Goal: Task Accomplishment & Management: Use online tool/utility

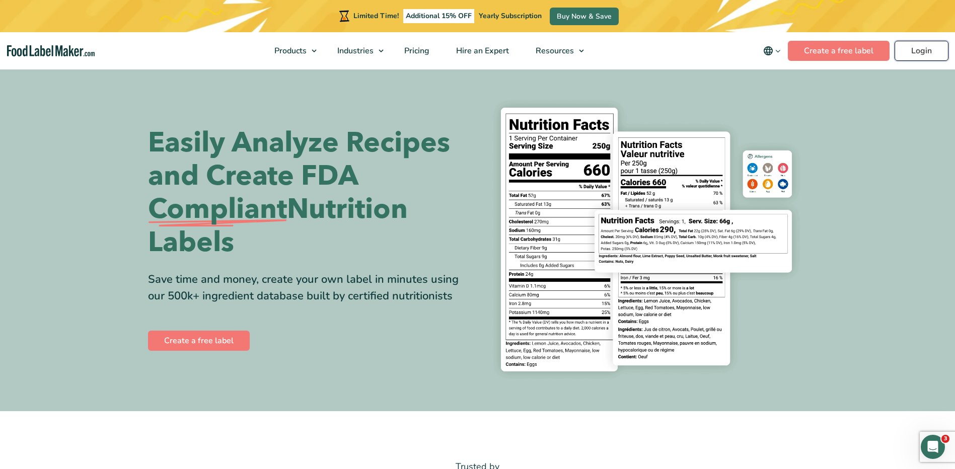
click at [916, 53] on link "Login" at bounding box center [922, 51] width 54 height 20
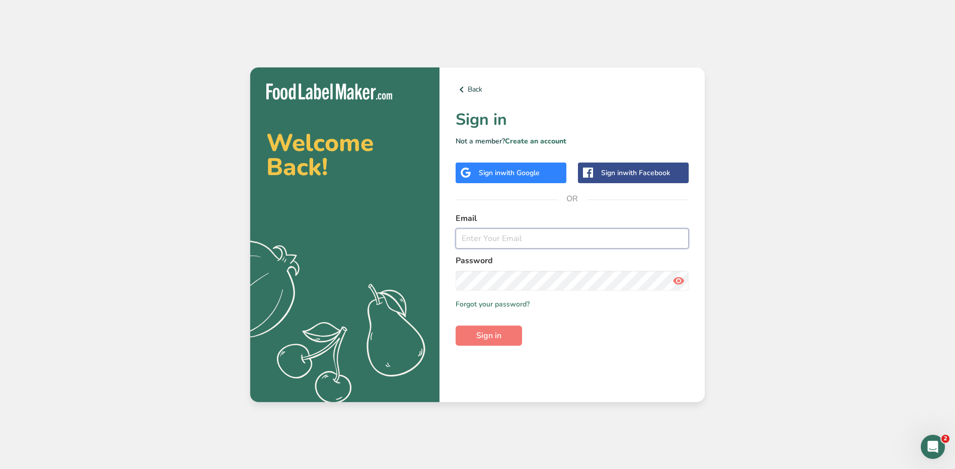
click at [520, 240] on input "email" at bounding box center [572, 239] width 233 height 20
type input "jhael.carrillo@stonybrookmedicine.edu"
click at [456, 326] on button "Sign in" at bounding box center [489, 336] width 66 height 20
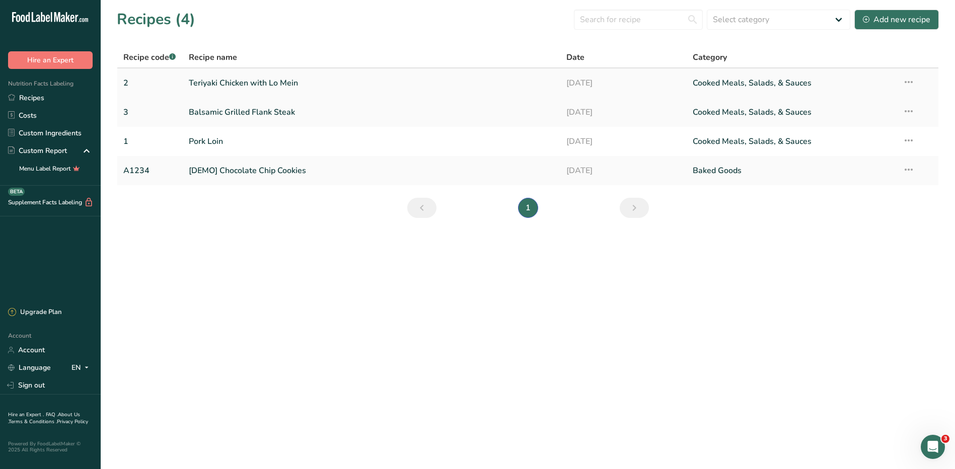
click at [242, 87] on link "Teriyaki Chicken with Lo Mein" at bounding box center [372, 82] width 366 height 21
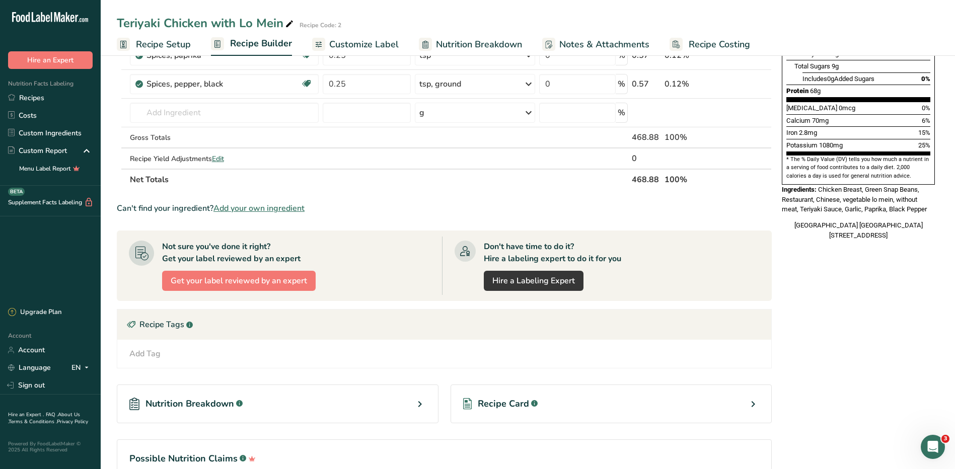
scroll to position [290, 0]
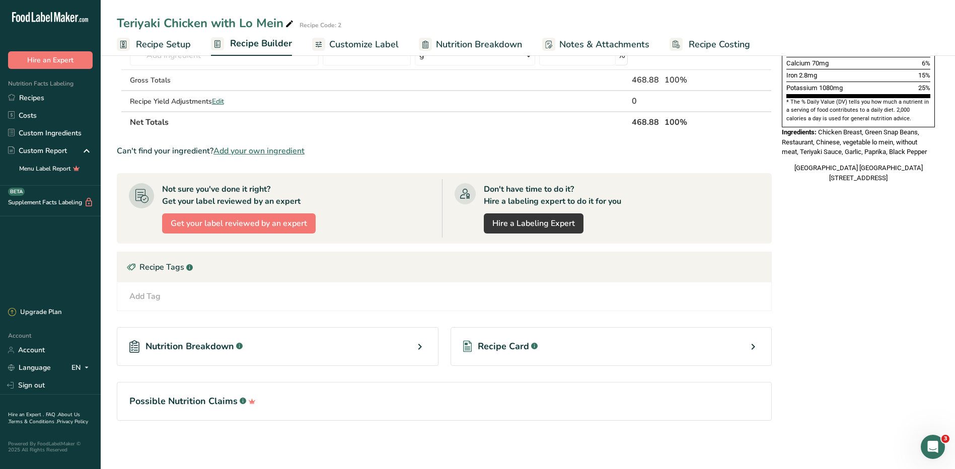
click at [753, 347] on icon at bounding box center [753, 347] width 12 height 18
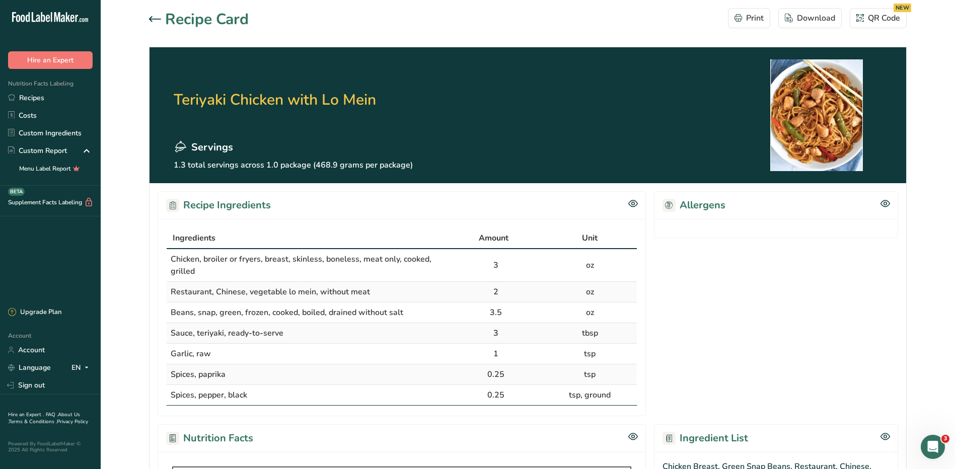
click at [153, 21] on icon at bounding box center [155, 19] width 12 height 6
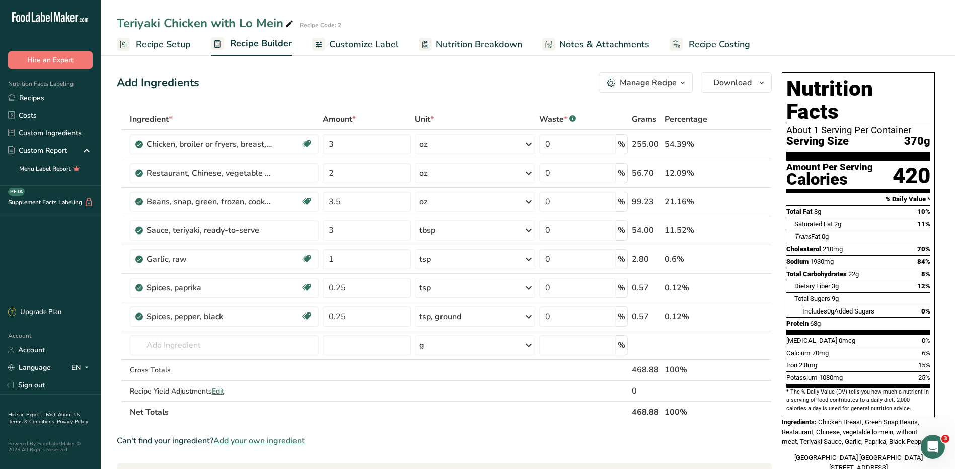
click at [479, 47] on span "Nutrition Breakdown" at bounding box center [479, 45] width 86 height 14
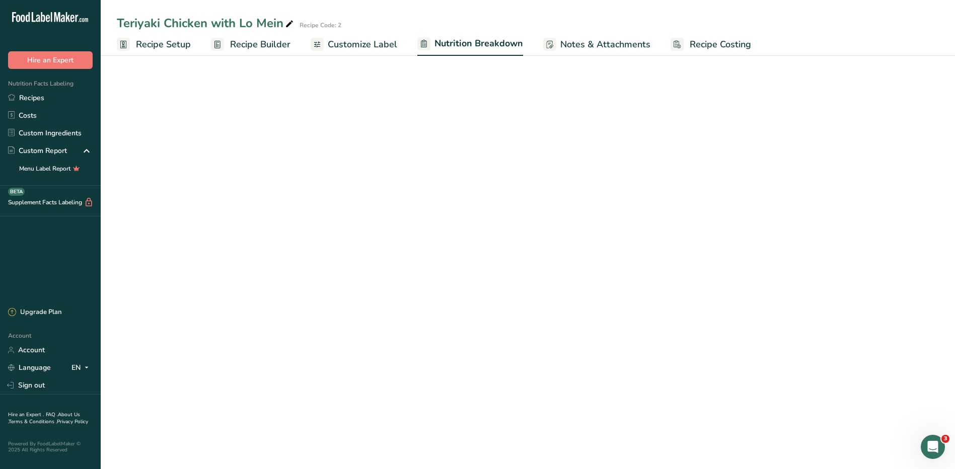
select select "Calories"
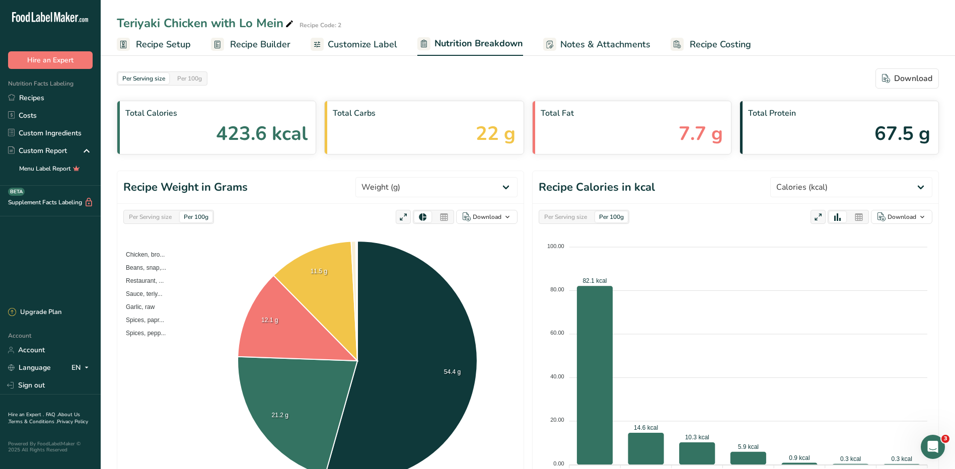
click at [218, 129] on span "423.6 kcal" at bounding box center [262, 133] width 92 height 29
click at [152, 81] on div "Per Serving size" at bounding box center [143, 78] width 51 height 11
click at [203, 79] on div "Per 100g" at bounding box center [189, 78] width 33 height 11
click at [144, 78] on div "Per Serving size" at bounding box center [143, 78] width 51 height 11
click at [157, 218] on div "Per Serving size" at bounding box center [150, 216] width 51 height 11
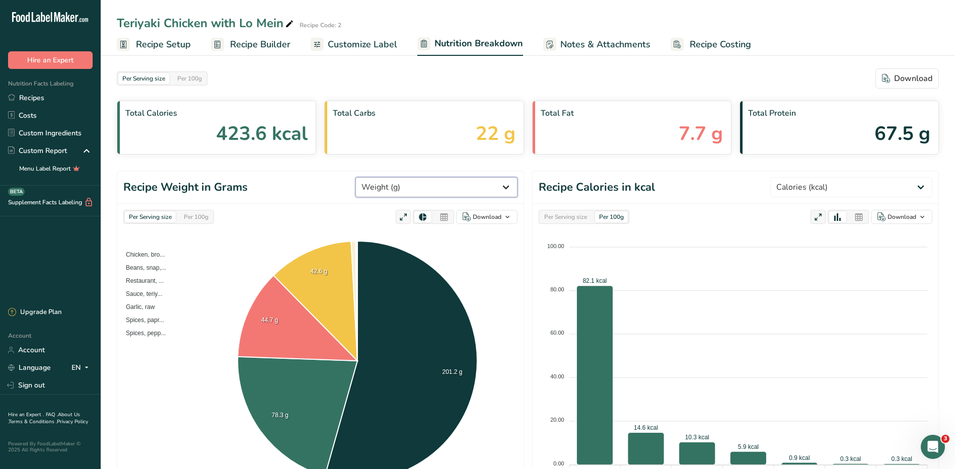
click at [478, 185] on select "Weight (g) Calories (kcal) Energy KJ (kj) Total Fat (g) Saturated Fat (g) Trans…" at bounding box center [436, 187] width 162 height 20
click at [393, 177] on select "Weight (g) Calories (kcal) Energy KJ (kj) Total Fat (g) Saturated Fat (g) Trans…" at bounding box center [436, 187] width 162 height 20
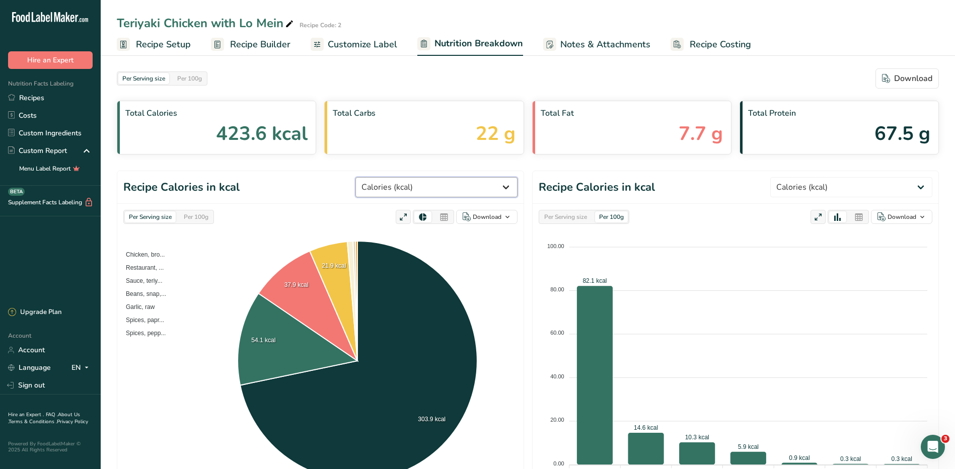
click at [487, 186] on select "Weight (g) Calories (kcal) Energy KJ (kj) Total Fat (g) Saturated Fat (g) Trans…" at bounding box center [436, 187] width 162 height 20
select select "Weight"
click at [393, 177] on select "Weight (g) Calories (kcal) Energy KJ (kj) Total Fat (g) Saturated Fat (g) Trans…" at bounding box center [436, 187] width 162 height 20
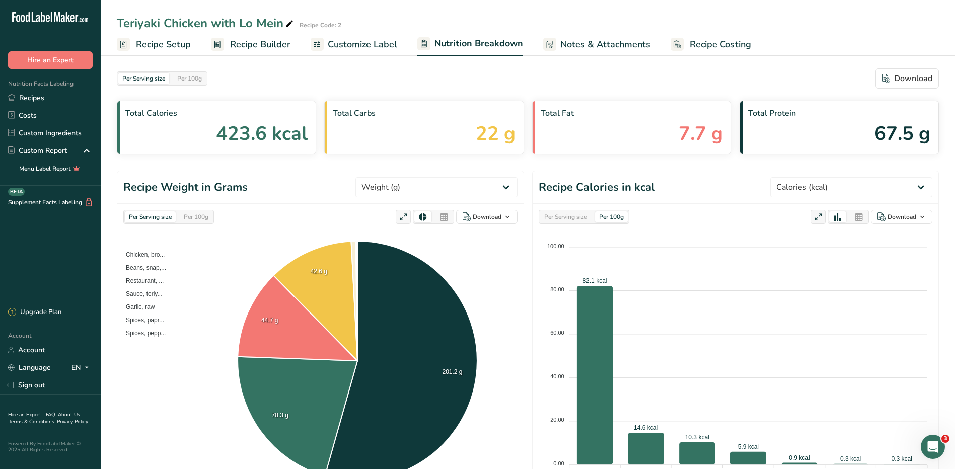
click at [177, 45] on span "Recipe Setup" at bounding box center [163, 45] width 55 height 14
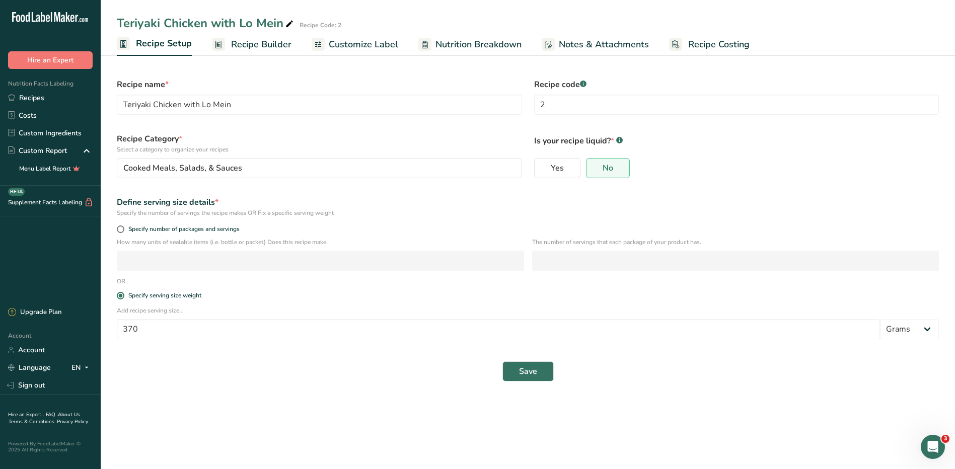
click at [156, 40] on span "Recipe Setup" at bounding box center [164, 44] width 56 height 14
click at [255, 39] on span "Recipe Builder" at bounding box center [261, 45] width 60 height 14
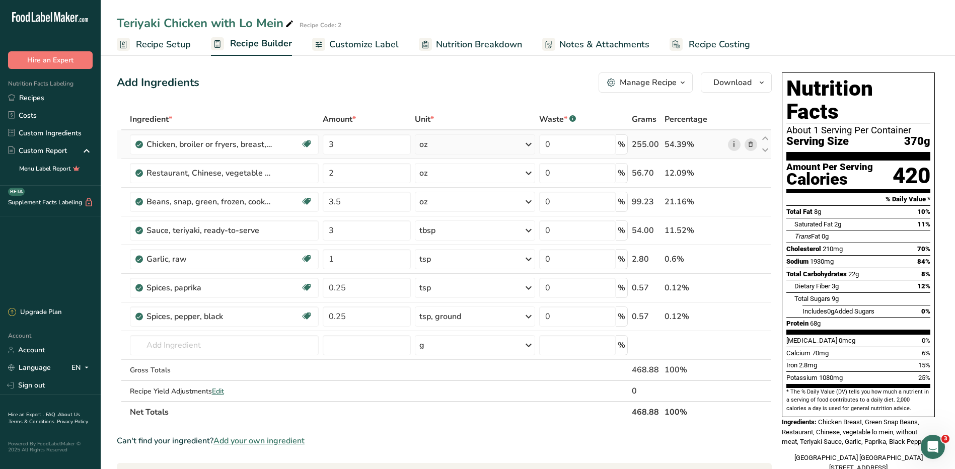
click at [737, 143] on link "i" at bounding box center [734, 144] width 13 height 13
click at [752, 145] on icon at bounding box center [750, 144] width 7 height 11
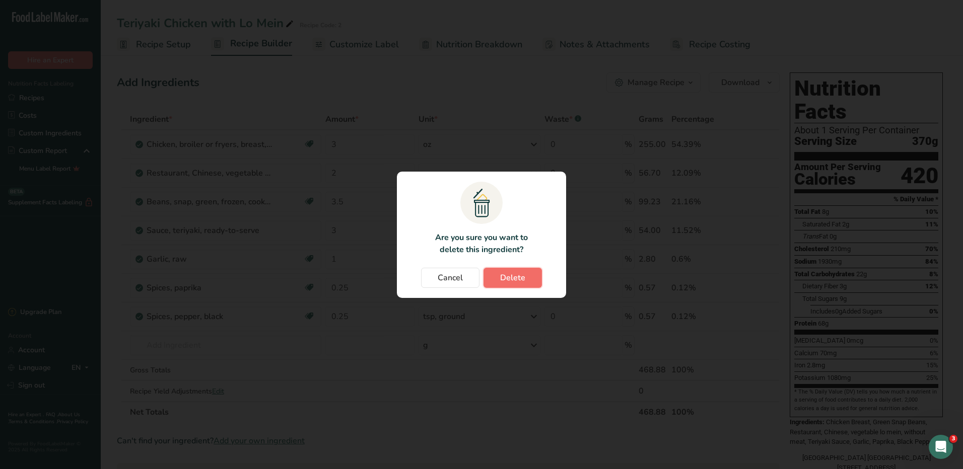
click at [511, 280] on span "Delete" at bounding box center [512, 278] width 25 height 12
type input "2"
type input "3.5"
type input "3"
type input "1"
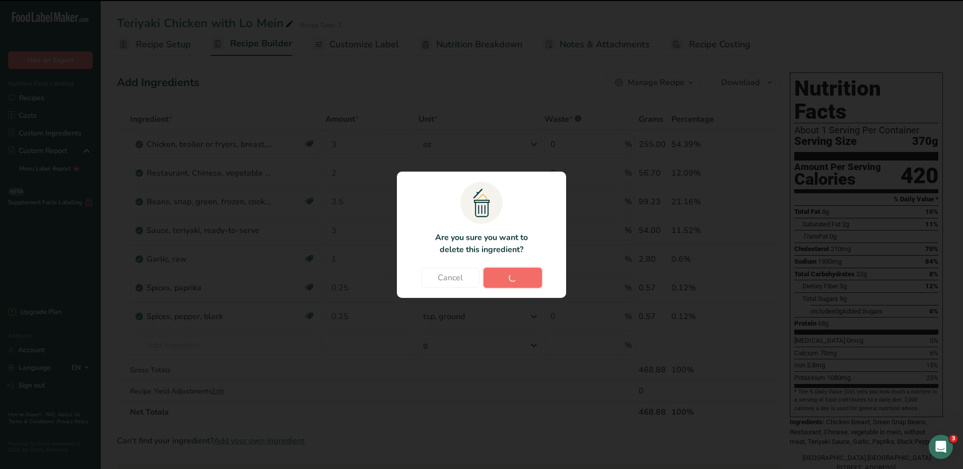
type input "0.25"
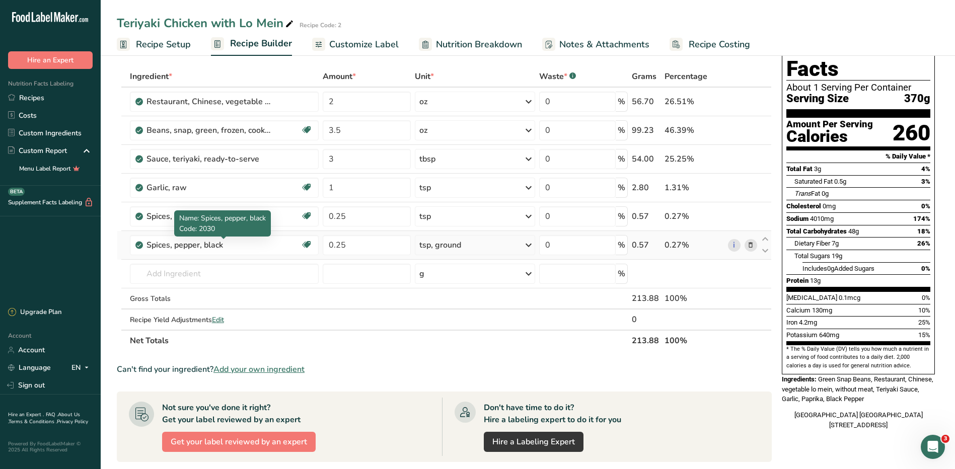
scroll to position [101, 0]
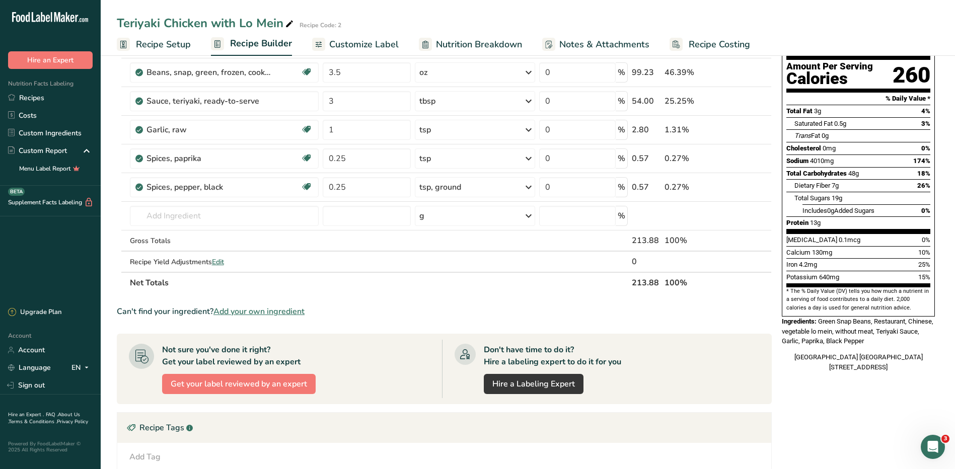
click at [253, 312] on span "Add your own ingredient" at bounding box center [258, 312] width 91 height 12
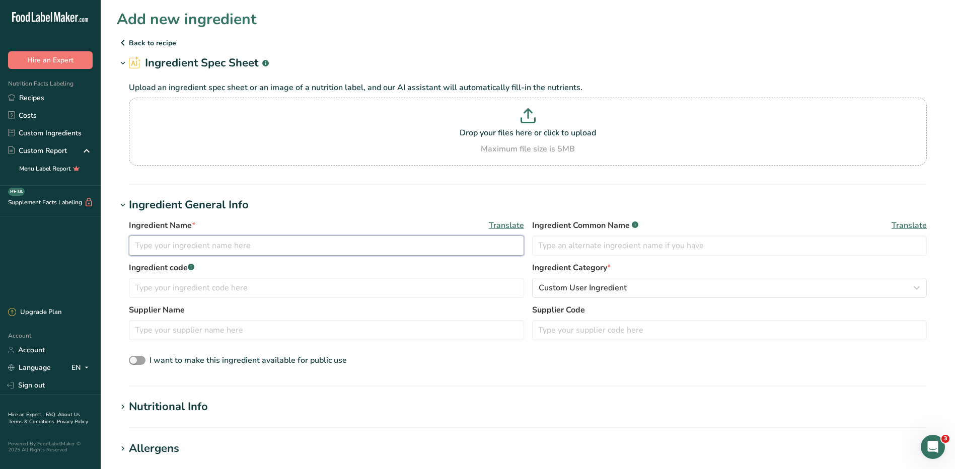
click at [169, 242] on input "text" at bounding box center [326, 246] width 395 height 20
type input "g"
type input "Grilled chicken"
click at [591, 252] on input "text" at bounding box center [729, 246] width 395 height 20
click at [128, 38] on icon at bounding box center [123, 43] width 12 height 18
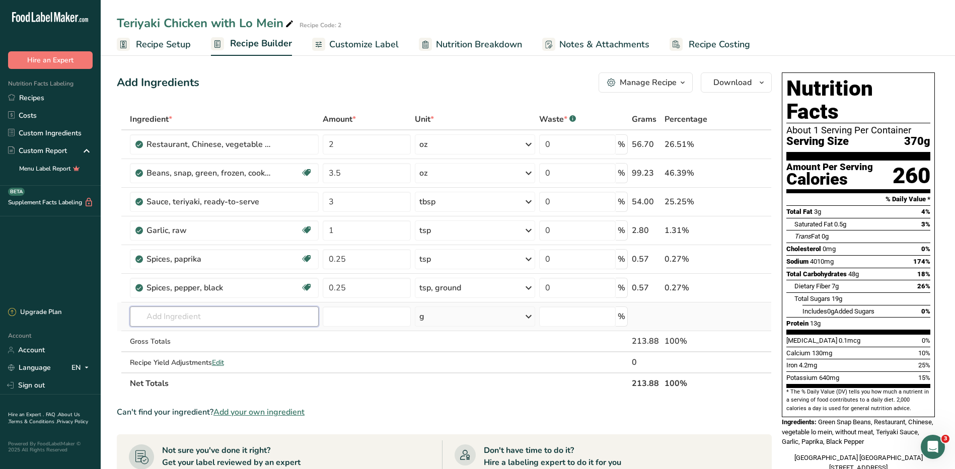
click at [264, 322] on input "text" at bounding box center [224, 317] width 189 height 20
click at [392, 347] on td at bounding box center [367, 341] width 92 height 21
click at [281, 321] on input "text" at bounding box center [224, 317] width 189 height 20
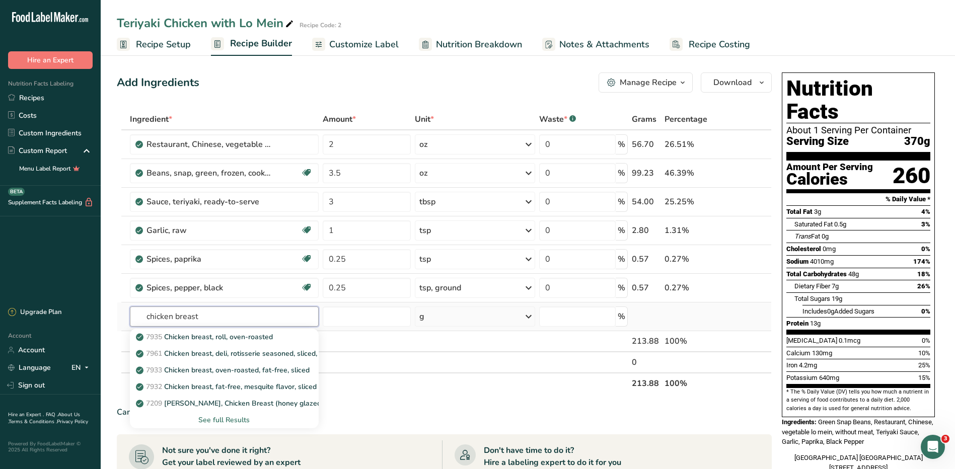
type input "chicken breast"
click at [229, 417] on div "See full Results" at bounding box center [224, 420] width 173 height 11
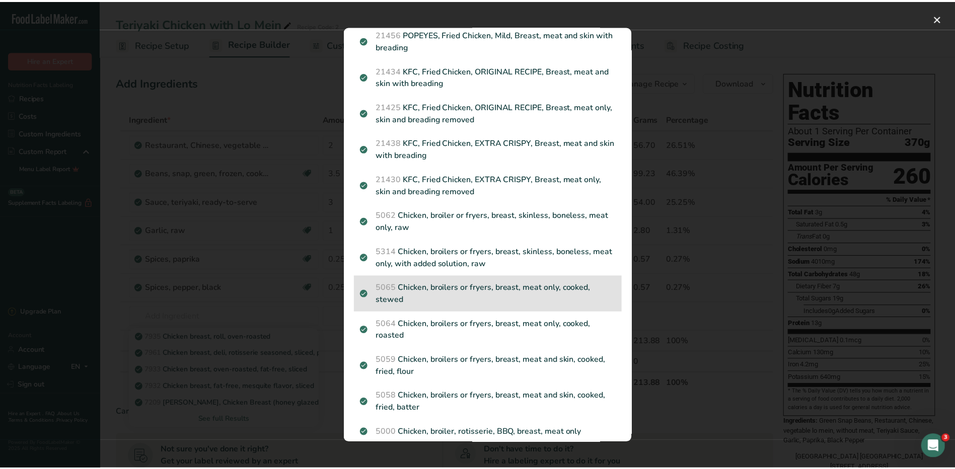
scroll to position [503, 0]
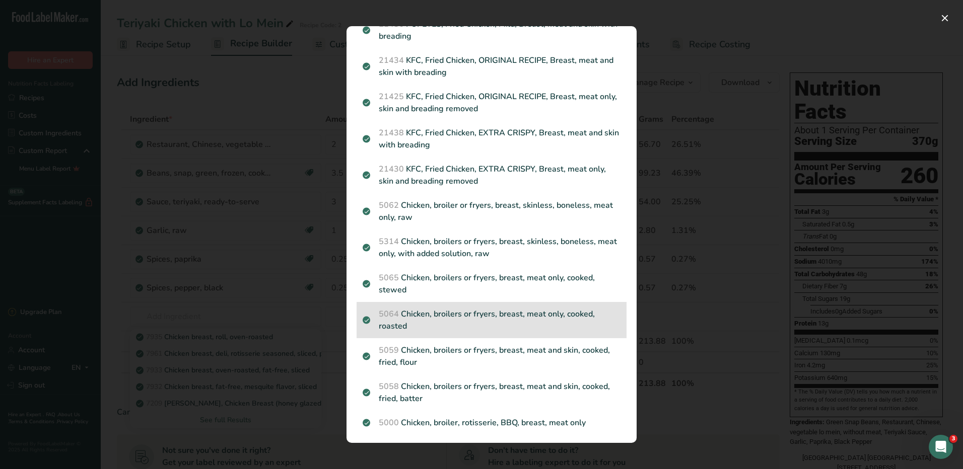
click at [546, 319] on p "5064 Chicken, broilers or fryers, breast, meat only, cooked, roasted" at bounding box center [491, 320] width 258 height 24
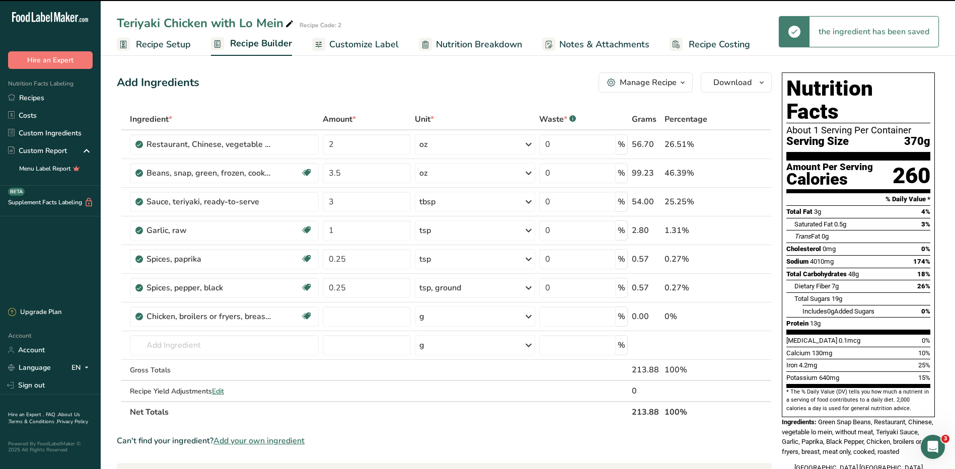
type input "0"
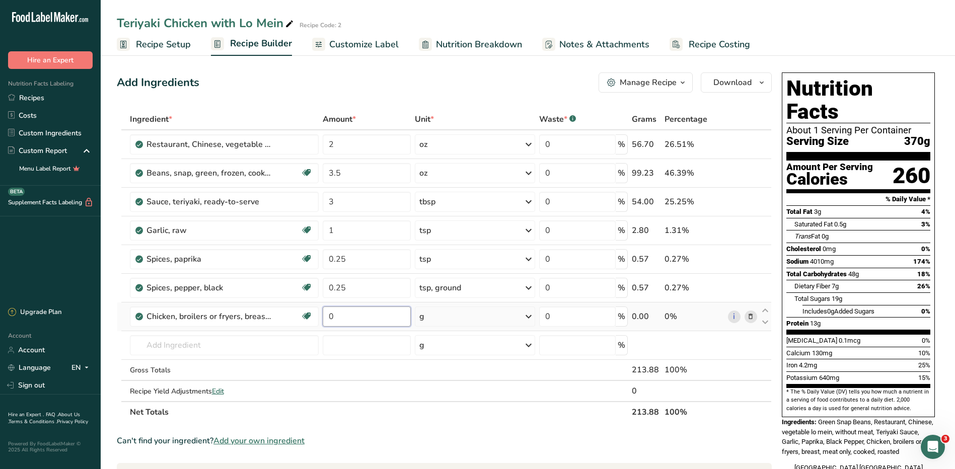
click at [337, 316] on input "0" at bounding box center [367, 317] width 88 height 20
type input "3"
click at [524, 319] on div "Ingredient * Amount * Unit * Waste * .a-a{fill:#347362;}.b-a{fill:#fff;} Grams …" at bounding box center [444, 266] width 655 height 314
click at [524, 319] on icon at bounding box center [529, 317] width 12 height 18
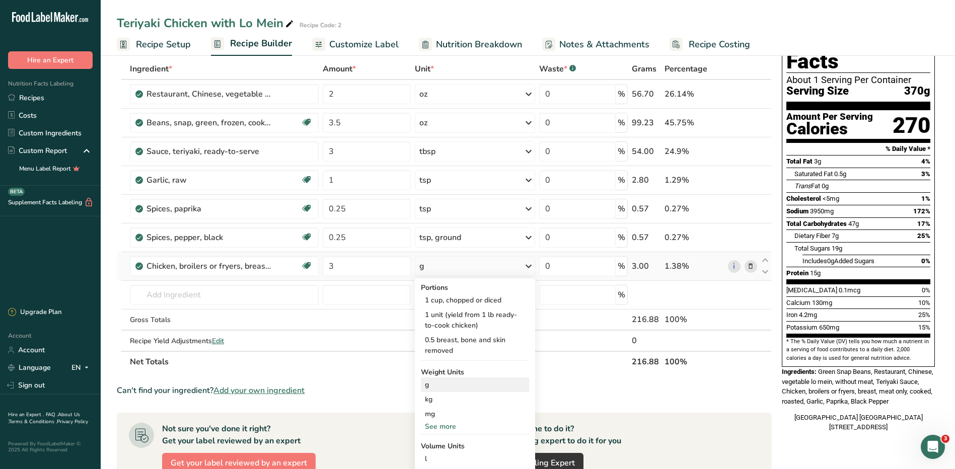
scroll to position [151, 0]
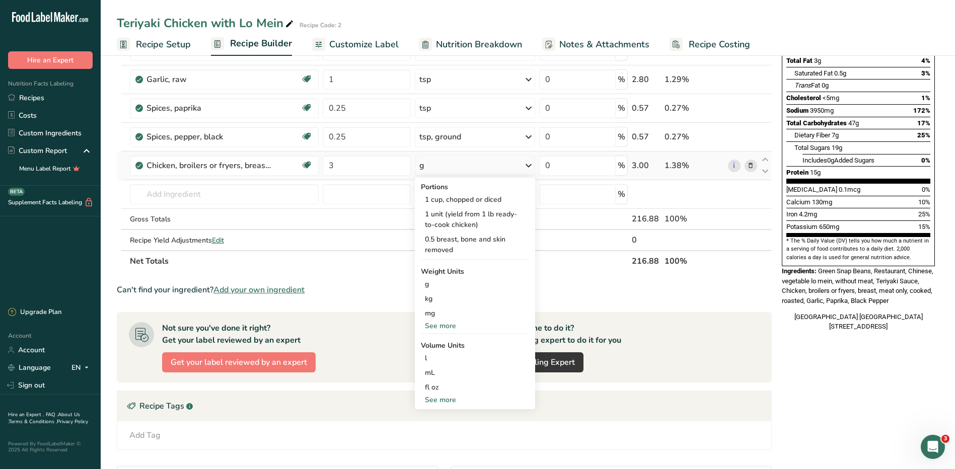
click at [435, 327] on div "See more" at bounding box center [475, 326] width 108 height 11
click at [447, 357] on div "oz" at bounding box center [475, 357] width 108 height 15
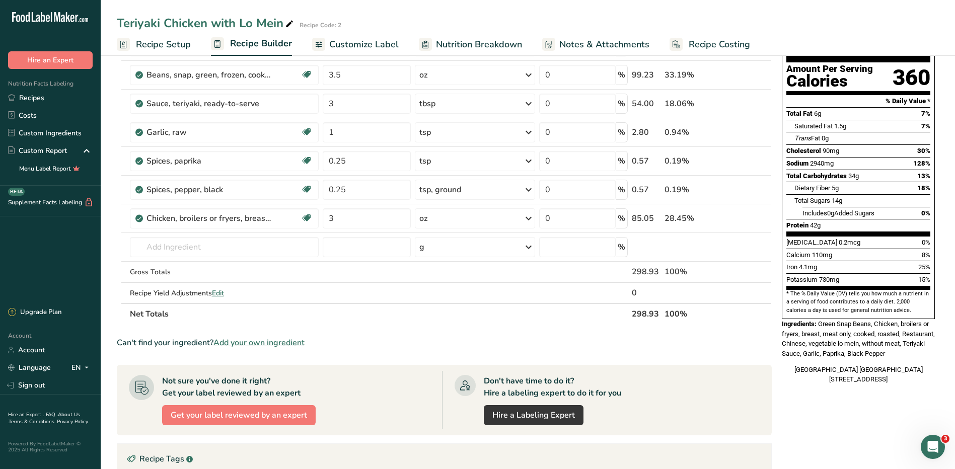
scroll to position [0, 0]
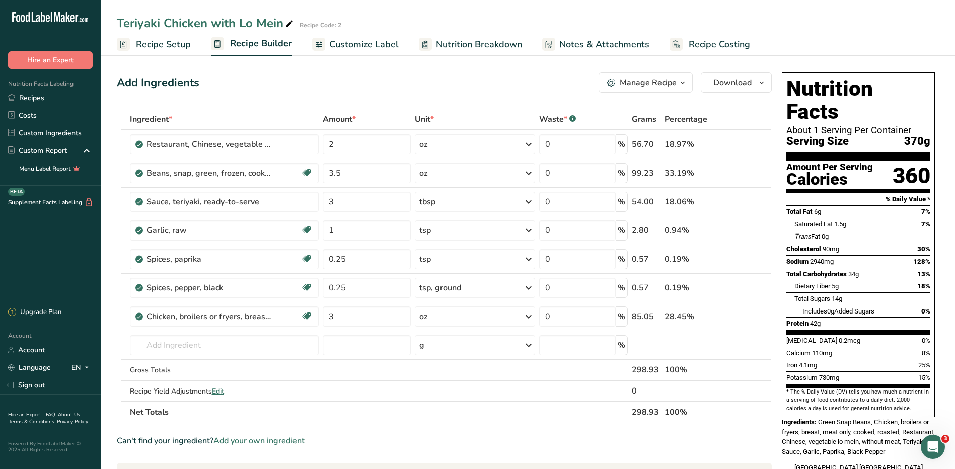
click at [446, 42] on span "Nutrition Breakdown" at bounding box center [479, 45] width 86 height 14
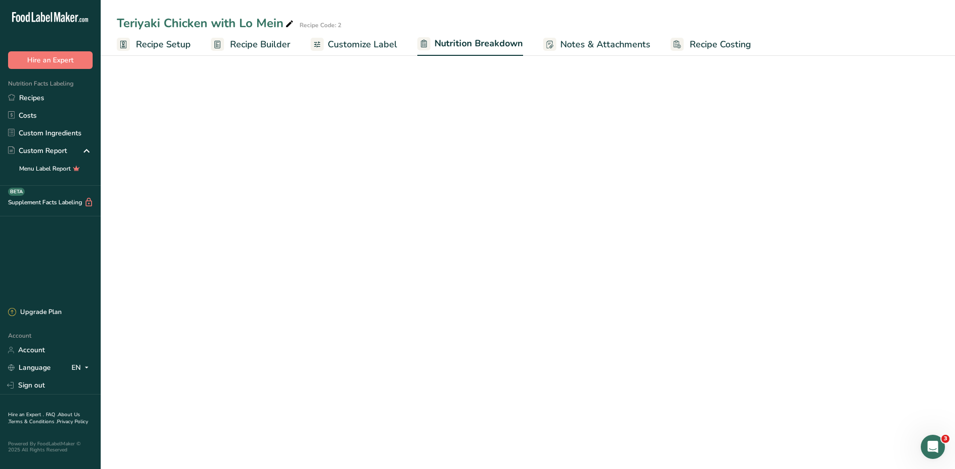
select select "Calories"
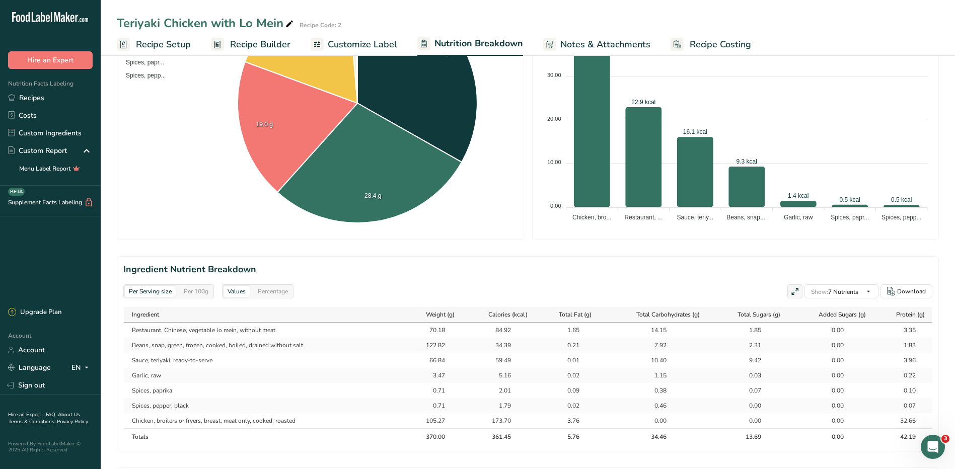
scroll to position [353, 0]
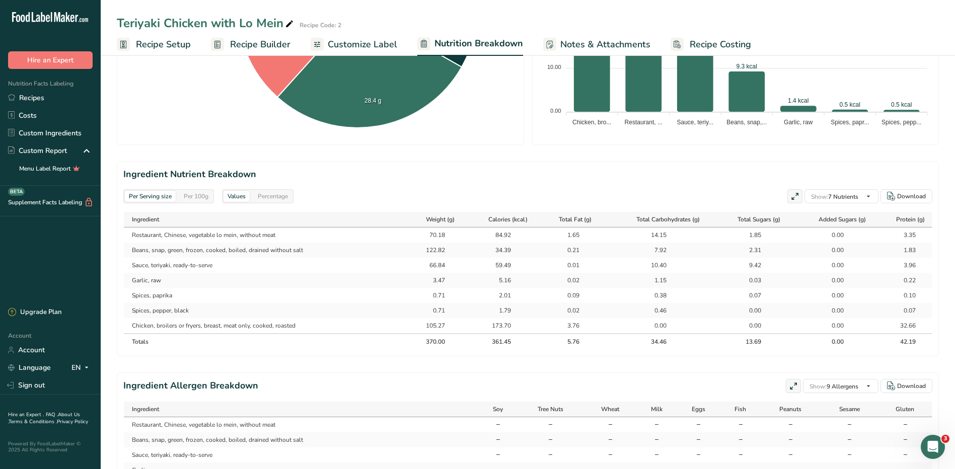
click at [906, 326] on div "32.66" at bounding box center [903, 325] width 25 height 9
click at [916, 326] on div "32.66" at bounding box center [903, 325] width 48 height 9
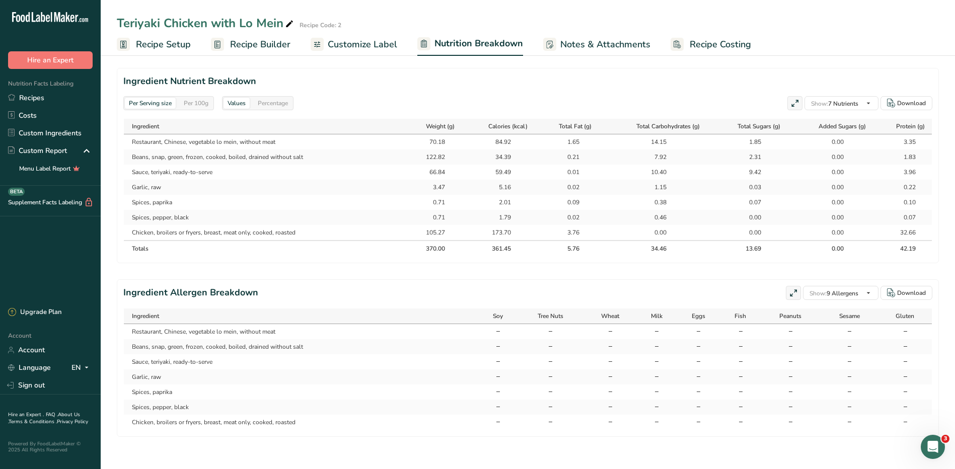
scroll to position [454, 0]
click at [899, 327] on td "-" at bounding box center [905, 331] width 54 height 15
click at [901, 333] on span at bounding box center [905, 332] width 8 height 8
click at [904, 333] on icon at bounding box center [905, 331] width 6 height 9
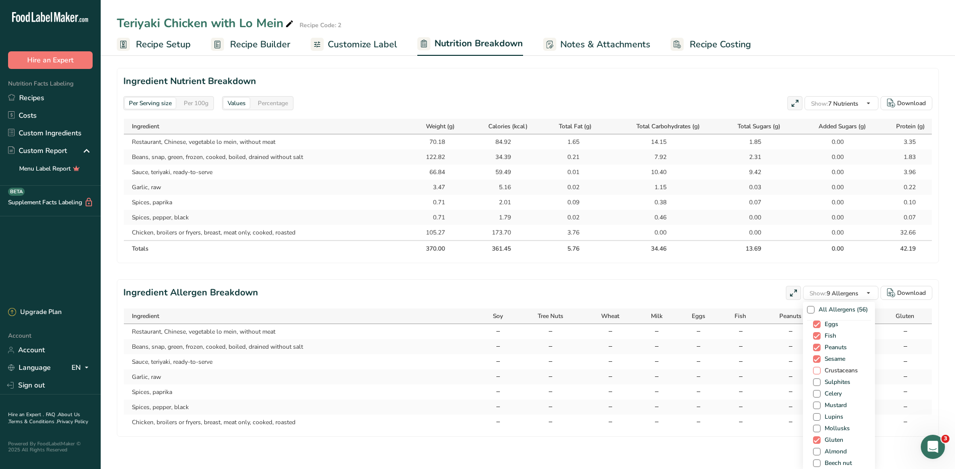
click at [813, 373] on span at bounding box center [817, 371] width 8 height 8
click at [813, 373] on input "Crustaceans" at bounding box center [816, 370] width 7 height 7
checkbox input "true"
click at [810, 386] on span at bounding box center [814, 383] width 8 height 8
click at [810, 386] on input "Sulphites" at bounding box center [813, 382] width 7 height 7
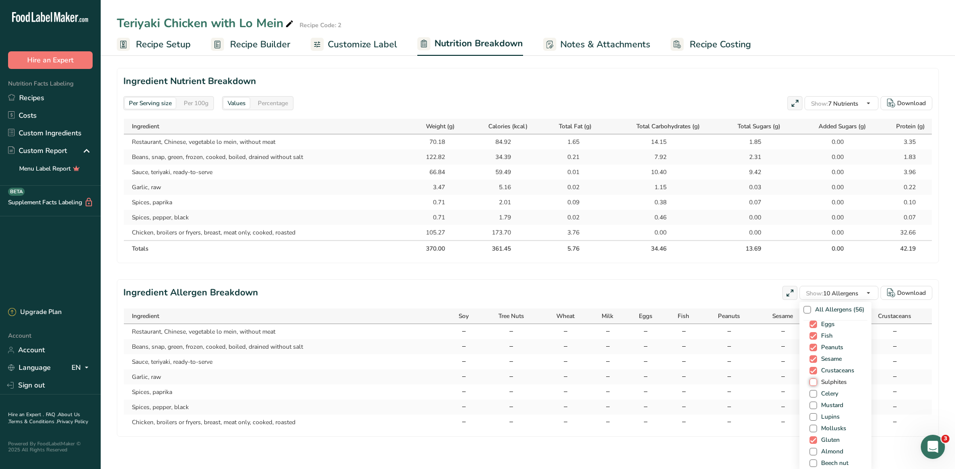
checkbox input "true"
click at [810, 394] on span at bounding box center [814, 394] width 8 height 8
click at [810, 394] on input "Celery" at bounding box center [813, 394] width 7 height 7
checkbox input "true"
click at [810, 409] on span at bounding box center [814, 406] width 8 height 8
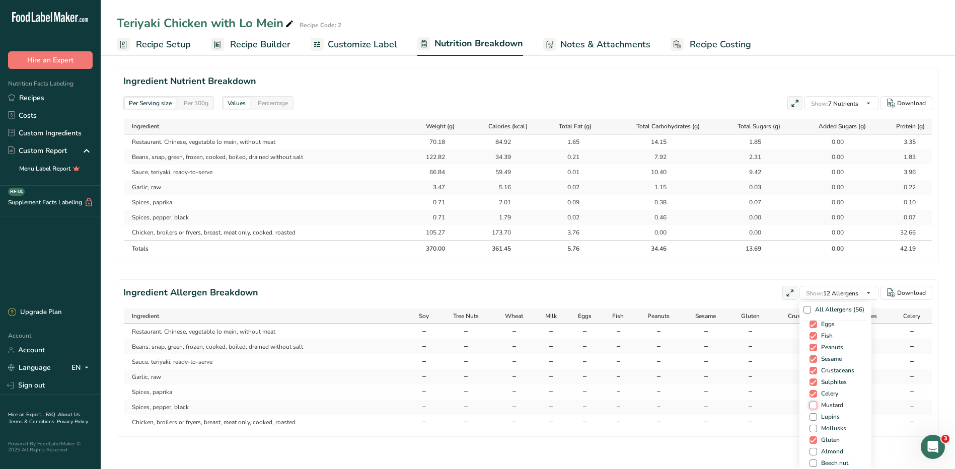
click at [810, 409] on input "Mustard" at bounding box center [813, 405] width 7 height 7
checkbox input "true"
click at [803, 411] on div "Soy Tree Nuts Wheat Milk Eggs Fish Peanuts Sesame Crustaceans Sulphites Celery …" at bounding box center [835, 396] width 64 height 151
click at [810, 416] on span at bounding box center [814, 417] width 8 height 8
click at [810, 416] on input "Lupins" at bounding box center [813, 417] width 7 height 7
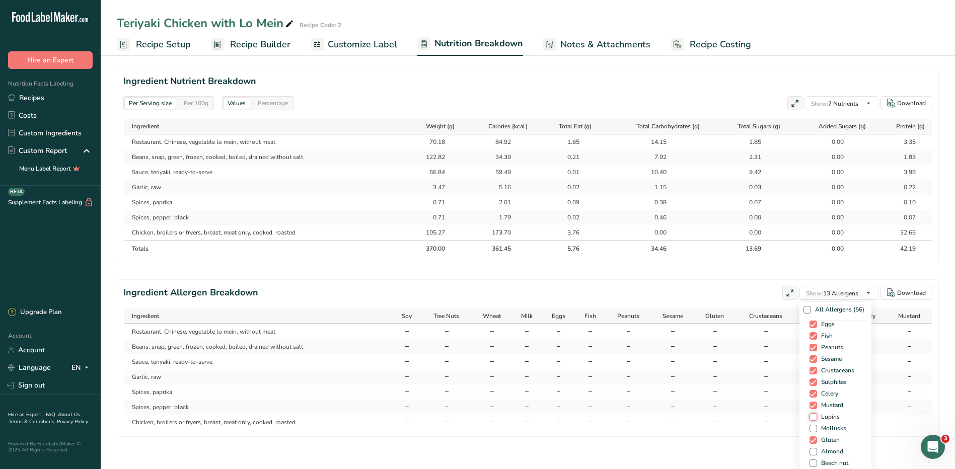
checkbox input "true"
click at [813, 428] on span at bounding box center [814, 429] width 8 height 8
click at [813, 428] on input "Mollusks" at bounding box center [813, 428] width 7 height 7
checkbox input "true"
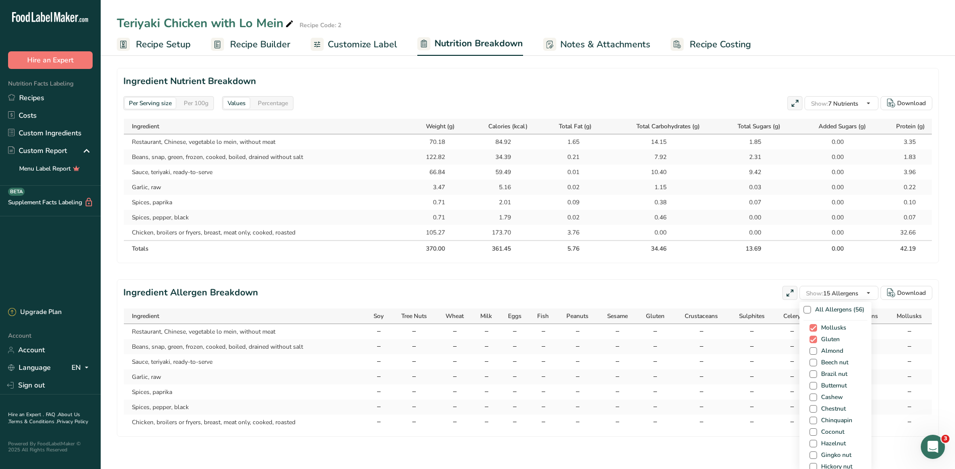
click at [811, 347] on div "Soy Tree Nuts Wheat Milk Eggs Fish Peanuts Sesame Crustaceans Sulphites Celery …" at bounding box center [835, 396] width 64 height 151
click at [811, 350] on span at bounding box center [814, 351] width 8 height 8
click at [811, 350] on input "Almond" at bounding box center [813, 351] width 7 height 7
checkbox input "true"
click at [810, 363] on span at bounding box center [814, 363] width 8 height 8
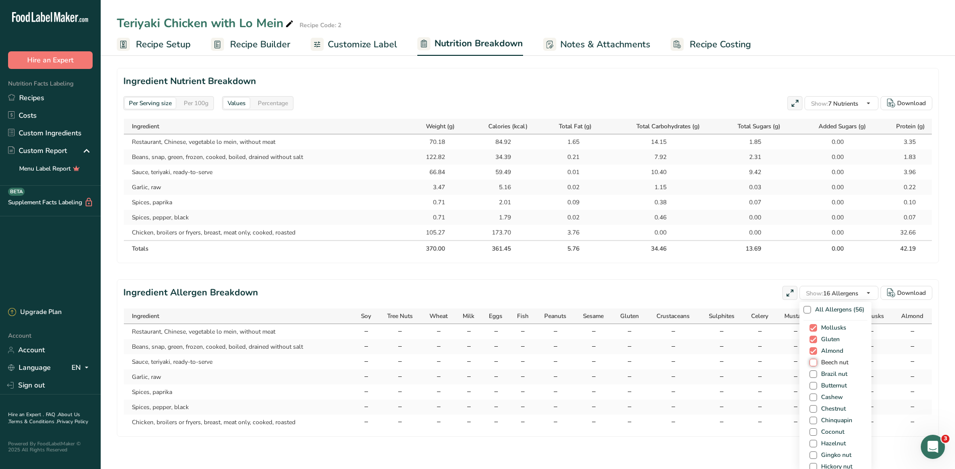
click at [810, 363] on input "Beech nut" at bounding box center [813, 362] width 7 height 7
checkbox input "true"
click at [822, 371] on span "Brazil nut" at bounding box center [832, 375] width 30 height 8
click at [816, 371] on input "Brazil nut" at bounding box center [813, 374] width 7 height 7
checkbox input "true"
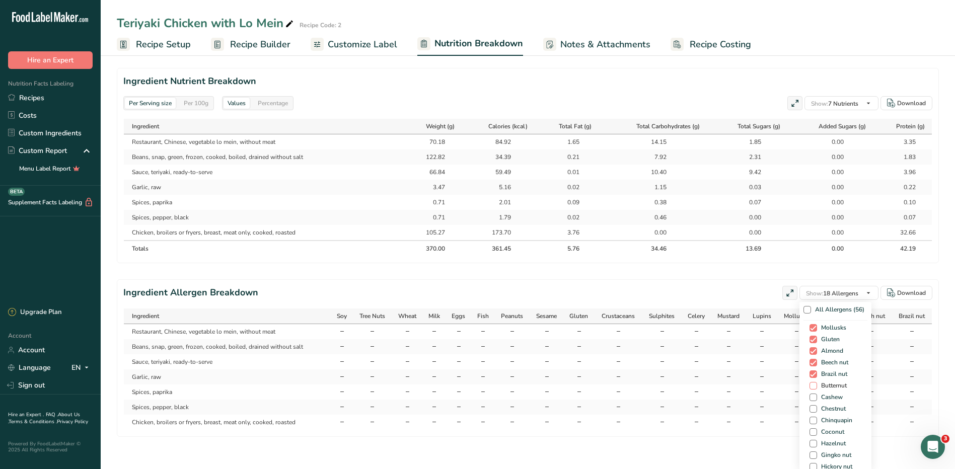
click at [820, 383] on span "Butternut" at bounding box center [832, 386] width 30 height 8
click at [816, 383] on input "Butternut" at bounding box center [813, 386] width 7 height 7
checkbox input "true"
click at [819, 398] on span "Cashew" at bounding box center [830, 398] width 26 height 8
click at [816, 398] on input "Cashew" at bounding box center [813, 397] width 7 height 7
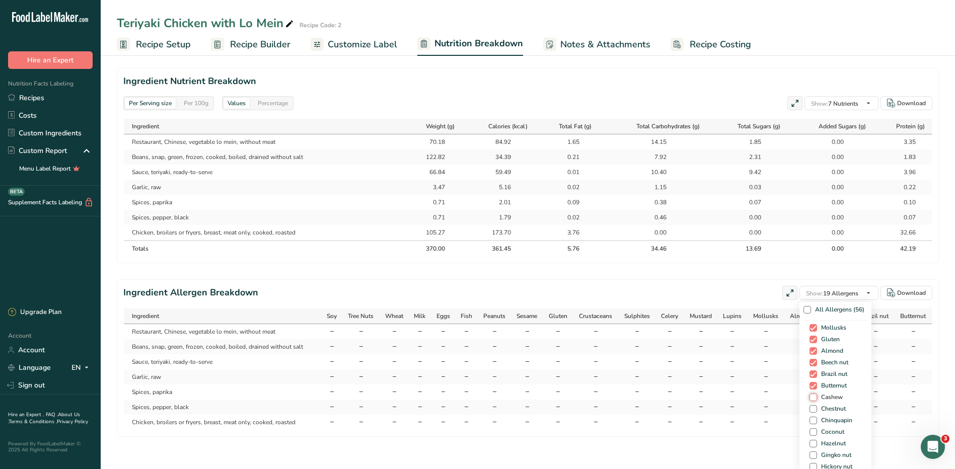
checkbox input "true"
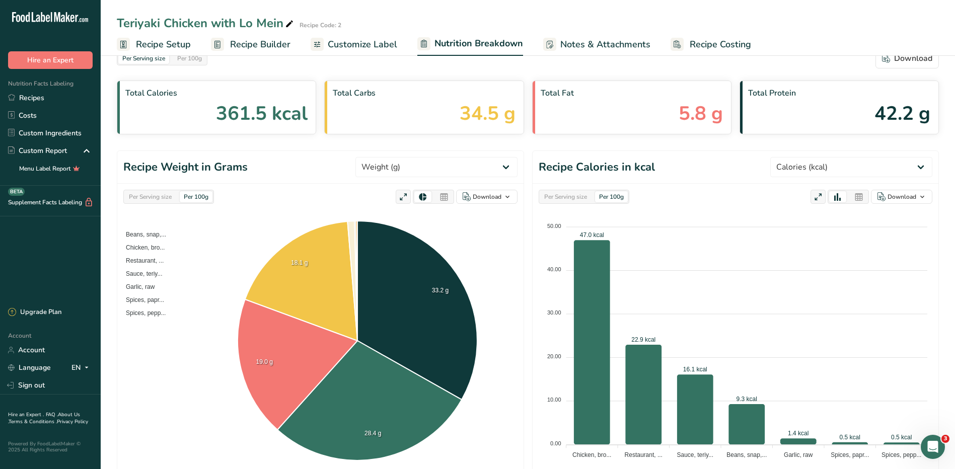
scroll to position [0, 0]
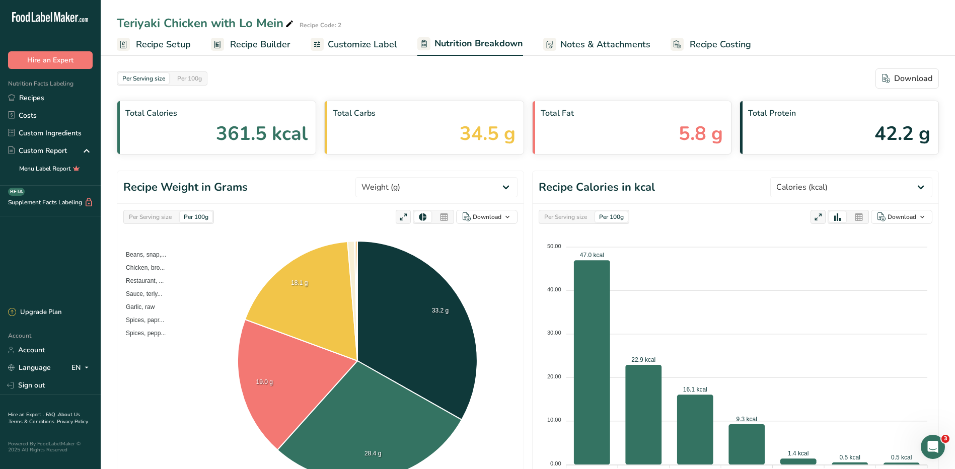
click at [264, 43] on span "Recipe Builder" at bounding box center [260, 45] width 60 height 14
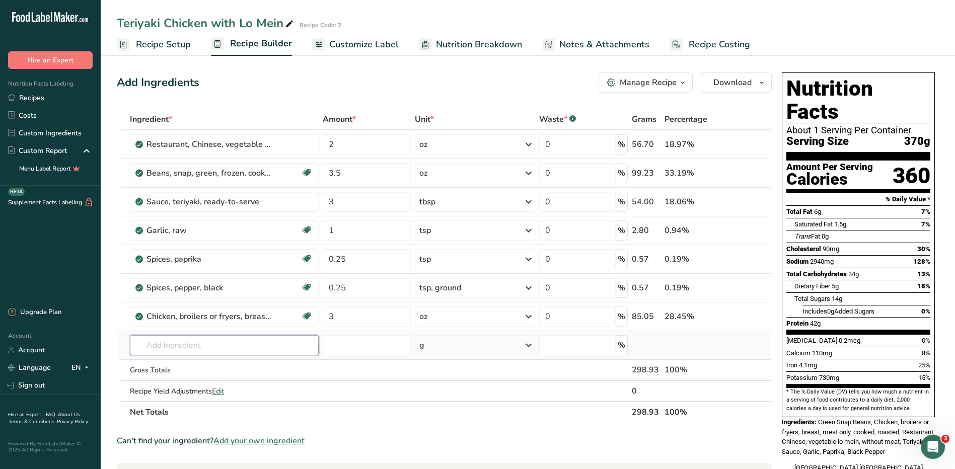
click at [271, 351] on input "text" at bounding box center [224, 345] width 189 height 20
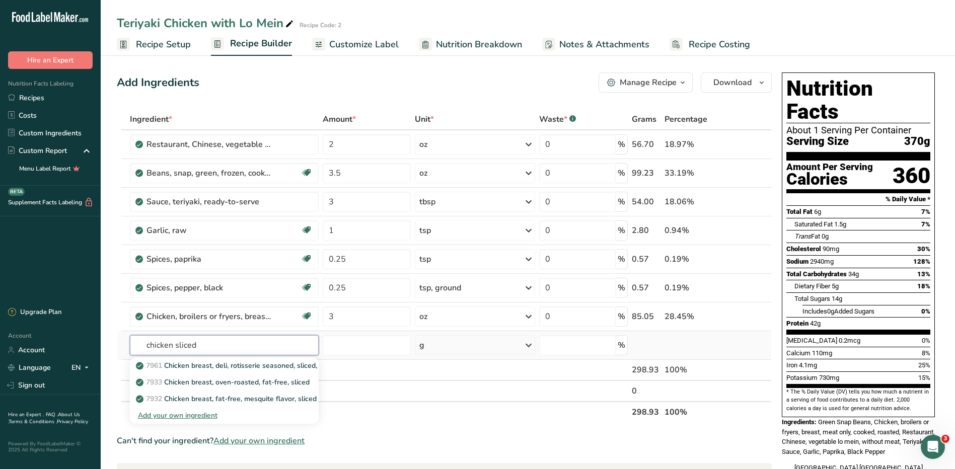
type input "chicken sliced"
click at [210, 415] on div "Add your own ingredient" at bounding box center [224, 415] width 173 height 11
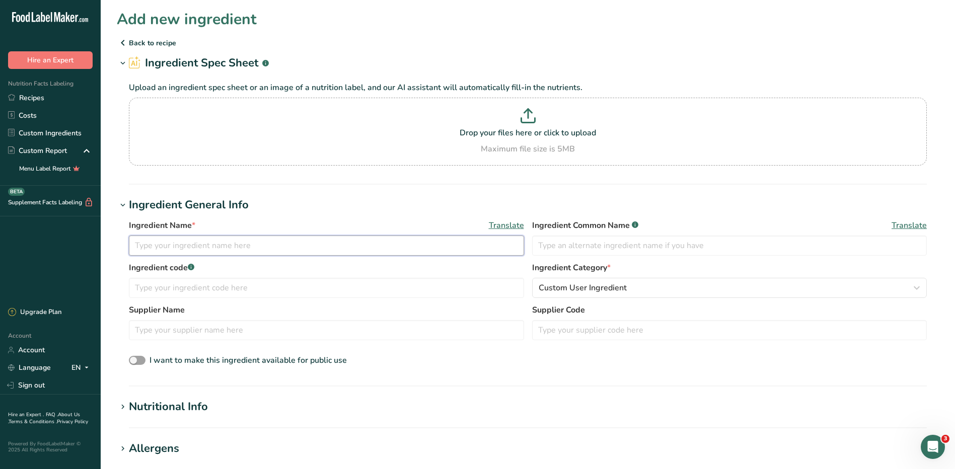
click at [239, 253] on input "text" at bounding box center [326, 246] width 395 height 20
type input "Chicken Baked"
click at [572, 242] on input "text" at bounding box center [729, 246] width 395 height 20
type input "Chicken"
click at [635, 289] on div "Custom User Ingredient" at bounding box center [727, 288] width 376 height 12
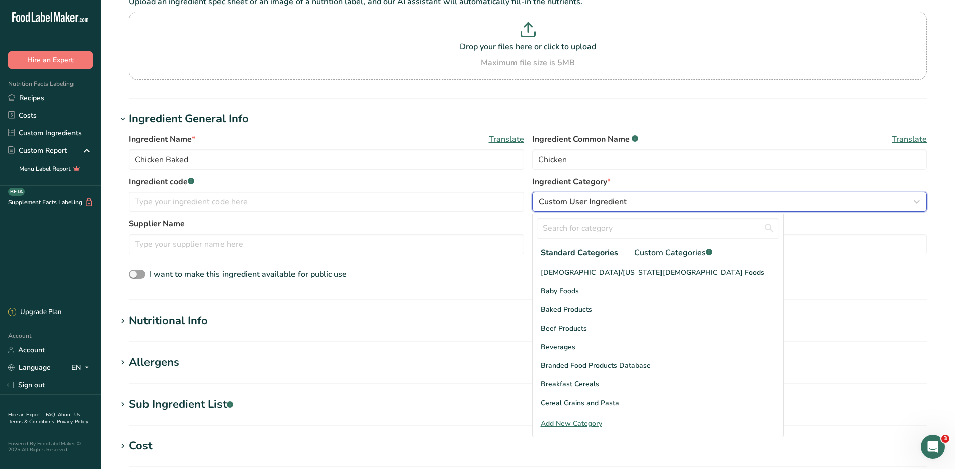
scroll to position [101, 0]
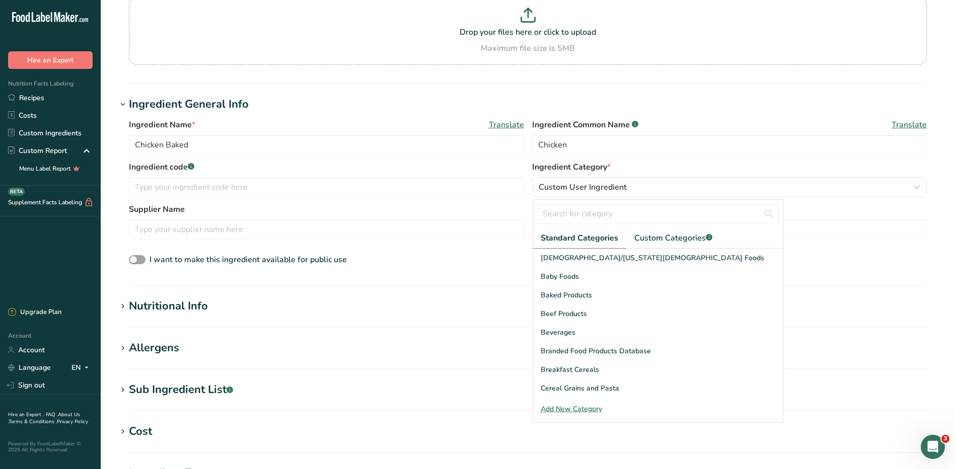
click at [565, 411] on div "Add New Category" at bounding box center [658, 409] width 251 height 11
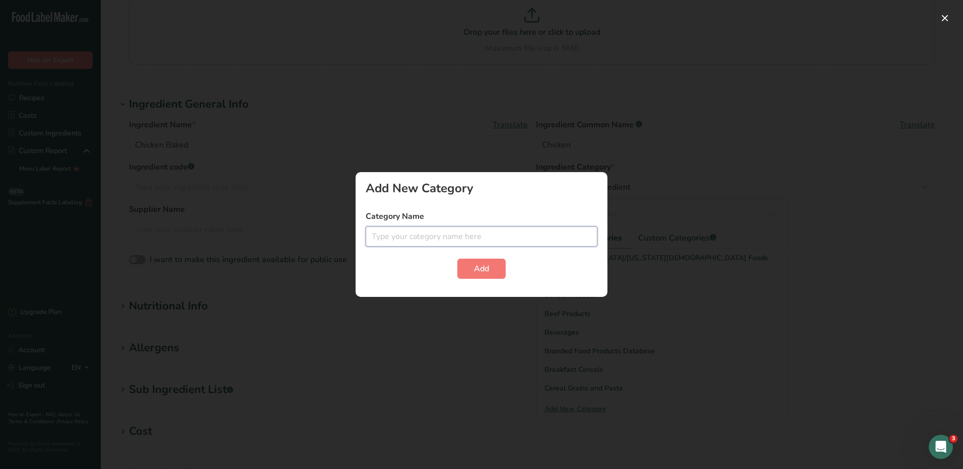
click at [444, 233] on input "text" at bounding box center [481, 237] width 232 height 20
click at [474, 270] on span "Add" at bounding box center [481, 269] width 15 height 12
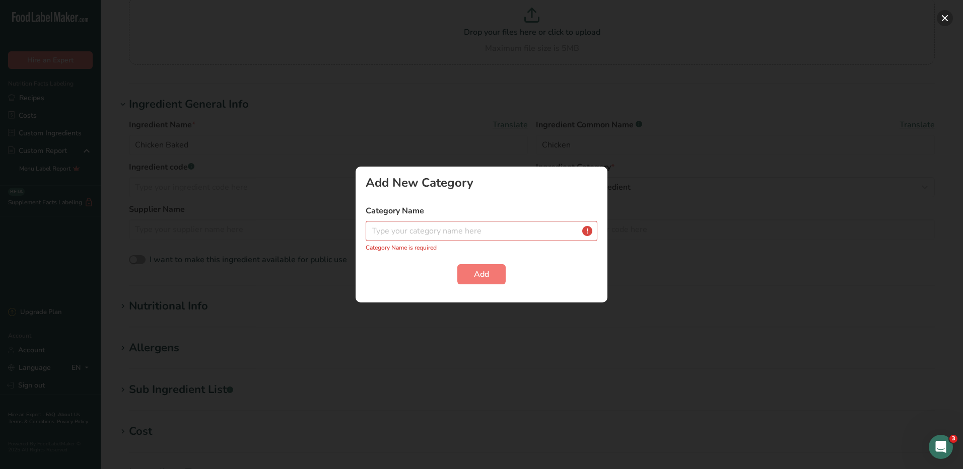
click at [945, 25] on button "button" at bounding box center [944, 18] width 16 height 16
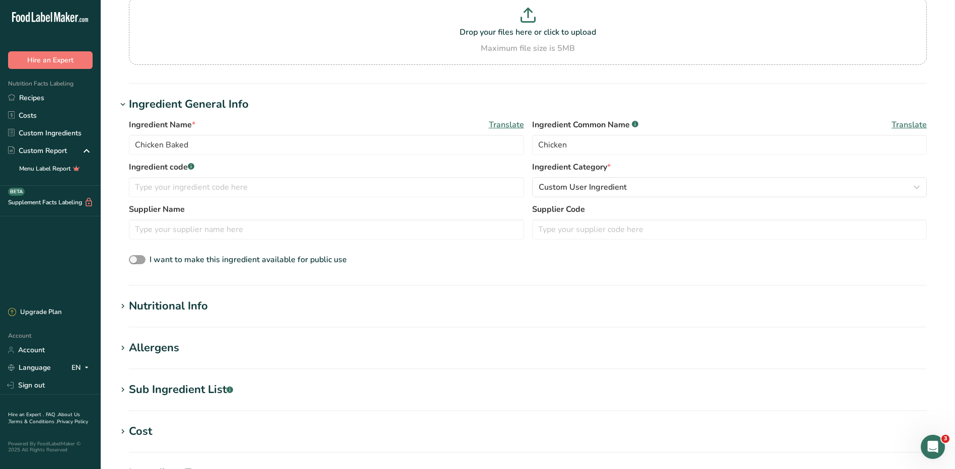
click at [189, 308] on div "Nutritional Info" at bounding box center [168, 306] width 79 height 17
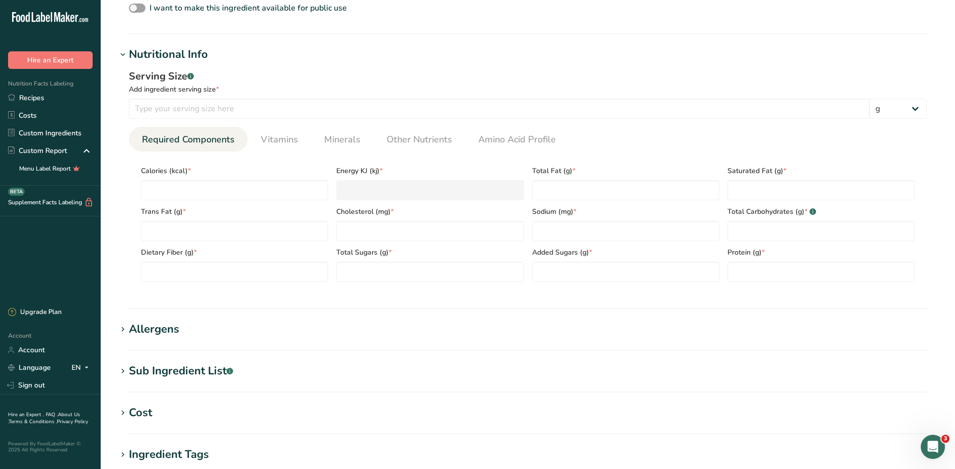
scroll to position [503, 0]
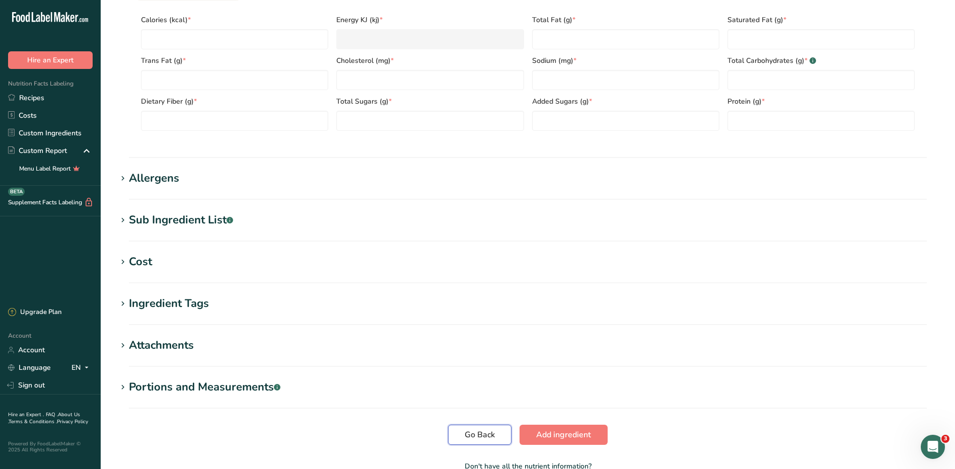
click at [470, 433] on span "Go Back" at bounding box center [480, 435] width 30 height 12
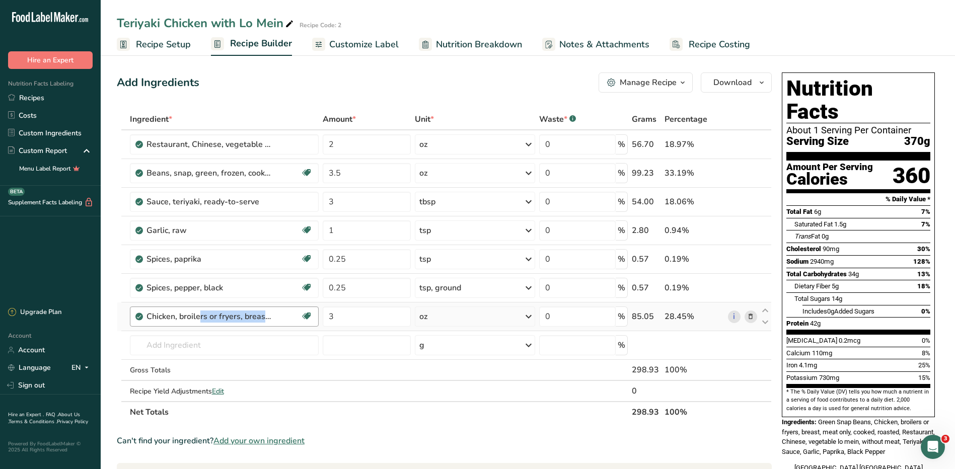
drag, startPoint x: 266, startPoint y: 314, endPoint x: 133, endPoint y: 322, distance: 133.1
click at [133, 322] on div "Chicken, broilers or fryers, breast, meat only, cooked, roasted Dairy free Glut…" at bounding box center [224, 317] width 189 height 20
click at [201, 340] on input "text" at bounding box center [224, 345] width 189 height 20
type input "c"
type input "b"
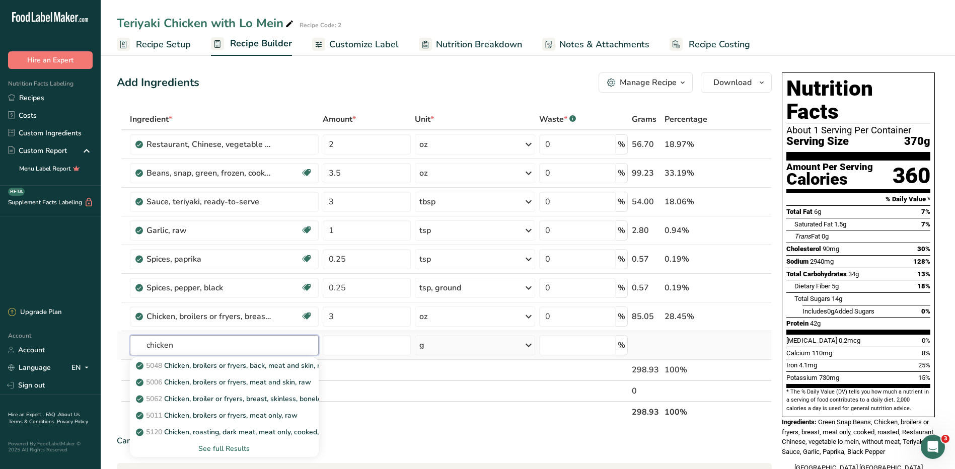
type input "chicken"
click at [205, 450] on div "See full Results" at bounding box center [224, 449] width 173 height 11
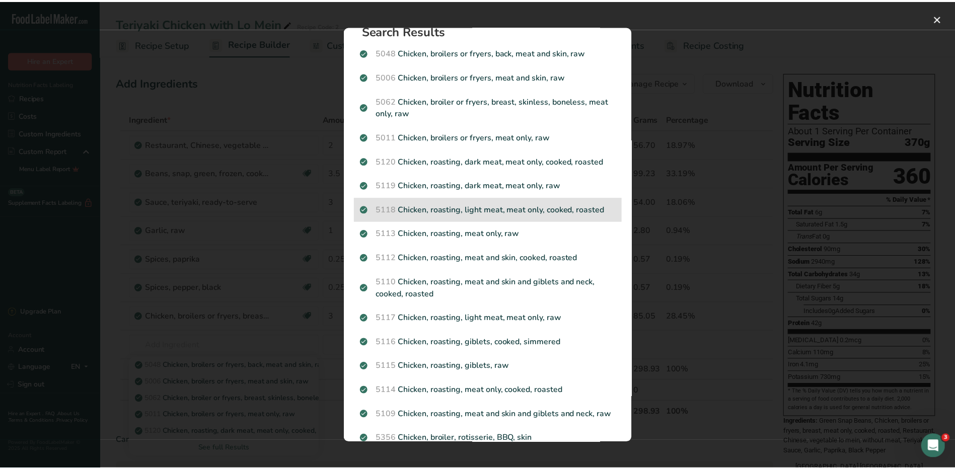
scroll to position [167, 0]
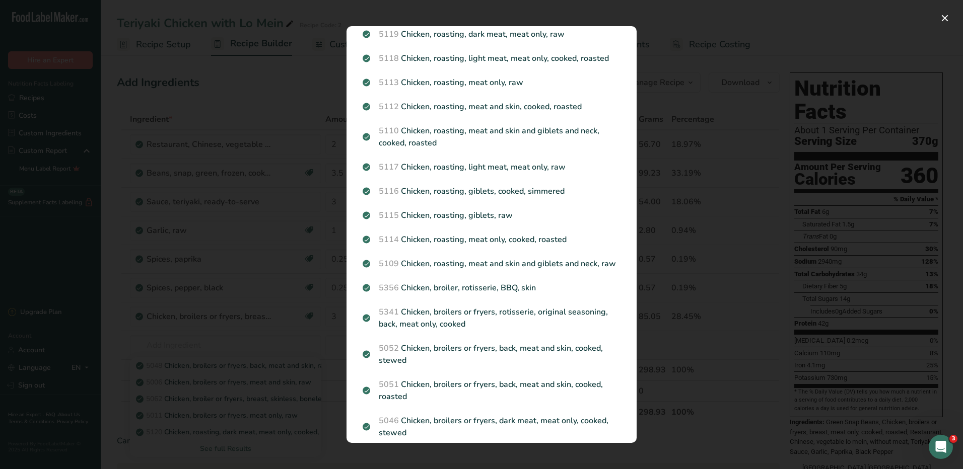
click at [195, 247] on div "Search results modal" at bounding box center [481, 234] width 963 height 469
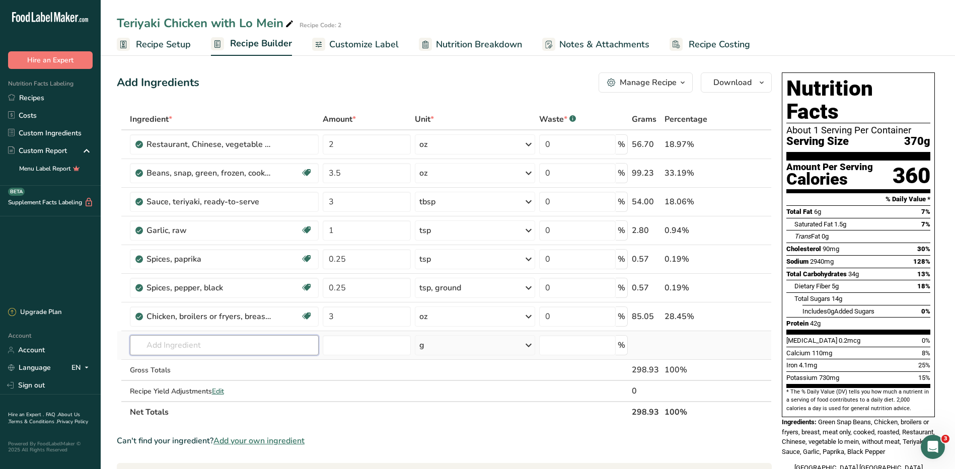
click at [197, 340] on input "text" at bounding box center [224, 345] width 189 height 20
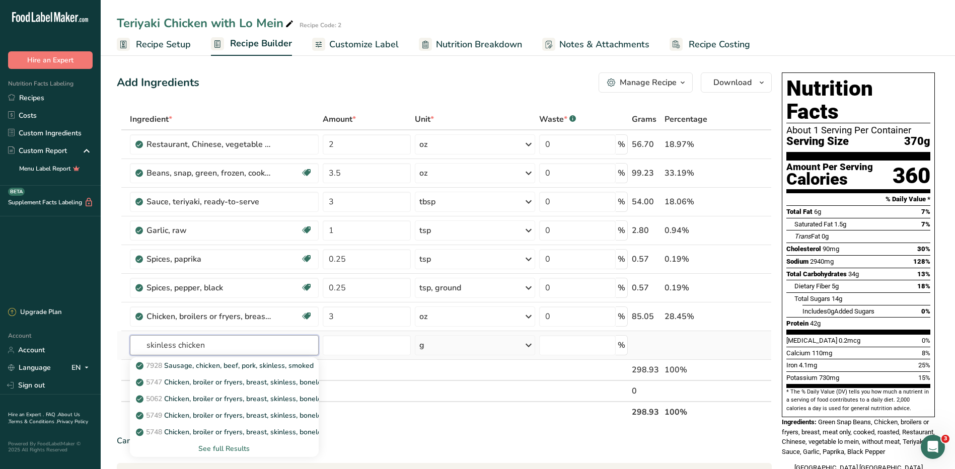
type input "skinless chicken"
click at [220, 447] on div "See full Results" at bounding box center [224, 449] width 173 height 11
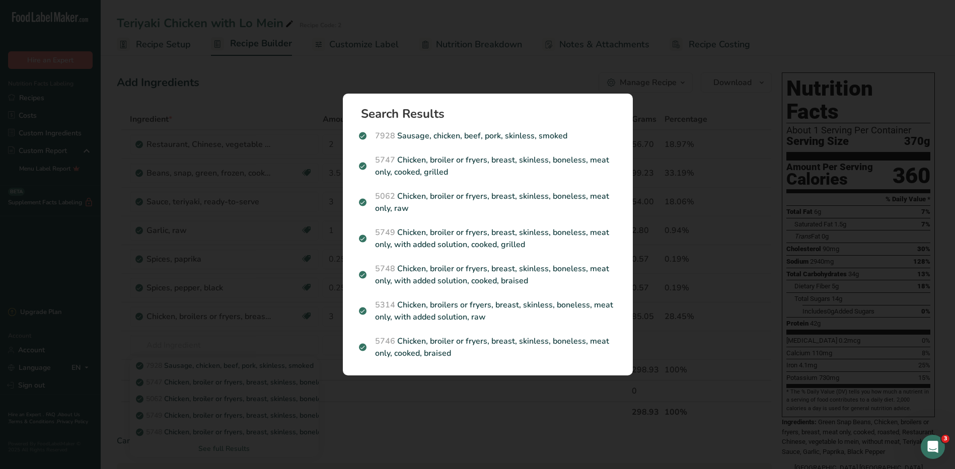
scroll to position [0, 0]
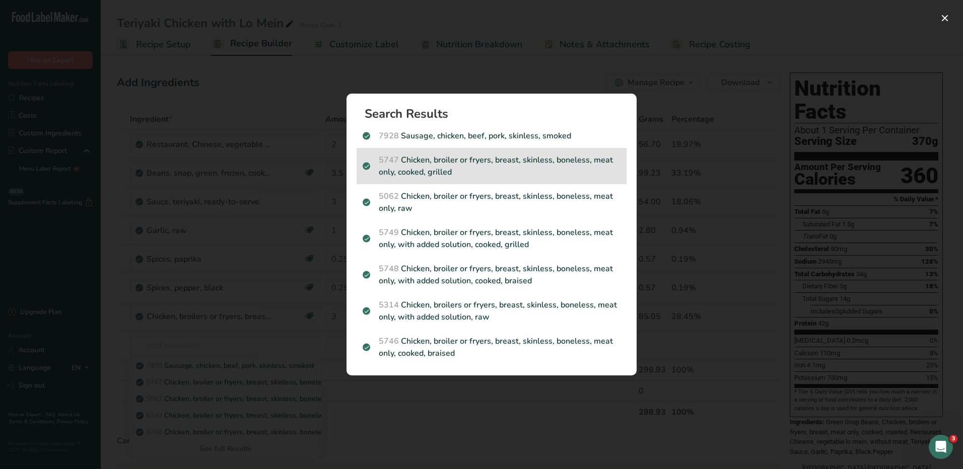
click at [514, 177] on p "5747 Chicken, broiler or fryers, breast, skinless, boneless, meat only, cooked,…" at bounding box center [491, 166] width 258 height 24
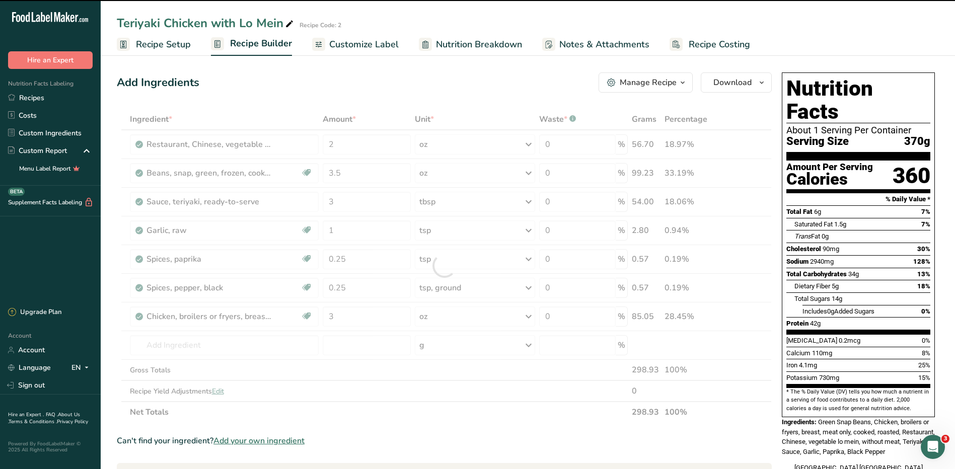
type input "0"
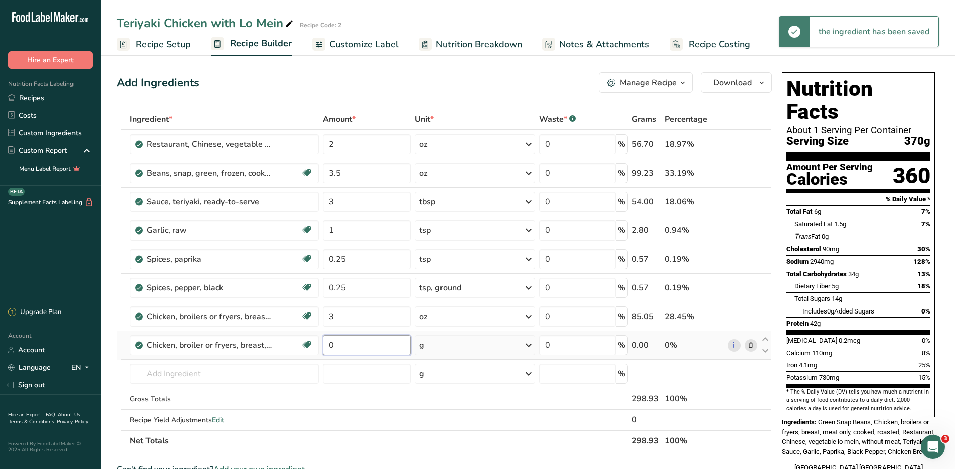
click at [378, 355] on input "0" at bounding box center [367, 345] width 88 height 20
type input "3"
click at [478, 345] on div "Ingredient * Amount * Unit * Waste * .a-a{fill:#347362;}.b-a{fill:#fff;} Grams …" at bounding box center [444, 280] width 655 height 343
click at [526, 348] on icon at bounding box center [529, 345] width 12 height 18
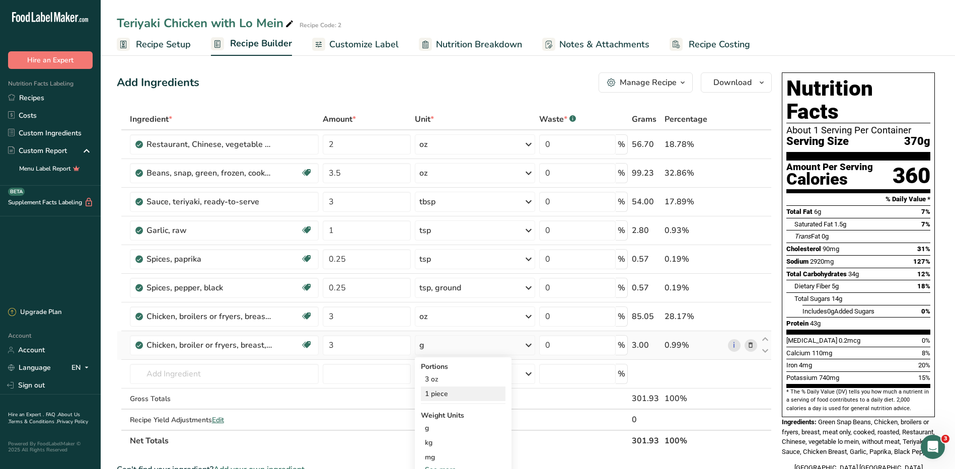
scroll to position [151, 0]
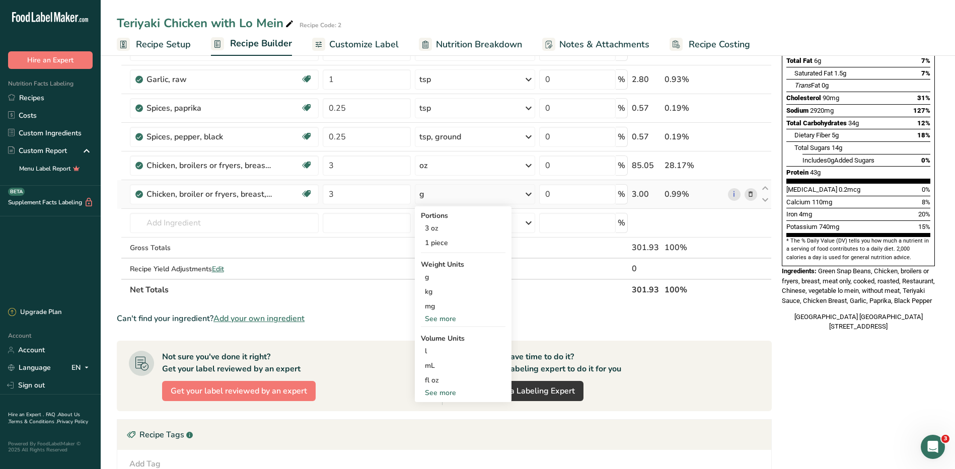
click at [444, 318] on div "See more" at bounding box center [463, 319] width 85 height 11
click at [426, 348] on div "oz" at bounding box center [463, 350] width 85 height 15
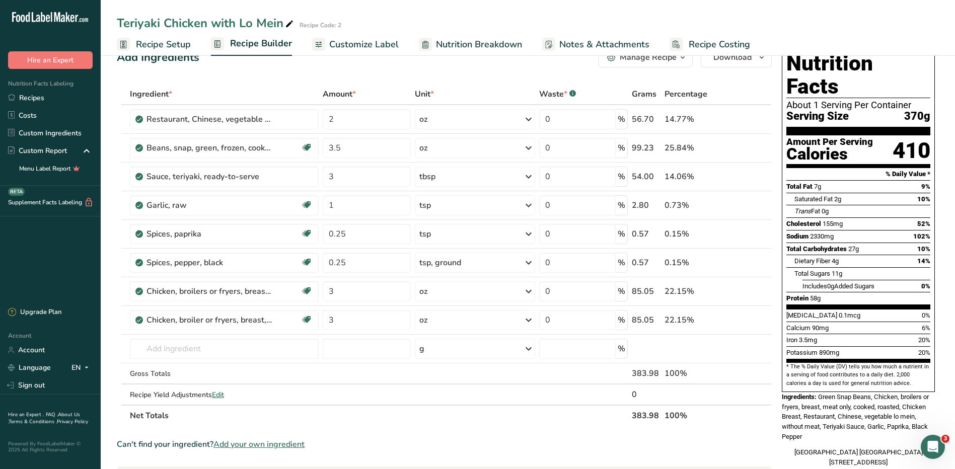
scroll to position [0, 0]
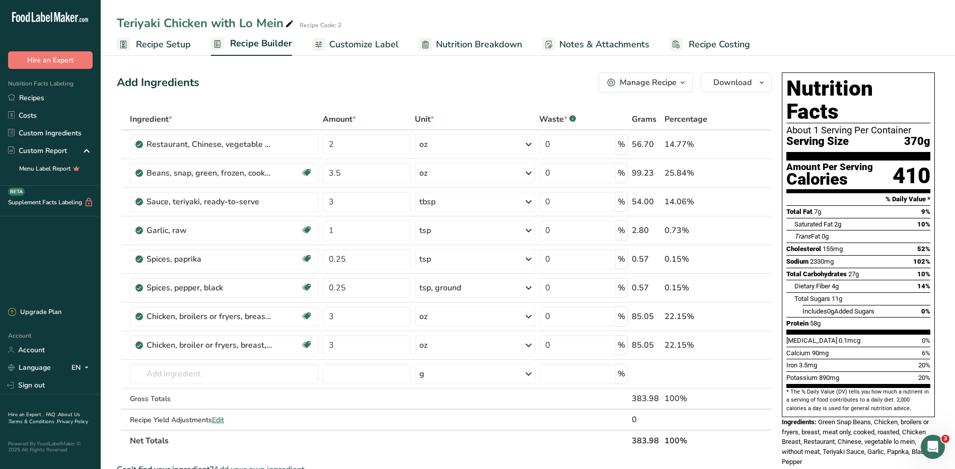
click at [382, 41] on span "Customize Label" at bounding box center [363, 45] width 69 height 14
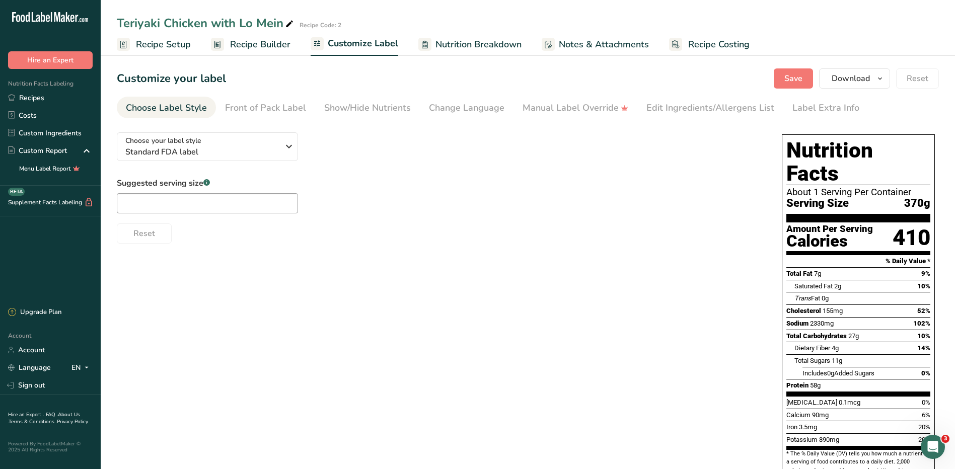
click at [465, 45] on span "Nutrition Breakdown" at bounding box center [478, 45] width 86 height 14
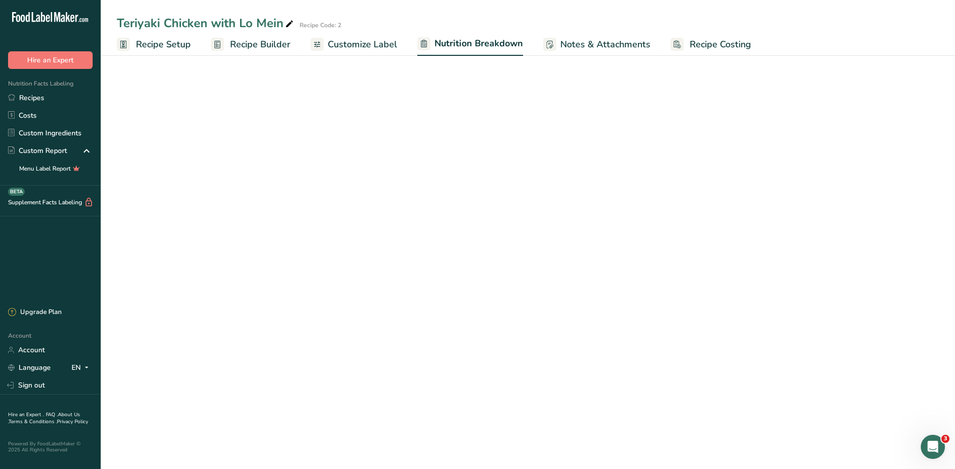
select select "Calories"
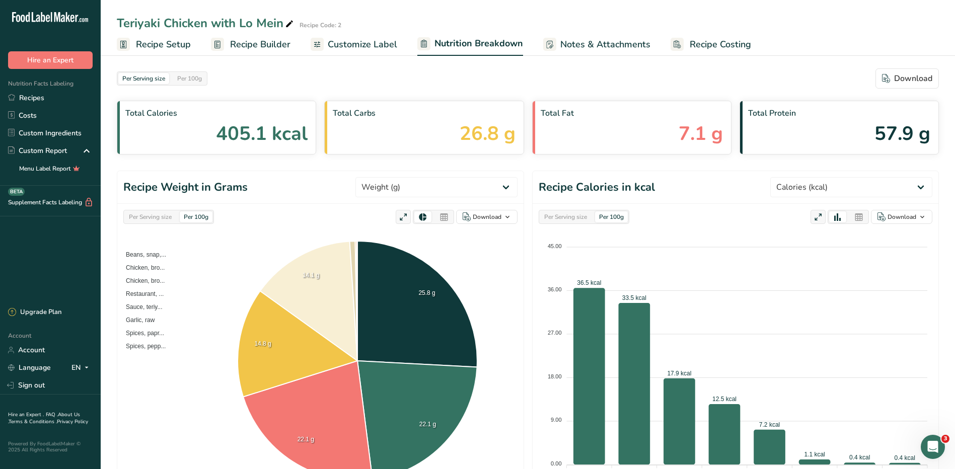
click at [253, 45] on span "Recipe Builder" at bounding box center [260, 45] width 60 height 14
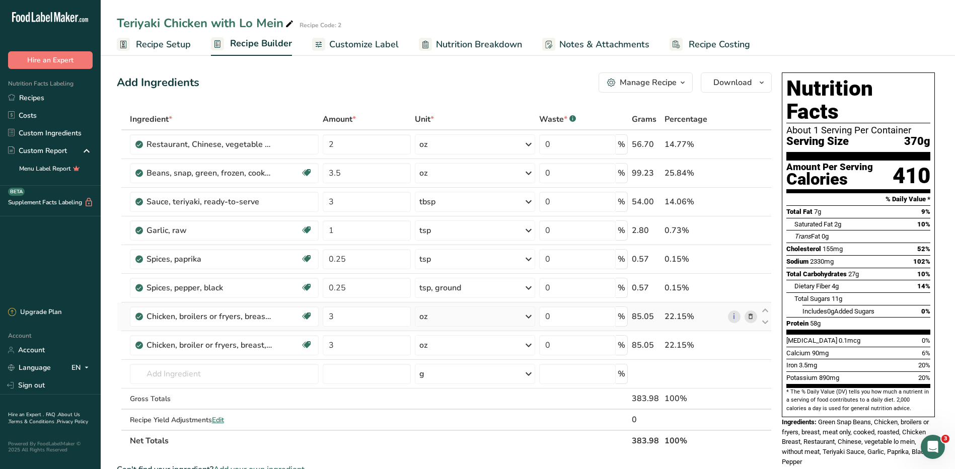
click at [748, 317] on icon at bounding box center [750, 317] width 7 height 11
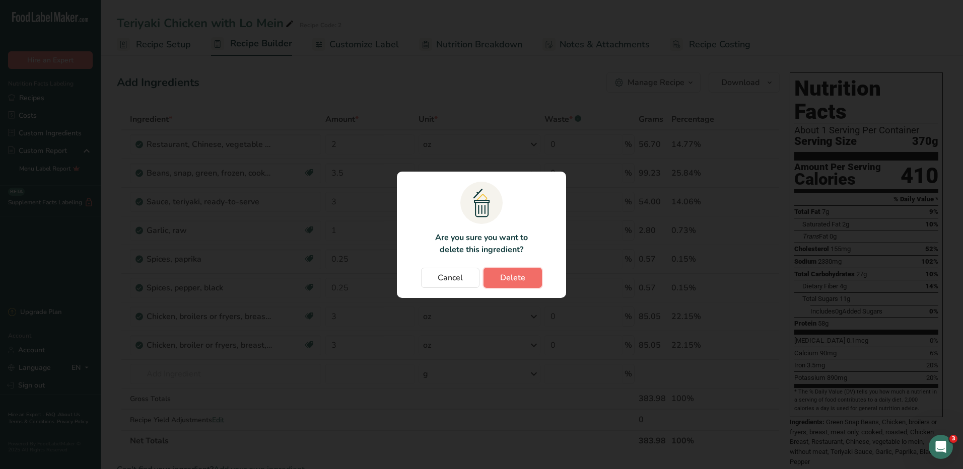
click at [499, 282] on button "Delete" at bounding box center [512, 278] width 58 height 20
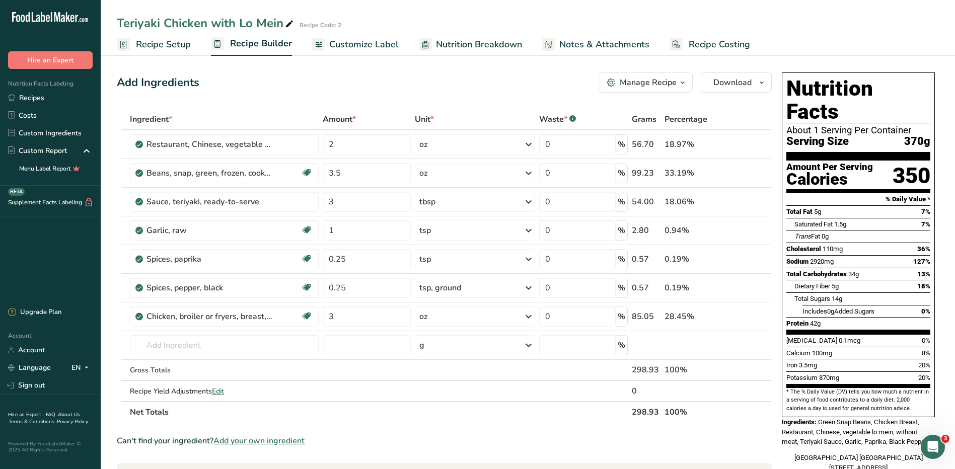
click at [339, 47] on span "Customize Label" at bounding box center [363, 45] width 69 height 14
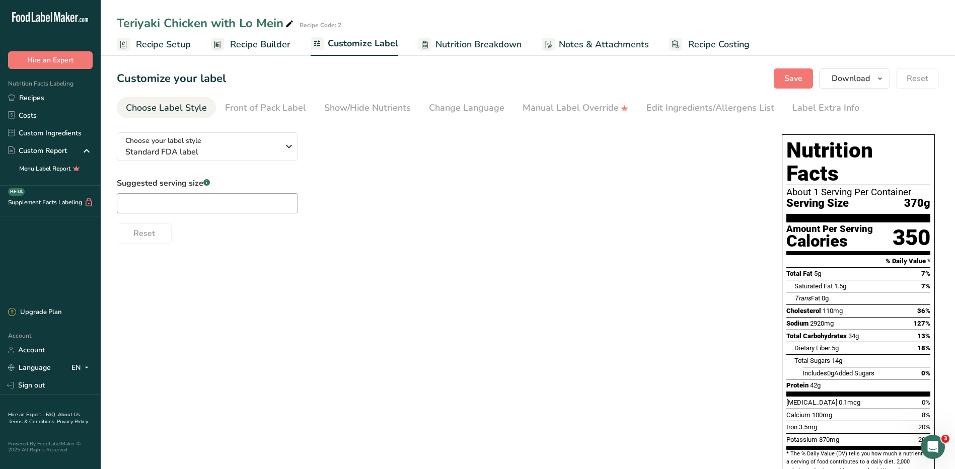
click at [476, 47] on span "Nutrition Breakdown" at bounding box center [478, 45] width 86 height 14
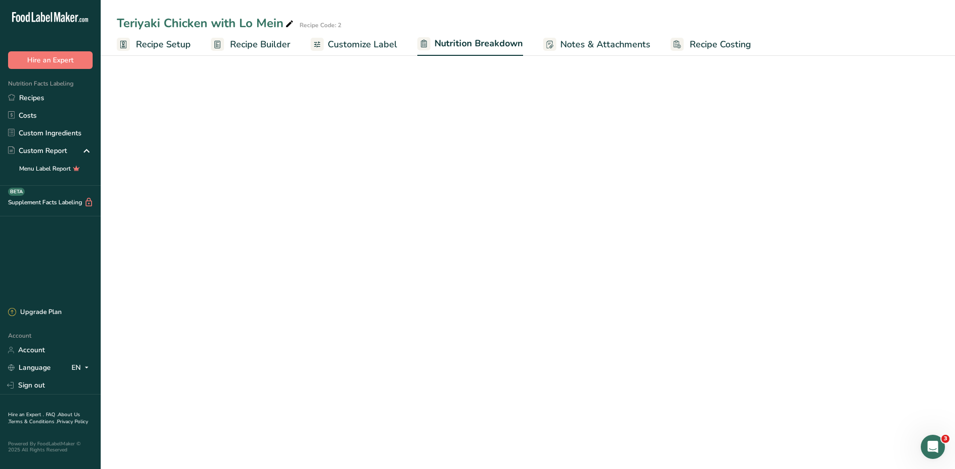
select select "Calories"
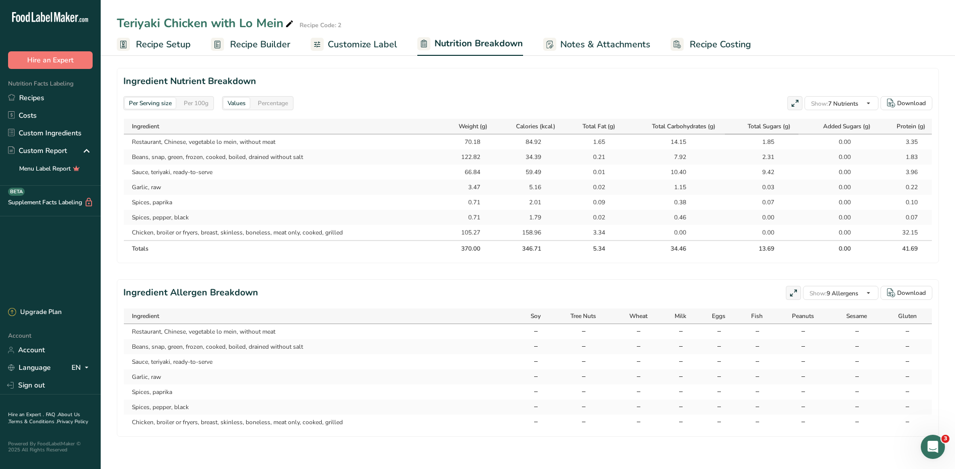
scroll to position [252, 0]
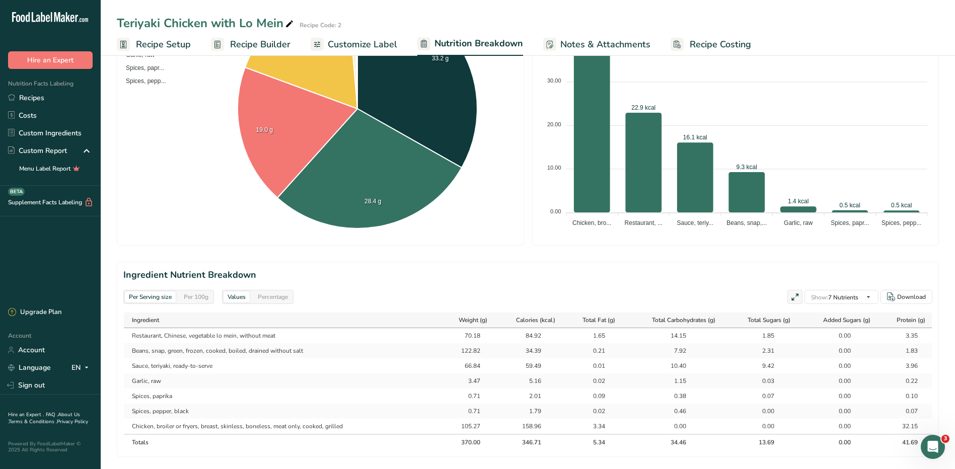
click at [254, 49] on span "Recipe Builder" at bounding box center [260, 45] width 60 height 14
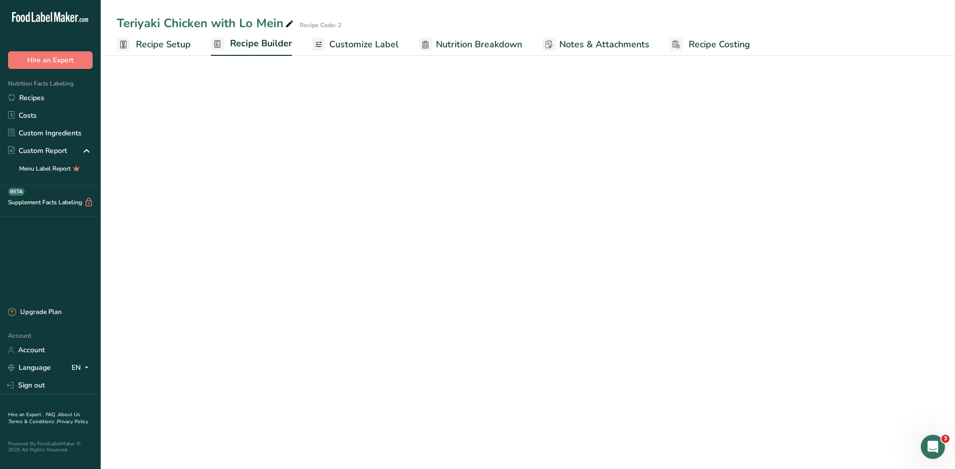
scroll to position [194, 0]
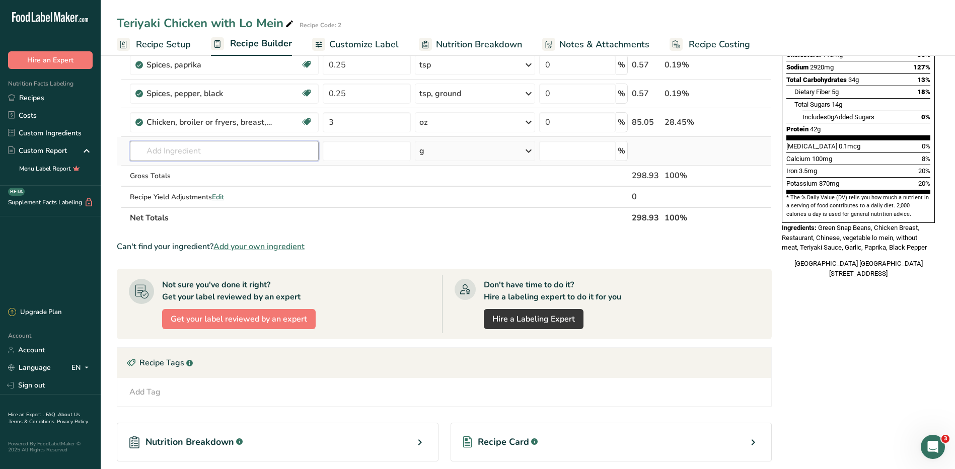
click at [212, 155] on input "text" at bounding box center [224, 151] width 189 height 20
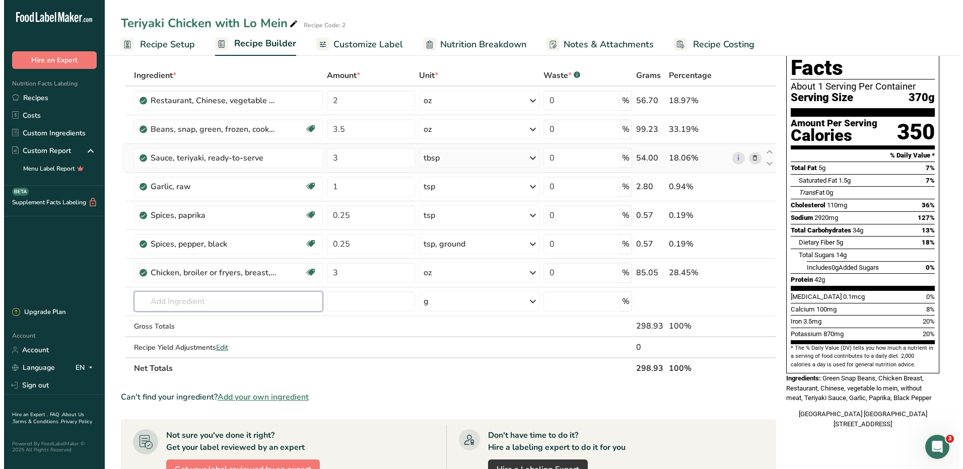
scroll to position [43, 0]
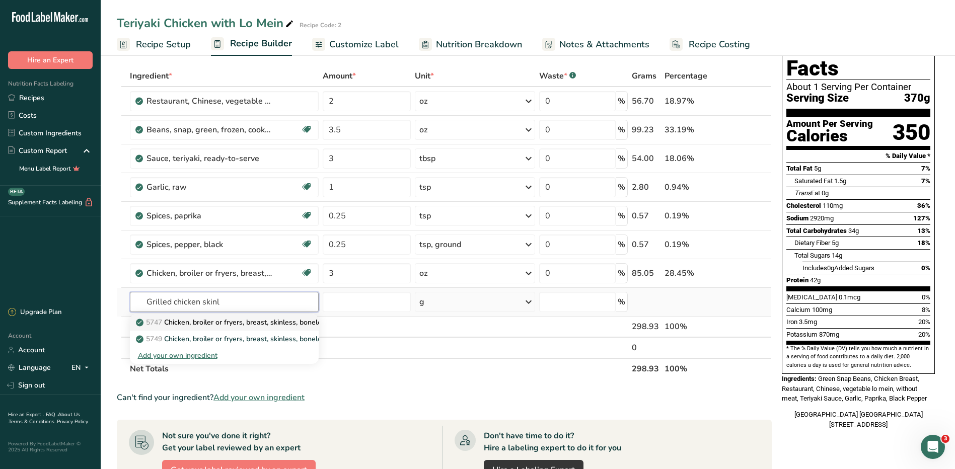
type input "Grilled chicken skinl"
click at [232, 320] on p "5747 Chicken, broiler or fryers, breast, skinless, boneless, meat only, cooked,…" at bounding box center [276, 322] width 276 height 11
type input "Chicken, broiler or fryers, breast, skinless, boneless, meat only, cooked, gril…"
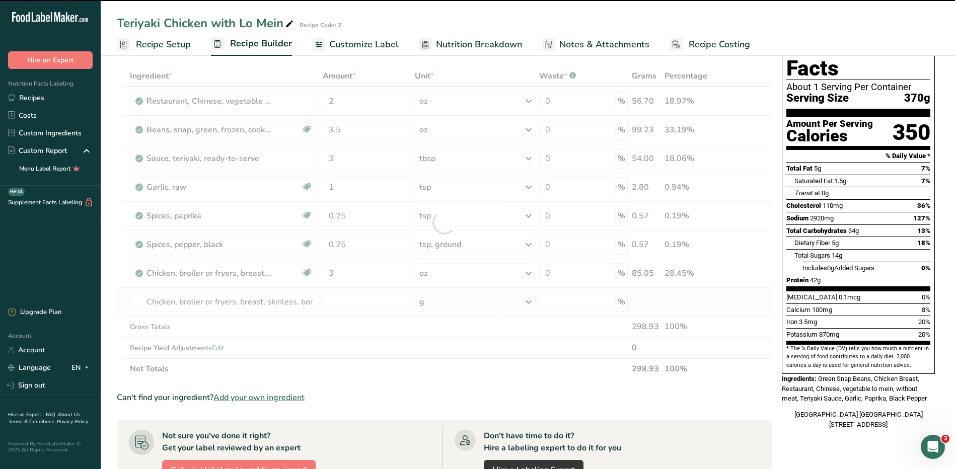
type input "0"
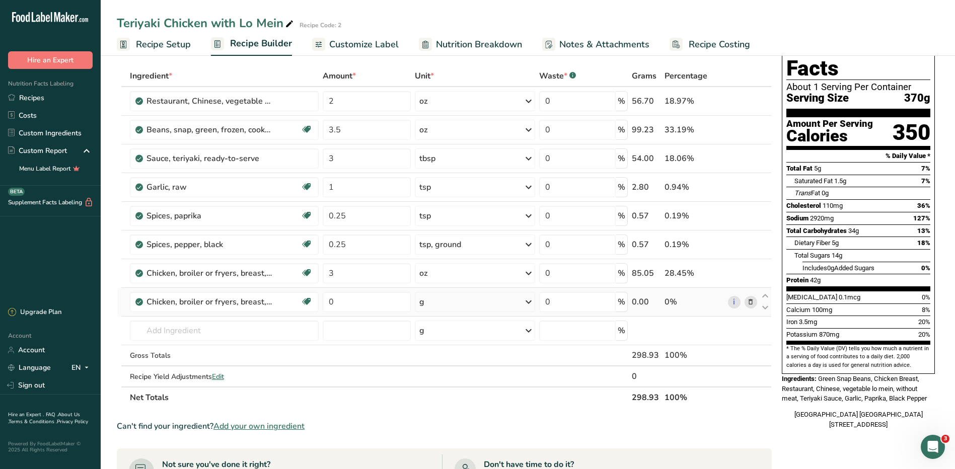
click at [750, 305] on icon at bounding box center [750, 302] width 7 height 11
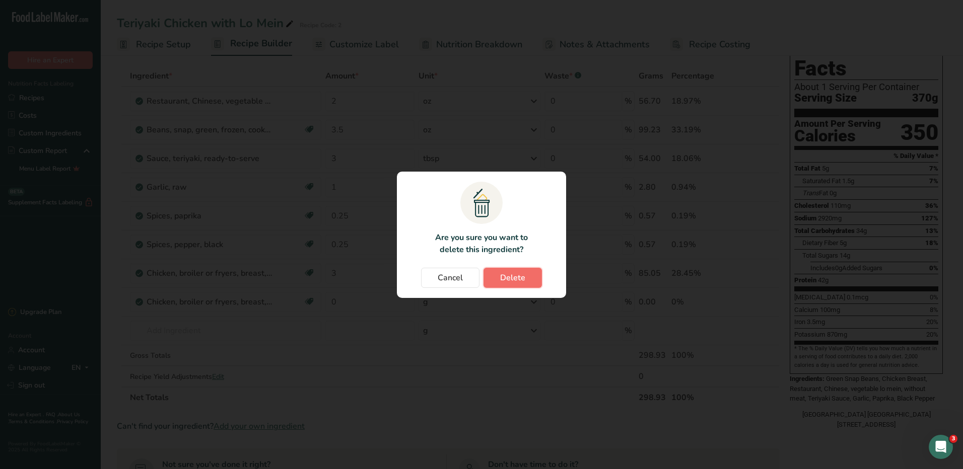
click at [489, 276] on button "Delete" at bounding box center [512, 278] width 58 height 20
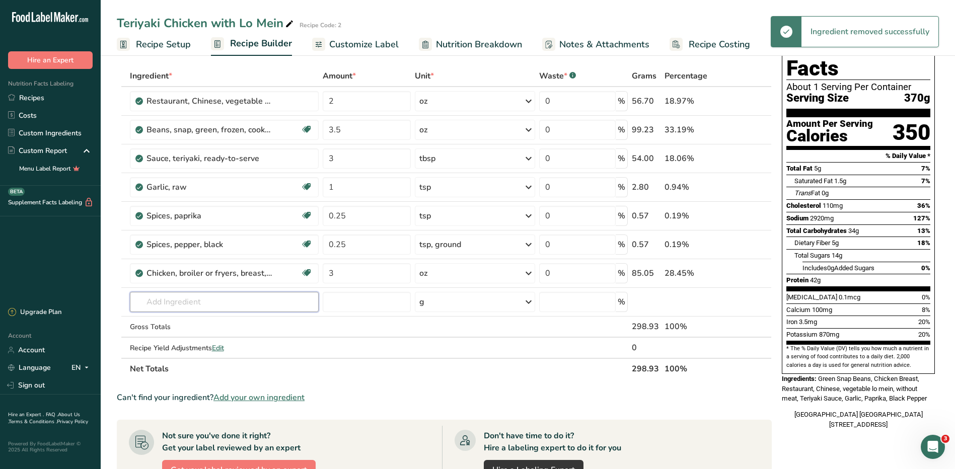
click at [230, 301] on input "text" at bounding box center [224, 302] width 189 height 20
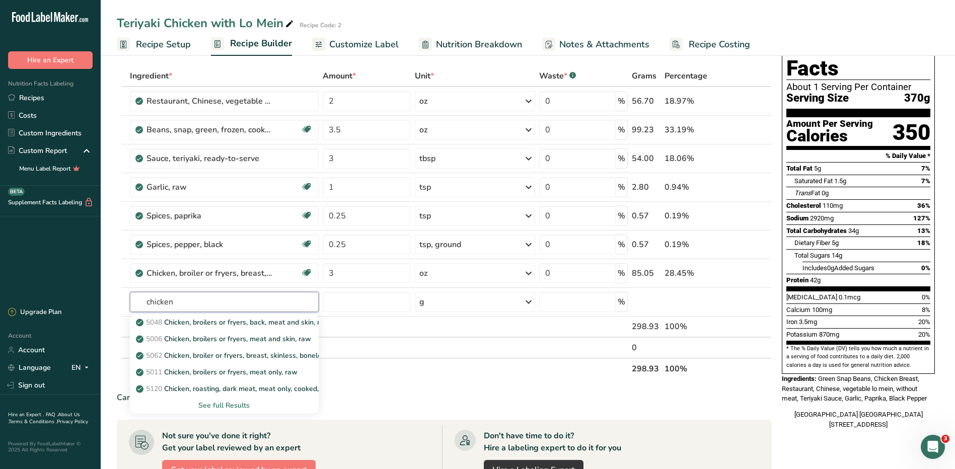
type input "chicken"
click at [238, 407] on div "See full Results" at bounding box center [224, 405] width 173 height 11
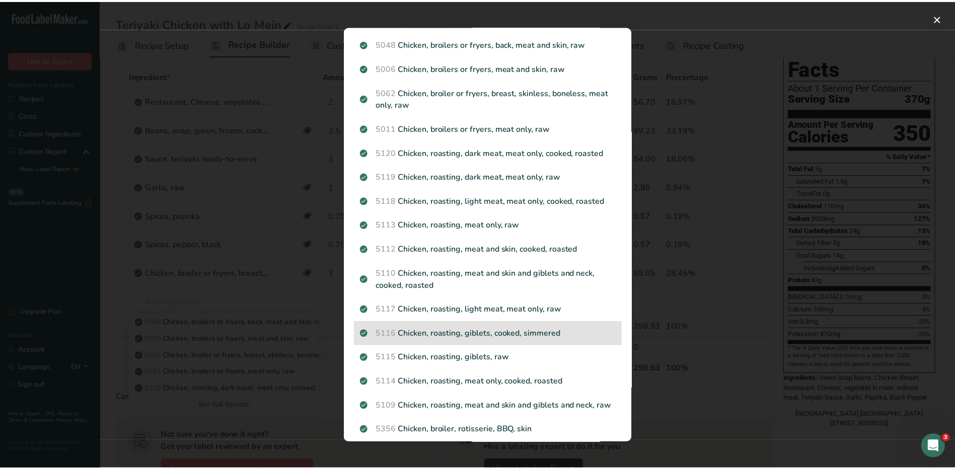
scroll to position [0, 0]
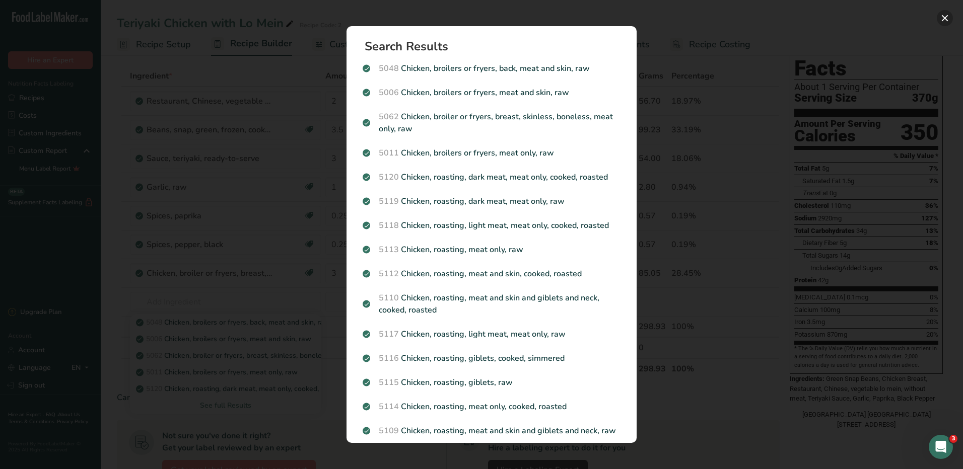
click at [948, 15] on button "Search results modal" at bounding box center [944, 18] width 16 height 16
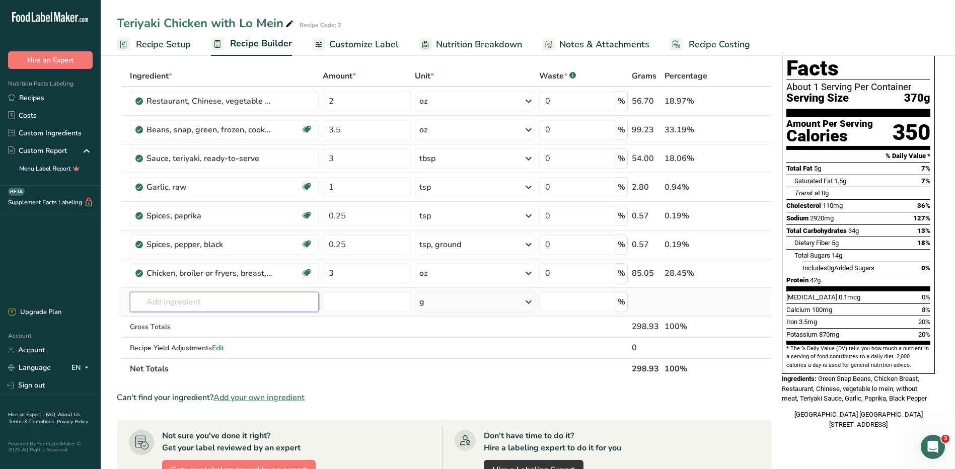
click at [221, 296] on input "text" at bounding box center [224, 302] width 189 height 20
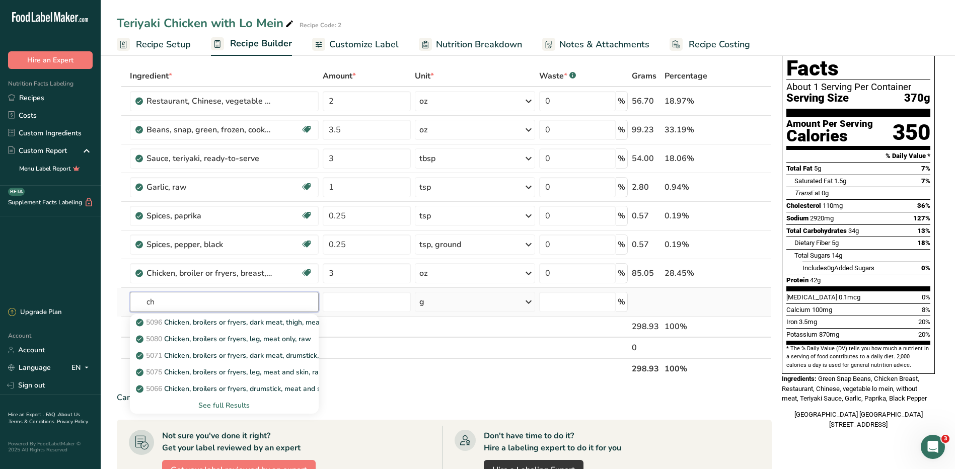
type input "c"
type input "b"
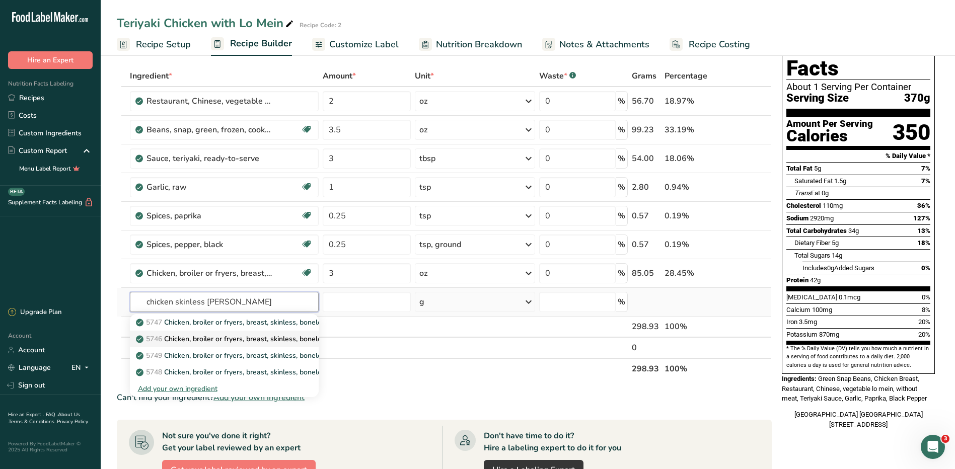
type input "chicken skinless cooke"
click at [241, 339] on p "5746 Chicken, broiler or fryers, breast, skinless, boneless, meat only, cooked,…" at bounding box center [278, 339] width 280 height 11
type input "Chicken, broiler or fryers, breast, skinless, boneless, meat only, cooked, brai…"
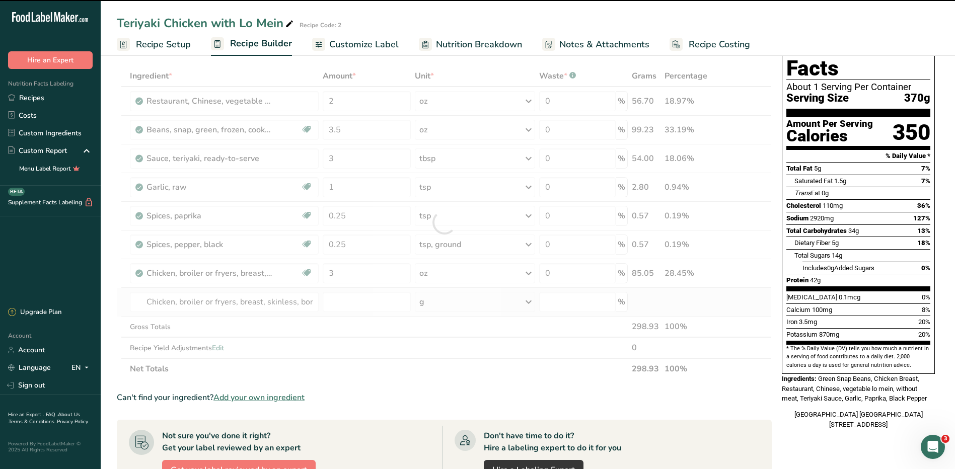
type input "0"
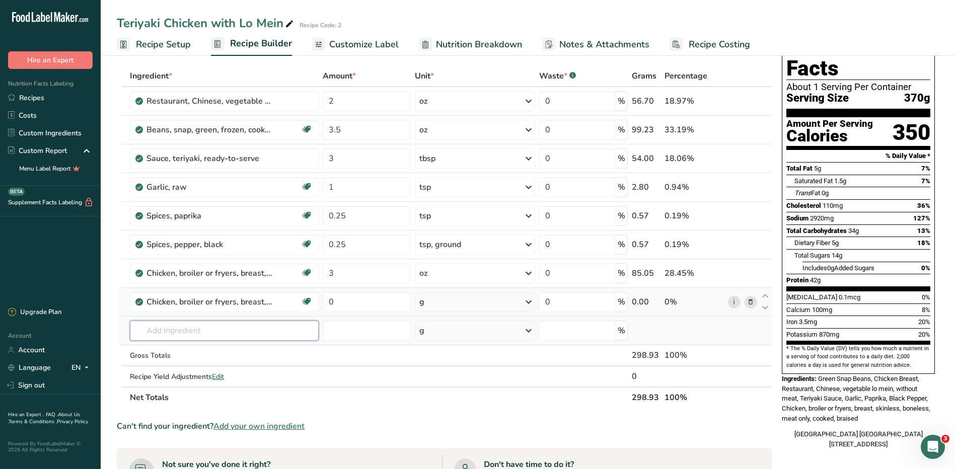
click at [206, 339] on input "text" at bounding box center [224, 331] width 189 height 20
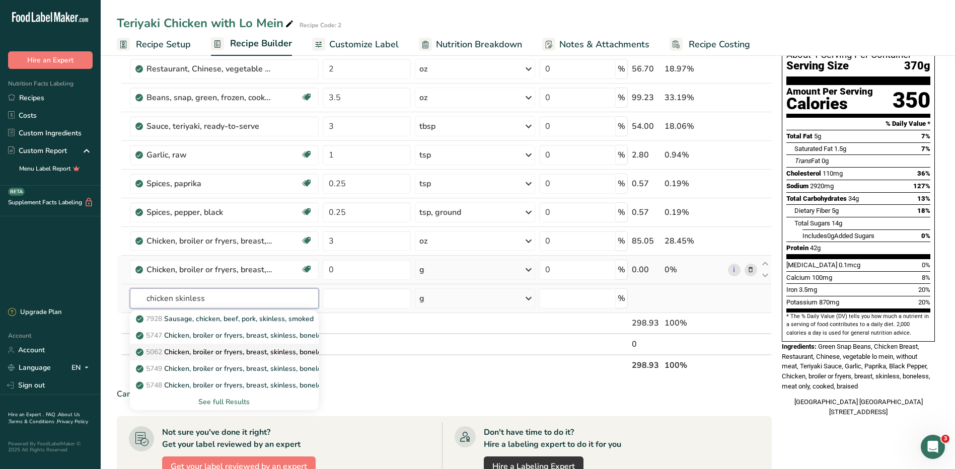
scroll to position [94, 0]
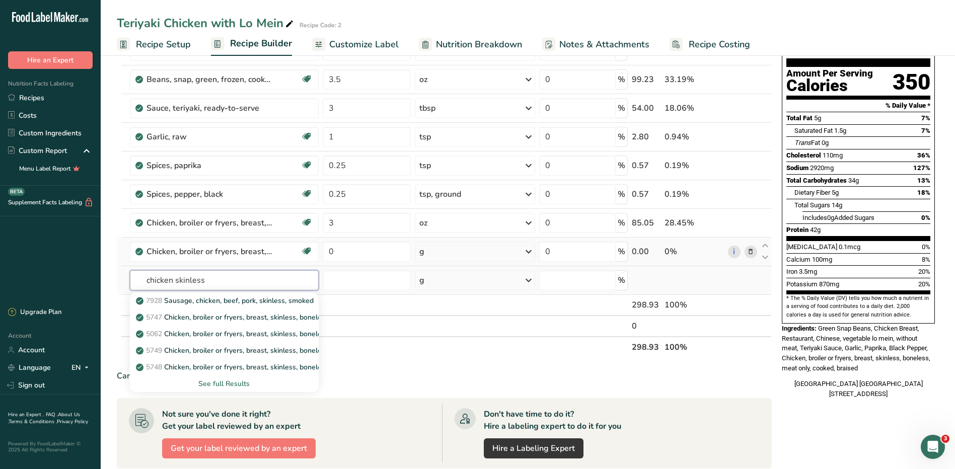
type input "chicken skinless"
click at [235, 381] on div "See full Results" at bounding box center [224, 384] width 173 height 11
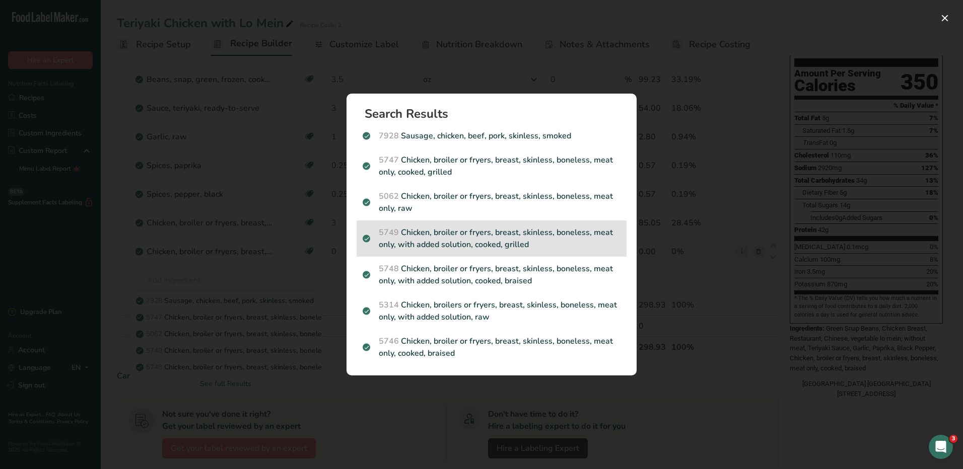
click at [508, 232] on p "5749 Chicken, broiler or fryers, breast, skinless, boneless, meat only, with ad…" at bounding box center [491, 239] width 258 height 24
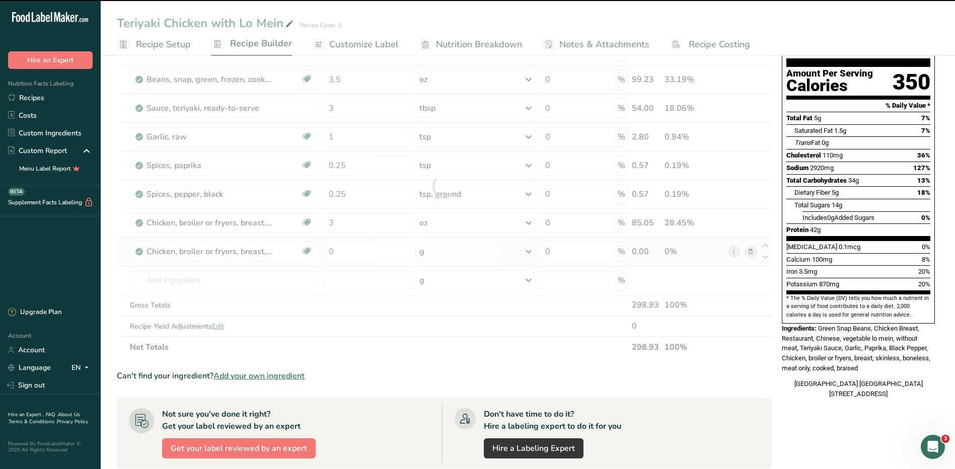
type input "0"
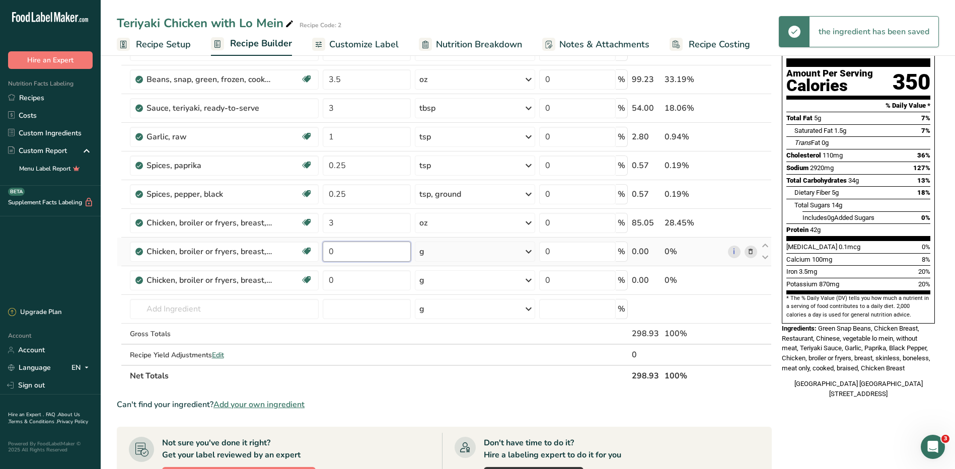
click at [407, 248] on input "0" at bounding box center [367, 252] width 88 height 20
type input "2"
type input "3"
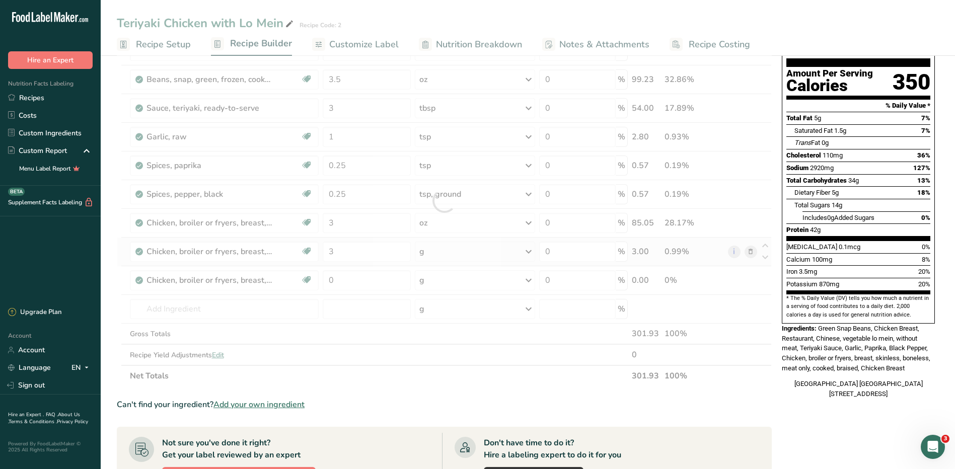
click at [530, 253] on div "Ingredient * Amount * Unit * Waste * .a-a{fill:#347362;}.b-a{fill:#fff;} Grams …" at bounding box center [444, 201] width 655 height 372
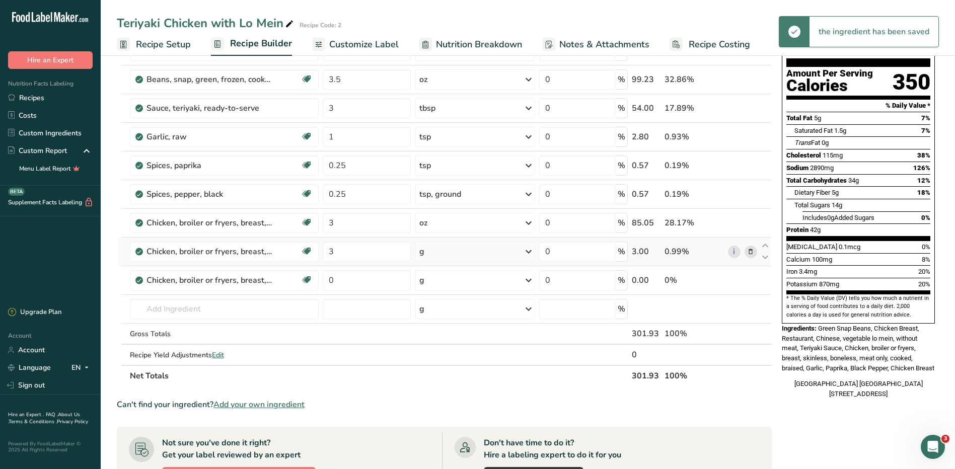
click at [531, 249] on icon at bounding box center [529, 252] width 12 height 18
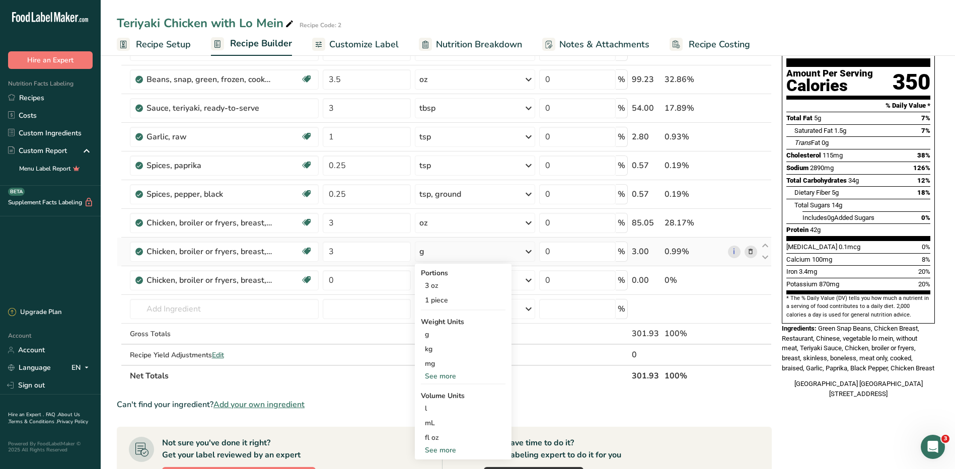
click at [440, 376] on div "See more" at bounding box center [463, 376] width 85 height 11
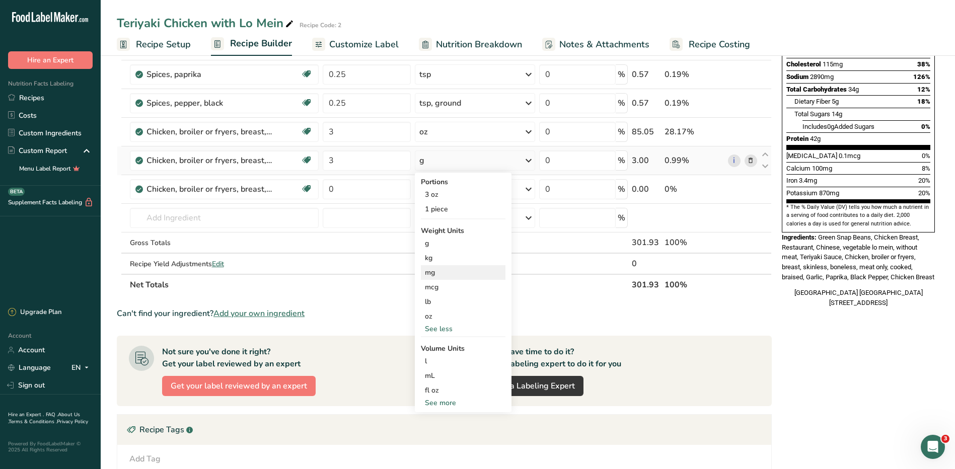
scroll to position [194, 0]
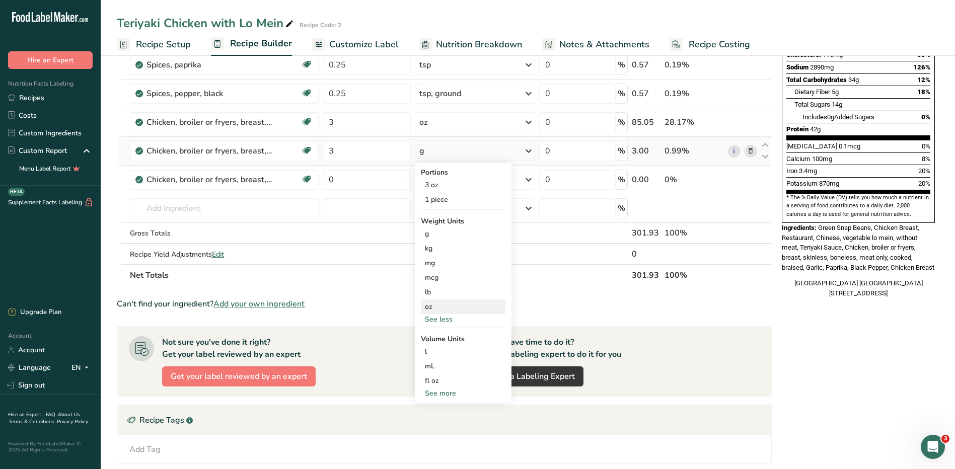
click at [445, 303] on div "oz" at bounding box center [463, 307] width 85 height 15
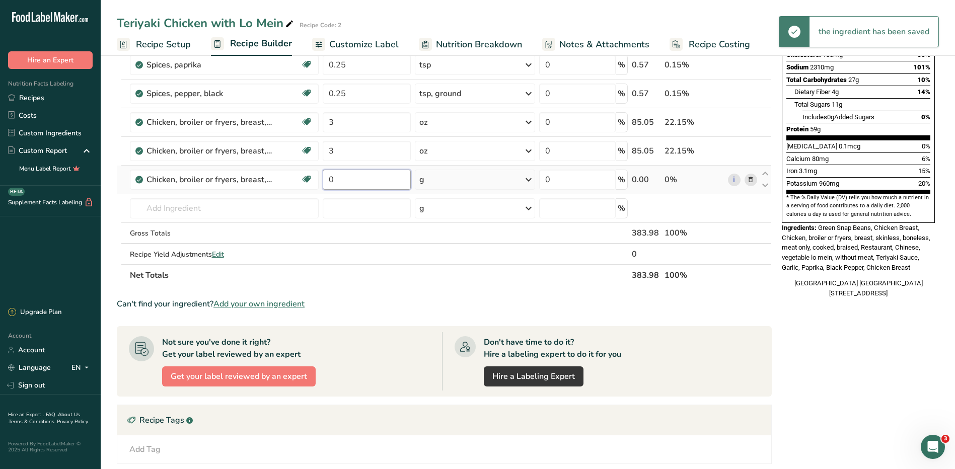
click at [342, 179] on input "0" at bounding box center [367, 180] width 88 height 20
type input "3"
click at [504, 182] on div "Ingredient * Amount * Unit * Waste * .a-a{fill:#347362;}.b-a{fill:#fff;} Grams …" at bounding box center [444, 100] width 655 height 372
click at [524, 178] on icon at bounding box center [529, 180] width 12 height 18
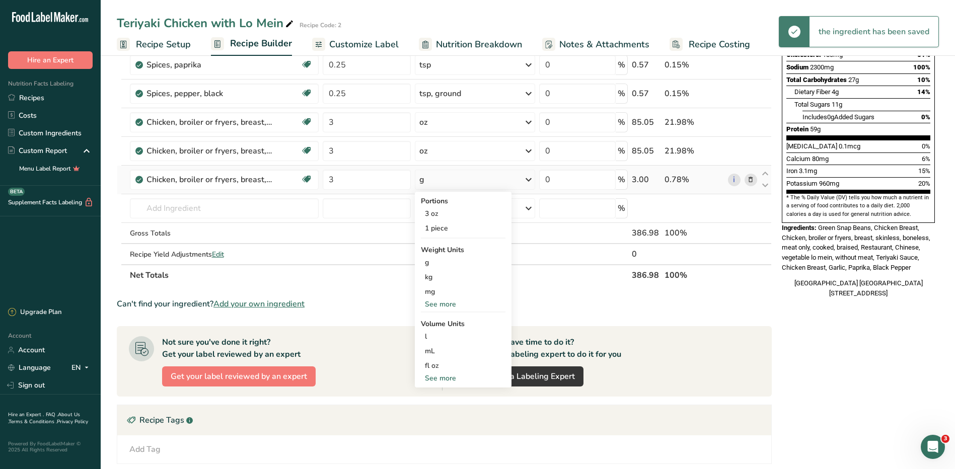
click at [443, 302] on div "See more" at bounding box center [463, 304] width 85 height 11
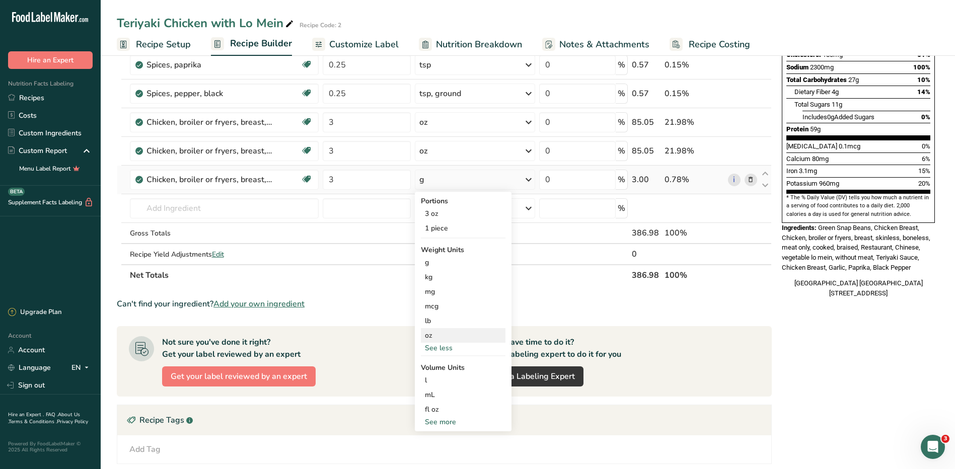
click at [436, 333] on div "oz" at bounding box center [463, 335] width 85 height 15
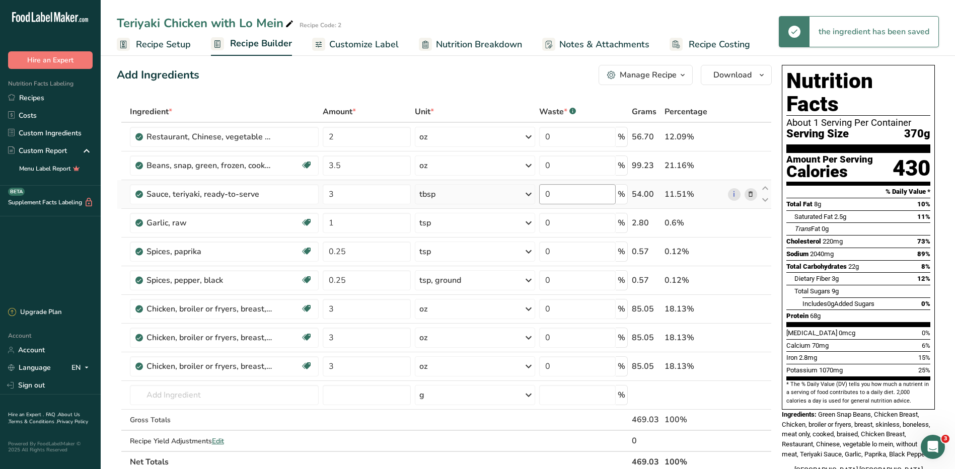
scroll to position [0, 0]
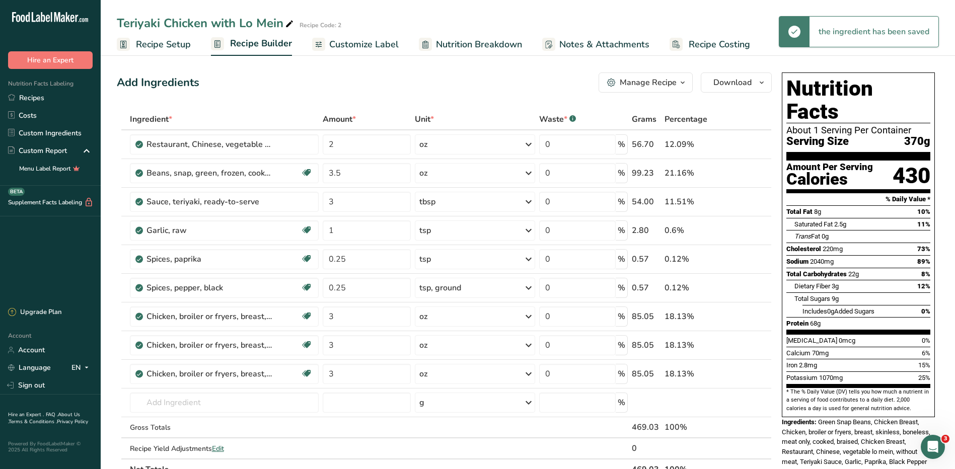
click at [385, 41] on span "Customize Label" at bounding box center [363, 45] width 69 height 14
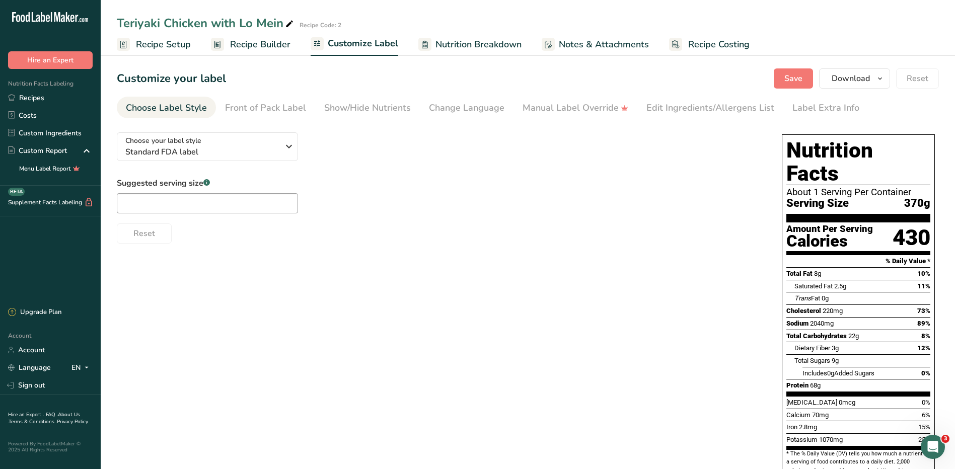
click at [463, 49] on span "Nutrition Breakdown" at bounding box center [478, 45] width 86 height 14
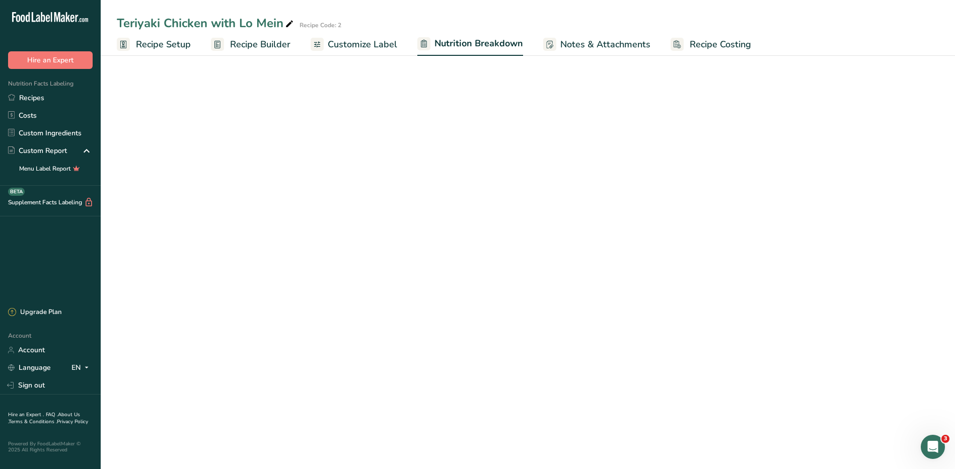
select select "Calories"
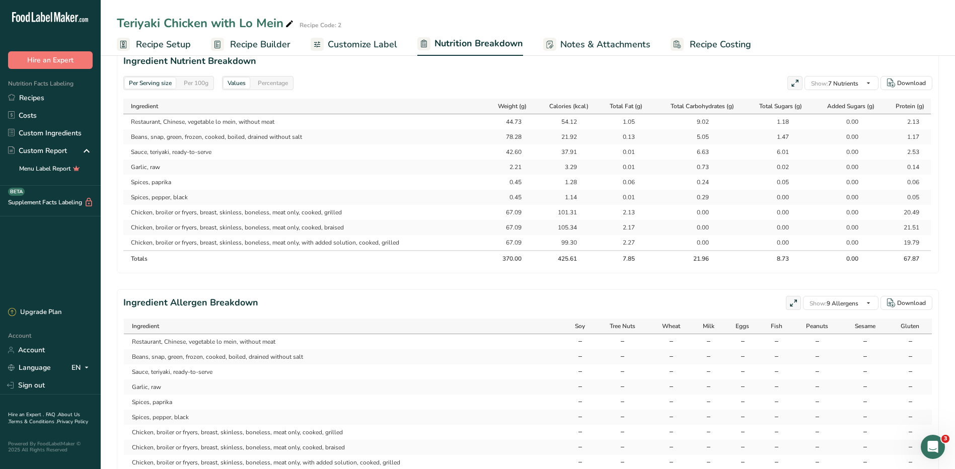
scroll to position [313, 0]
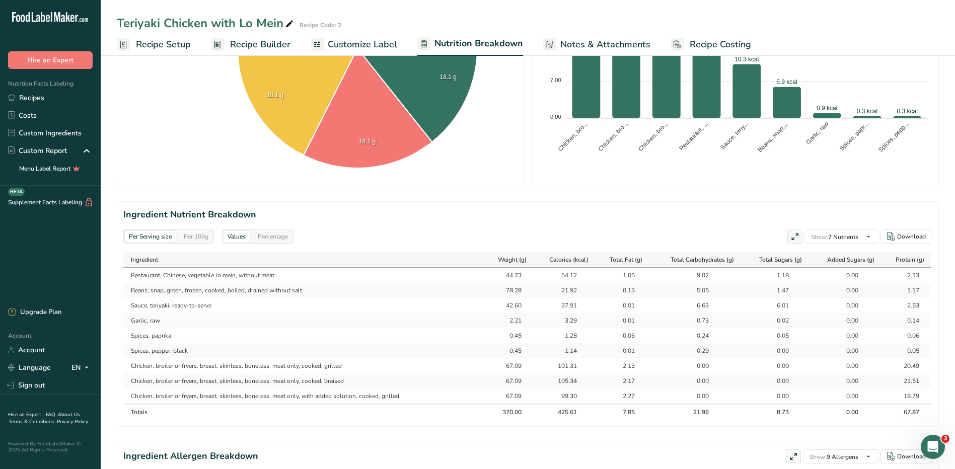
click at [249, 44] on span "Recipe Builder" at bounding box center [260, 45] width 60 height 14
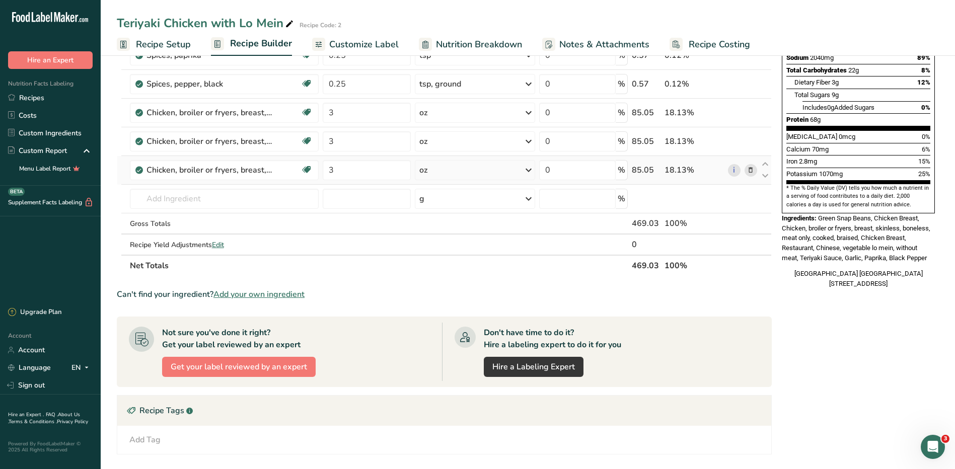
scroll to position [104, 0]
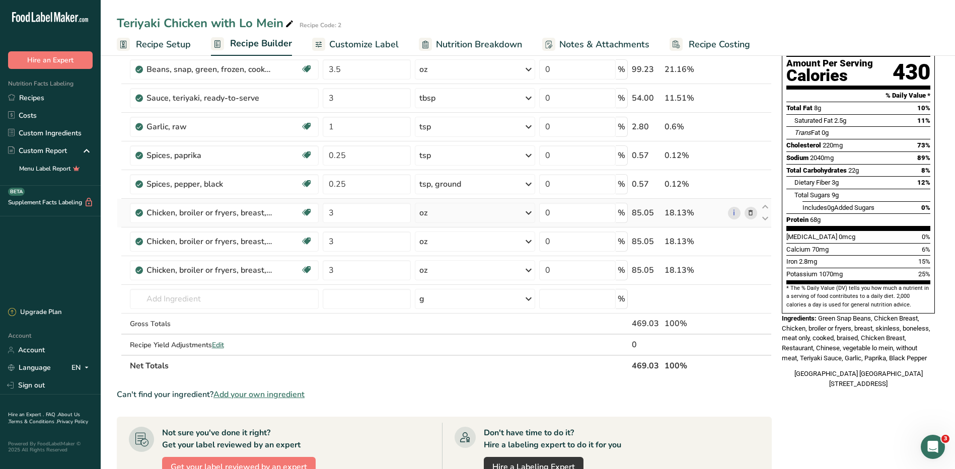
click at [754, 214] on icon at bounding box center [750, 213] width 7 height 11
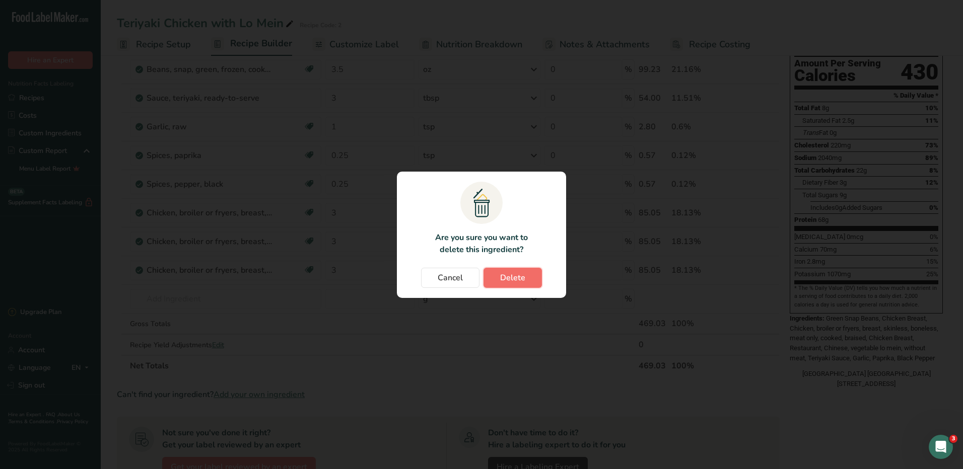
click at [508, 278] on span "Delete" at bounding box center [512, 278] width 25 height 12
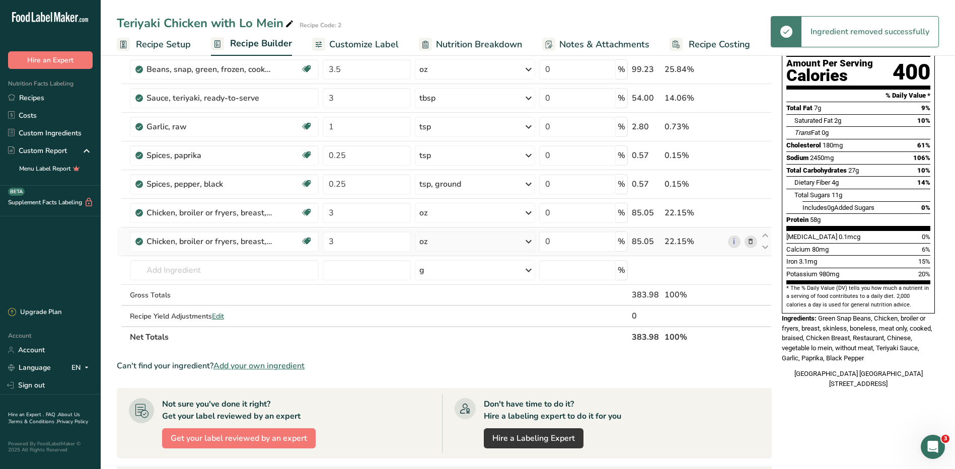
click at [755, 243] on span at bounding box center [751, 242] width 12 height 12
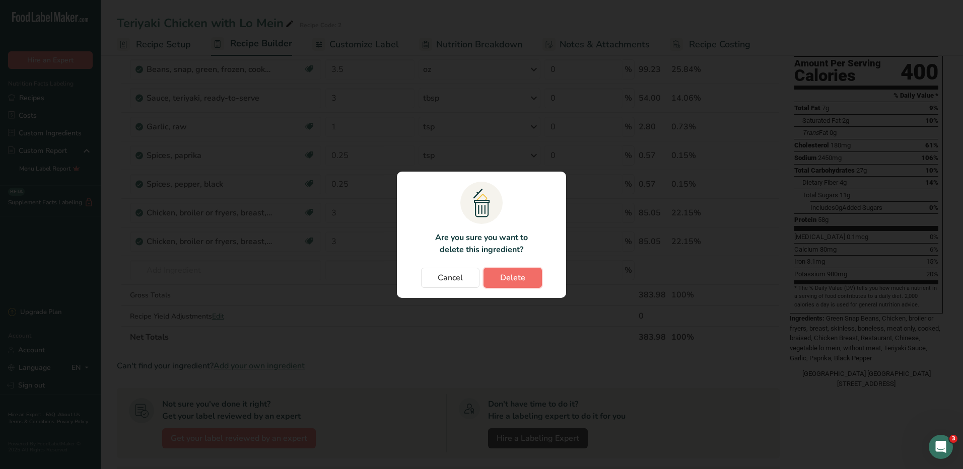
click at [522, 279] on span "Delete" at bounding box center [512, 278] width 25 height 12
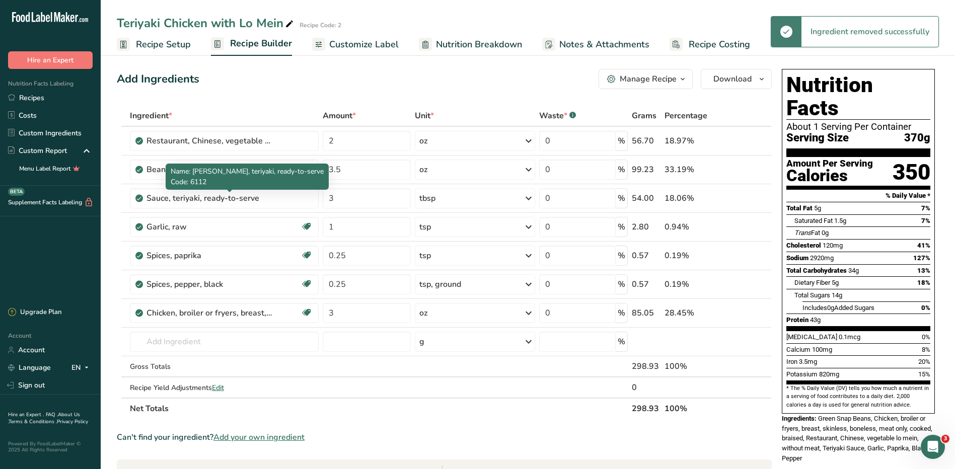
scroll to position [3, 0]
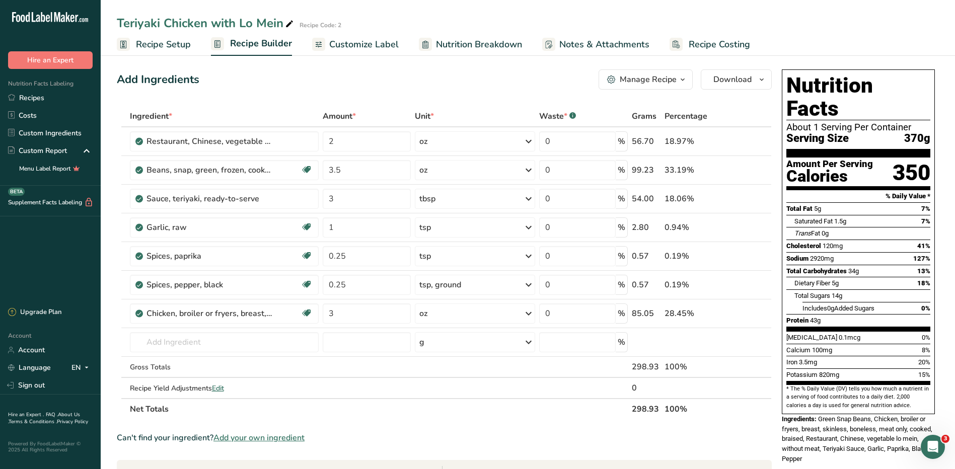
click at [445, 47] on span "Nutrition Breakdown" at bounding box center [479, 45] width 86 height 14
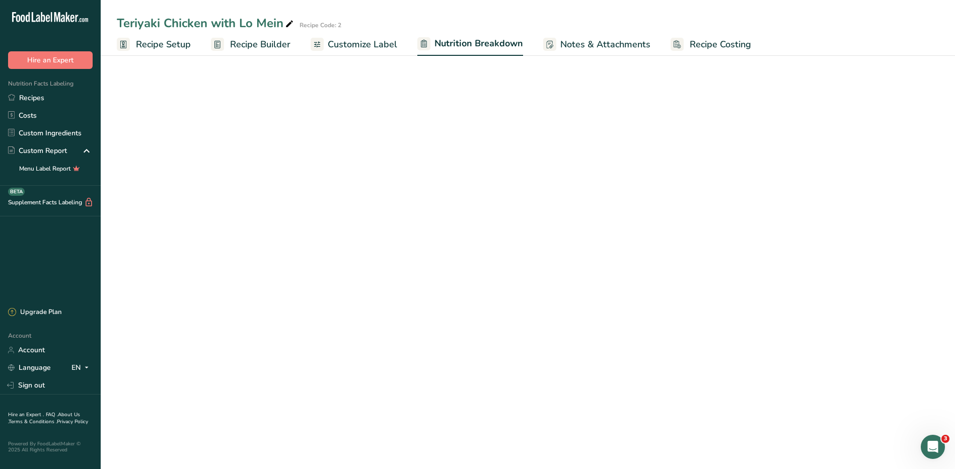
select select "Calories"
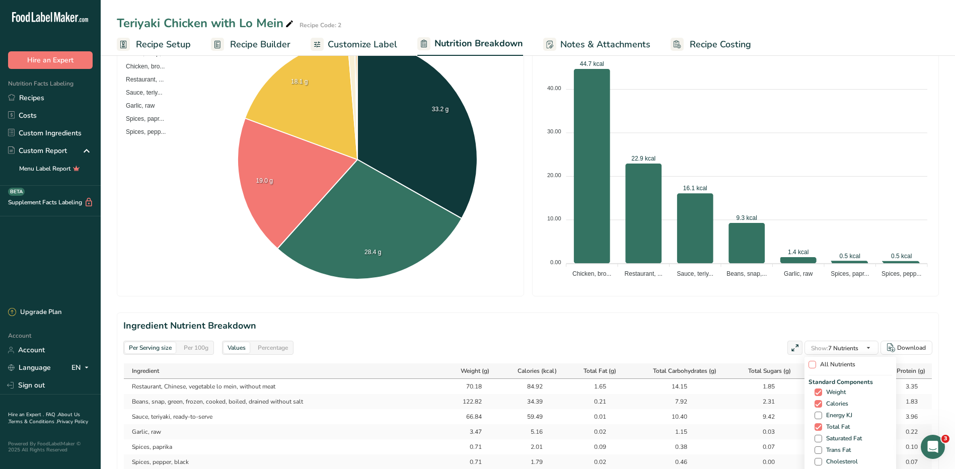
scroll to position [403, 0]
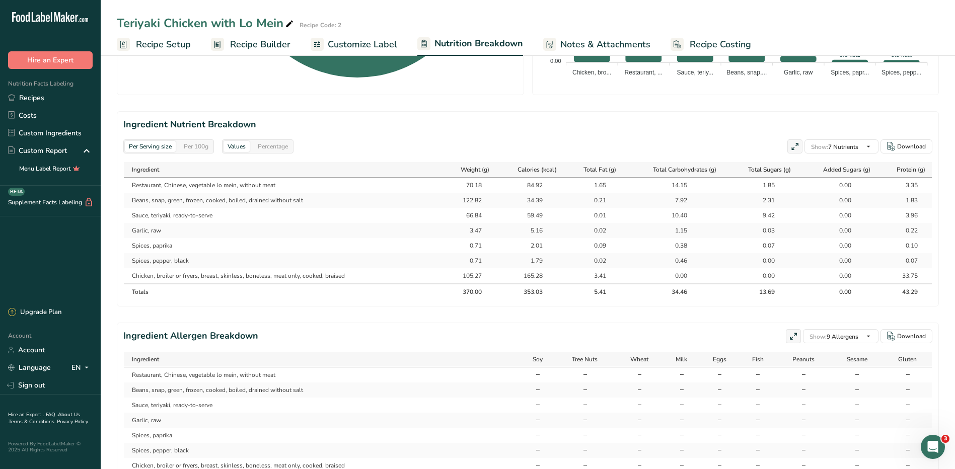
click at [250, 42] on span "Recipe Builder" at bounding box center [260, 45] width 60 height 14
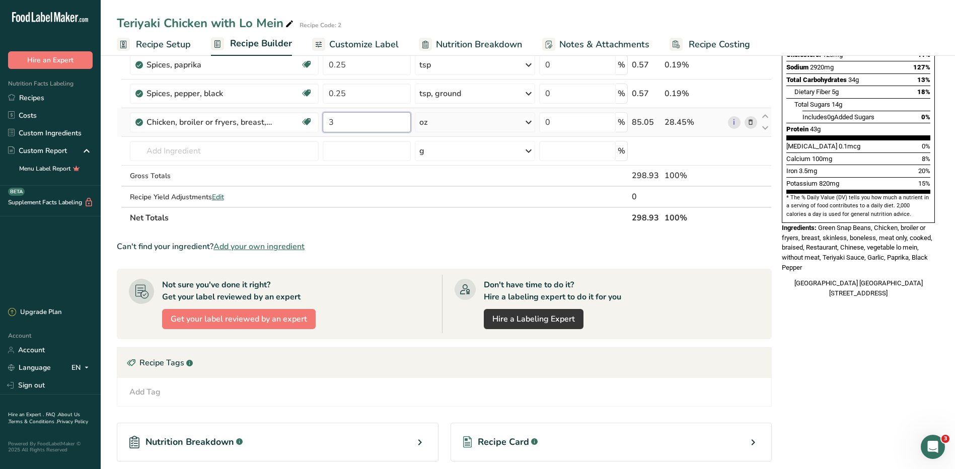
click at [339, 122] on input "3" at bounding box center [367, 122] width 88 height 20
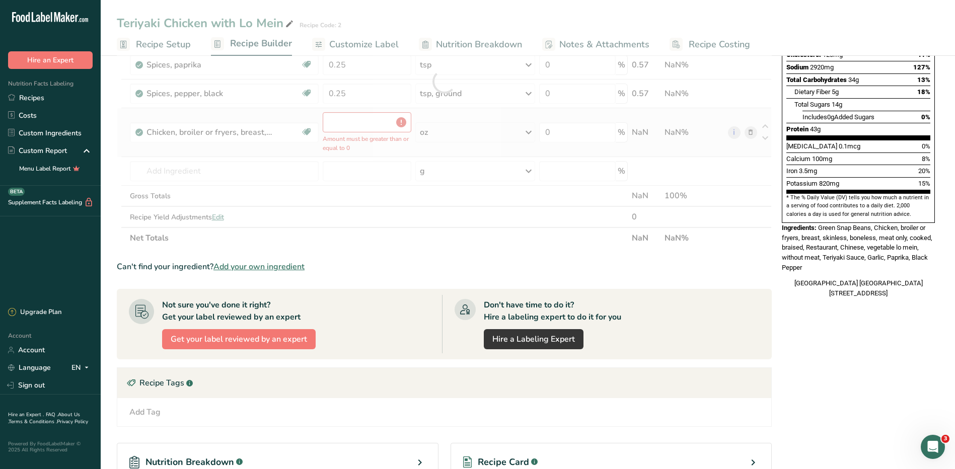
click at [505, 126] on div "Ingredient * Amount * Unit * Waste * .a-a{fill:#347362;}.b-a{fill:#fff;} Grams …" at bounding box center [444, 81] width 655 height 334
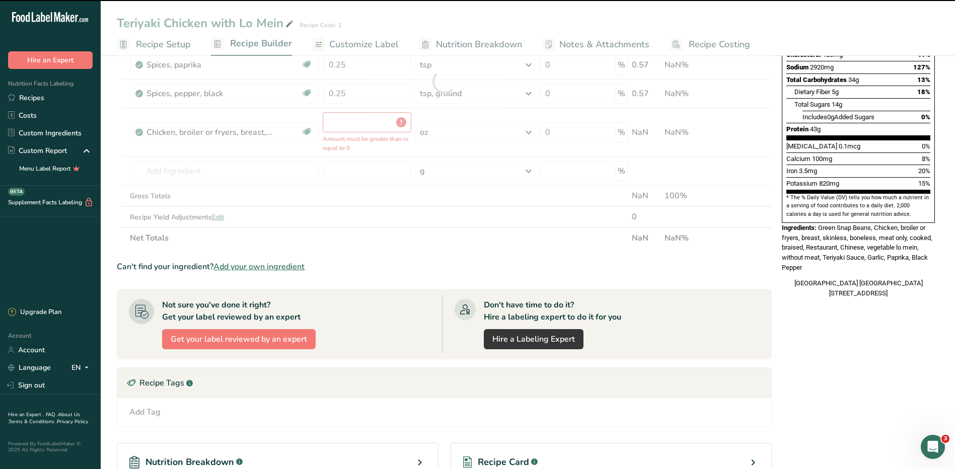
type input "0"
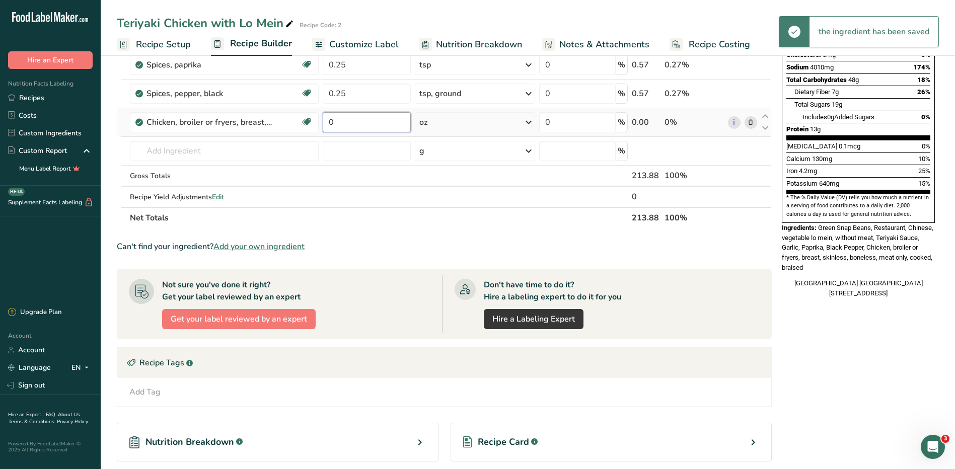
click at [349, 118] on input "0" at bounding box center [367, 122] width 88 height 20
type input "85"
click at [517, 123] on div "Ingredient * Amount * Unit * Waste * .a-a{fill:#347362;}.b-a{fill:#fff;} Grams …" at bounding box center [444, 71] width 655 height 314
click at [517, 124] on div "oz" at bounding box center [472, 122] width 119 height 20
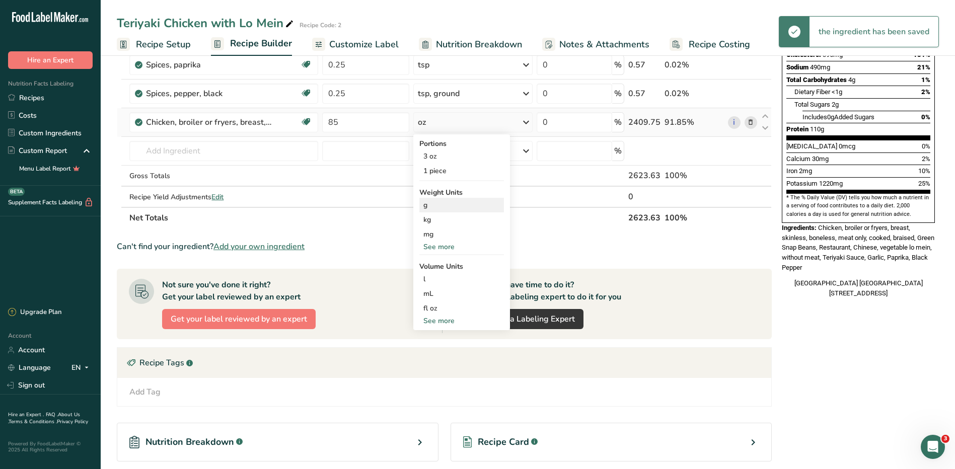
click at [455, 208] on div "g" at bounding box center [461, 205] width 85 height 15
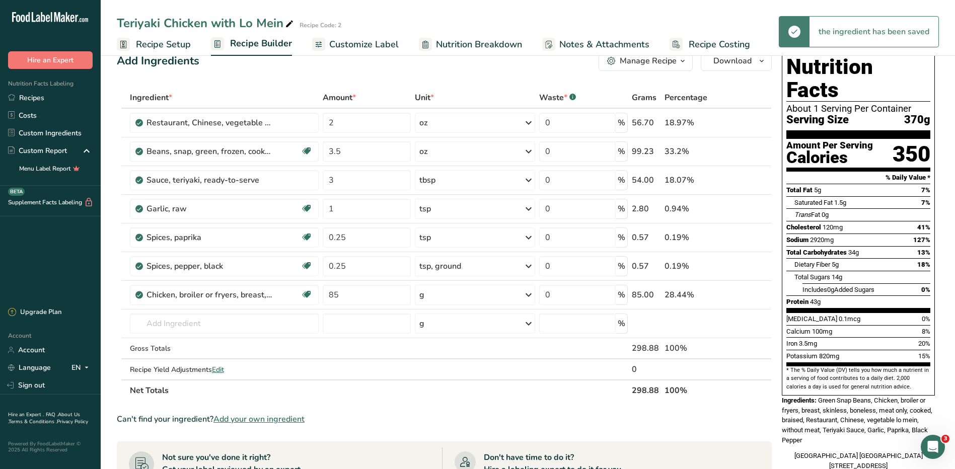
scroll to position [0, 0]
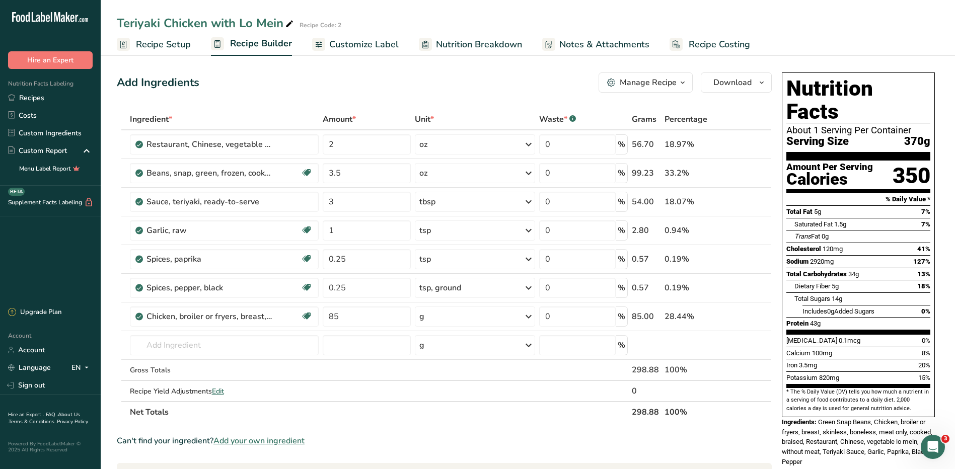
click at [376, 43] on span "Customize Label" at bounding box center [363, 45] width 69 height 14
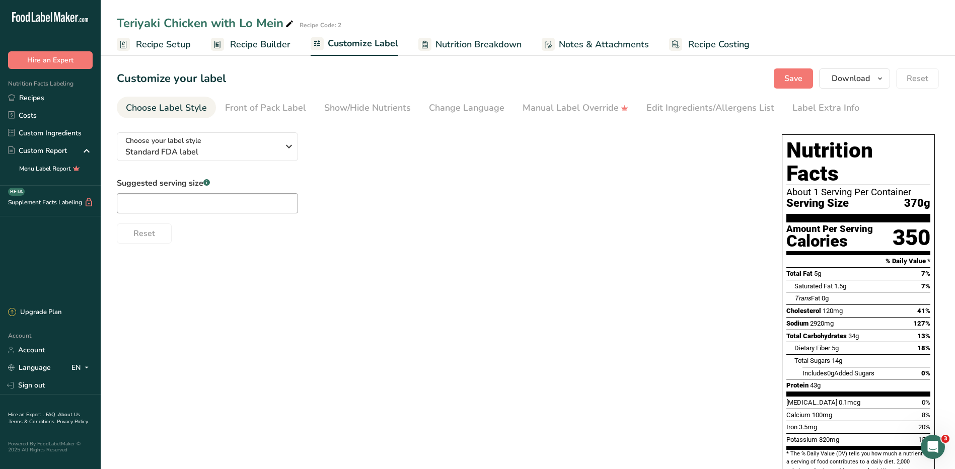
click at [444, 48] on span "Nutrition Breakdown" at bounding box center [478, 45] width 86 height 14
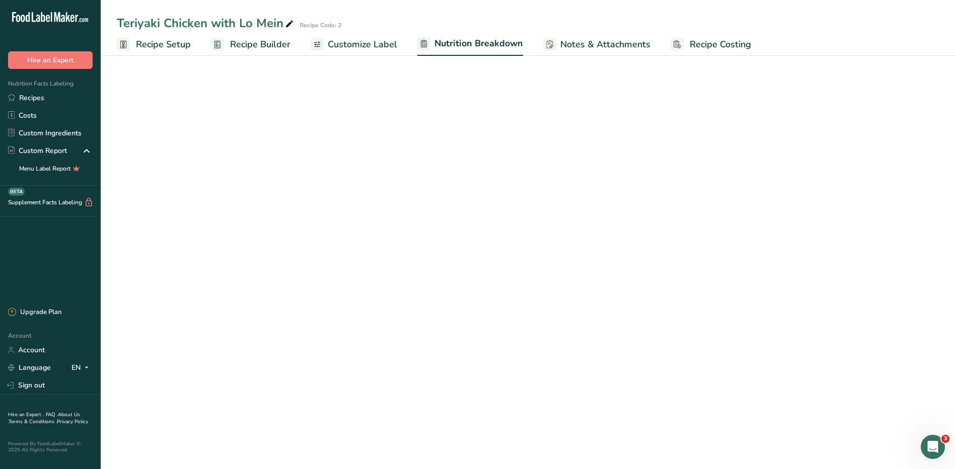
select select "Calories"
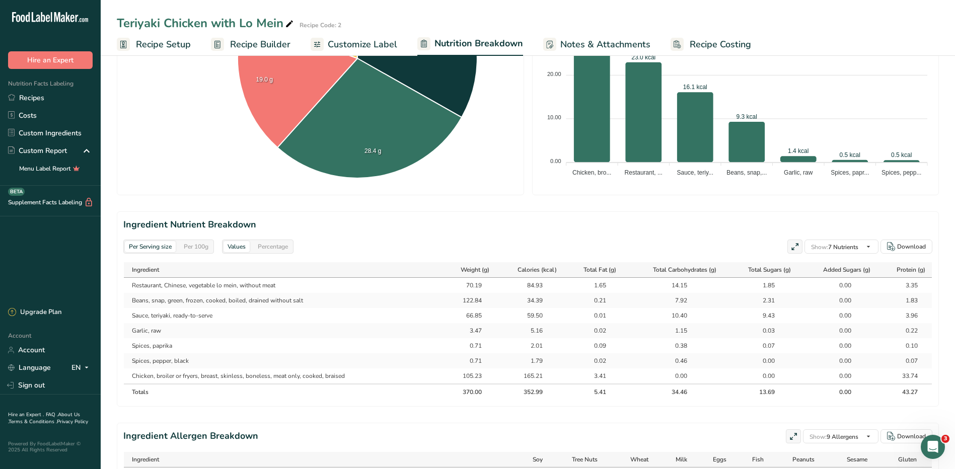
scroll to position [101, 0]
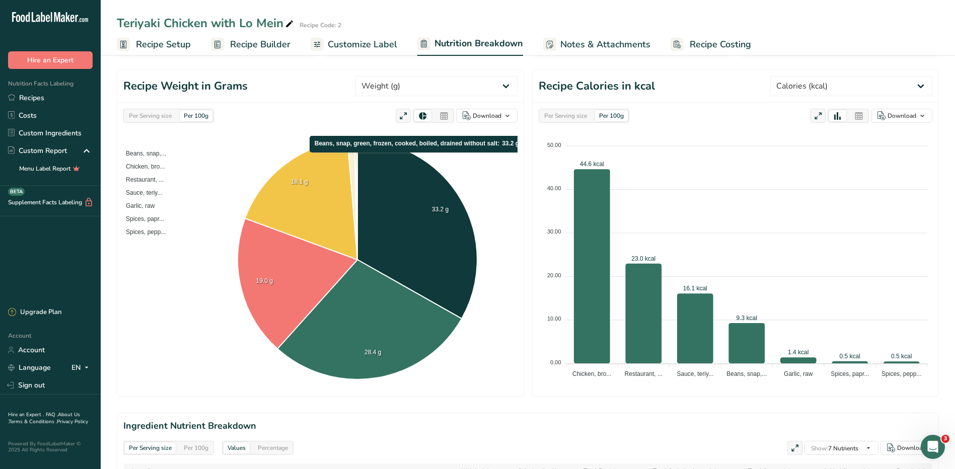
click at [239, 46] on span "Recipe Builder" at bounding box center [260, 45] width 60 height 14
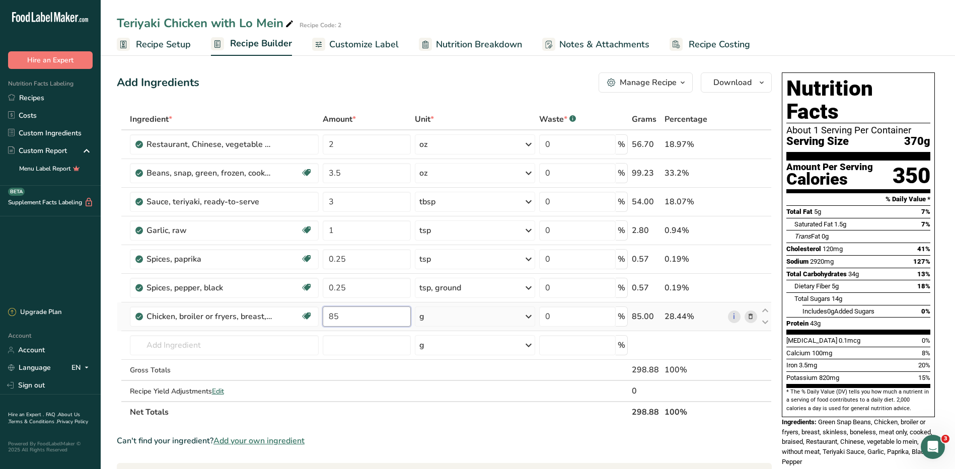
click at [346, 318] on input "85" at bounding box center [367, 317] width 88 height 20
type input "8"
type input "105"
click at [457, 321] on div "Ingredient * Amount * Unit * Waste * .a-a{fill:#347362;}.b-a{fill:#fff;} Grams …" at bounding box center [444, 266] width 655 height 314
click at [456, 43] on span "Nutrition Breakdown" at bounding box center [479, 45] width 86 height 14
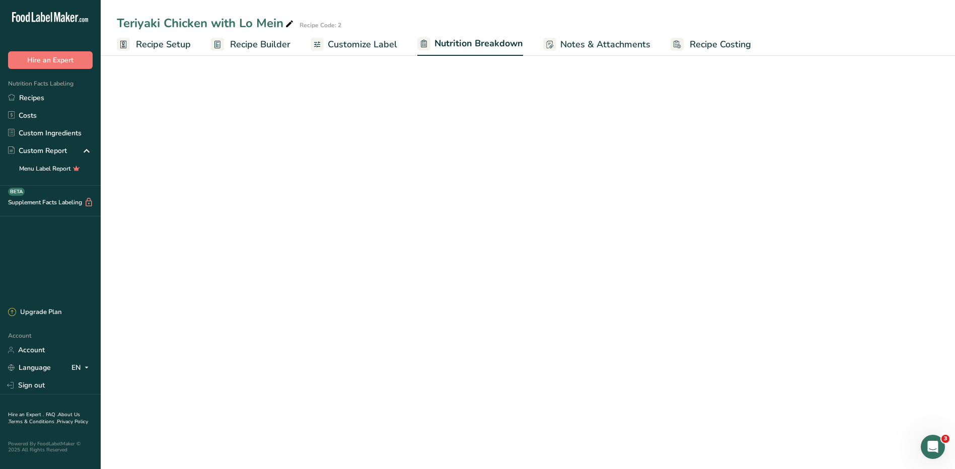
select select "Calories"
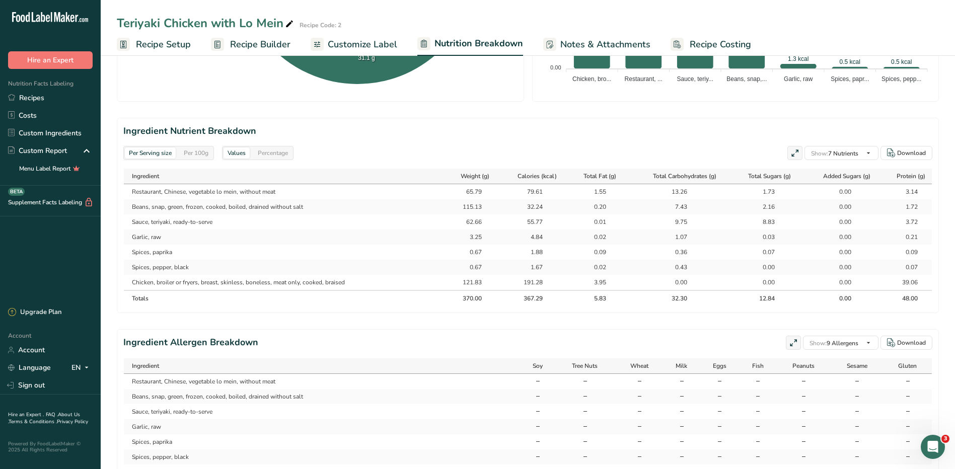
scroll to position [353, 0]
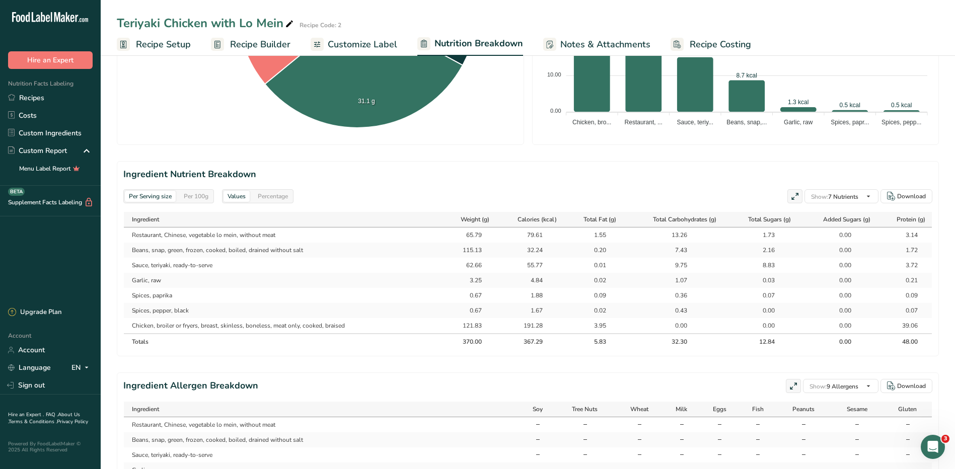
click at [274, 45] on span "Recipe Builder" at bounding box center [260, 45] width 60 height 14
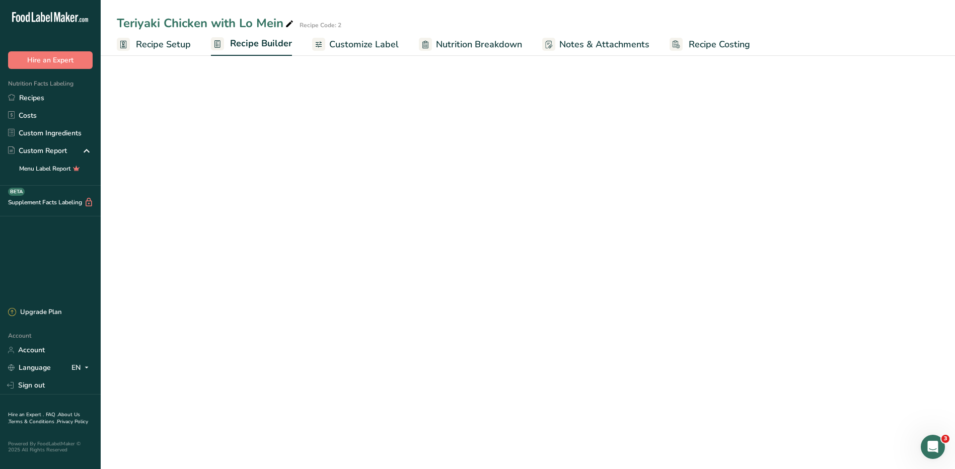
scroll to position [194, 0]
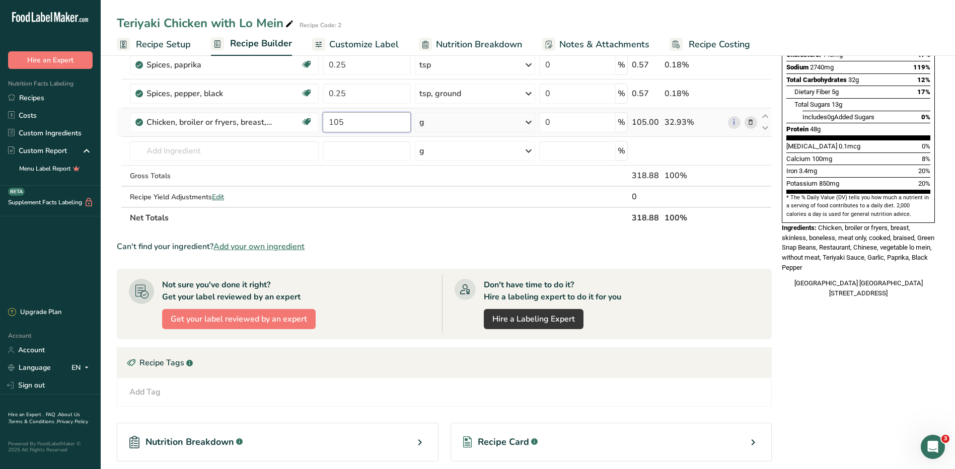
click at [363, 124] on input "105" at bounding box center [367, 122] width 88 height 20
type input "1"
type input "85"
click at [466, 127] on div "Ingredient * Amount * Unit * Waste * .a-a{fill:#347362;}.b-a{fill:#fff;} Grams …" at bounding box center [444, 71] width 655 height 314
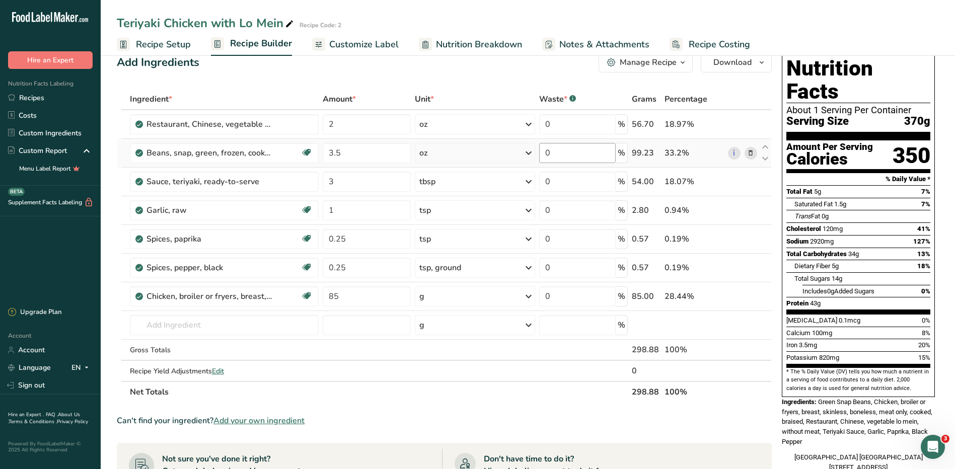
scroll to position [0, 0]
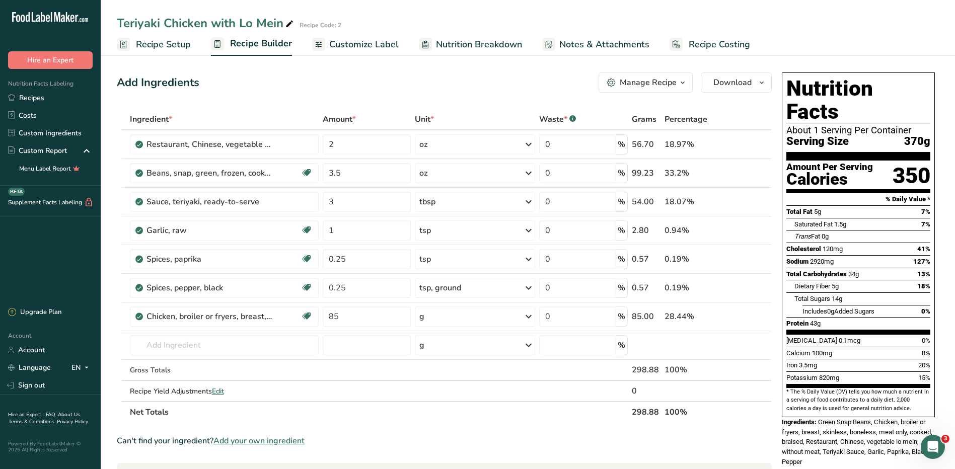
click at [454, 39] on span "Nutrition Breakdown" at bounding box center [479, 45] width 86 height 14
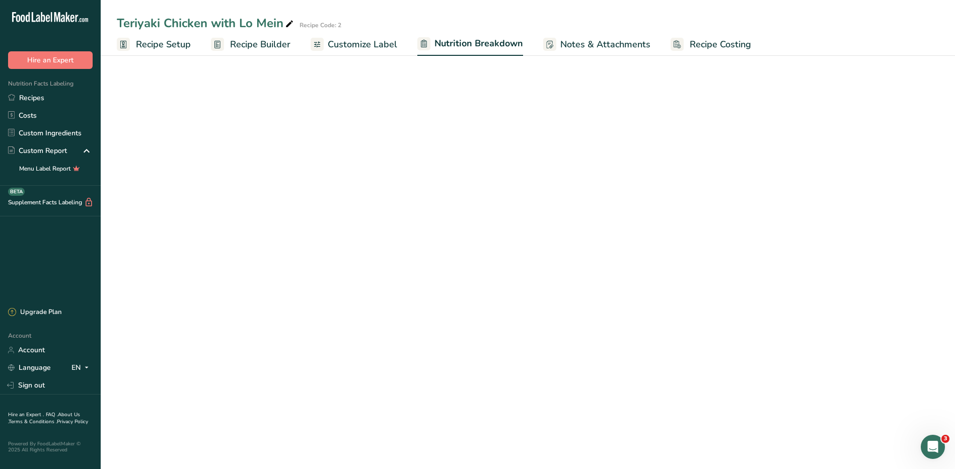
select select "Calories"
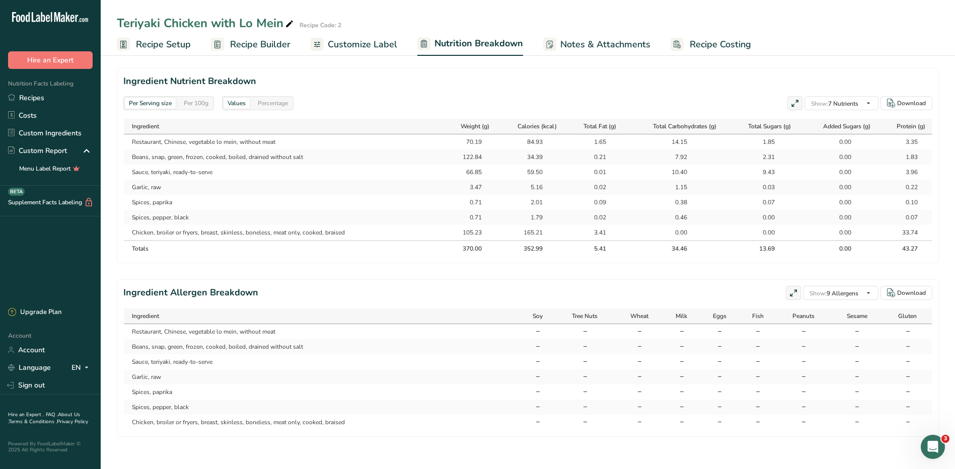
scroll to position [454, 0]
click at [933, 439] on div "Open Intercom Messenger" at bounding box center [932, 446] width 33 height 33
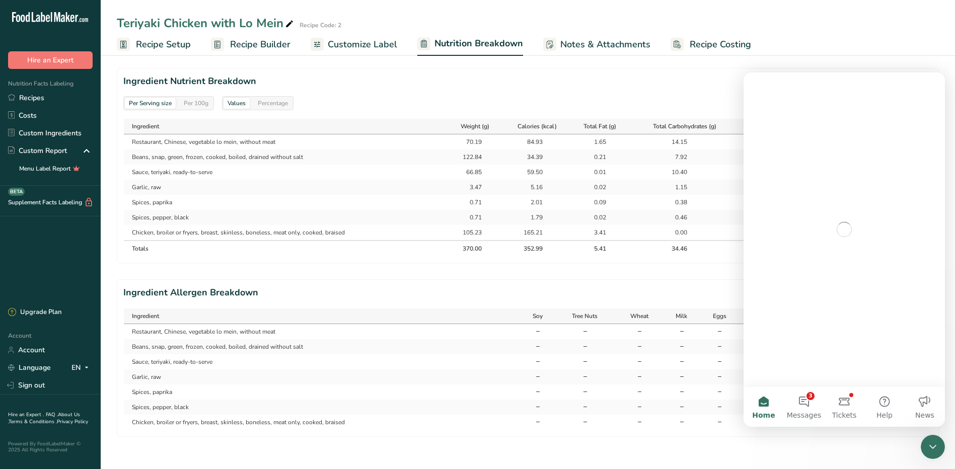
scroll to position [0, 0]
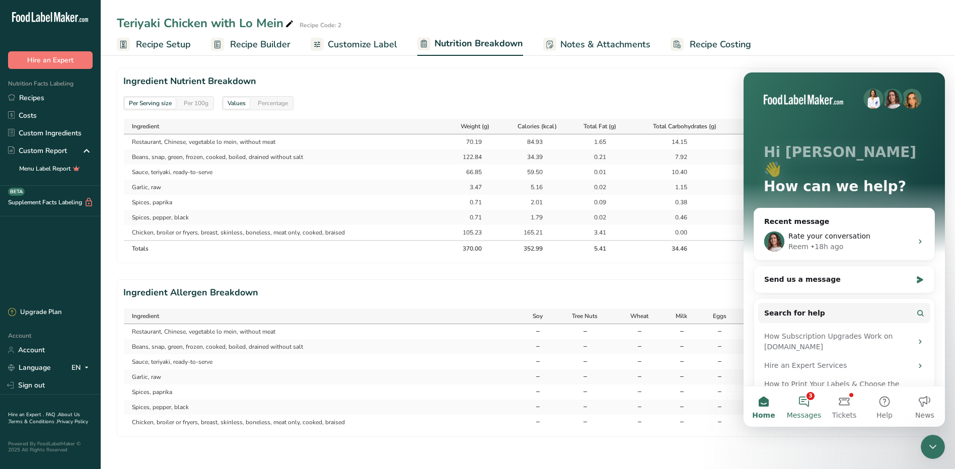
click at [812, 401] on button "3 Messages" at bounding box center [804, 407] width 40 height 40
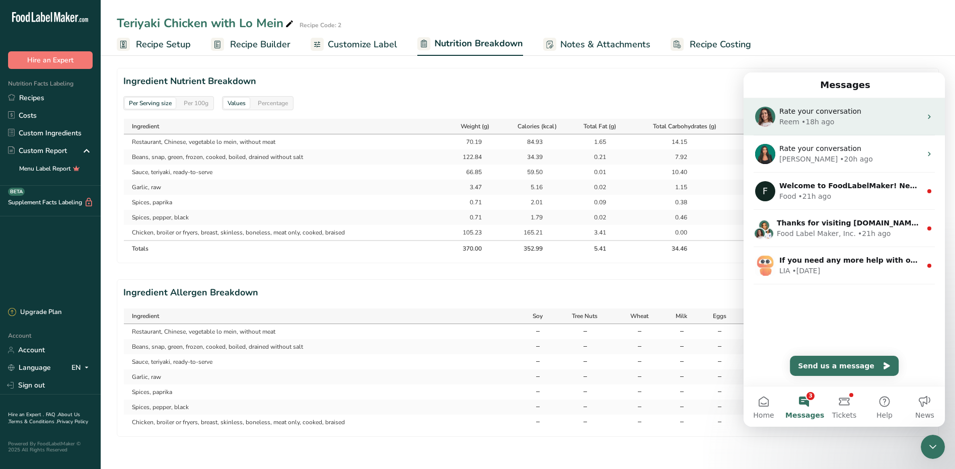
click at [857, 135] on div "Rate your conversation Reem • 18h ago" at bounding box center [844, 116] width 201 height 37
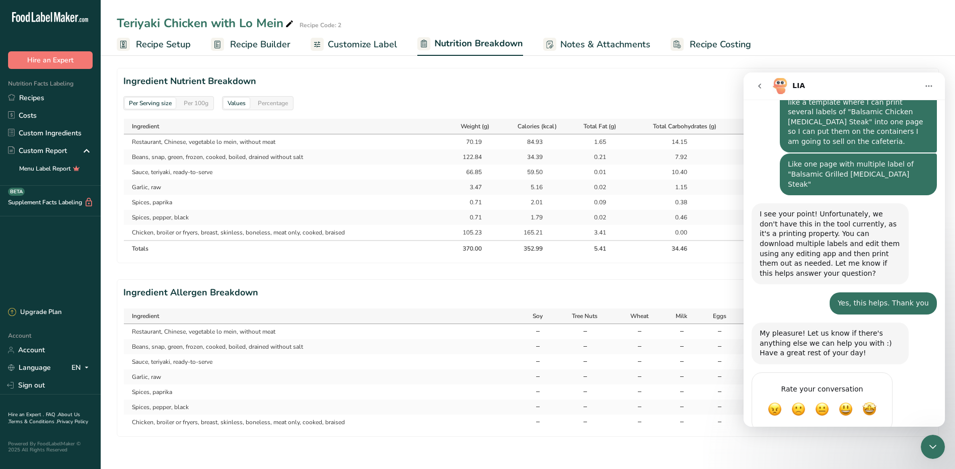
scroll to position [288, 0]
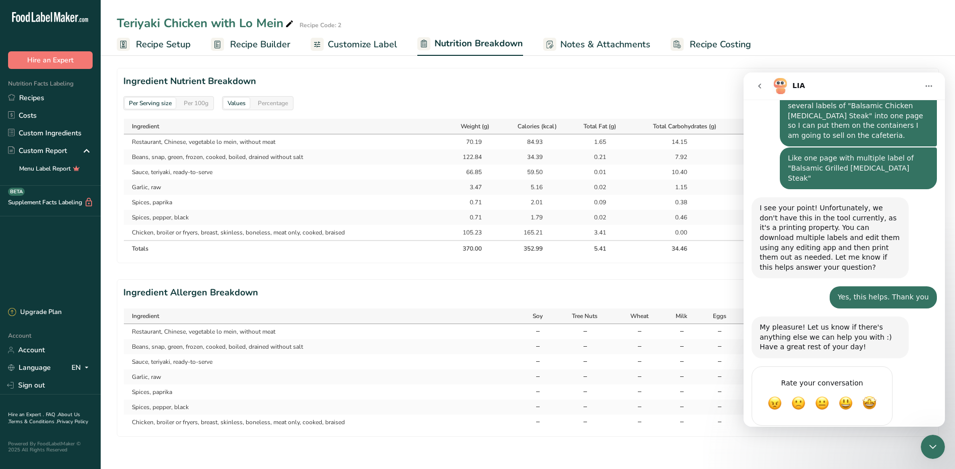
click at [758, 85] on icon "go back" at bounding box center [760, 86] width 8 height 8
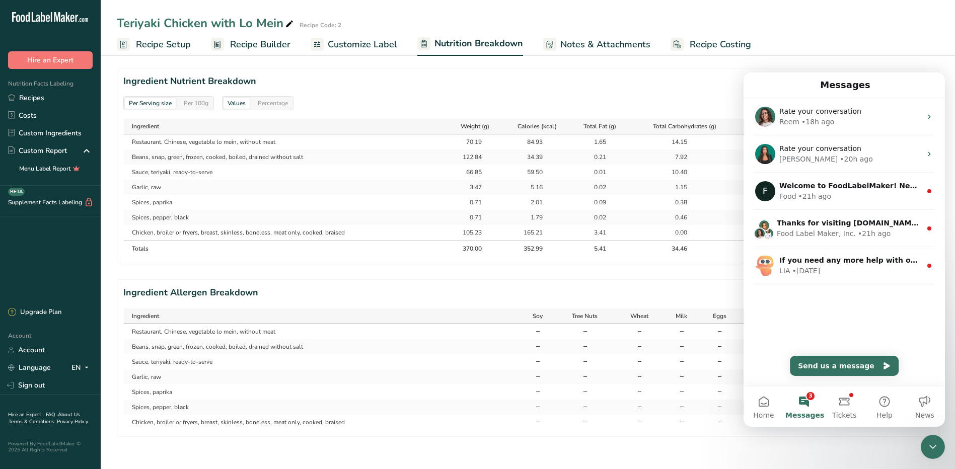
scroll to position [0, 0]
click at [816, 368] on button "Send us a message" at bounding box center [844, 366] width 109 height 20
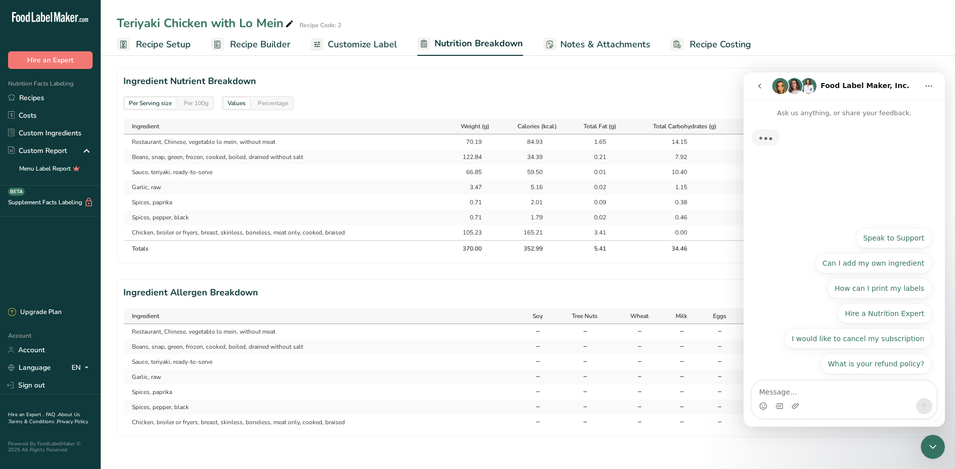
click at [813, 391] on textarea "Message…" at bounding box center [844, 389] width 184 height 17
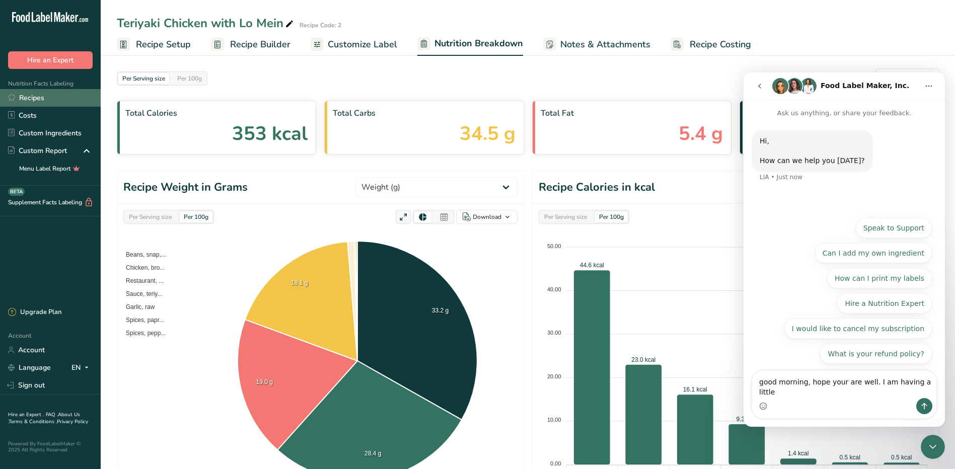
type textarea "good morning, hope your are well. I am having a little"
click at [37, 99] on link "Recipes" at bounding box center [50, 98] width 101 height 18
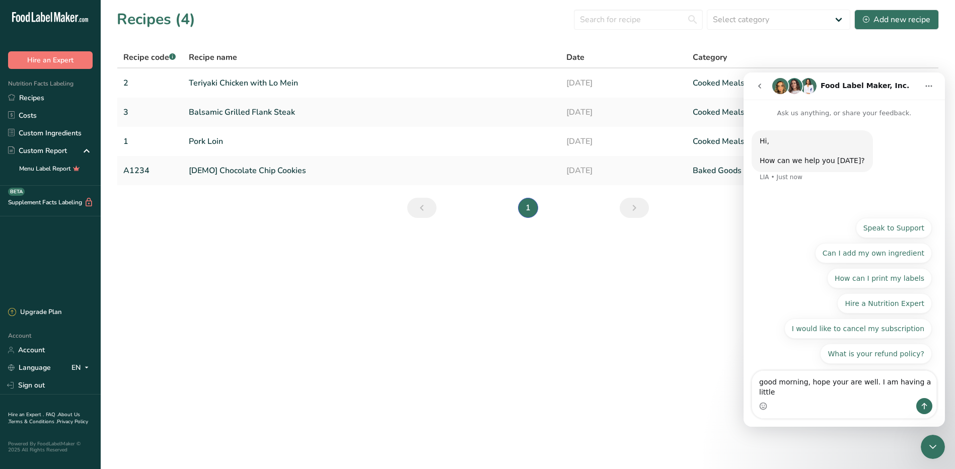
click at [929, 441] on icon "Close Intercom Messenger" at bounding box center [933, 447] width 12 height 12
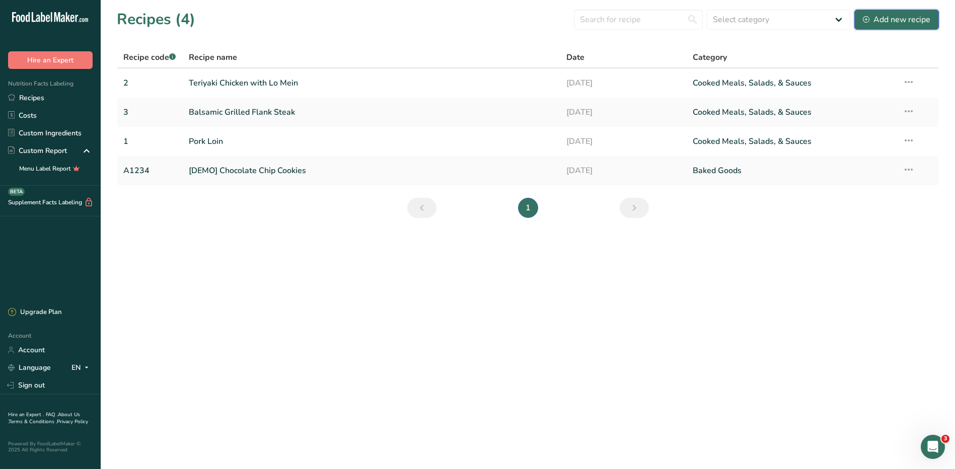
click at [887, 14] on div "Add new recipe" at bounding box center [896, 20] width 67 height 12
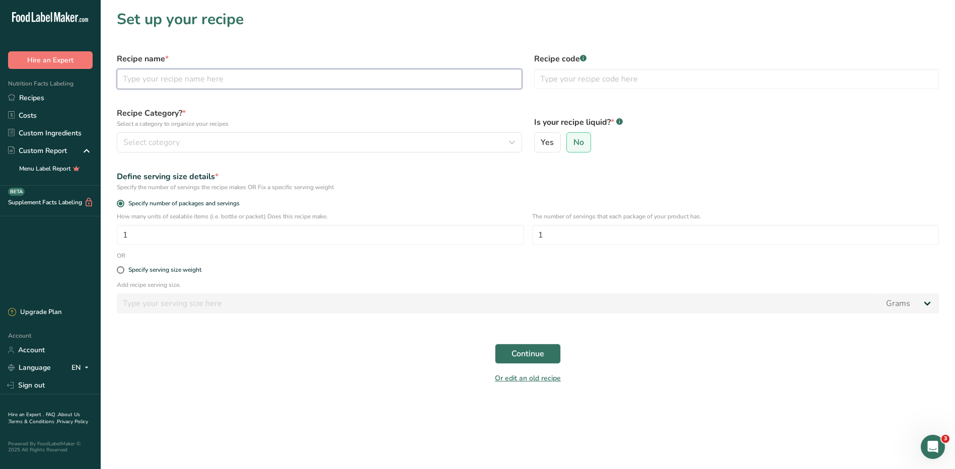
click at [207, 74] on input "text" at bounding box center [319, 79] width 405 height 20
type input "Teriyaki Chicken"
click at [577, 77] on input "text" at bounding box center [736, 79] width 405 height 20
type input "4"
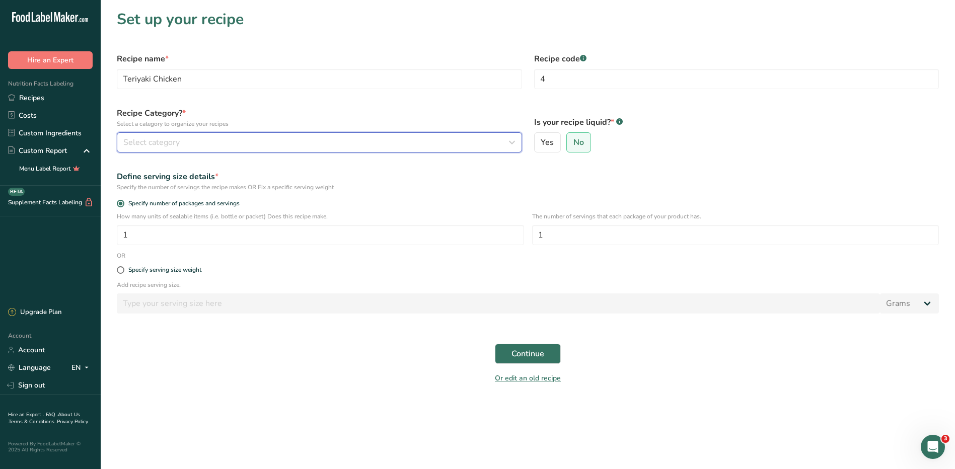
click at [132, 139] on span "Select category" at bounding box center [151, 142] width 56 height 12
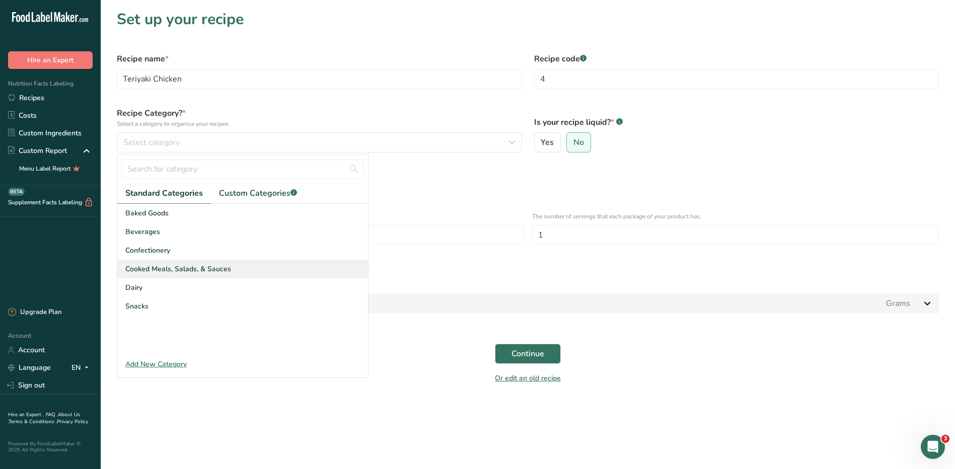
click at [189, 271] on span "Cooked Meals, Salads, & Sauces" at bounding box center [178, 269] width 106 height 11
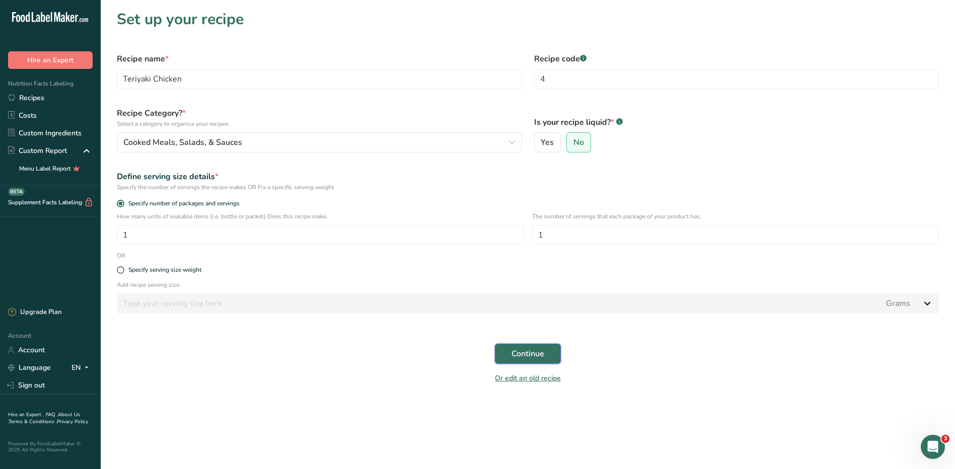
click at [531, 352] on span "Continue" at bounding box center [527, 354] width 33 height 12
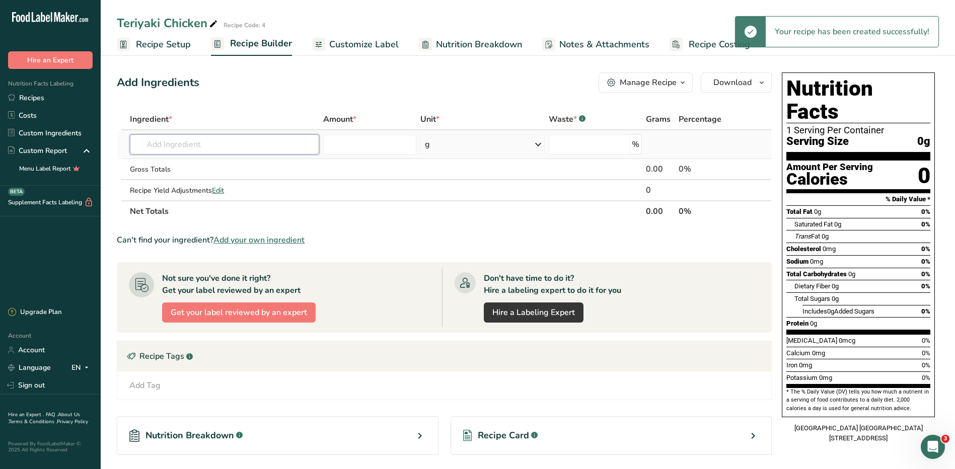
click at [255, 147] on input "text" at bounding box center [224, 144] width 189 height 20
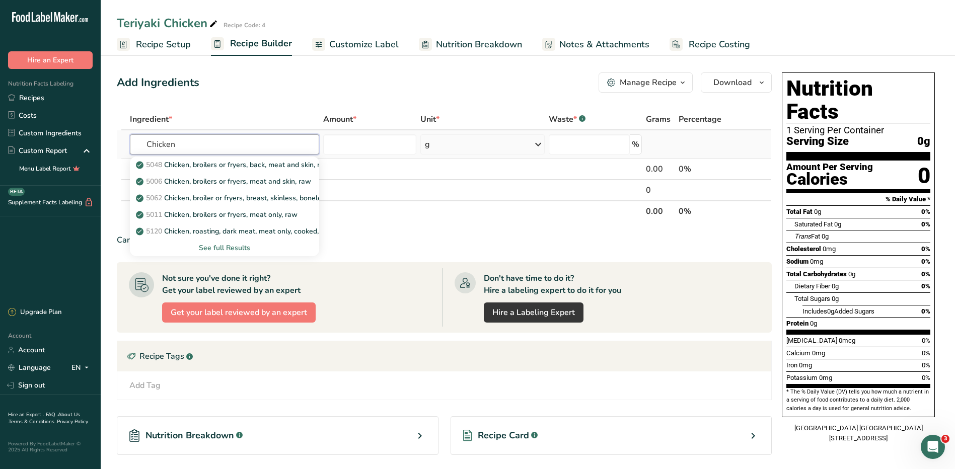
click at [270, 146] on input "Chicken" at bounding box center [224, 144] width 189 height 20
type input "C"
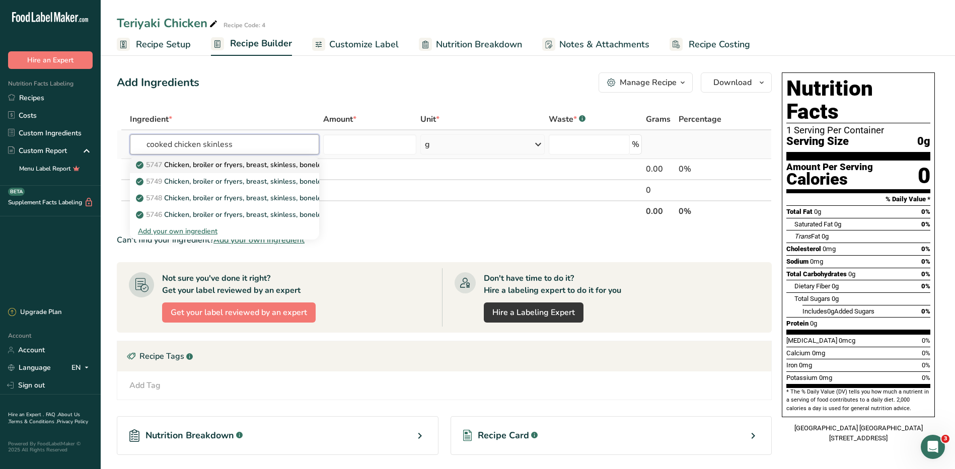
type input "cooked chicken skinless"
click at [267, 168] on p "5747 Chicken, broiler or fryers, breast, skinless, boneless, meat only, cooked,…" at bounding box center [276, 165] width 276 height 11
type input "Chicken, broiler or fryers, breast, skinless, boneless, meat only, cooked, gril…"
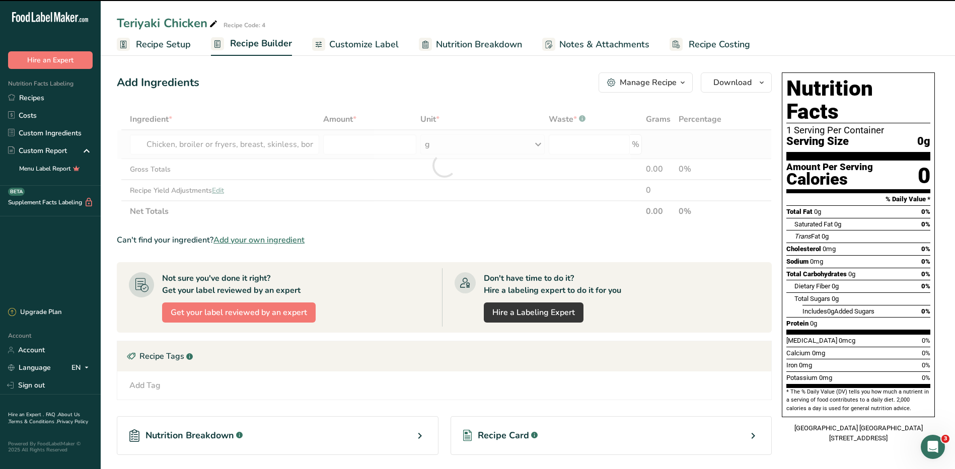
type input "0"
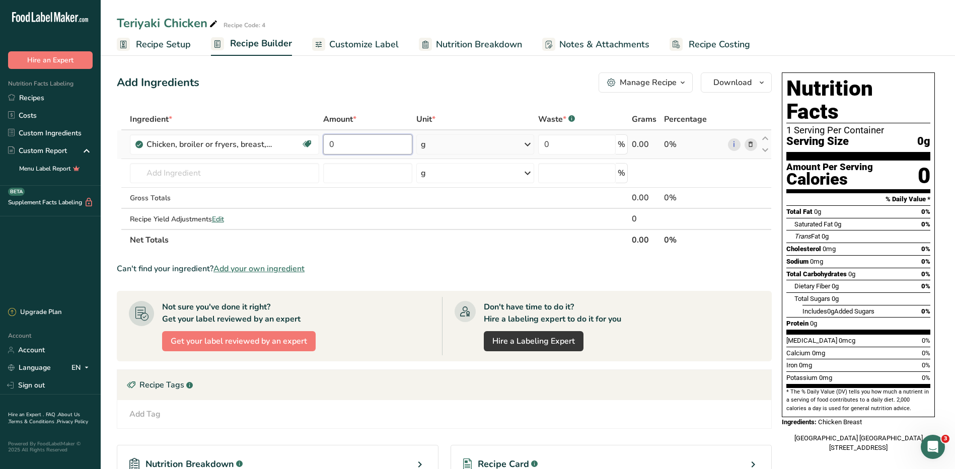
click at [385, 146] on input "0" at bounding box center [367, 144] width 89 height 20
type input "3"
click at [456, 145] on div "Ingredient * Amount * Unit * Waste * .a-a{fill:#347362;}.b-a{fill:#fff;} Grams …" at bounding box center [444, 180] width 655 height 142
click at [456, 145] on div "g" at bounding box center [475, 144] width 118 height 20
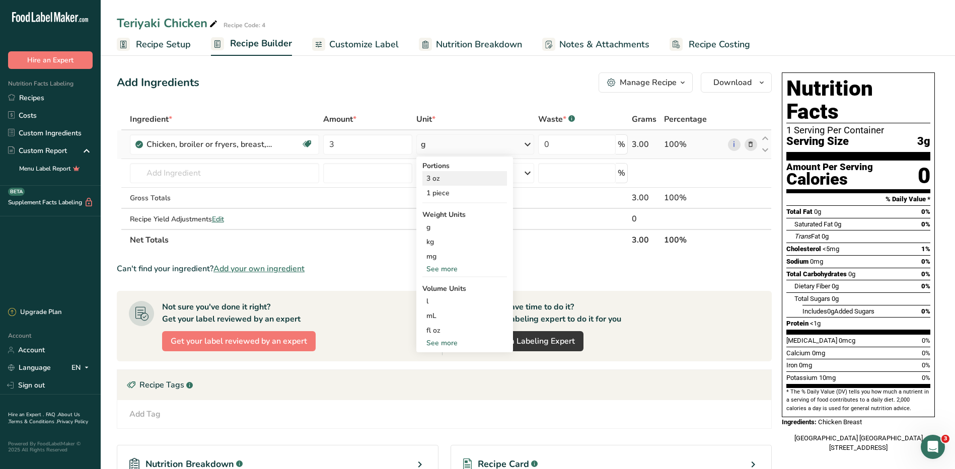
click at [461, 173] on div "3 oz" at bounding box center [464, 178] width 85 height 15
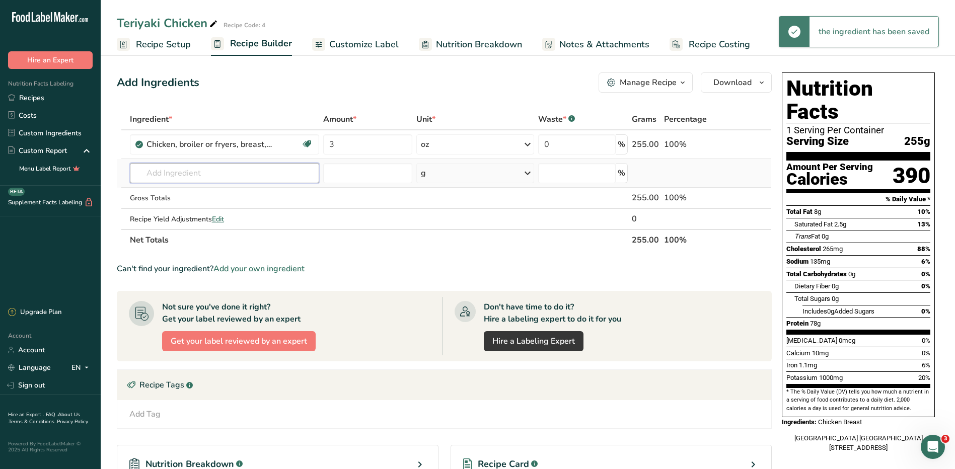
click at [302, 174] on input "text" at bounding box center [224, 173] width 189 height 20
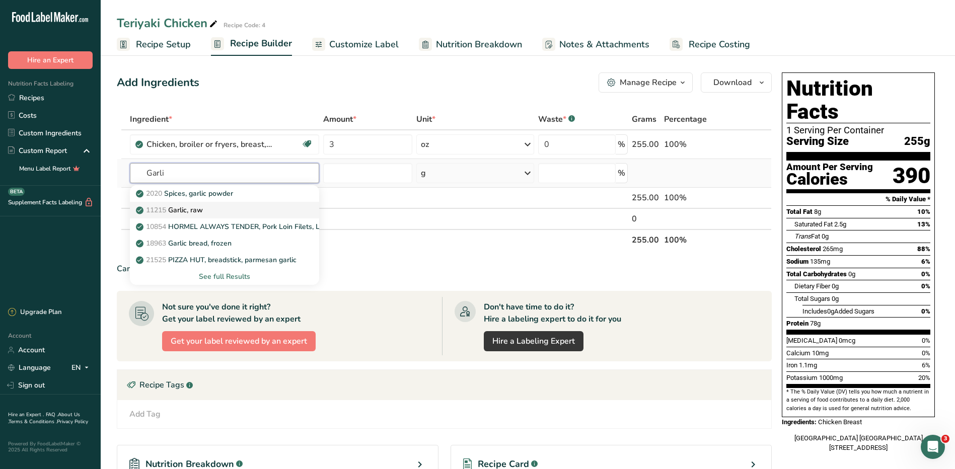
type input "Garli"
click at [207, 211] on div "11215 Garlic, raw" at bounding box center [216, 210] width 157 height 11
type input "Garlic, raw"
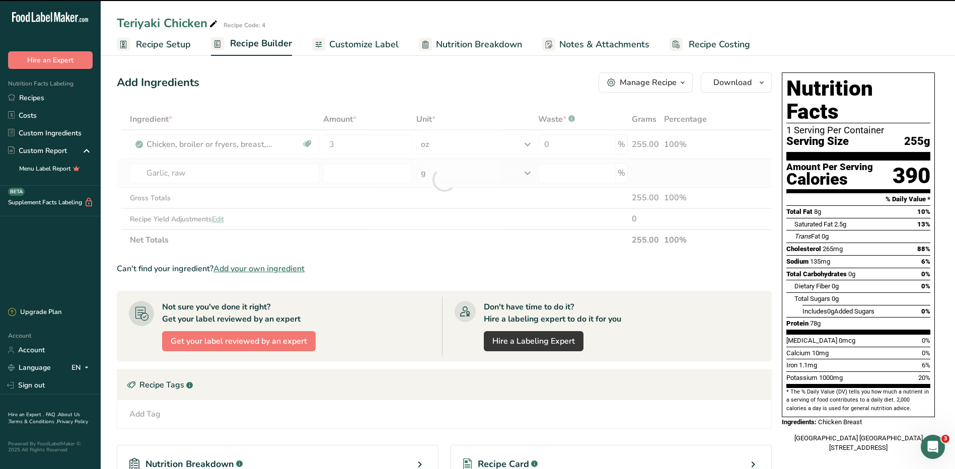
type input "0"
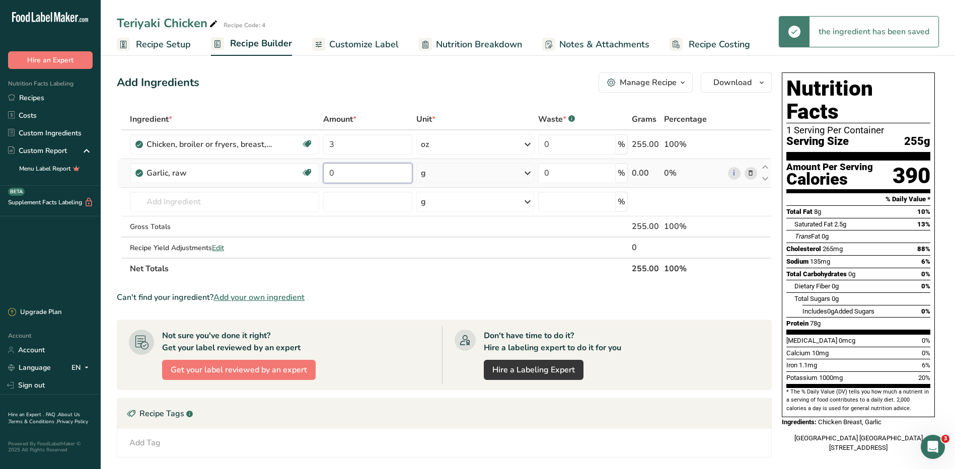
click at [403, 169] on input "0" at bounding box center [367, 173] width 89 height 20
type input "1"
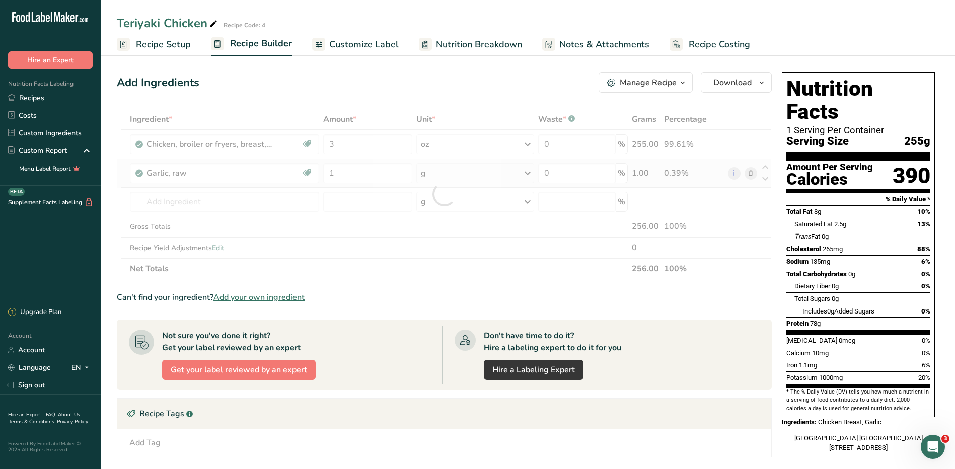
click at [522, 172] on div "Ingredient * Amount * Unit * Waste * .a-a{fill:#347362;}.b-a{fill:#fff;} Grams …" at bounding box center [444, 194] width 655 height 171
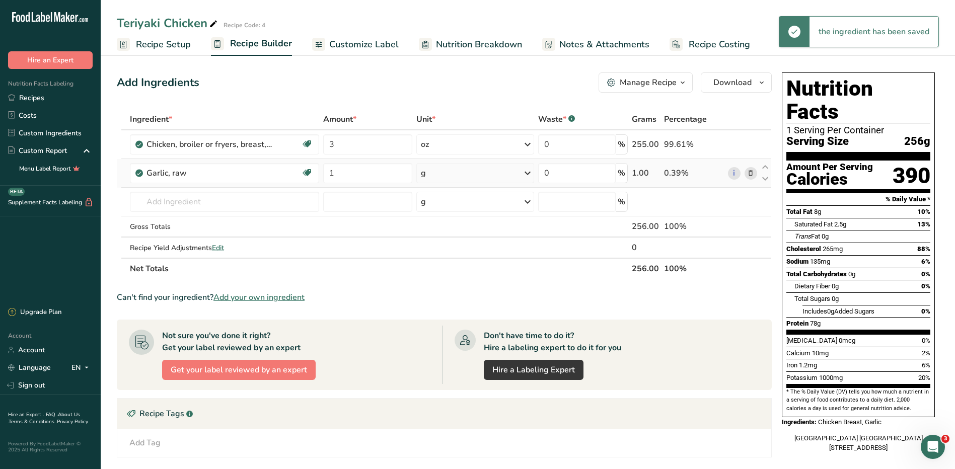
click at [522, 172] on icon at bounding box center [528, 173] width 12 height 18
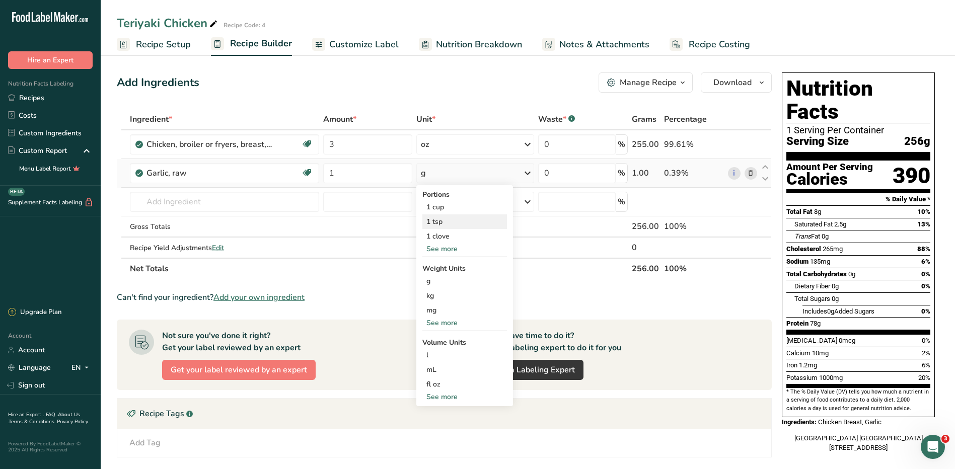
click at [449, 221] on div "1 tsp" at bounding box center [464, 221] width 85 height 15
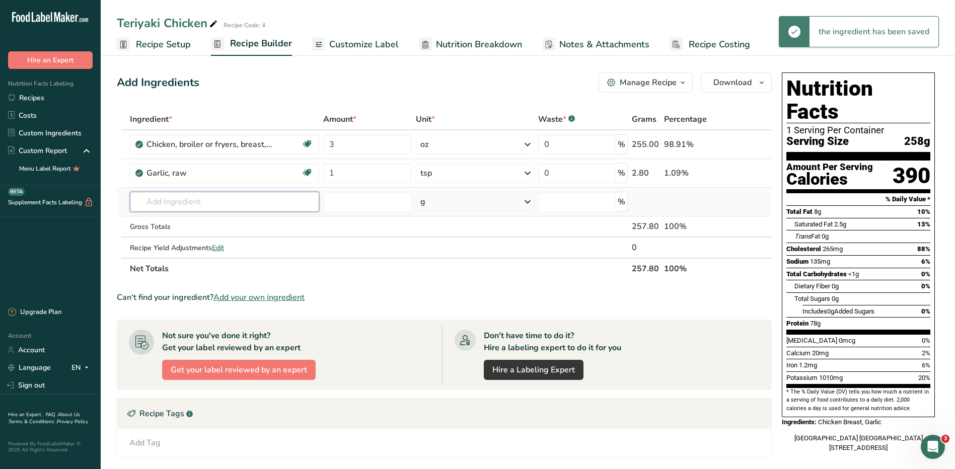
click at [220, 200] on input "text" at bounding box center [224, 202] width 189 height 20
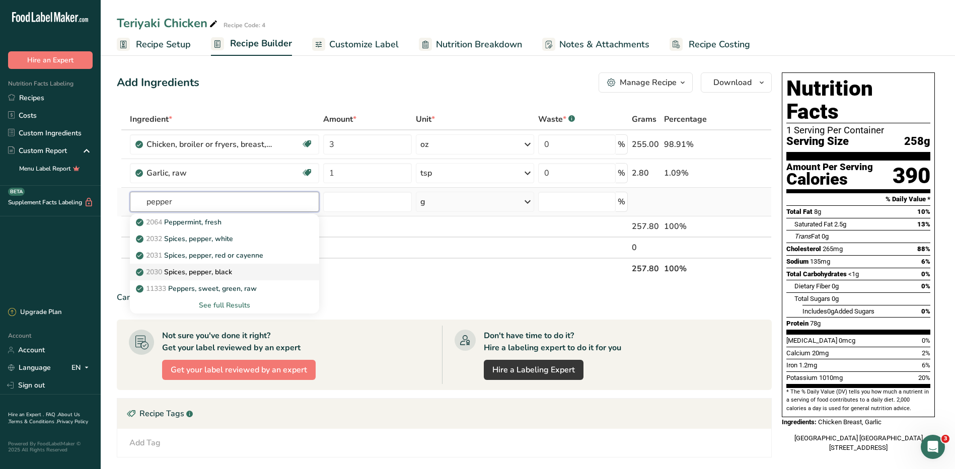
type input "pepper"
click at [230, 271] on p "2030 Spices, pepper, black" at bounding box center [185, 272] width 94 height 11
type input "Spices, pepper, black"
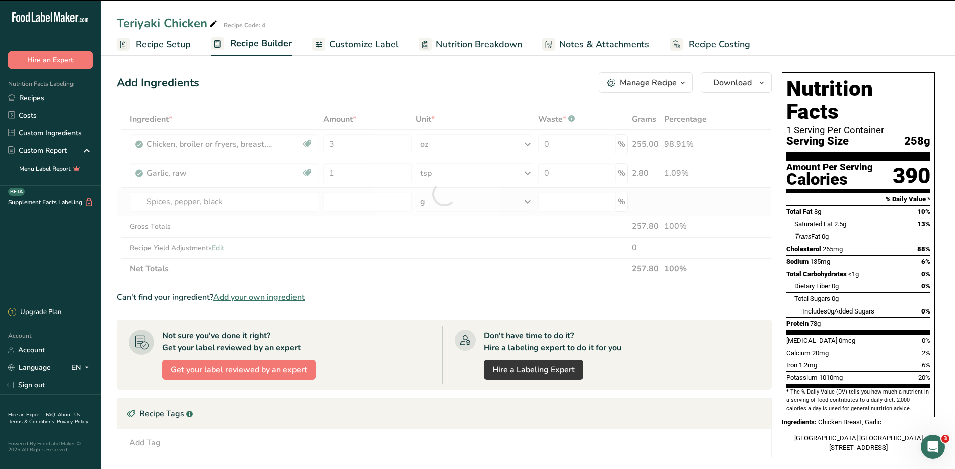
type input "0"
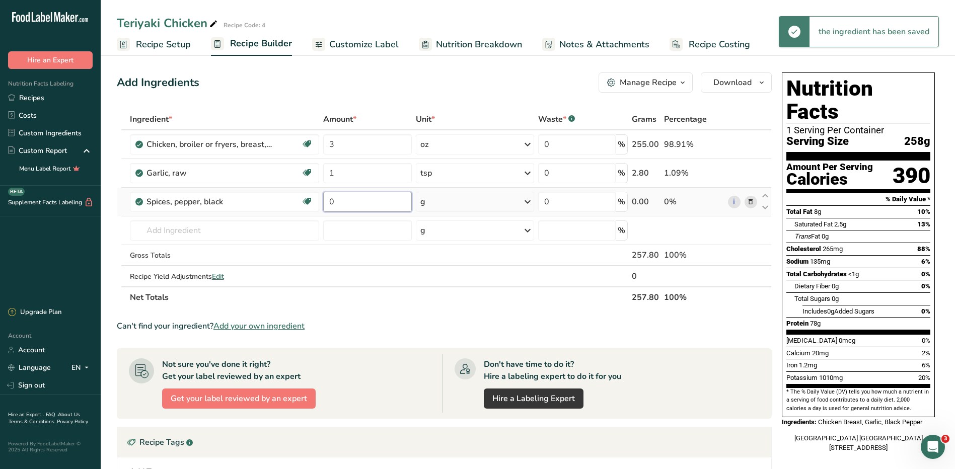
click at [371, 206] on input "0" at bounding box center [367, 202] width 89 height 20
type input "1"
click at [471, 205] on div "Ingredient * Amount * Unit * Waste * .a-a{fill:#347362;}.b-a{fill:#fff;} Grams …" at bounding box center [444, 208] width 655 height 199
click at [488, 209] on div "g" at bounding box center [475, 202] width 118 height 20
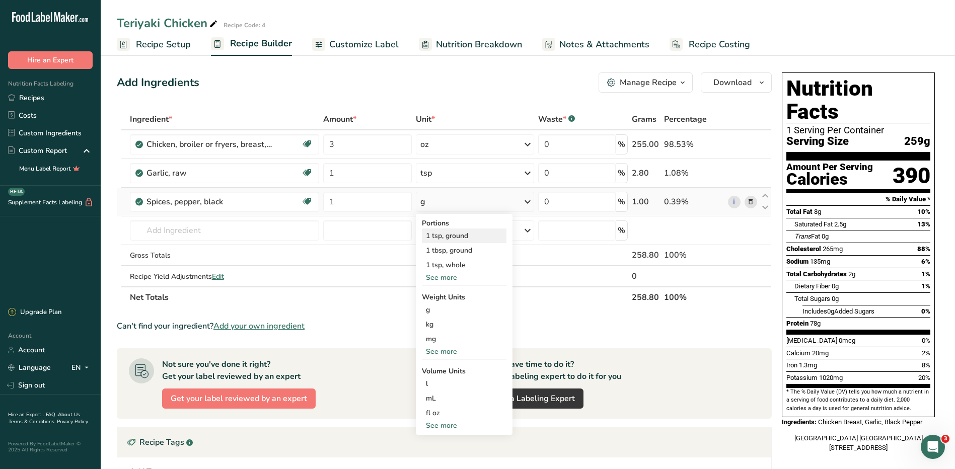
click at [477, 236] on div "1 tsp, ground" at bounding box center [464, 236] width 85 height 15
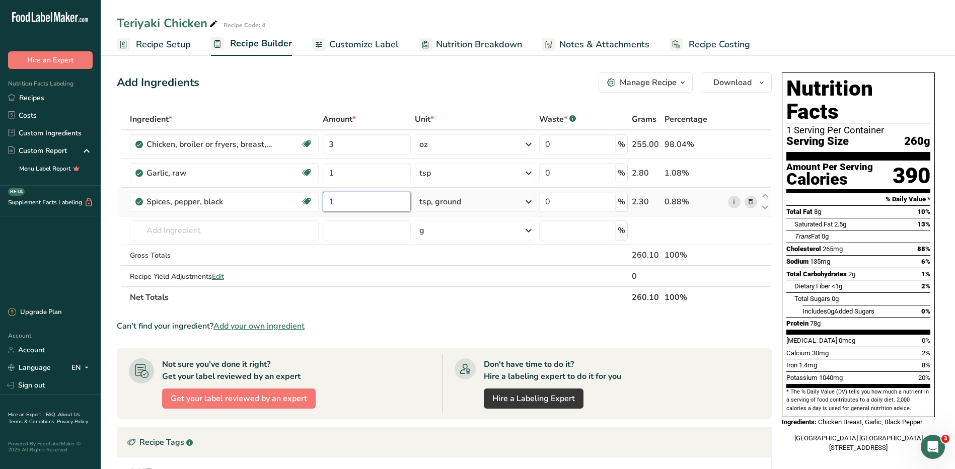
click at [346, 201] on input "1" at bounding box center [367, 202] width 88 height 20
type input "0.5"
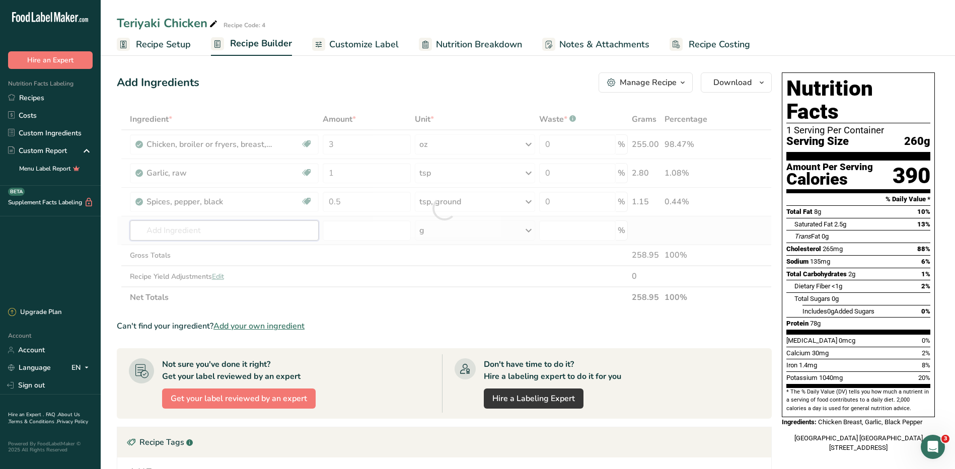
click at [254, 237] on div "Ingredient * Amount * Unit * Waste * .a-a{fill:#347362;}.b-a{fill:#fff;} Grams …" at bounding box center [444, 208] width 655 height 199
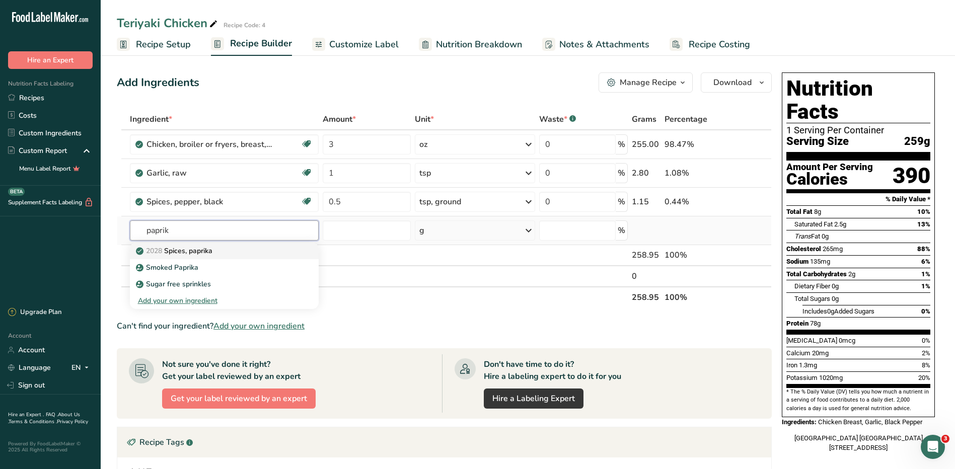
type input "paprik"
click at [222, 249] on div "2028 Spices, paprika" at bounding box center [216, 251] width 157 height 11
type input "Spices, paprika"
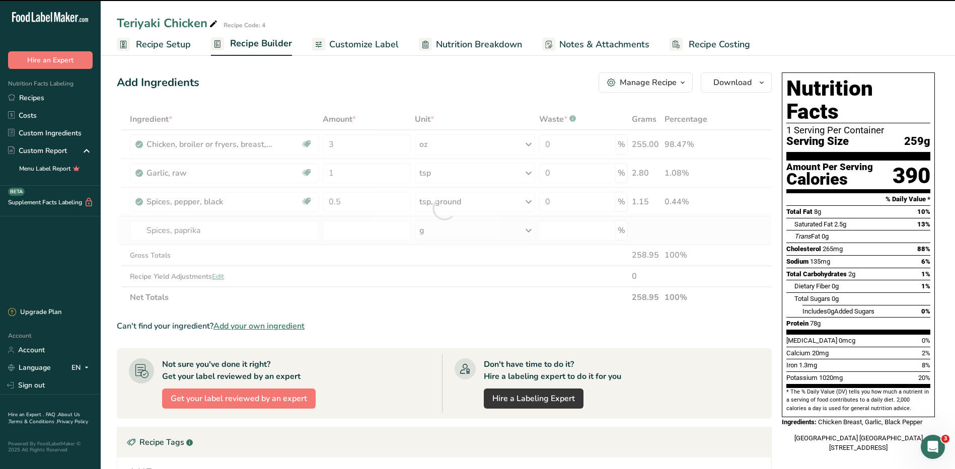
type input "0"
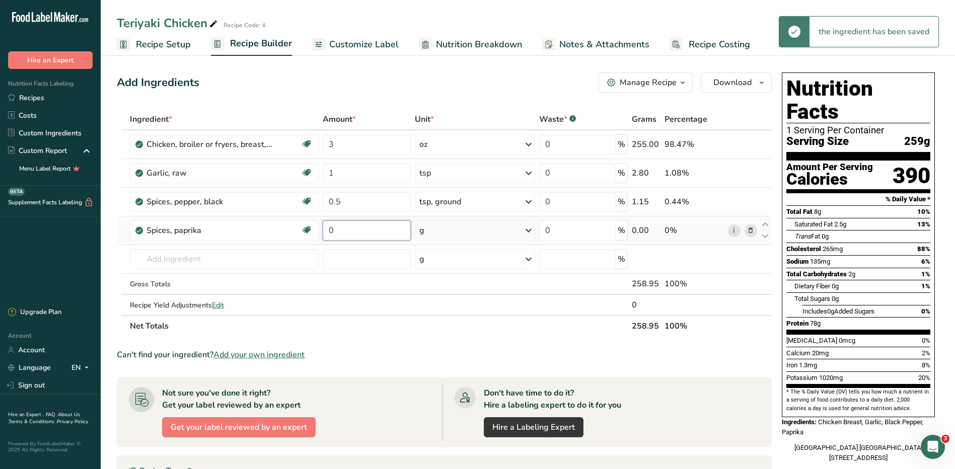
click at [395, 226] on input "0" at bounding box center [367, 230] width 88 height 20
type input "0.5"
click at [448, 228] on div "Ingredient * Amount * Unit * Waste * .a-a{fill:#347362;}.b-a{fill:#fff;} Grams …" at bounding box center [444, 223] width 655 height 228
click at [479, 236] on div "g" at bounding box center [475, 230] width 120 height 20
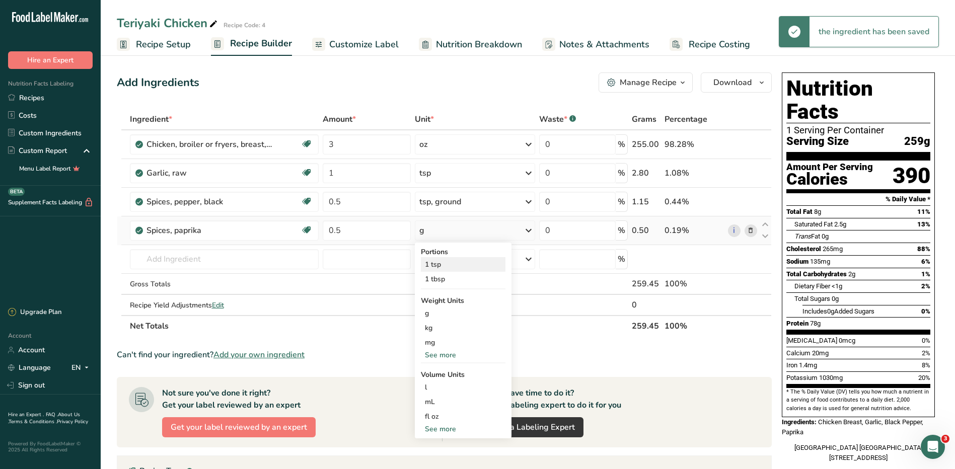
click at [442, 269] on div "1 tsp" at bounding box center [463, 264] width 85 height 15
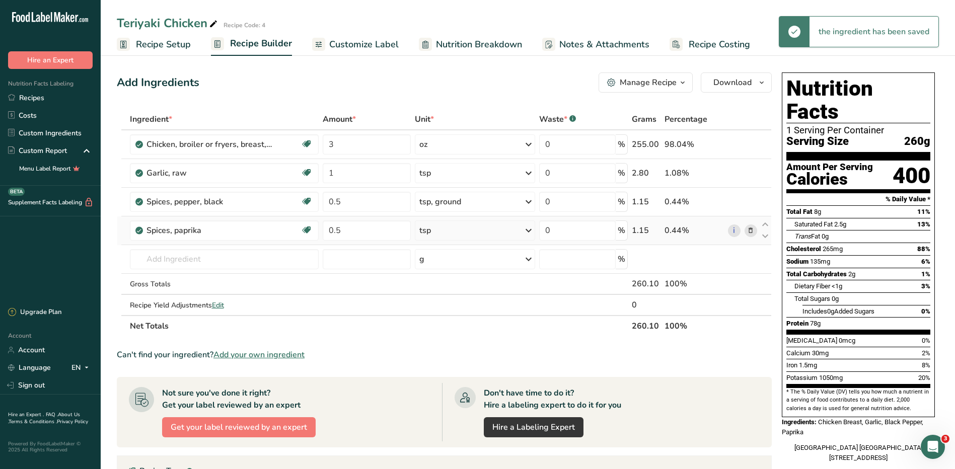
click at [482, 229] on div "tsp" at bounding box center [475, 230] width 120 height 20
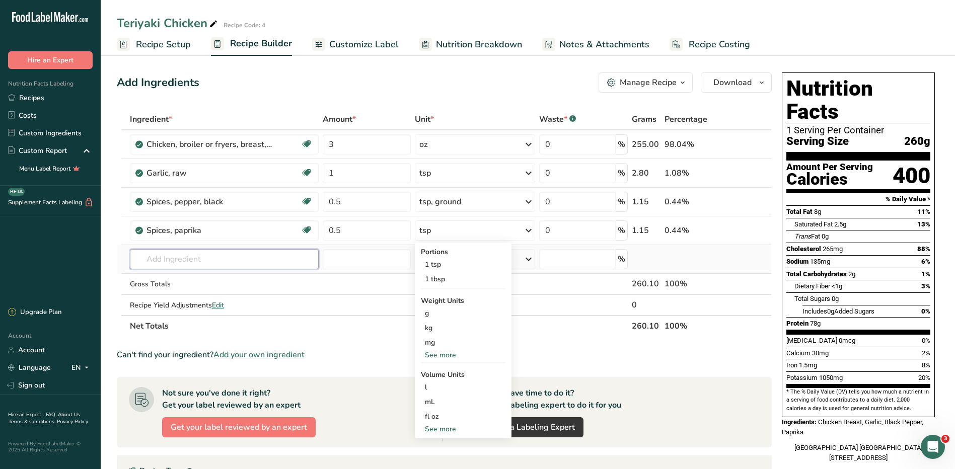
click at [301, 257] on input "text" at bounding box center [224, 259] width 189 height 20
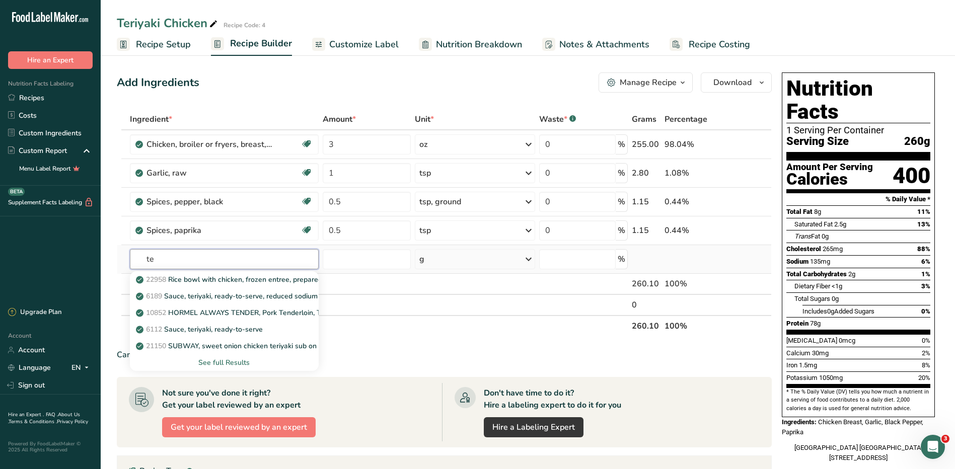
type input "t"
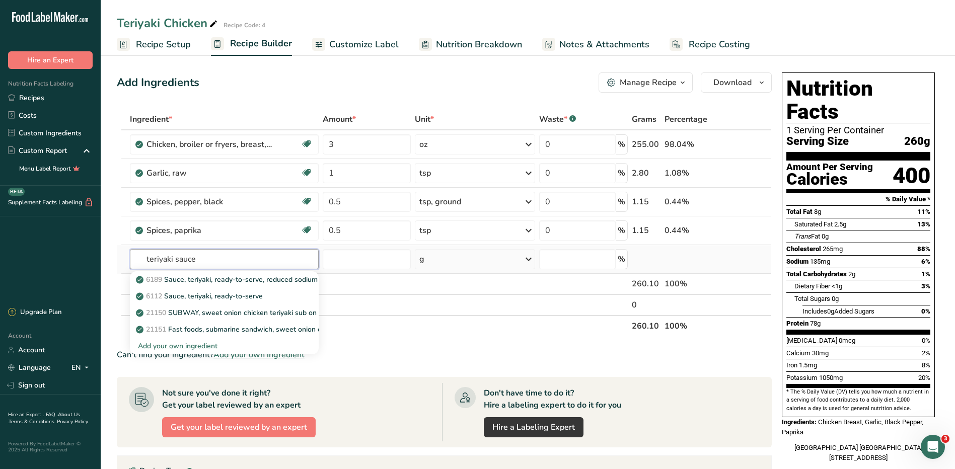
type input "teriyaki sauce"
click at [209, 343] on div "Add your own ingredient" at bounding box center [224, 346] width 173 height 11
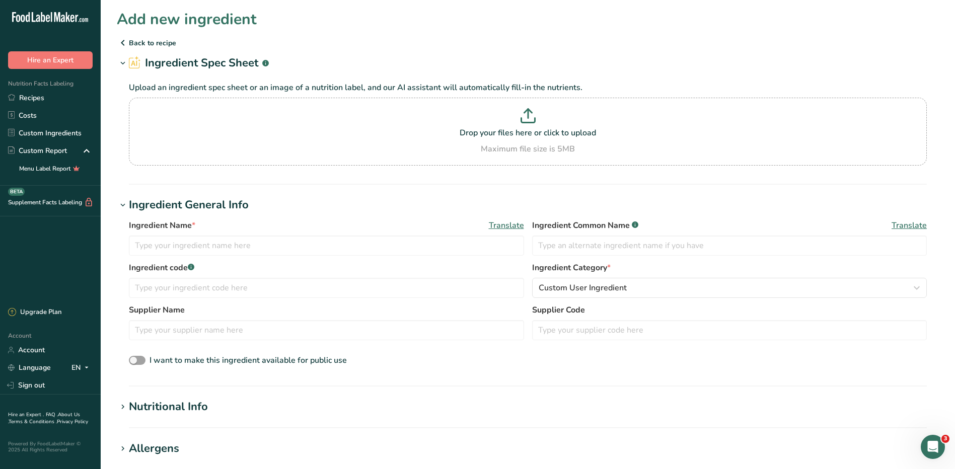
click at [124, 39] on icon at bounding box center [123, 43] width 12 height 18
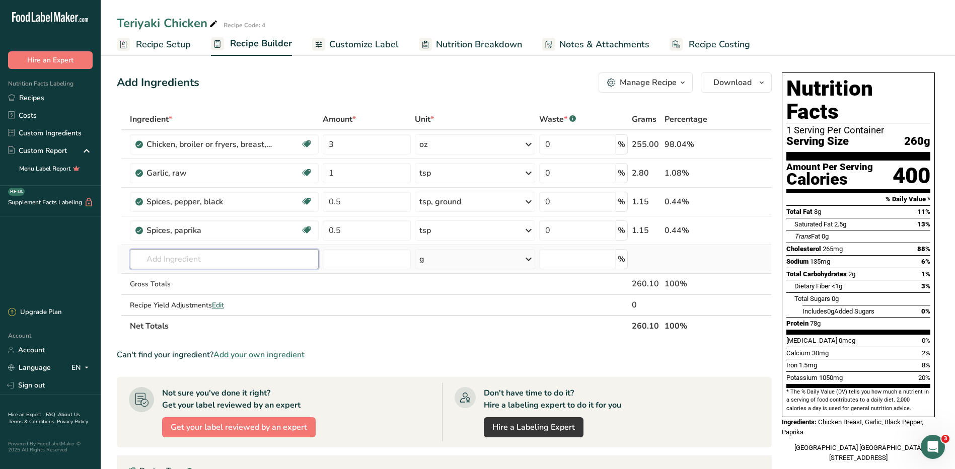
click at [280, 260] on input "text" at bounding box center [224, 259] width 189 height 20
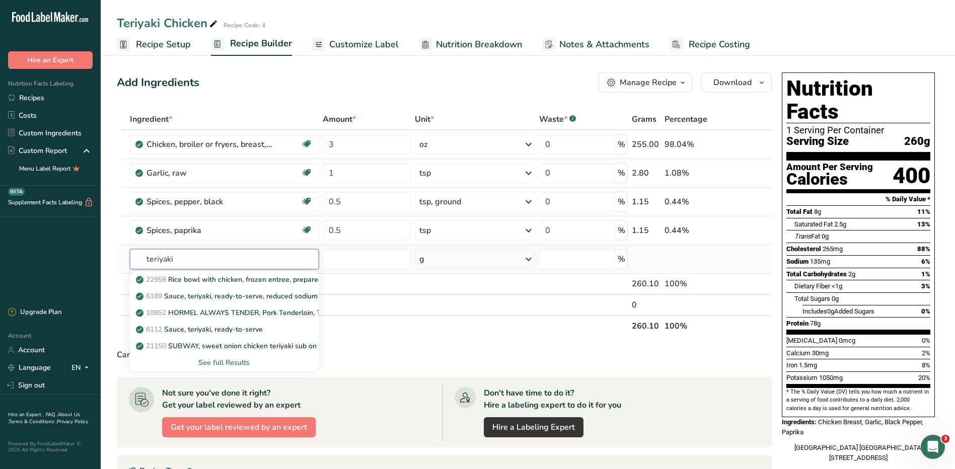
type input "teriyaki"
click at [240, 362] on div "See full Results" at bounding box center [224, 362] width 173 height 11
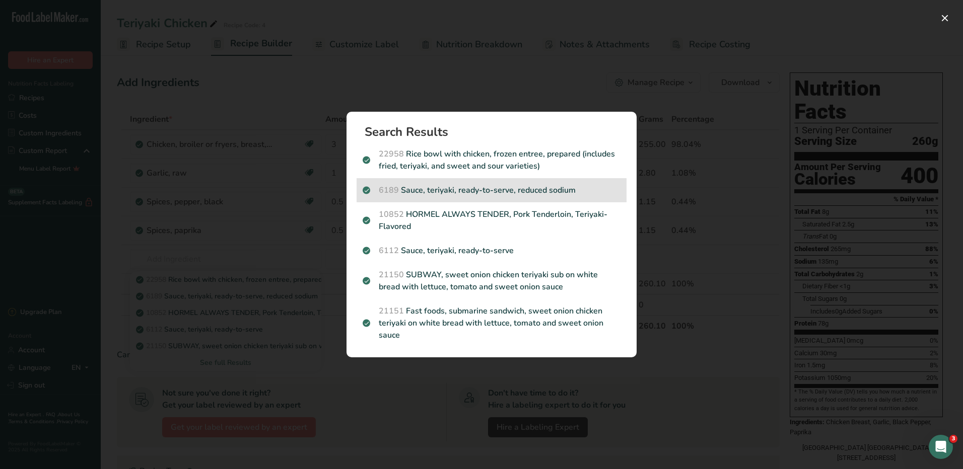
click at [574, 188] on p "6189 Sauce, teriyaki, ready-to-serve, reduced sodium" at bounding box center [491, 190] width 258 height 12
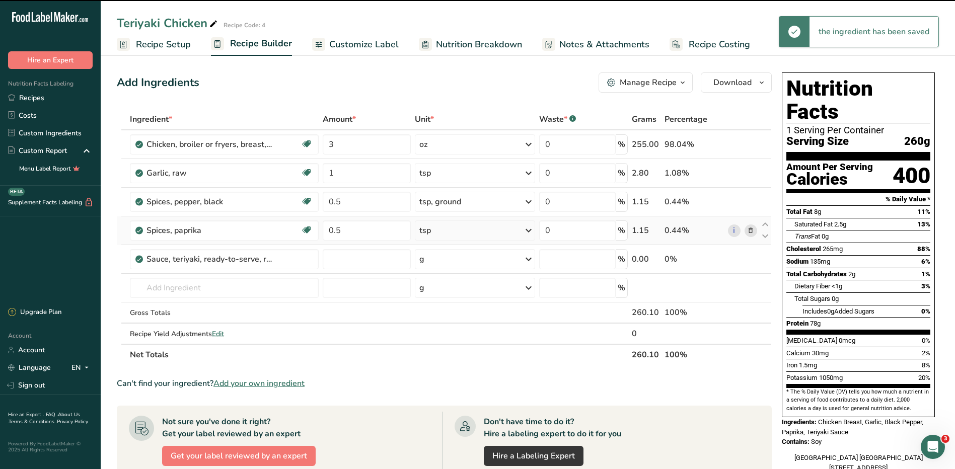
type input "0"
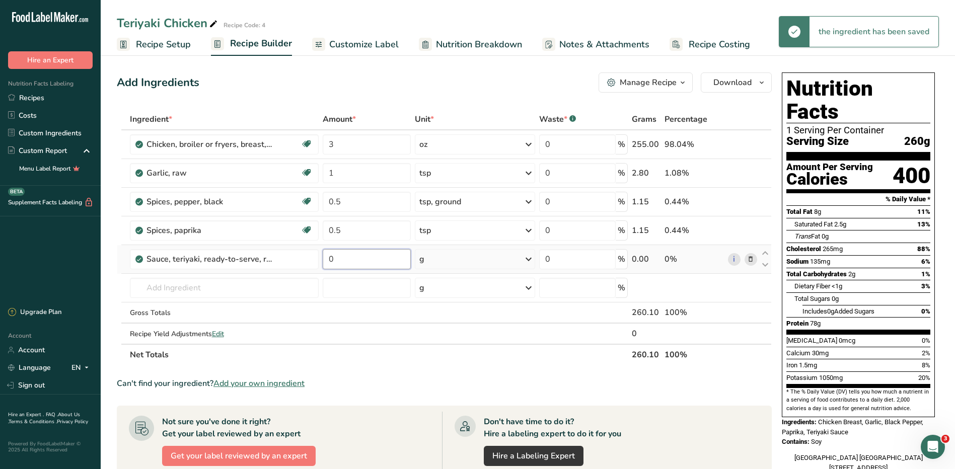
click at [401, 259] on input "0" at bounding box center [367, 259] width 88 height 20
type input "3"
click at [497, 254] on div "Ingredient * Amount * Unit * Waste * .a-a{fill:#347362;}.b-a{fill:#fff;} Grams …" at bounding box center [444, 237] width 655 height 257
click at [497, 254] on div "g" at bounding box center [475, 259] width 120 height 20
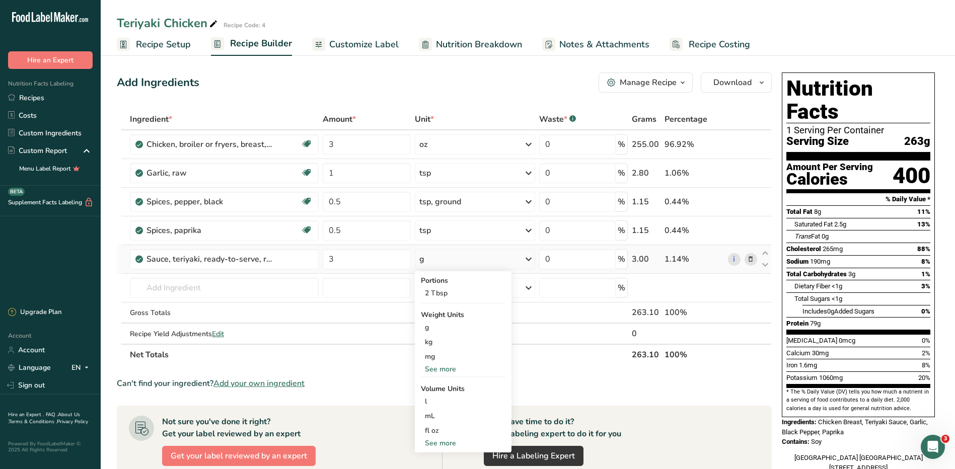
click at [445, 370] on div "See more" at bounding box center [463, 369] width 85 height 11
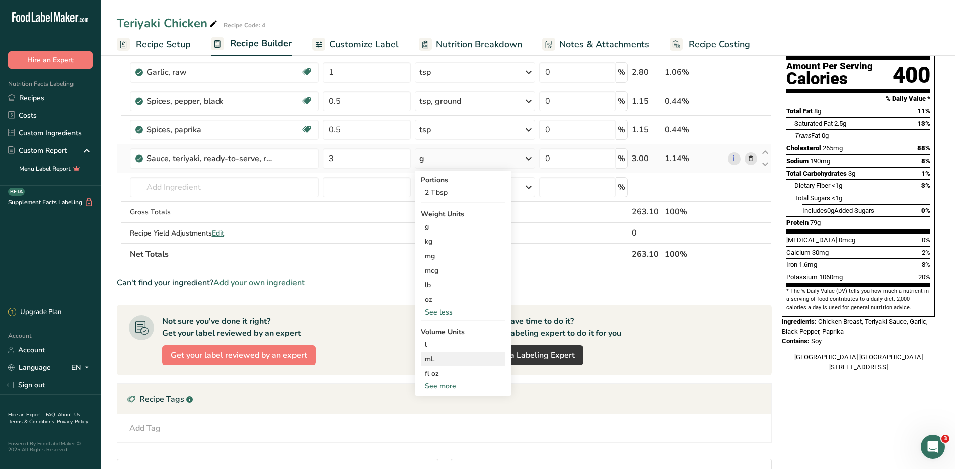
scroll to position [50, 0]
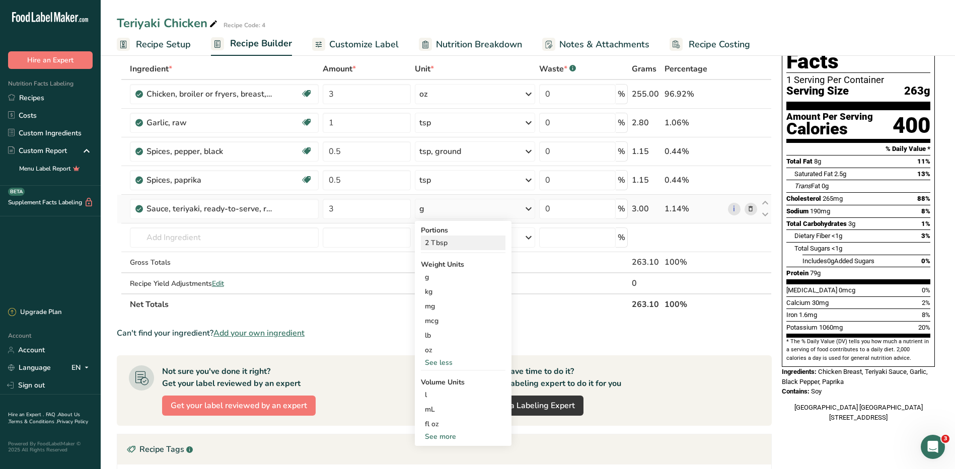
click at [436, 245] on div "2 Tbsp" at bounding box center [463, 243] width 85 height 15
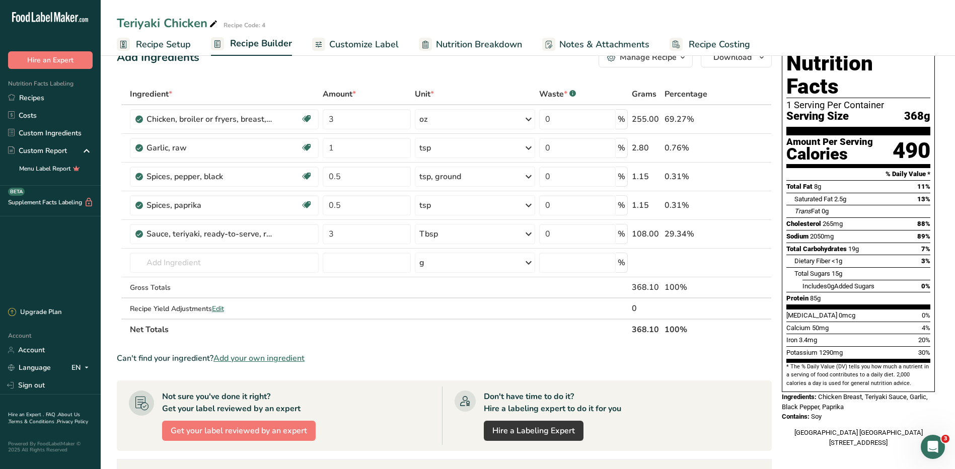
scroll to position [0, 0]
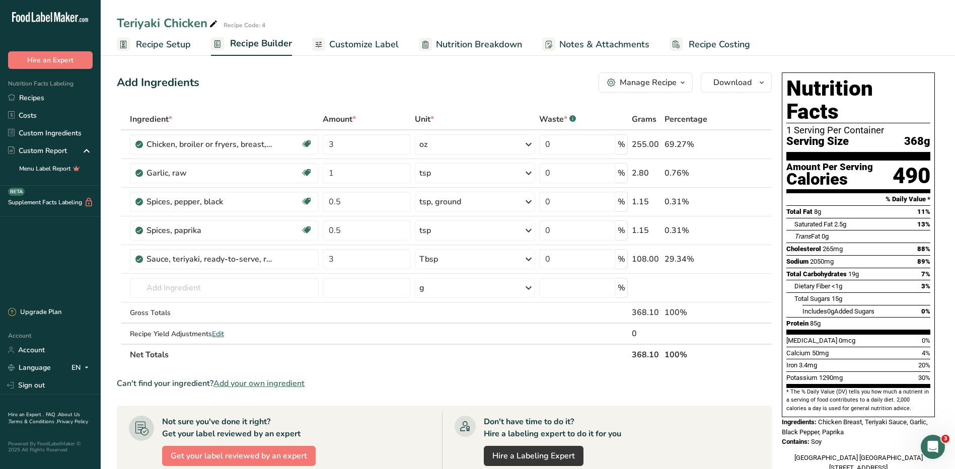
click at [454, 40] on span "Nutrition Breakdown" at bounding box center [479, 45] width 86 height 14
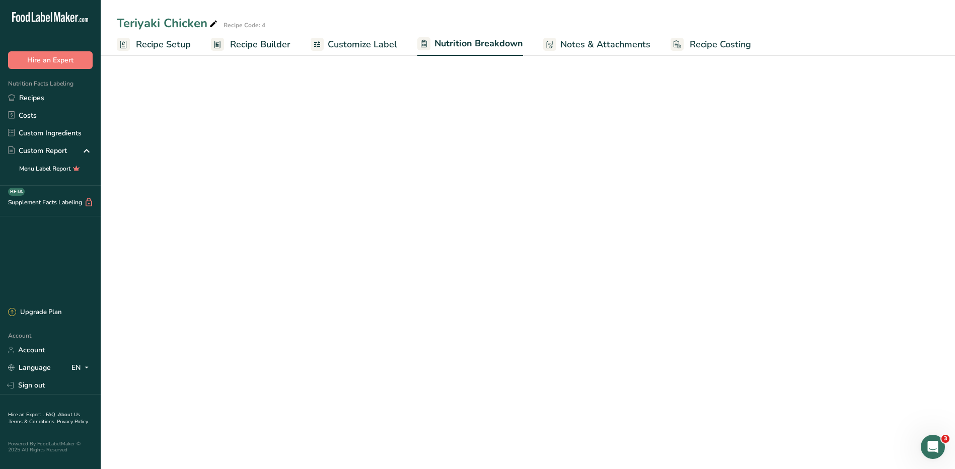
select select "Calories"
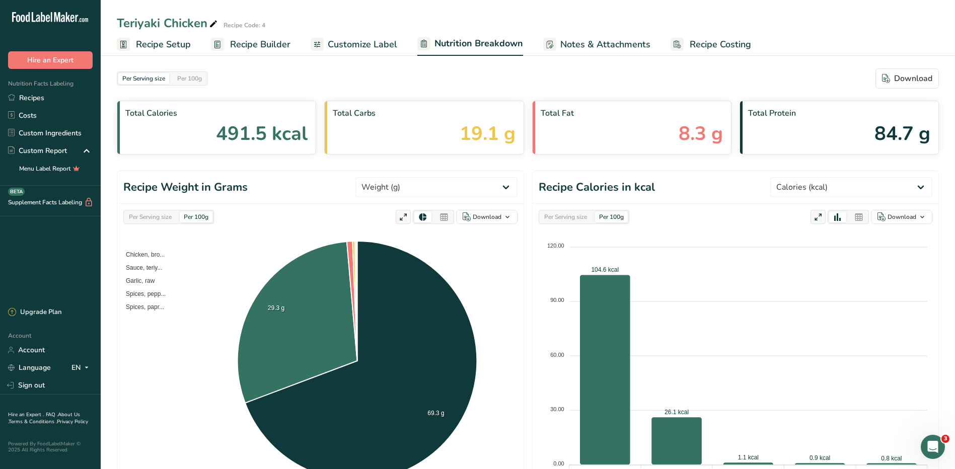
click at [157, 49] on span "Recipe Setup" at bounding box center [163, 45] width 55 height 14
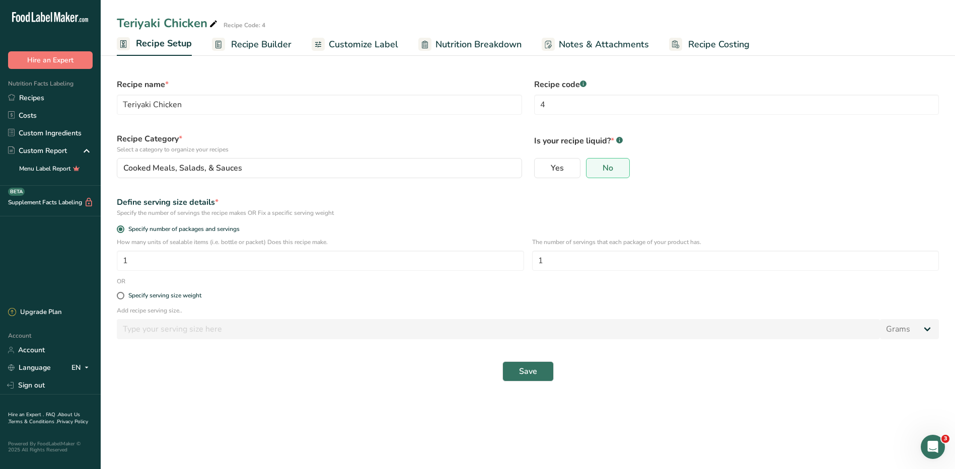
click at [259, 45] on span "Recipe Builder" at bounding box center [261, 45] width 60 height 14
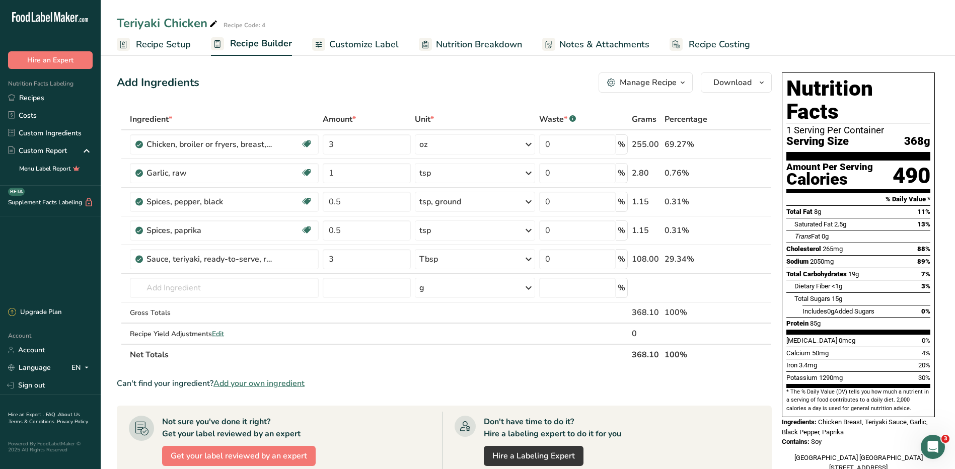
click at [939, 442] on div "Open Intercom Messenger" at bounding box center [932, 446] width 33 height 33
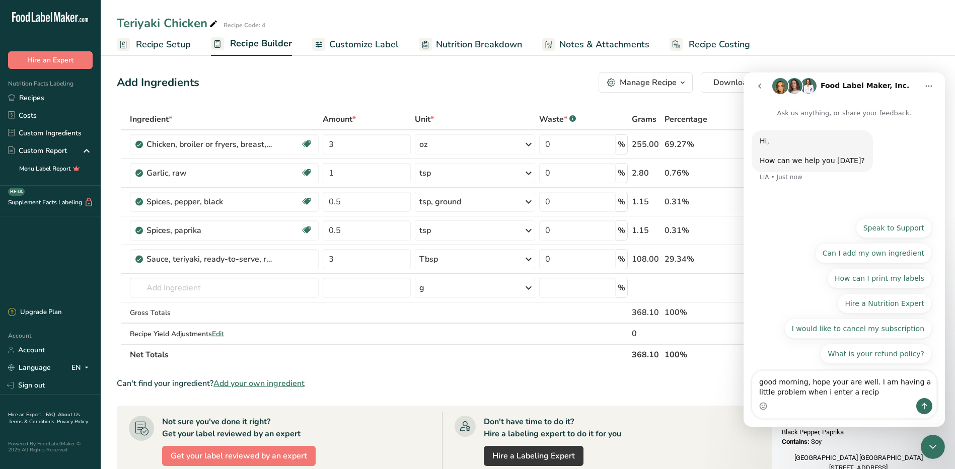
type textarea "good morning, hope your are well. I am having a little problem when i enter a r…"
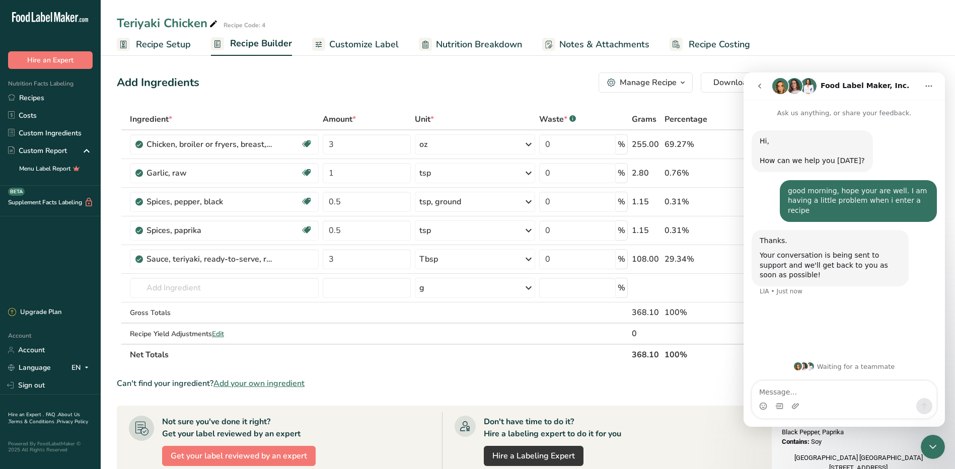
click at [924, 441] on div "Close Intercom Messenger" at bounding box center [933, 447] width 24 height 24
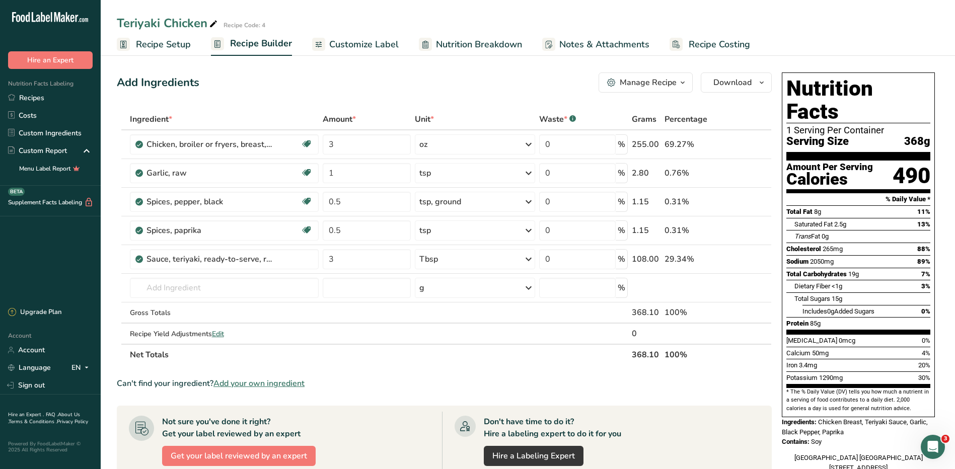
click at [467, 41] on span "Nutrition Breakdown" at bounding box center [479, 45] width 86 height 14
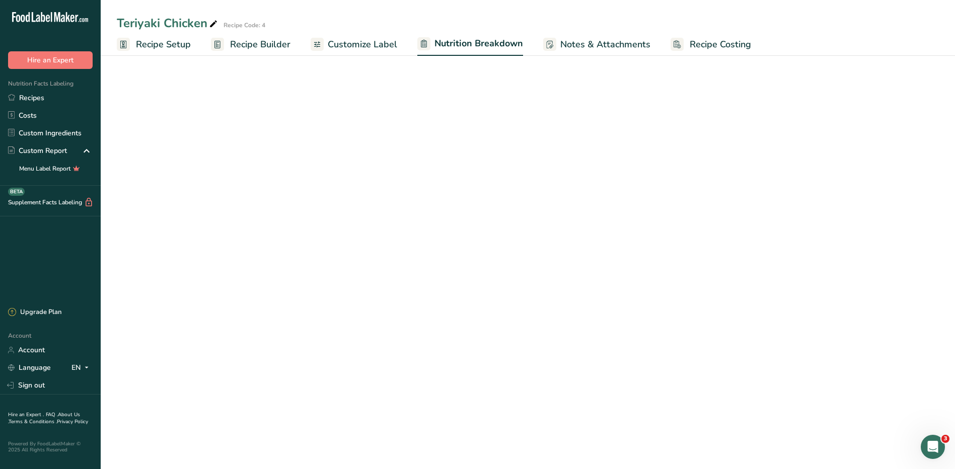
select select "Calories"
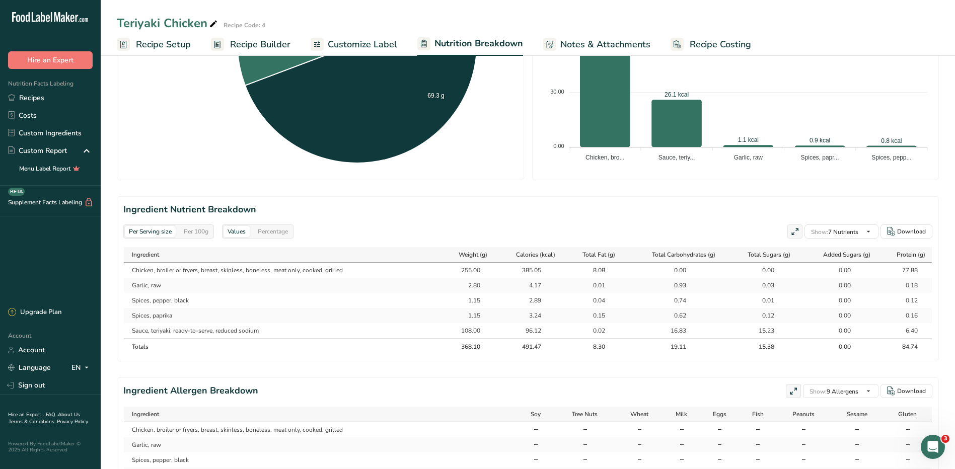
scroll to position [396, 0]
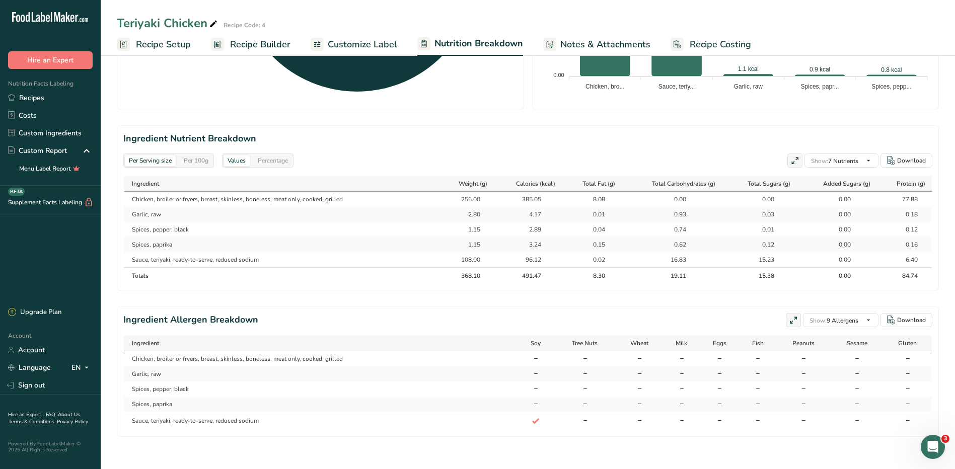
click at [176, 46] on span "Recipe Setup" at bounding box center [163, 45] width 55 height 14
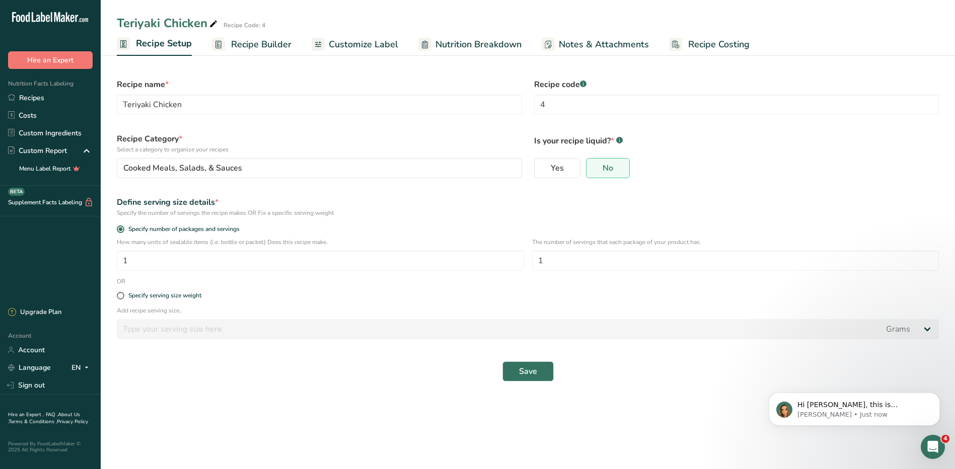
scroll to position [5, 0]
click at [256, 42] on span "Recipe Builder" at bounding box center [261, 45] width 60 height 14
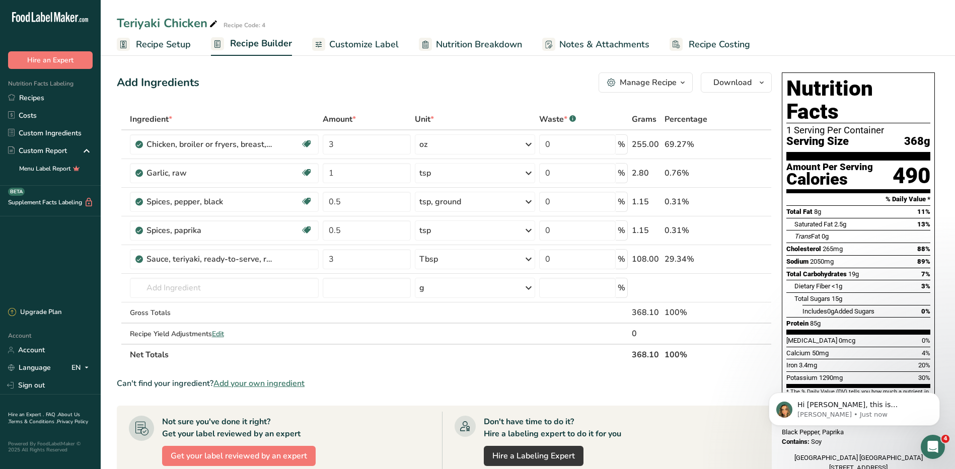
click at [934, 445] on icon "Open Intercom Messenger" at bounding box center [933, 447] width 17 height 17
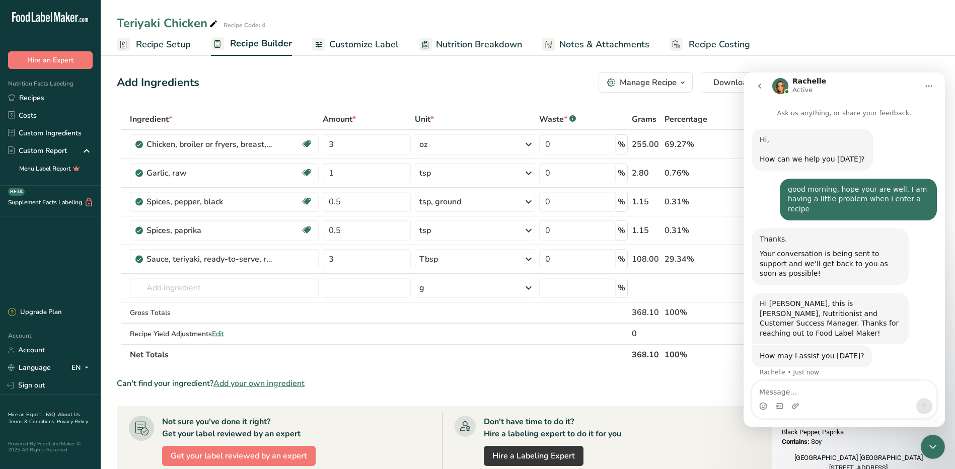
click at [821, 390] on textarea "Message…" at bounding box center [844, 389] width 184 height 17
type textarea "W"
click at [755, 393] on textarea "I just purchased this program and I been" at bounding box center [844, 389] width 184 height 17
click at [906, 394] on textarea "Hi!, I just purchased this program and I been" at bounding box center [844, 389] width 184 height 17
drag, startPoint x: 866, startPoint y: 382, endPoint x: 872, endPoint y: 397, distance: 15.6
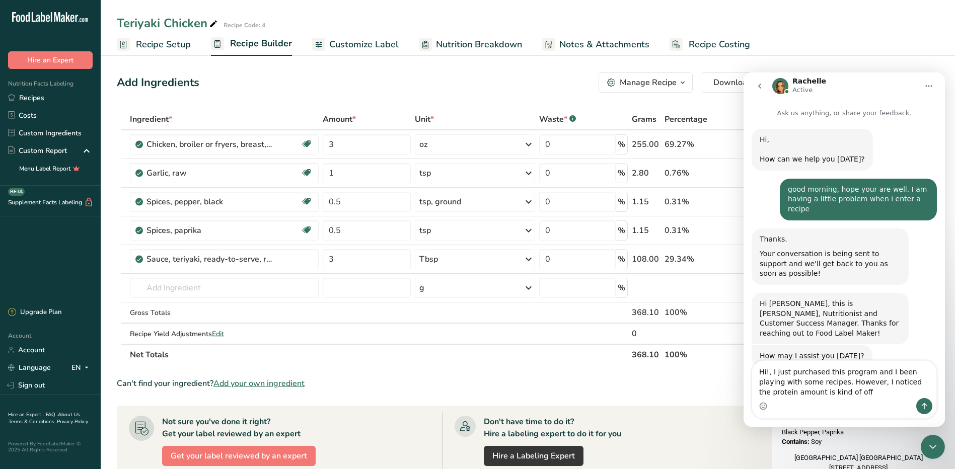
click at [872, 397] on textarea "Hi!, I just purchased this program and I been playing with some recipes. Howeve…" at bounding box center [844, 379] width 184 height 37
drag, startPoint x: 878, startPoint y: 385, endPoint x: 870, endPoint y: 389, distance: 9.3
click at [870, 389] on textarea "Hi!, I just purchased this program and I been playing with some recipes. Howeve…" at bounding box center [844, 379] width 184 height 37
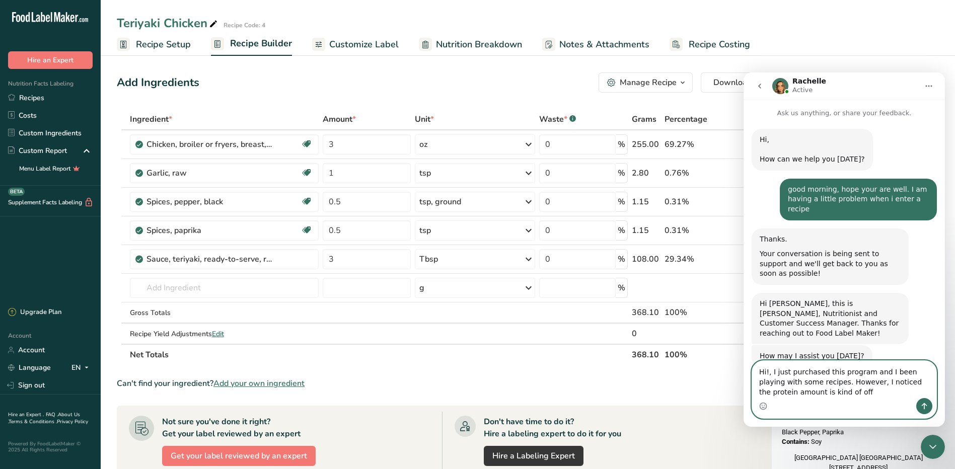
click at [831, 394] on textarea "Hi!, I just purchased this program and I been playing with some recipes. Howeve…" at bounding box center [844, 379] width 184 height 37
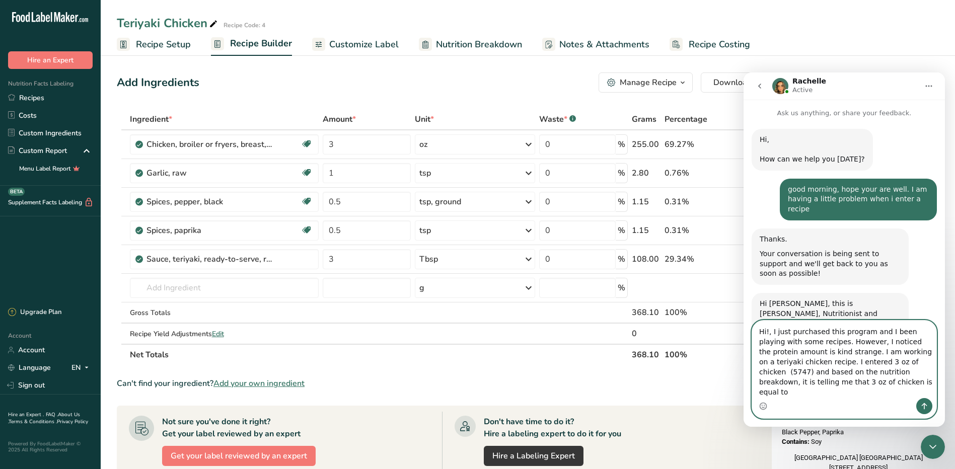
type textarea "Hi!, I just purchased this program and I been playing with some recipes. Howeve…"
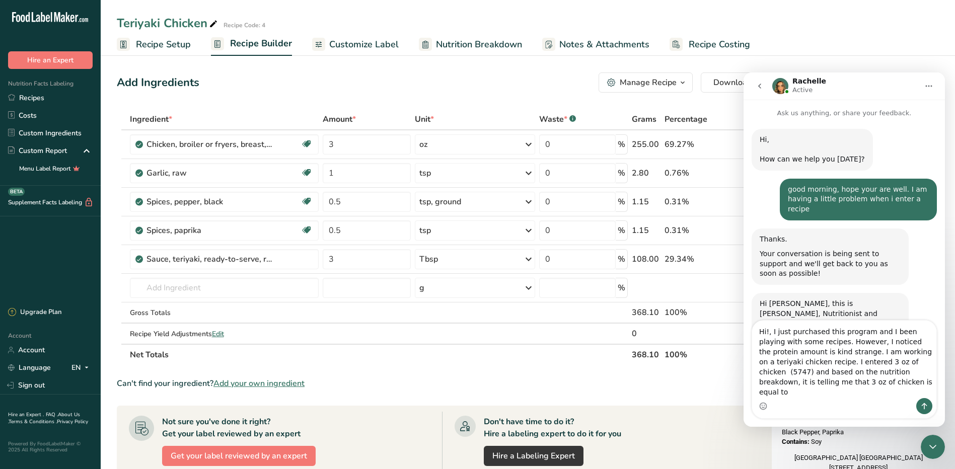
click at [448, 41] on span "Nutrition Breakdown" at bounding box center [479, 45] width 86 height 14
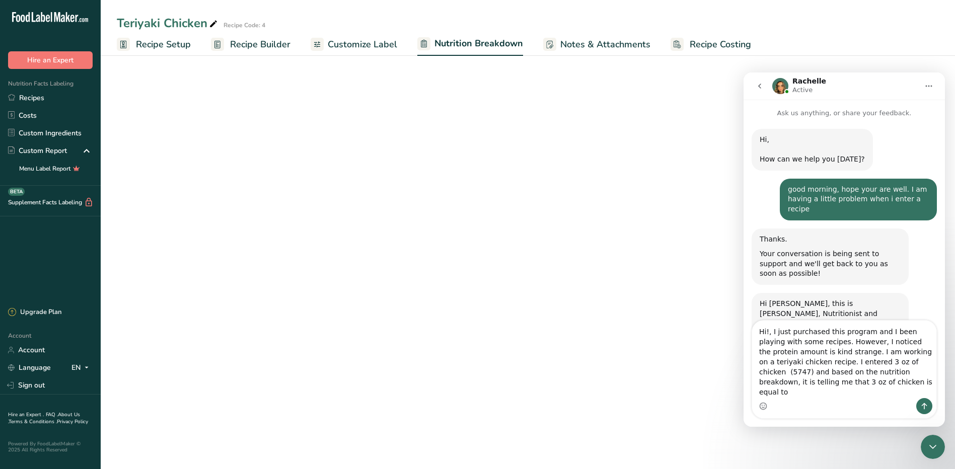
select select "Calories"
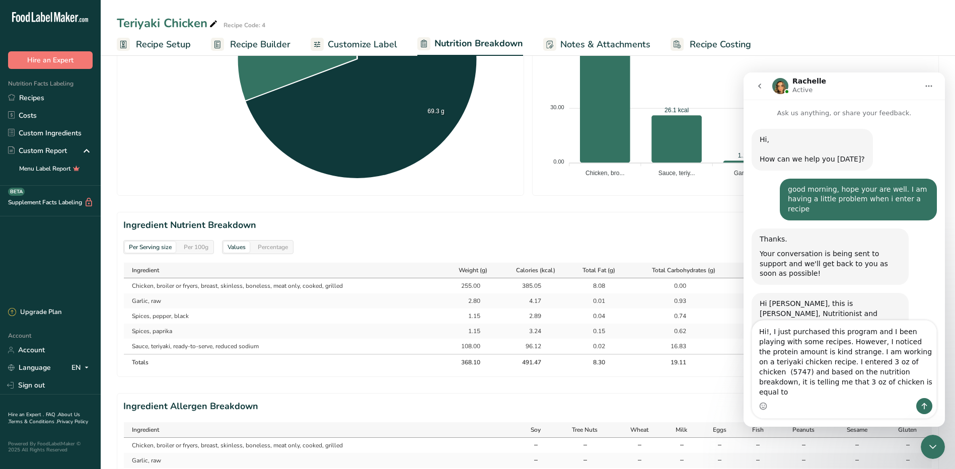
scroll to position [396, 0]
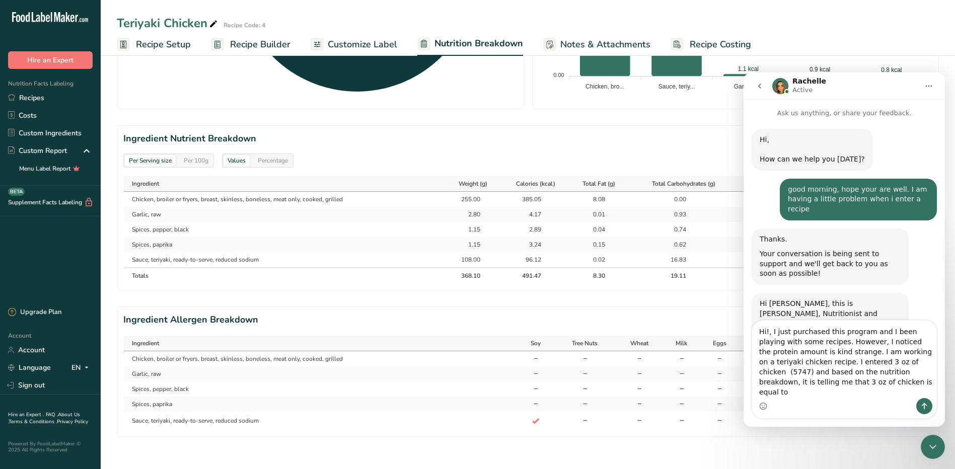
click at [761, 86] on icon "go back" at bounding box center [760, 86] width 8 height 8
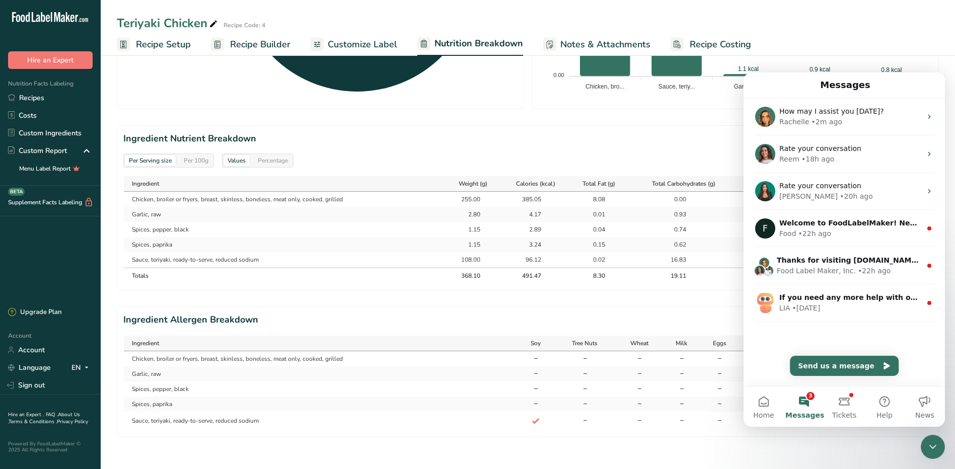
click at [929, 449] on icon "Close Intercom Messenger" at bounding box center [933, 447] width 12 height 12
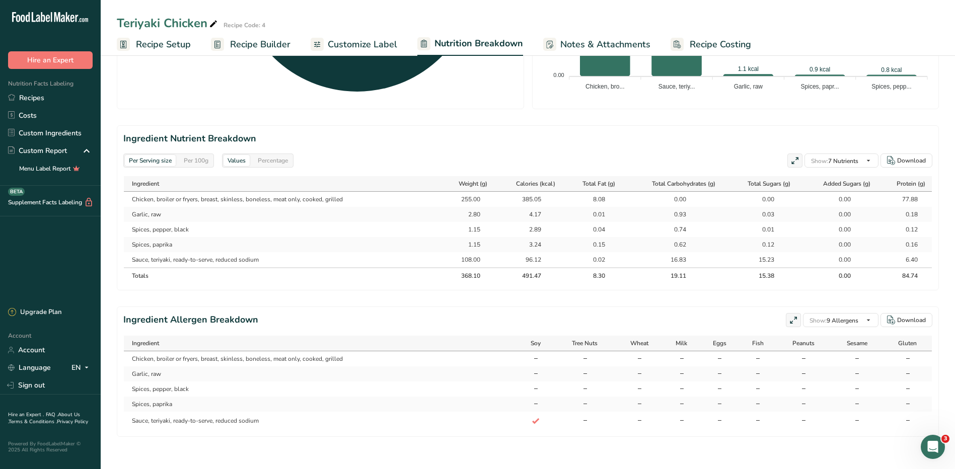
click at [929, 449] on icon "Open Intercom Messenger" at bounding box center [933, 447] width 17 height 17
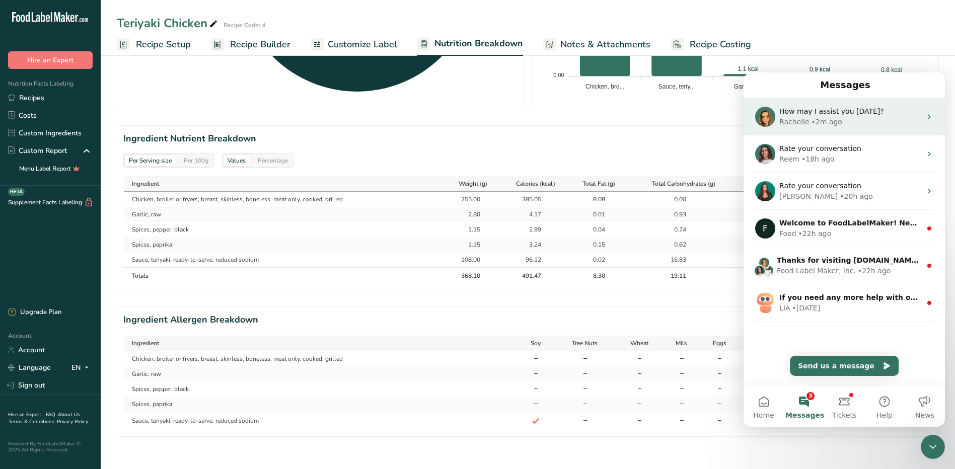
click at [806, 116] on div "How may I assist you [DATE]?" at bounding box center [850, 111] width 142 height 11
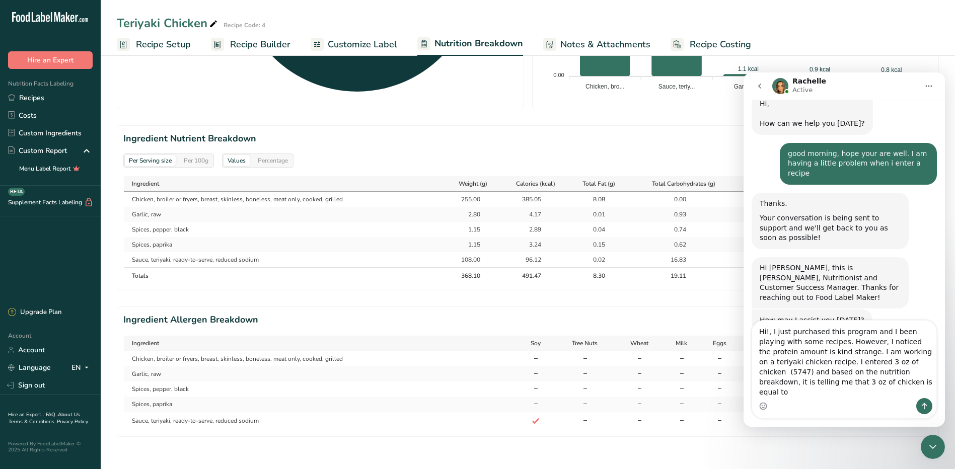
scroll to position [40, 0]
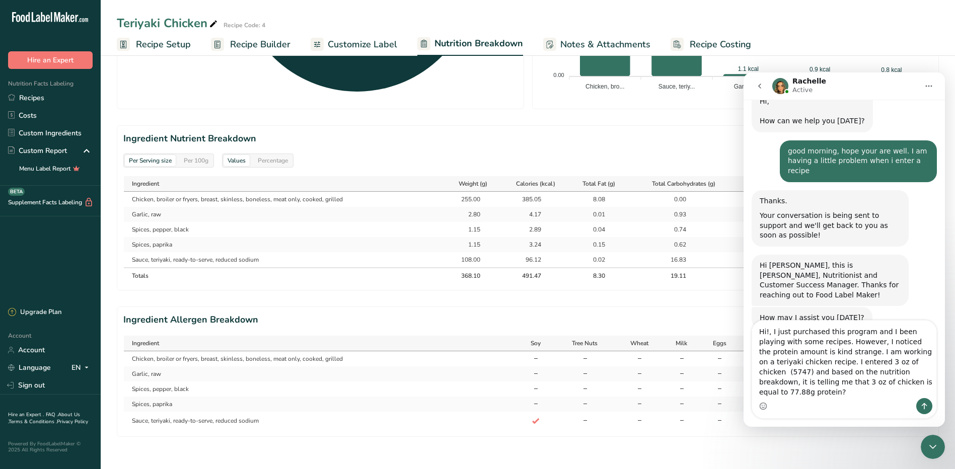
type textarea "Hi!, I just purchased this program and I been playing with some recipes. Howeve…"
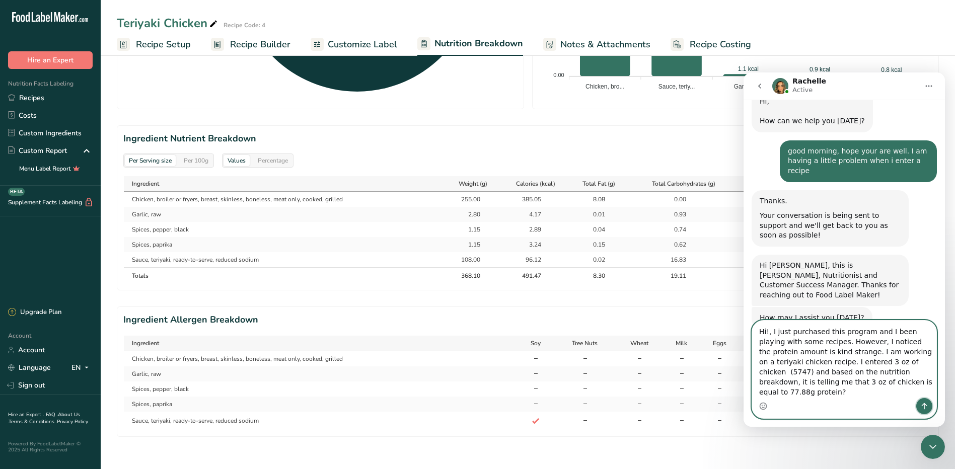
click at [925, 407] on icon "Send a message…" at bounding box center [924, 406] width 8 height 8
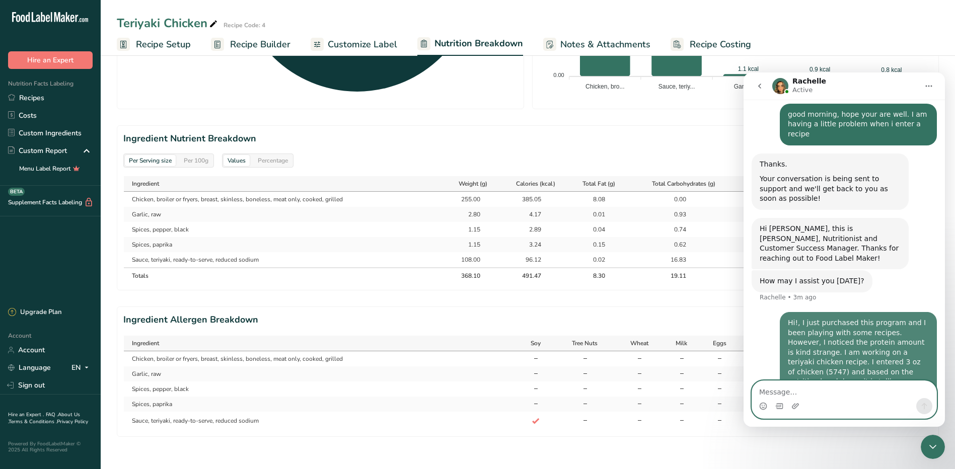
scroll to position [79, 0]
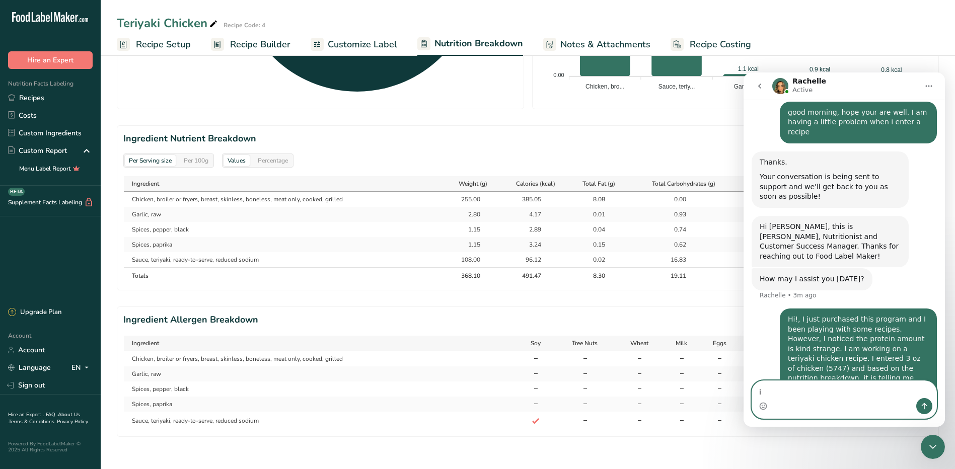
type textarea "i"
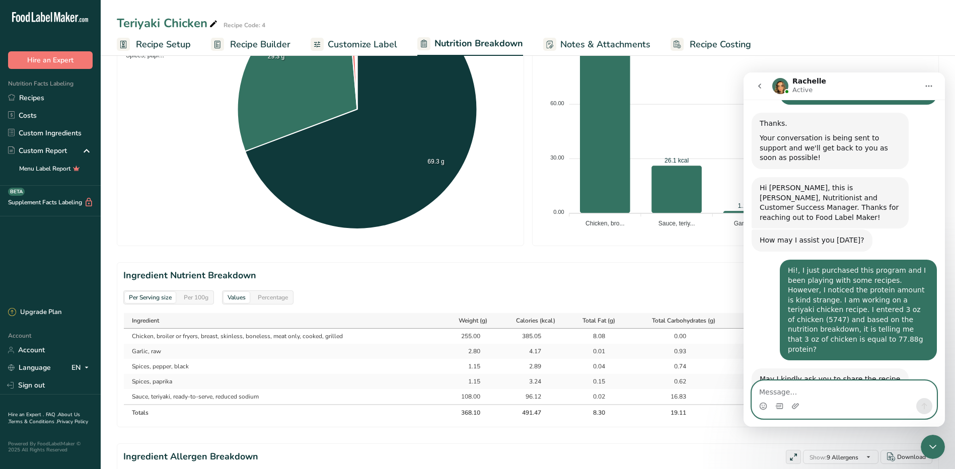
scroll to position [138, 0]
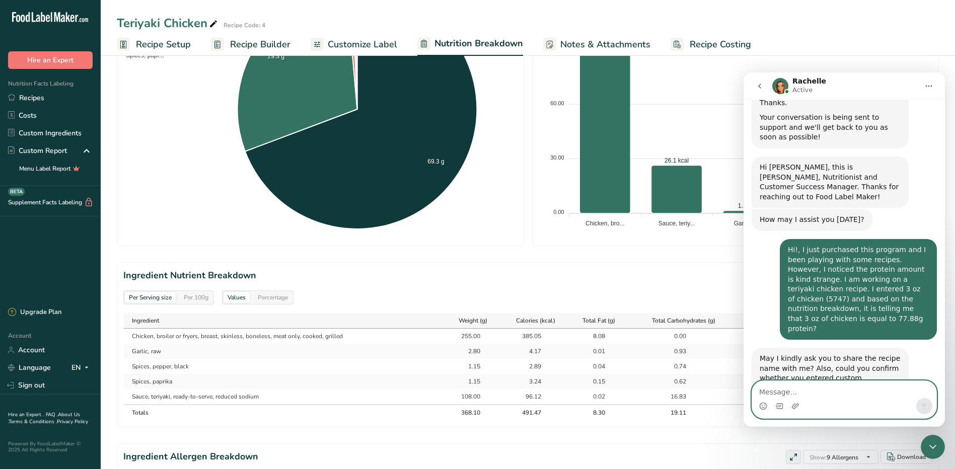
click at [829, 390] on textarea "Message…" at bounding box center [844, 389] width 184 height 17
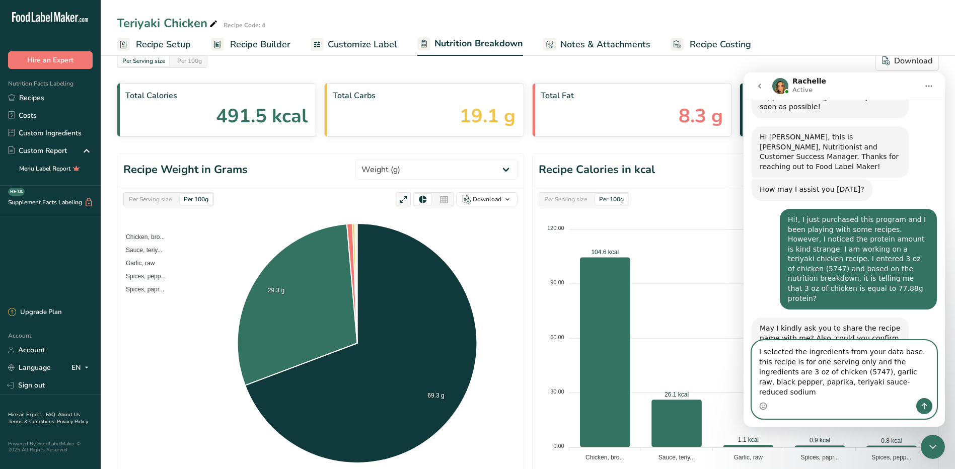
scroll to position [0, 0]
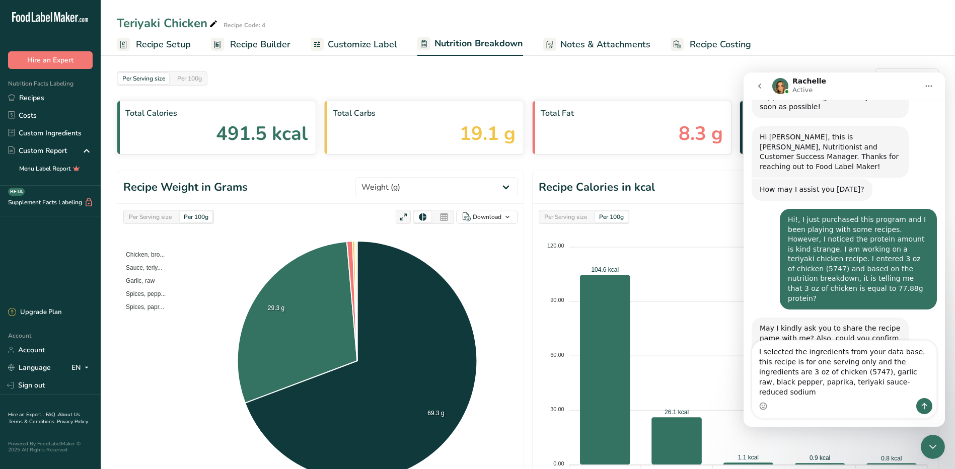
click at [262, 43] on span "Recipe Builder" at bounding box center [260, 45] width 60 height 14
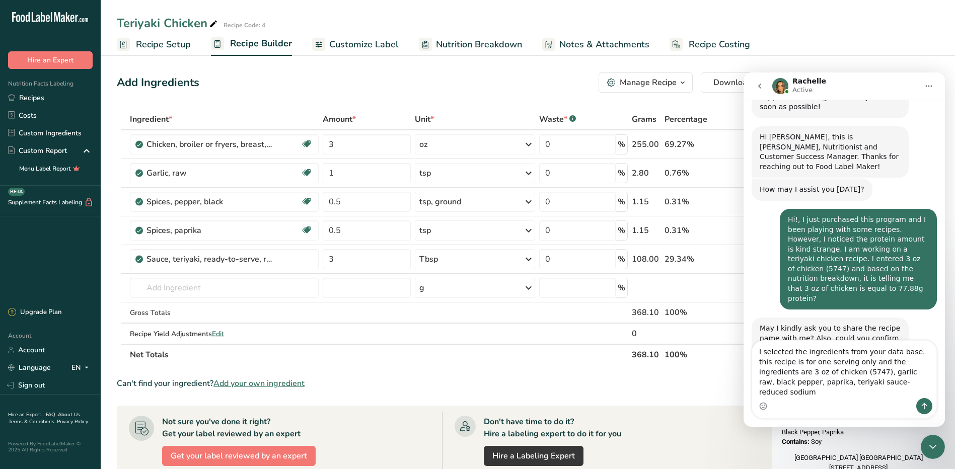
click at [156, 46] on span "Recipe Setup" at bounding box center [163, 45] width 55 height 14
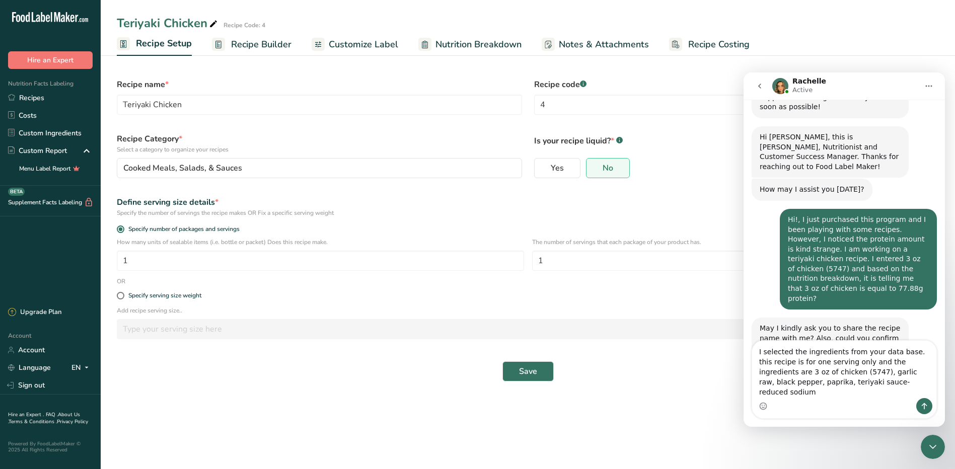
click at [262, 42] on span "Recipe Builder" at bounding box center [261, 45] width 60 height 14
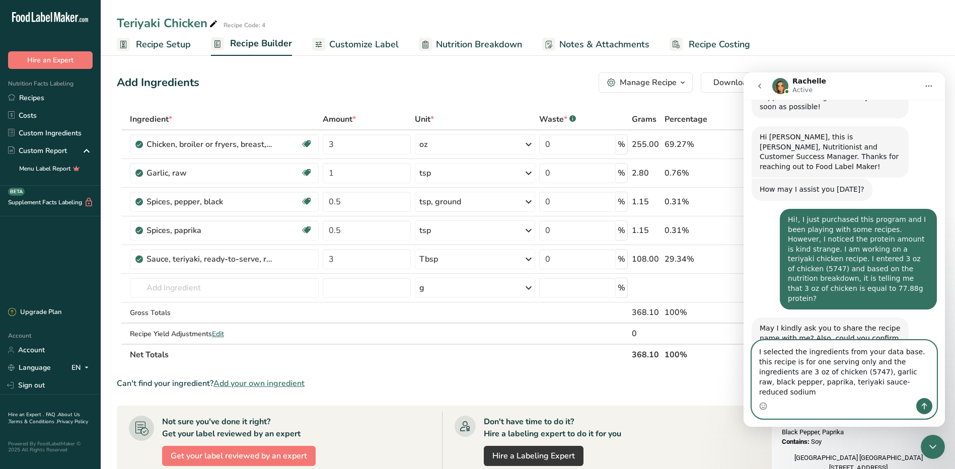
click at [855, 383] on textarea "I selected the ingredients from your data base. this recipe is for one serving …" at bounding box center [844, 369] width 184 height 57
click at [892, 385] on textarea "I selected the ingredients from your data base. this recipe is for one serving …" at bounding box center [844, 369] width 184 height 57
click at [915, 381] on textarea "I selected the ingredients from your data base. this recipe is for one serving …" at bounding box center [844, 369] width 184 height 57
click at [794, 393] on textarea "I selected the ingredients from your data base. this recipe is for one serving …" at bounding box center [844, 369] width 184 height 57
click at [926, 391] on textarea "I selected the ingredients from your data base. this recipe is for one serving …" at bounding box center [844, 369] width 184 height 57
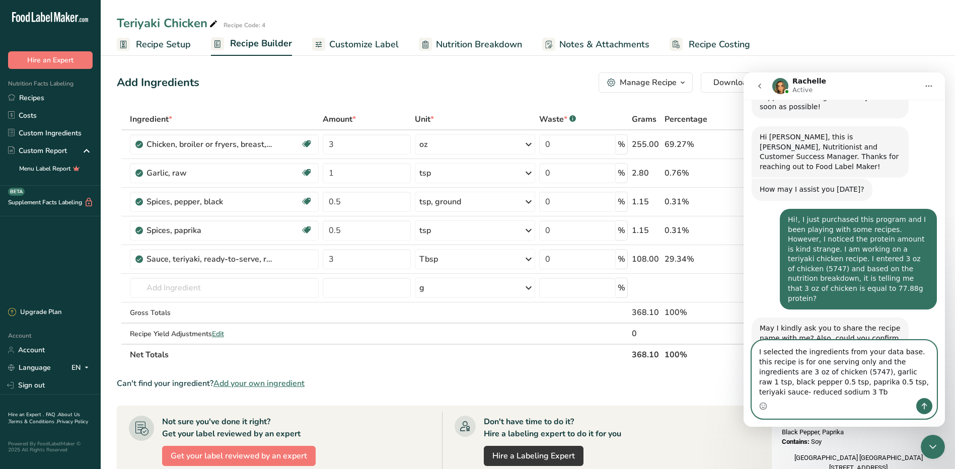
scroll to position [178, 0]
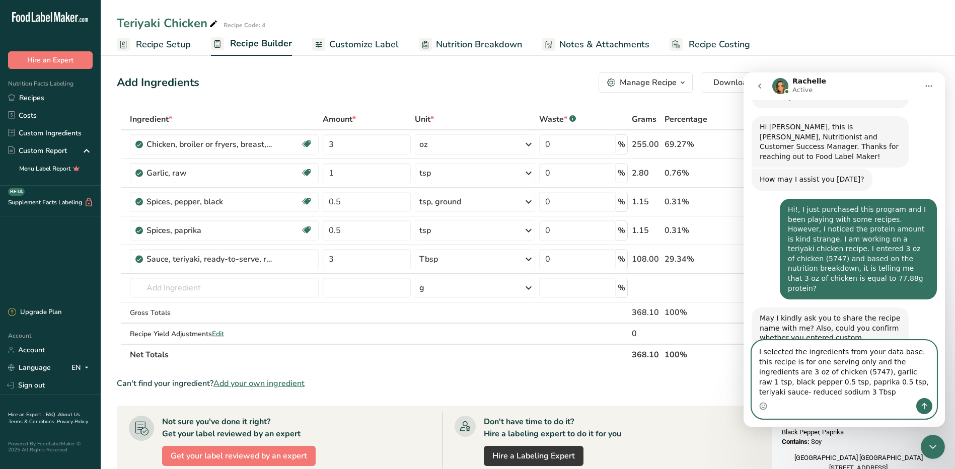
click at [854, 373] on textarea "I selected the ingredients from your data base. this recipe is for one serving …" at bounding box center [844, 369] width 184 height 57
click at [782, 381] on textarea "I selected the ingredients from your data base. this recipe is for one serving …" at bounding box center [844, 369] width 184 height 57
click at [833, 391] on textarea "I selected the ingredients from your data base. this recipe is for one serving …" at bounding box center [844, 364] width 184 height 67
click at [853, 382] on textarea "I selected the ingredients from your data base. this recipe is for one serving …" at bounding box center [844, 364] width 184 height 67
click at [831, 391] on textarea "I selected the ingredients from your data base. this recipe is for one serving …" at bounding box center [844, 364] width 184 height 67
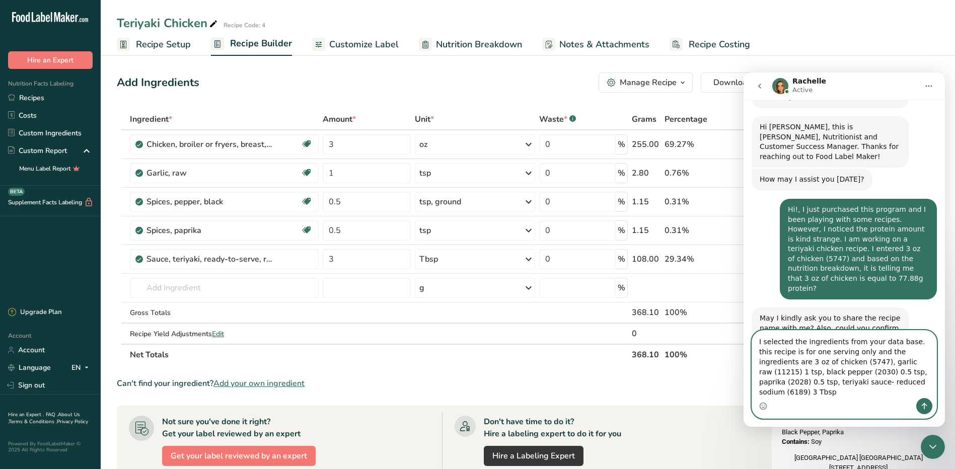
click at [877, 392] on textarea "I selected the ingredients from your data base. this recipe is for one serving …" at bounding box center [844, 364] width 184 height 67
type textarea "I selected the ingredients from your data base. this recipe is for one serving …"
click at [462, 47] on span "Nutrition Breakdown" at bounding box center [479, 45] width 86 height 14
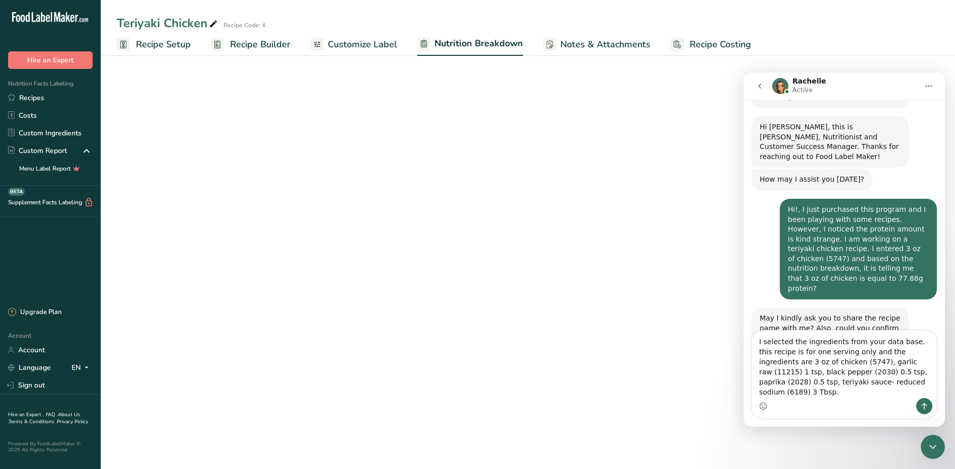
select select "Calories"
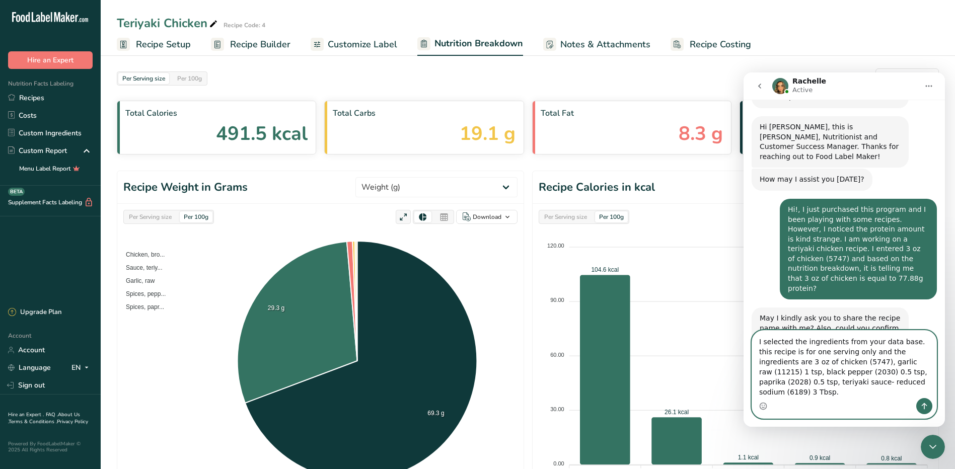
click at [896, 393] on textarea "I selected the ingredients from your data base. this recipe is for one serving …" at bounding box center [844, 364] width 184 height 67
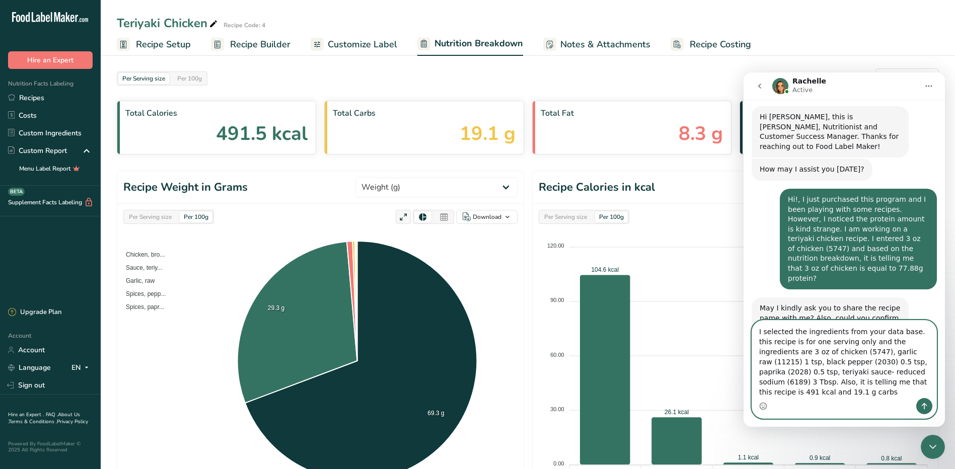
type textarea "I selected the ingredients from your data base. this recipe is for one serving …"
click at [921, 408] on icon "Send a message…" at bounding box center [924, 406] width 8 height 8
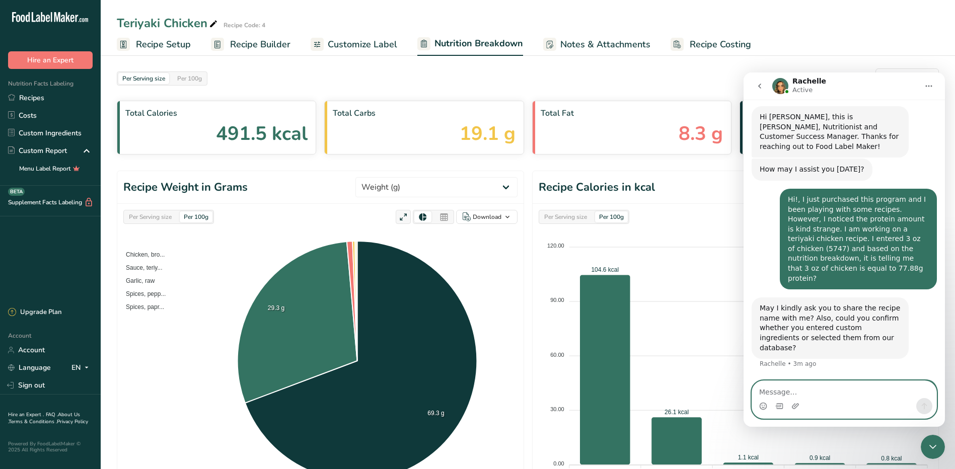
scroll to position [237, 0]
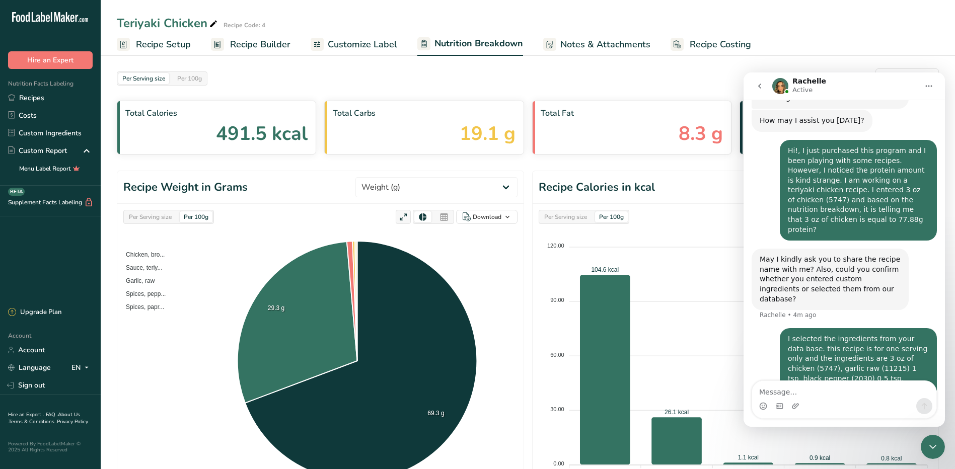
click at [759, 86] on icon "go back" at bounding box center [759, 86] width 3 height 5
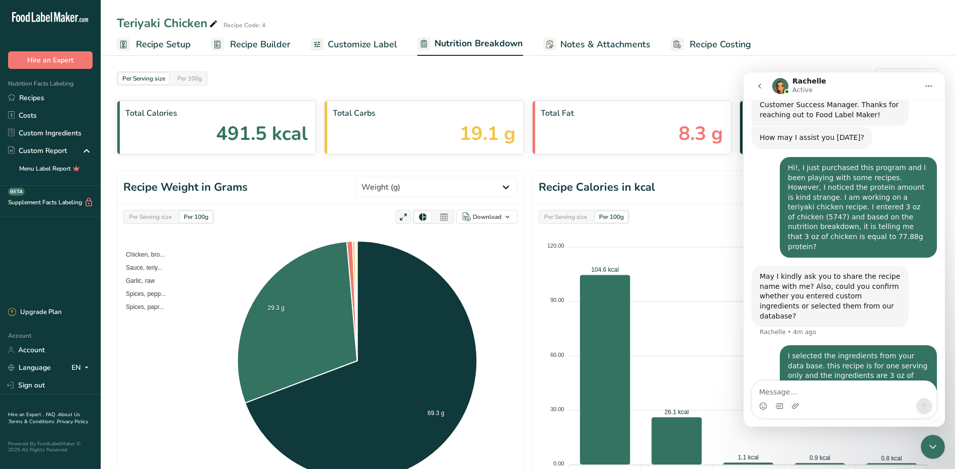
scroll to position [237, 0]
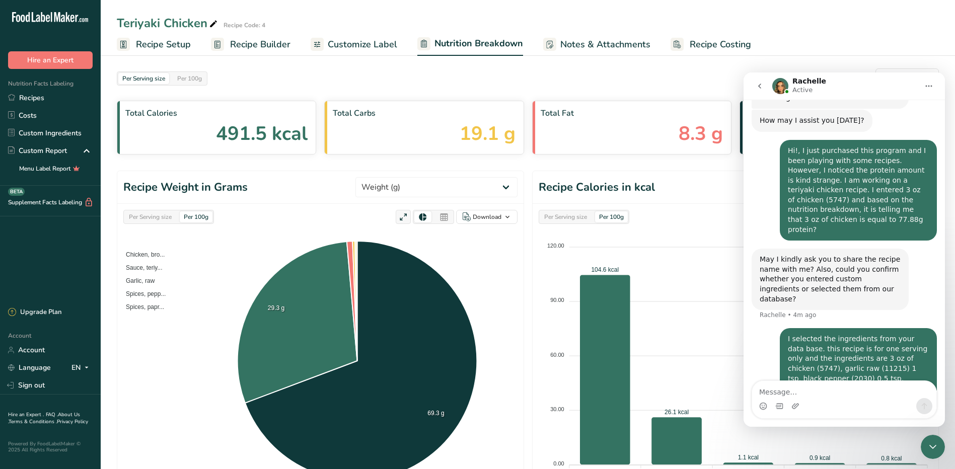
click at [163, 42] on span "Recipe Setup" at bounding box center [163, 45] width 55 height 14
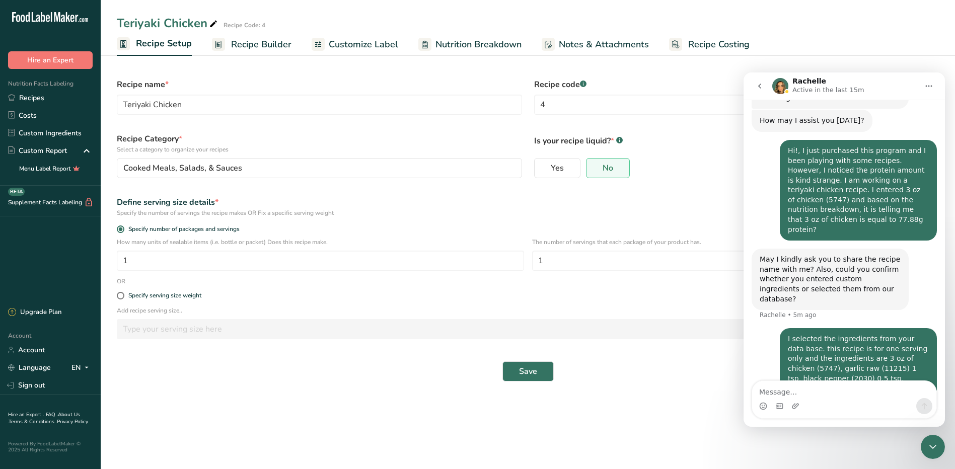
click at [283, 47] on span "Recipe Builder" at bounding box center [261, 45] width 60 height 14
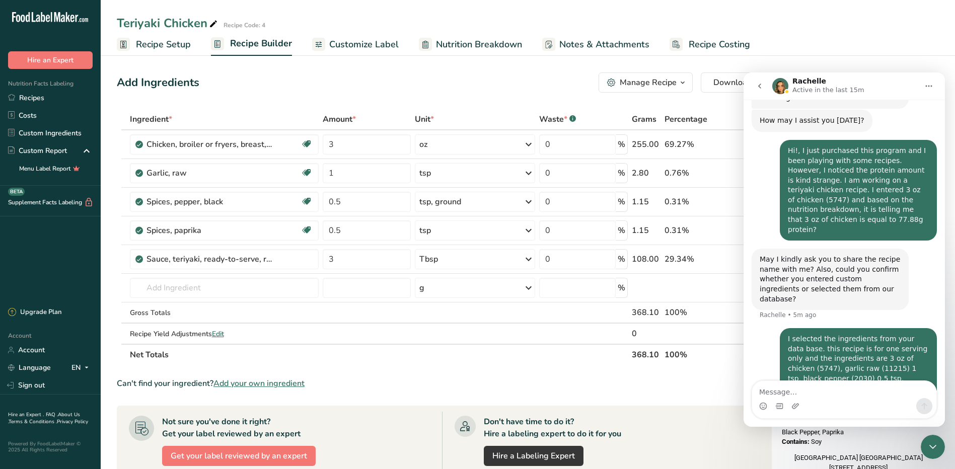
click at [346, 49] on span "Customize Label" at bounding box center [363, 45] width 69 height 14
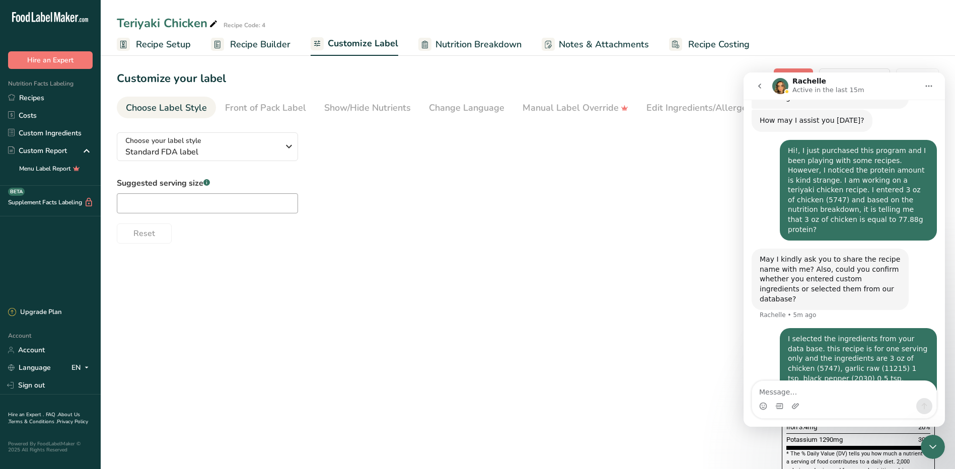
click at [459, 54] on link "Nutrition Breakdown" at bounding box center [469, 44] width 103 height 23
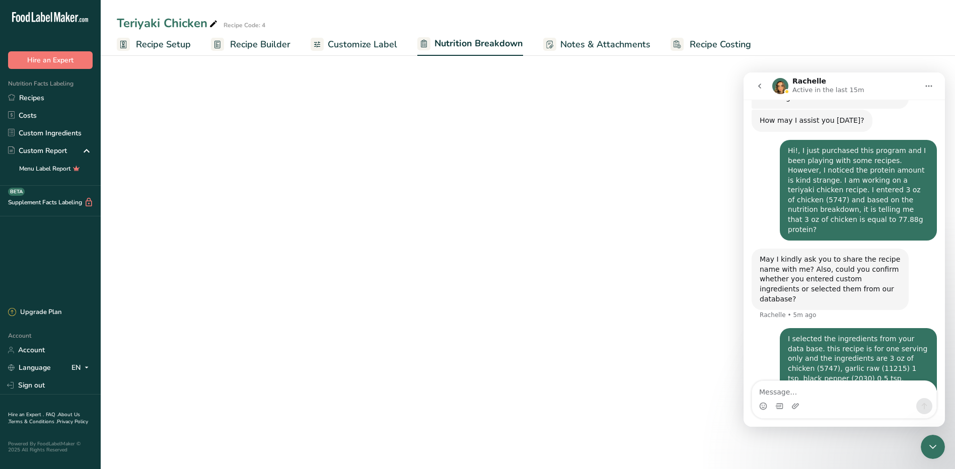
select select "Calories"
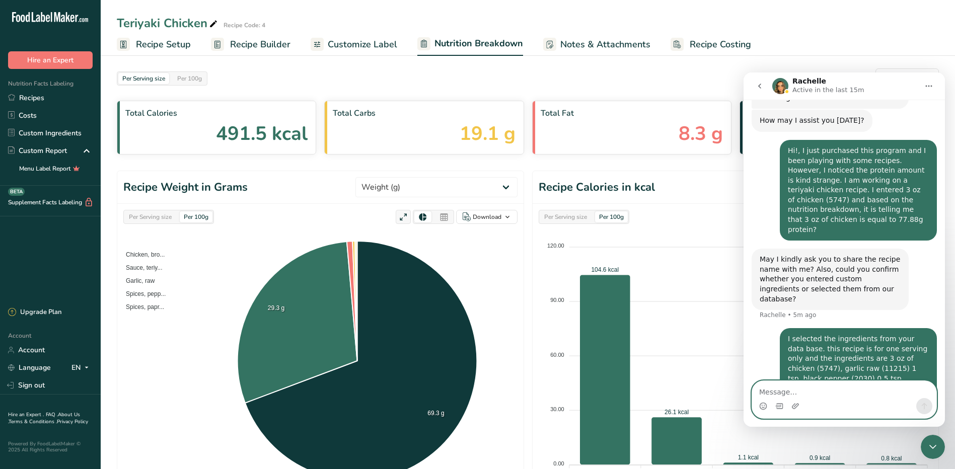
click at [783, 395] on textarea "Message…" at bounding box center [844, 389] width 184 height 17
click at [763, 89] on icon "go back" at bounding box center [760, 86] width 8 height 8
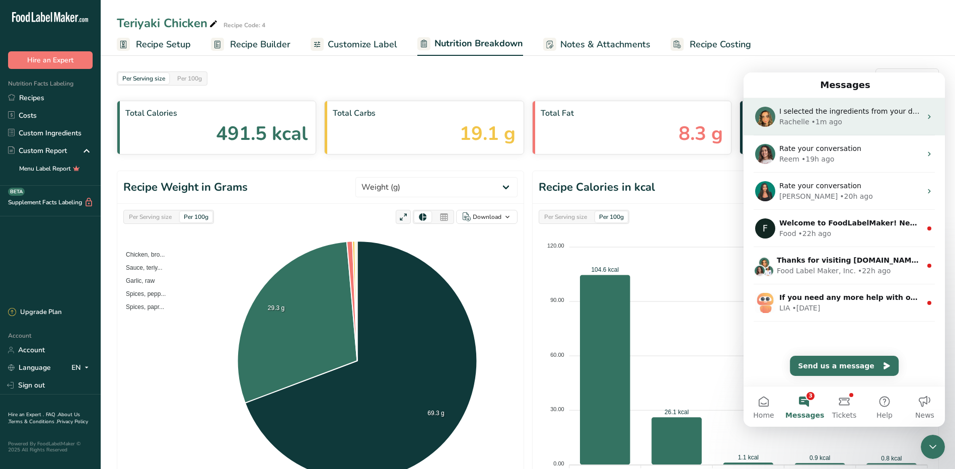
click at [811, 132] on div "I selected the ingredients from your data base. this recipe is for one serving …" at bounding box center [844, 116] width 201 height 37
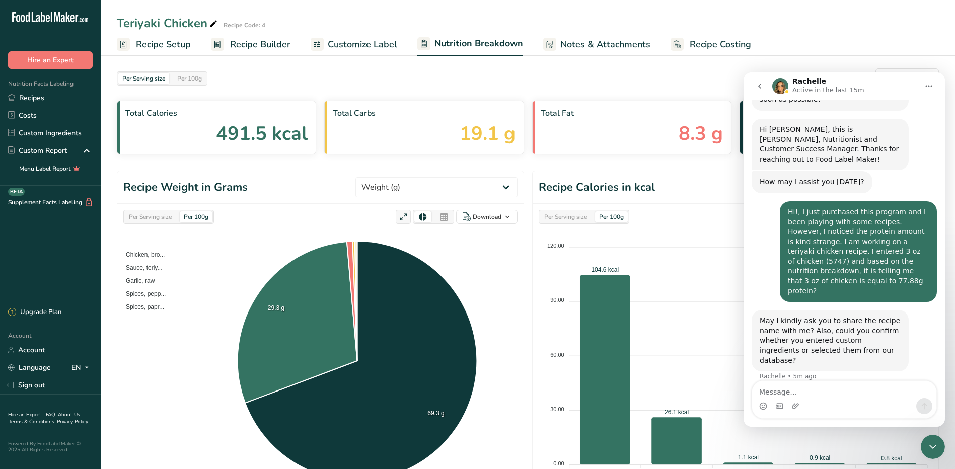
scroll to position [237, 0]
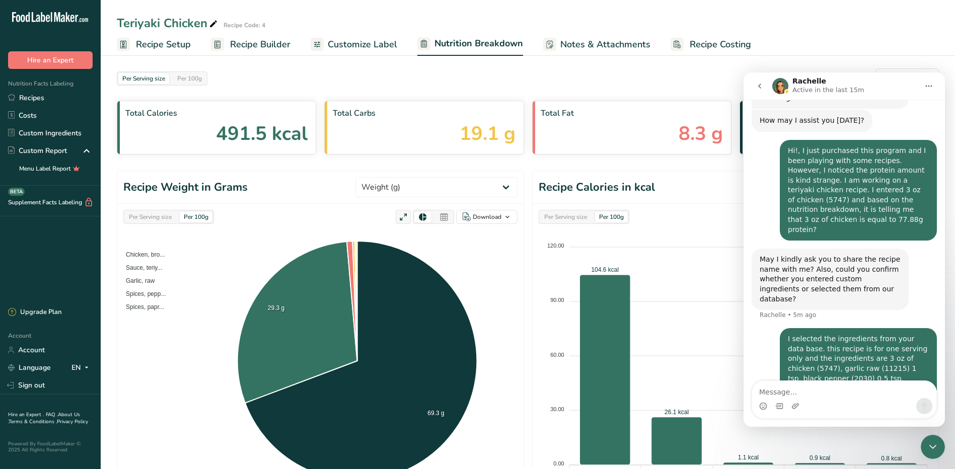
click at [755, 90] on button "go back" at bounding box center [759, 86] width 19 height 19
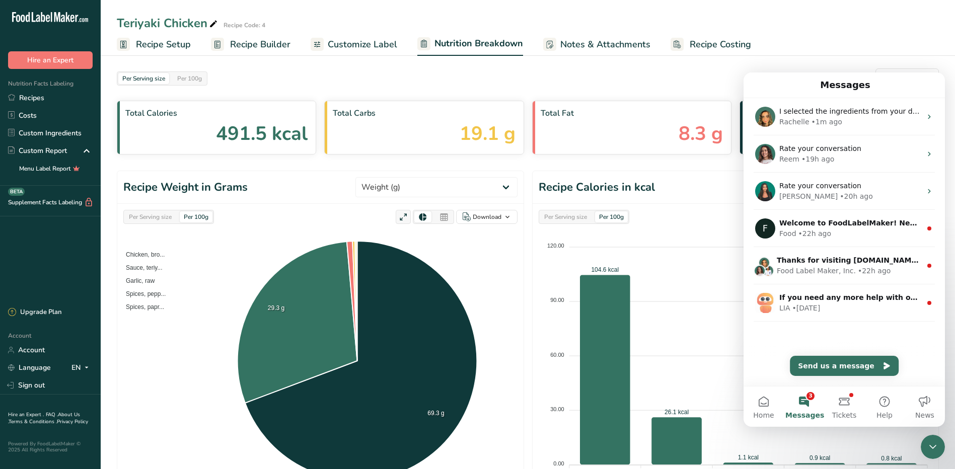
scroll to position [0, 0]
click at [935, 459] on div "Close Intercom Messenger" at bounding box center [933, 447] width 24 height 24
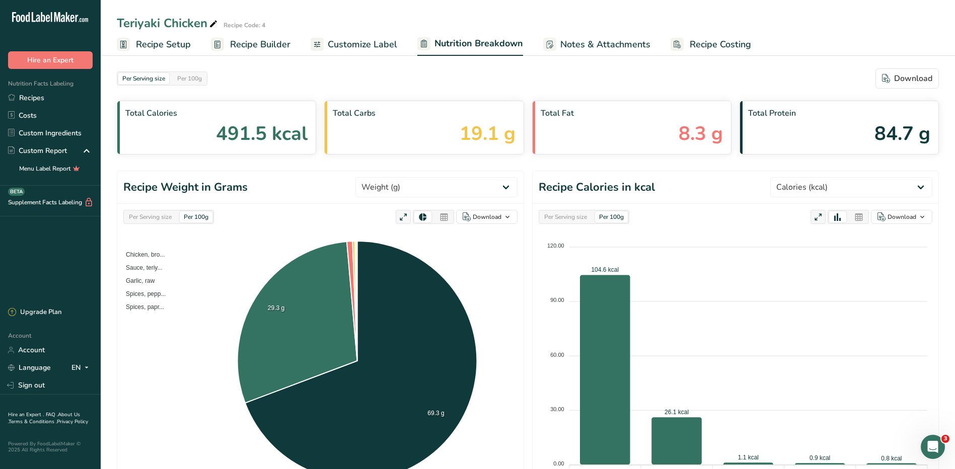
click at [156, 41] on span "Recipe Setup" at bounding box center [163, 45] width 55 height 14
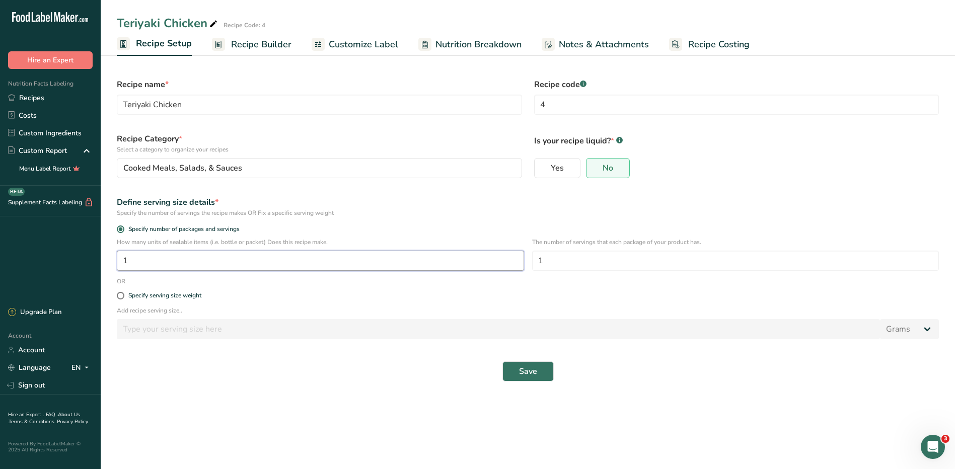
click at [158, 264] on input "1" at bounding box center [320, 261] width 407 height 20
click at [152, 292] on div "Specify serving size weight" at bounding box center [164, 296] width 73 height 8
click at [123, 292] on input "Specify serving size weight" at bounding box center [120, 295] width 7 height 7
radio input "true"
radio input "false"
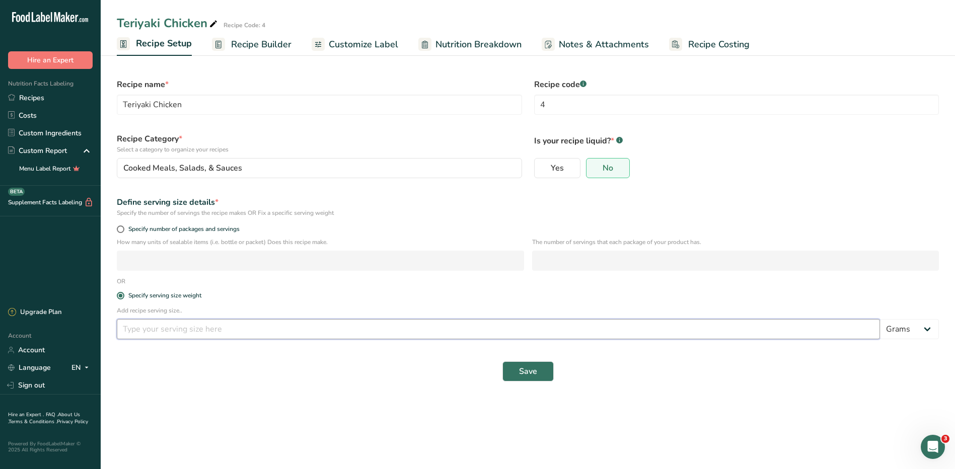
click at [160, 327] on input "number" at bounding box center [498, 329] width 763 height 20
type input "3"
click at [910, 327] on select "Grams kg mg mcg lb oz l mL fl oz tbsp tsp cup qt gallon" at bounding box center [909, 329] width 59 height 20
select select "5"
click at [880, 319] on select "Grams kg mg mcg lb oz l mL fl oz tbsp tsp cup qt gallon" at bounding box center [909, 329] width 59 height 20
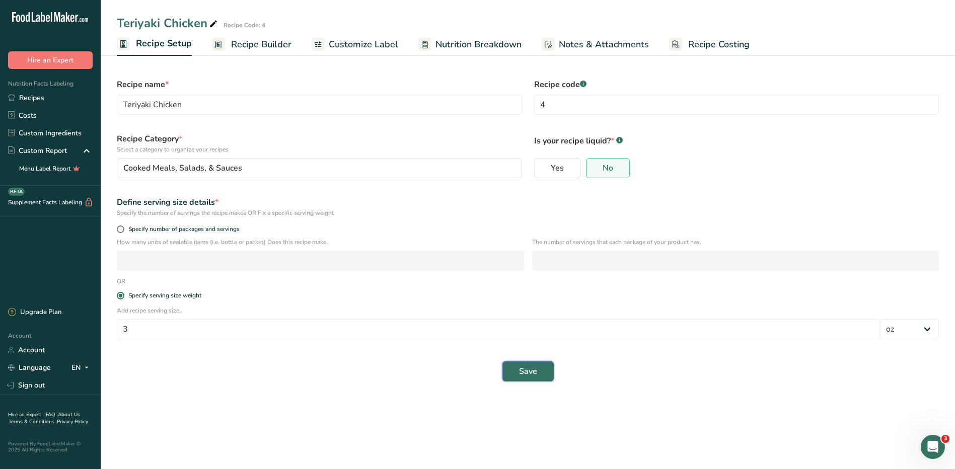
click at [543, 369] on button "Save" at bounding box center [527, 371] width 51 height 20
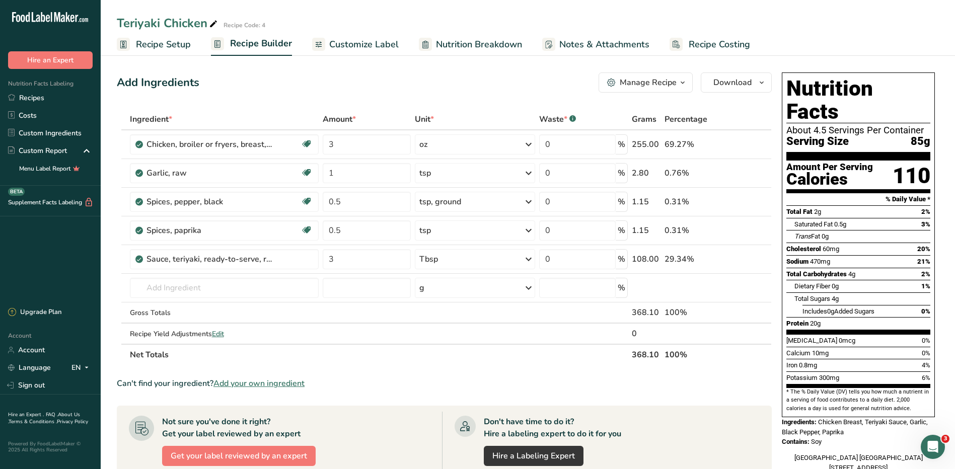
click at [443, 46] on span "Nutrition Breakdown" at bounding box center [479, 45] width 86 height 14
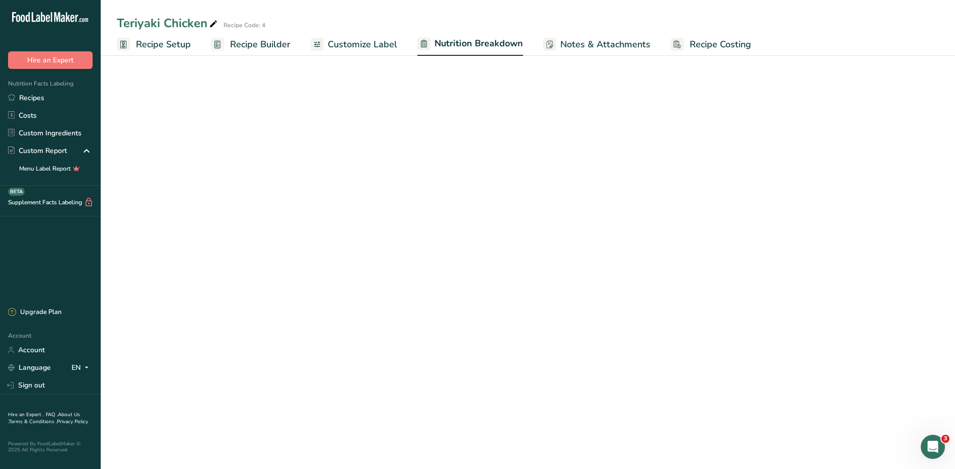
select select "Calories"
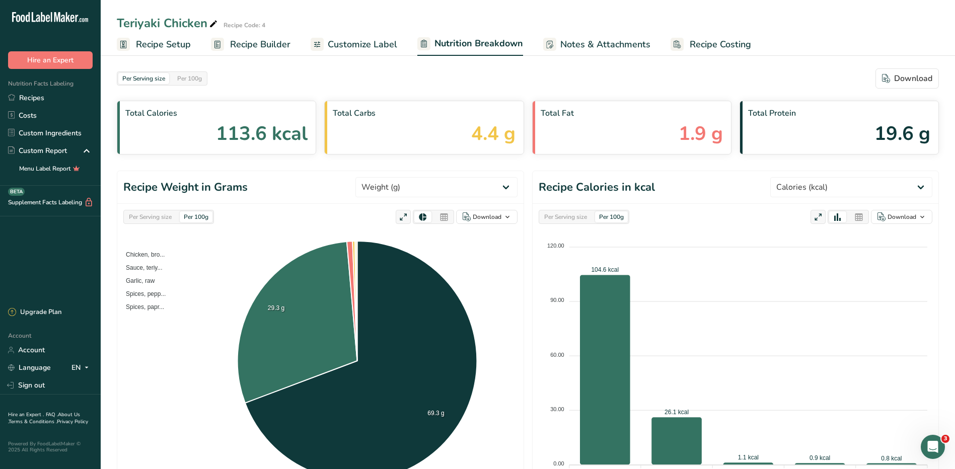
click at [179, 46] on span "Recipe Setup" at bounding box center [163, 45] width 55 height 14
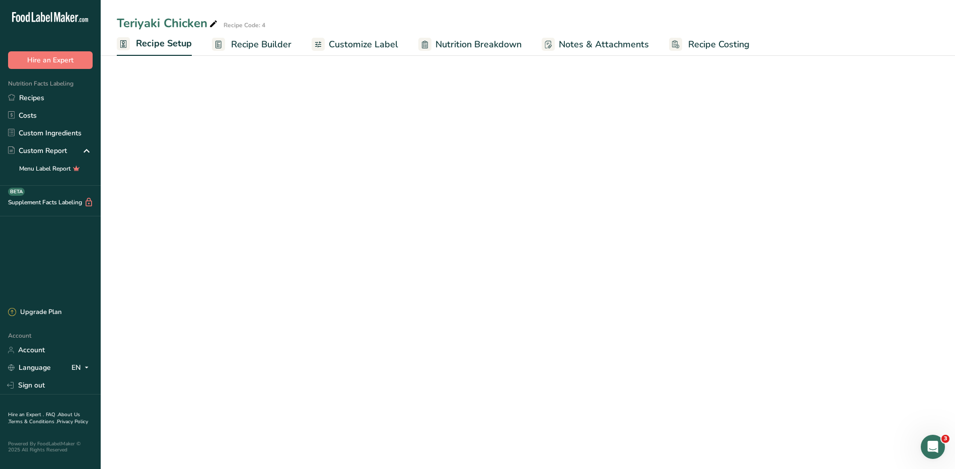
select select "5"
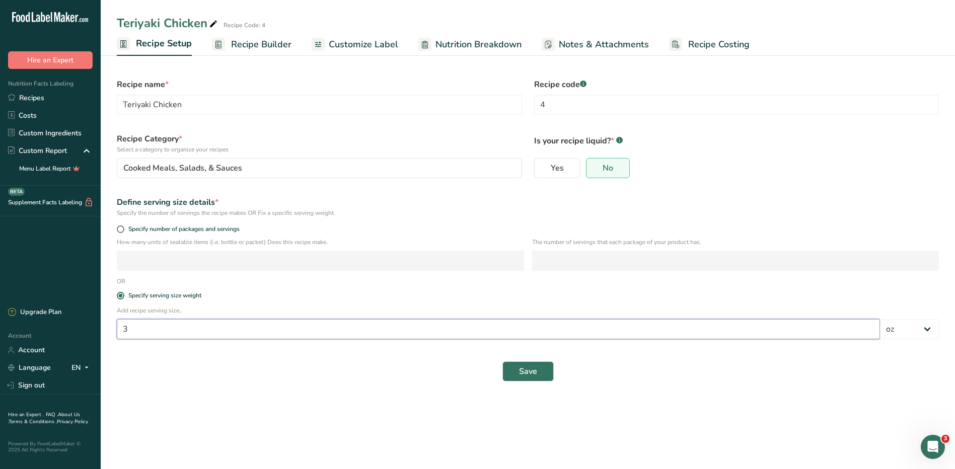
click at [183, 332] on input "3" at bounding box center [498, 329] width 763 height 20
click at [153, 226] on span "Specify number of packages and servings" at bounding box center [181, 230] width 115 height 8
click at [123, 226] on input "Specify number of packages and servings" at bounding box center [120, 229] width 7 height 7
radio input "true"
radio input "false"
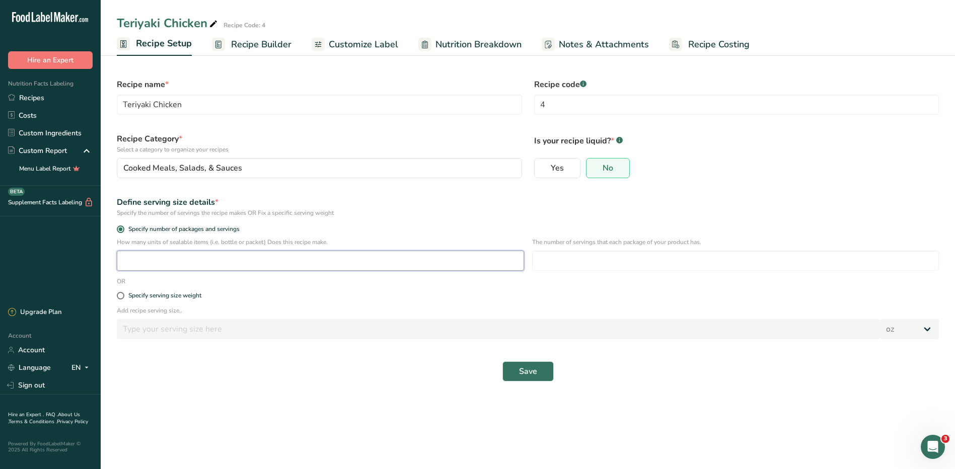
click at [177, 268] on input "number" at bounding box center [320, 261] width 407 height 20
click at [588, 259] on input "number" at bounding box center [735, 261] width 407 height 20
type input "1"
click at [547, 367] on button "Save" at bounding box center [527, 371] width 51 height 20
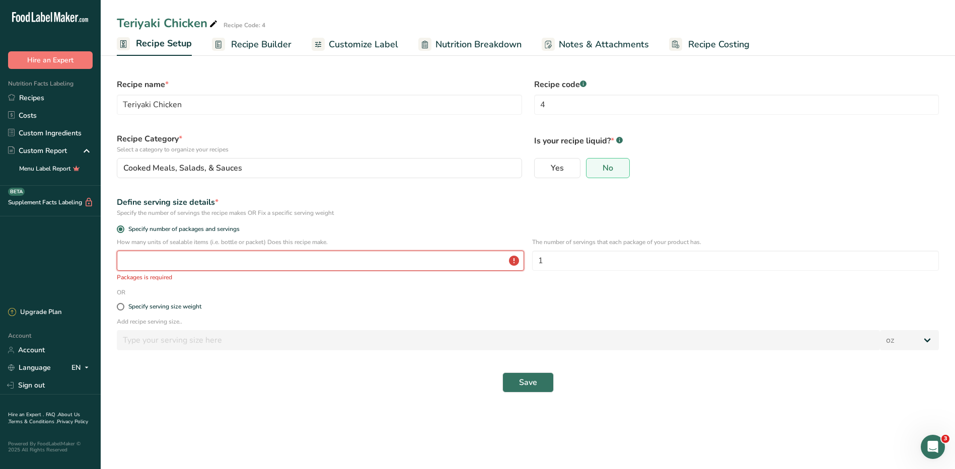
click at [397, 265] on input "number" at bounding box center [320, 261] width 407 height 20
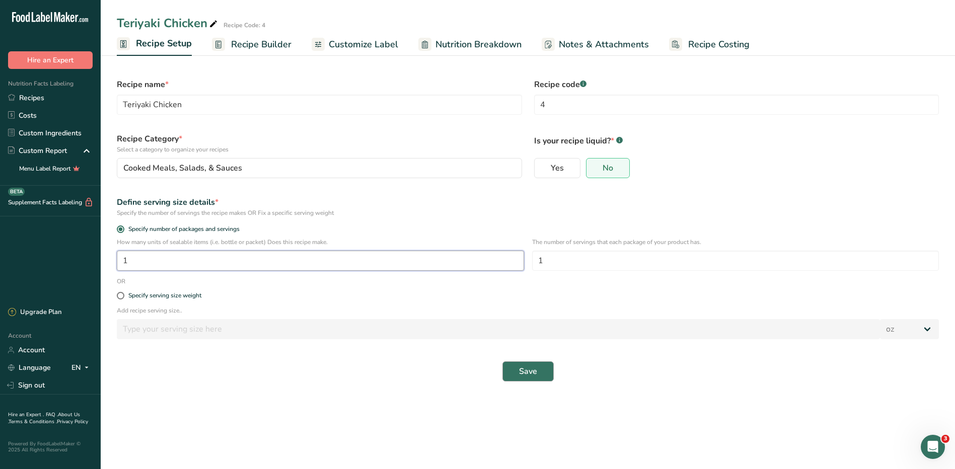
type input "1"
click at [538, 375] on button "Save" at bounding box center [527, 371] width 51 height 20
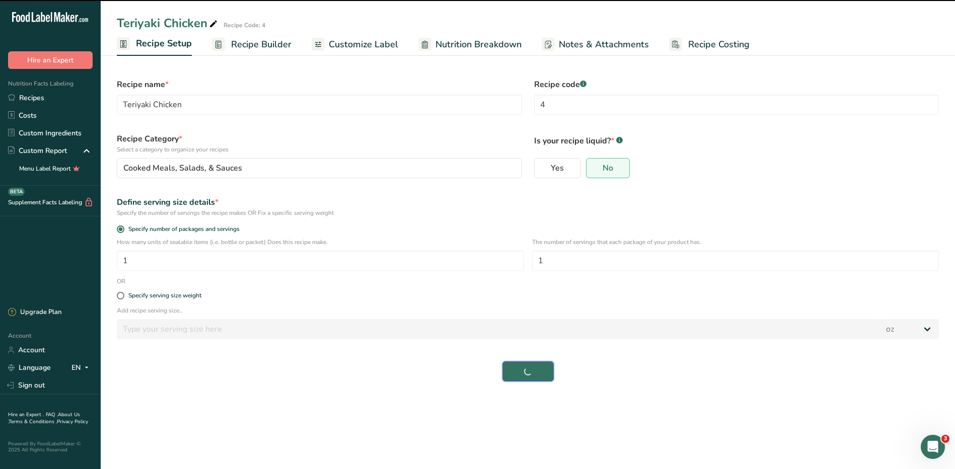
select select "0"
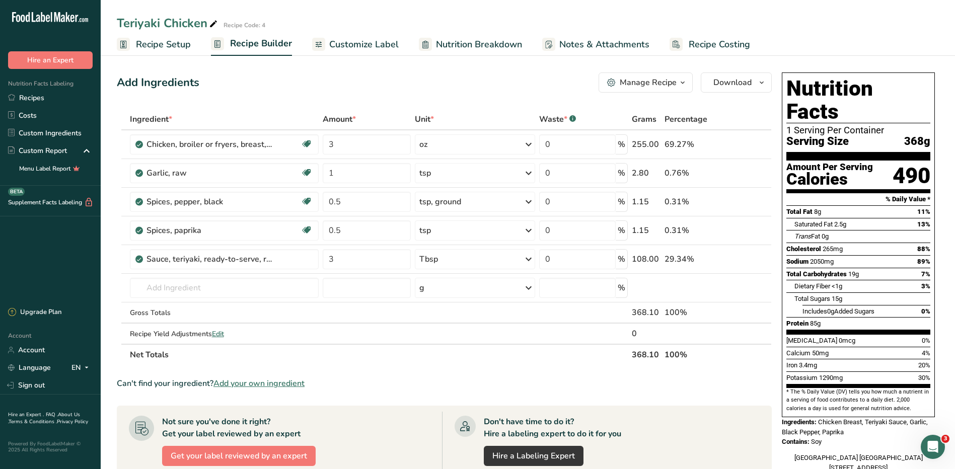
click at [465, 49] on span "Nutrition Breakdown" at bounding box center [479, 45] width 86 height 14
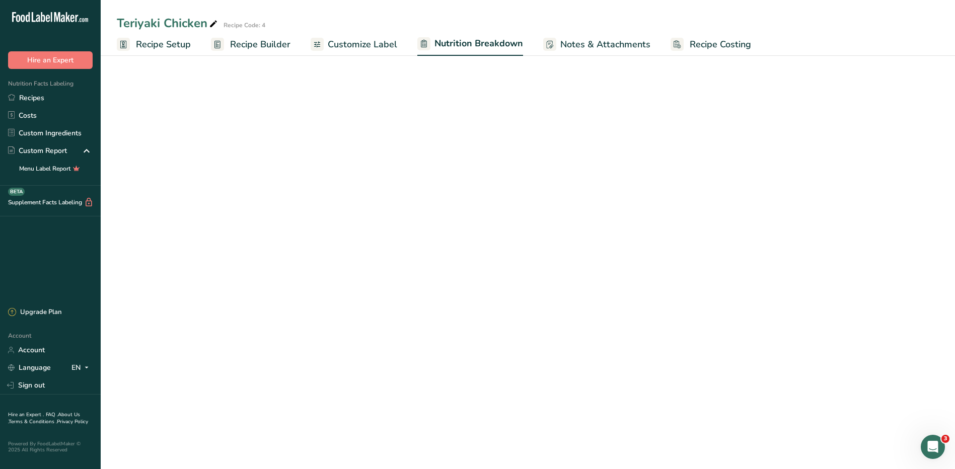
select select "Calories"
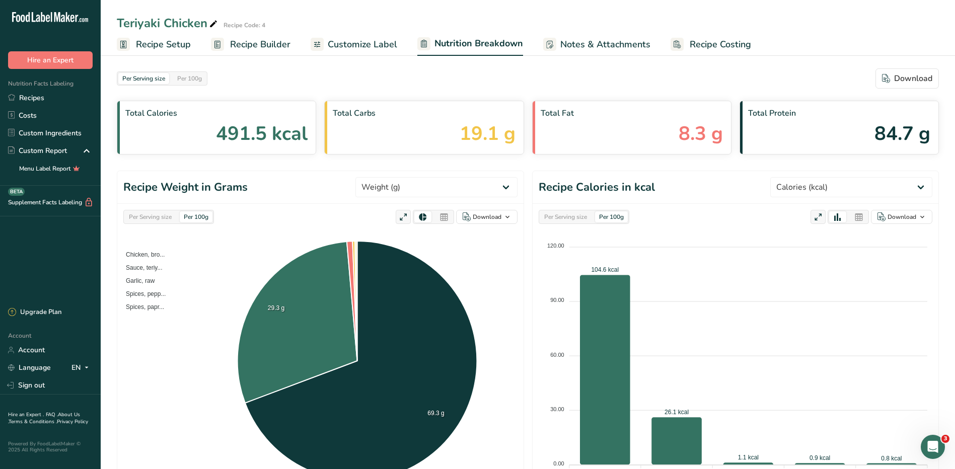
click at [166, 44] on span "Recipe Setup" at bounding box center [163, 45] width 55 height 14
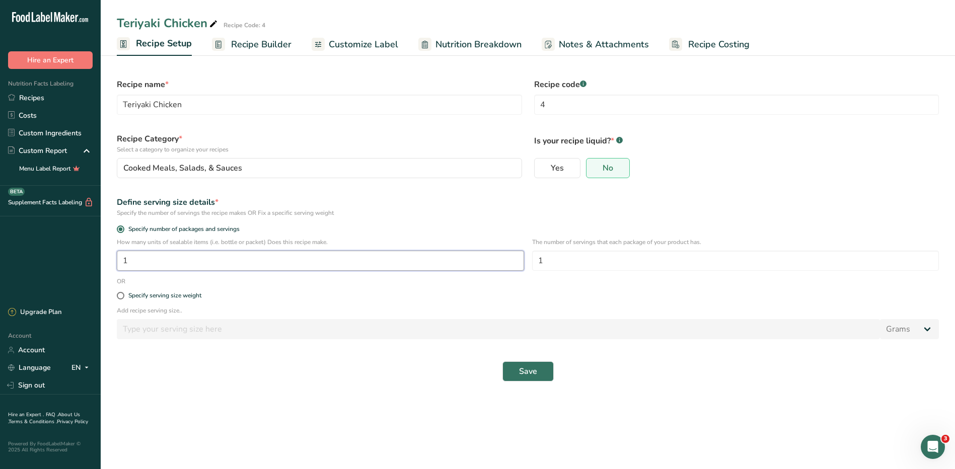
click at [218, 260] on input "1" at bounding box center [320, 261] width 407 height 20
type input "50"
click at [535, 372] on span "Save" at bounding box center [528, 371] width 18 height 12
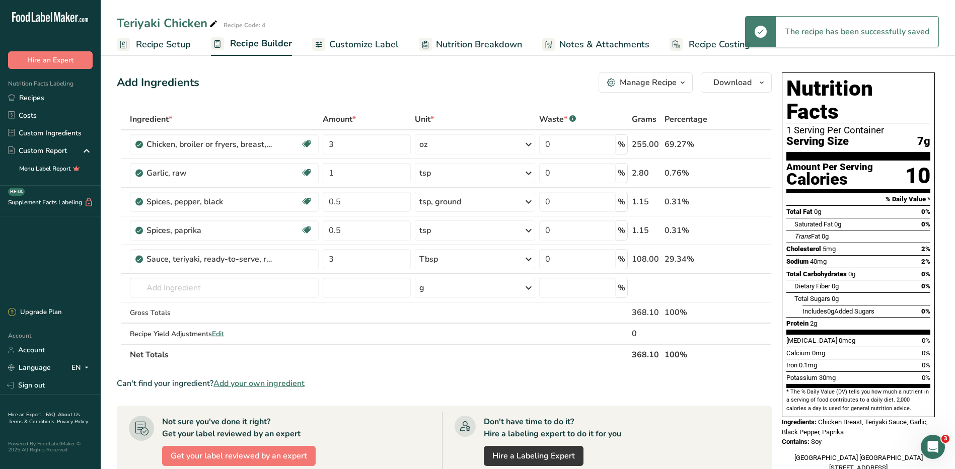
click at [466, 46] on span "Nutrition Breakdown" at bounding box center [479, 45] width 86 height 14
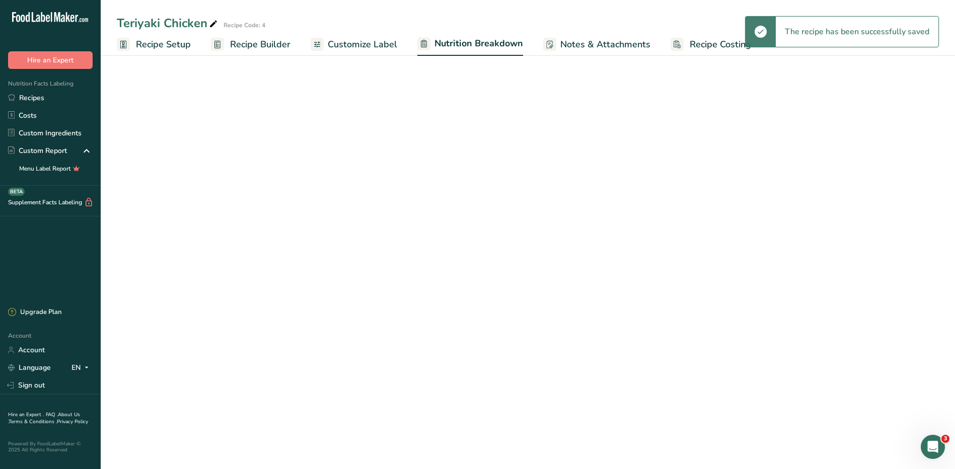
select select "Calories"
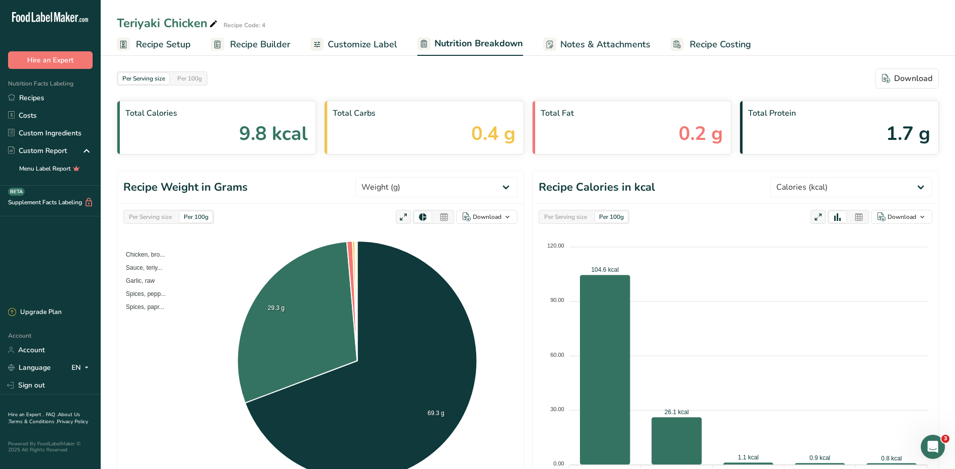
click at [178, 47] on span "Recipe Setup" at bounding box center [163, 45] width 55 height 14
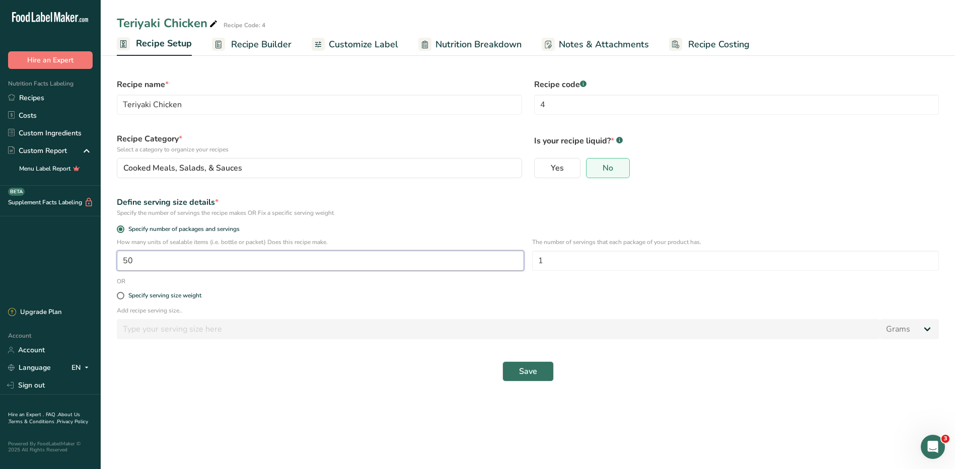
click at [287, 265] on input "50" at bounding box center [320, 261] width 407 height 20
type input "1"
click at [534, 372] on span "Save" at bounding box center [528, 371] width 18 height 12
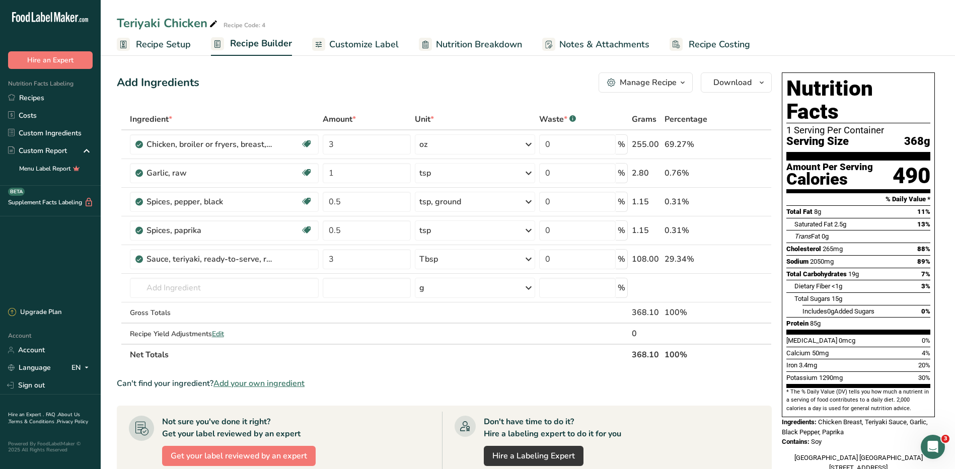
click at [466, 45] on span "Nutrition Breakdown" at bounding box center [479, 45] width 86 height 14
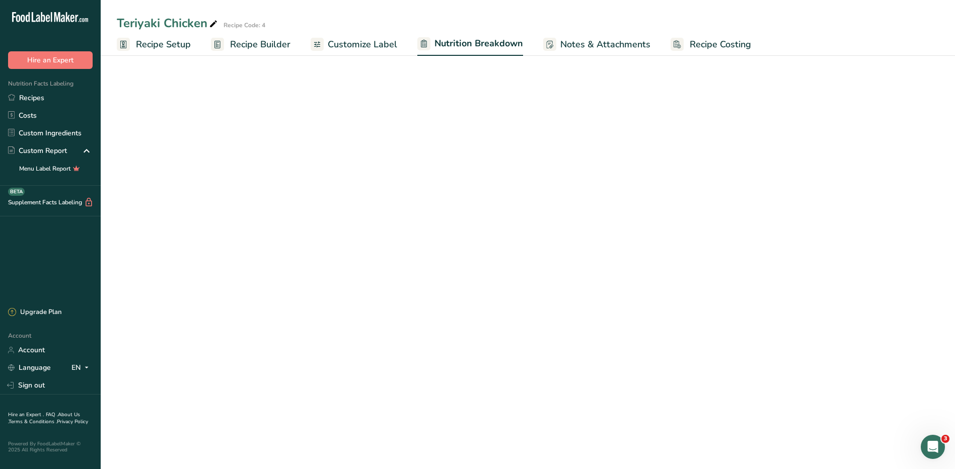
select select "Calories"
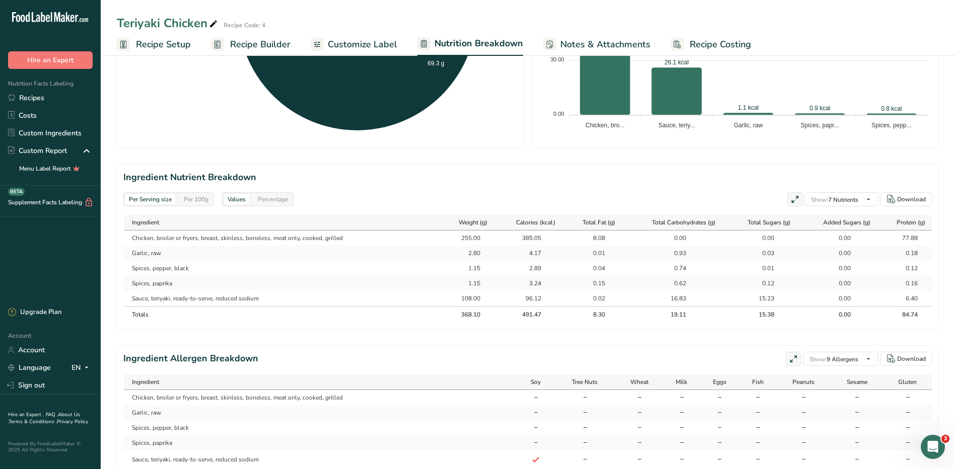
scroll to position [396, 0]
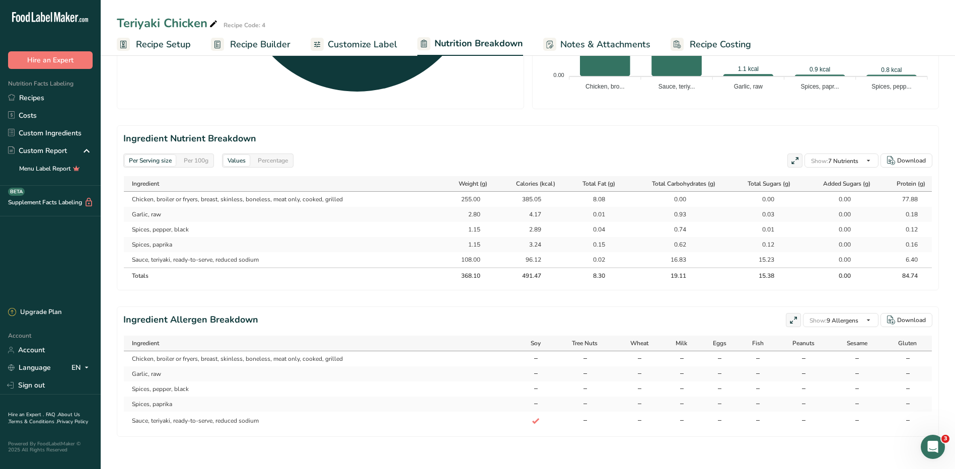
click at [198, 155] on div "Per 100g" at bounding box center [196, 160] width 33 height 11
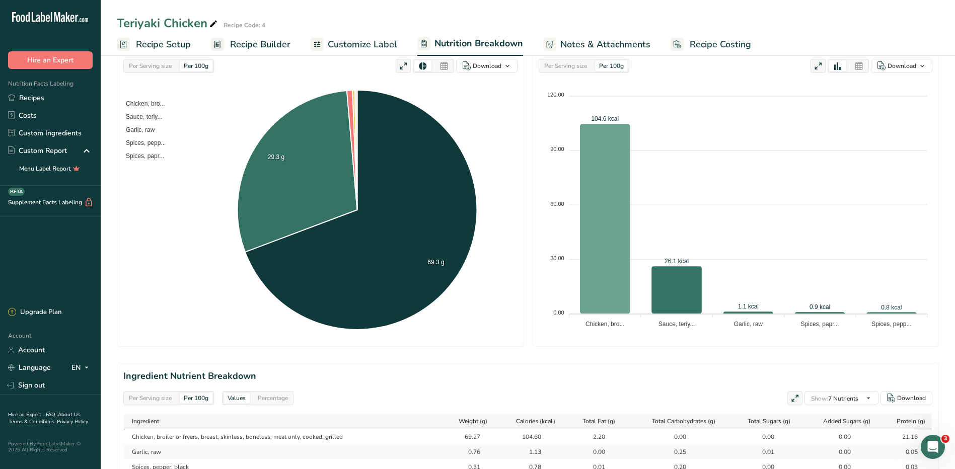
scroll to position [302, 0]
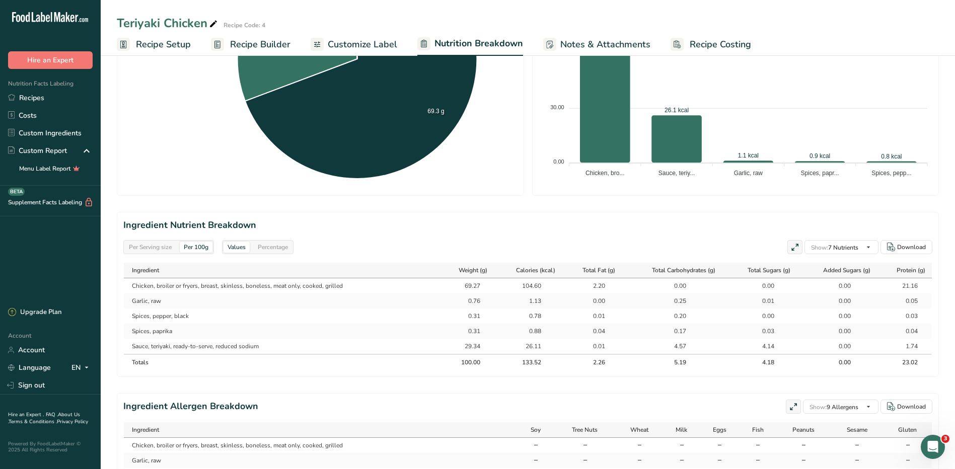
click at [156, 250] on div "Per Serving size" at bounding box center [150, 247] width 51 height 11
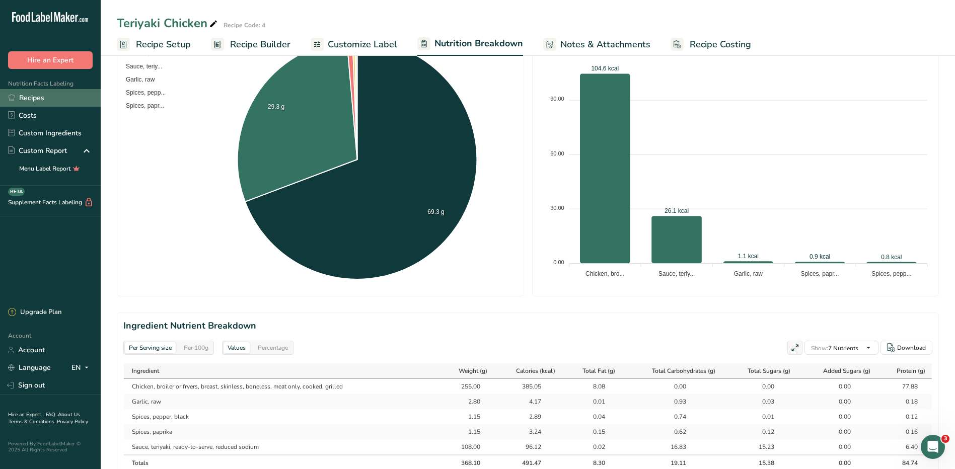
click at [31, 99] on link "Recipes" at bounding box center [50, 98] width 101 height 18
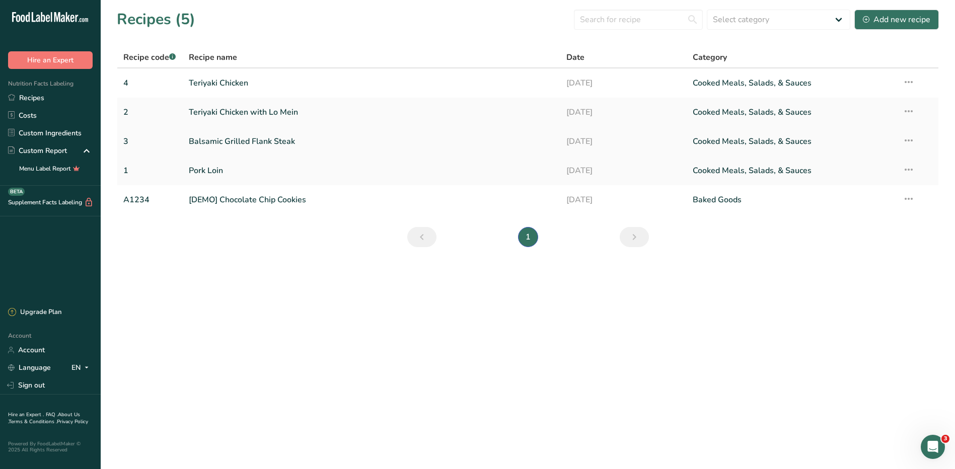
click at [280, 143] on link "Balsamic Grilled Flank Steak" at bounding box center [372, 141] width 366 height 21
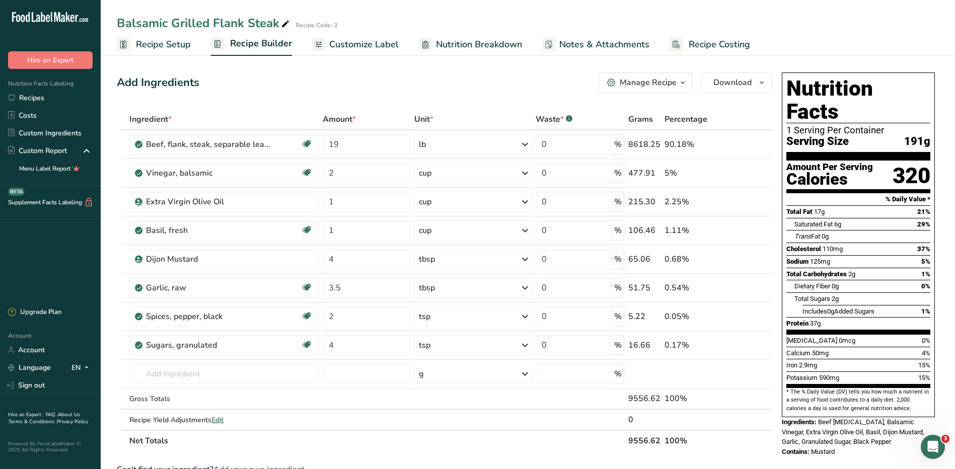
click at [483, 48] on span "Nutrition Breakdown" at bounding box center [479, 45] width 86 height 14
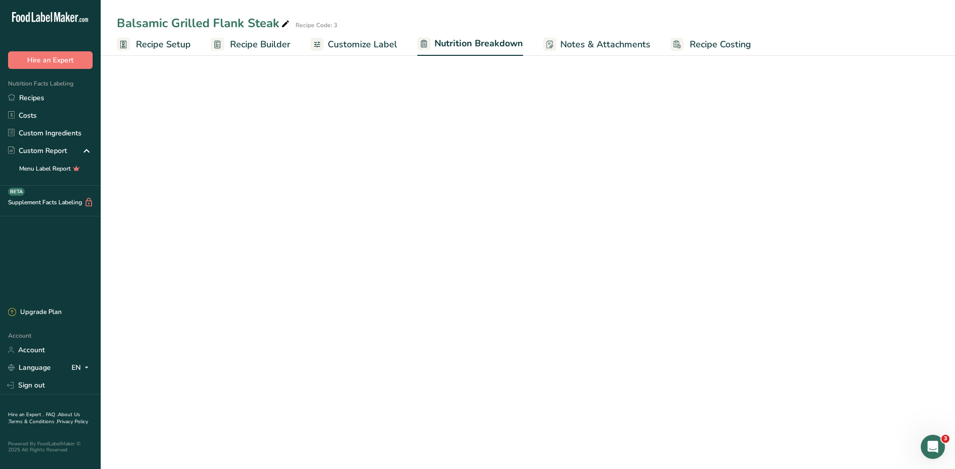
select select "Calories"
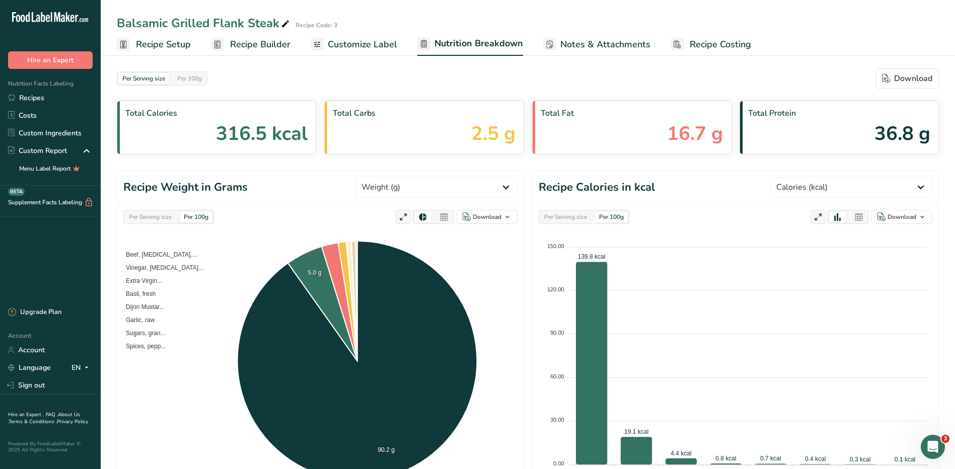
click at [254, 45] on span "Recipe Builder" at bounding box center [260, 45] width 60 height 14
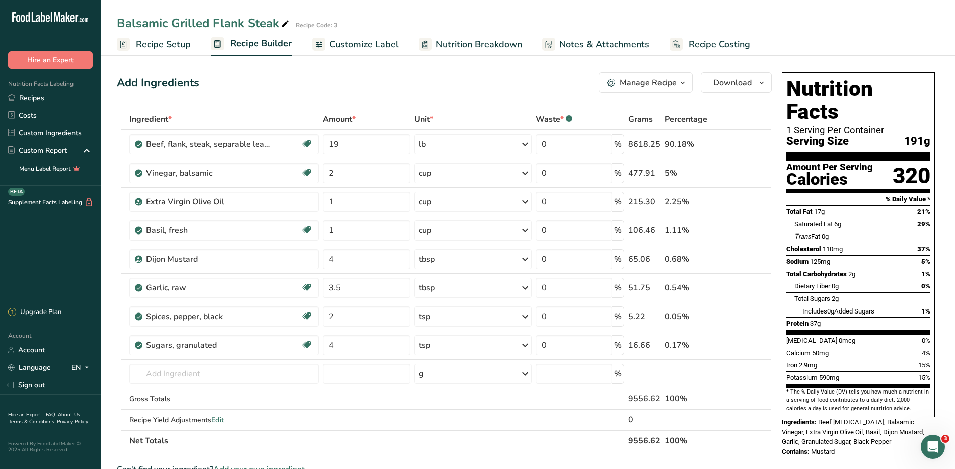
click at [146, 45] on span "Recipe Setup" at bounding box center [163, 45] width 55 height 14
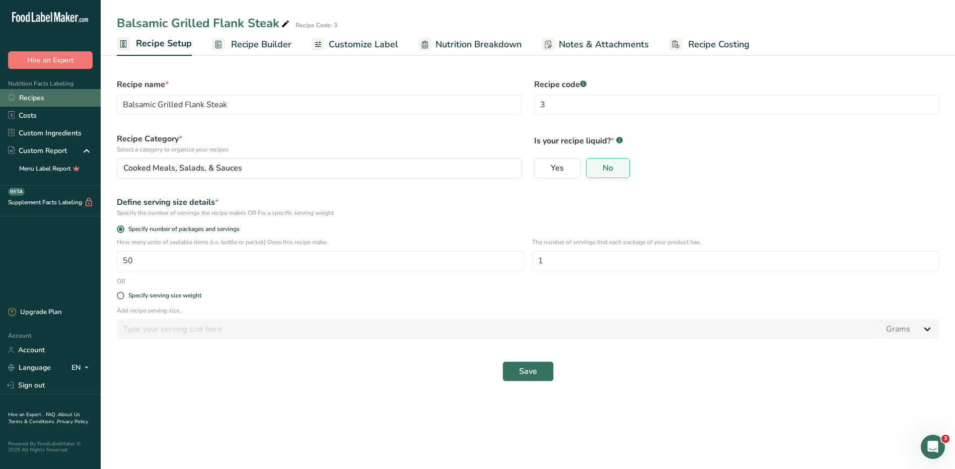
click at [18, 97] on link "Recipes" at bounding box center [50, 98] width 101 height 18
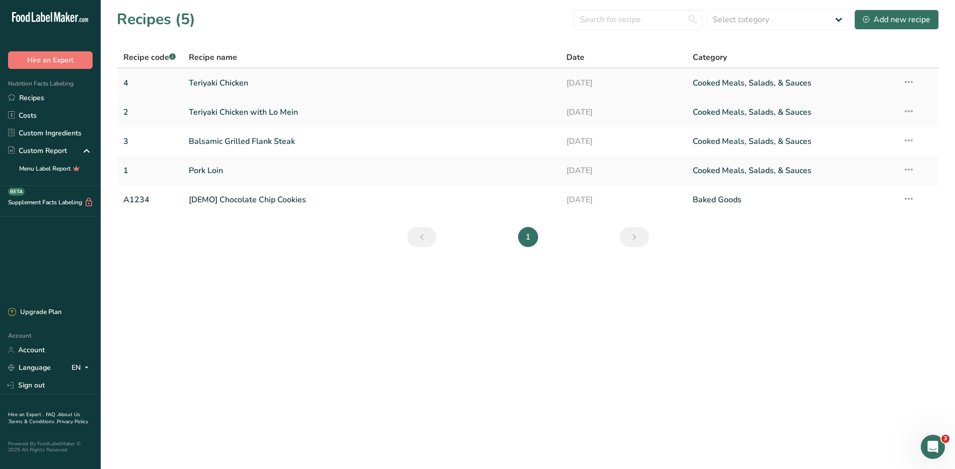
click at [235, 86] on link "Teriyaki Chicken" at bounding box center [372, 82] width 366 height 21
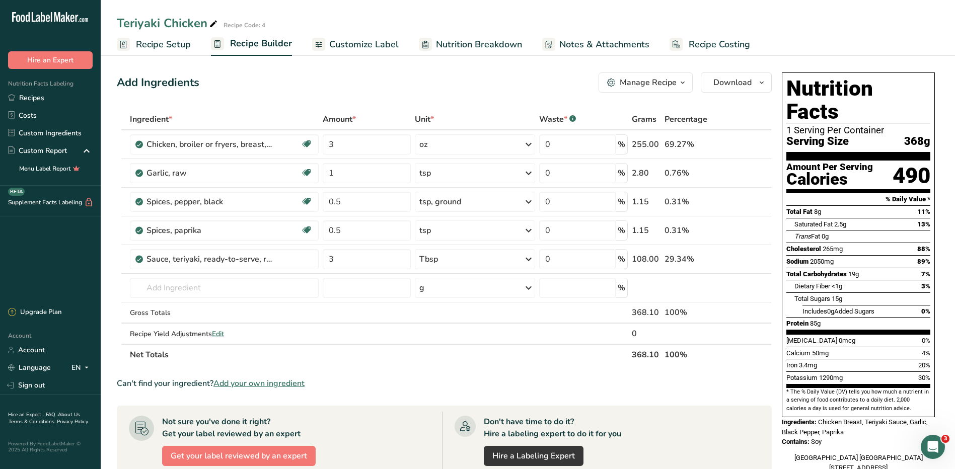
click at [144, 42] on span "Recipe Setup" at bounding box center [163, 45] width 55 height 14
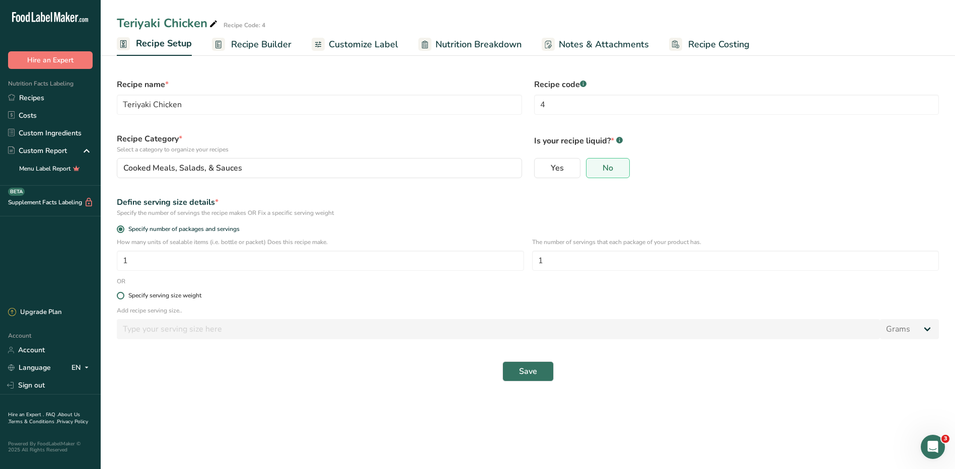
click at [124, 295] on span at bounding box center [121, 296] width 8 height 8
click at [123, 295] on input "Specify serving size weight" at bounding box center [120, 295] width 7 height 7
radio input "true"
radio input "false"
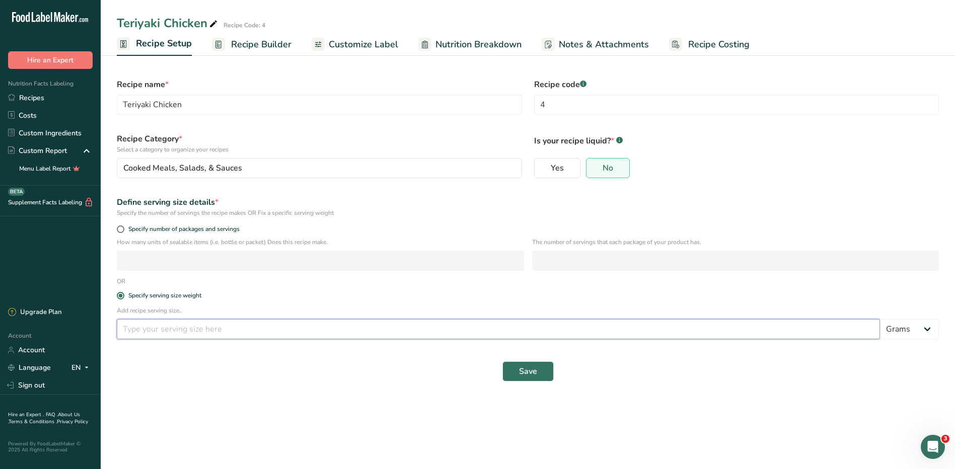
click at [164, 335] on input "number" at bounding box center [498, 329] width 763 height 20
type input "3"
click at [926, 339] on select "Grams kg mg mcg lb oz l mL fl oz tbsp tsp cup qt gallon" at bounding box center [909, 329] width 59 height 20
select select "5"
click at [880, 319] on select "Grams kg mg mcg lb oz l mL fl oz tbsp tsp cup qt gallon" at bounding box center [909, 329] width 59 height 20
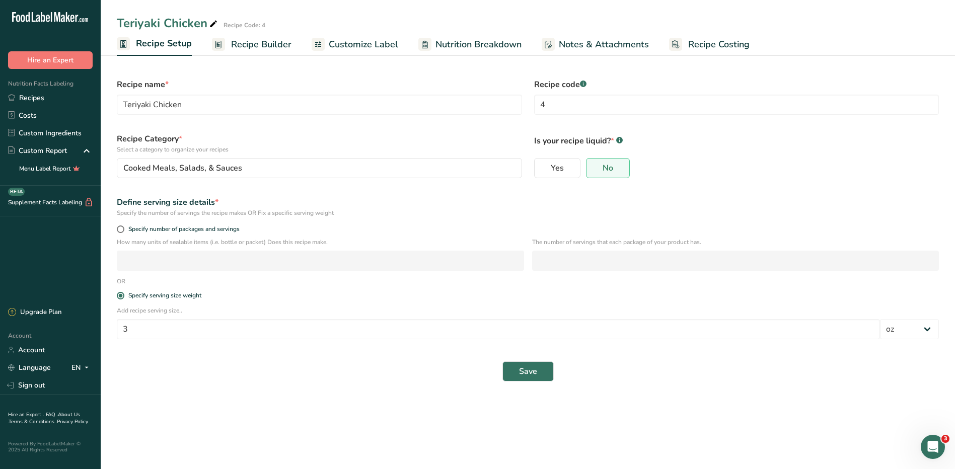
click at [469, 43] on span "Nutrition Breakdown" at bounding box center [478, 45] width 86 height 14
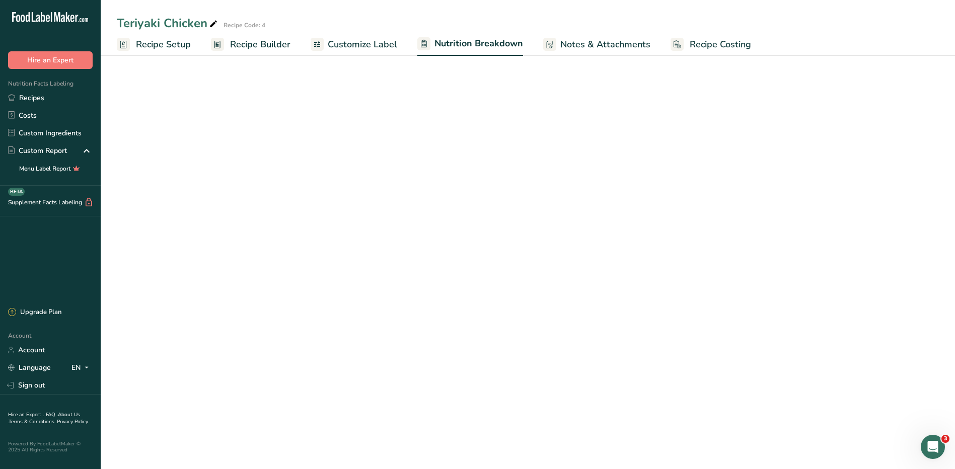
select select "Calories"
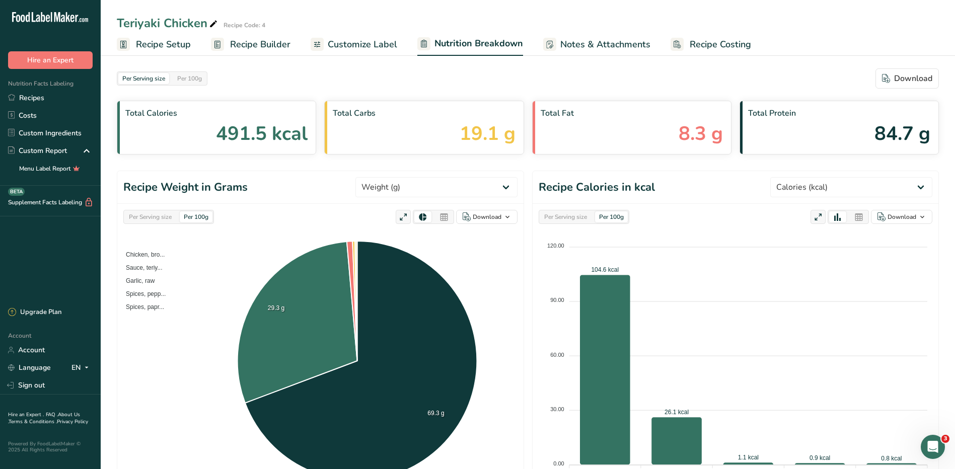
click at [167, 45] on span "Recipe Setup" at bounding box center [163, 45] width 55 height 14
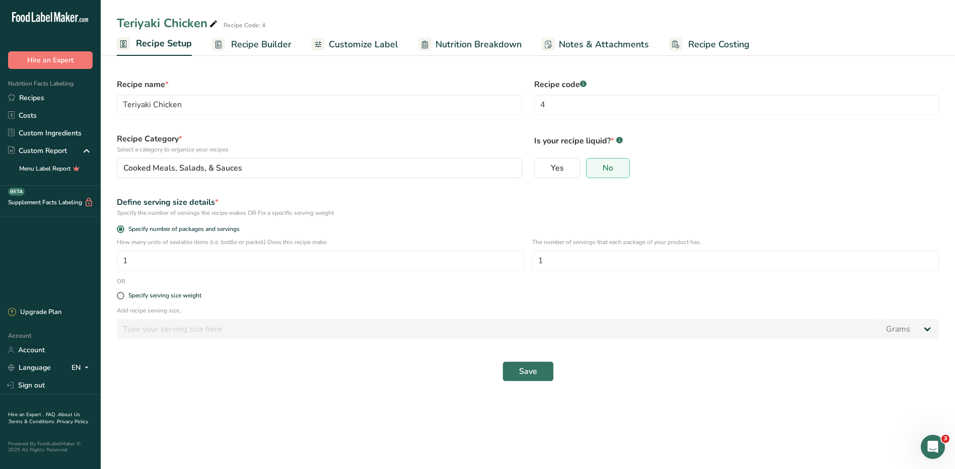
click at [125, 301] on div "Specify serving size weight" at bounding box center [528, 296] width 834 height 20
click at [120, 293] on span at bounding box center [121, 296] width 8 height 8
click at [120, 293] on input "Specify serving size weight" at bounding box center [120, 295] width 7 height 7
radio input "true"
radio input "false"
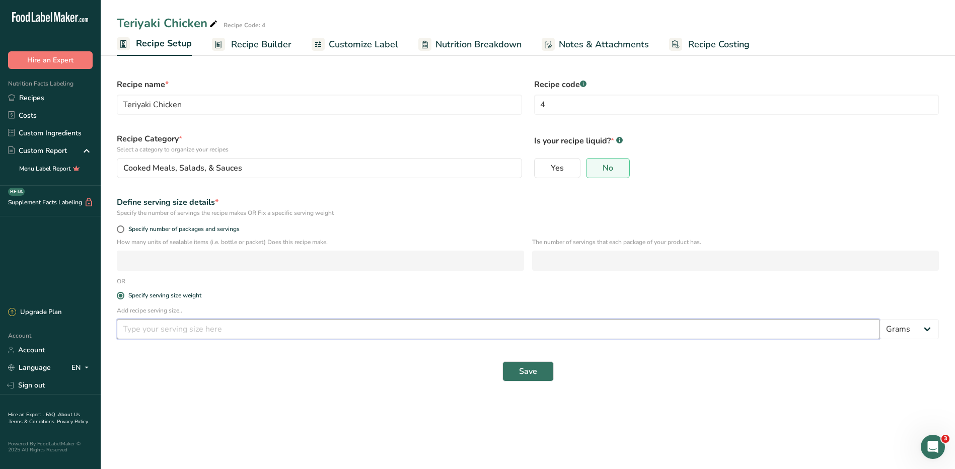
click at [149, 325] on input "number" at bounding box center [498, 329] width 763 height 20
type input "3"
click at [925, 333] on select "Grams kg mg mcg lb oz l mL fl oz tbsp tsp cup qt gallon" at bounding box center [909, 329] width 59 height 20
select select "5"
click at [880, 319] on select "Grams kg mg mcg lb oz l mL fl oz tbsp tsp cup qt gallon" at bounding box center [909, 329] width 59 height 20
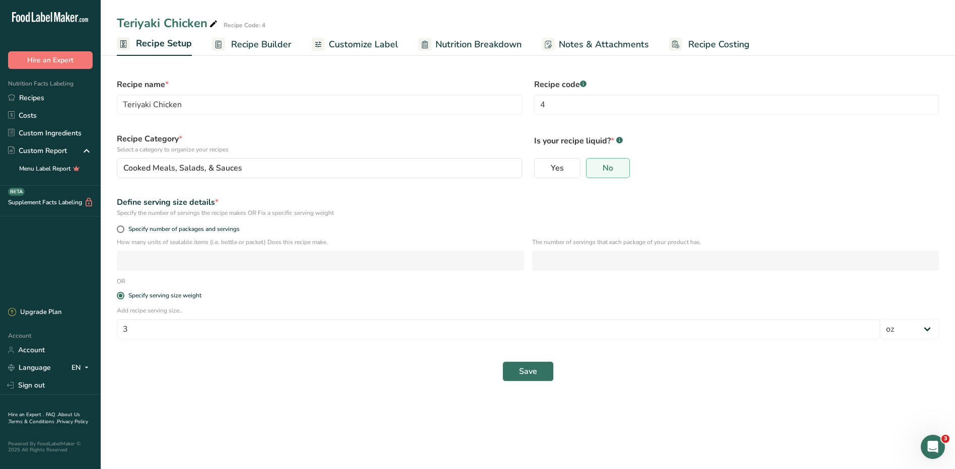
click at [512, 357] on div "Save" at bounding box center [528, 371] width 834 height 32
click at [525, 375] on span "Save" at bounding box center [528, 371] width 18 height 12
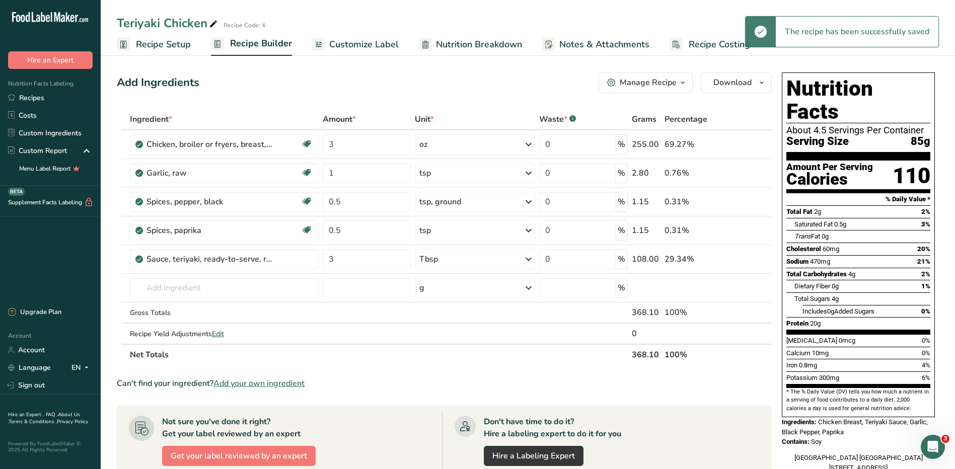
click at [478, 45] on span "Nutrition Breakdown" at bounding box center [479, 45] width 86 height 14
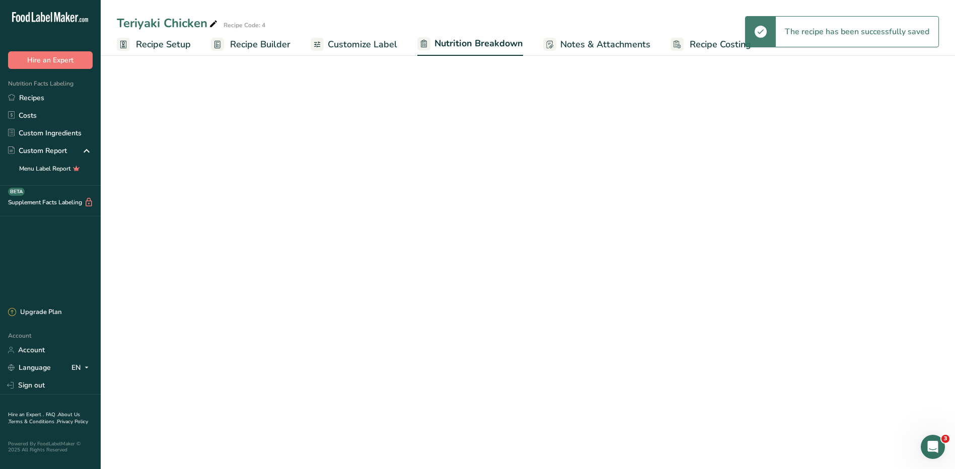
select select "Calories"
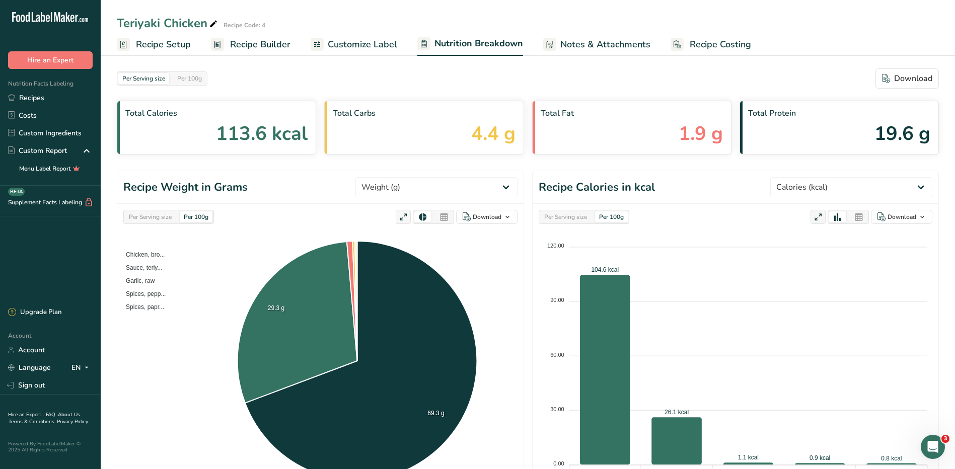
click at [933, 445] on icon "Open Intercom Messenger" at bounding box center [933, 447] width 17 height 17
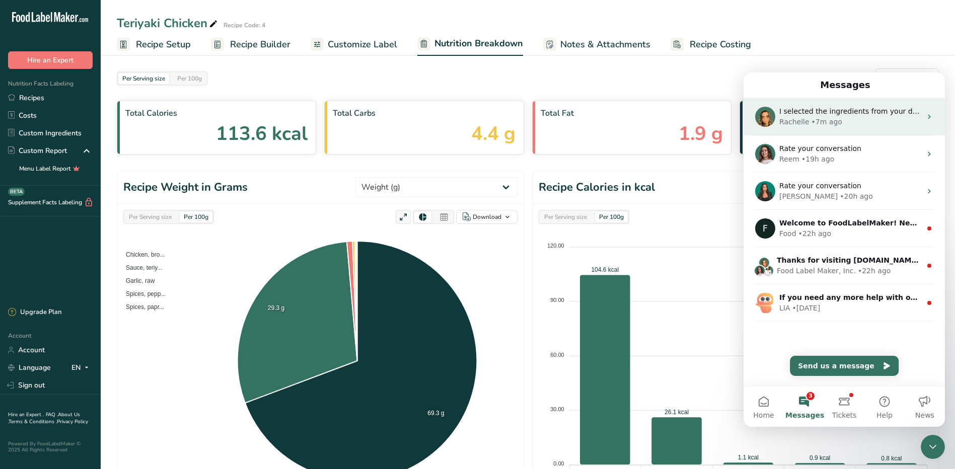
click at [806, 124] on div "Rachelle • 7m ago" at bounding box center [850, 122] width 142 height 11
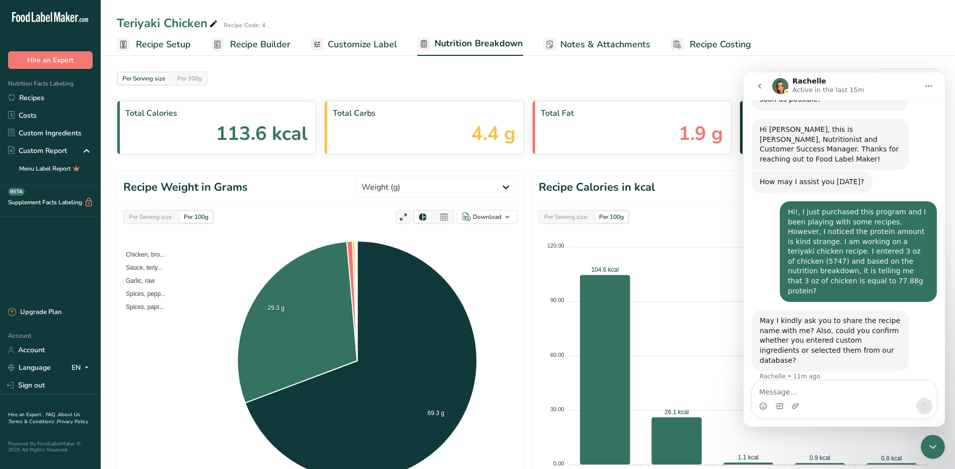
scroll to position [237, 0]
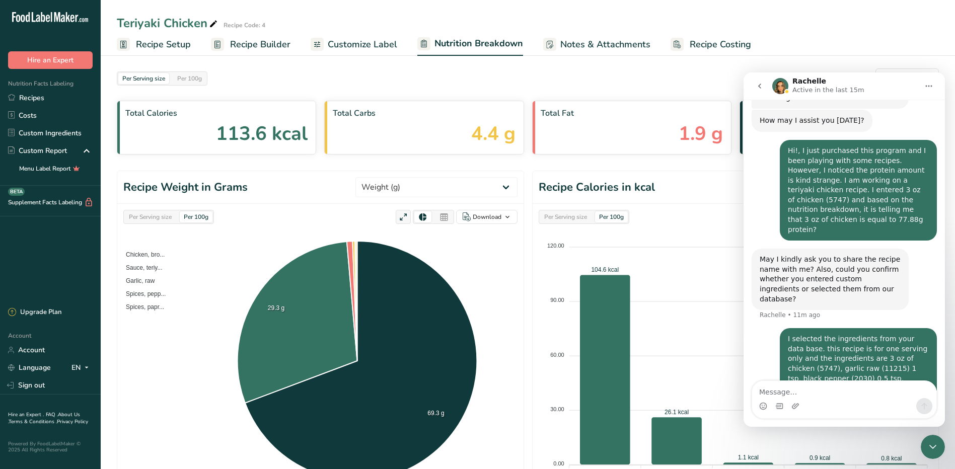
click at [756, 86] on icon "go back" at bounding box center [760, 86] width 8 height 8
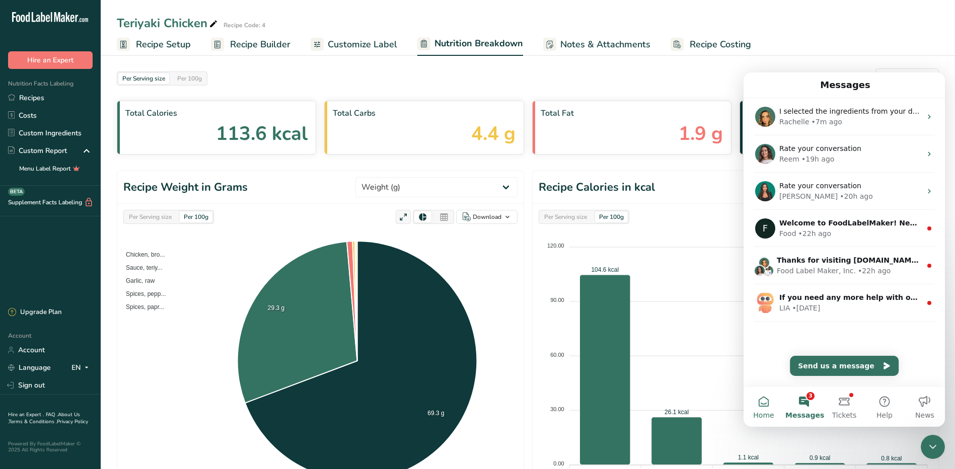
click at [757, 406] on button "Home" at bounding box center [764, 407] width 40 height 40
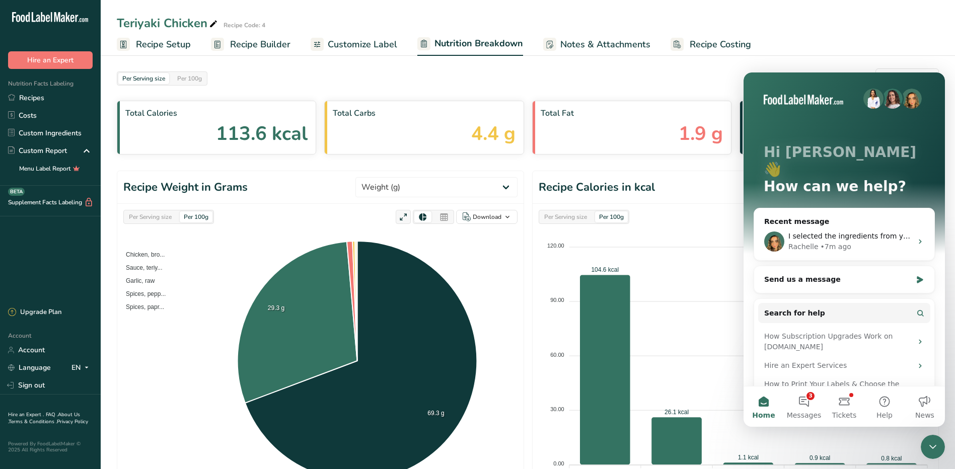
click at [181, 50] on span "Recipe Setup" at bounding box center [163, 45] width 55 height 14
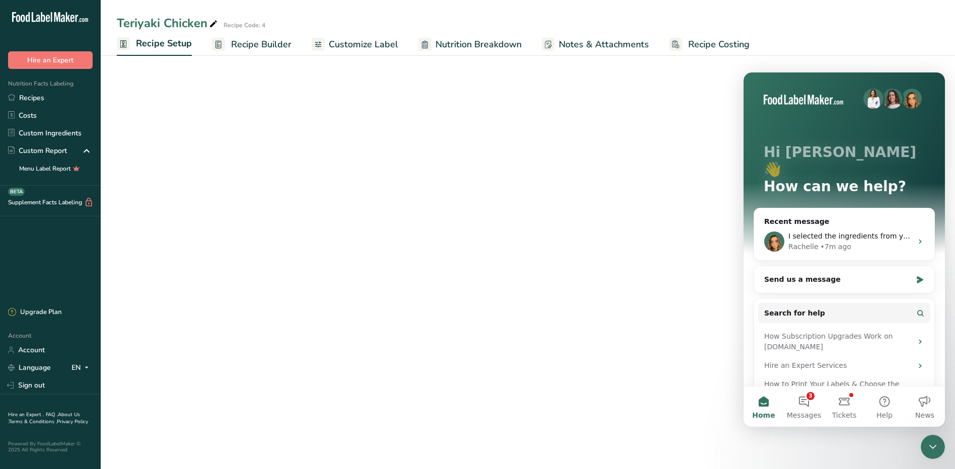
select select "5"
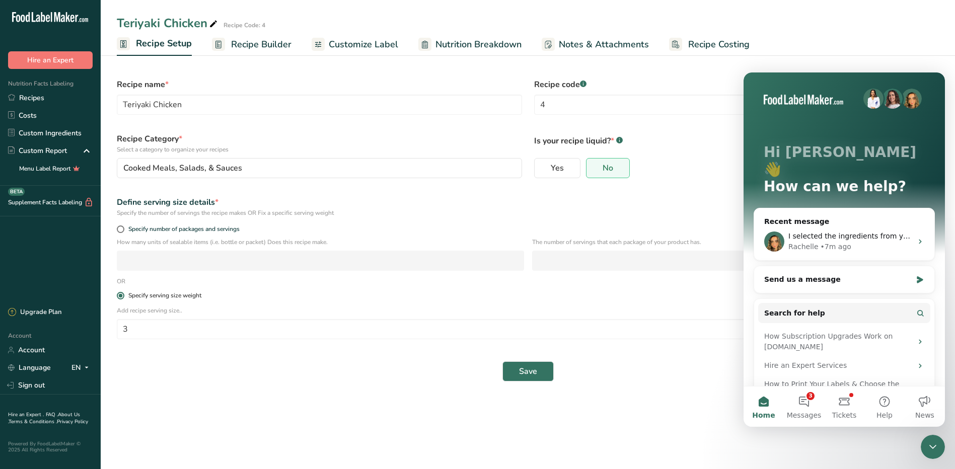
click at [119, 292] on span at bounding box center [121, 296] width 8 height 8
click at [119, 292] on input "Specify serving size weight" at bounding box center [120, 295] width 7 height 7
click at [140, 228] on span "Specify number of packages and servings" at bounding box center [181, 230] width 115 height 8
click at [123, 228] on input "Specify number of packages and servings" at bounding box center [120, 229] width 7 height 7
radio input "true"
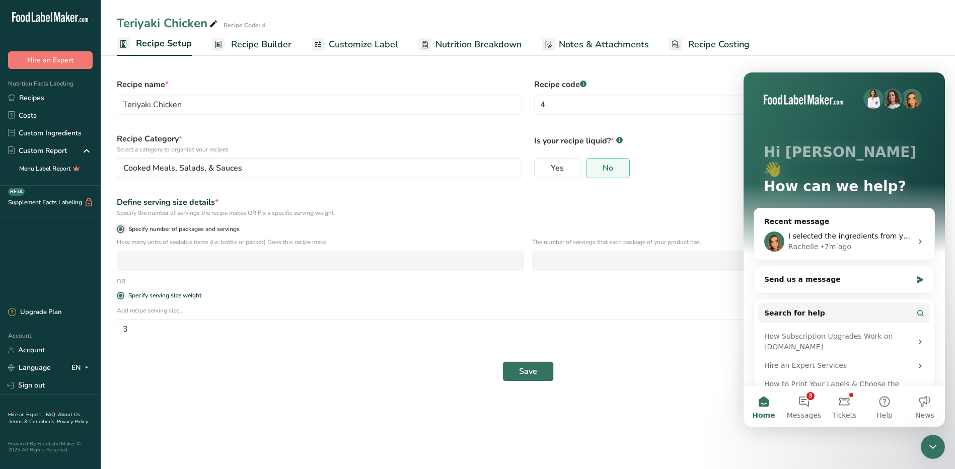
radio input "false"
click at [217, 261] on input "number" at bounding box center [320, 261] width 407 height 20
type input "1"
click at [591, 254] on input "number" at bounding box center [735, 261] width 407 height 20
type input "1"
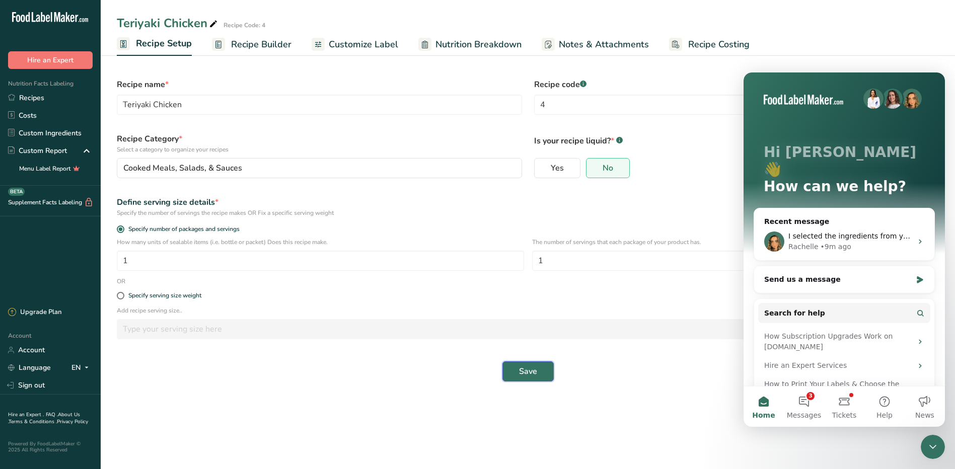
click at [526, 376] on span "Save" at bounding box center [528, 371] width 18 height 12
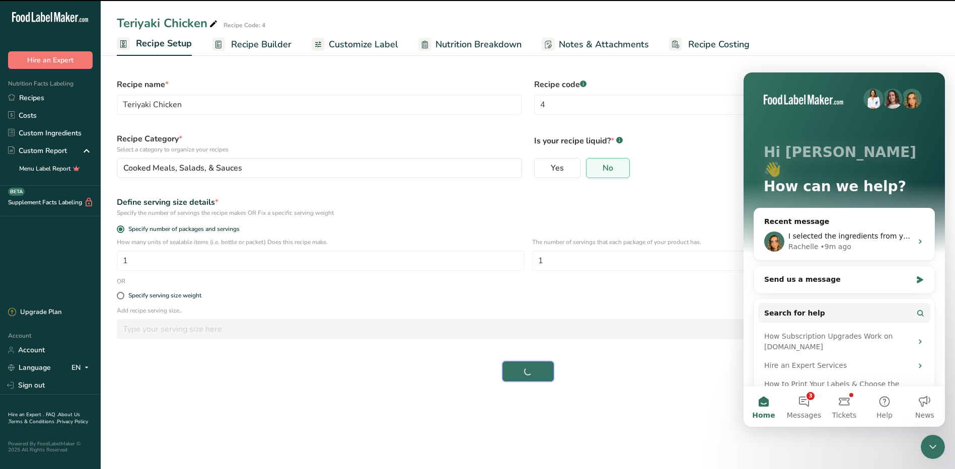
select select "0"
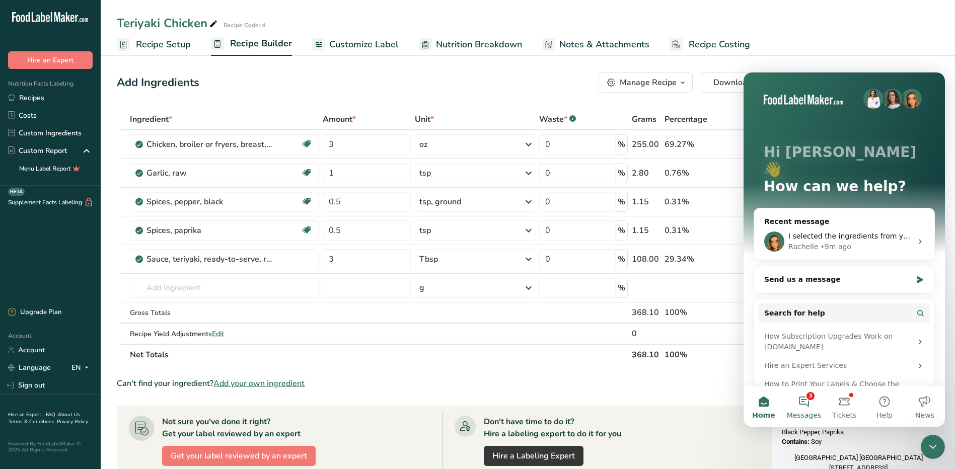
click at [806, 404] on button "3 Messages" at bounding box center [804, 407] width 40 height 40
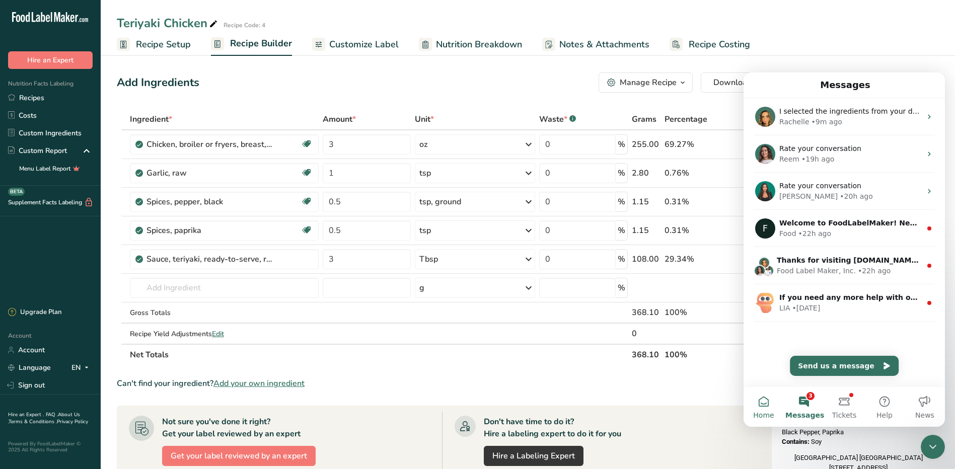
click at [760, 412] on span "Home" at bounding box center [763, 415] width 21 height 7
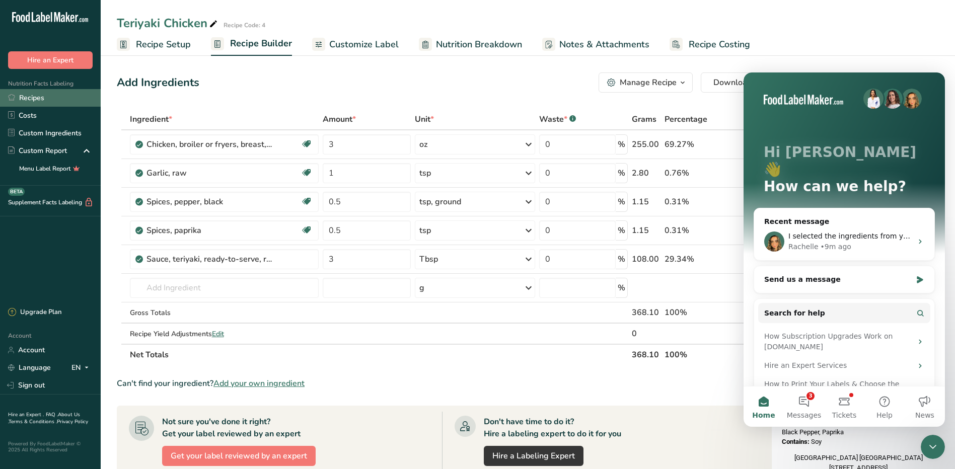
click at [40, 100] on link "Recipes" at bounding box center [50, 98] width 101 height 18
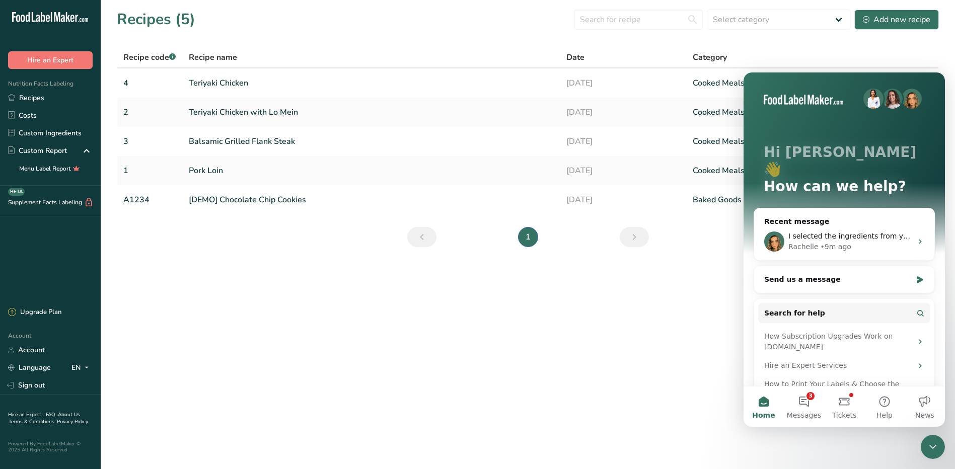
click at [935, 447] on icon "Close Intercom Messenger" at bounding box center [933, 447] width 12 height 12
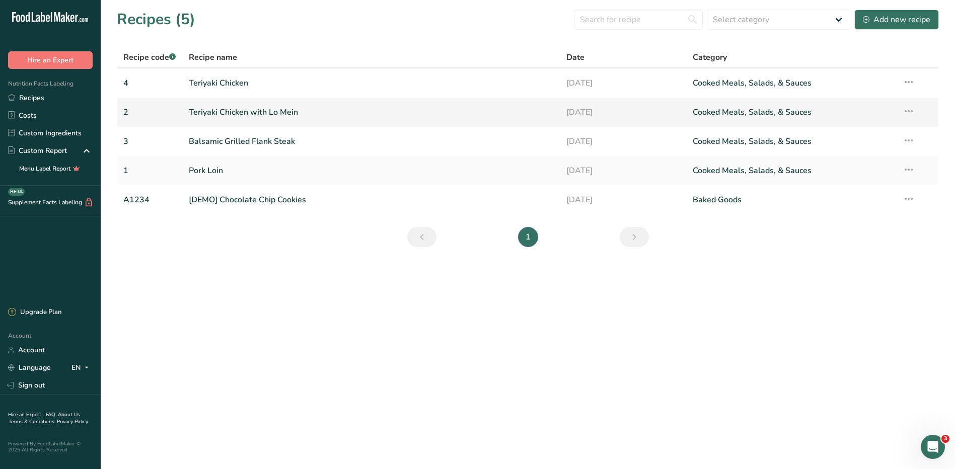
click at [913, 112] on icon at bounding box center [909, 111] width 12 height 18
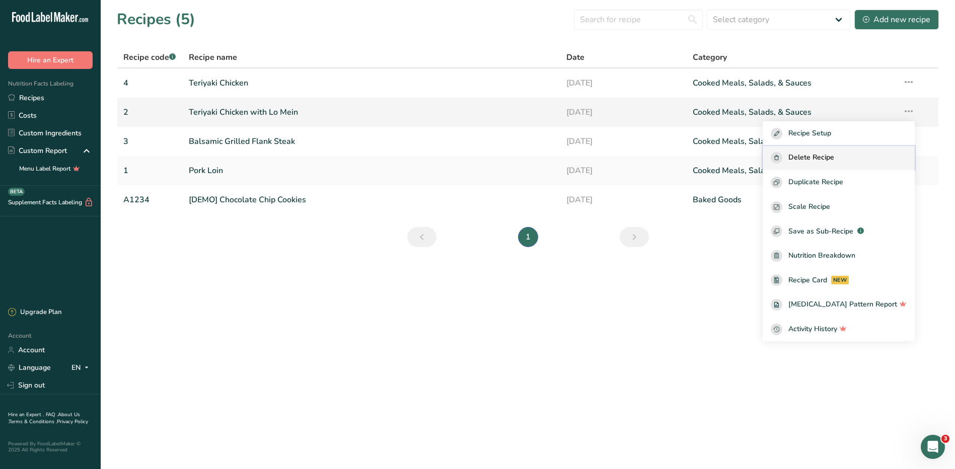
click at [834, 156] on span "Delete Recipe" at bounding box center [811, 158] width 46 height 12
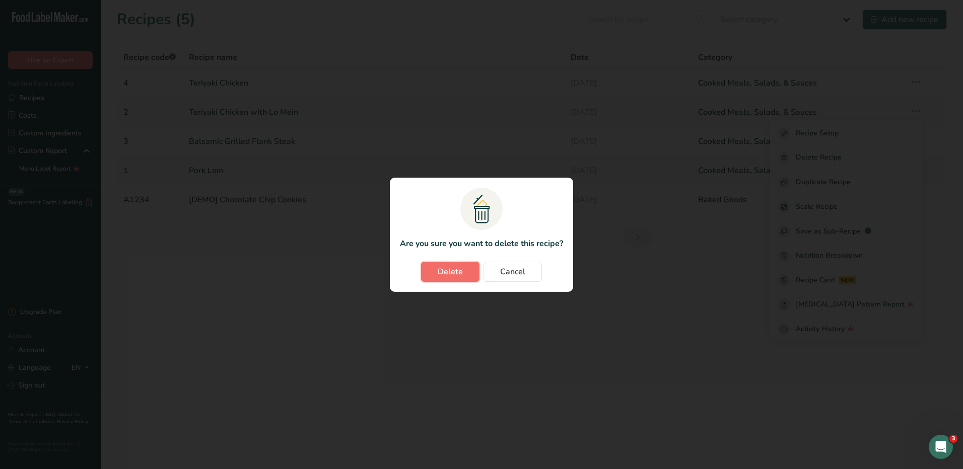
click at [455, 269] on span "Delete" at bounding box center [449, 272] width 25 height 12
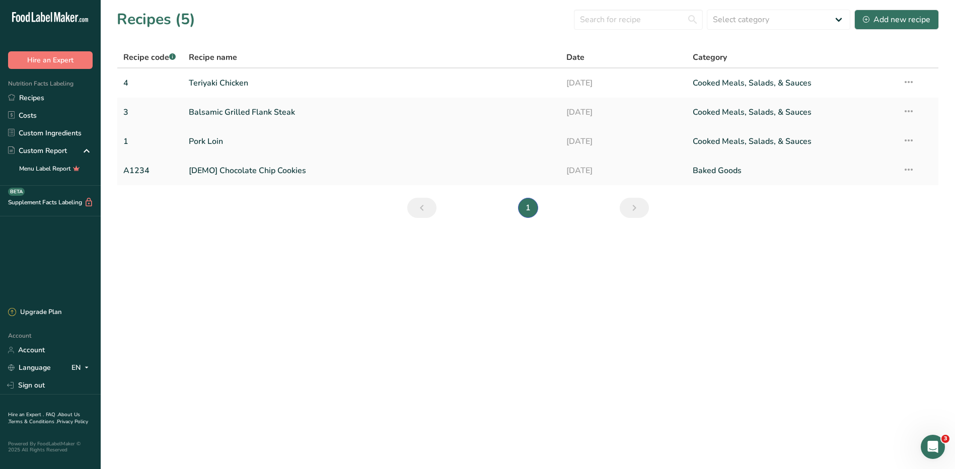
click at [244, 140] on link "Pork Loin" at bounding box center [372, 141] width 366 height 21
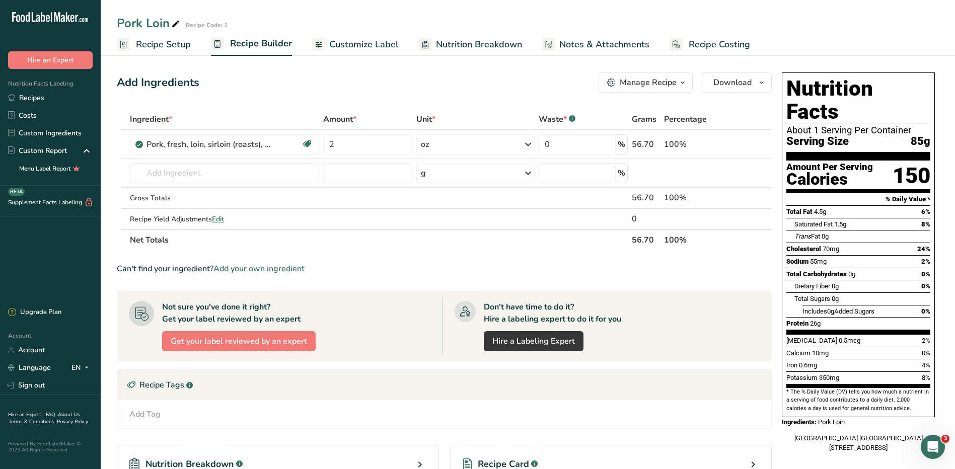
click at [499, 43] on span "Nutrition Breakdown" at bounding box center [479, 45] width 86 height 14
select select "Calories"
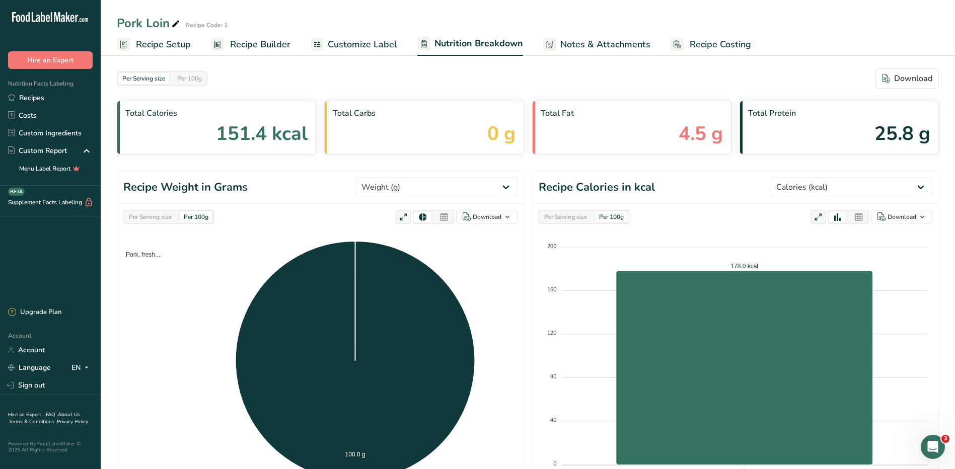
click at [171, 43] on span "Recipe Setup" at bounding box center [163, 45] width 55 height 14
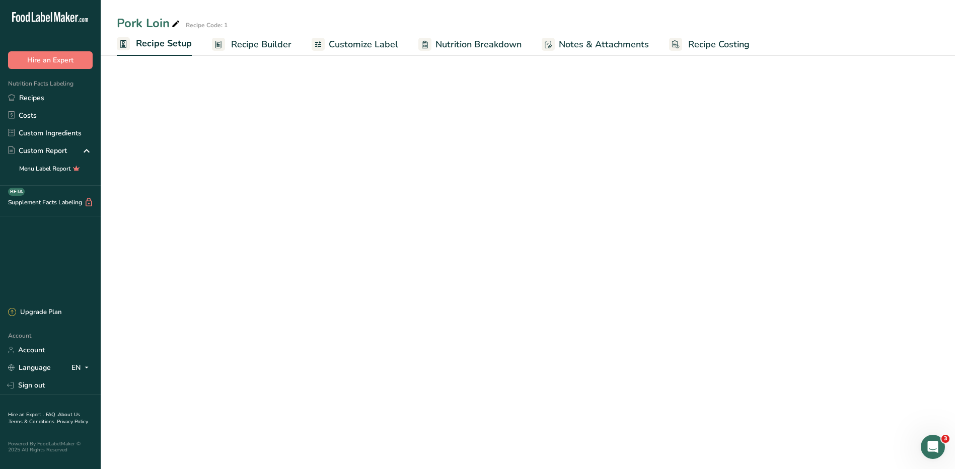
select select "5"
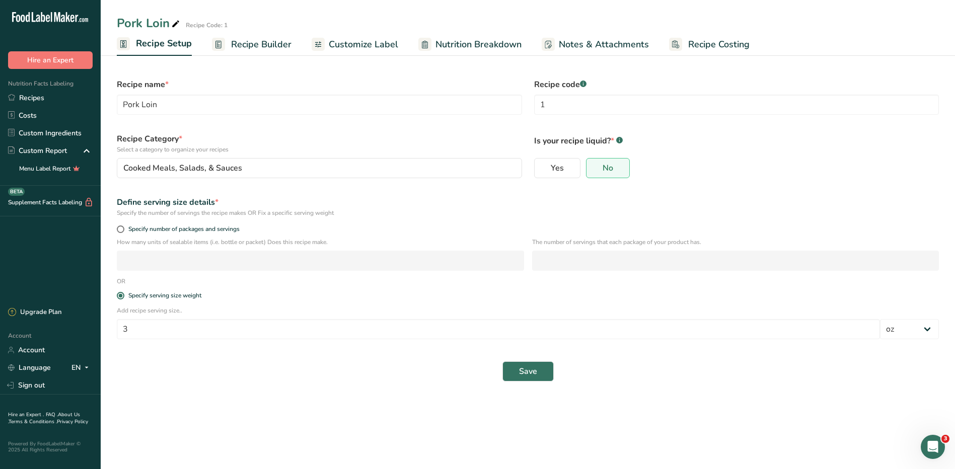
click at [284, 44] on span "Recipe Builder" at bounding box center [261, 45] width 60 height 14
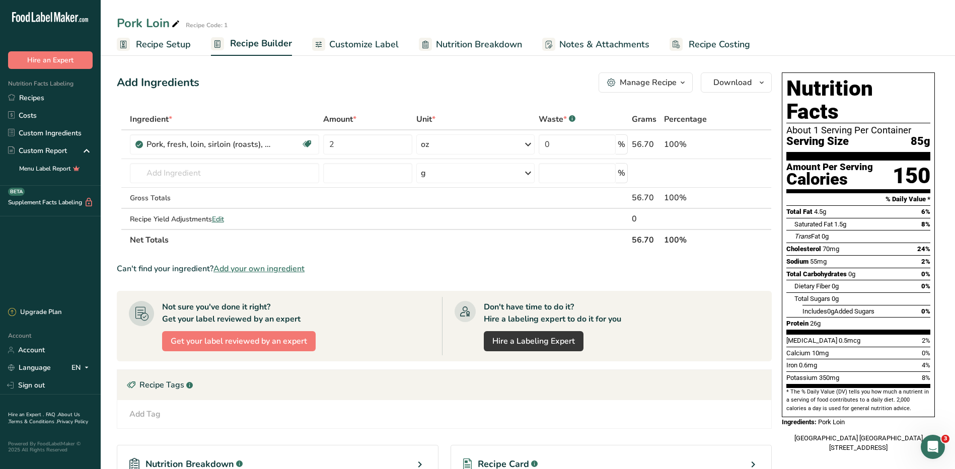
click at [164, 49] on span "Recipe Setup" at bounding box center [163, 45] width 55 height 14
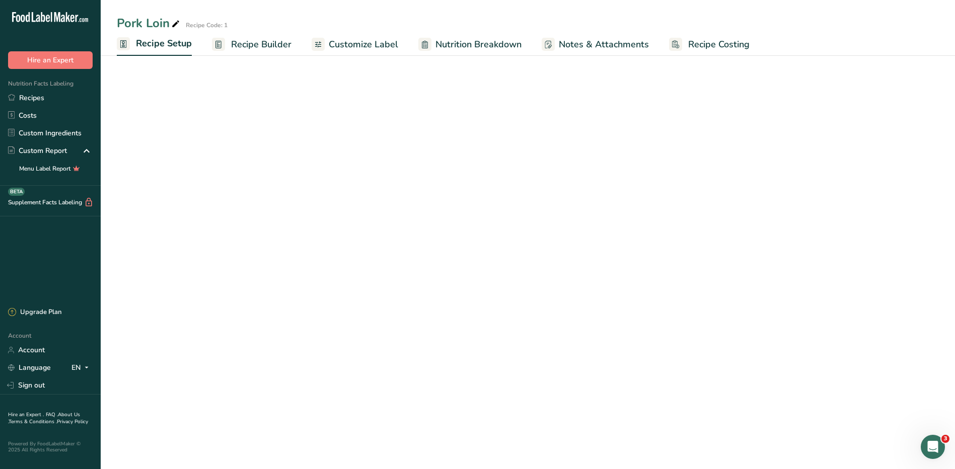
select select "5"
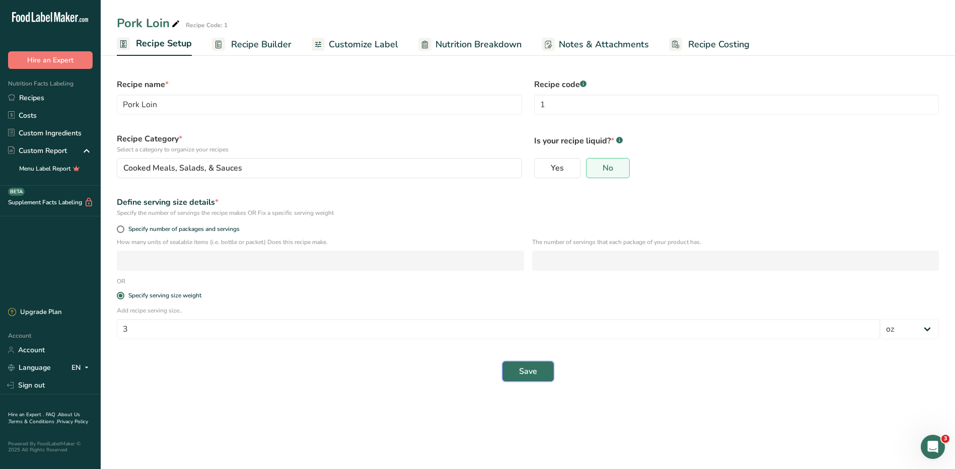
click at [547, 374] on button "Save" at bounding box center [527, 371] width 51 height 20
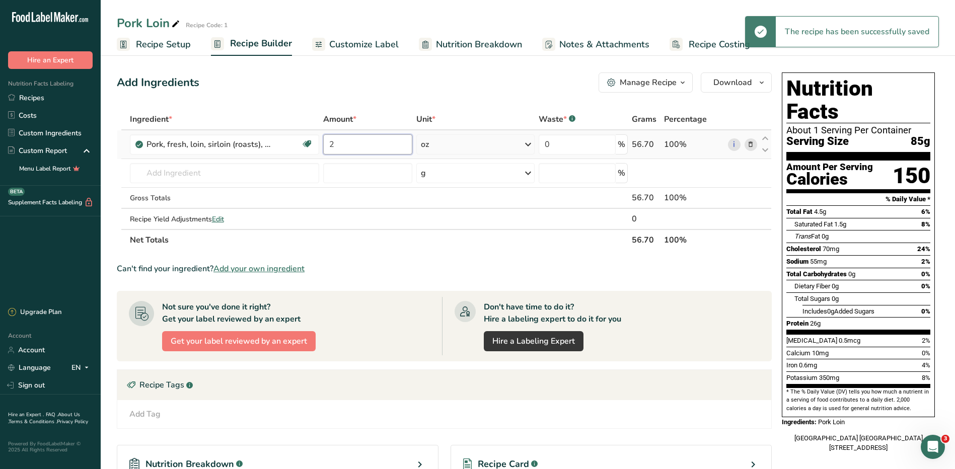
click at [388, 146] on input "2" at bounding box center [367, 144] width 89 height 20
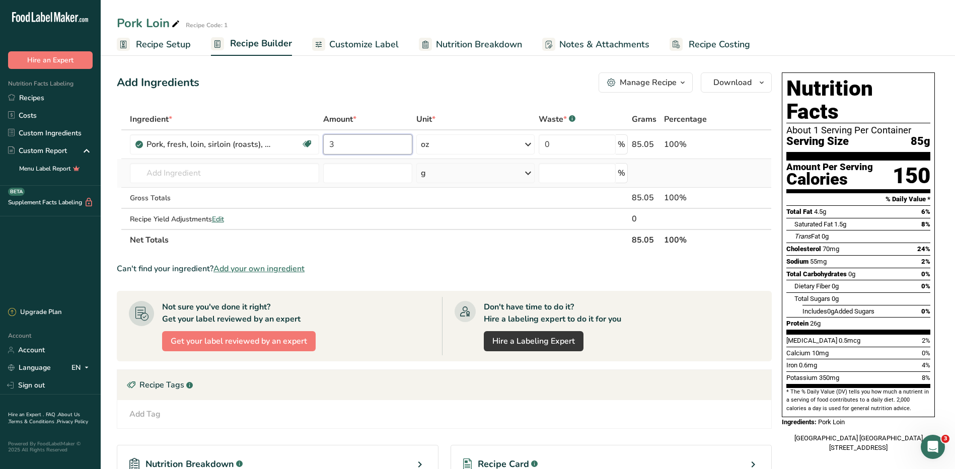
type input "3"
click at [466, 39] on span "Nutrition Breakdown" at bounding box center [479, 45] width 86 height 14
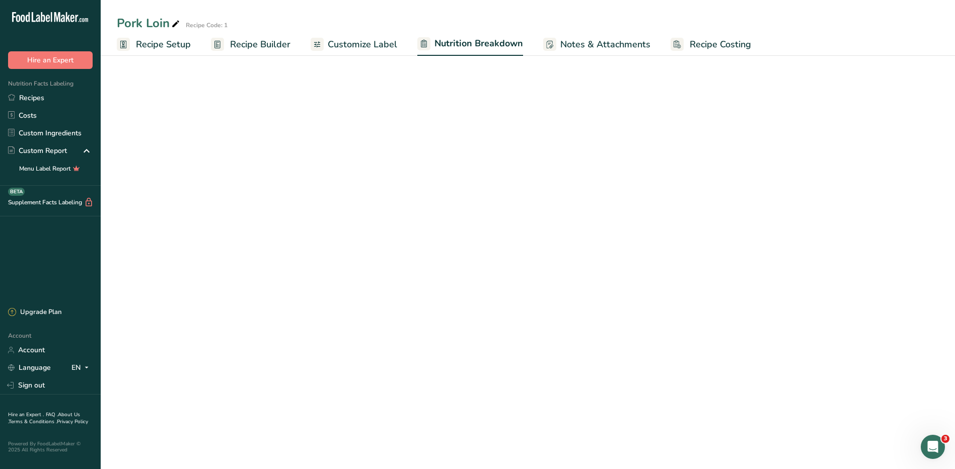
select select "Calories"
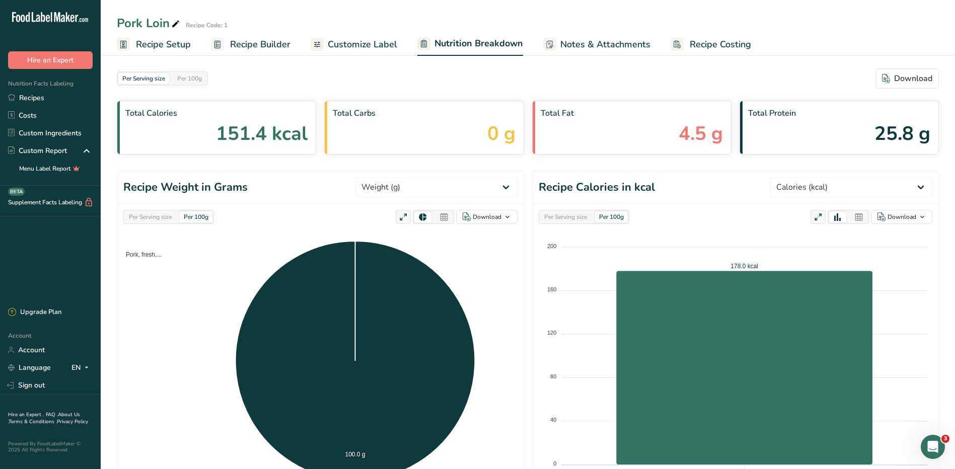
click at [161, 41] on span "Recipe Setup" at bounding box center [163, 45] width 55 height 14
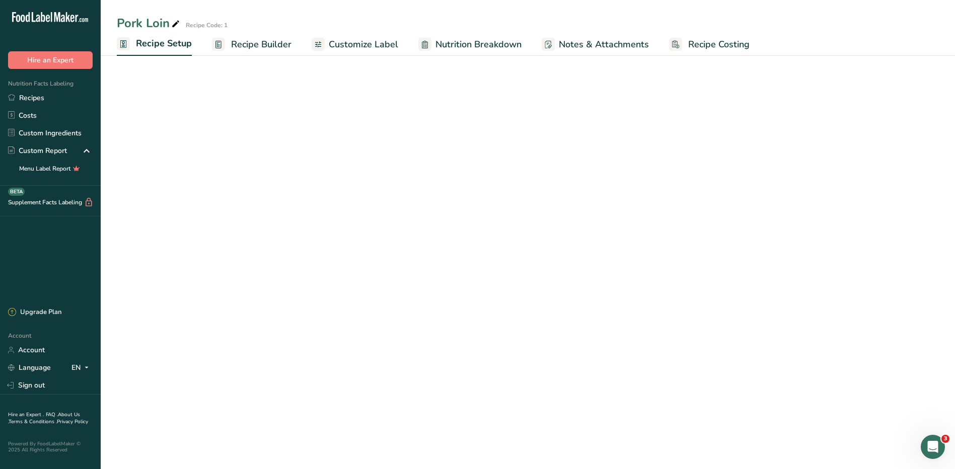
select select "5"
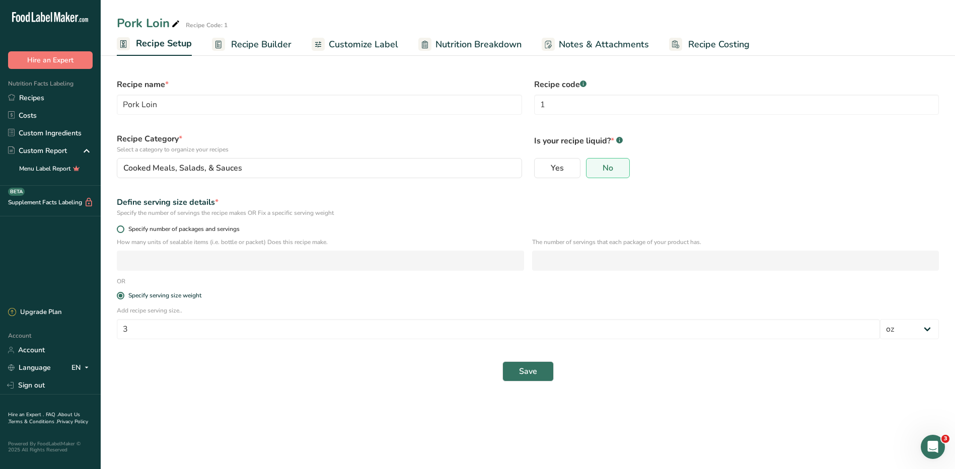
click at [125, 232] on span "Specify number of packages and servings" at bounding box center [181, 230] width 115 height 8
click at [123, 232] on input "Specify number of packages and servings" at bounding box center [120, 229] width 7 height 7
radio input "true"
radio input "false"
click at [162, 262] on input "number" at bounding box center [320, 261] width 407 height 20
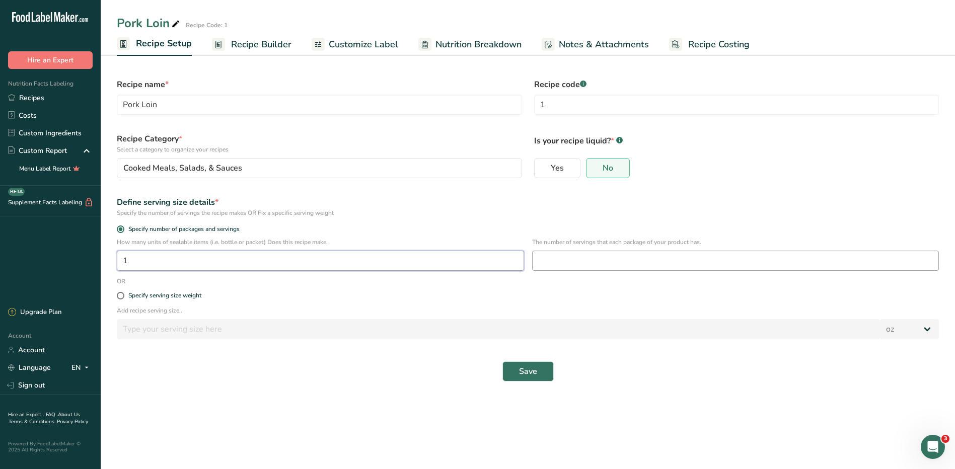
type input "1"
click at [556, 258] on input "number" at bounding box center [735, 261] width 407 height 20
type input "1"
click at [428, 264] on input "1" at bounding box center [320, 261] width 407 height 20
type input "3"
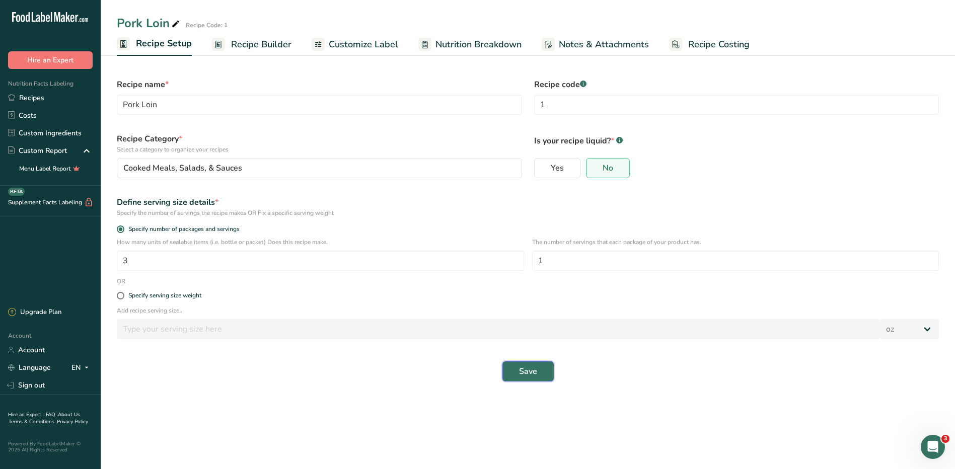
click at [534, 372] on span "Save" at bounding box center [528, 371] width 18 height 12
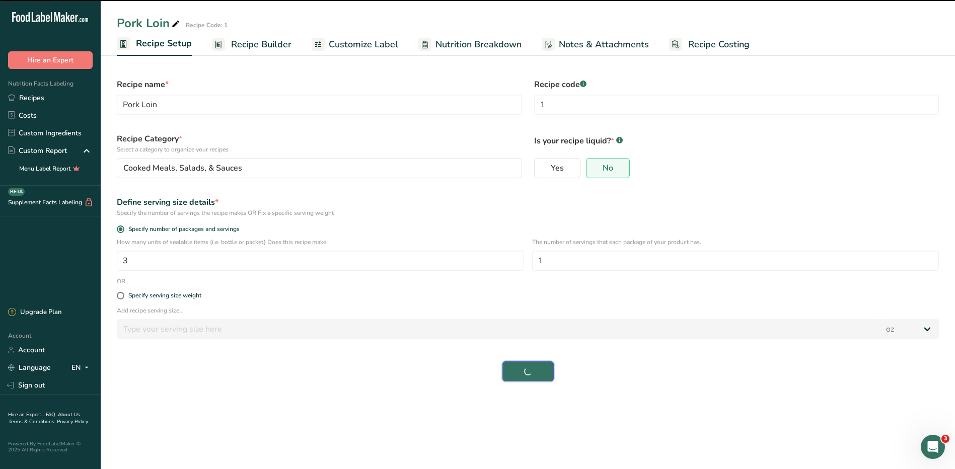
select select "0"
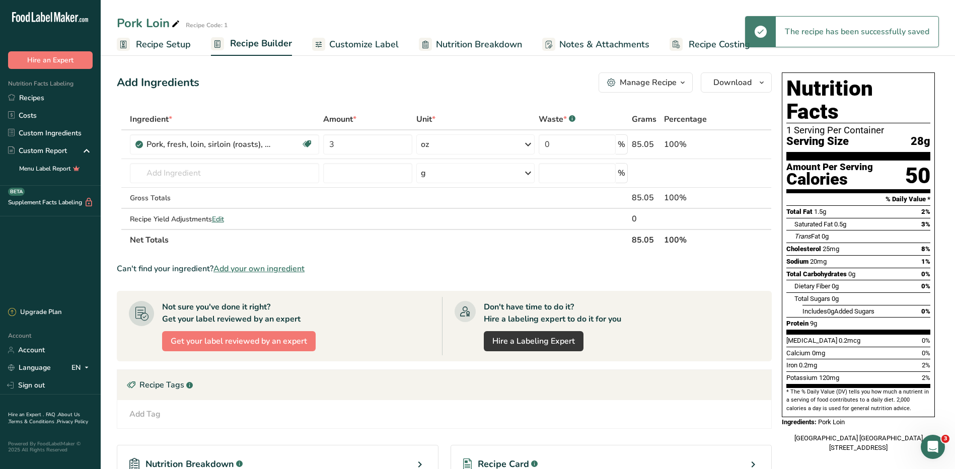
click at [467, 45] on span "Nutrition Breakdown" at bounding box center [479, 45] width 86 height 14
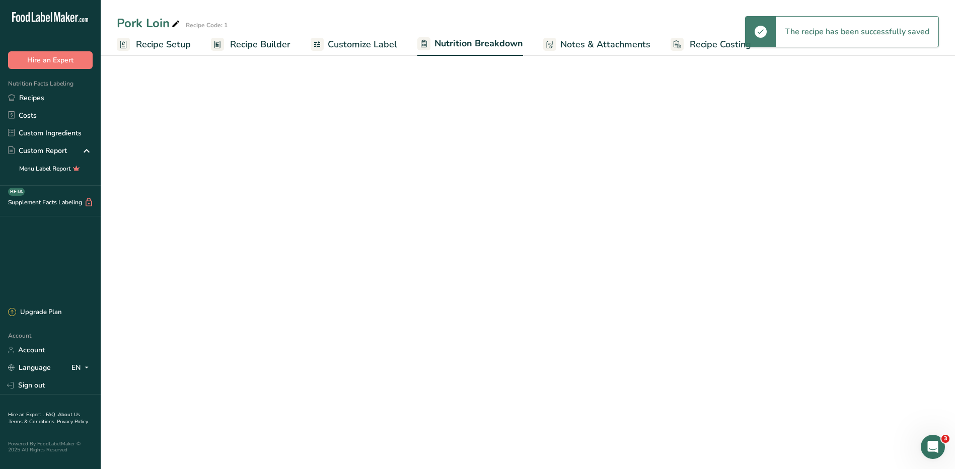
select select "Calories"
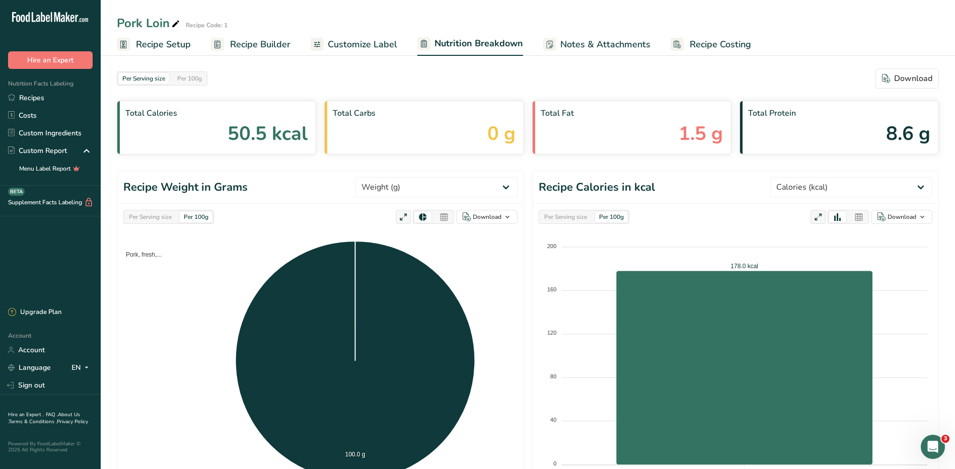
click at [167, 47] on span "Recipe Setup" at bounding box center [163, 45] width 55 height 14
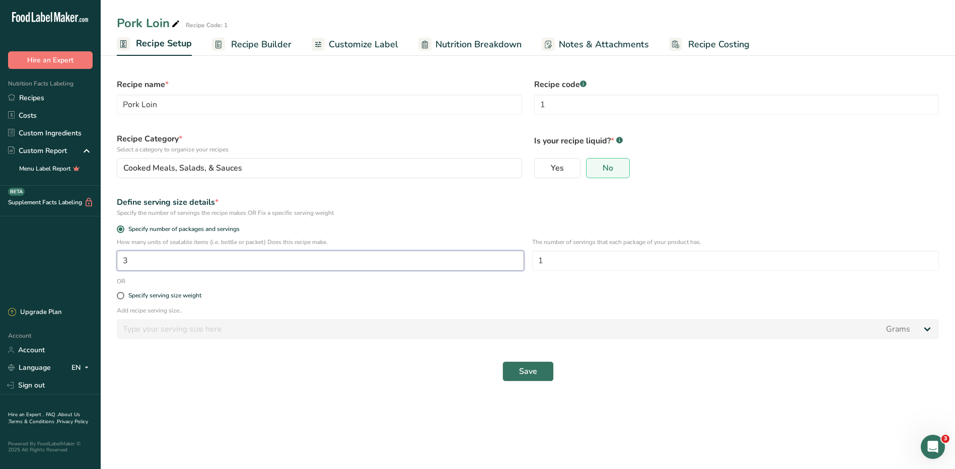
click at [212, 258] on input "3" at bounding box center [320, 261] width 407 height 20
type input "1"
click at [524, 373] on span "Save" at bounding box center [528, 371] width 18 height 12
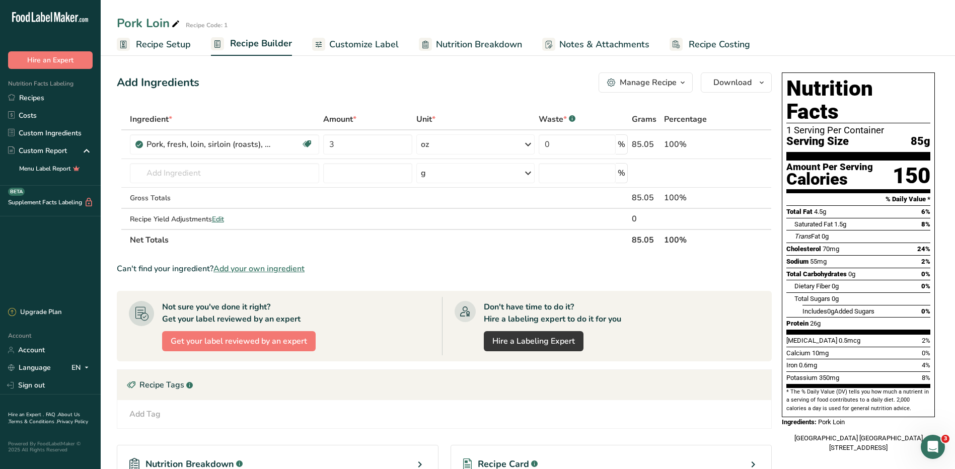
click at [493, 43] on span "Nutrition Breakdown" at bounding box center [479, 45] width 86 height 14
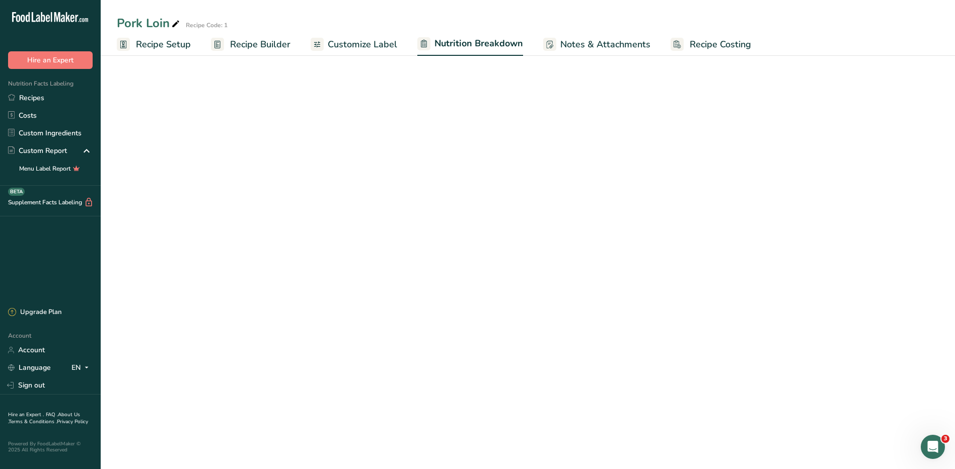
select select "Calories"
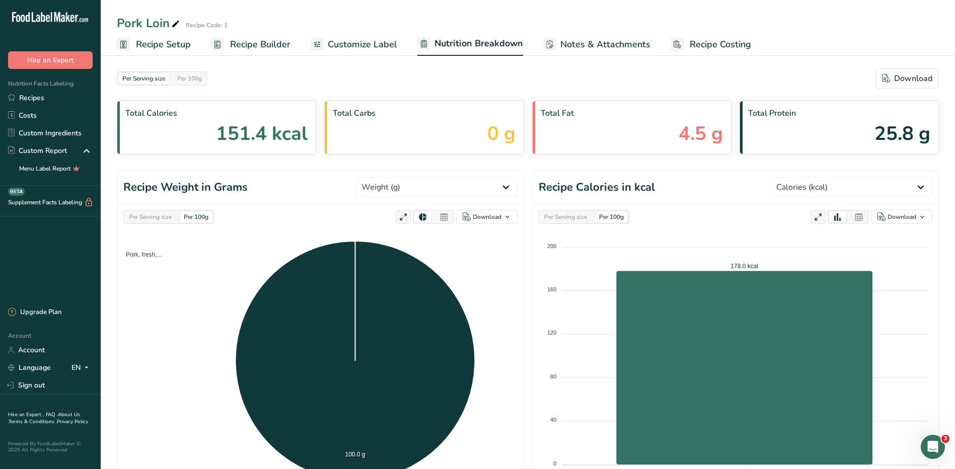
click at [162, 47] on span "Recipe Setup" at bounding box center [163, 45] width 55 height 14
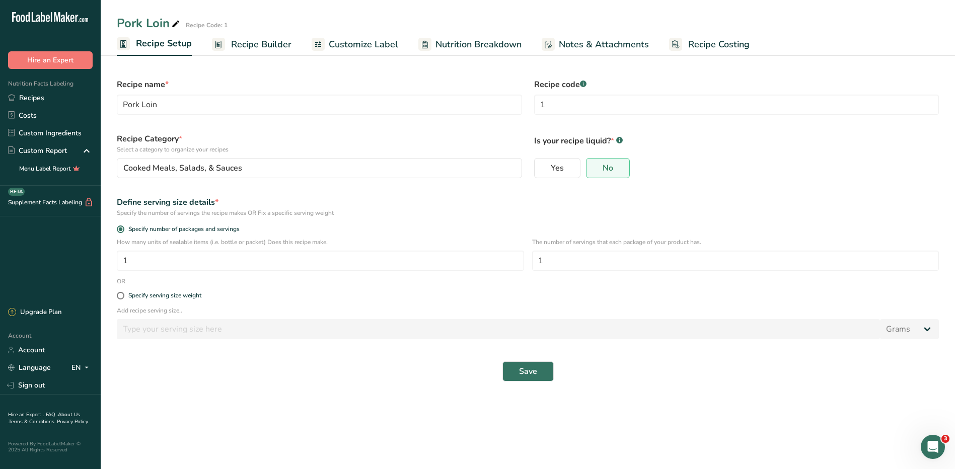
click at [261, 39] on span "Recipe Builder" at bounding box center [261, 45] width 60 height 14
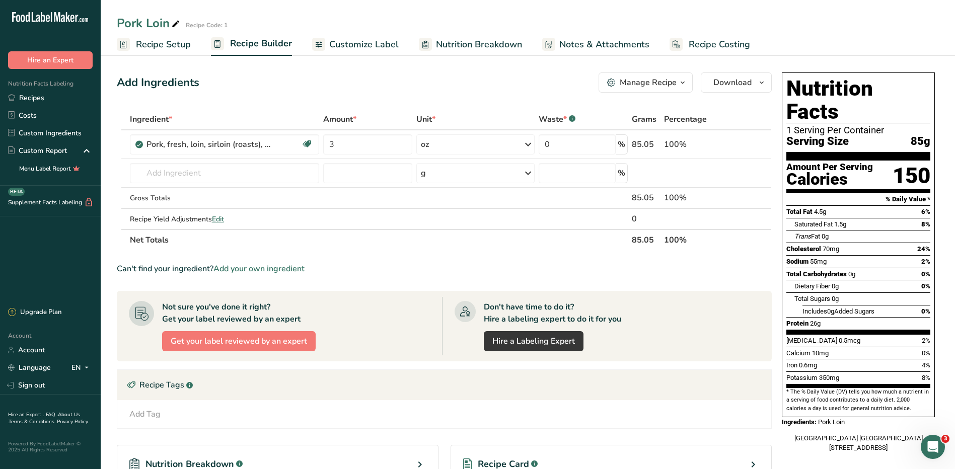
click at [480, 44] on span "Nutrition Breakdown" at bounding box center [479, 45] width 86 height 14
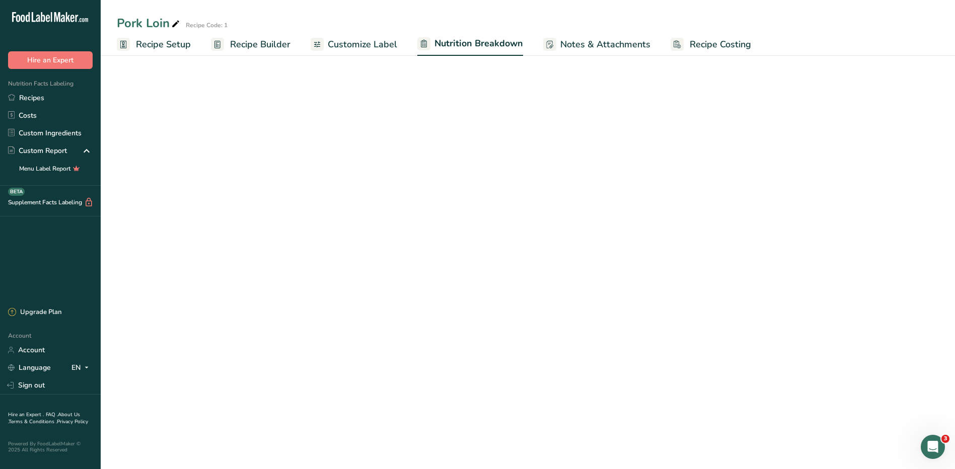
select select "Calories"
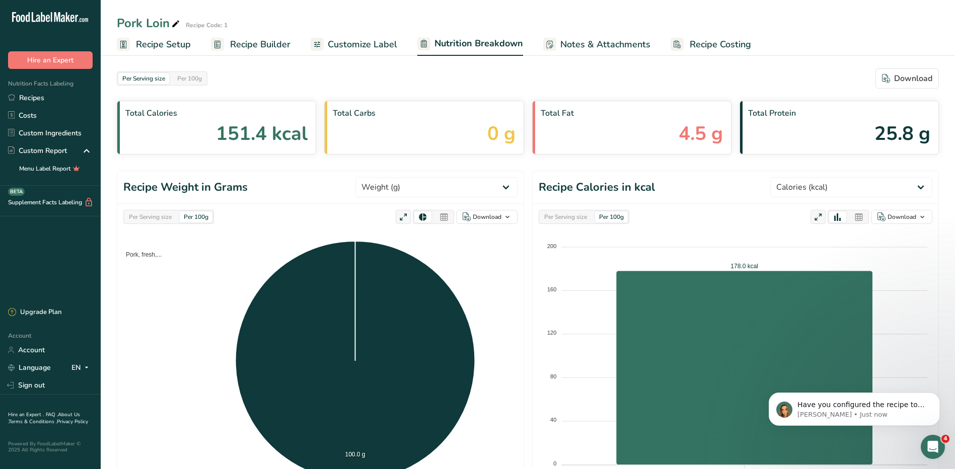
click at [931, 444] on icon "Open Intercom Messenger" at bounding box center [933, 447] width 17 height 17
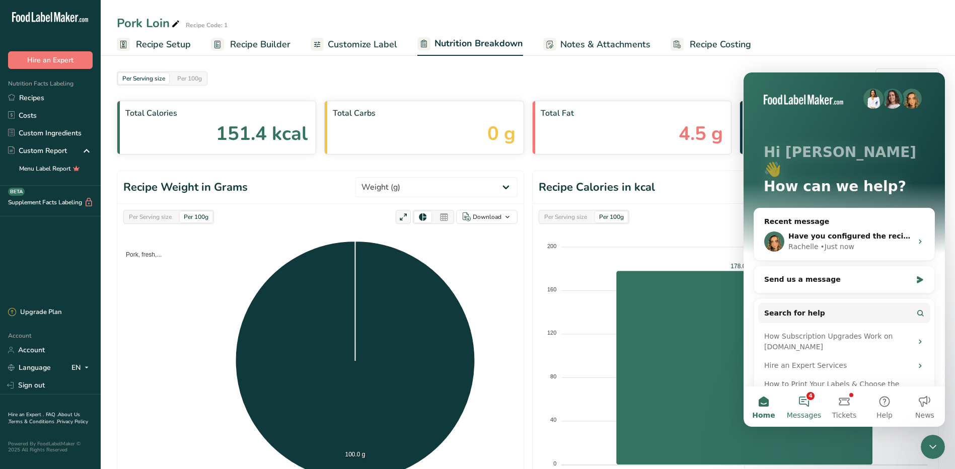
click at [808, 403] on button "4 Messages" at bounding box center [804, 407] width 40 height 40
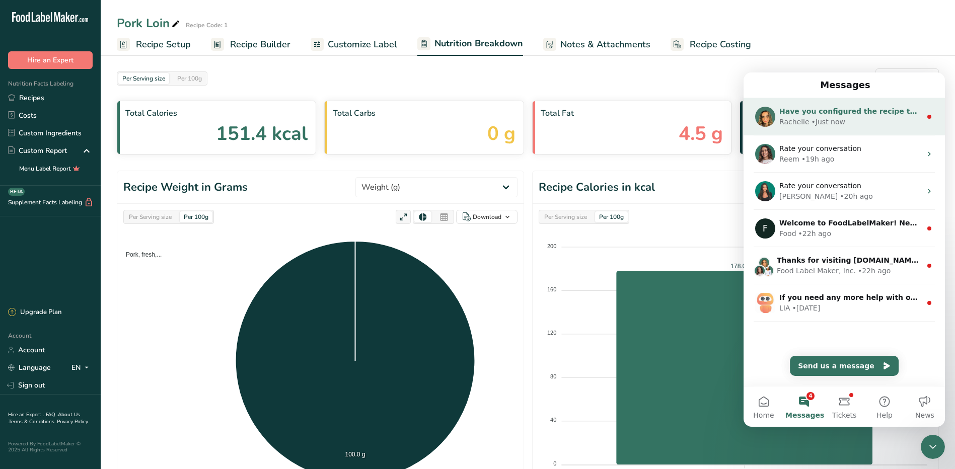
click at [844, 125] on div "Rachelle • Just now" at bounding box center [850, 122] width 142 height 11
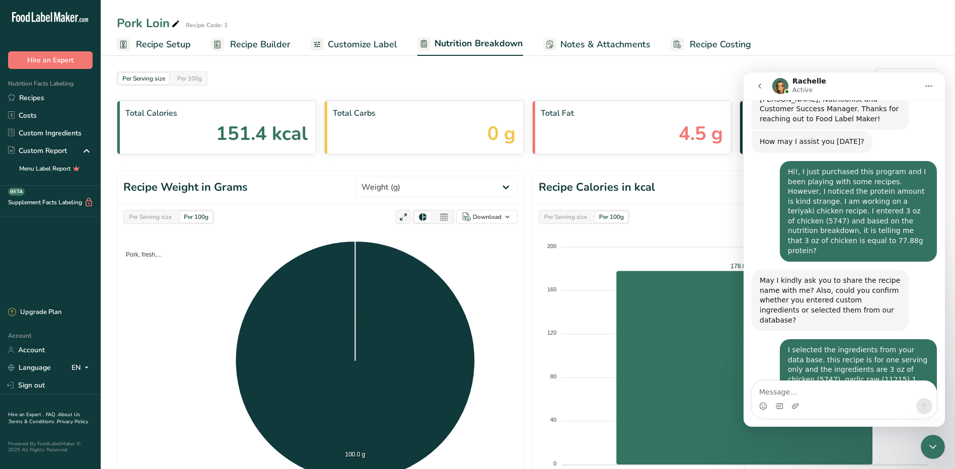
scroll to position [313, 0]
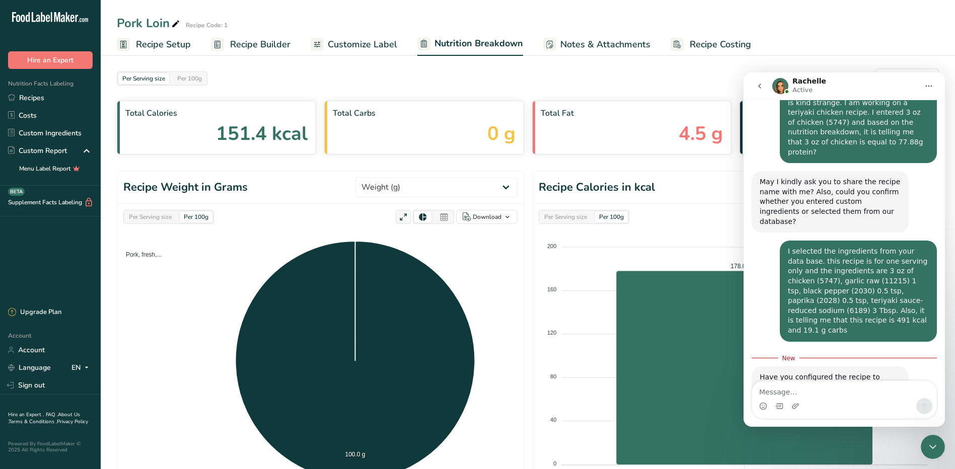
click at [840, 402] on link "[URL][DOMAIN_NAME]" at bounding box center [853, 406] width 79 height 8
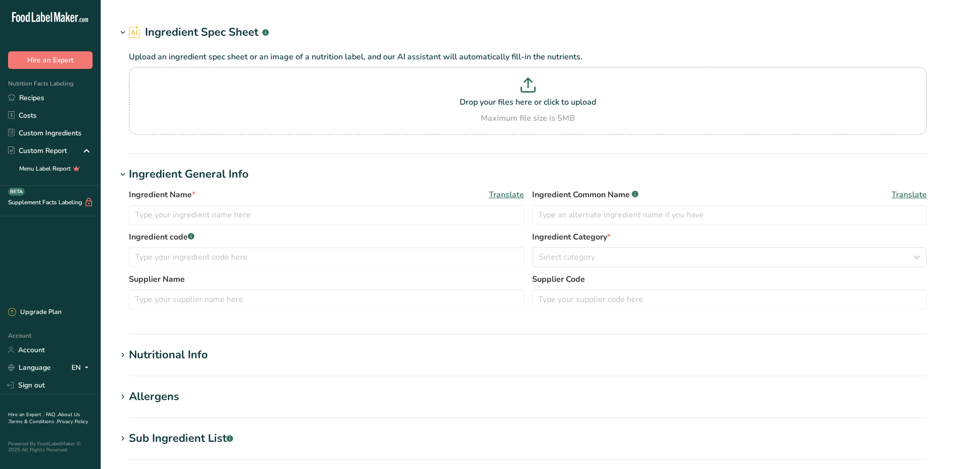
type input "Chicken, broiler or fryers, breast, skinless, boneless, meat only, cooked, gril…"
type input "Chicken Breast"
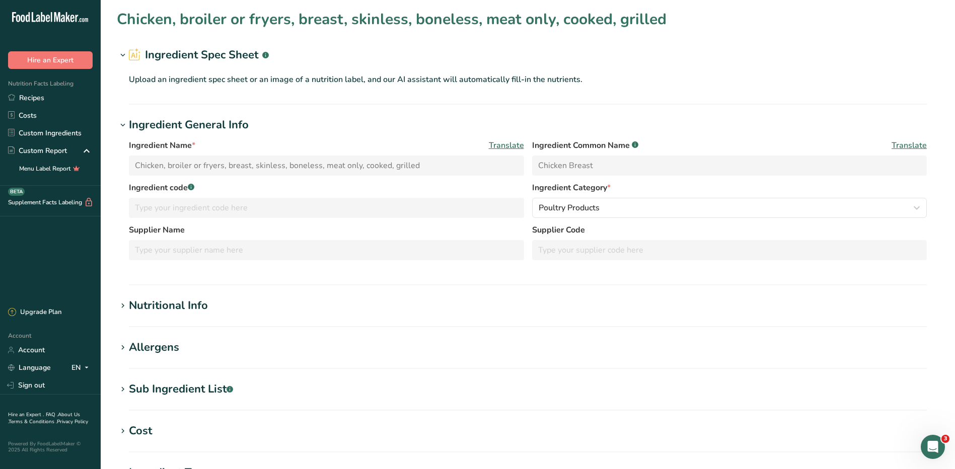
click at [132, 299] on div "Nutritional Info" at bounding box center [168, 306] width 79 height 17
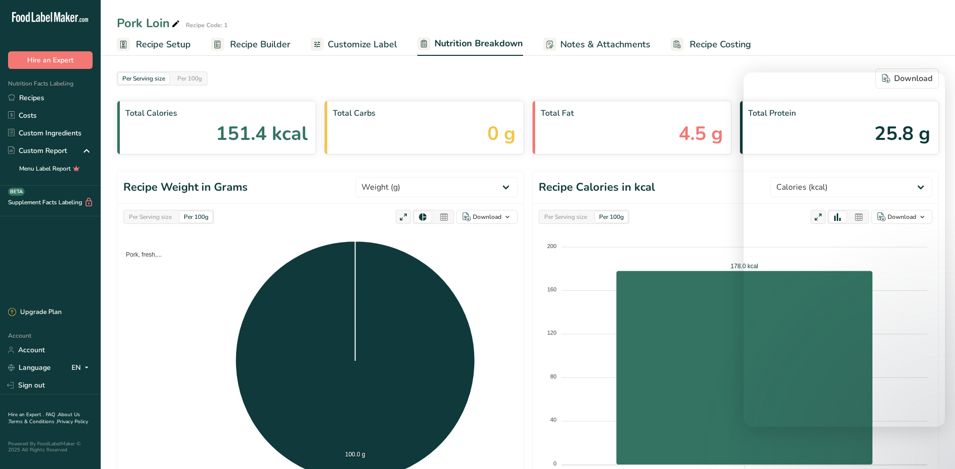
select select "Calories"
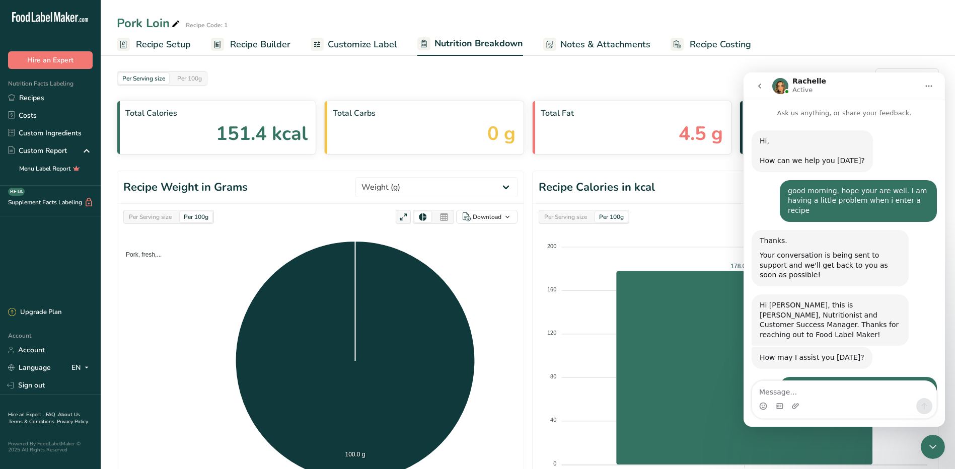
scroll to position [2, 0]
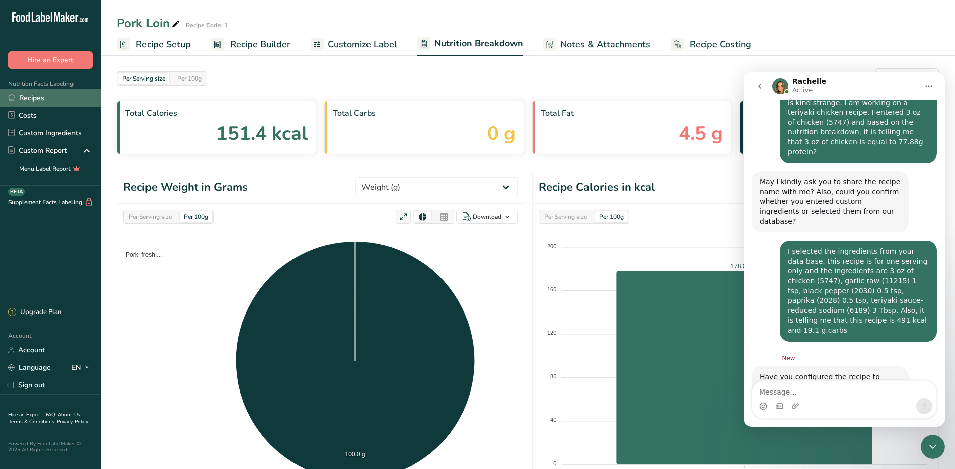
click at [41, 100] on link "Recipes" at bounding box center [50, 98] width 101 height 18
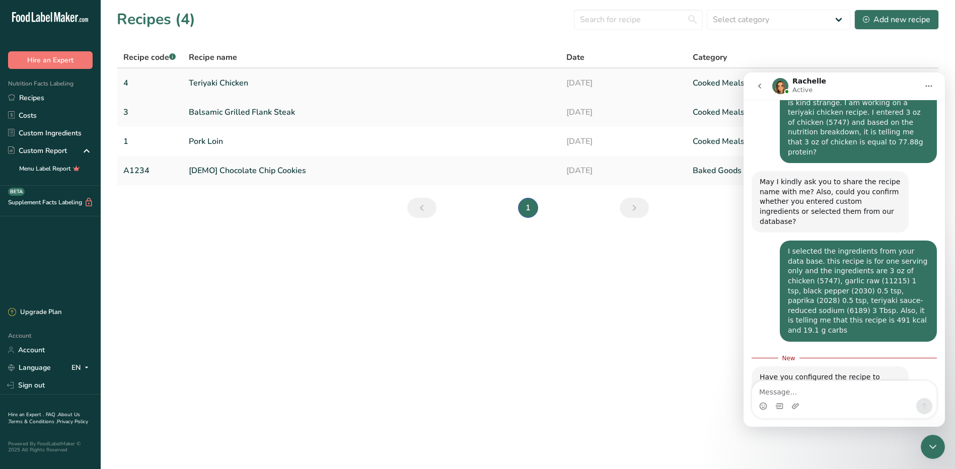
click at [219, 82] on link "Teriyaki Chicken" at bounding box center [372, 82] width 366 height 21
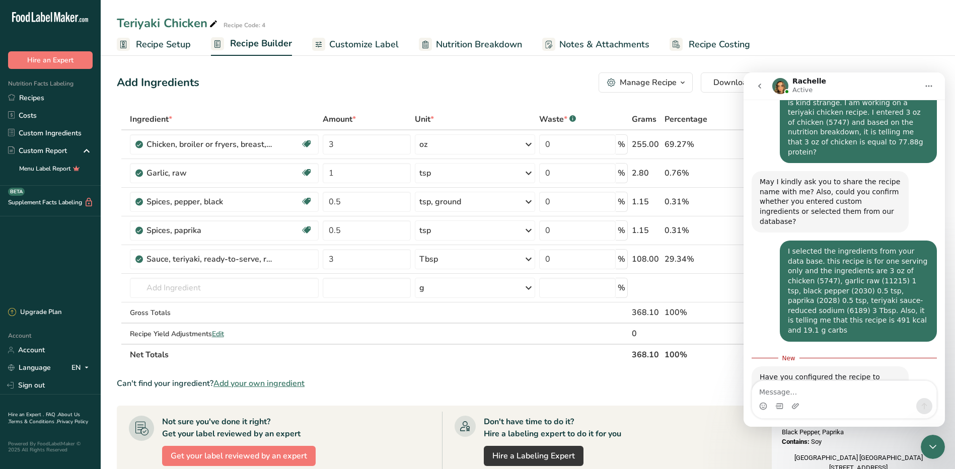
click at [133, 40] on link "Recipe Setup" at bounding box center [154, 44] width 74 height 23
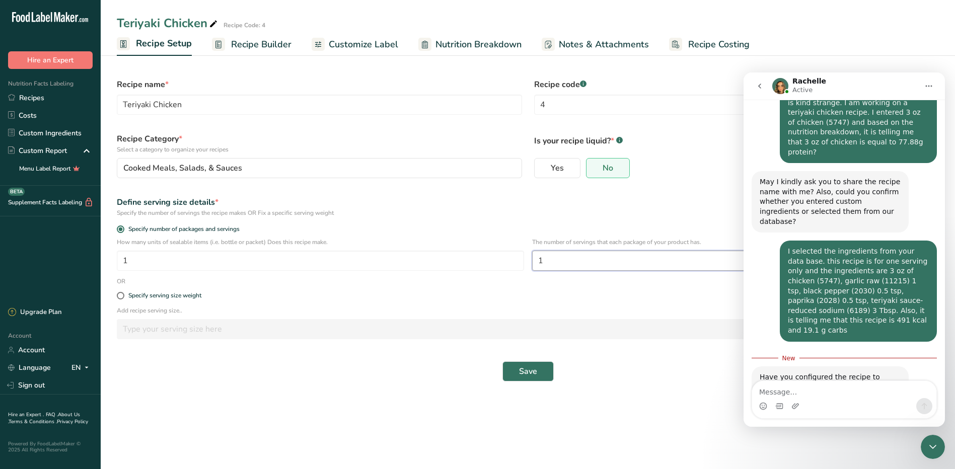
click at [550, 264] on input "1" at bounding box center [735, 261] width 407 height 20
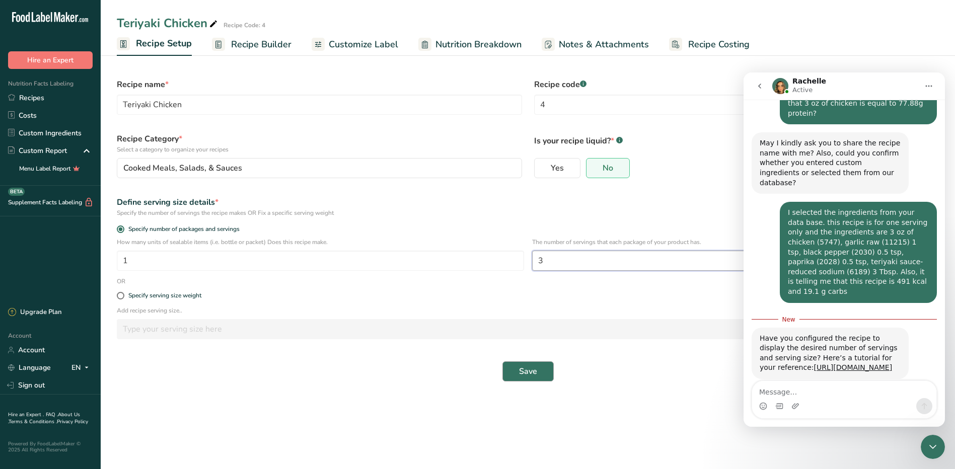
type input "3"
click at [541, 377] on button "Save" at bounding box center [527, 371] width 51 height 20
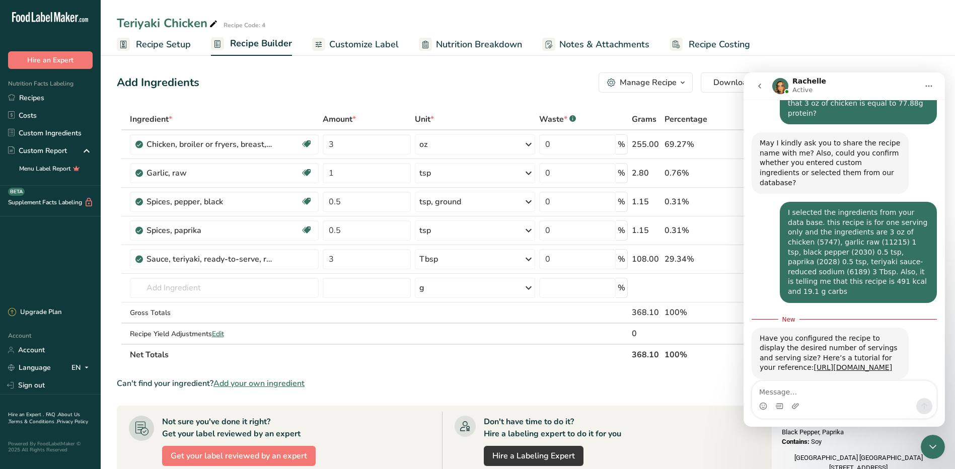
click at [474, 51] on span "Nutrition Breakdown" at bounding box center [479, 45] width 86 height 14
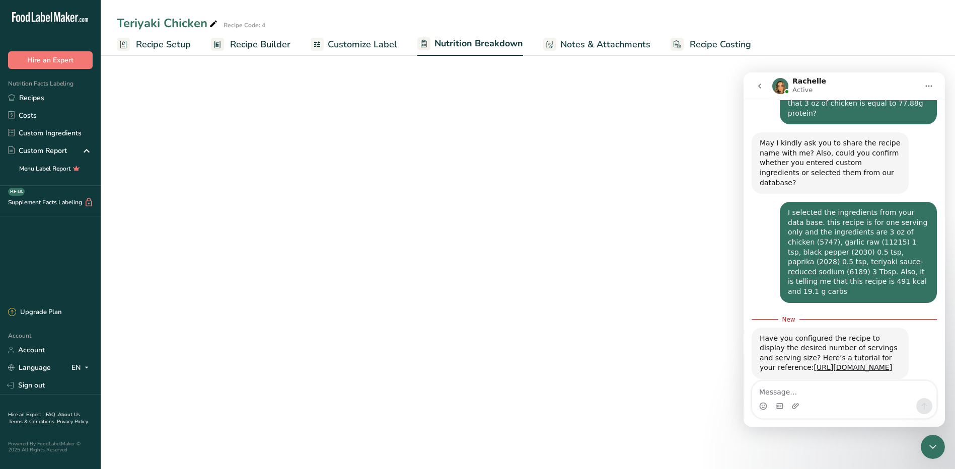
select select "Calories"
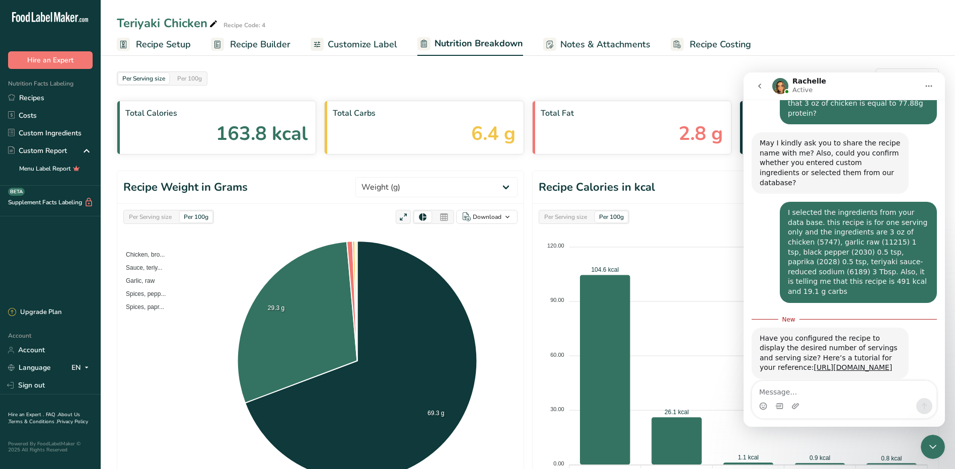
click at [764, 86] on button "go back" at bounding box center [759, 86] width 19 height 19
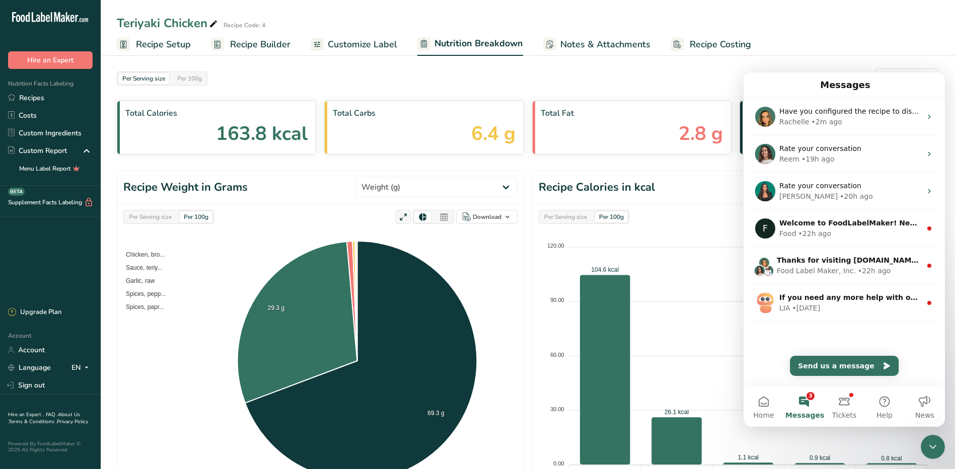
click at [941, 451] on div "Close Intercom Messenger" at bounding box center [933, 447] width 24 height 24
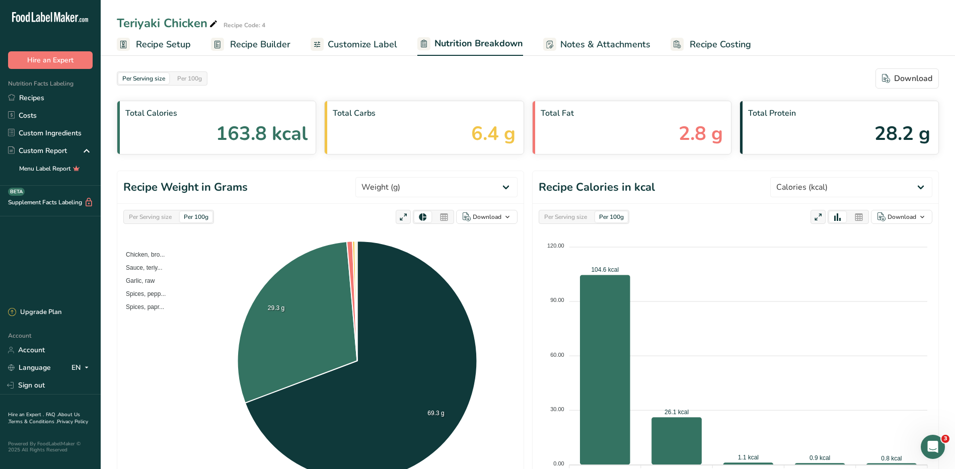
click at [929, 444] on icon "Open Intercom Messenger" at bounding box center [933, 447] width 17 height 17
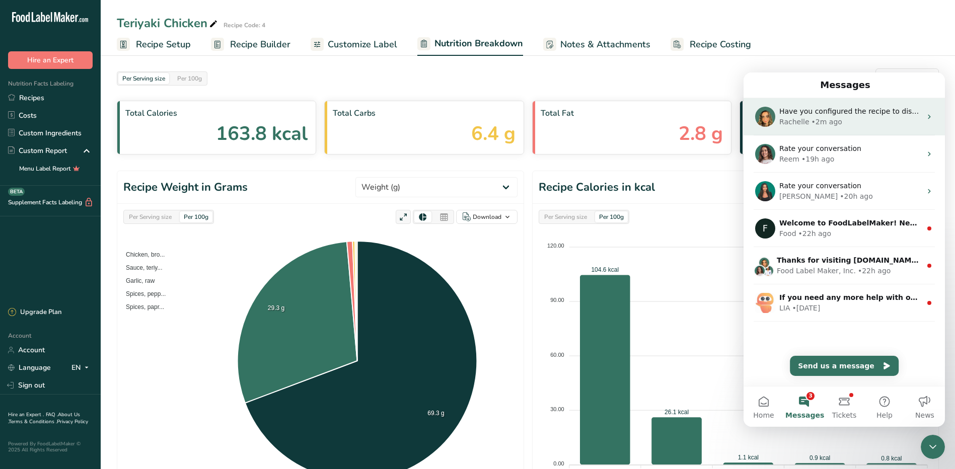
click at [814, 118] on div "• 2m ago" at bounding box center [827, 122] width 31 height 11
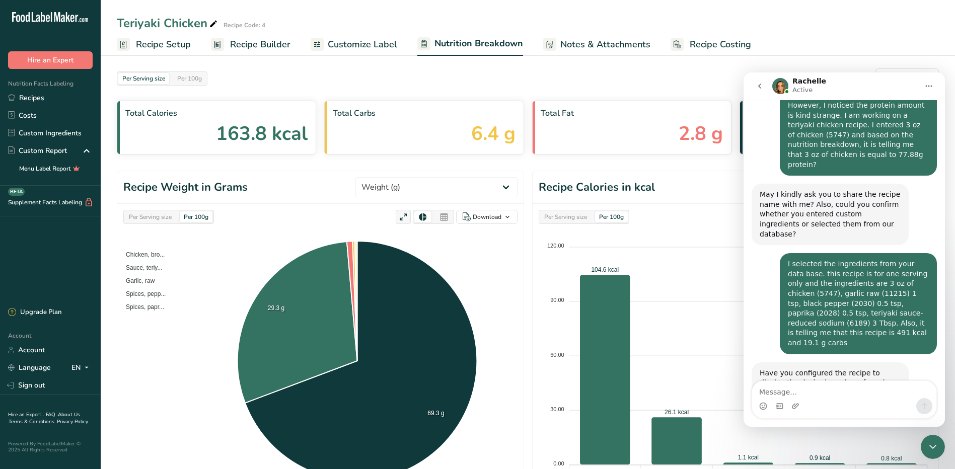
scroll to position [335, 0]
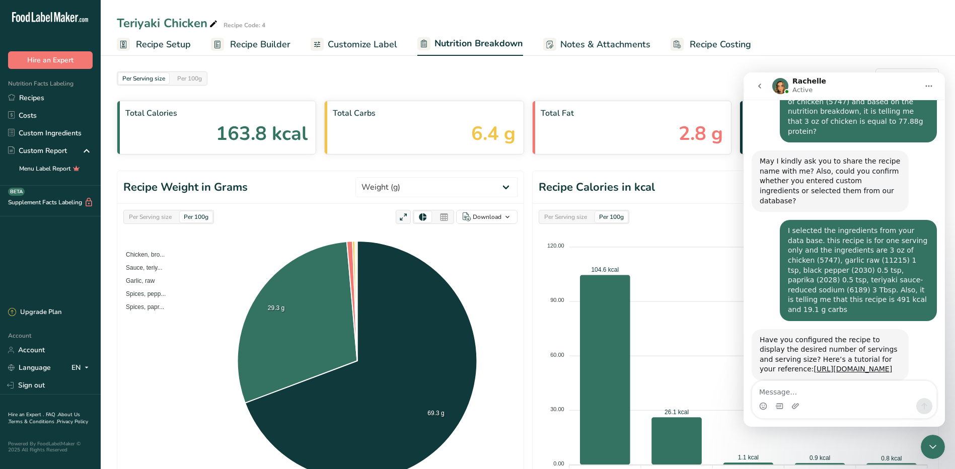
click at [821, 388] on textarea "Message…" at bounding box center [844, 389] width 184 height 17
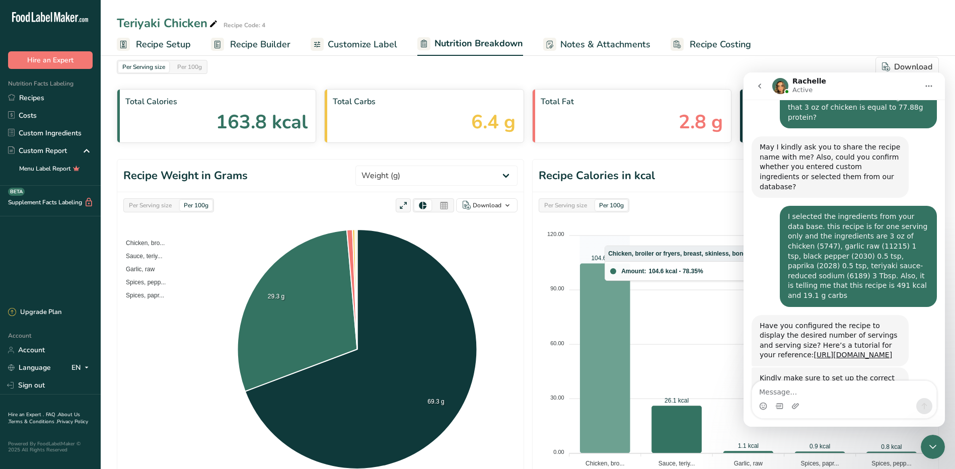
scroll to position [0, 0]
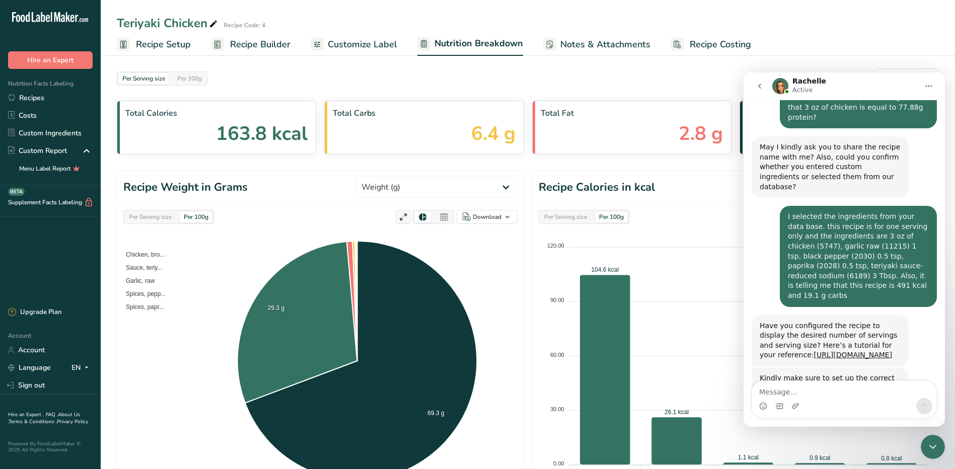
click at [380, 44] on span "Customize Label" at bounding box center [362, 45] width 69 height 14
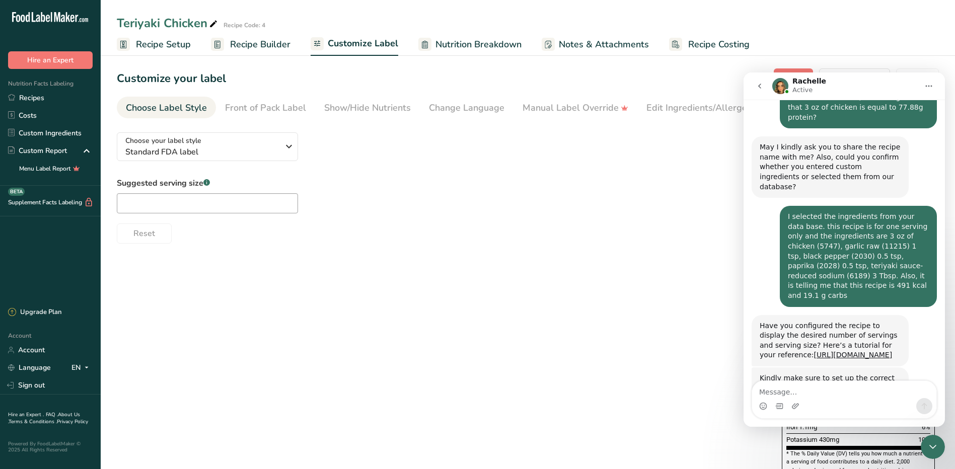
click at [757, 84] on icon "go back" at bounding box center [760, 86] width 8 height 8
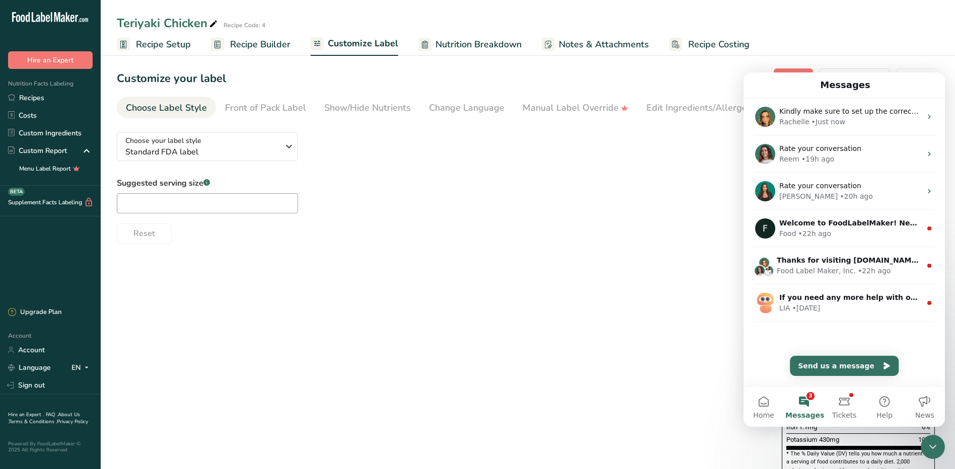
click at [929, 444] on icon "Close Intercom Messenger" at bounding box center [933, 447] width 12 height 12
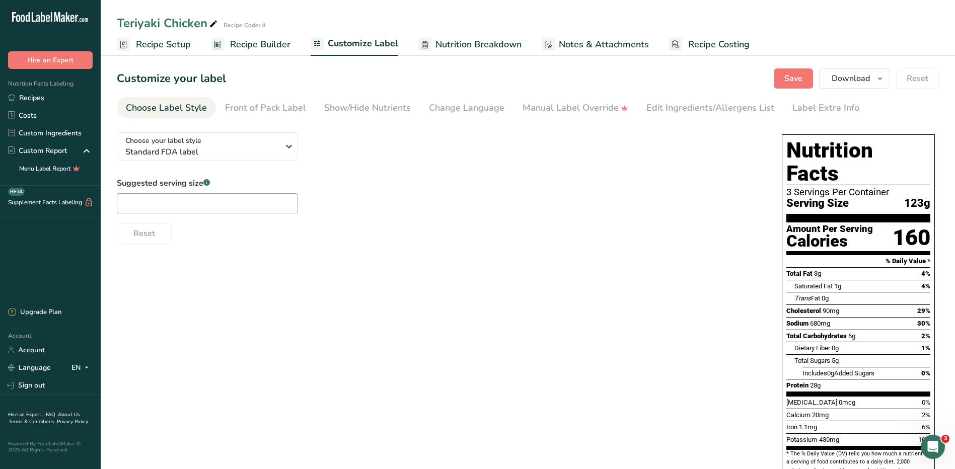
click at [148, 44] on span "Recipe Setup" at bounding box center [163, 45] width 55 height 14
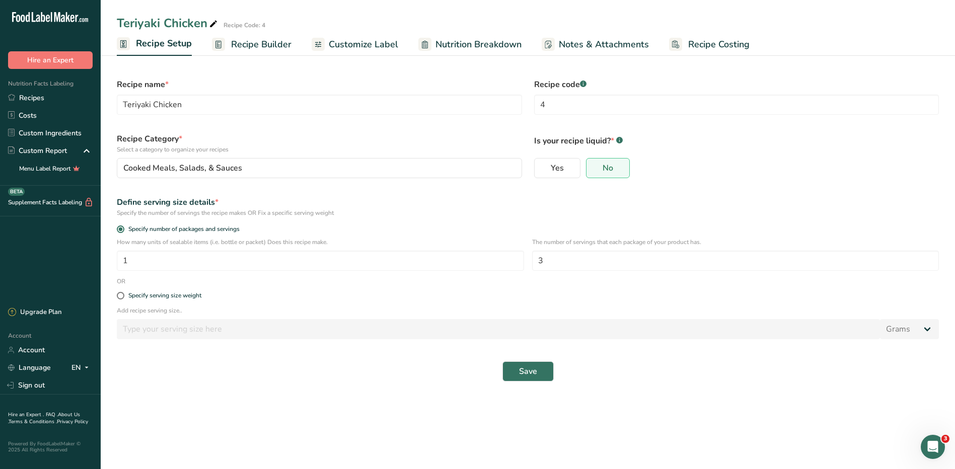
click at [929, 443] on icon "Open Intercom Messenger" at bounding box center [933, 447] width 17 height 17
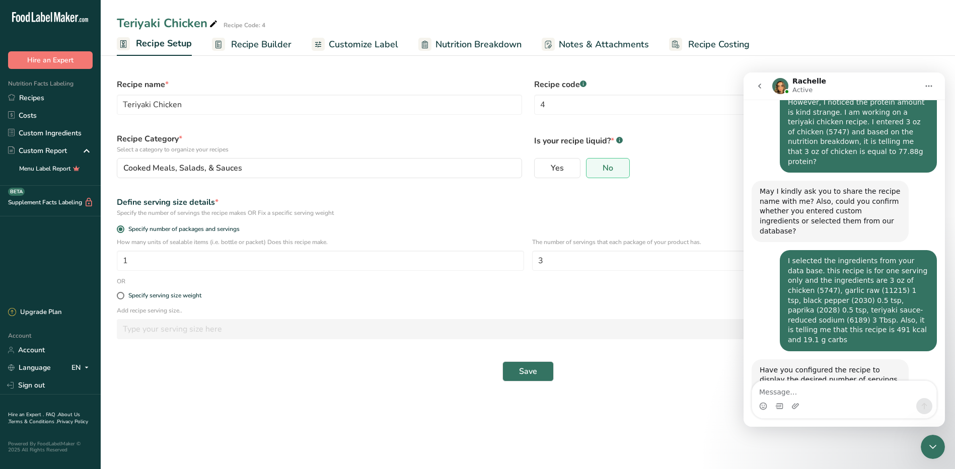
scroll to position [349, 0]
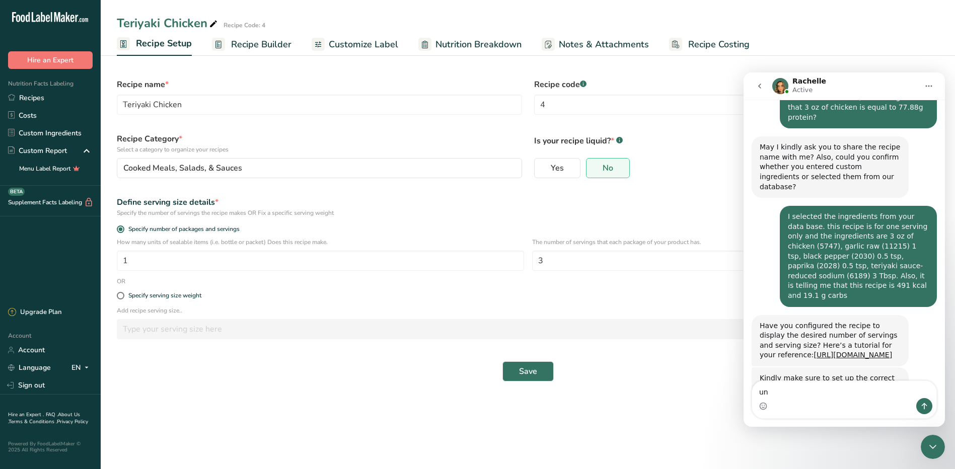
type textarea "u"
click at [539, 369] on button "Save" at bounding box center [527, 371] width 51 height 20
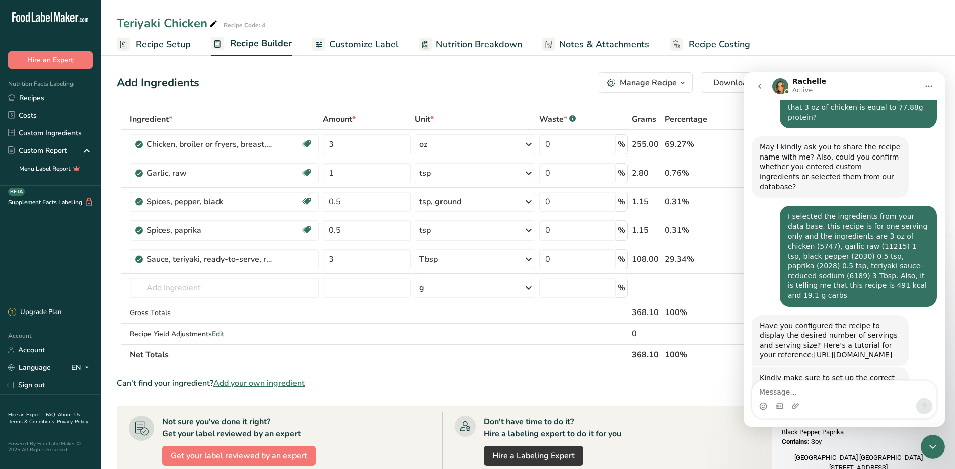
click at [475, 45] on span "Nutrition Breakdown" at bounding box center [479, 45] width 86 height 14
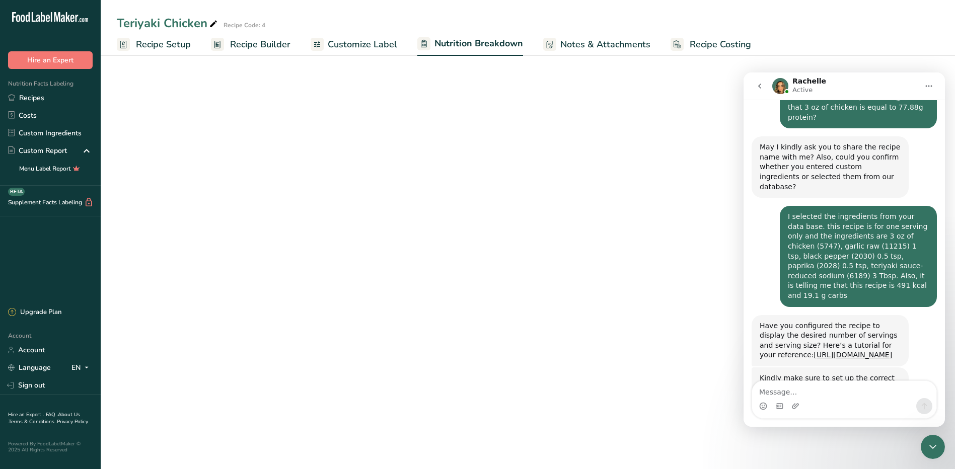
select select "Calories"
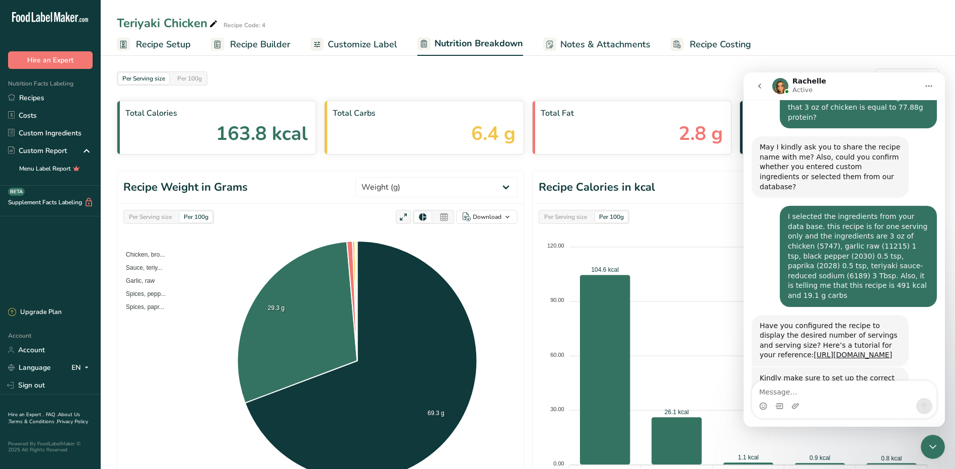
click at [379, 45] on span "Customize Label" at bounding box center [362, 45] width 69 height 14
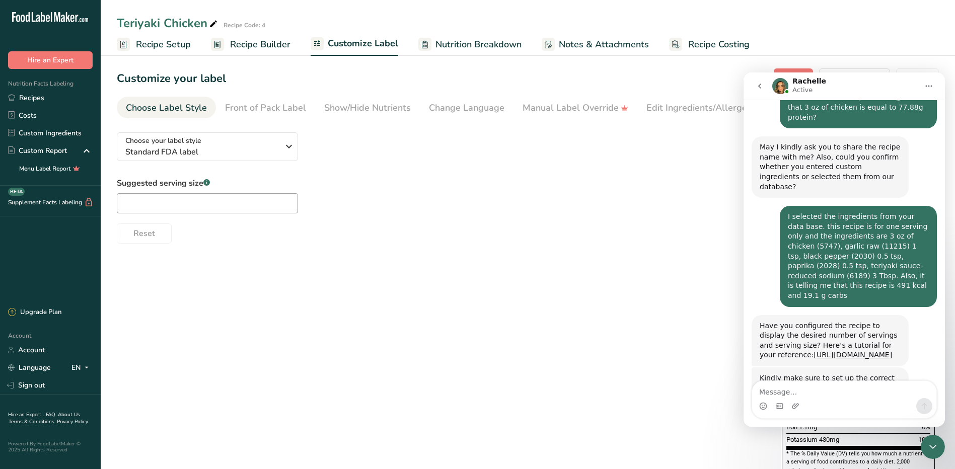
click at [253, 51] on span "Recipe Builder" at bounding box center [260, 45] width 60 height 14
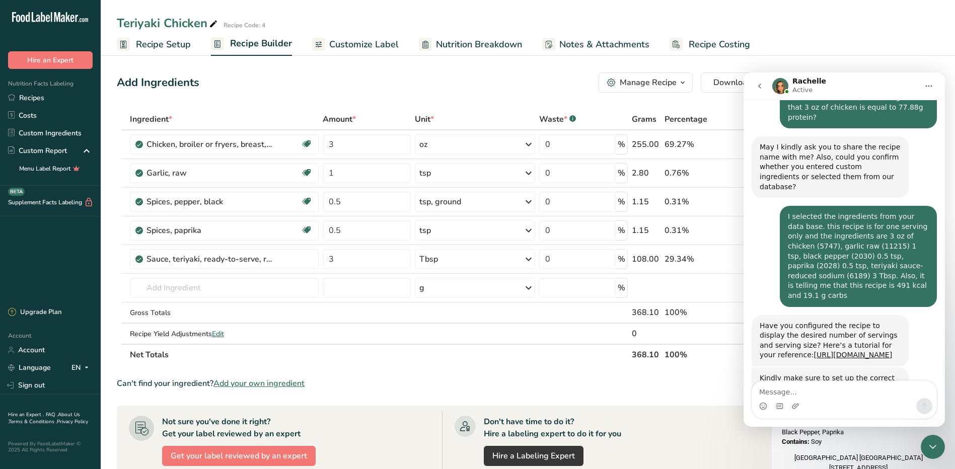
click at [935, 450] on icon "Close Intercom Messenger" at bounding box center [933, 447] width 12 height 12
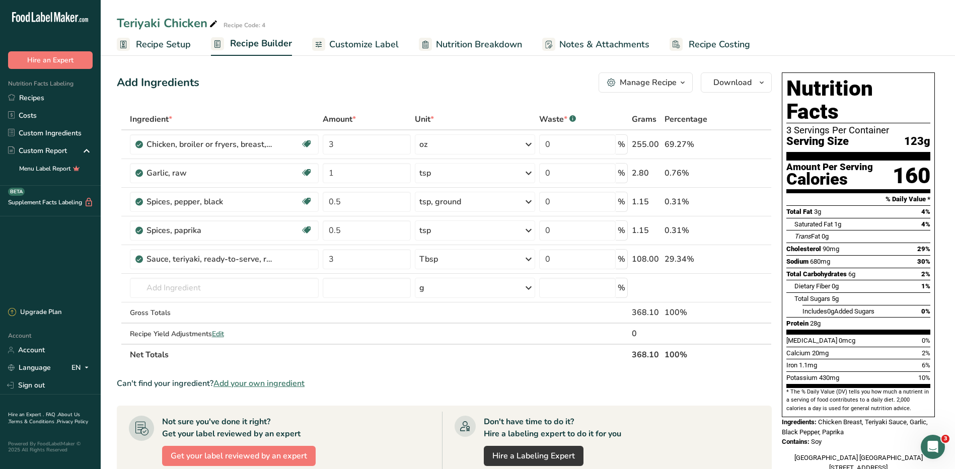
click at [921, 440] on div "3" at bounding box center [933, 447] width 24 height 24
click at [937, 448] on icon "Open Intercom Messenger" at bounding box center [933, 447] width 17 height 17
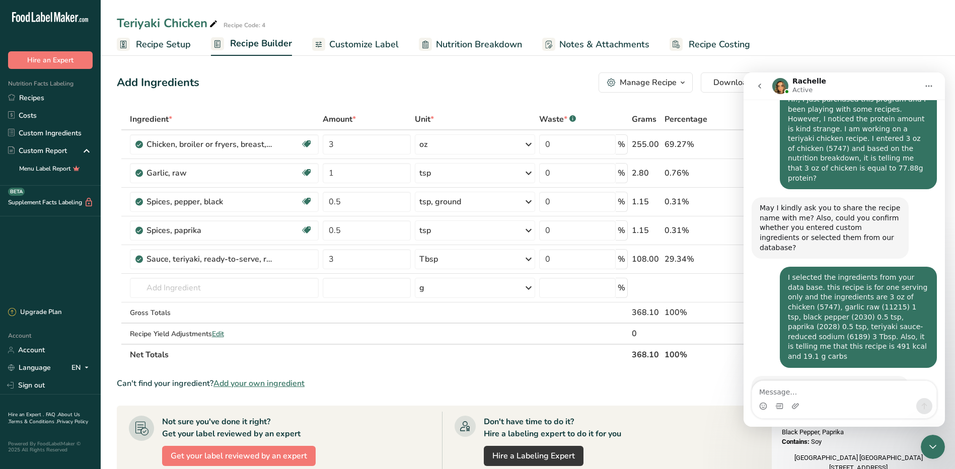
scroll to position [349, 0]
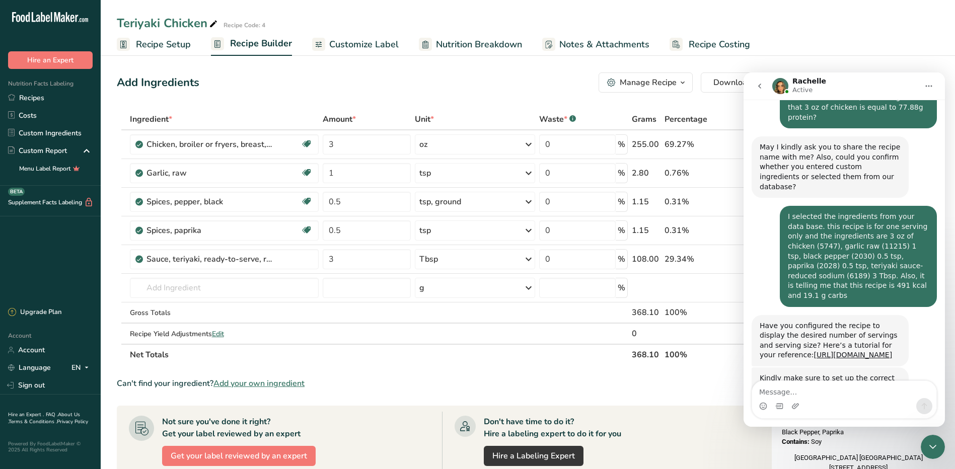
click at [786, 392] on textarea "Message…" at bounding box center [844, 389] width 184 height 17
type textarea "Understood. I see the problem. Thank you so much"
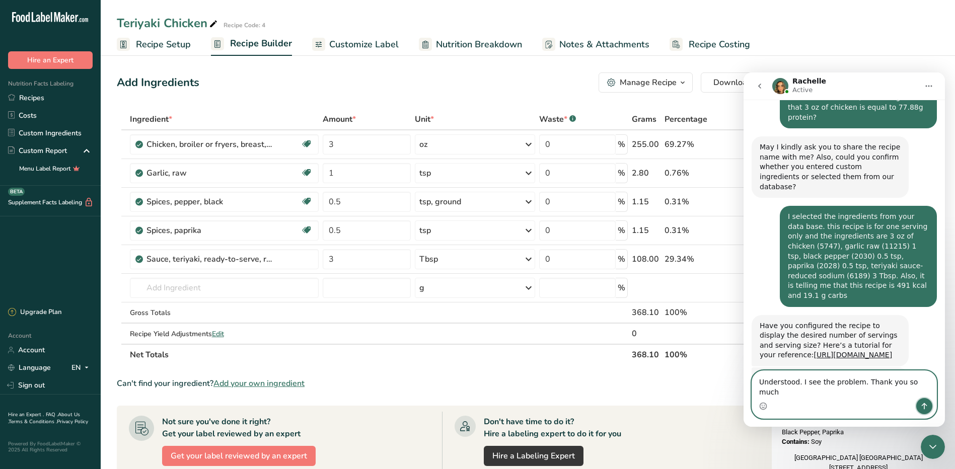
click at [924, 407] on icon "Send a message…" at bounding box center [924, 406] width 8 height 8
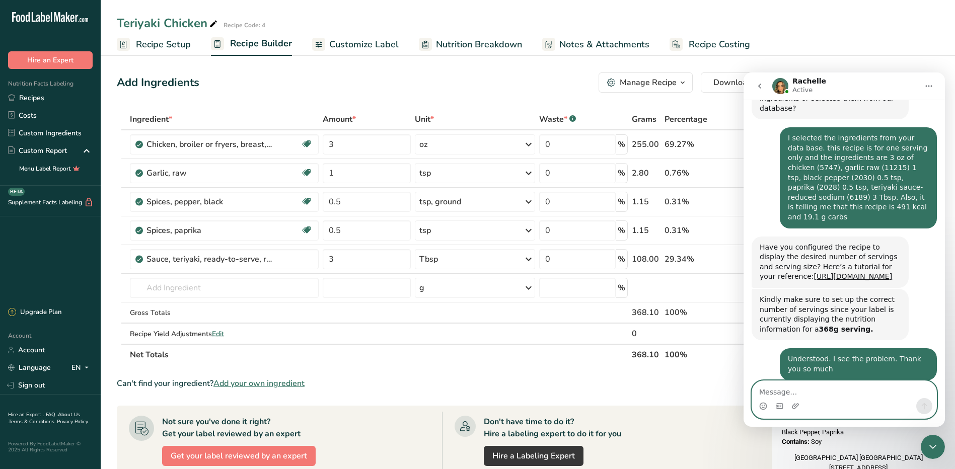
scroll to position [439, 0]
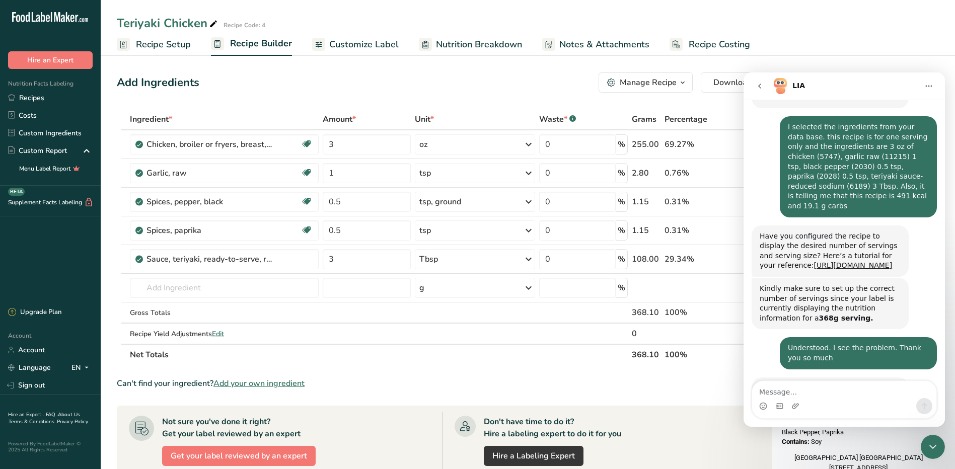
click at [761, 86] on icon "go back" at bounding box center [760, 86] width 8 height 8
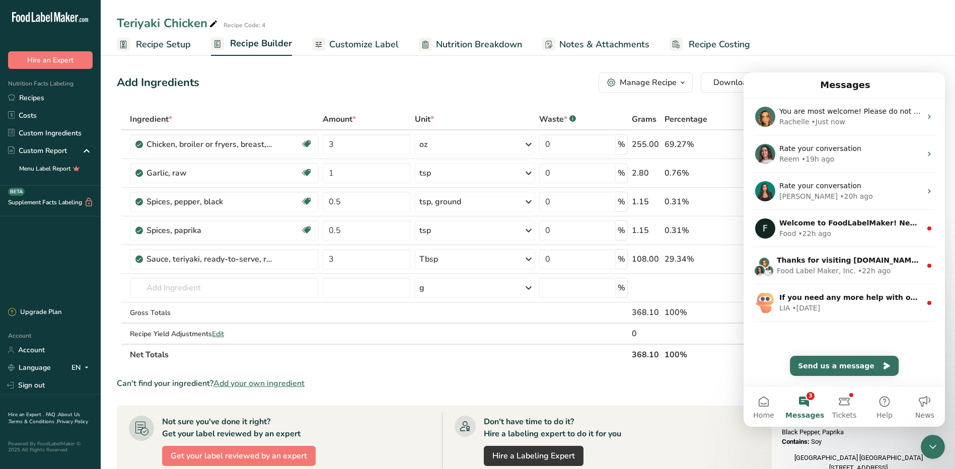
scroll to position [0, 0]
click at [933, 448] on icon "Close Intercom Messenger" at bounding box center [932, 447] width 7 height 4
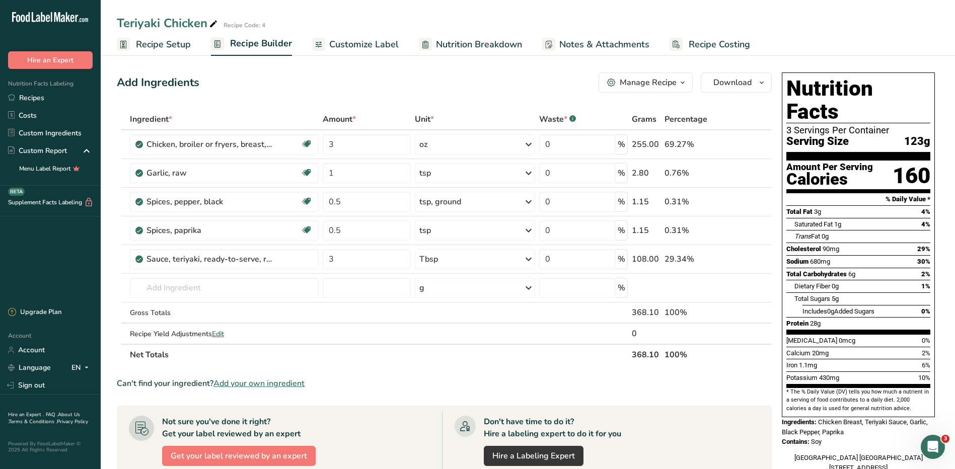
click at [160, 42] on span "Recipe Setup" at bounding box center [163, 45] width 55 height 14
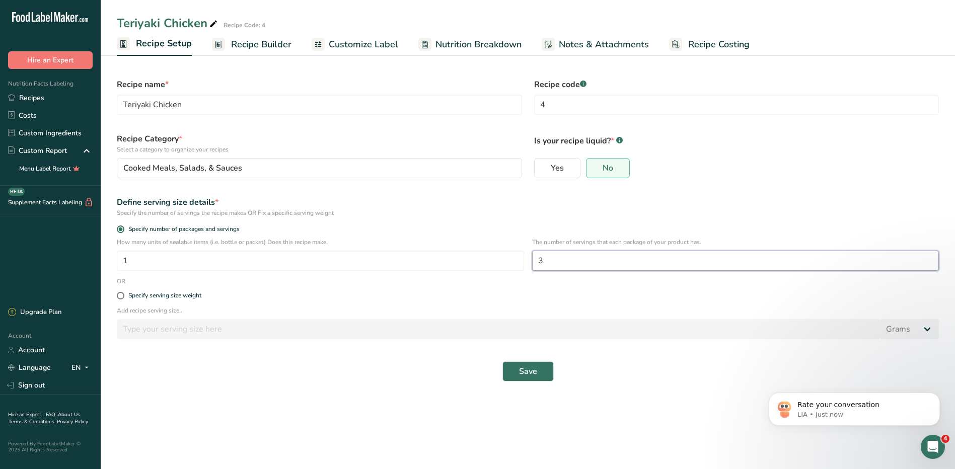
click at [560, 261] on input "3" at bounding box center [735, 261] width 407 height 20
click at [290, 265] on input "1" at bounding box center [320, 261] width 407 height 20
click at [128, 299] on div "Specify serving size weight" at bounding box center [164, 301] width 73 height 8
click at [123, 299] on input "Specify serving size weight" at bounding box center [120, 301] width 7 height 7
radio input "true"
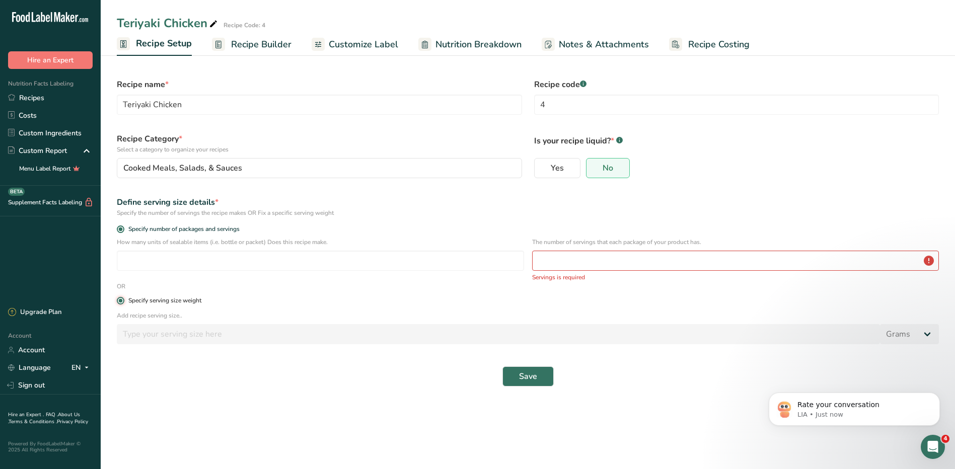
radio input "false"
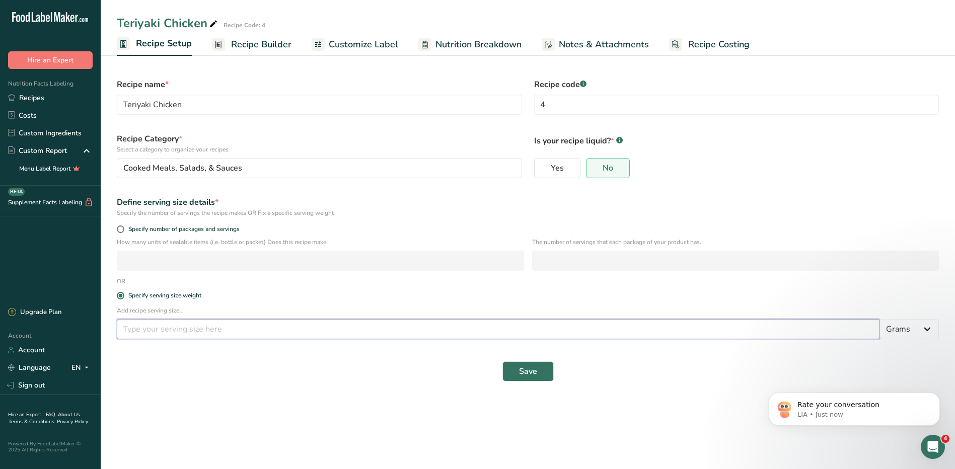
click at [156, 330] on input "number" at bounding box center [498, 329] width 763 height 20
type input "9"
type input "124"
click at [515, 376] on button "Save" at bounding box center [527, 371] width 51 height 20
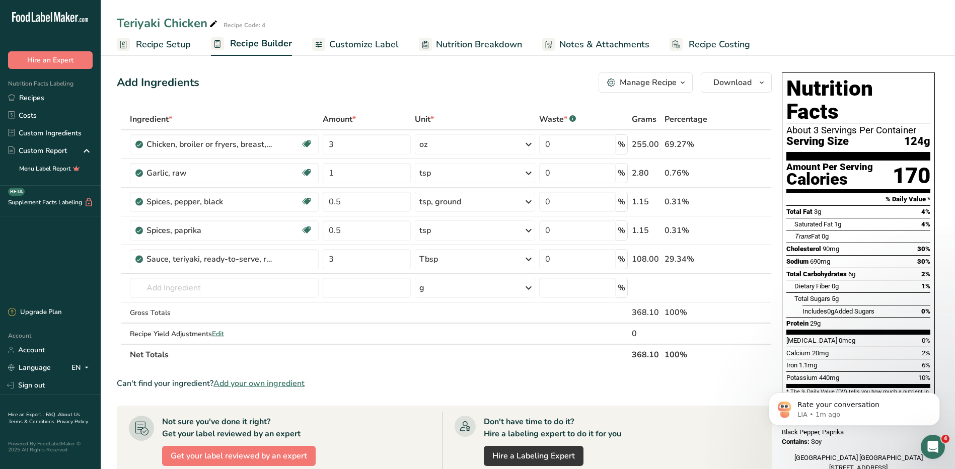
click at [161, 45] on span "Recipe Setup" at bounding box center [163, 45] width 55 height 14
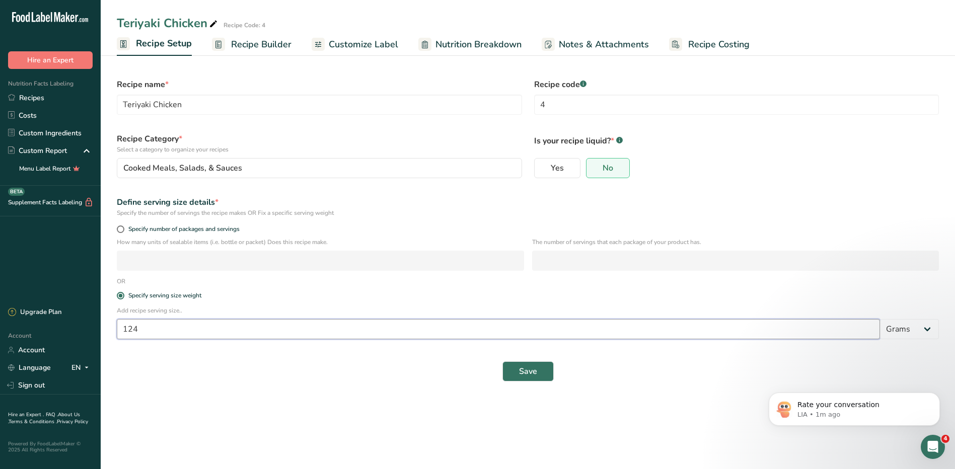
click at [292, 328] on input "124" at bounding box center [498, 329] width 763 height 20
click at [44, 100] on link "Recipes" at bounding box center [50, 98] width 101 height 18
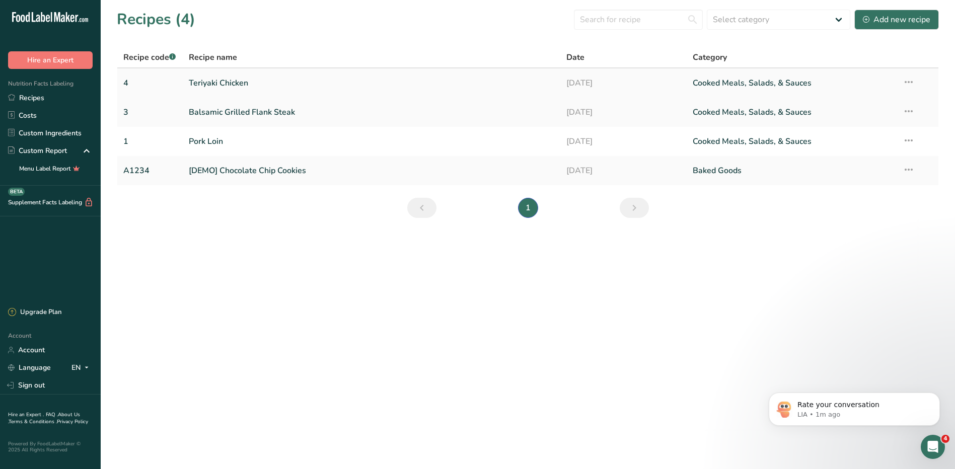
click at [910, 76] on icon at bounding box center [909, 82] width 12 height 18
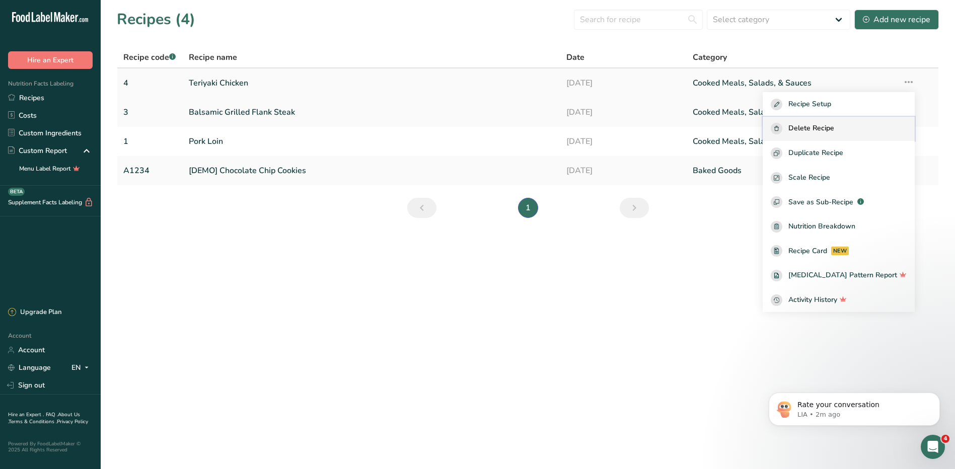
click at [834, 125] on span "Delete Recipe" at bounding box center [811, 129] width 46 height 12
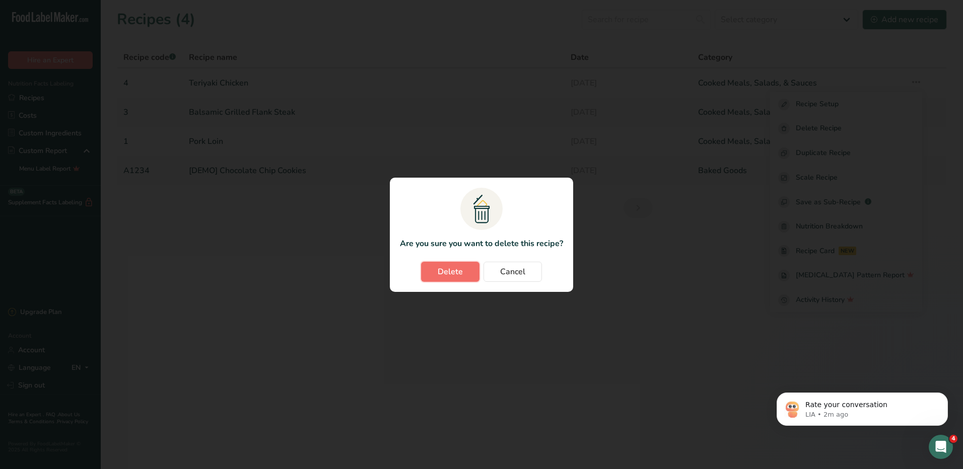
click at [437, 272] on button "Delete" at bounding box center [450, 272] width 58 height 20
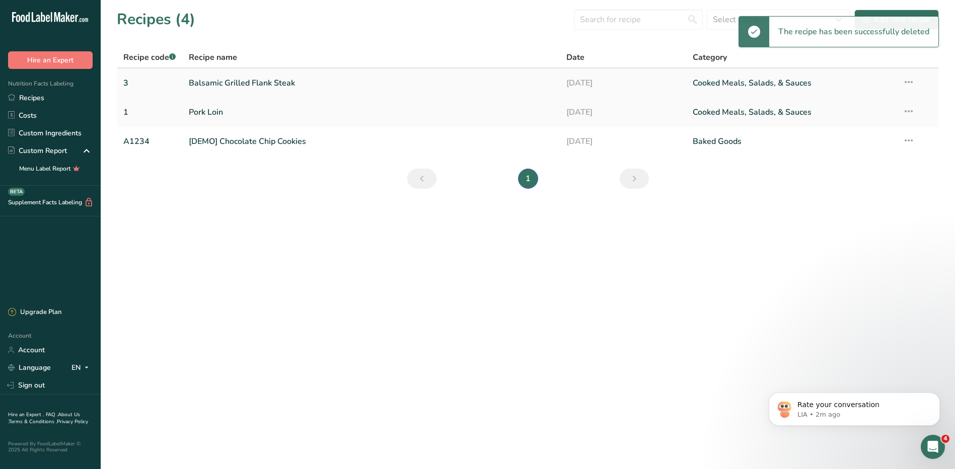
click at [273, 78] on link "Balsamic Grilled Flank Steak" at bounding box center [372, 82] width 366 height 21
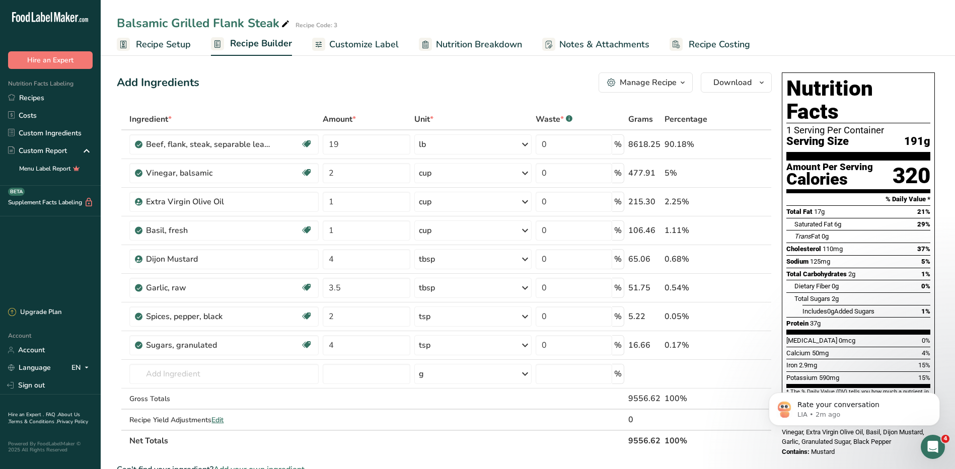
click at [137, 44] on span "Recipe Setup" at bounding box center [163, 45] width 55 height 14
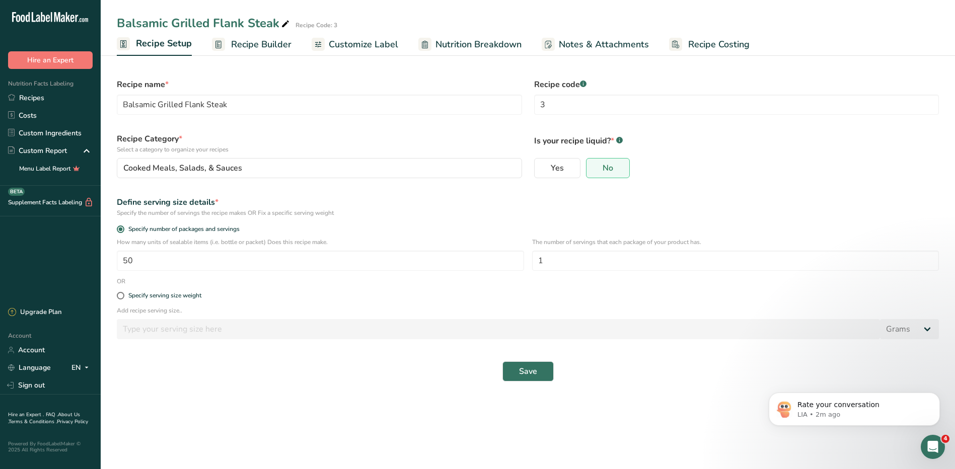
click at [455, 45] on span "Nutrition Breakdown" at bounding box center [478, 45] width 86 height 14
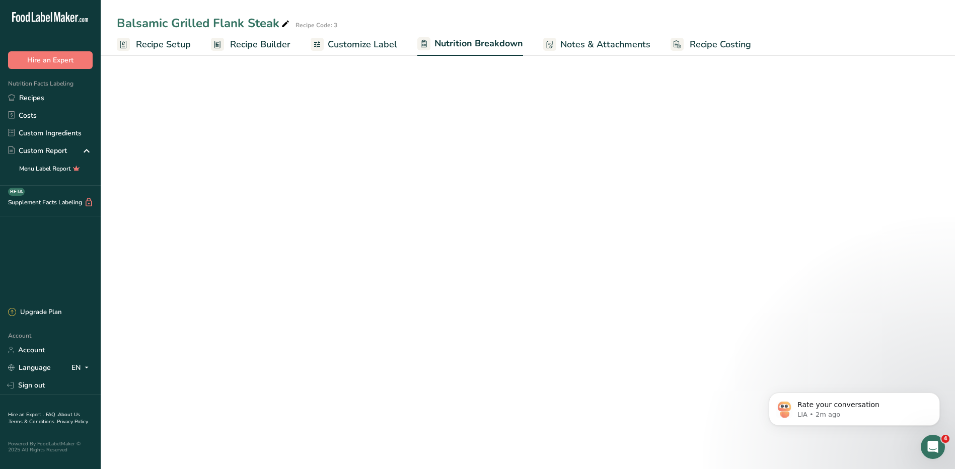
select select "Calories"
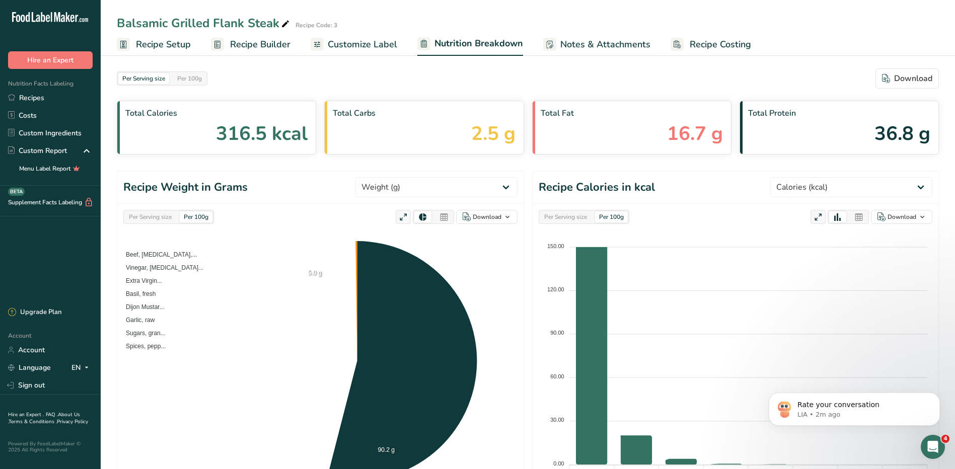
click at [377, 47] on span "Customize Label" at bounding box center [362, 45] width 69 height 14
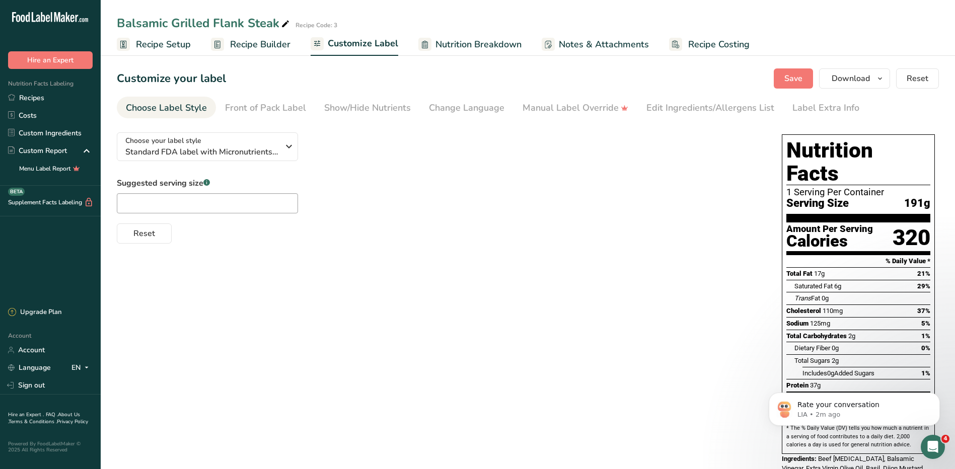
click at [164, 47] on span "Recipe Setup" at bounding box center [163, 45] width 55 height 14
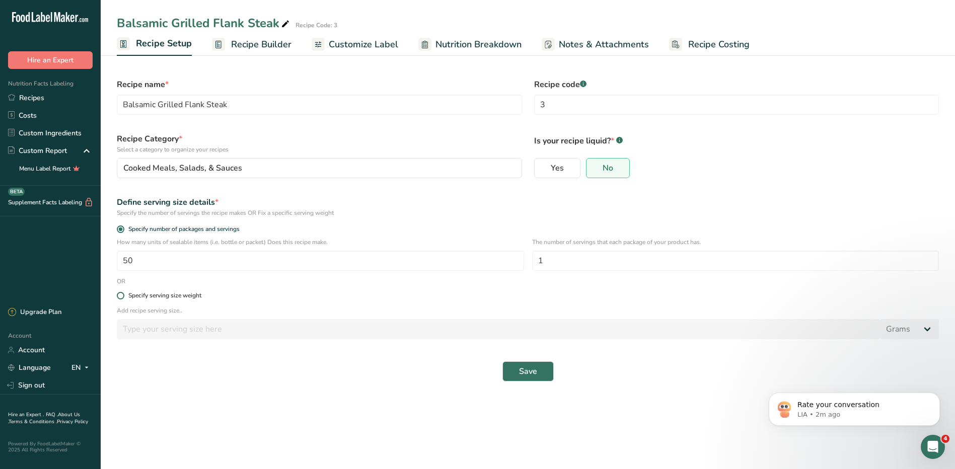
click at [148, 295] on div "Specify serving size weight" at bounding box center [164, 296] width 73 height 8
click at [123, 295] on input "Specify serving size weight" at bounding box center [120, 295] width 7 height 7
radio input "true"
radio input "false"
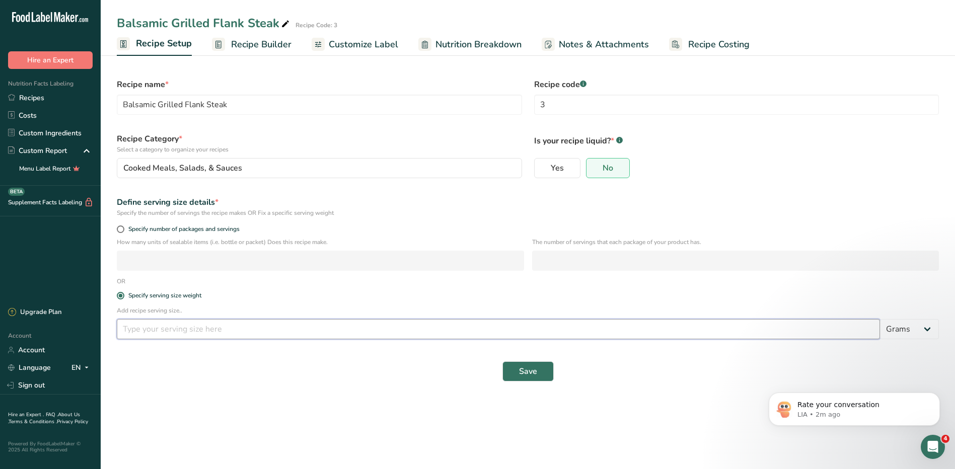
click at [178, 330] on input "number" at bounding box center [498, 329] width 763 height 20
type input "191"
click at [537, 371] on span "Save" at bounding box center [528, 371] width 18 height 12
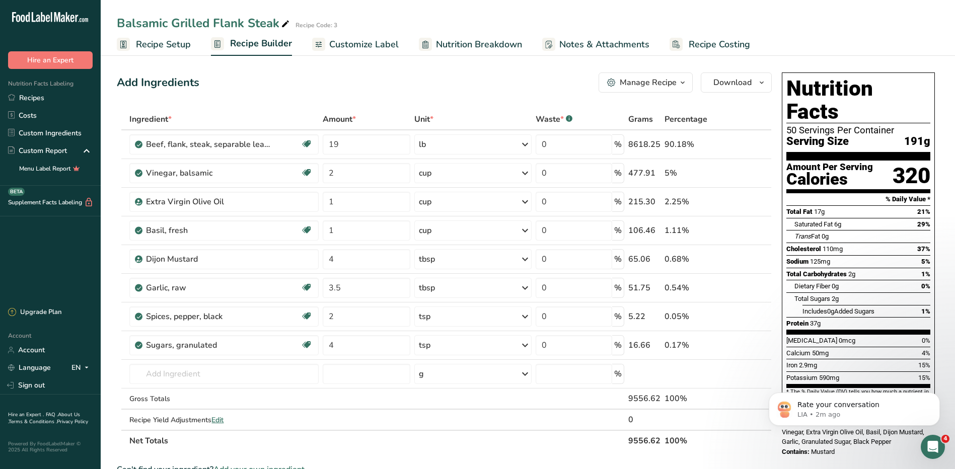
click at [172, 50] on span "Recipe Setup" at bounding box center [163, 45] width 55 height 14
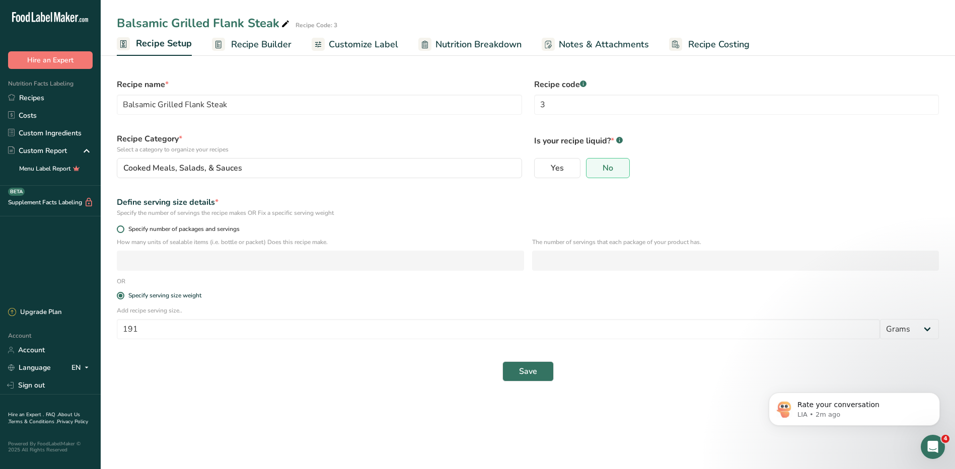
click at [132, 230] on span "Specify number of packages and servings" at bounding box center [181, 230] width 115 height 8
click at [123, 230] on input "Specify number of packages and servings" at bounding box center [120, 229] width 7 height 7
radio input "true"
radio input "false"
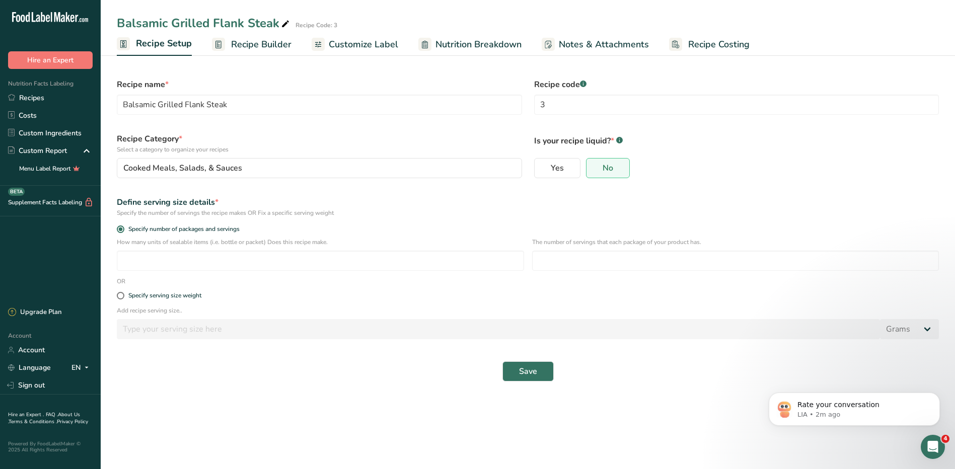
click at [174, 273] on div "How many units of sealable items (i.e. bottle or packet) Does this recipe make.…" at bounding box center [528, 257] width 834 height 39
click at [181, 262] on input "number" at bounding box center [320, 261] width 407 height 20
type input "50"
click at [590, 264] on input "number" at bounding box center [735, 261] width 407 height 20
type input "1"
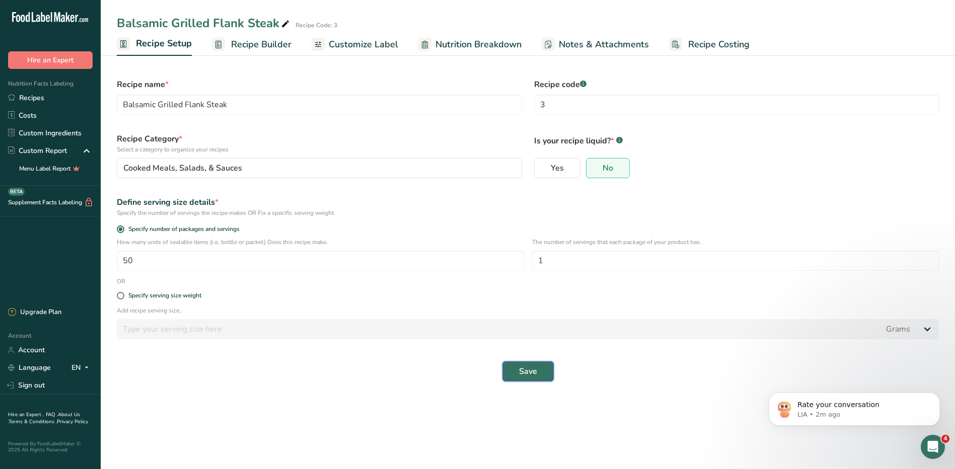
click at [532, 369] on span "Save" at bounding box center [528, 371] width 18 height 12
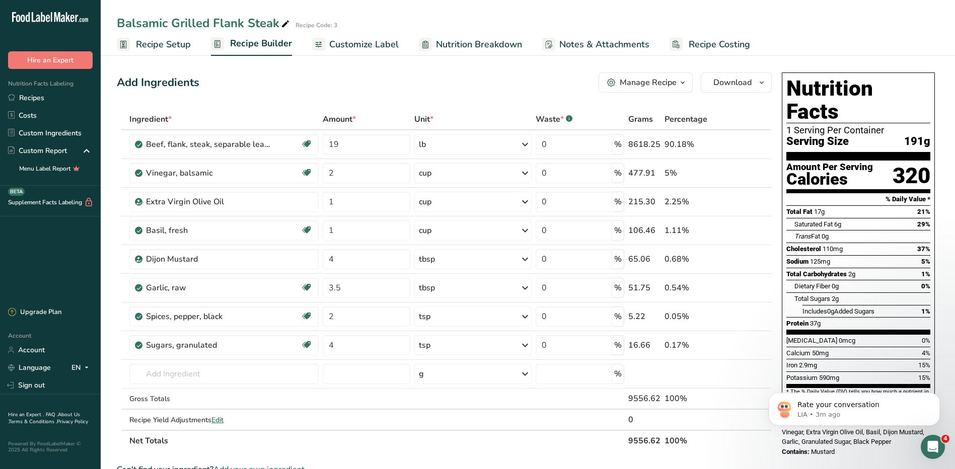
click at [152, 46] on span "Recipe Setup" at bounding box center [163, 45] width 55 height 14
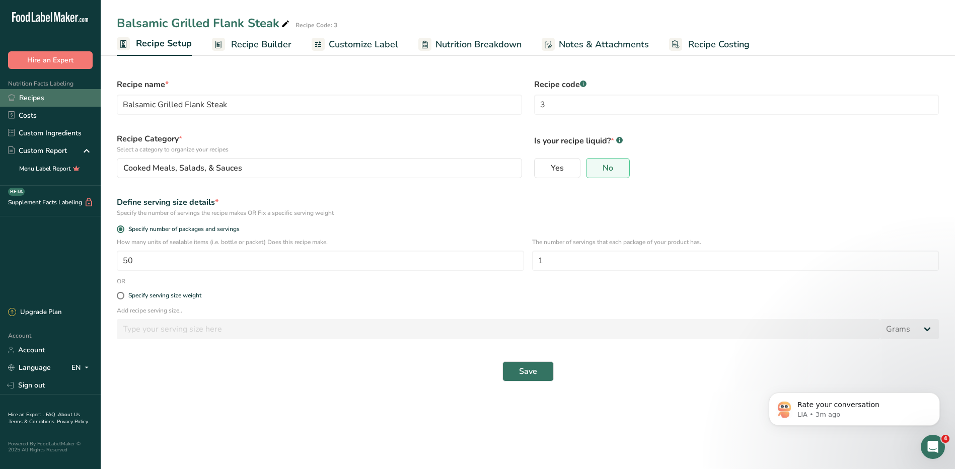
click at [37, 103] on link "Recipes" at bounding box center [50, 98] width 101 height 18
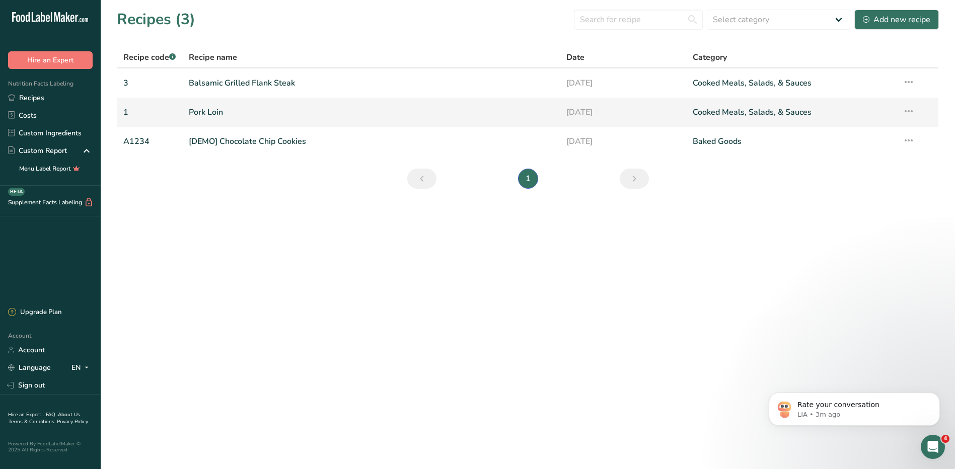
click at [205, 114] on link "Pork Loin" at bounding box center [372, 112] width 366 height 21
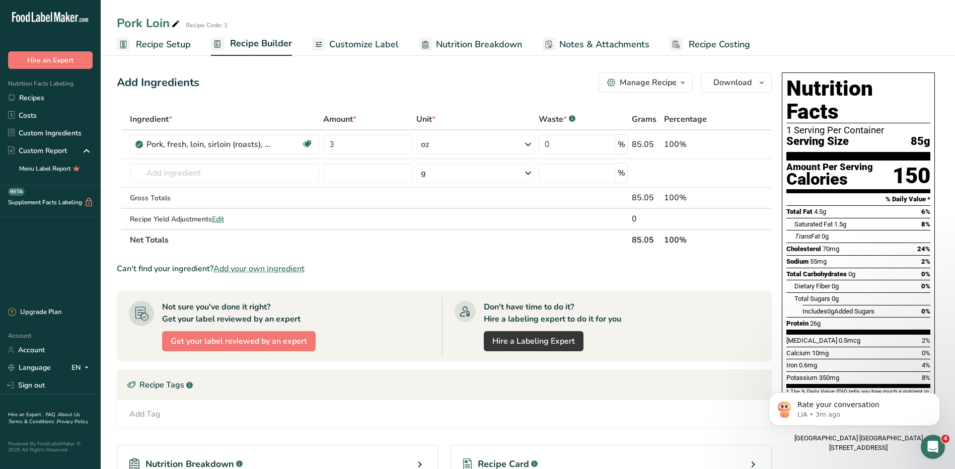
click at [166, 47] on span "Recipe Setup" at bounding box center [163, 45] width 55 height 14
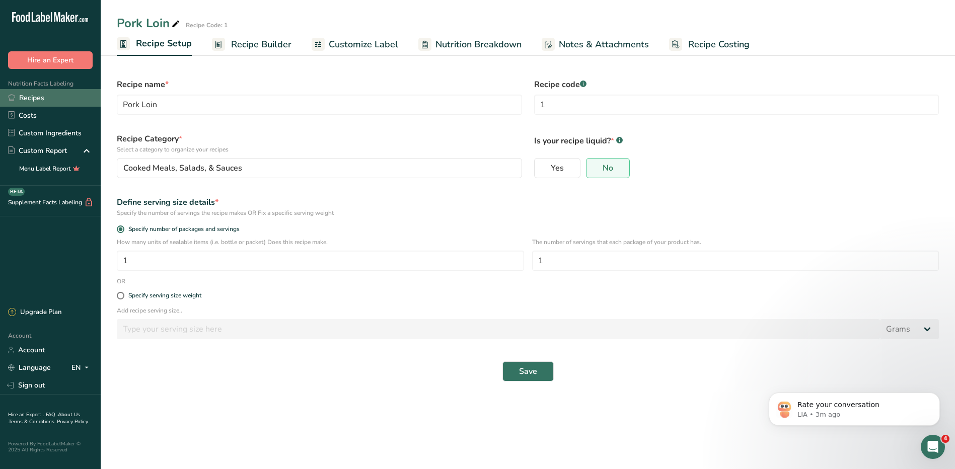
click at [36, 96] on link "Recipes" at bounding box center [50, 98] width 101 height 18
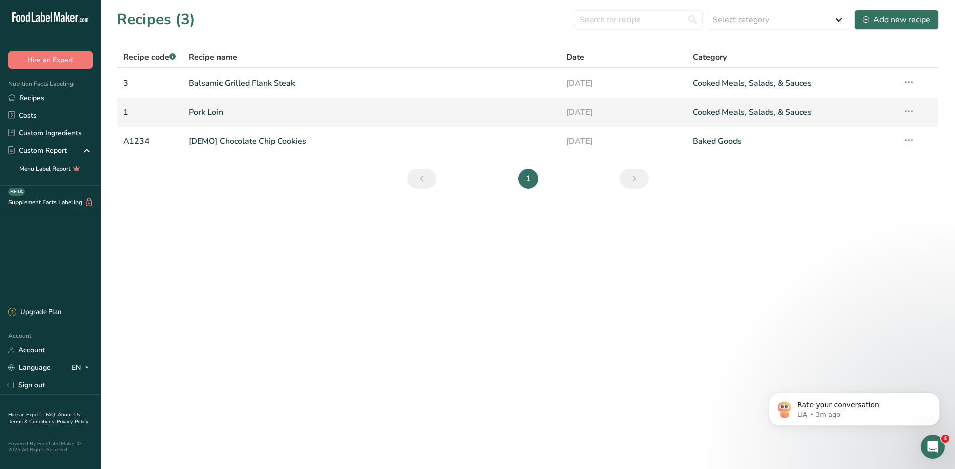
click at [912, 109] on icon at bounding box center [909, 111] width 12 height 18
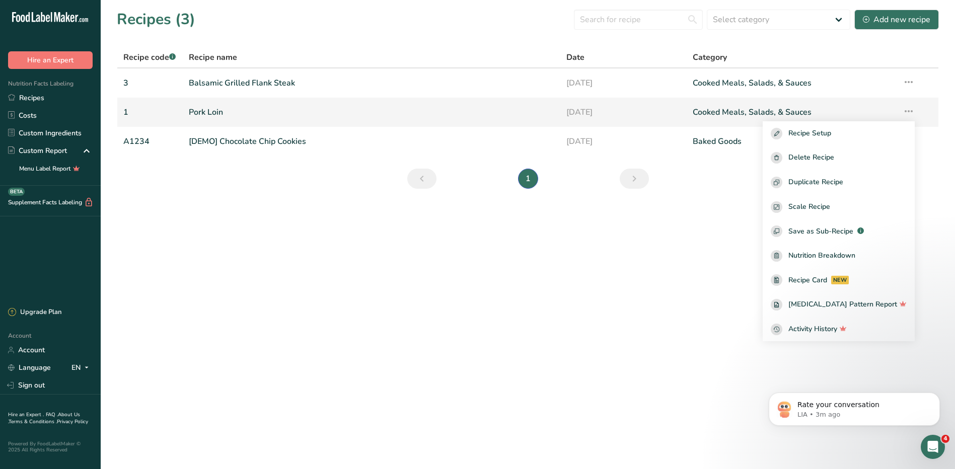
click at [208, 110] on link "Pork Loin" at bounding box center [372, 112] width 366 height 21
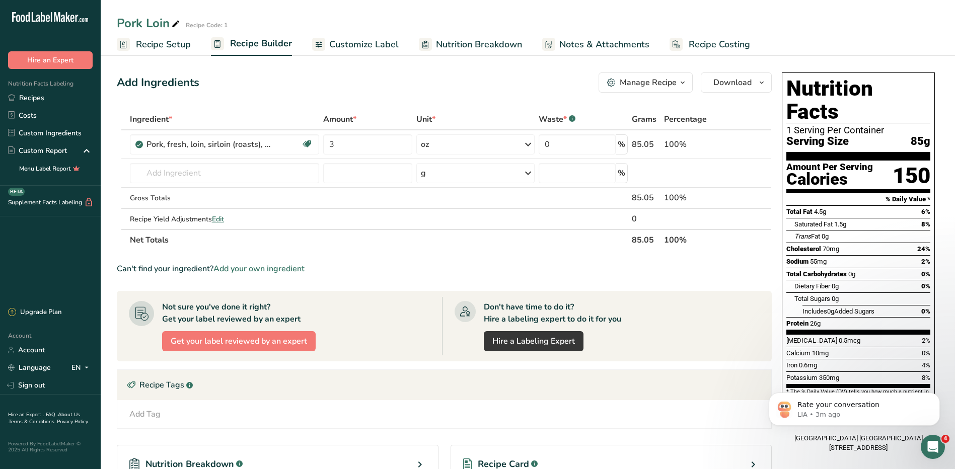
click at [161, 45] on span "Recipe Setup" at bounding box center [163, 45] width 55 height 14
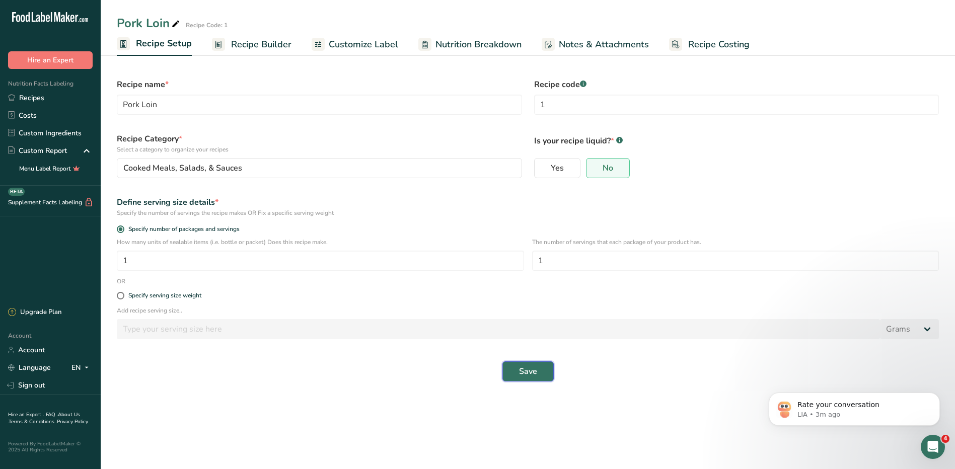
click at [545, 376] on button "Save" at bounding box center [527, 371] width 51 height 20
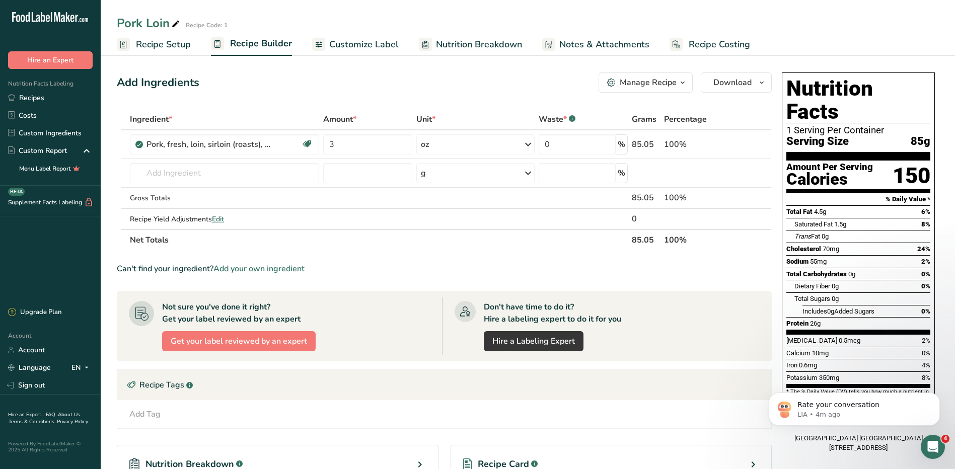
click at [172, 38] on span "Recipe Setup" at bounding box center [163, 45] width 55 height 14
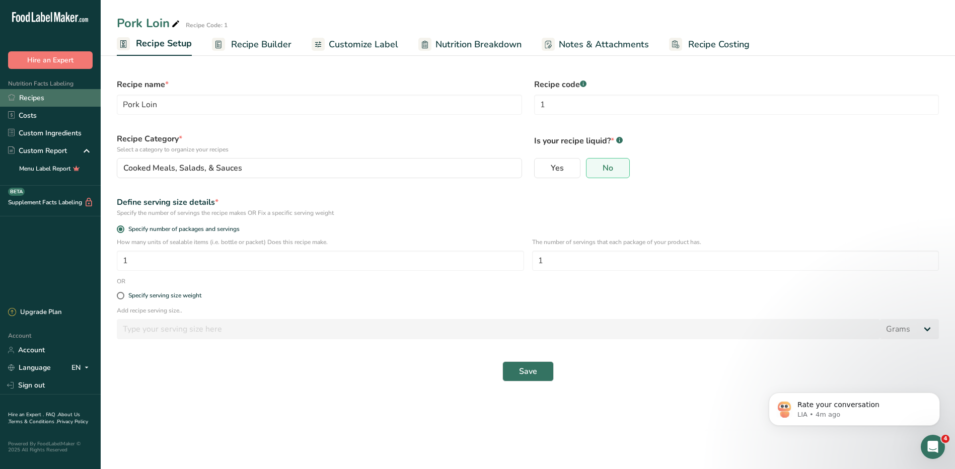
click at [31, 97] on link "Recipes" at bounding box center [50, 98] width 101 height 18
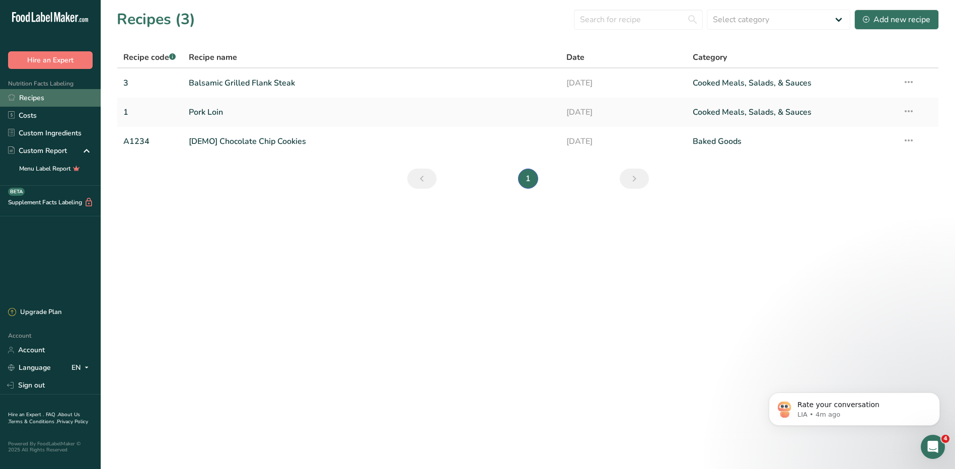
click at [41, 96] on link "Recipes" at bounding box center [50, 98] width 101 height 18
click at [908, 111] on icon at bounding box center [909, 111] width 12 height 18
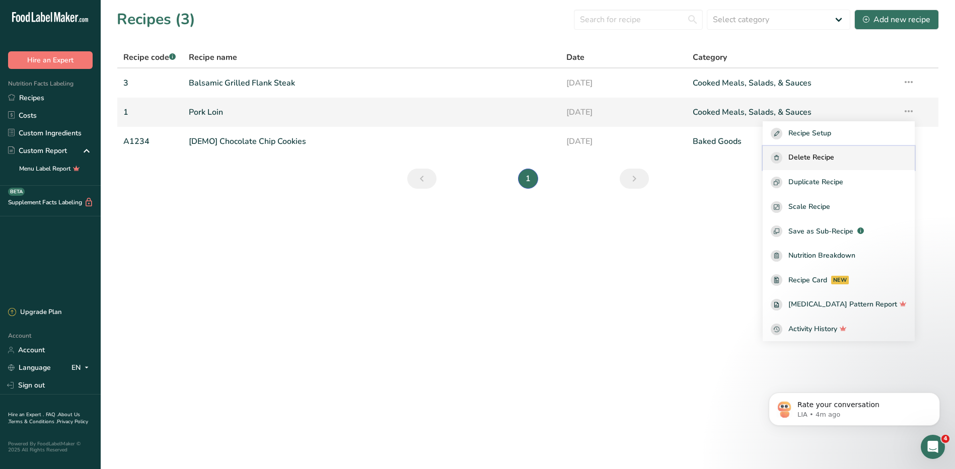
click at [828, 156] on span "Delete Recipe" at bounding box center [811, 158] width 46 height 12
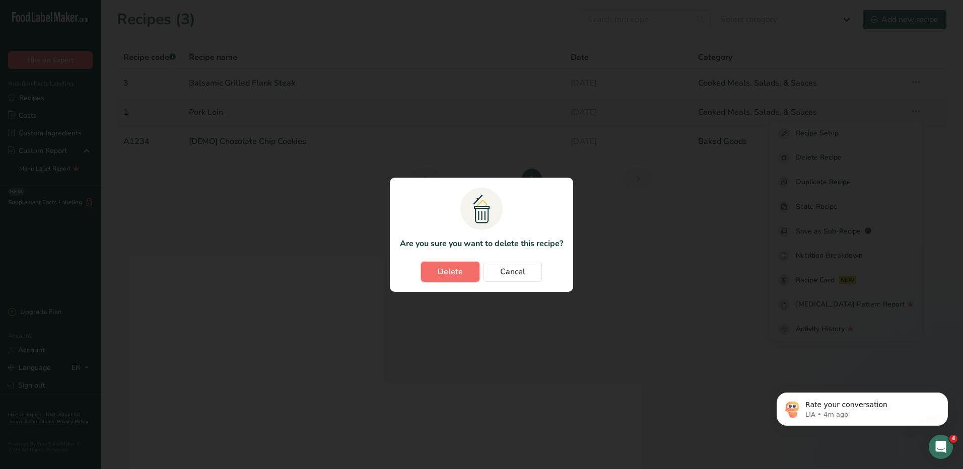
click at [454, 273] on span "Delete" at bounding box center [449, 272] width 25 height 12
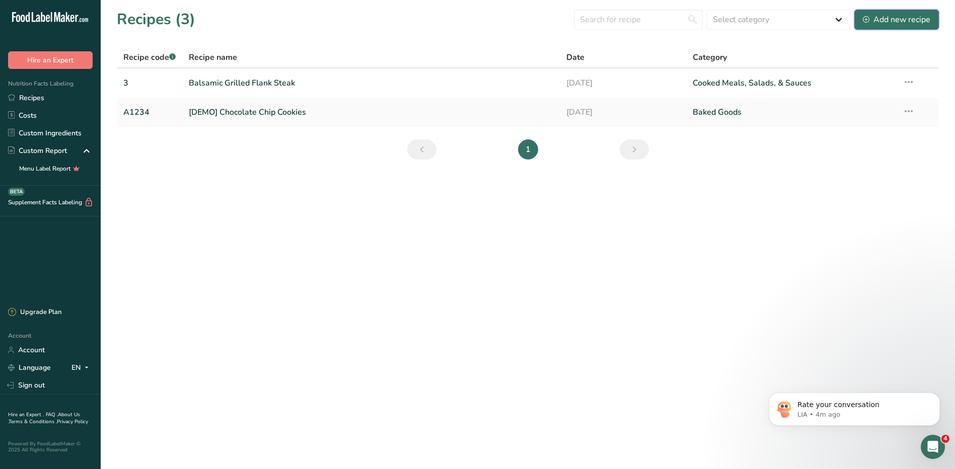
click at [887, 20] on div "Add new recipe" at bounding box center [896, 20] width 67 height 12
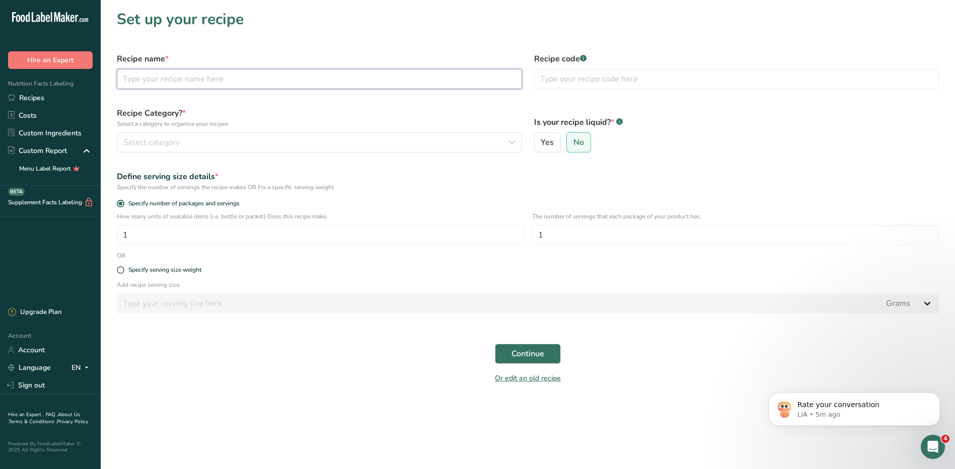
click at [183, 86] on input "text" at bounding box center [319, 79] width 405 height 20
type input "Teriyaki chicken"
click at [588, 78] on input "text" at bounding box center [736, 79] width 405 height 20
type input "2"
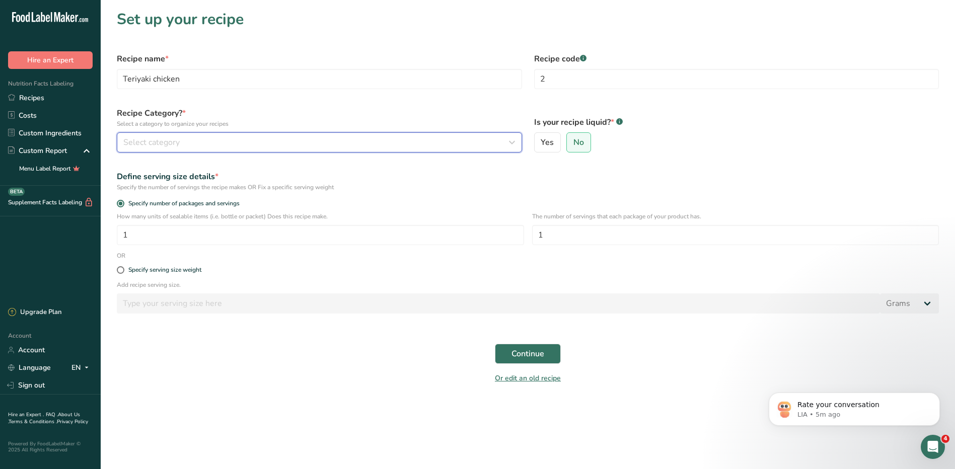
click at [136, 138] on span "Select category" at bounding box center [151, 142] width 56 height 12
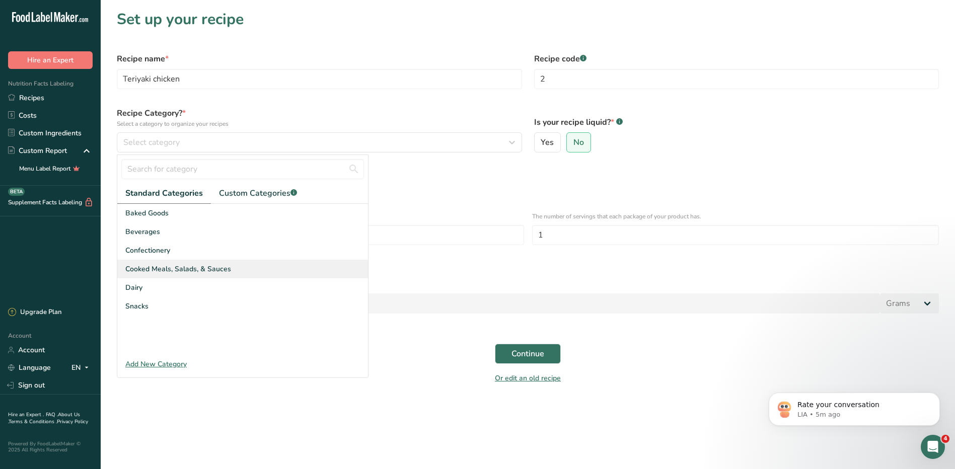
click at [183, 266] on span "Cooked Meals, Salads, & Sauces" at bounding box center [178, 269] width 106 height 11
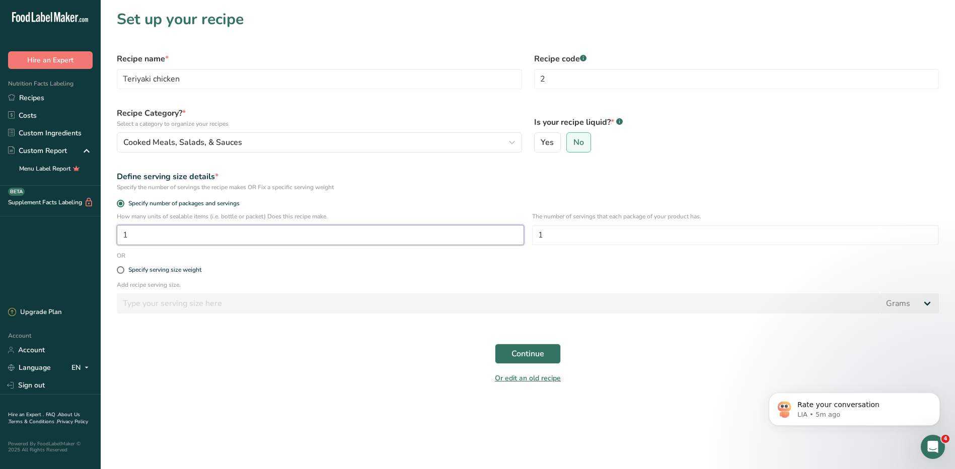
click at [276, 237] on input "1" at bounding box center [320, 235] width 407 height 20
type input "50"
click at [524, 350] on span "Continue" at bounding box center [527, 354] width 33 height 12
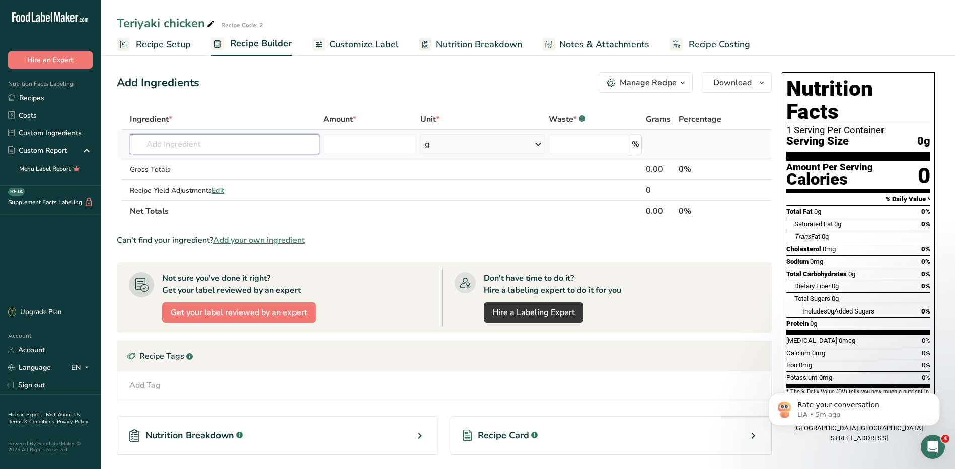
click at [167, 142] on input "text" at bounding box center [224, 144] width 189 height 20
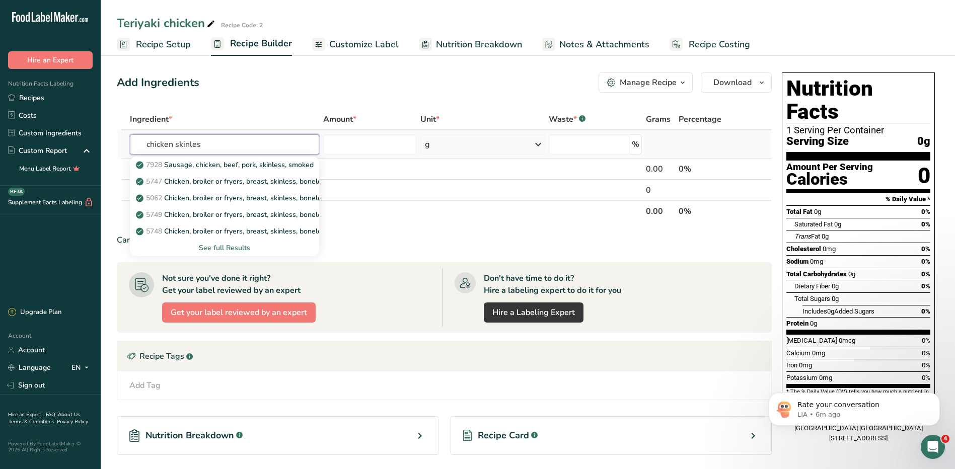
type input "chicken skinles"
click at [240, 246] on div "See full Results" at bounding box center [224, 248] width 173 height 11
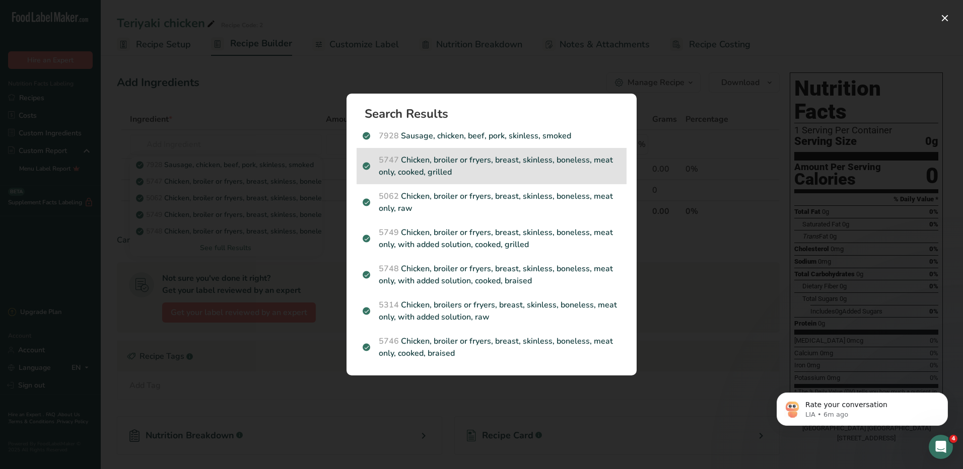
click at [584, 165] on p "5747 Chicken, broiler or fryers, breast, skinless, boneless, meat only, cooked,…" at bounding box center [491, 166] width 258 height 24
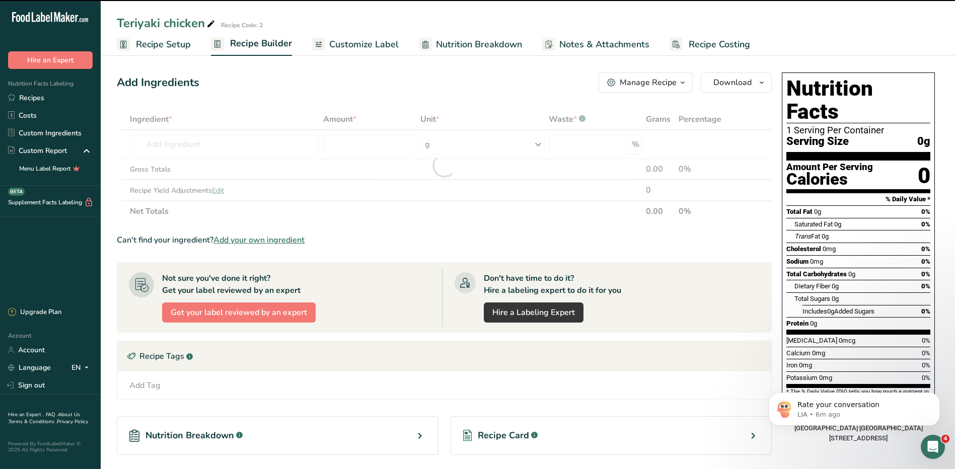
type input "0"
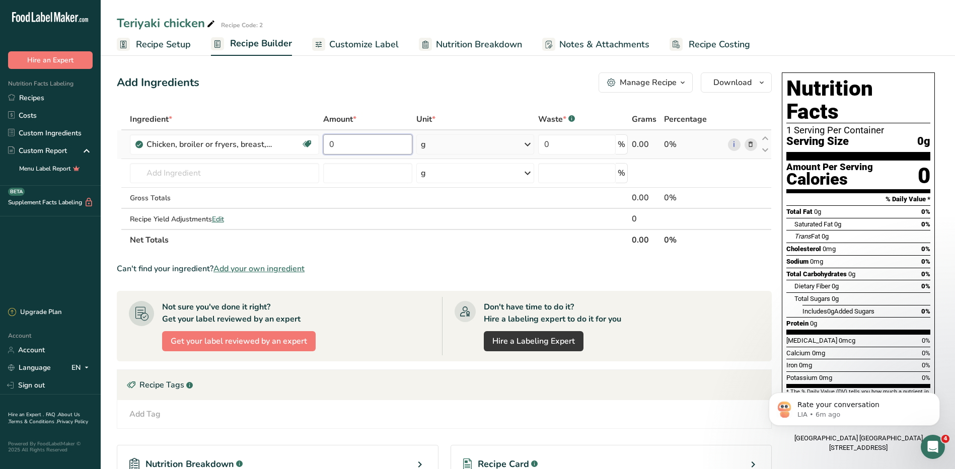
click at [400, 150] on input "0" at bounding box center [367, 144] width 89 height 20
click at [466, 146] on div "Ingredient * Amount * Unit * Waste * .a-a{fill:#347362;}.b-a{fill:#fff;} Grams …" at bounding box center [444, 180] width 655 height 142
click at [401, 147] on input "30" at bounding box center [367, 144] width 89 height 20
type input "3"
click at [499, 147] on div "Ingredient * Amount * Unit * Waste * .a-a{fill:#347362;}.b-a{fill:#fff;} Grams …" at bounding box center [444, 180] width 655 height 142
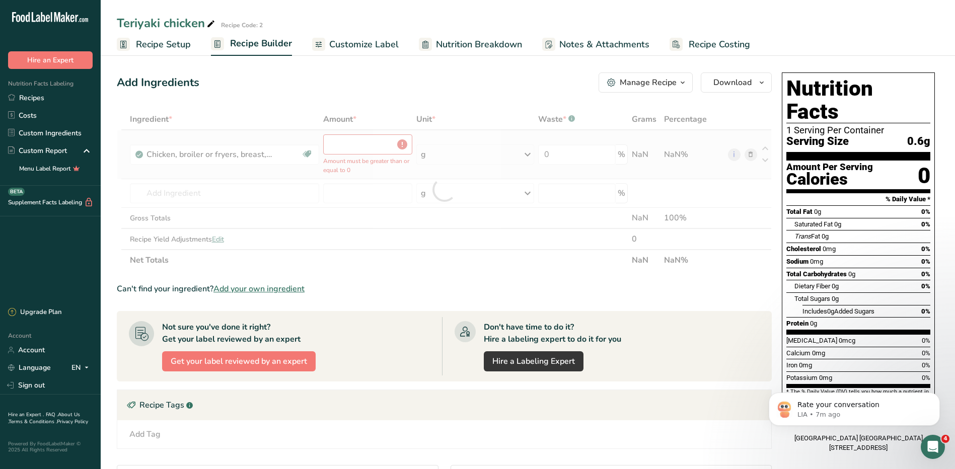
type input "0"
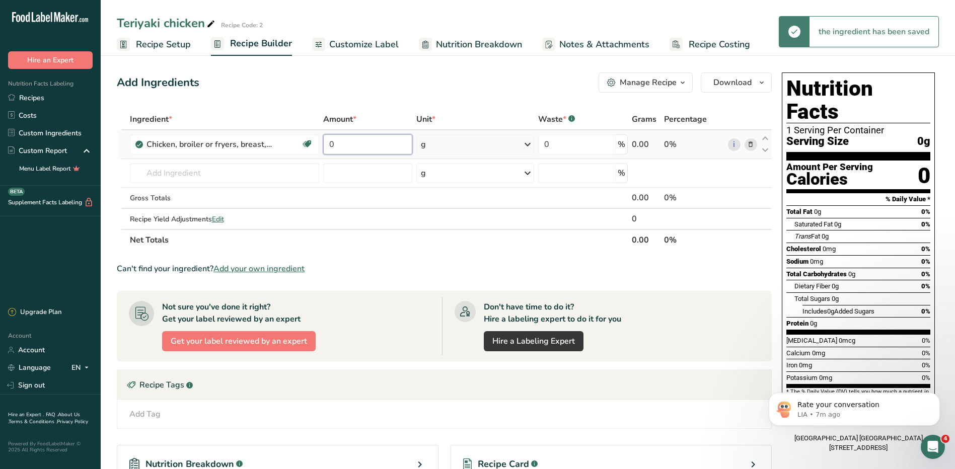
click at [388, 146] on input "0" at bounding box center [367, 144] width 89 height 20
type input "10"
click at [467, 139] on div "Ingredient * Amount * Unit * Waste * .a-a{fill:#347362;}.b-a{fill:#fff;} Grams …" at bounding box center [444, 180] width 655 height 142
click at [467, 143] on div "g" at bounding box center [475, 144] width 118 height 20
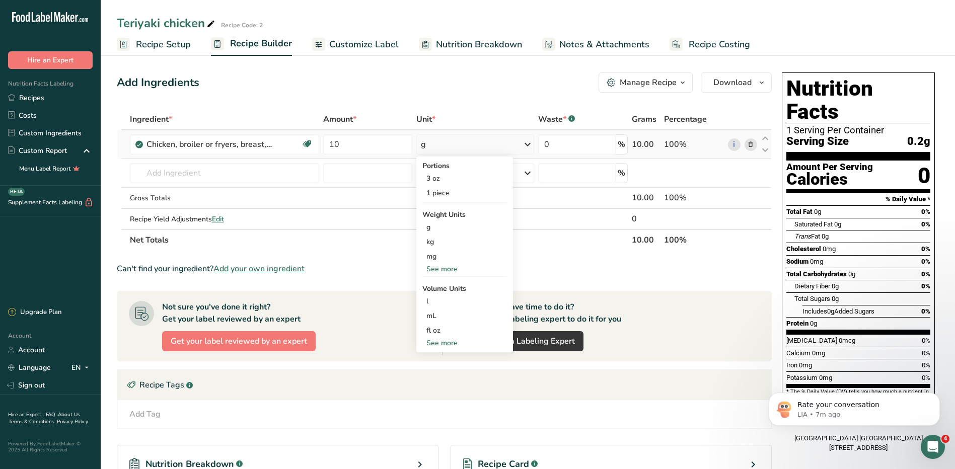
click at [451, 267] on div "See more" at bounding box center [464, 269] width 85 height 11
click at [450, 292] on div "lb" at bounding box center [464, 285] width 85 height 15
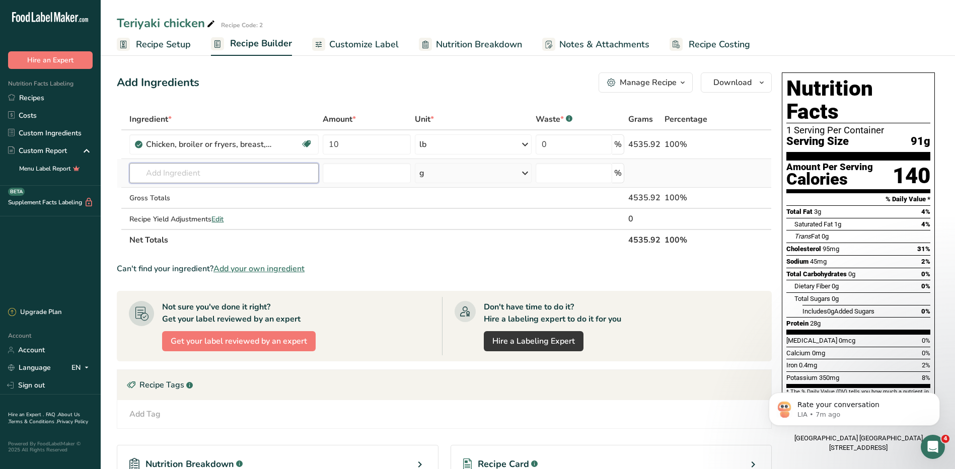
click at [218, 173] on input "text" at bounding box center [223, 173] width 189 height 20
click at [281, 173] on input "text" at bounding box center [223, 173] width 189 height 20
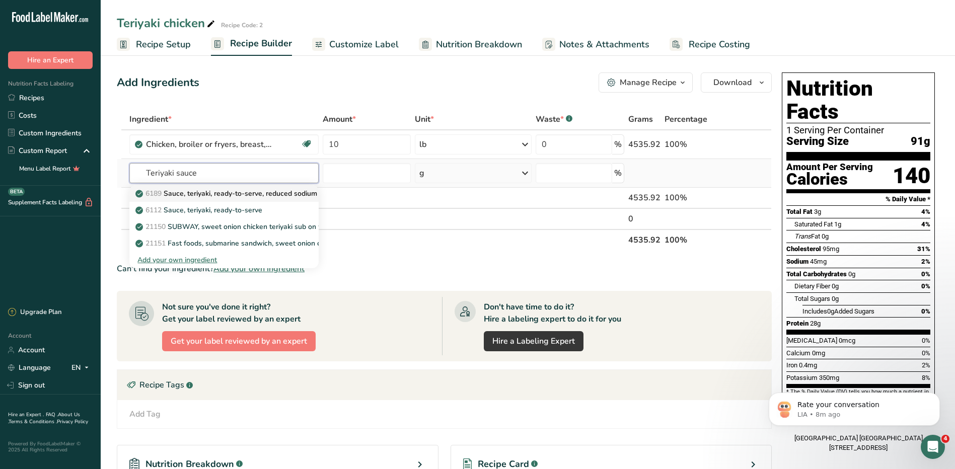
type input "Teriyaki sauce"
click at [275, 194] on p "6189 Sauce, teriyaki, ready-to-serve, reduced sodium" at bounding box center [227, 193] width 180 height 11
type input "Sauce, teriyaki, ready-to-serve, reduced sodium"
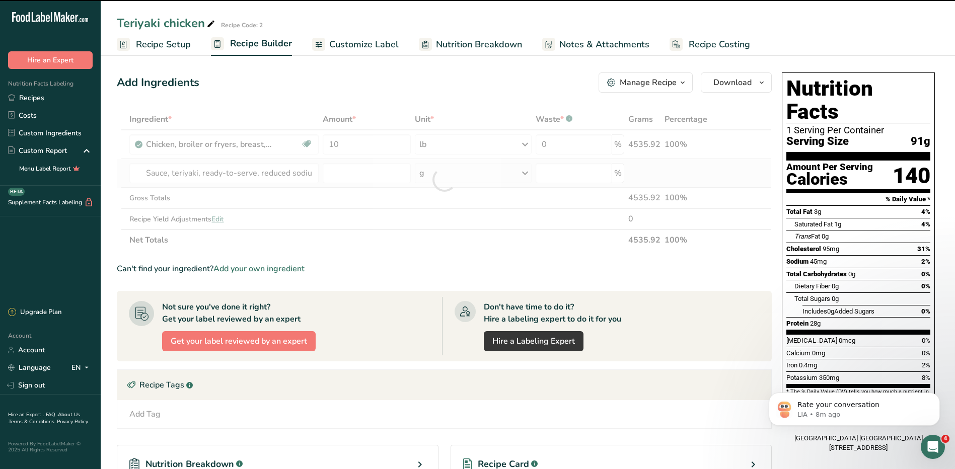
type input "0"
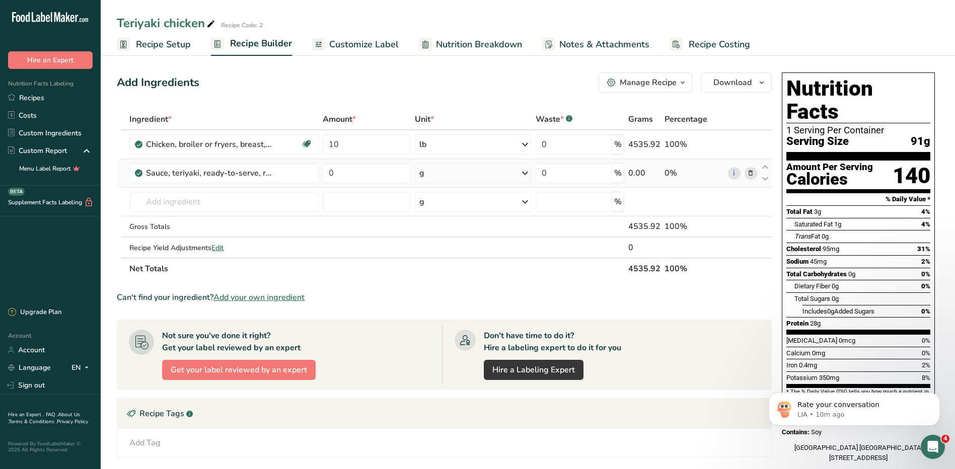
click at [435, 172] on div "g" at bounding box center [473, 173] width 117 height 20
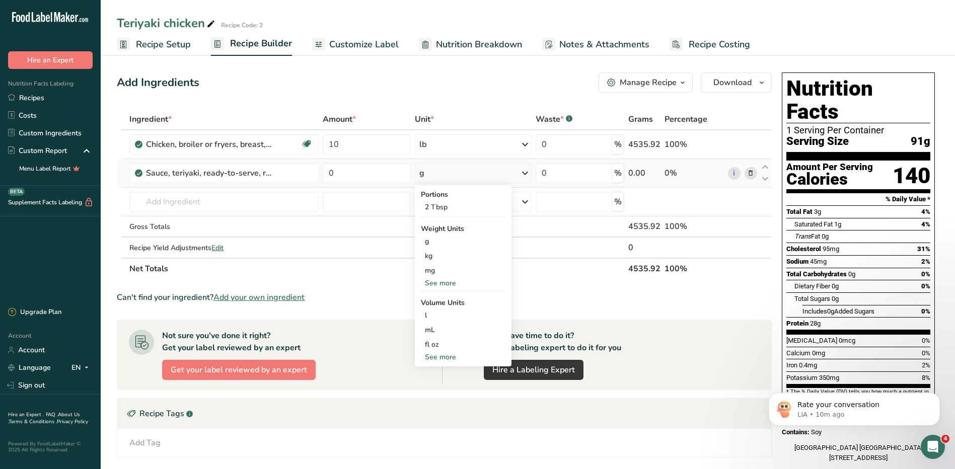
click at [440, 284] on div "See more" at bounding box center [463, 283] width 85 height 11
click at [446, 400] on div "See more" at bounding box center [463, 401] width 85 height 11
select select "22"
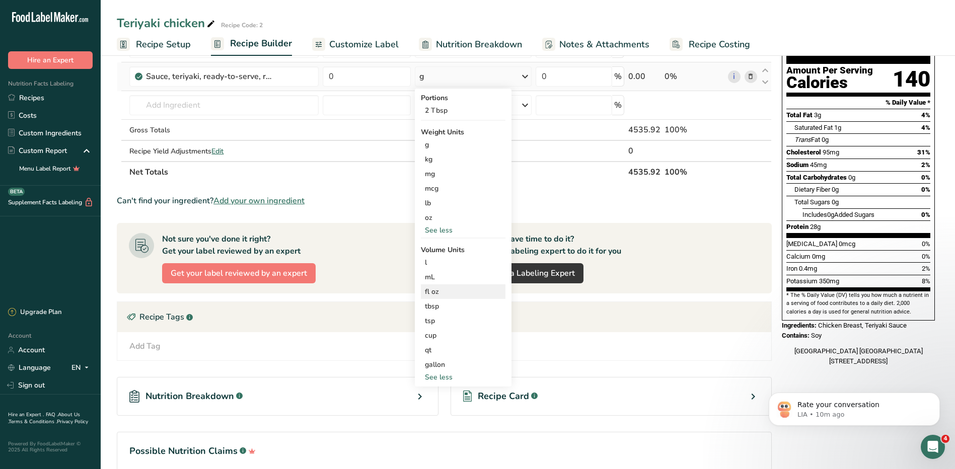
scroll to position [101, 0]
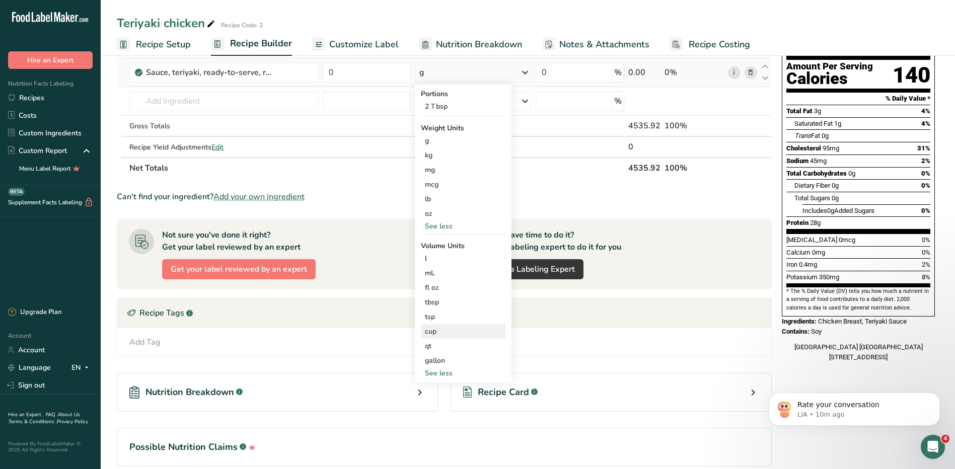
click at [438, 330] on div "cup" at bounding box center [463, 331] width 77 height 11
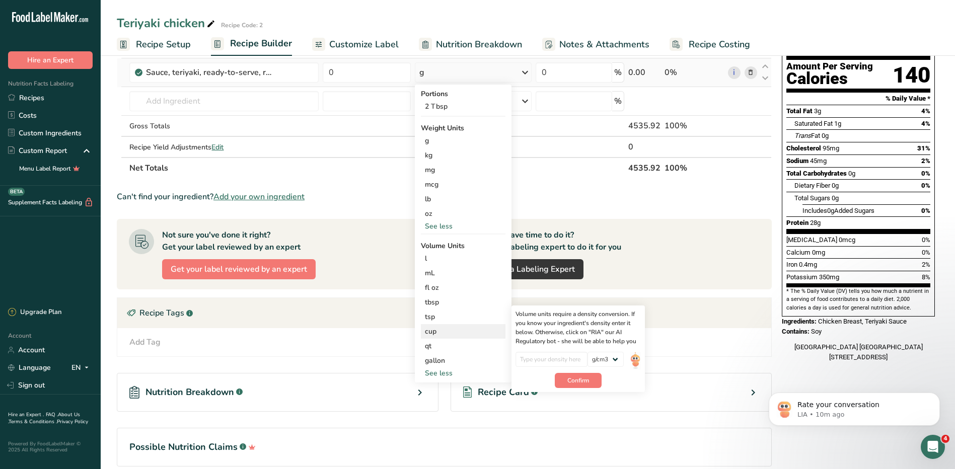
click at [485, 335] on div "cup" at bounding box center [463, 331] width 77 height 11
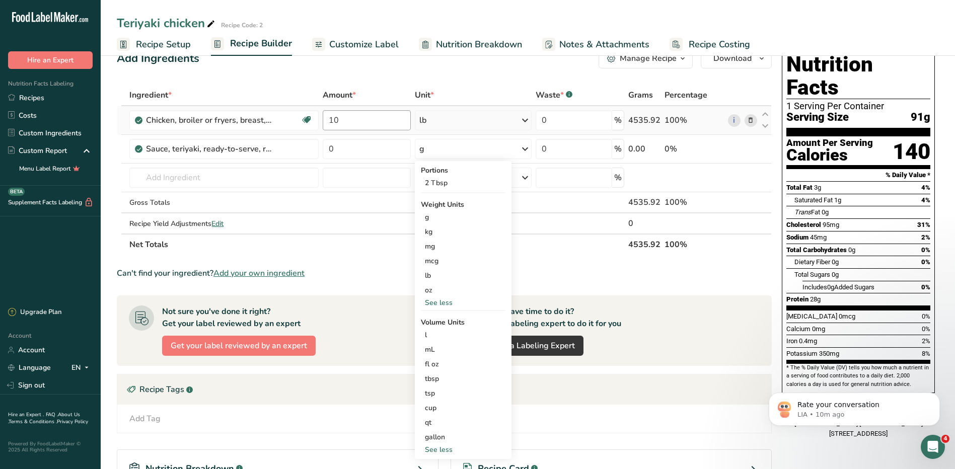
scroll to position [0, 0]
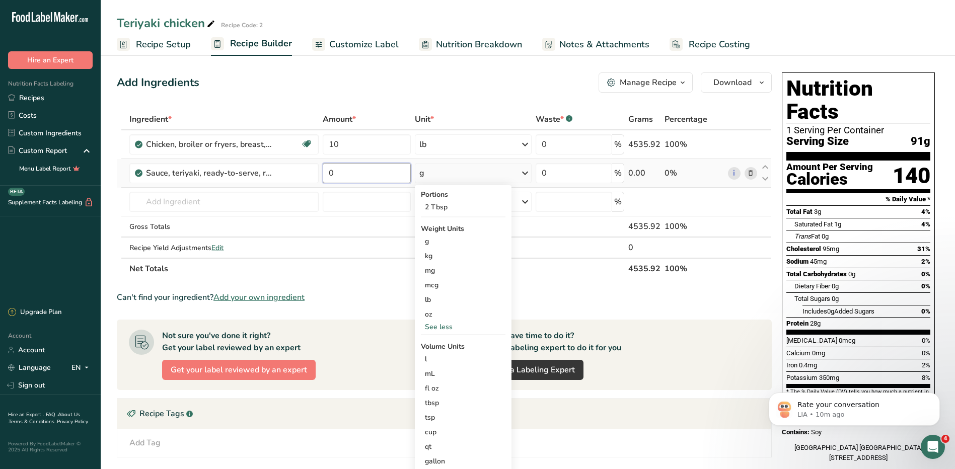
click at [358, 167] on input "0" at bounding box center [367, 173] width 88 height 20
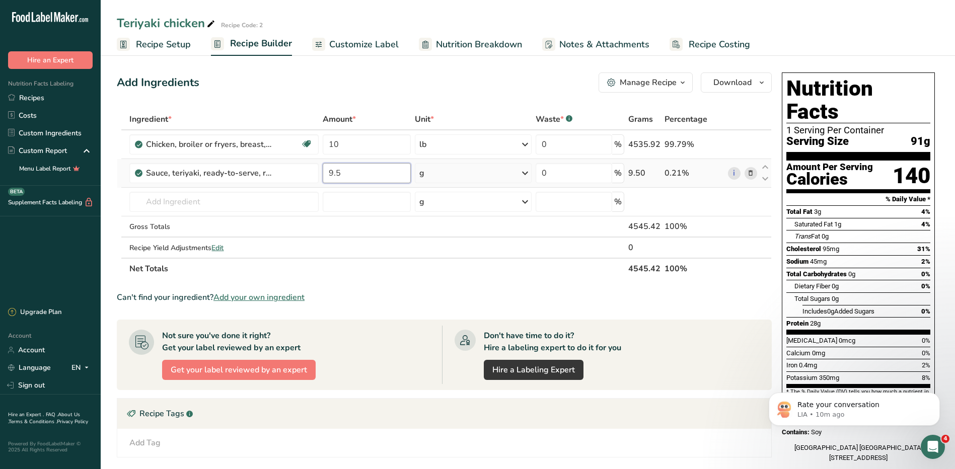
type input "9.5"
click at [461, 175] on div "Ingredient * Amount * Unit * Waste * .a-a{fill:#347362;}.b-a{fill:#fff;} Grams …" at bounding box center [444, 194] width 655 height 171
click at [461, 175] on div "g" at bounding box center [473, 173] width 117 height 20
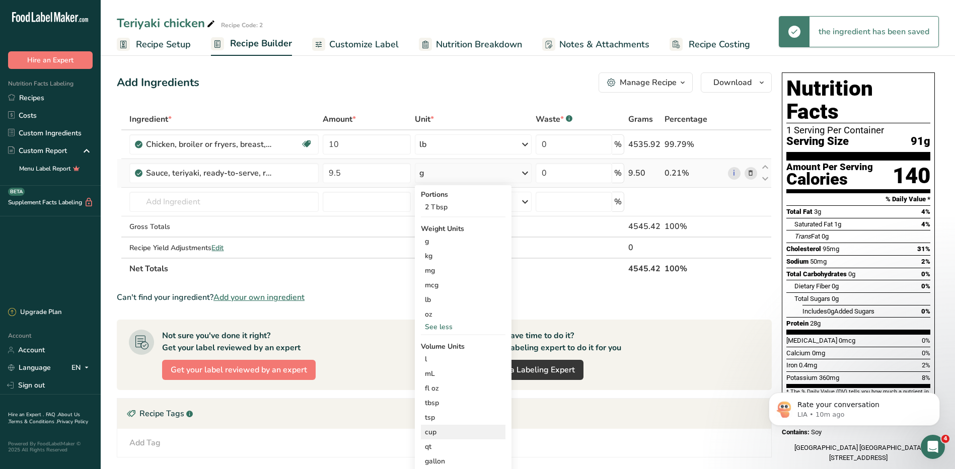
click at [441, 434] on div "cup" at bounding box center [463, 432] width 77 height 11
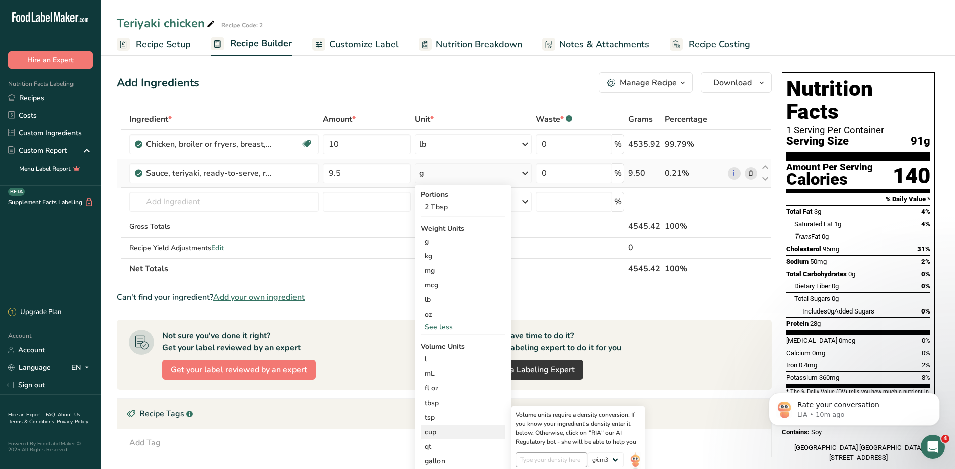
scroll to position [50, 0]
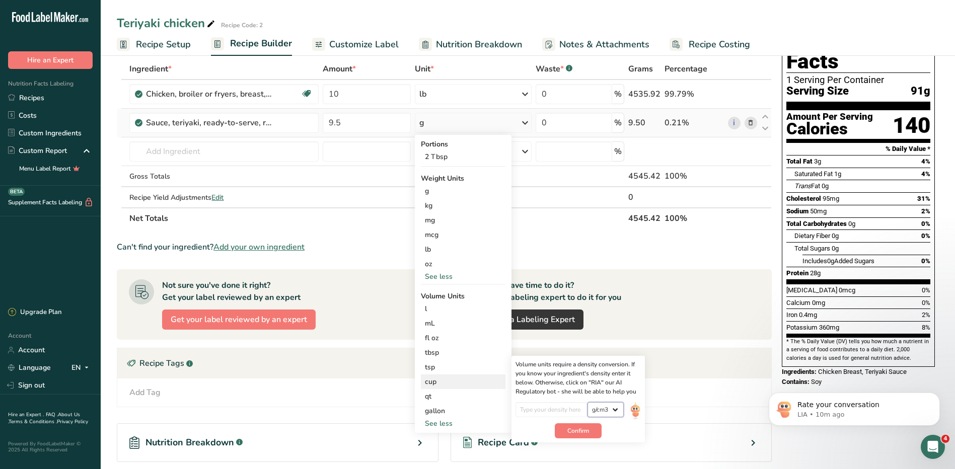
click at [614, 405] on select "lb/ft3 g/cm3" at bounding box center [605, 409] width 36 height 15
click at [587, 402] on select "lb/ft3 g/cm3" at bounding box center [605, 409] width 36 height 15
click at [634, 410] on img at bounding box center [635, 411] width 11 height 18
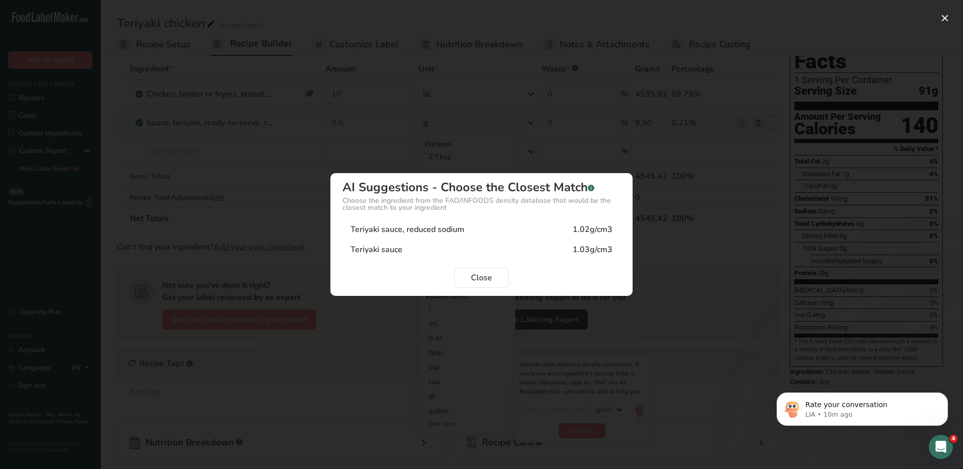
click at [602, 236] on div "Teriyaki sauce, reduced sodium 1.02g/cm3" at bounding box center [481, 229] width 278 height 20
type input "1.02"
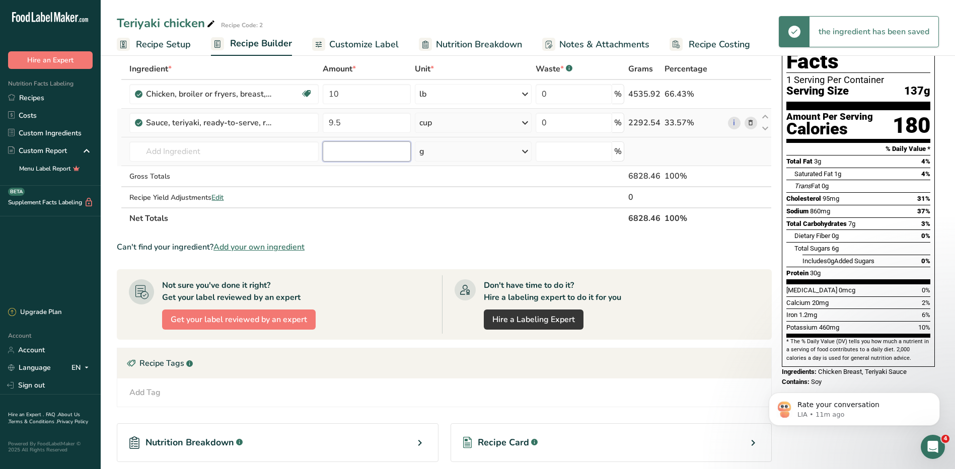
click at [377, 153] on input "number" at bounding box center [367, 151] width 88 height 20
click at [242, 146] on input "text" at bounding box center [223, 151] width 189 height 20
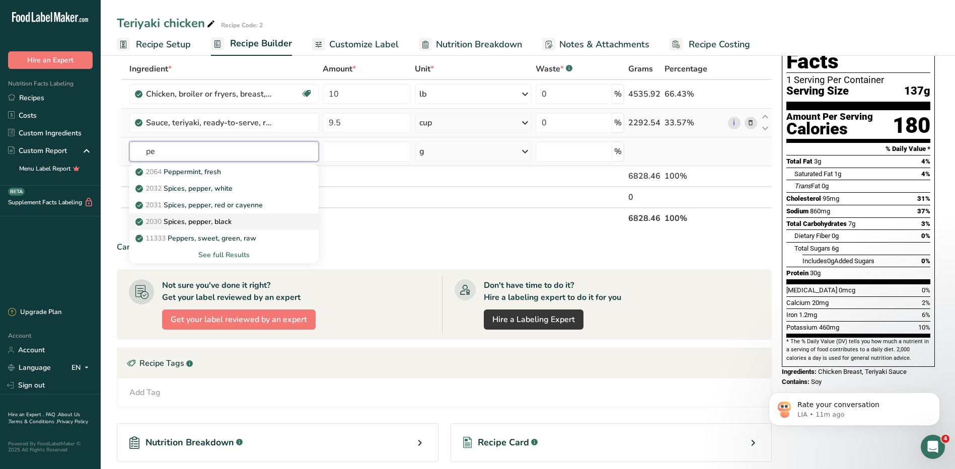
type input "p"
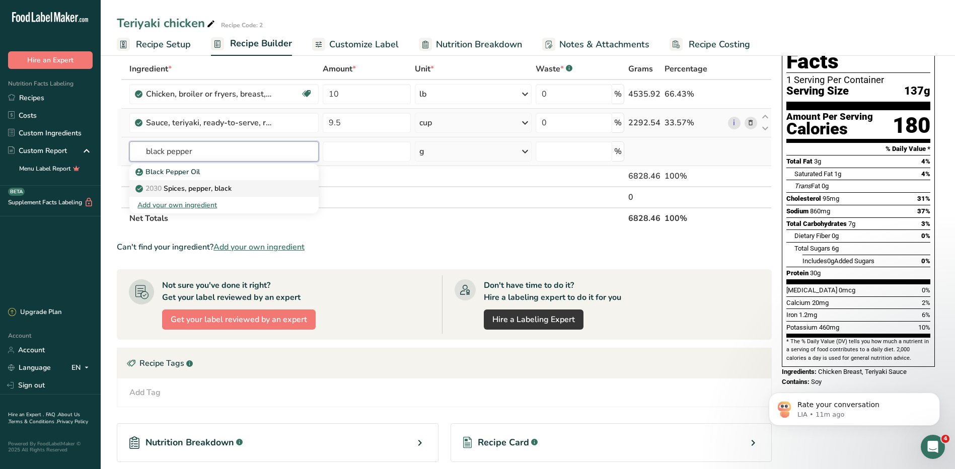
type input "black pepper"
click at [214, 191] on p "2030 Spices, pepper, black" at bounding box center [184, 188] width 94 height 11
type input "Spices, pepper, black"
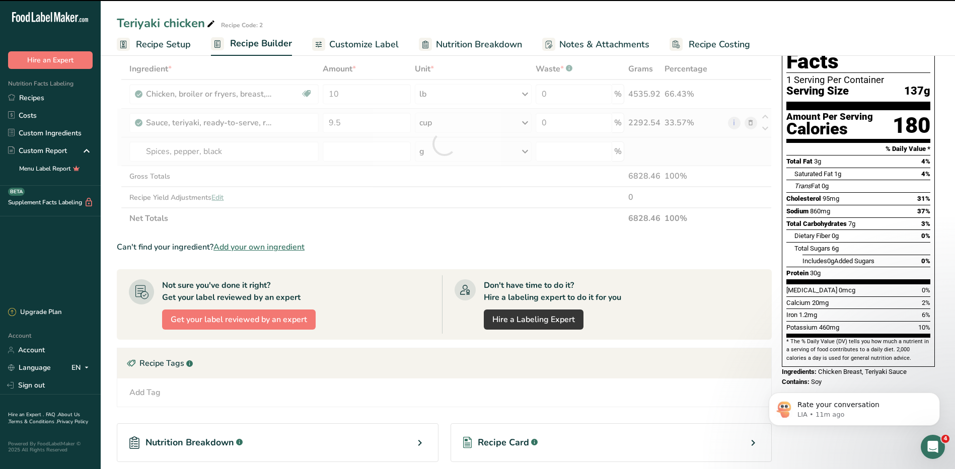
type input "0"
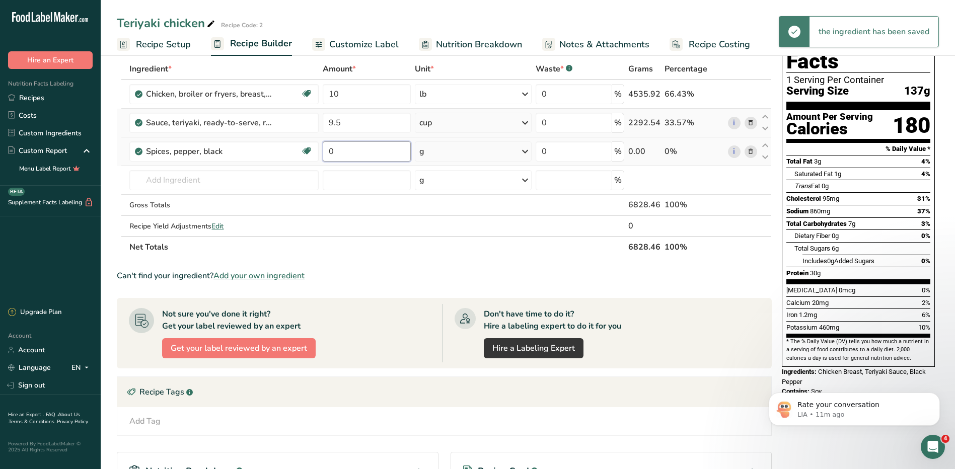
click at [357, 151] on input "0" at bounding box center [367, 151] width 88 height 20
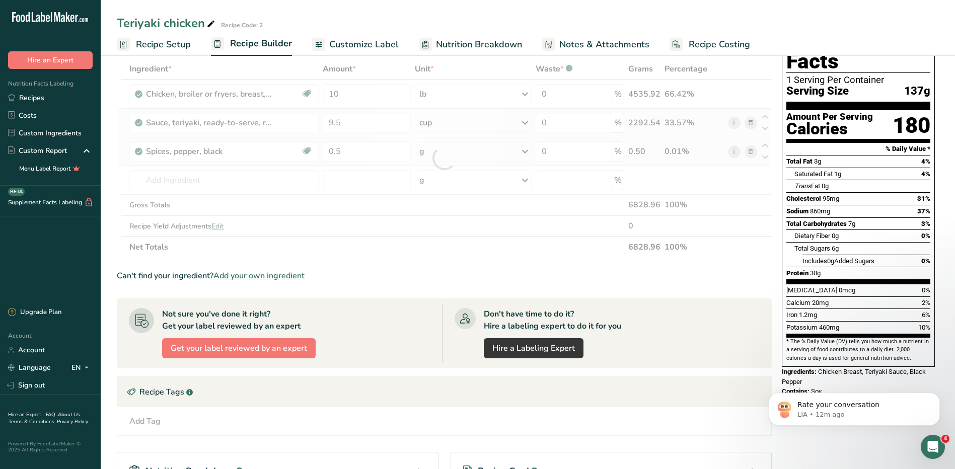
click at [427, 149] on div "Ingredient * Amount * Unit * Waste * .a-a{fill:#347362;}.b-a{fill:#fff;} Grams …" at bounding box center [444, 157] width 655 height 199
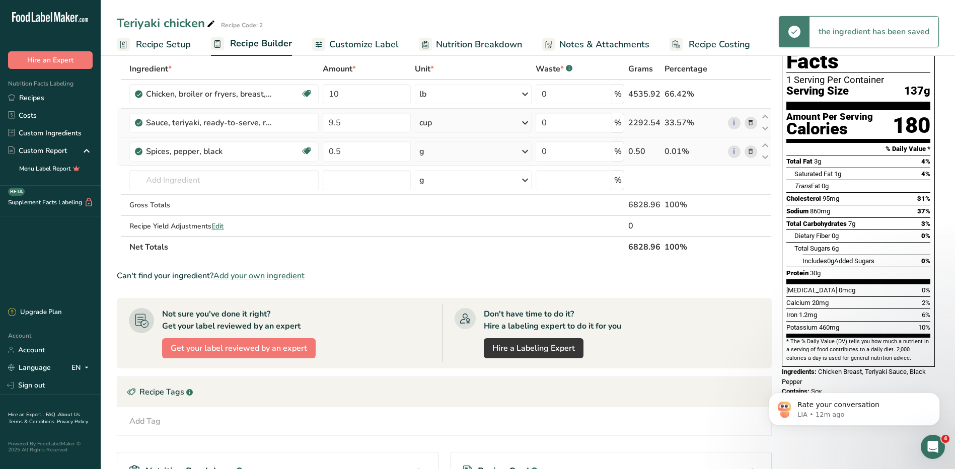
click at [437, 154] on div "g" at bounding box center [473, 151] width 117 height 20
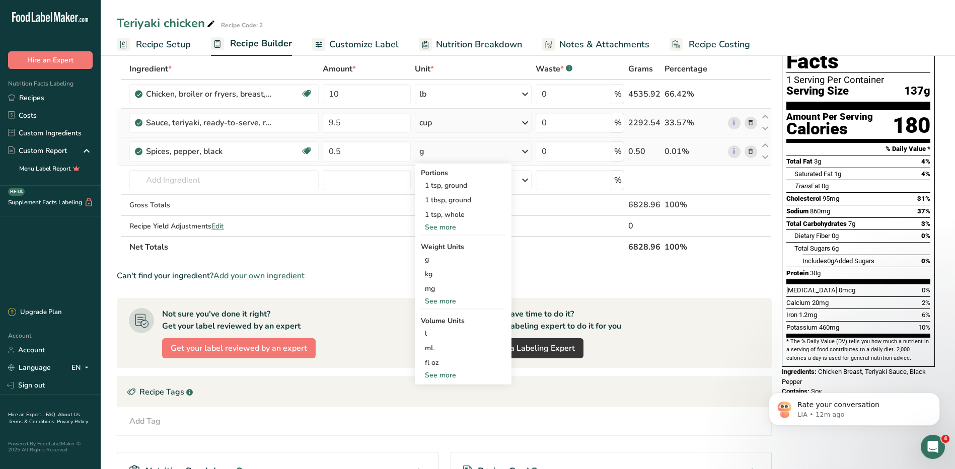
click at [443, 303] on div "See more" at bounding box center [463, 301] width 85 height 11
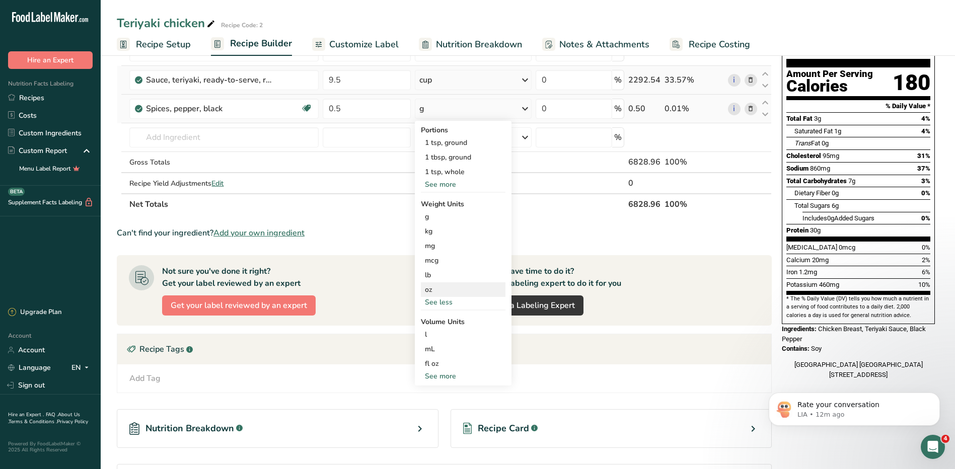
scroll to position [151, 0]
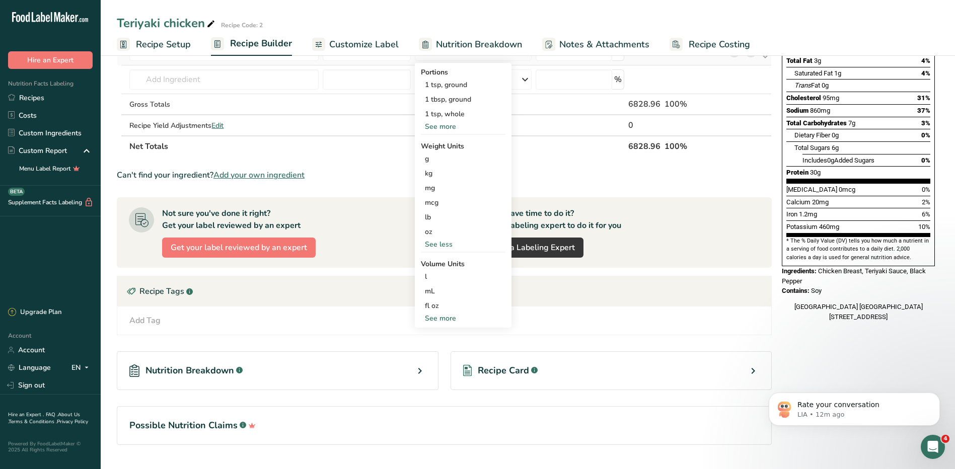
click at [443, 320] on div "See more" at bounding box center [463, 318] width 85 height 11
click at [428, 233] on div "oz" at bounding box center [463, 232] width 85 height 15
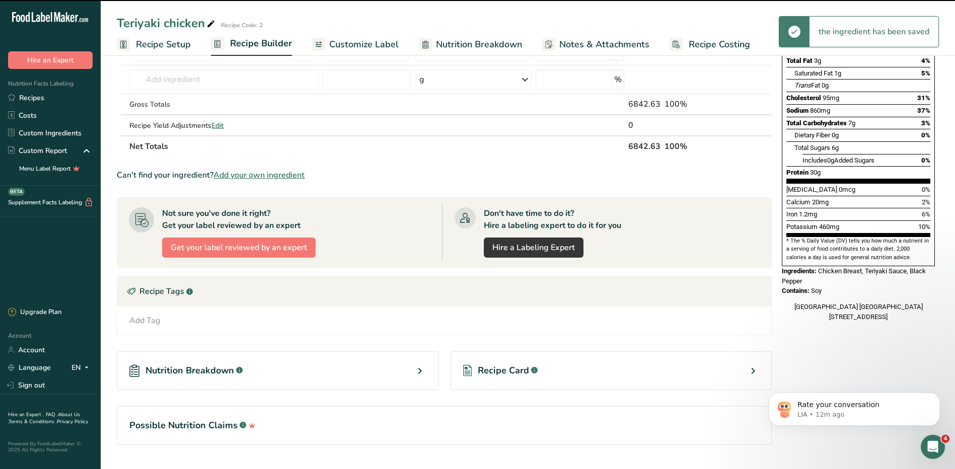
scroll to position [50, 0]
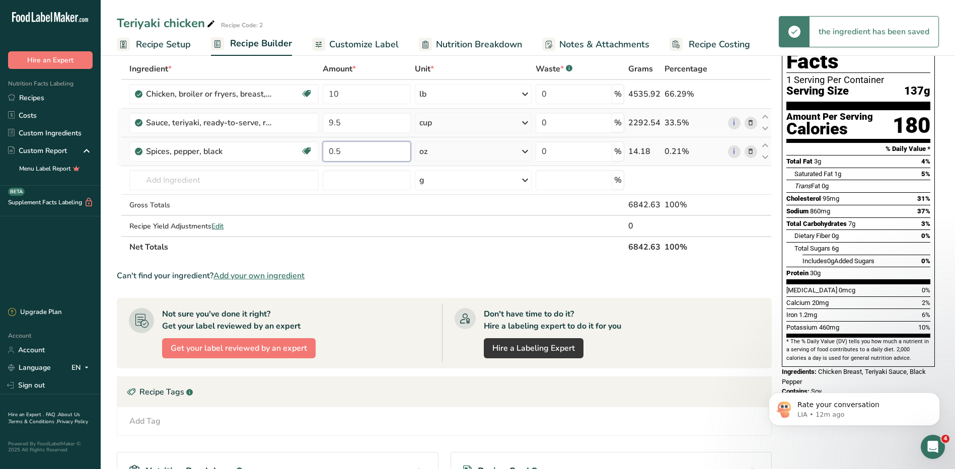
click at [361, 153] on input "0.5" at bounding box center [367, 151] width 88 height 20
type input "0"
type input "8"
click at [509, 145] on div "Ingredient * Amount * Unit * Waste * .a-a{fill:#347362;}.b-a{fill:#fff;} Grams …" at bounding box center [444, 157] width 655 height 199
click at [510, 151] on div "oz" at bounding box center [473, 151] width 117 height 20
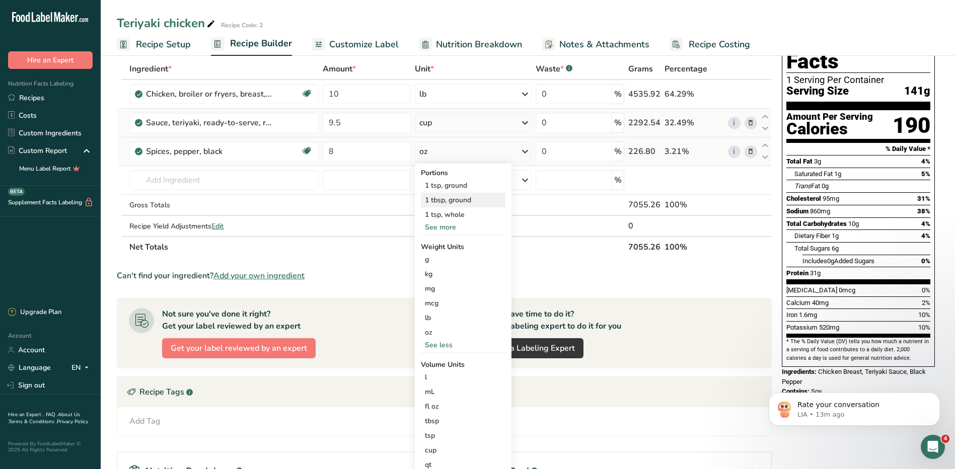
click at [473, 197] on div "1 tbsp, ground" at bounding box center [463, 200] width 85 height 15
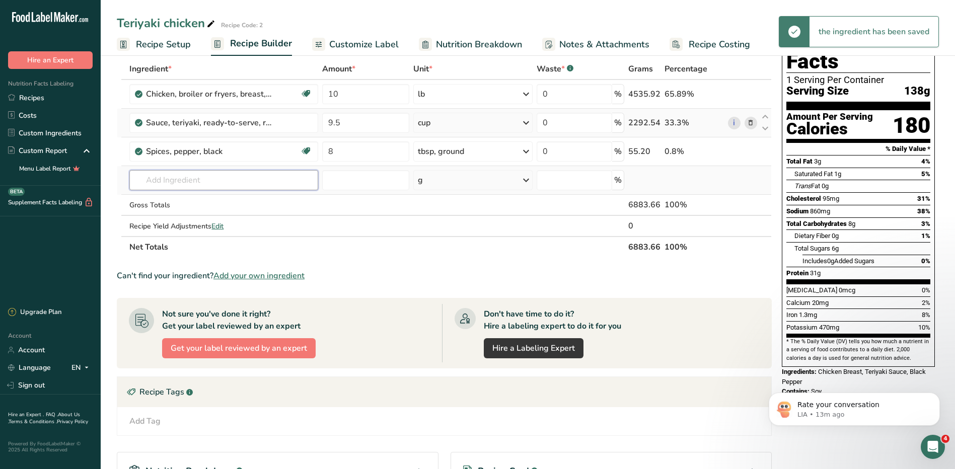
click at [269, 185] on input "text" at bounding box center [223, 180] width 189 height 20
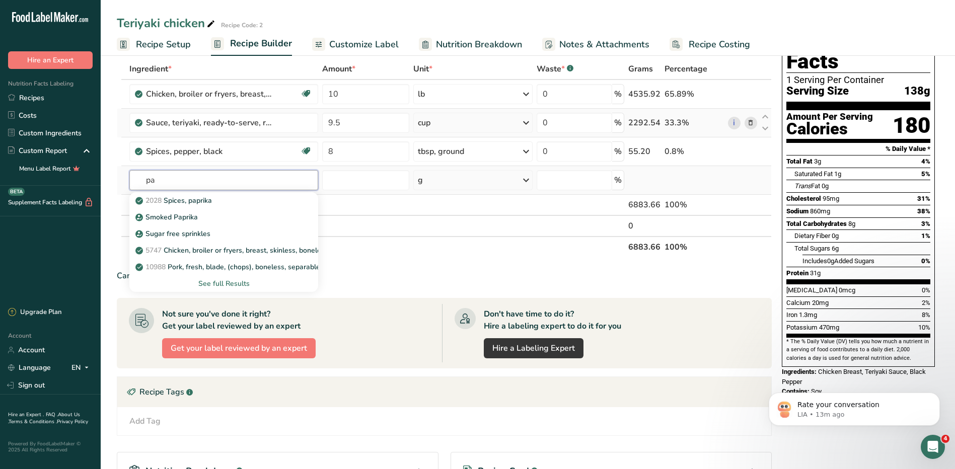
type input "p"
type input "garlic"
click at [233, 283] on div "See full Results" at bounding box center [223, 283] width 173 height 11
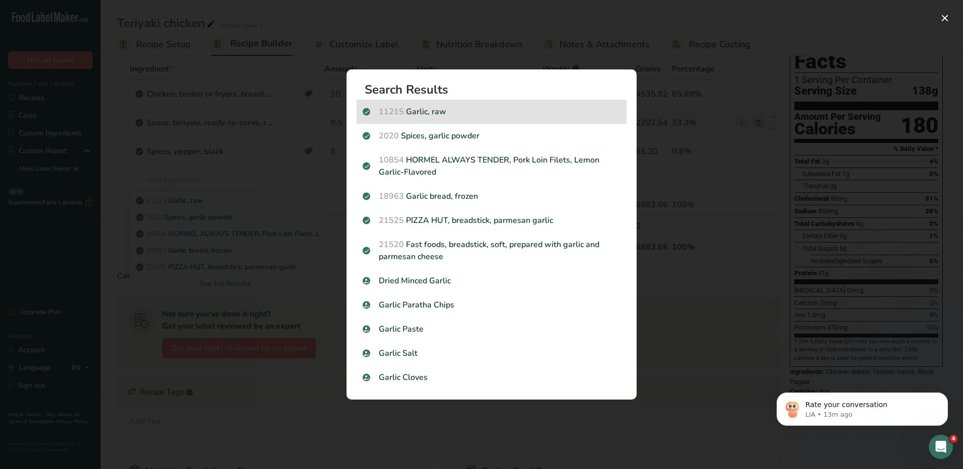
click at [459, 119] on div "11215 Garlic, raw" at bounding box center [491, 112] width 270 height 24
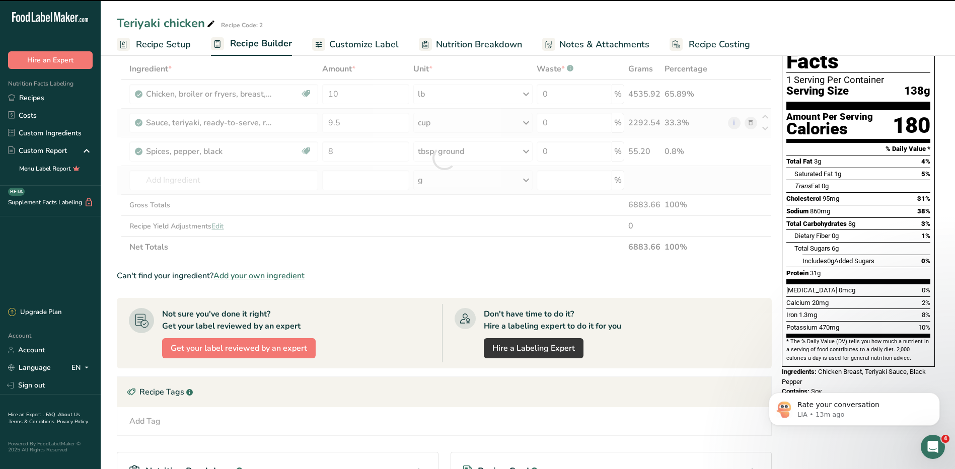
type input "0"
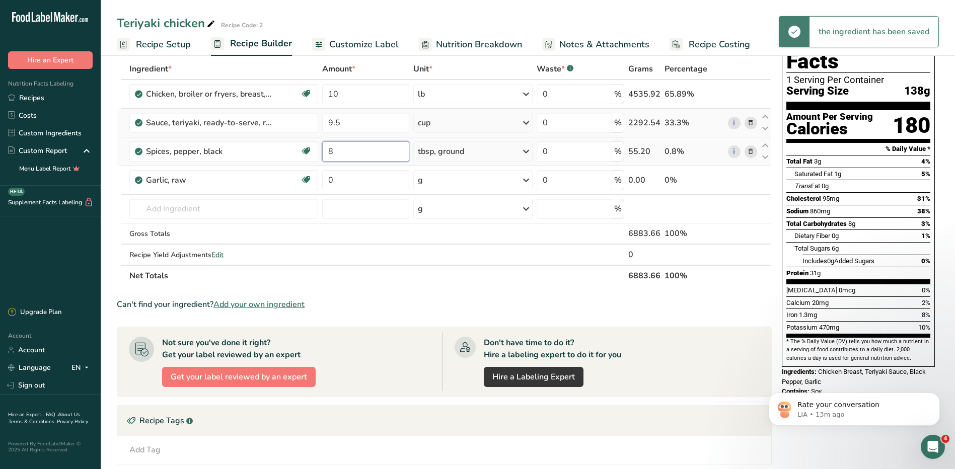
click at [359, 156] on input "8" at bounding box center [365, 151] width 87 height 20
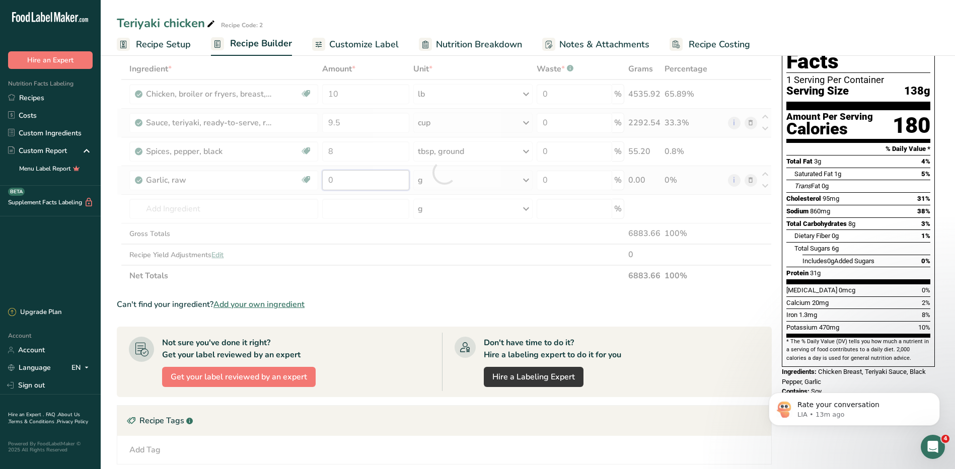
click at [373, 183] on div "Ingredient * Amount * Unit * Waste * .a-a{fill:#347362;}.b-a{fill:#fff;} Grams …" at bounding box center [444, 172] width 655 height 228
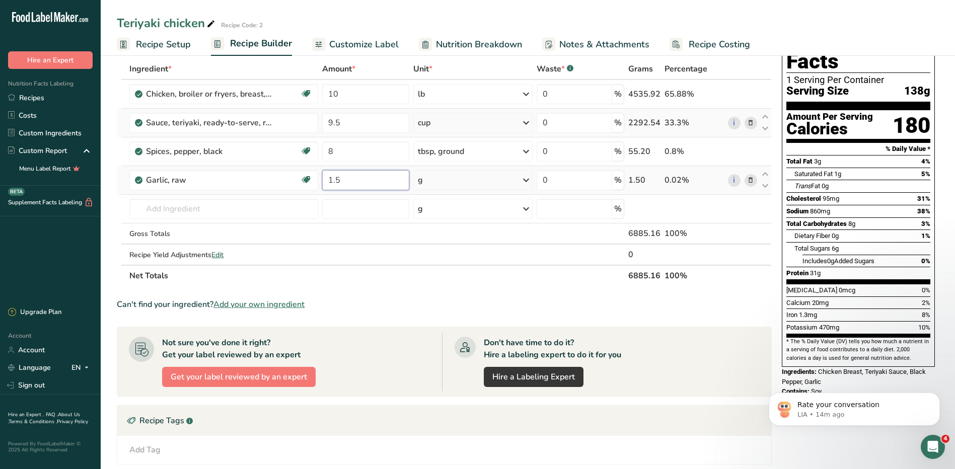
type input "1.5"
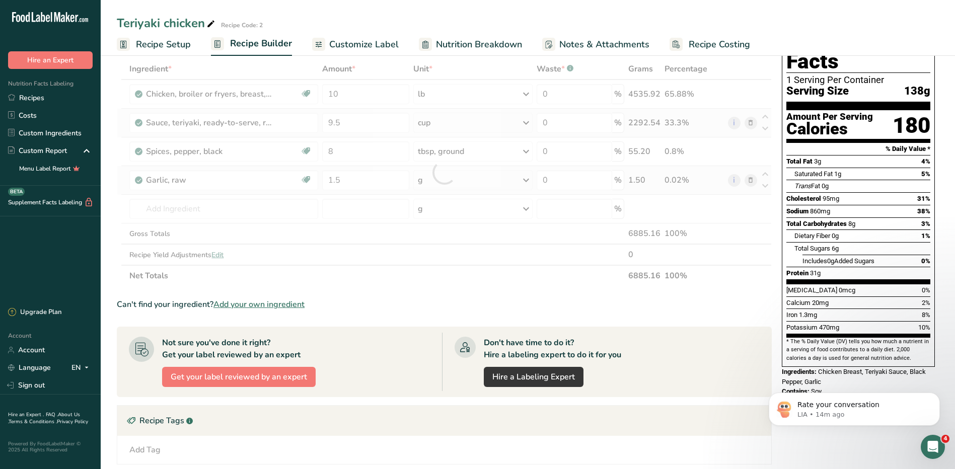
click at [510, 185] on div "Ingredient * Amount * Unit * Waste * .a-a{fill:#347362;}.b-a{fill:#fff;} Grams …" at bounding box center [444, 172] width 655 height 228
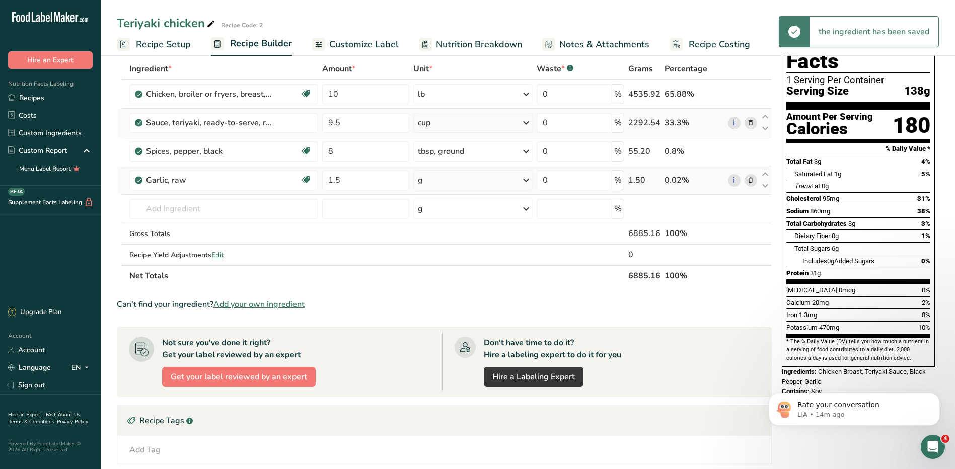
click at [510, 185] on div "g" at bounding box center [472, 180] width 119 height 20
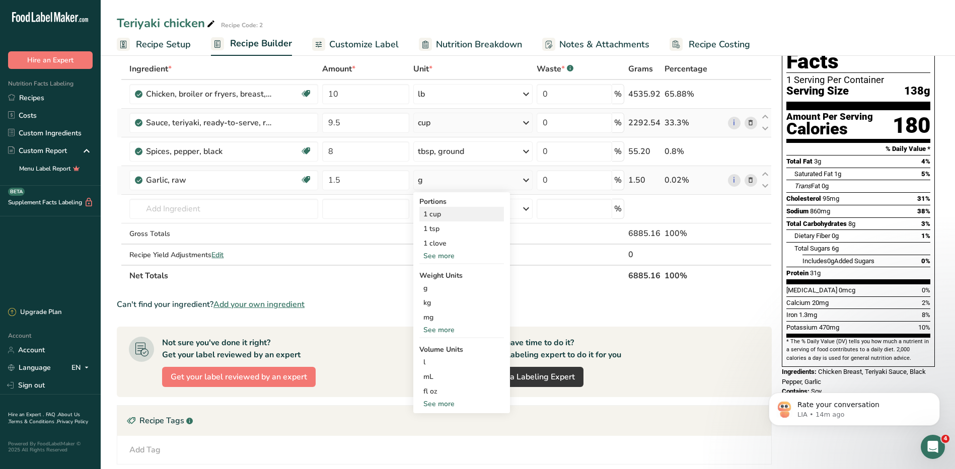
click at [442, 211] on div "1 cup" at bounding box center [461, 214] width 85 height 15
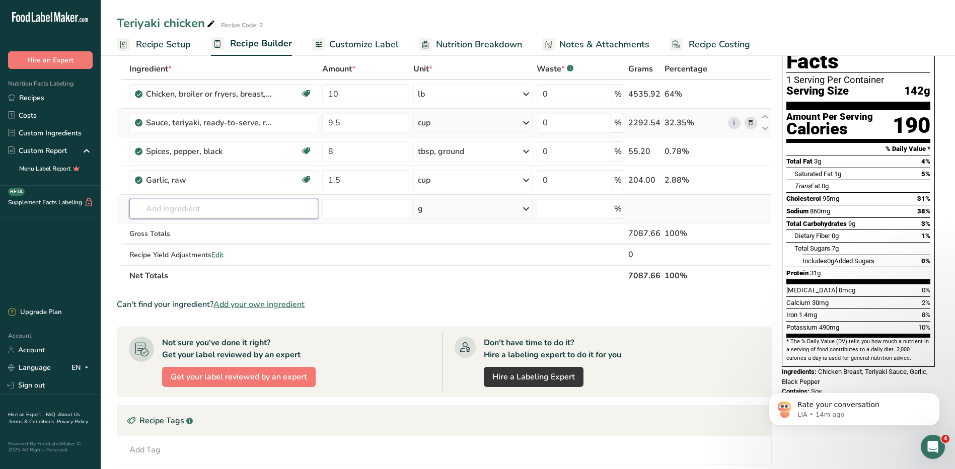
click at [258, 215] on input "text" at bounding box center [223, 209] width 189 height 20
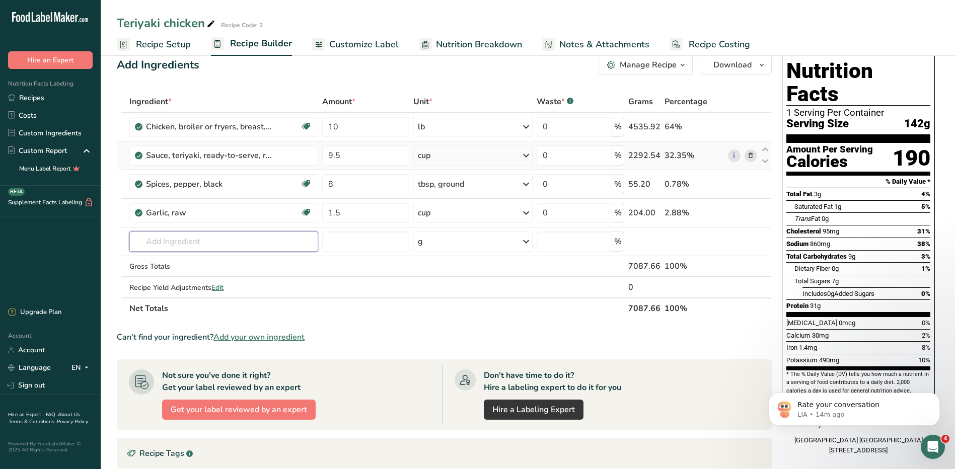
scroll to position [0, 0]
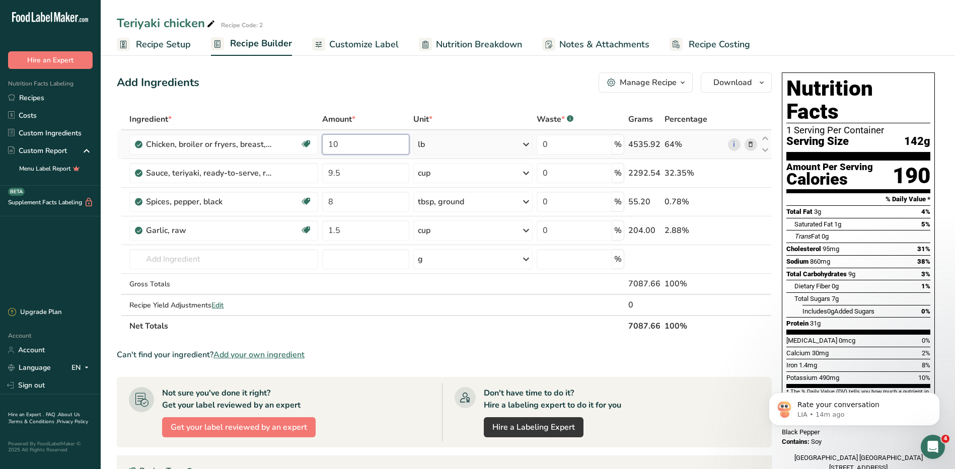
click at [380, 150] on input "10" at bounding box center [365, 144] width 87 height 20
click at [373, 172] on div "Ingredient * Amount * Unit * Waste * .a-a{fill:#347362;}.b-a{fill:#fff;} Grams …" at bounding box center [444, 223] width 655 height 228
click at [522, 180] on div "Ingredient * Amount * Unit * Waste * .a-a{fill:#347362;}.b-a{fill:#fff;} Grams …" at bounding box center [444, 223] width 655 height 228
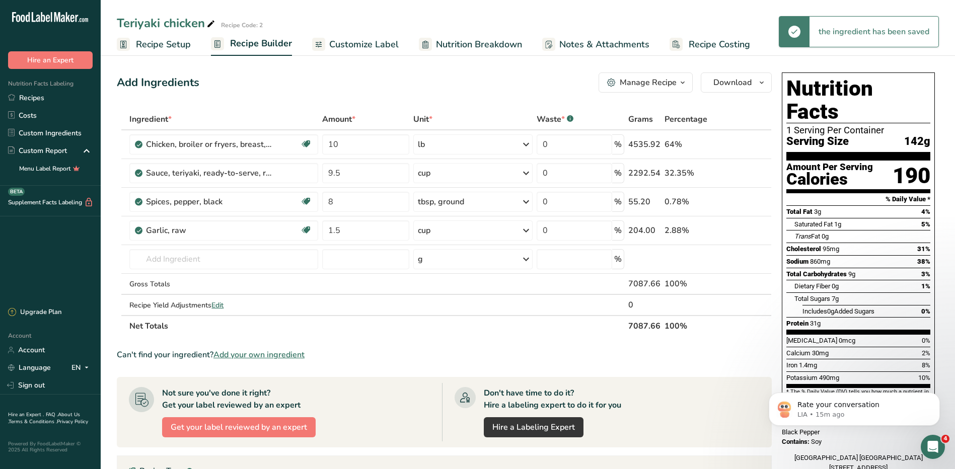
click at [524, 178] on icon at bounding box center [526, 173] width 12 height 18
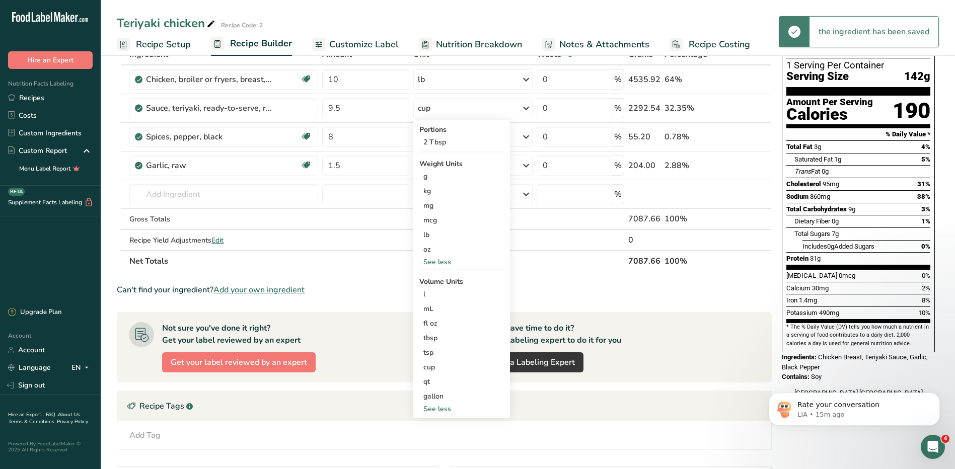
scroll to position [151, 0]
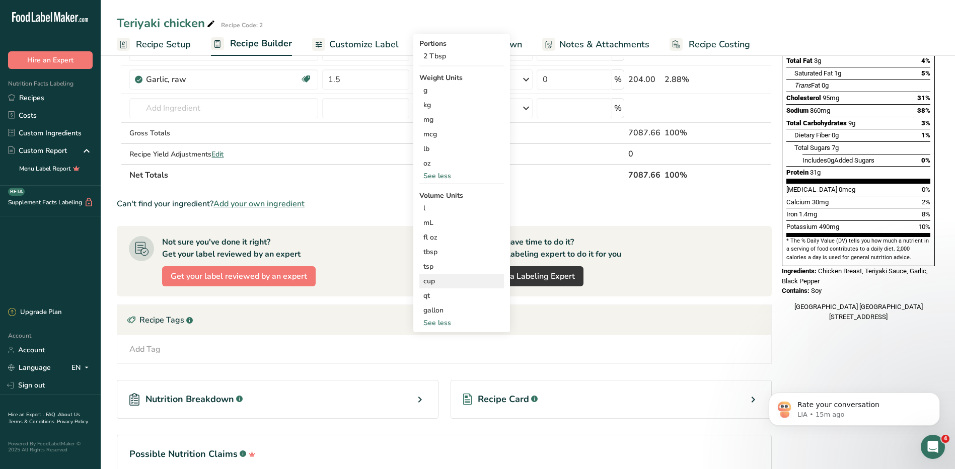
click at [447, 283] on div "cup" at bounding box center [461, 281] width 77 height 11
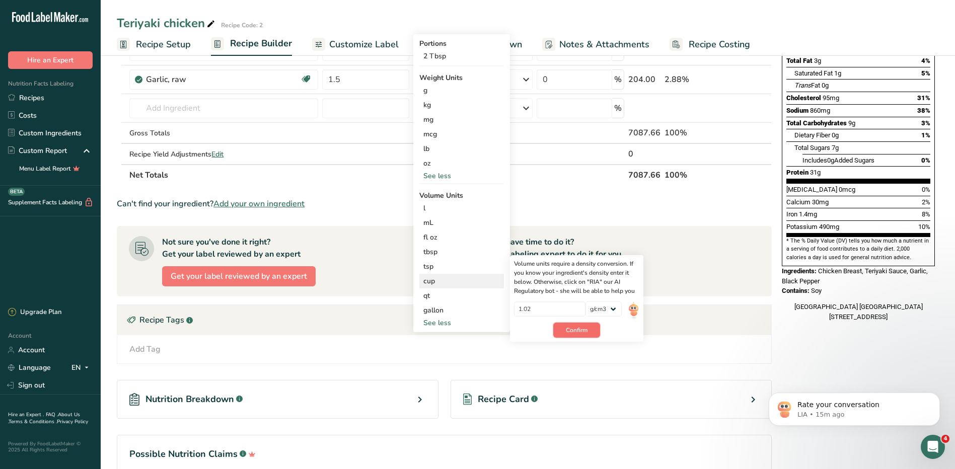
click at [581, 331] on span "Confirm" at bounding box center [577, 330] width 22 height 9
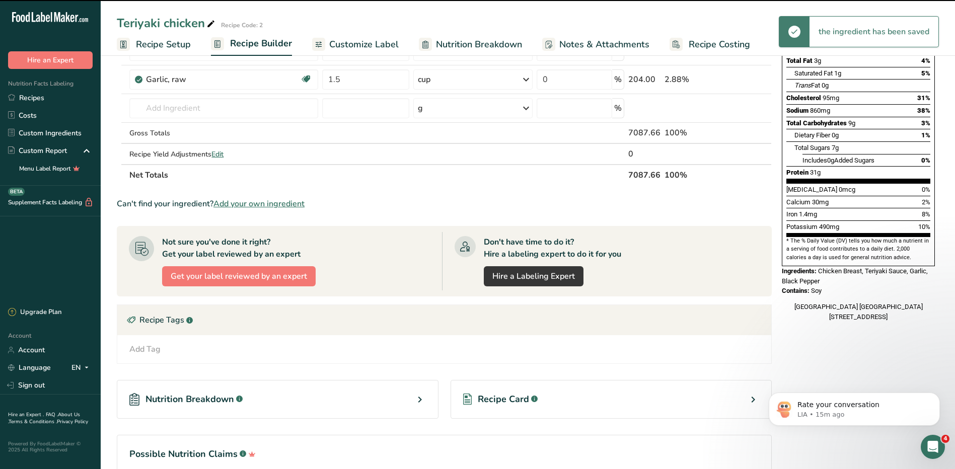
scroll to position [0, 0]
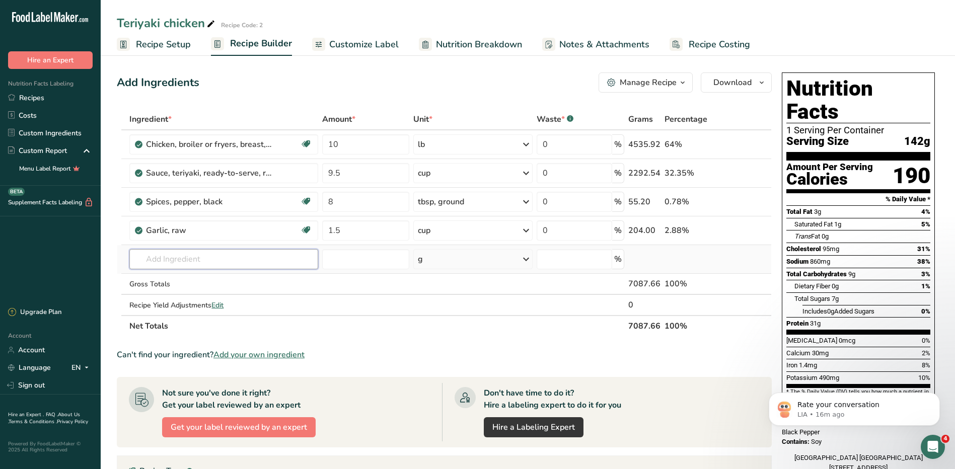
click at [176, 262] on input "text" at bounding box center [223, 259] width 189 height 20
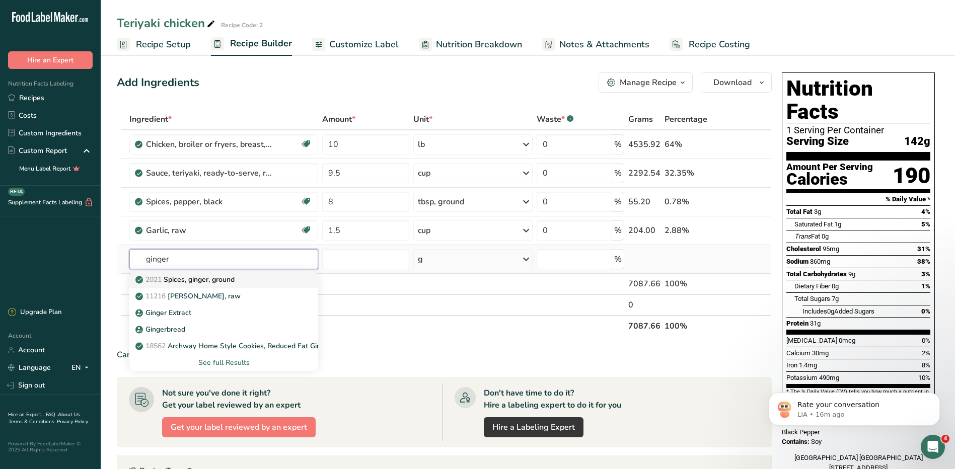
type input "ginger"
click at [214, 281] on p "2021 Spices, ginger, ground" at bounding box center [185, 279] width 97 height 11
type input "Spices, ginger, ground"
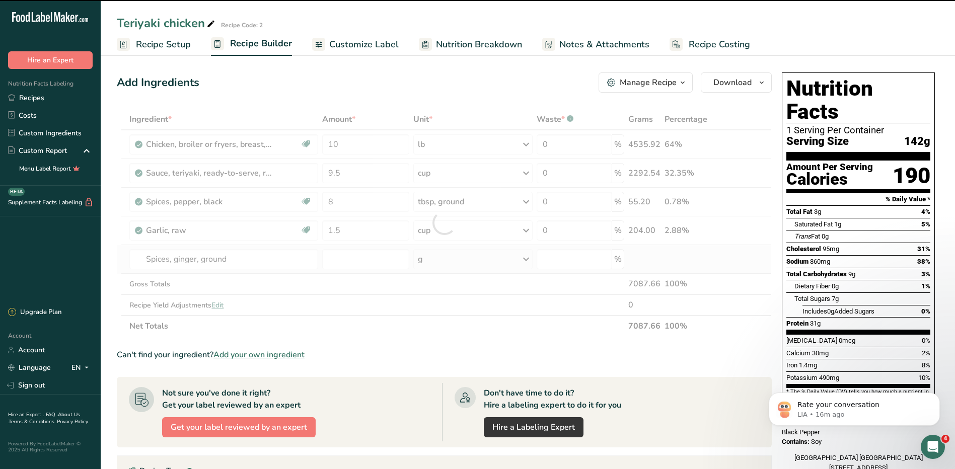
type input "0"
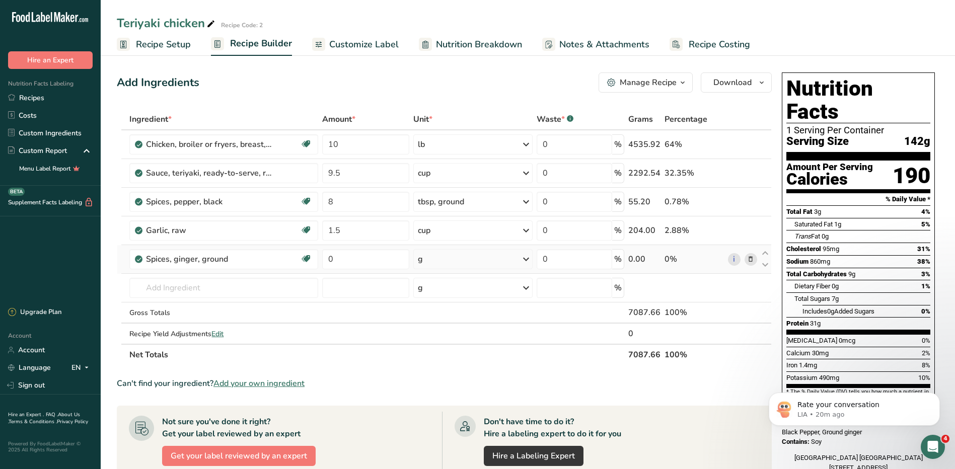
click at [155, 50] on span "Recipe Setup" at bounding box center [163, 45] width 55 height 14
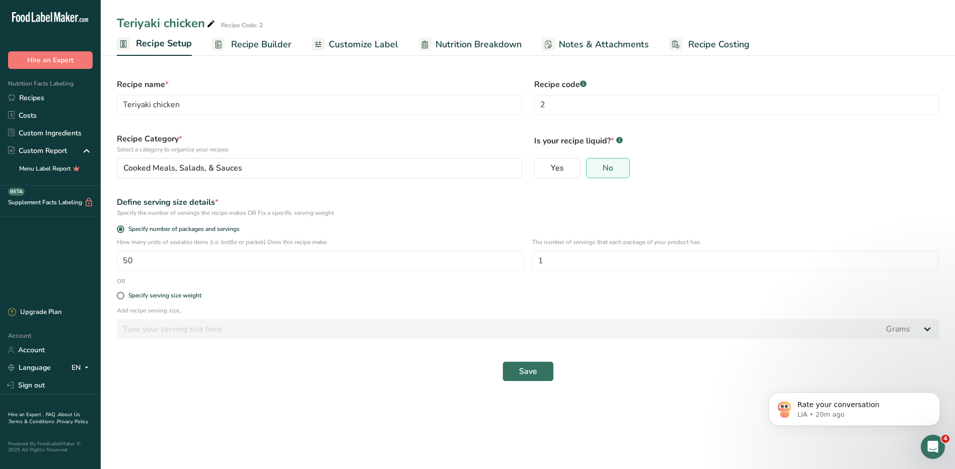
click at [278, 44] on span "Recipe Builder" at bounding box center [261, 45] width 60 height 14
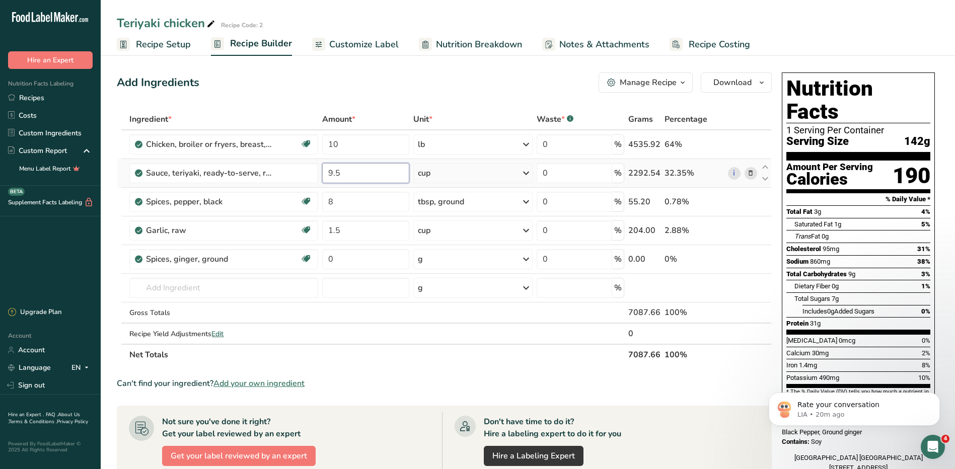
click at [344, 175] on input "9.5" at bounding box center [365, 173] width 87 height 20
type input "9"
type input "5"
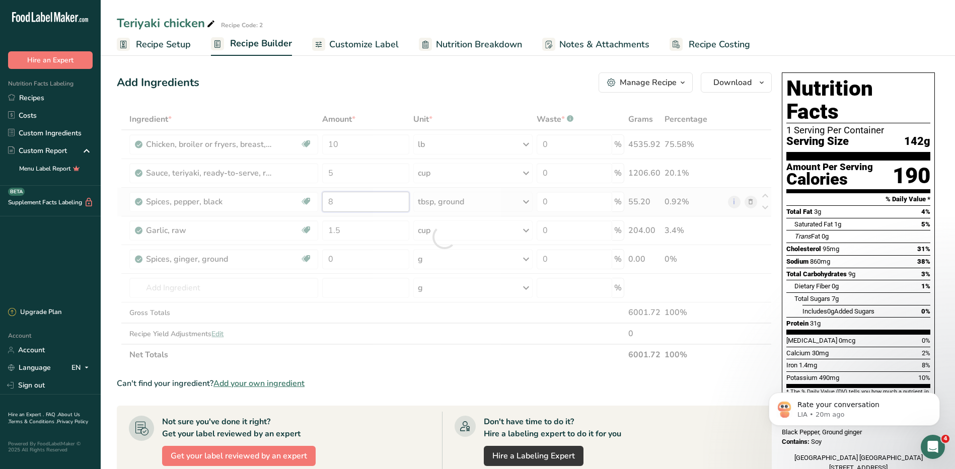
click at [355, 205] on div "Ingredient * Amount * Unit * Waste * .a-a{fill:#347362;}.b-a{fill:#fff;} Grams …" at bounding box center [444, 237] width 655 height 257
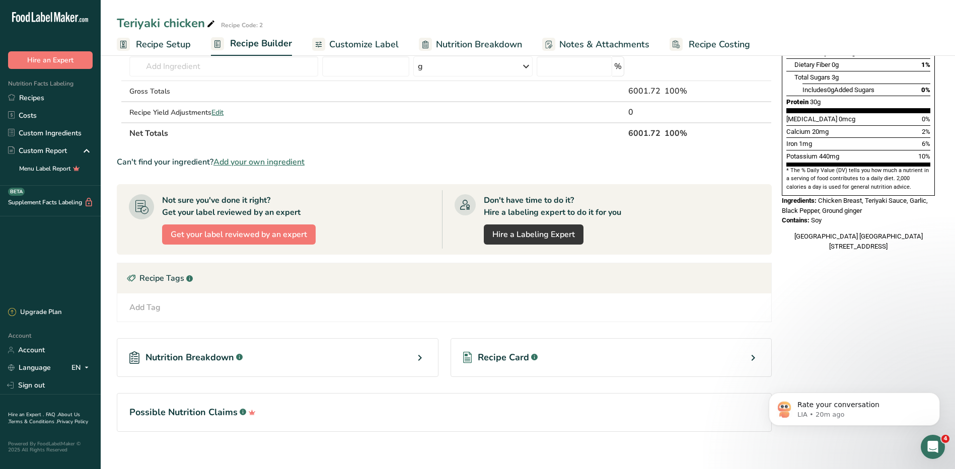
scroll to position [233, 0]
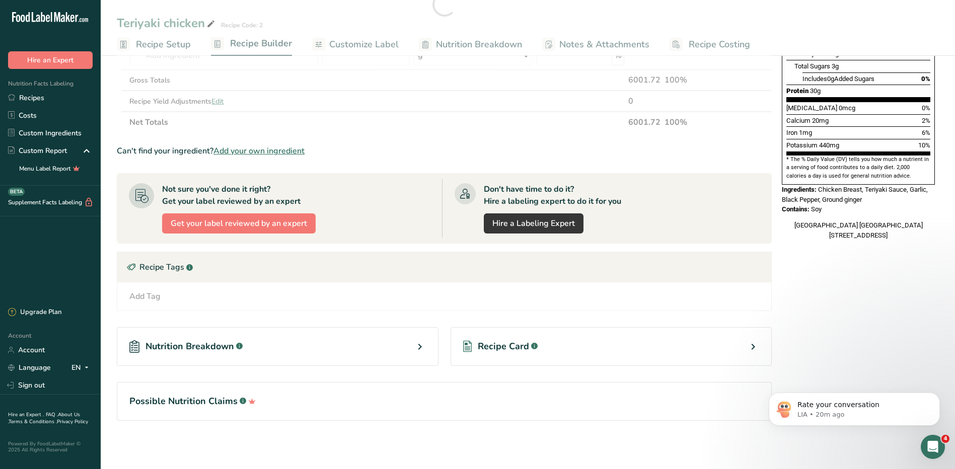
click at [753, 356] on div "Recipe Card .a-a{fill:#347362;}.b-a{fill:#fff;}" at bounding box center [612, 346] width 322 height 39
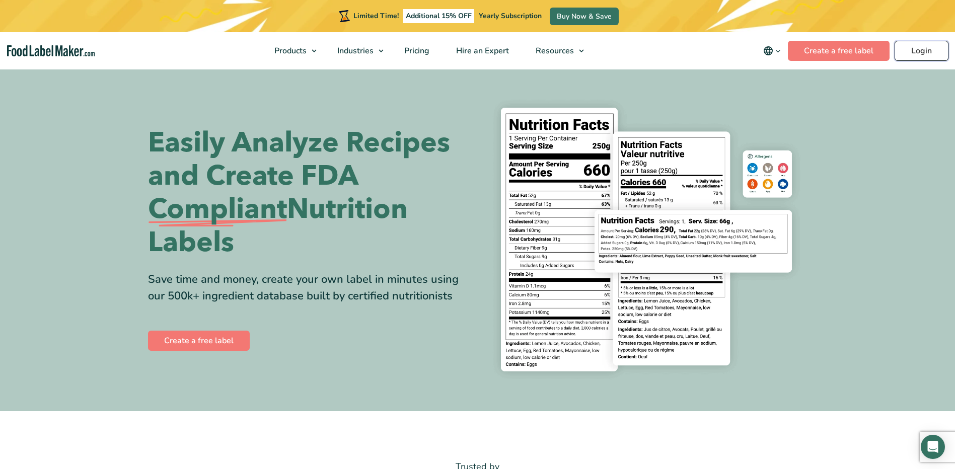
click at [917, 51] on link "Login" at bounding box center [922, 51] width 54 height 20
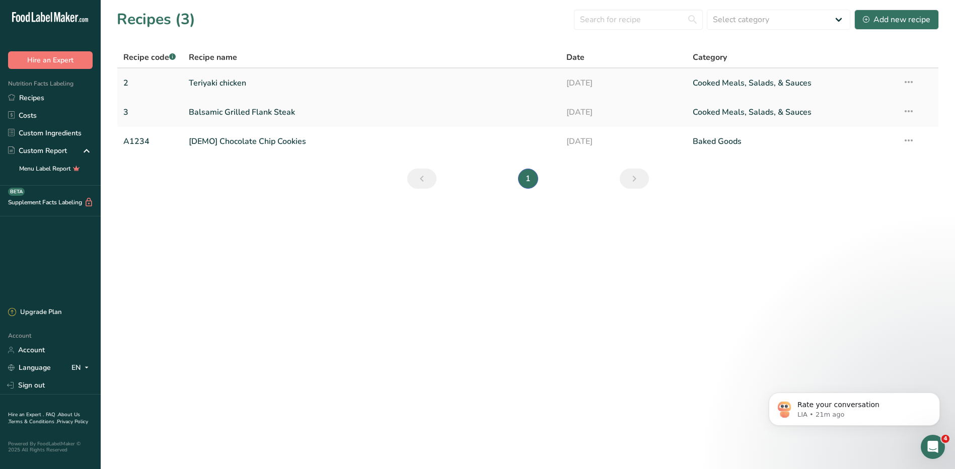
click at [234, 79] on link "Teriyaki chicken" at bounding box center [372, 82] width 366 height 21
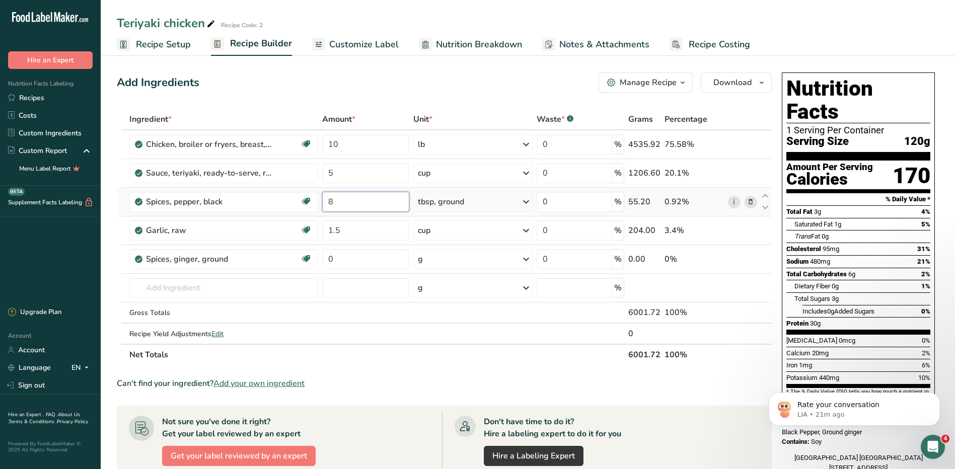
click at [335, 201] on input "8" at bounding box center [365, 202] width 87 height 20
type input "5"
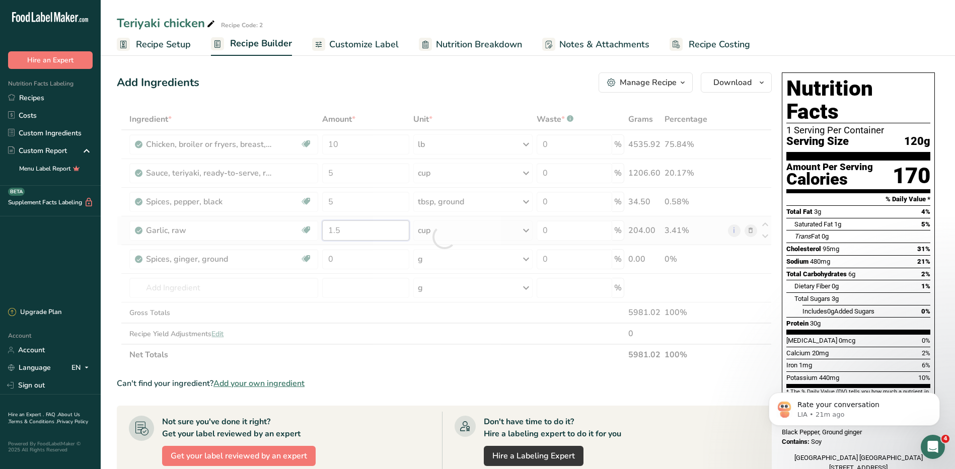
click at [350, 226] on div "Ingredient * Amount * Unit * Waste * .a-a{fill:#347362;}.b-a{fill:#fff;} Grams …" at bounding box center [444, 237] width 655 height 257
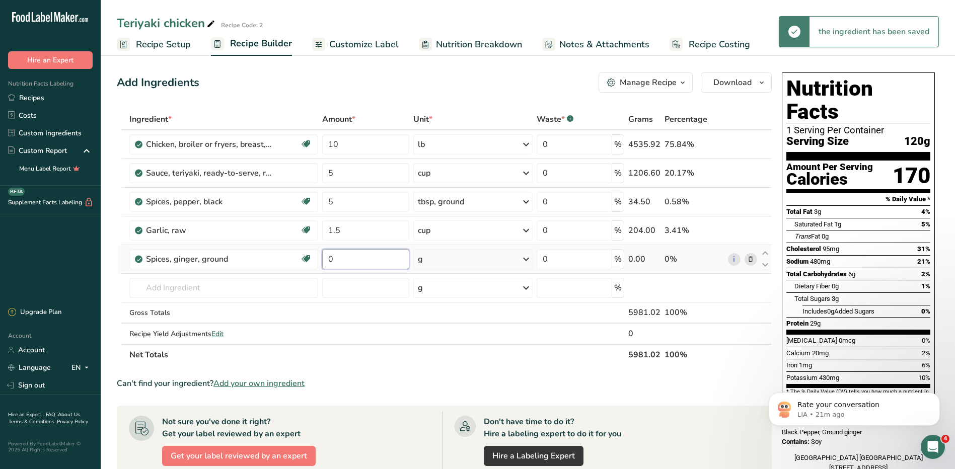
click at [344, 260] on div "Ingredient * Amount * Unit * Waste * .a-a{fill:#347362;}.b-a{fill:#fff;} Grams …" at bounding box center [444, 237] width 655 height 257
click at [163, 48] on span "Recipe Setup" at bounding box center [163, 45] width 55 height 14
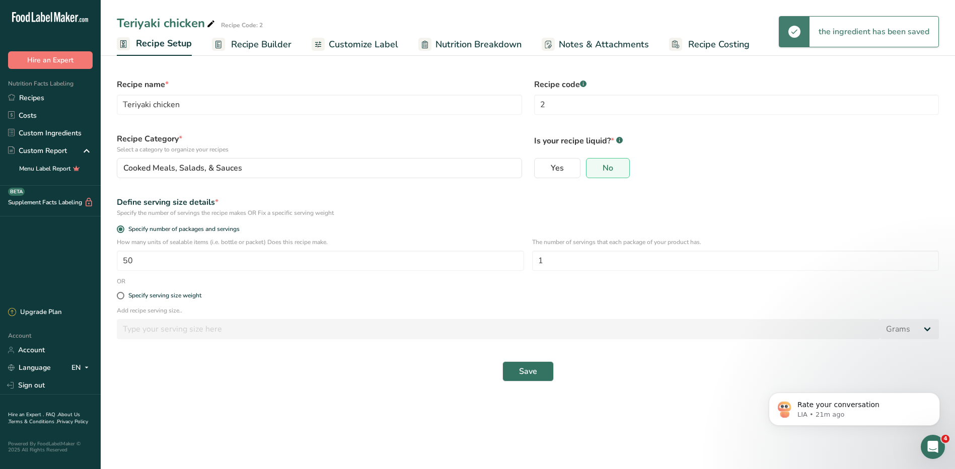
click at [270, 45] on span "Recipe Builder" at bounding box center [261, 45] width 60 height 14
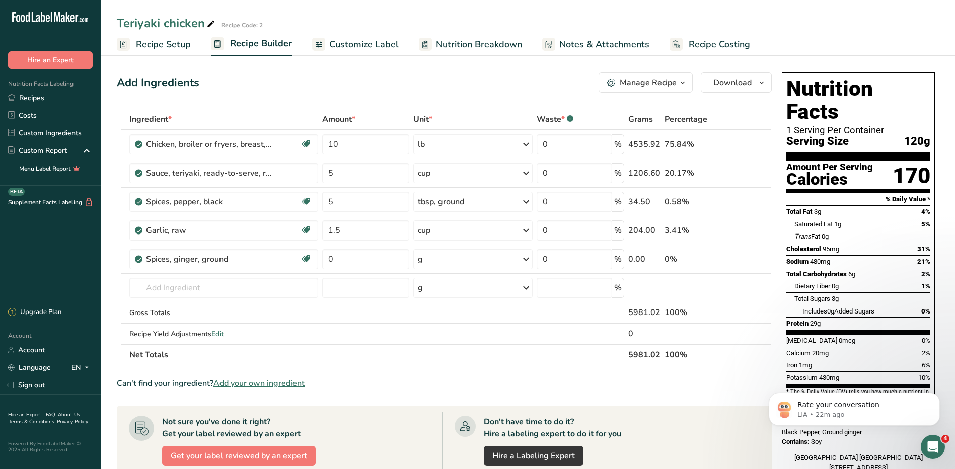
click at [461, 55] on link "Nutrition Breakdown" at bounding box center [470, 44] width 103 height 23
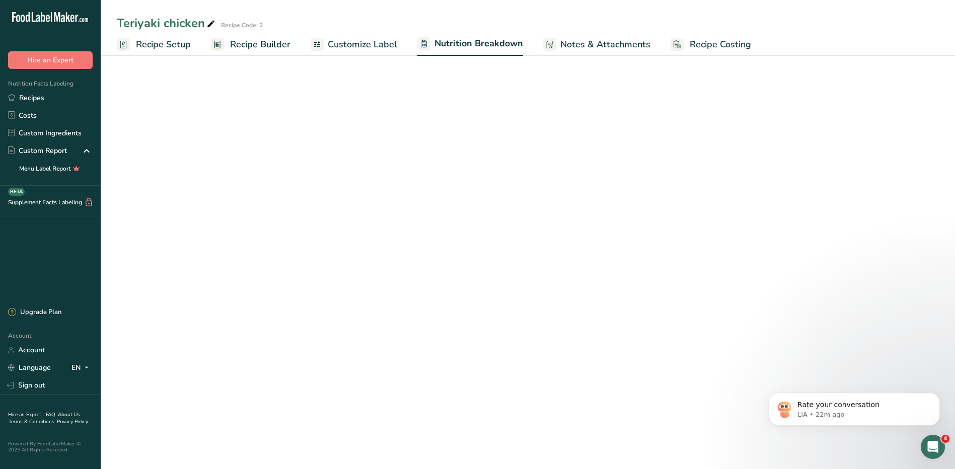
select select "Calories"
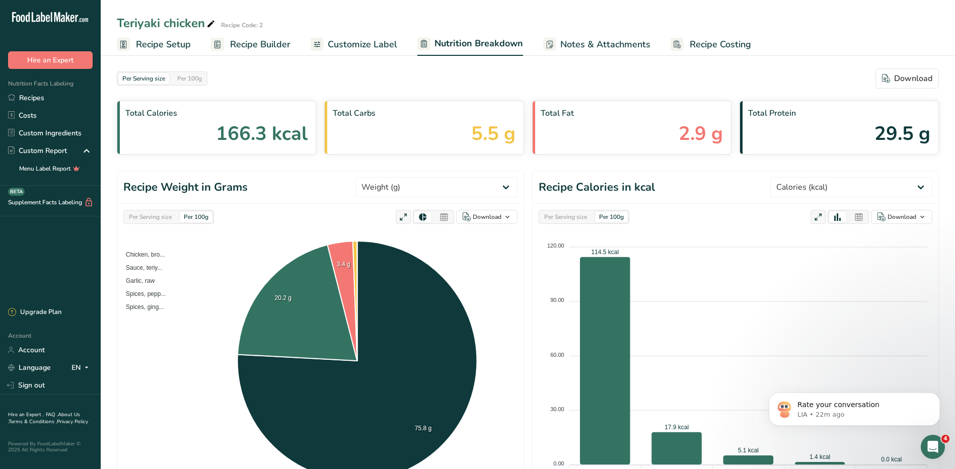
click at [181, 47] on span "Recipe Setup" at bounding box center [163, 45] width 55 height 14
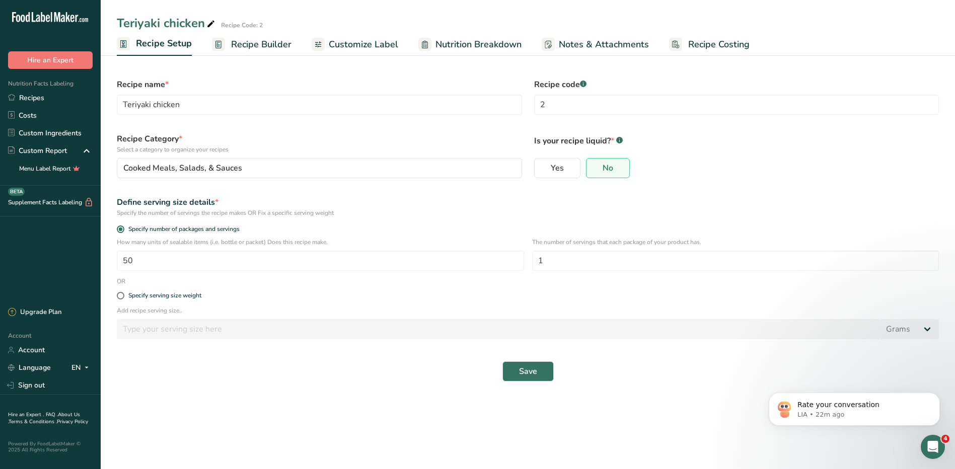
click at [361, 45] on span "Customize Label" at bounding box center [363, 45] width 69 height 14
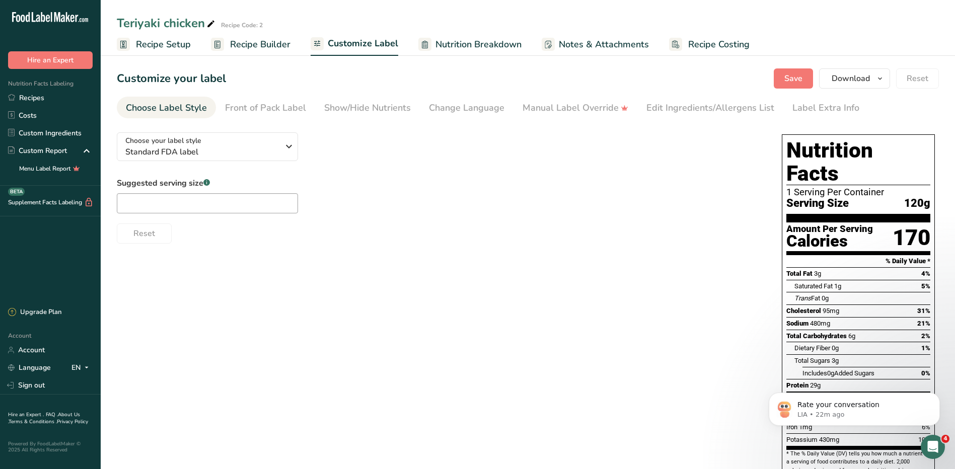
click at [244, 43] on span "Recipe Builder" at bounding box center [260, 45] width 60 height 14
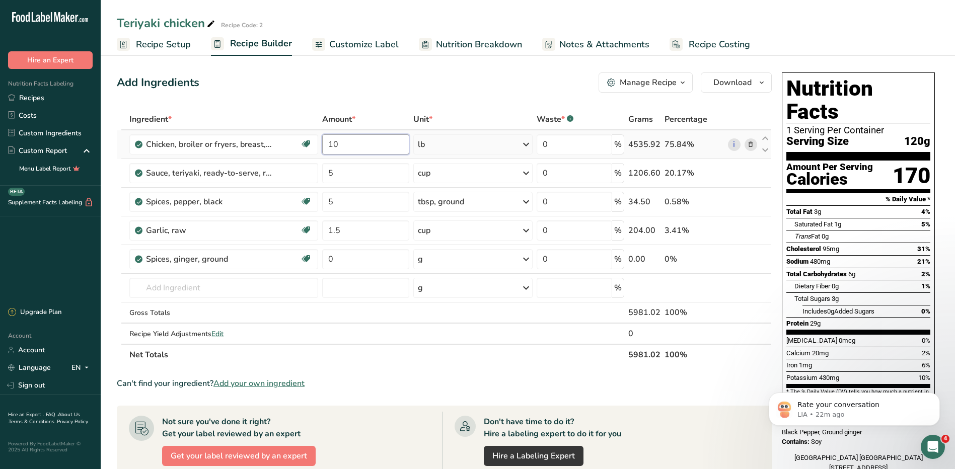
click at [342, 149] on input "10" at bounding box center [365, 144] width 87 height 20
click at [378, 227] on div "Ingredient * Amount * Unit * Waste * .a-a{fill:#347362;}.b-a{fill:#fff;} Grams …" at bounding box center [444, 237] width 655 height 257
type input "1"
type input "0.5"
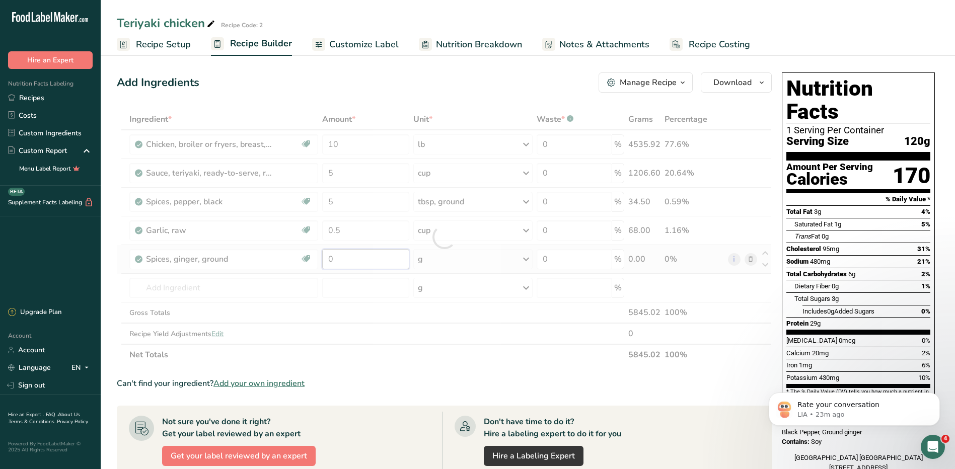
click at [362, 257] on div "Ingredient * Amount * Unit * Waste * .a-a{fill:#347362;}.b-a{fill:#fff;} Grams …" at bounding box center [444, 237] width 655 height 257
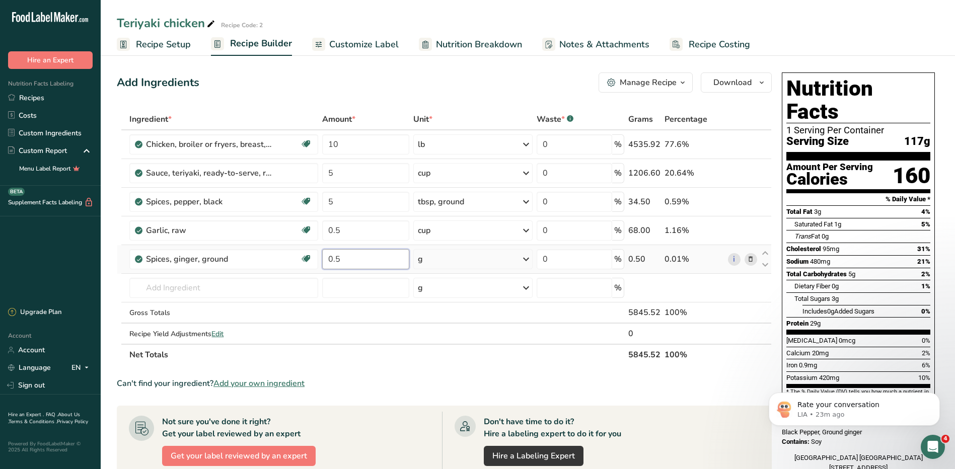
type input "0.5"
click at [473, 263] on div "Ingredient * Amount * Unit * Waste * .a-a{fill:#347362;}.b-a{fill:#fff;} Grams …" at bounding box center [444, 237] width 655 height 257
click at [473, 263] on div "g" at bounding box center [472, 259] width 119 height 20
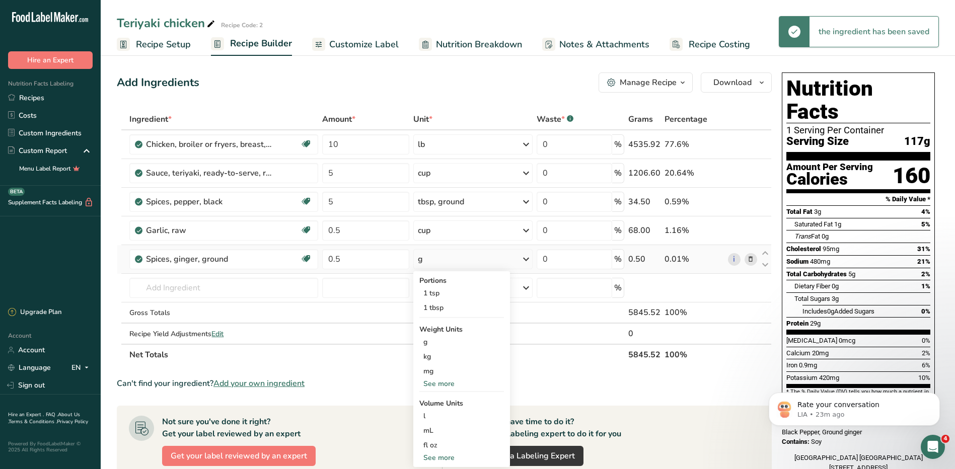
click at [448, 381] on div "See more" at bounding box center [461, 384] width 85 height 11
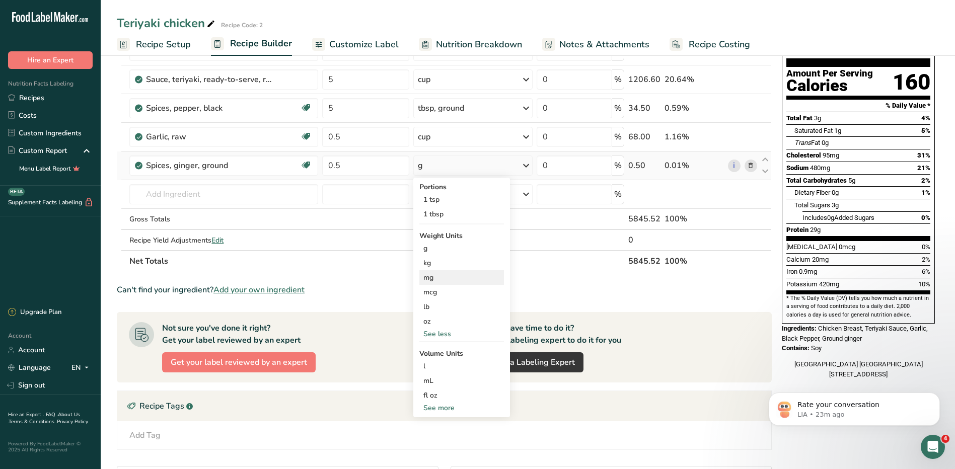
scroll to position [151, 0]
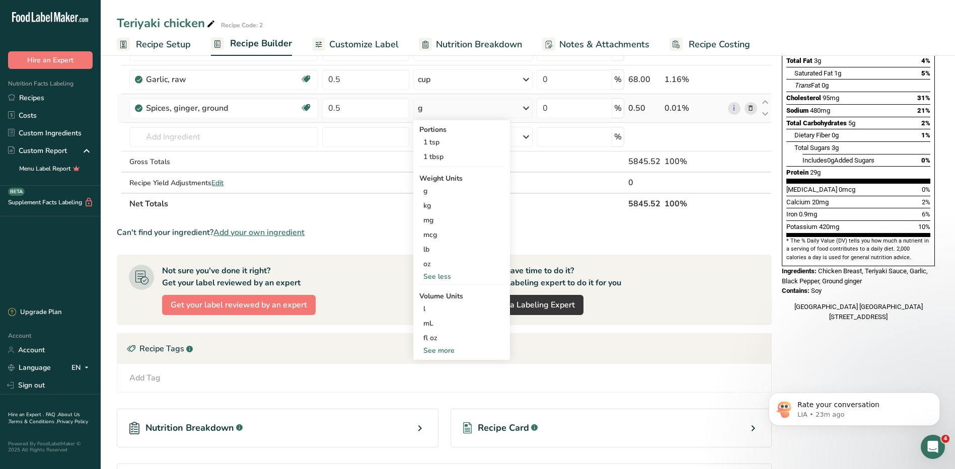
click at [445, 348] on div "See more" at bounding box center [461, 350] width 85 height 11
select select "22"
click at [428, 388] on div "cup Volume units require a density conversion. If you know your ingredient's de…" at bounding box center [461, 382] width 85 height 15
click at [438, 381] on div "cup" at bounding box center [461, 382] width 77 height 11
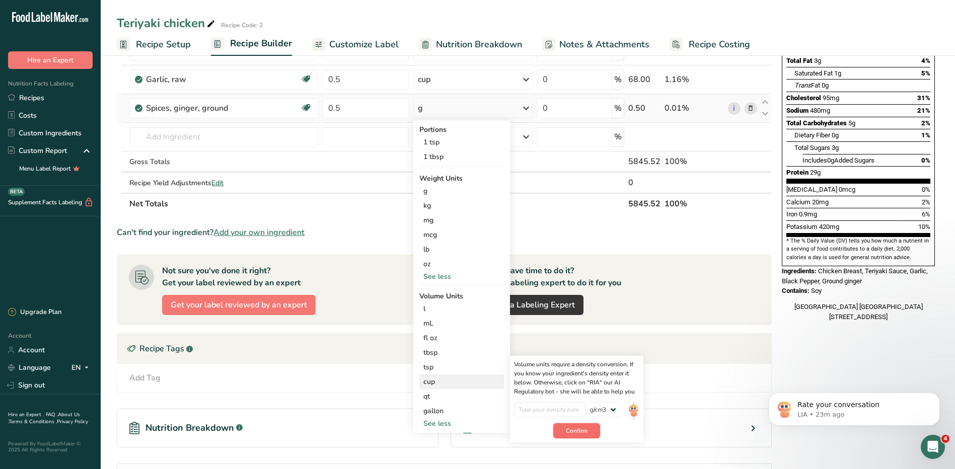
click at [565, 427] on button "Confirm" at bounding box center [576, 430] width 47 height 15
click at [570, 410] on input "number" at bounding box center [550, 409] width 72 height 15
click at [613, 408] on select "lb/ft3 g/cm3" at bounding box center [603, 409] width 36 height 15
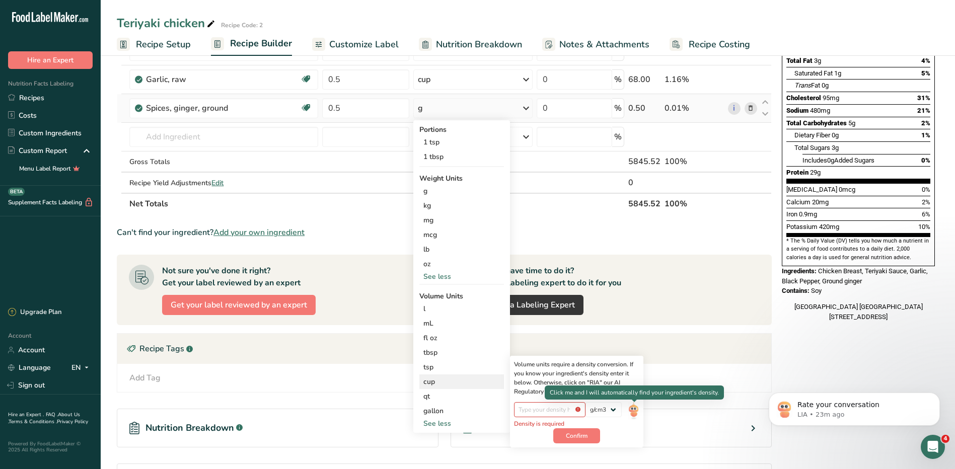
click at [635, 412] on img at bounding box center [633, 411] width 11 height 18
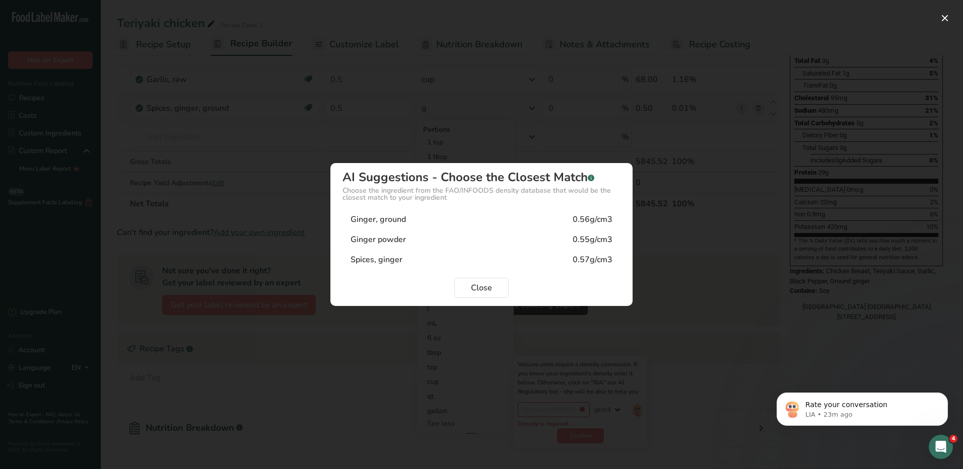
click at [565, 218] on div "Ginger, ground 0.56g/cm3" at bounding box center [481, 219] width 278 height 20
type input "0.56"
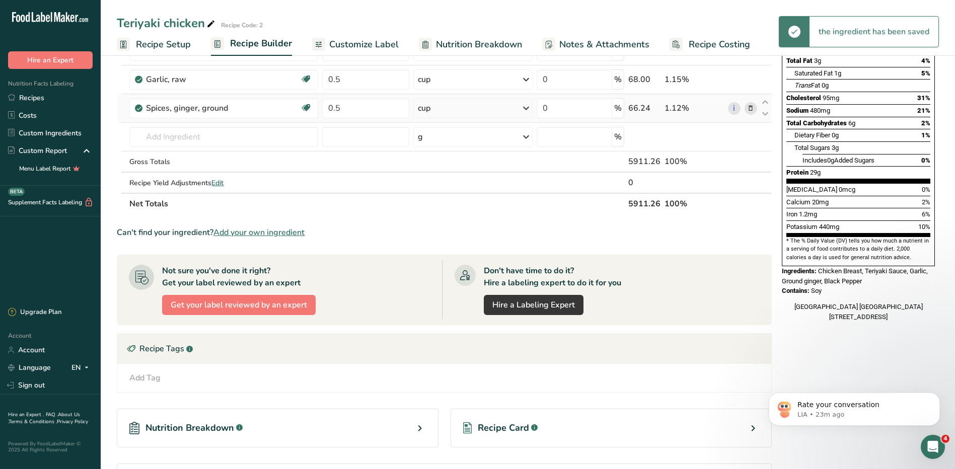
scroll to position [0, 0]
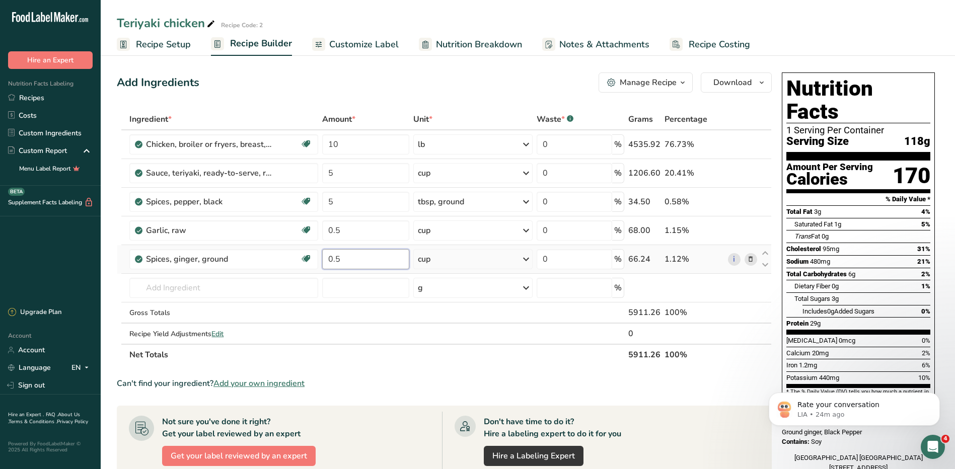
click at [353, 262] on input "0.5" at bounding box center [365, 259] width 87 height 20
type input "0"
type input "4"
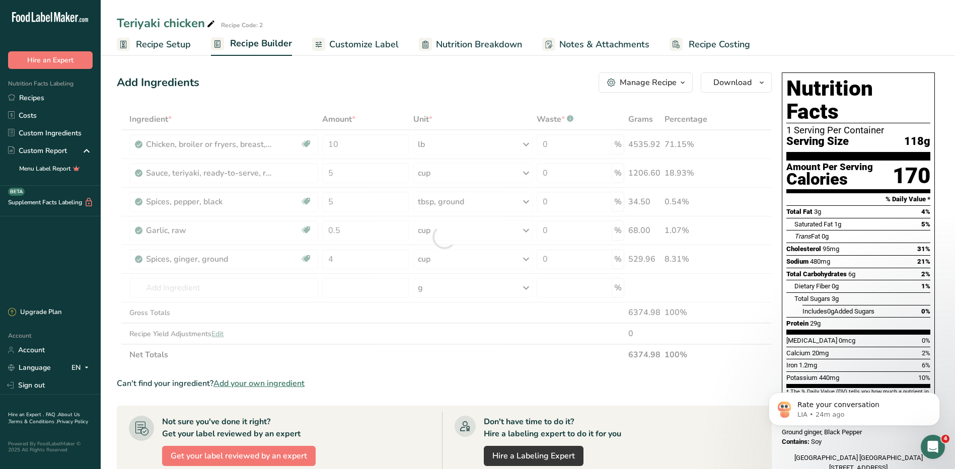
click at [471, 261] on div "Ingredient * Amount * Unit * Waste * .a-a{fill:#347362;}.b-a{fill:#fff;} Grams …" at bounding box center [444, 237] width 655 height 257
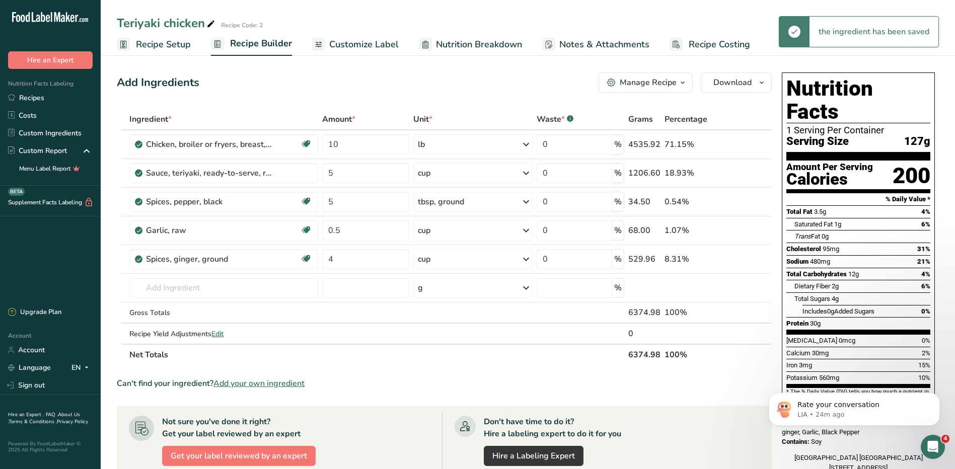
click at [471, 261] on div "cup" at bounding box center [472, 259] width 119 height 20
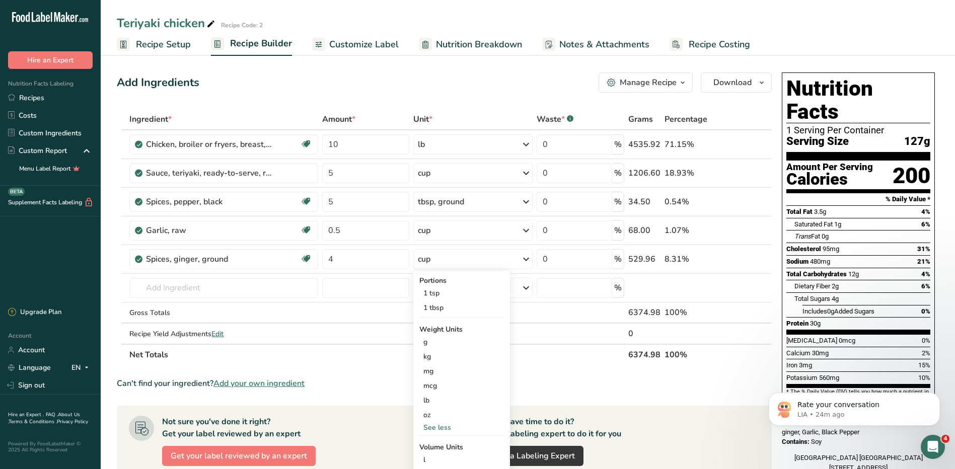
click at [440, 425] on div "See less" at bounding box center [461, 427] width 85 height 11
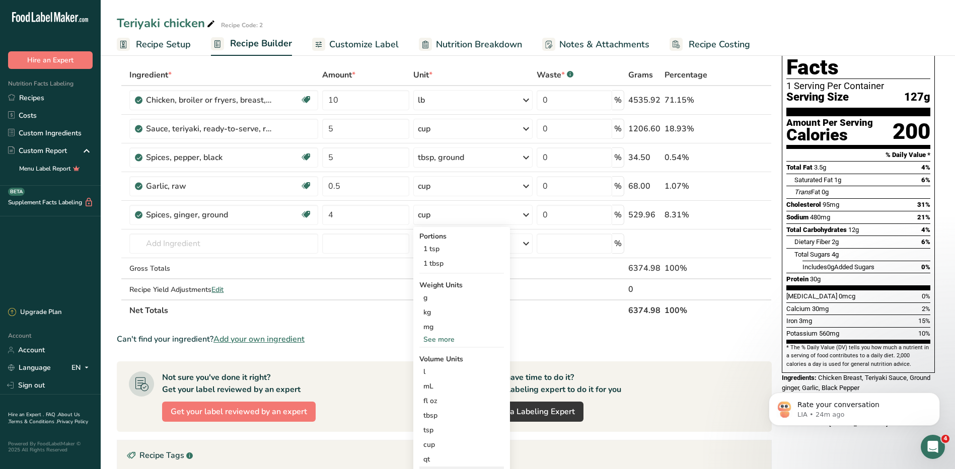
scroll to position [101, 0]
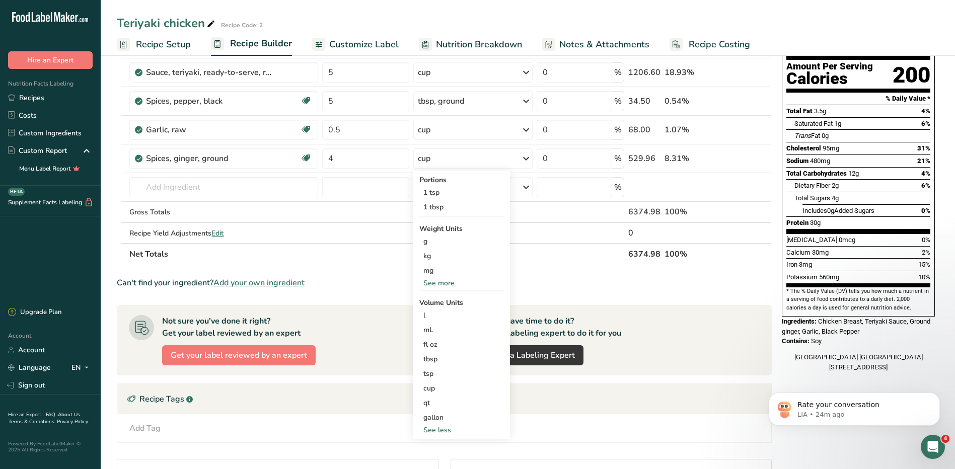
click at [445, 282] on div "See more" at bounding box center [461, 283] width 85 height 11
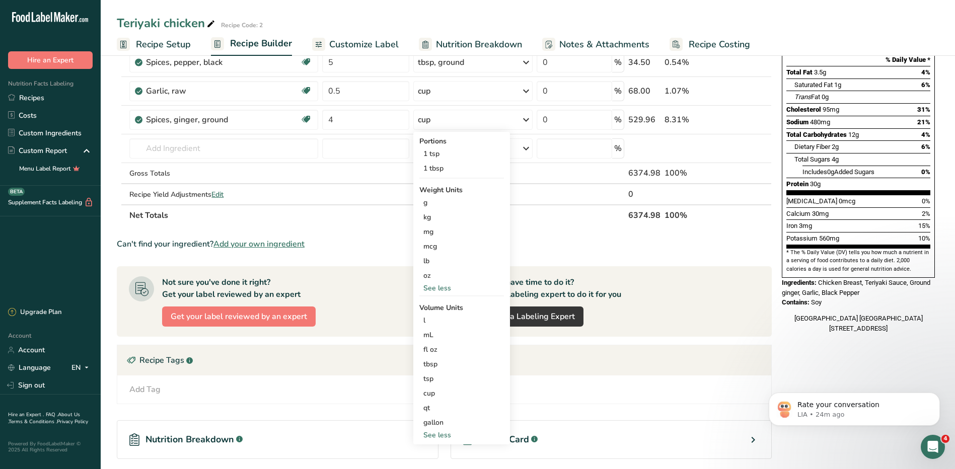
scroll to position [201, 0]
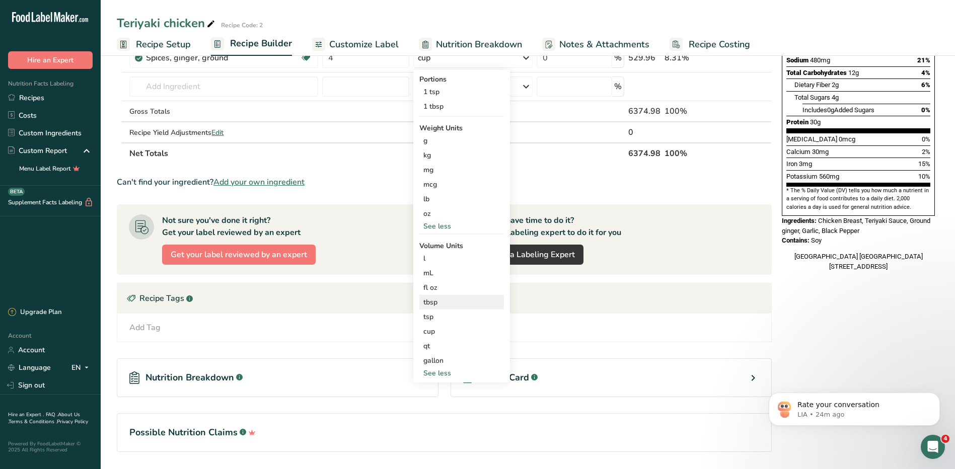
click at [436, 303] on div "tbsp" at bounding box center [461, 302] width 77 height 11
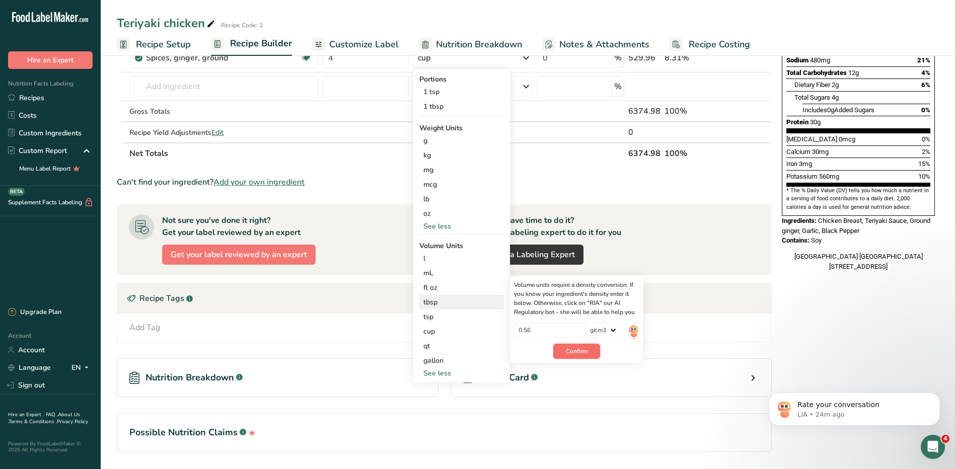
click at [583, 347] on span "Confirm" at bounding box center [577, 351] width 22 height 9
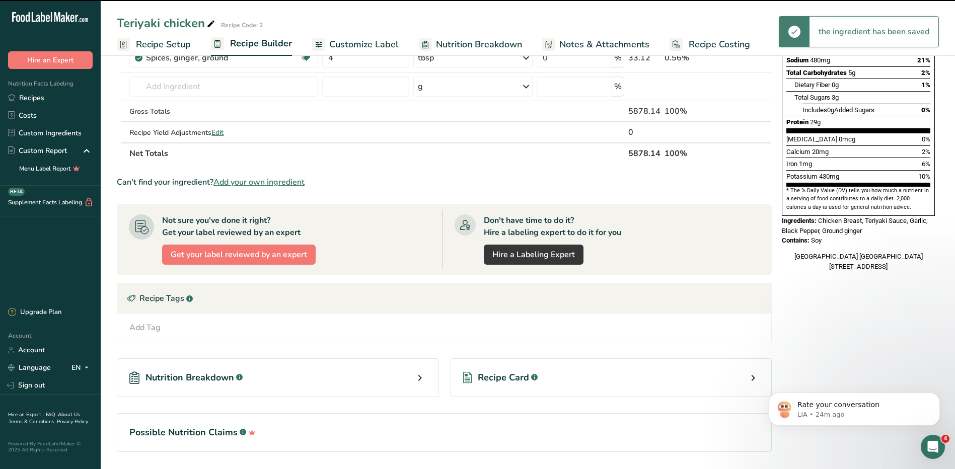
scroll to position [0, 0]
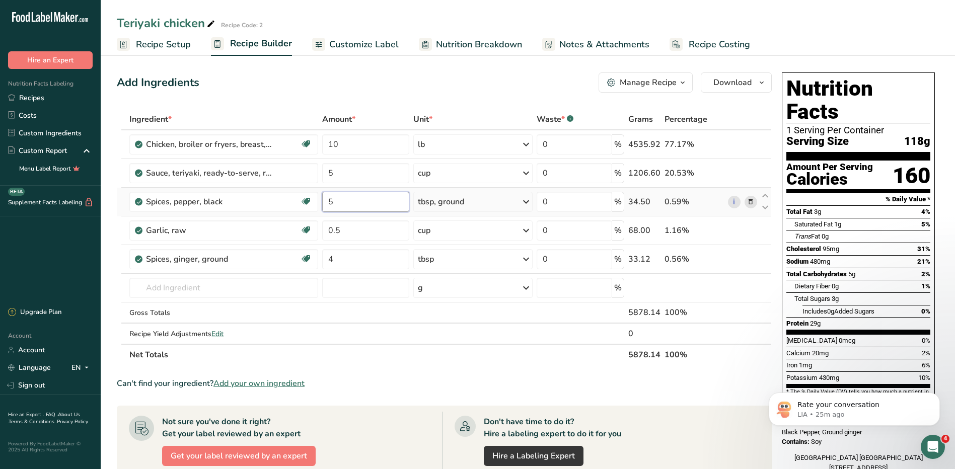
click at [353, 206] on input "5" at bounding box center [365, 202] width 87 height 20
type input "4"
click at [243, 287] on div "Ingredient * Amount * Unit * Waste * .a-a{fill:#347362;}.b-a{fill:#fff;} Grams …" at bounding box center [444, 237] width 655 height 257
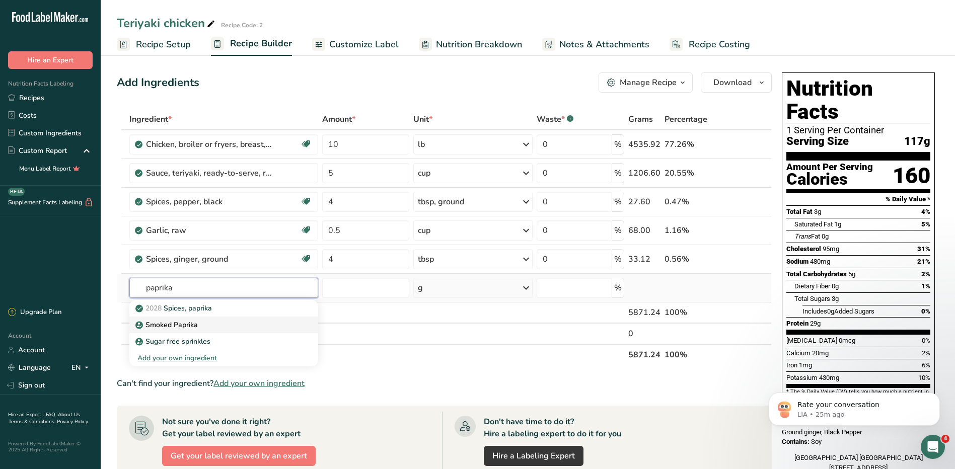
type input "paprika"
click at [220, 330] on link "Smoked Paprika" at bounding box center [223, 325] width 189 height 17
type input "Smoked Paprika"
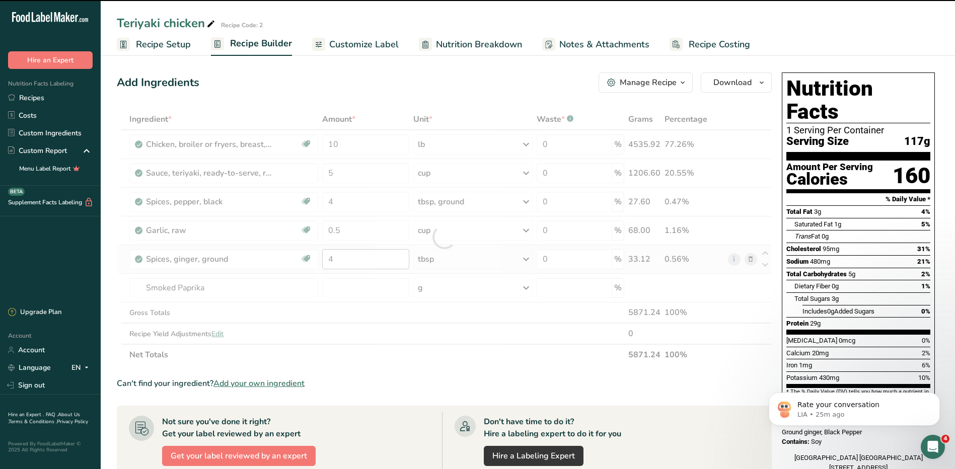
type input "0"
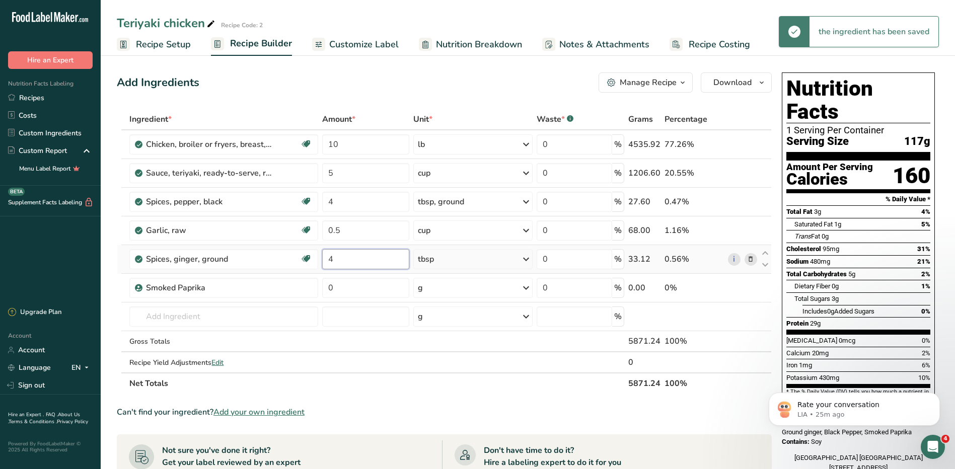
click at [347, 261] on input "4" at bounding box center [365, 259] width 87 height 20
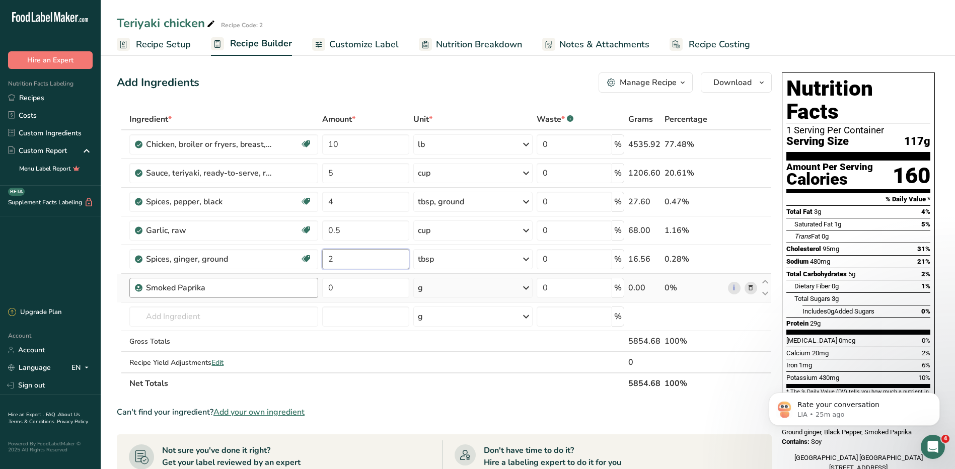
type input "2"
click at [290, 293] on div "Ingredient * Amount * Unit * Waste * .a-a{fill:#347362;}.b-a{fill:#fff;} Grams …" at bounding box center [444, 251] width 655 height 285
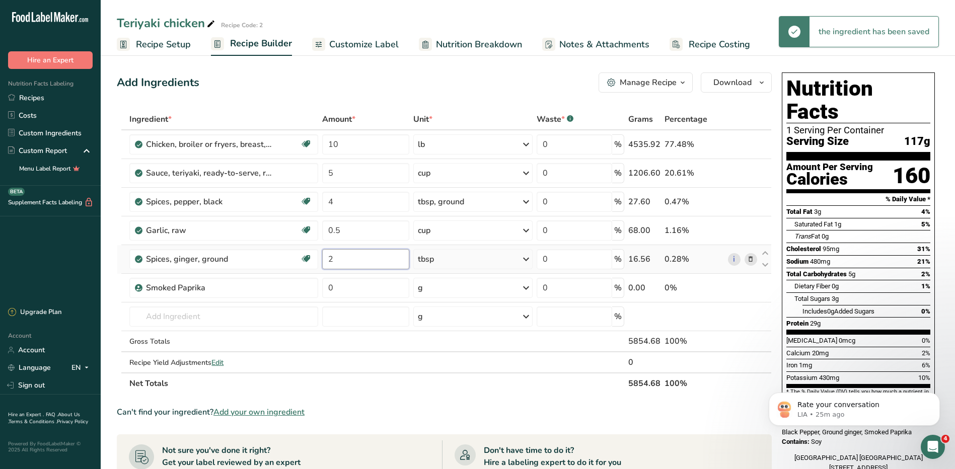
click at [355, 262] on input "2" at bounding box center [365, 259] width 87 height 20
type input "3"
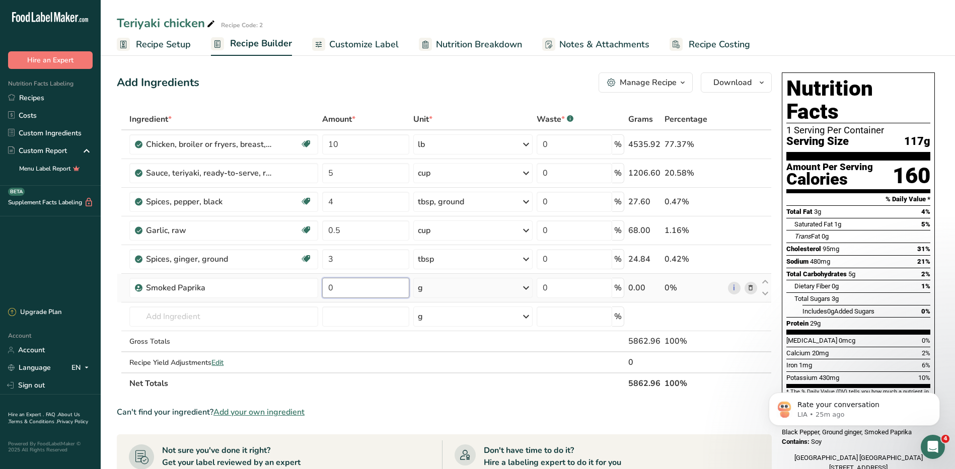
click at [356, 285] on div "Ingredient * Amount * Unit * Waste * .a-a{fill:#347362;}.b-a{fill:#fff;} Grams …" at bounding box center [444, 251] width 655 height 285
type input "2"
click at [461, 284] on div "Ingredient * Amount * Unit * Waste * .a-a{fill:#347362;}.b-a{fill:#fff;} Grams …" at bounding box center [444, 251] width 655 height 285
click at [461, 290] on div "g" at bounding box center [472, 288] width 119 height 20
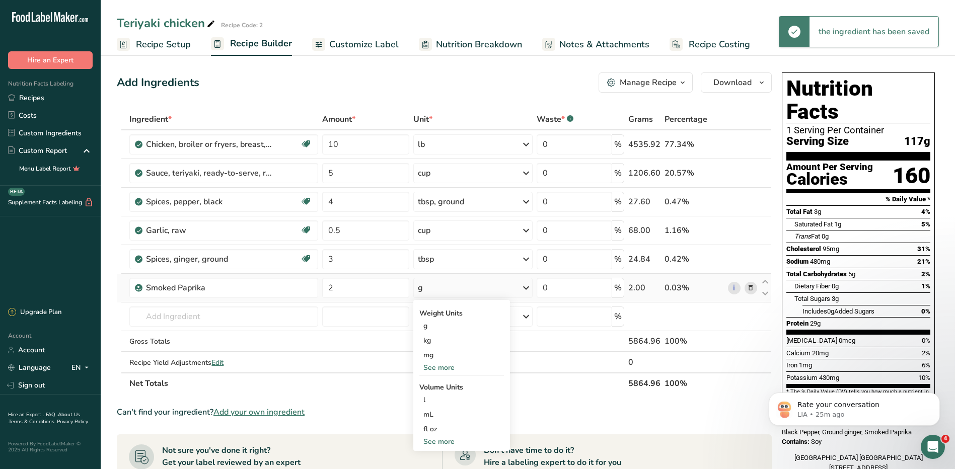
click at [446, 370] on div "See more" at bounding box center [461, 367] width 85 height 11
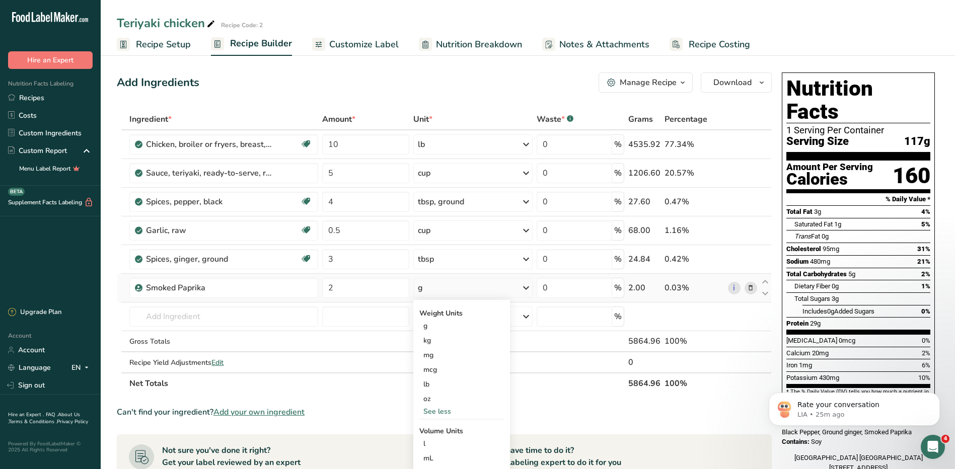
scroll to position [101, 0]
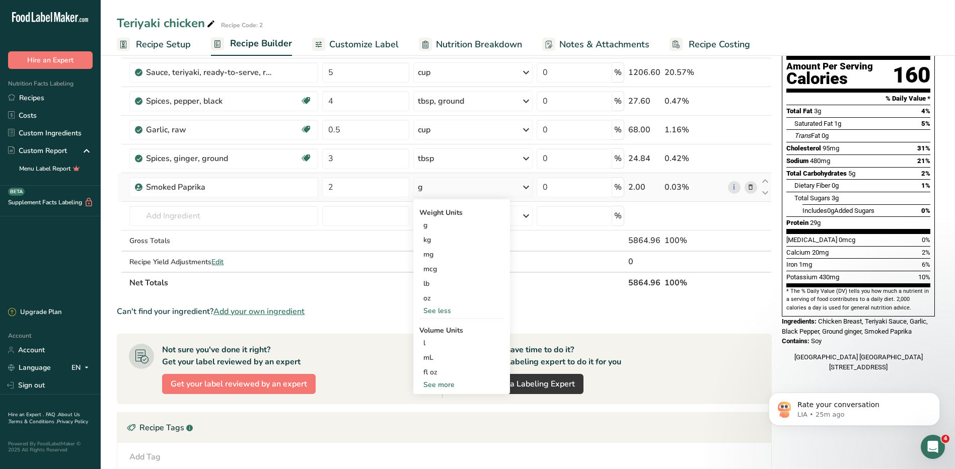
click at [447, 384] on div "See more" at bounding box center [461, 385] width 85 height 11
select select "22"
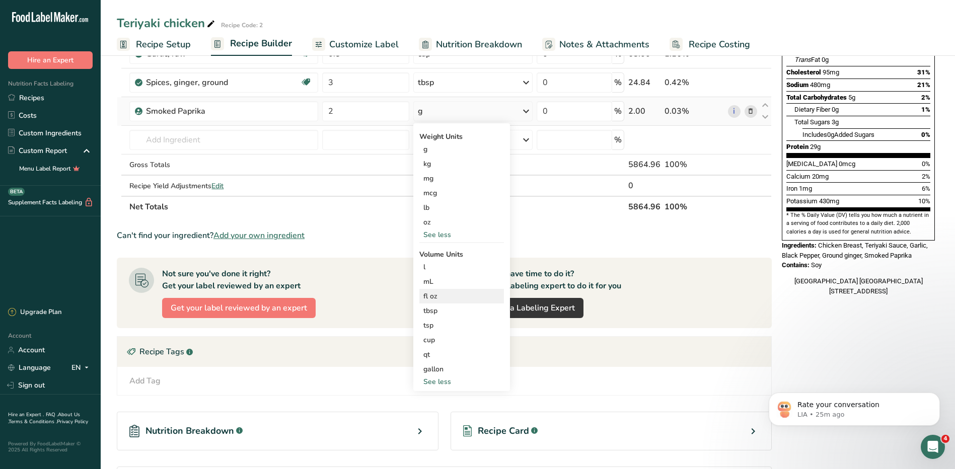
scroll to position [252, 0]
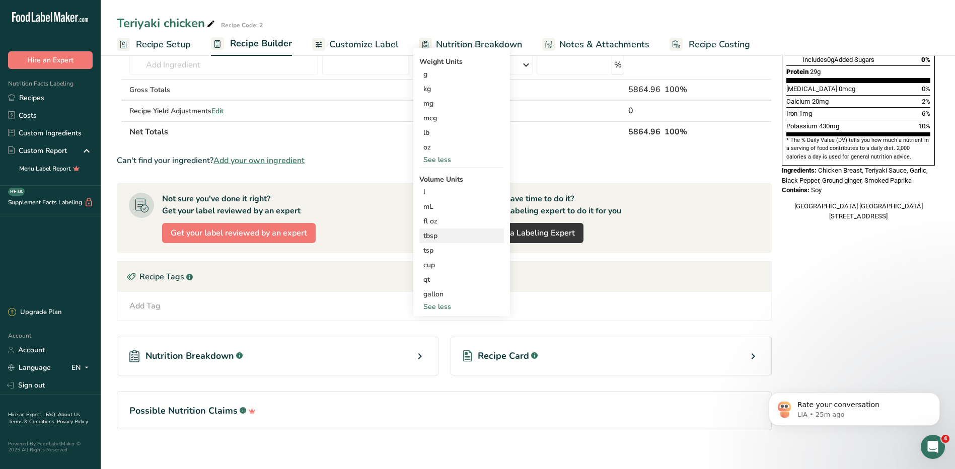
click at [442, 236] on div "tbsp" at bounding box center [461, 236] width 77 height 11
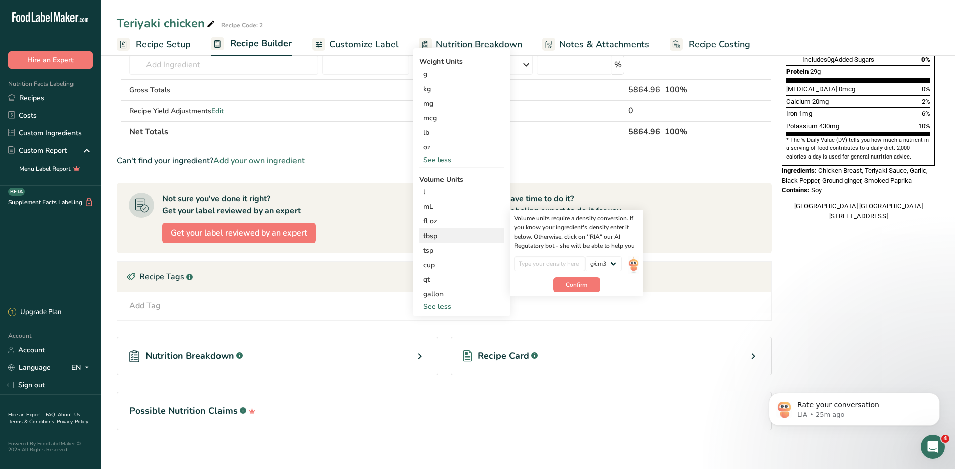
click at [433, 235] on div "tbsp" at bounding box center [461, 236] width 77 height 11
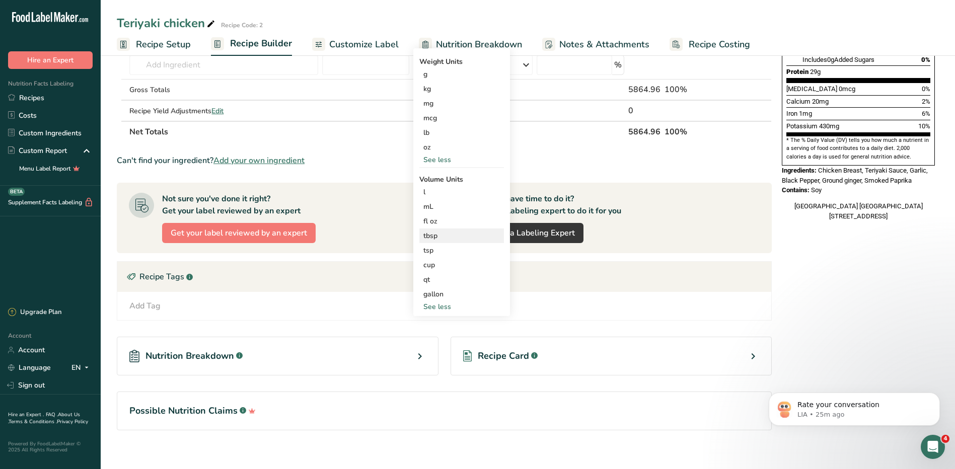
click at [437, 231] on div "tbsp" at bounding box center [461, 236] width 77 height 11
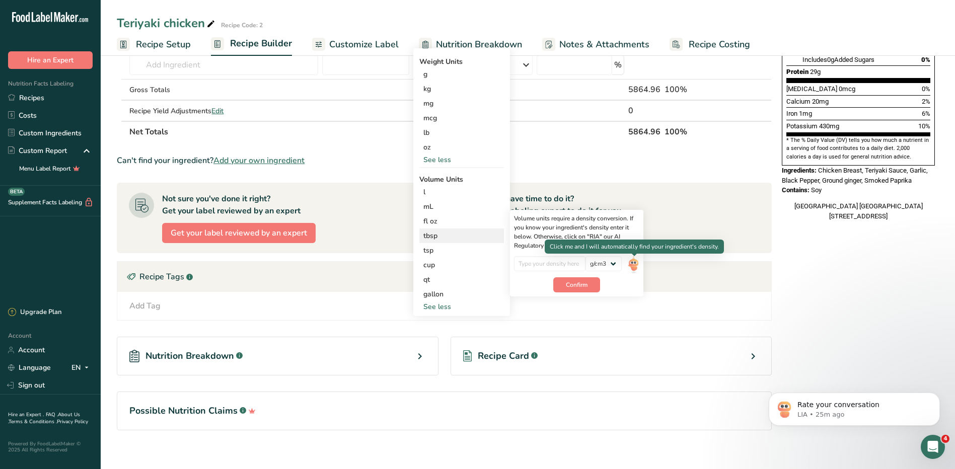
click at [632, 268] on img at bounding box center [633, 265] width 11 height 18
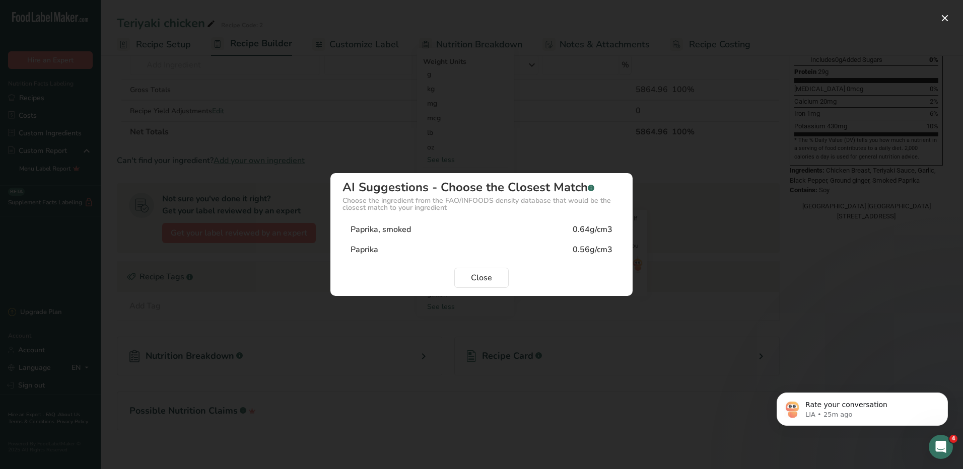
click at [408, 250] on div "Paprika 0.56g/cm3" at bounding box center [481, 250] width 278 height 20
type input "0.56"
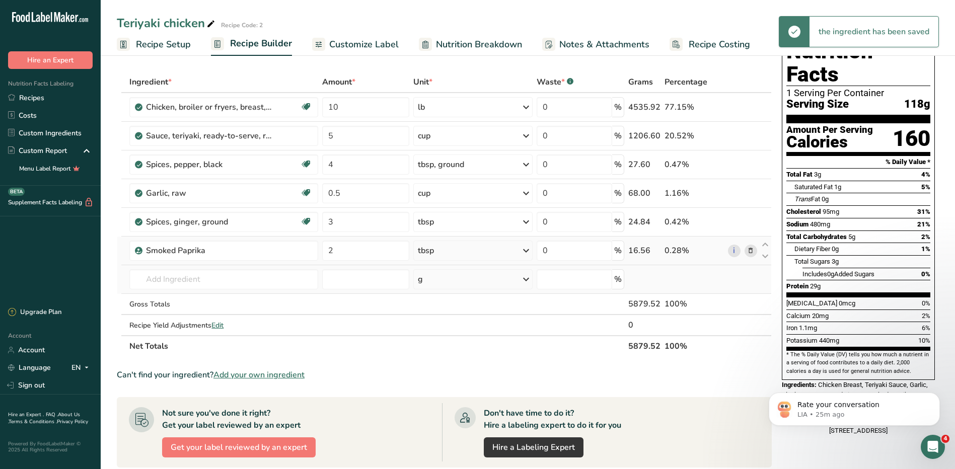
scroll to position [0, 0]
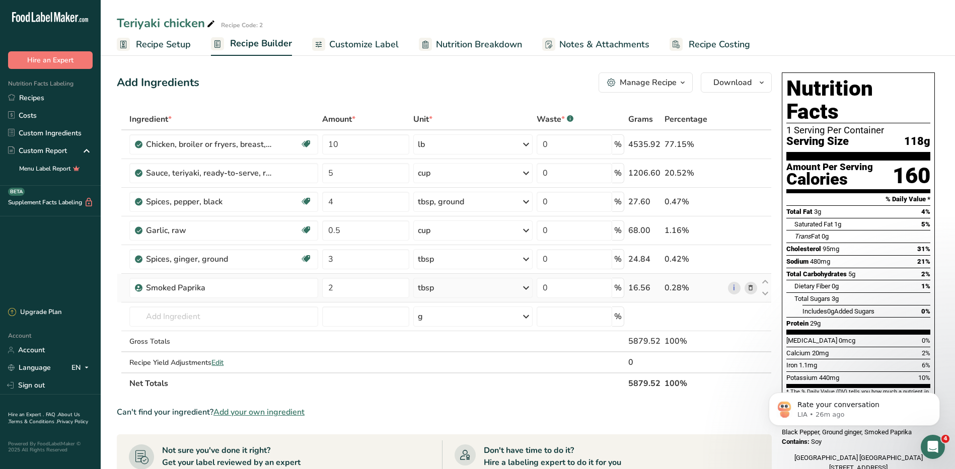
click at [246, 410] on span "Add your own ingredient" at bounding box center [258, 412] width 91 height 12
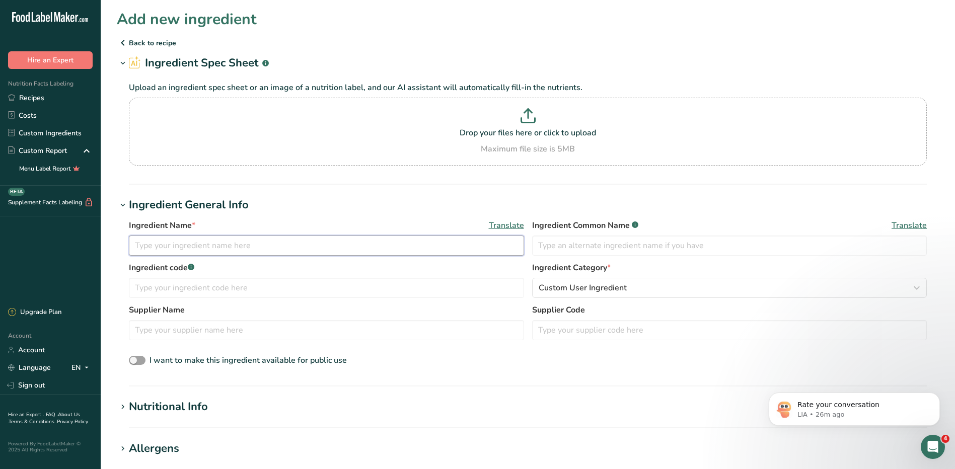
click at [218, 250] on input "text" at bounding box center [326, 246] width 395 height 20
type input "T"
click at [167, 39] on p "Back to recipe" at bounding box center [528, 43] width 822 height 12
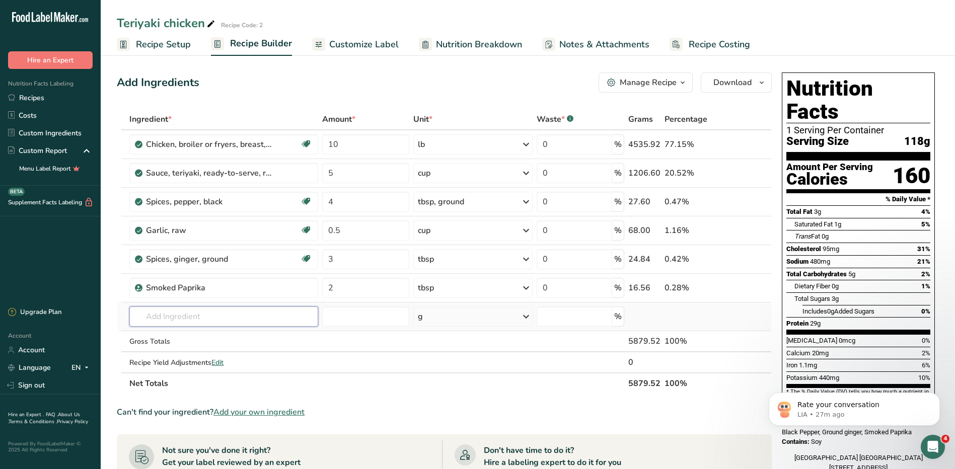
click at [194, 321] on input "text" at bounding box center [223, 317] width 189 height 20
type input "k"
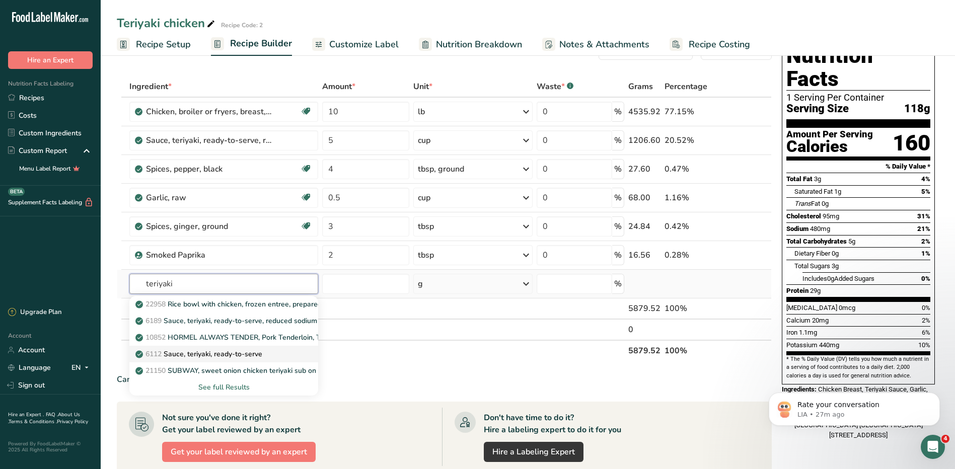
scroll to position [50, 0]
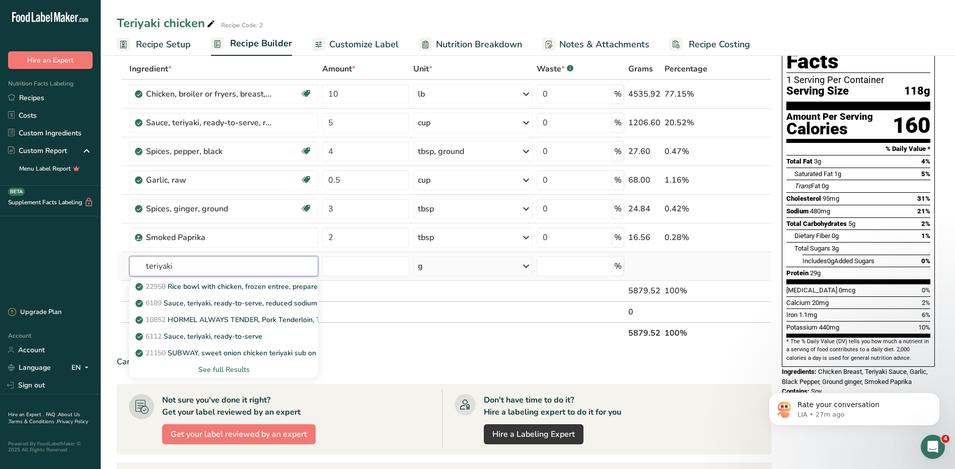
type input "teriyaki"
click at [230, 367] on div "See full Results" at bounding box center [223, 369] width 173 height 11
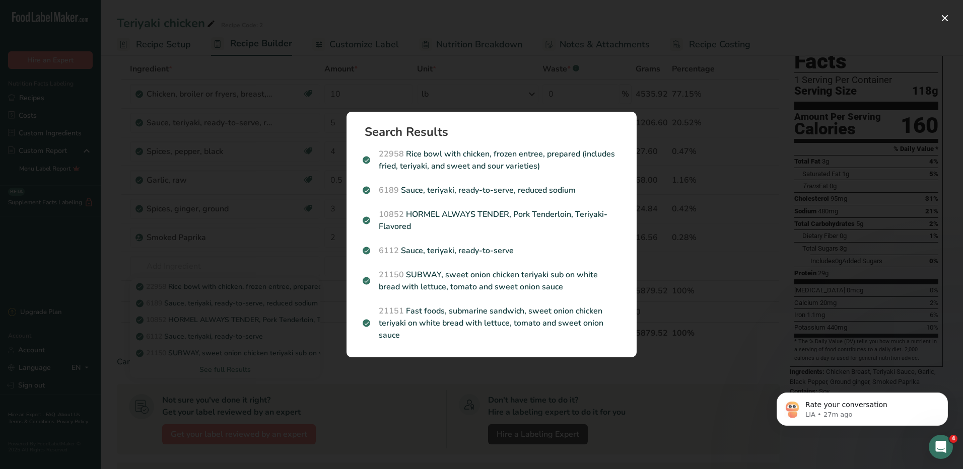
click at [278, 366] on div "Search results modal" at bounding box center [481, 234] width 963 height 469
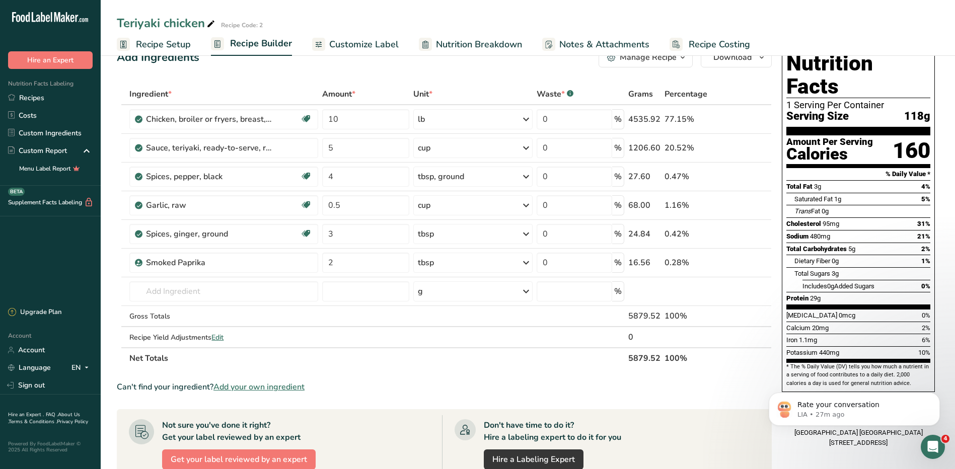
scroll to position [0, 0]
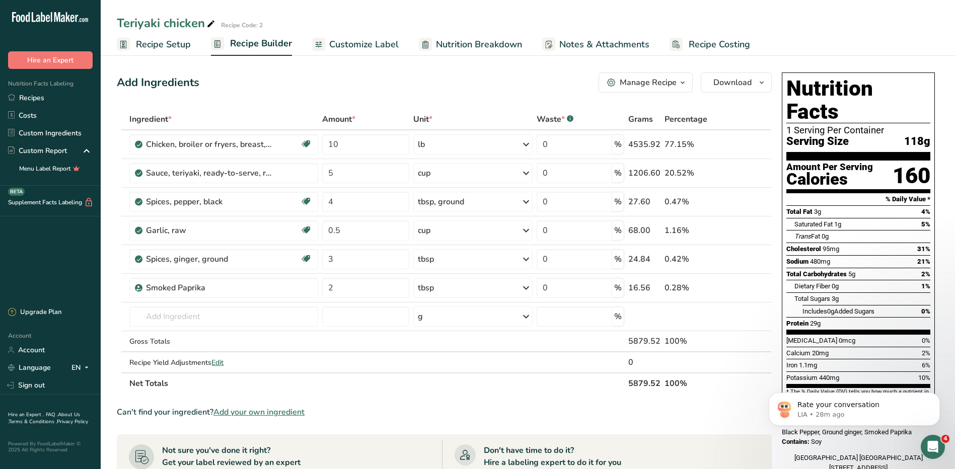
click at [457, 41] on span "Nutrition Breakdown" at bounding box center [479, 45] width 86 height 14
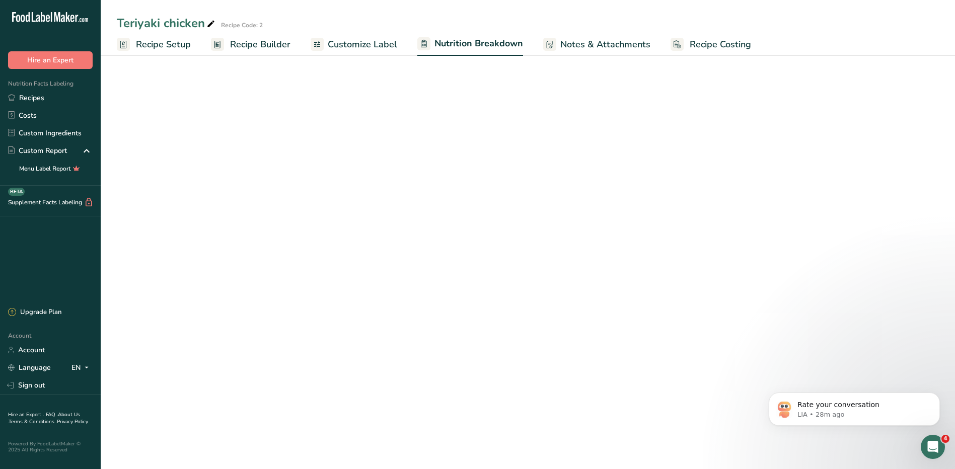
select select "Calories"
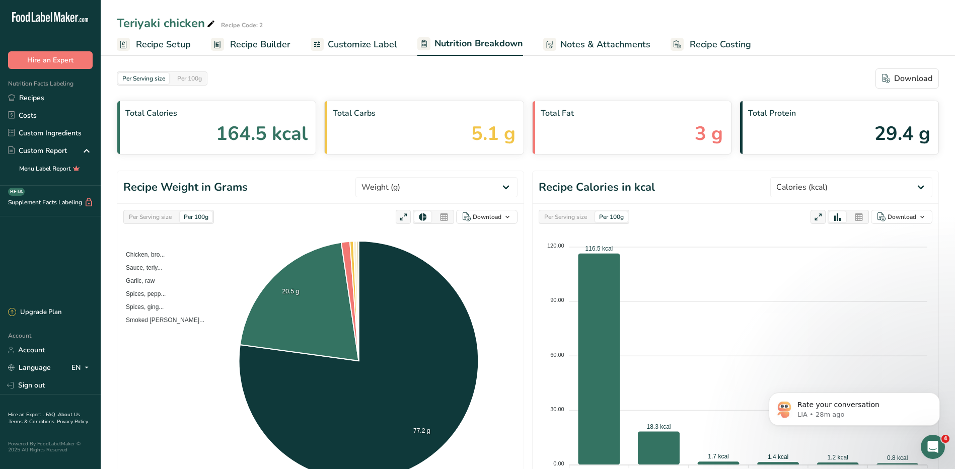
click at [177, 45] on span "Recipe Setup" at bounding box center [163, 45] width 55 height 14
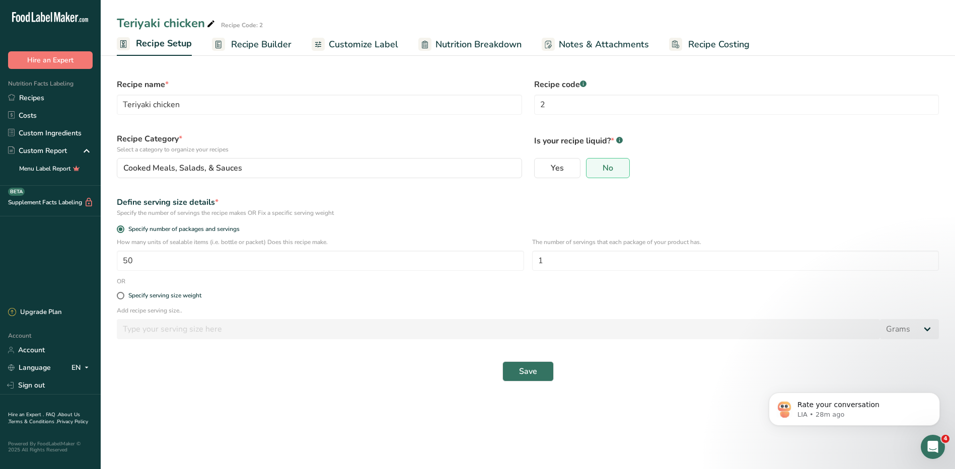
click at [261, 44] on span "Recipe Builder" at bounding box center [261, 45] width 60 height 14
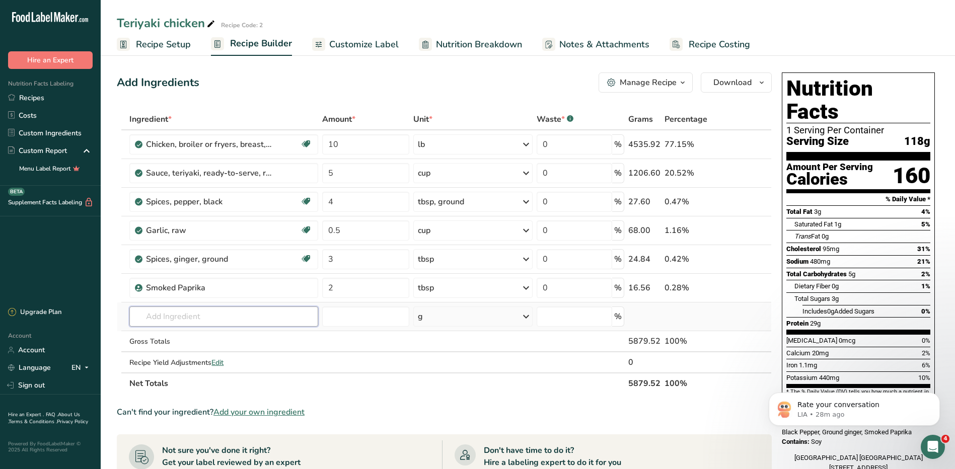
click at [227, 324] on input "text" at bounding box center [223, 317] width 189 height 20
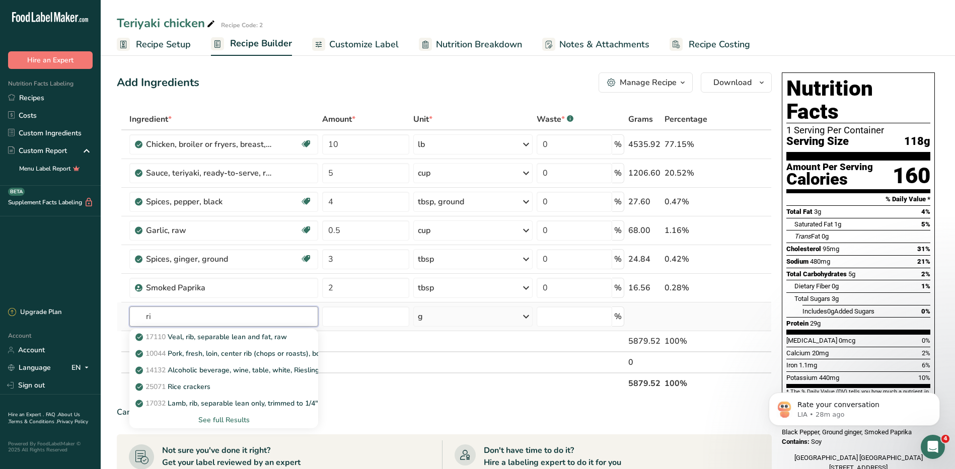
type input "r"
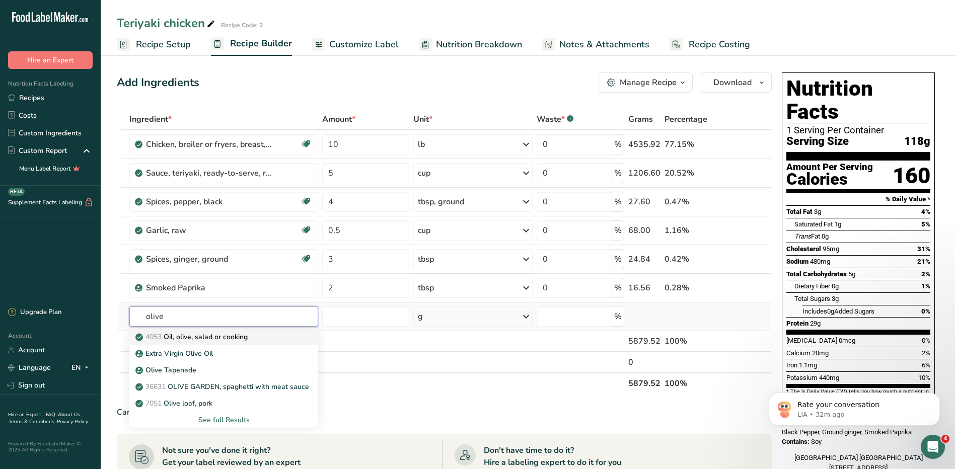
type input "olive"
click at [218, 341] on p "4053 Oil, olive, salad or cooking" at bounding box center [192, 337] width 110 height 11
type input "Oil, olive, salad or cooking"
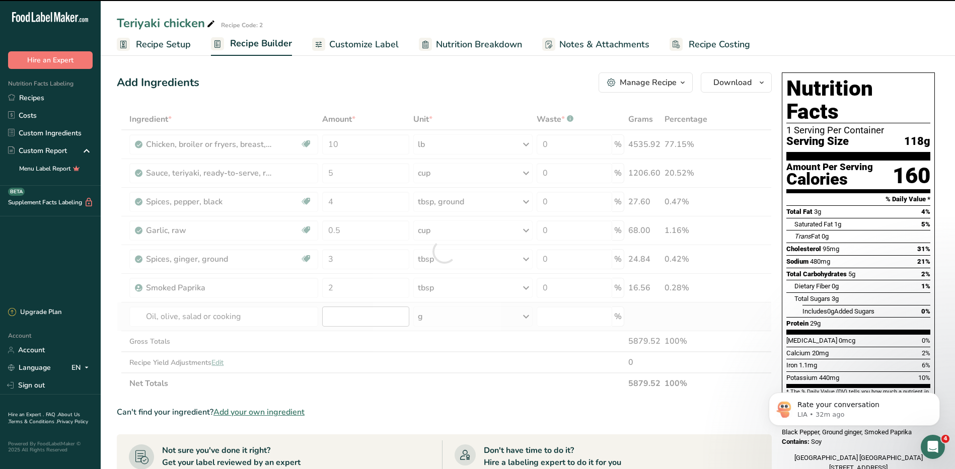
type input "0"
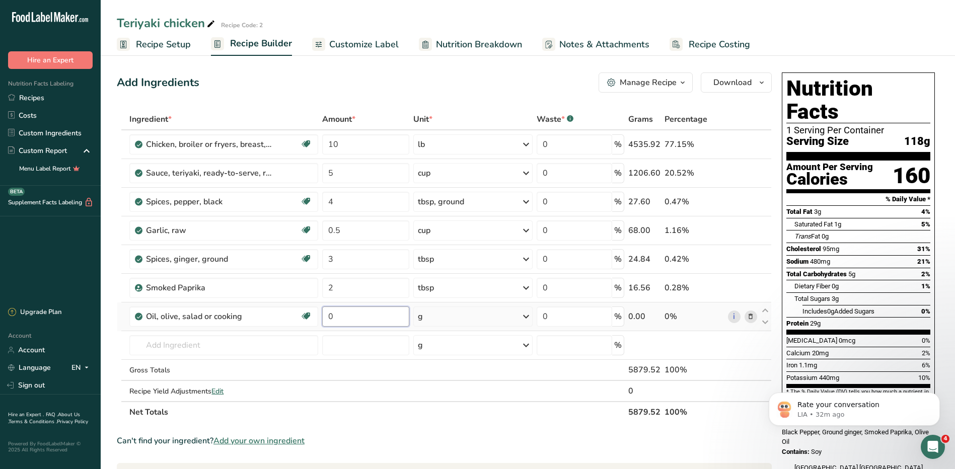
click at [363, 322] on input "0" at bounding box center [365, 317] width 87 height 20
type input "0.25"
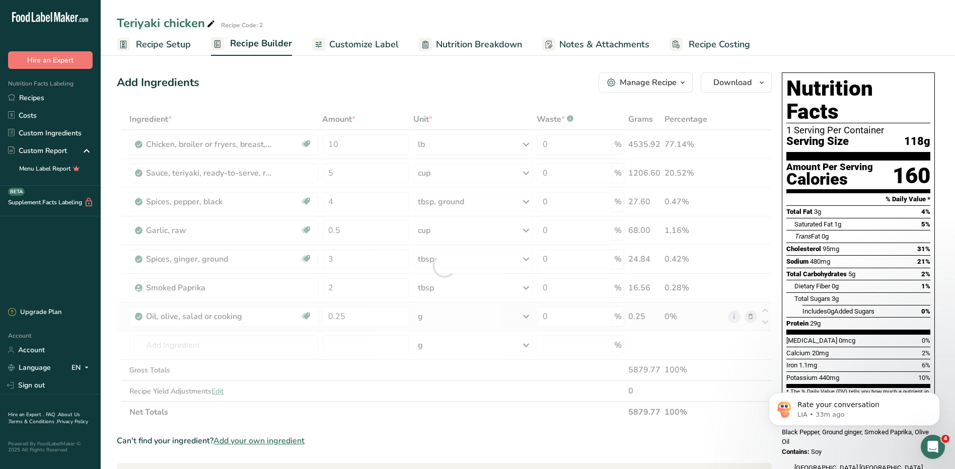
click at [529, 318] on div "Ingredient * Amount * Unit * Waste * .a-a{fill:#347362;}.b-a{fill:#fff;} Grams …" at bounding box center [444, 266] width 655 height 314
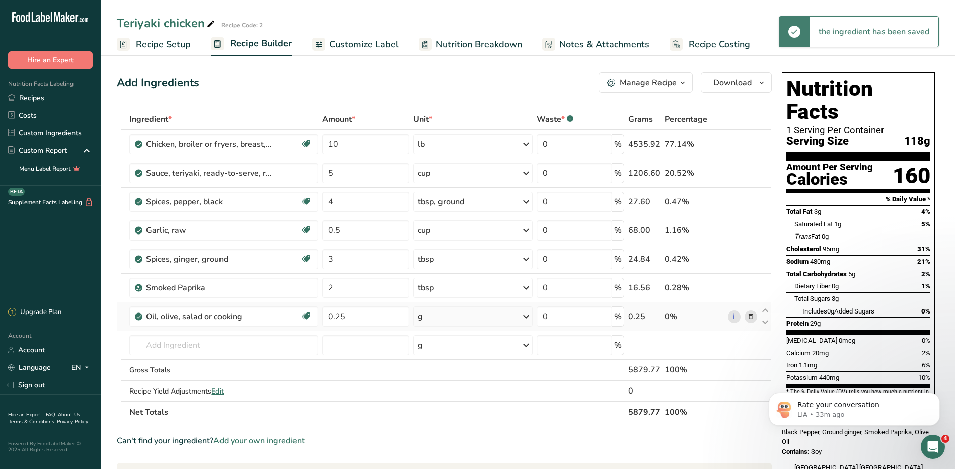
click at [526, 319] on icon at bounding box center [526, 317] width 12 height 18
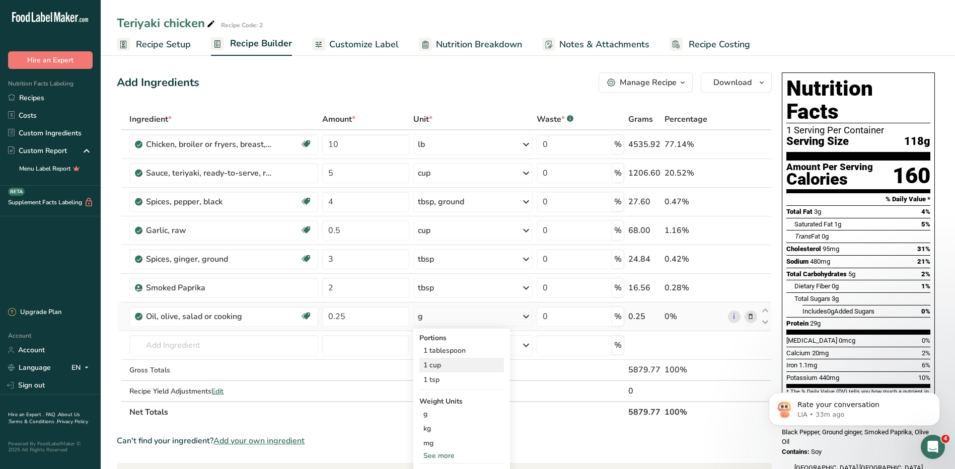
click at [453, 371] on div "1 cup" at bounding box center [461, 365] width 85 height 15
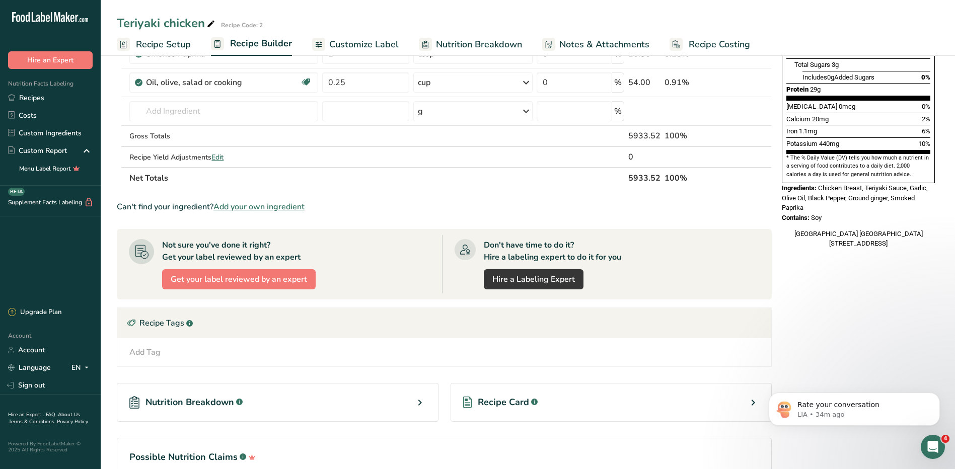
scroll to position [290, 0]
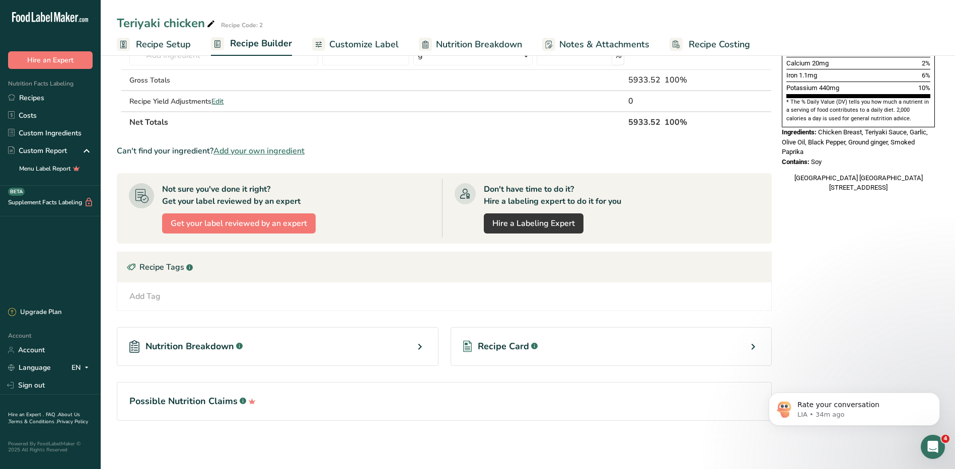
click at [750, 348] on icon at bounding box center [753, 347] width 12 height 18
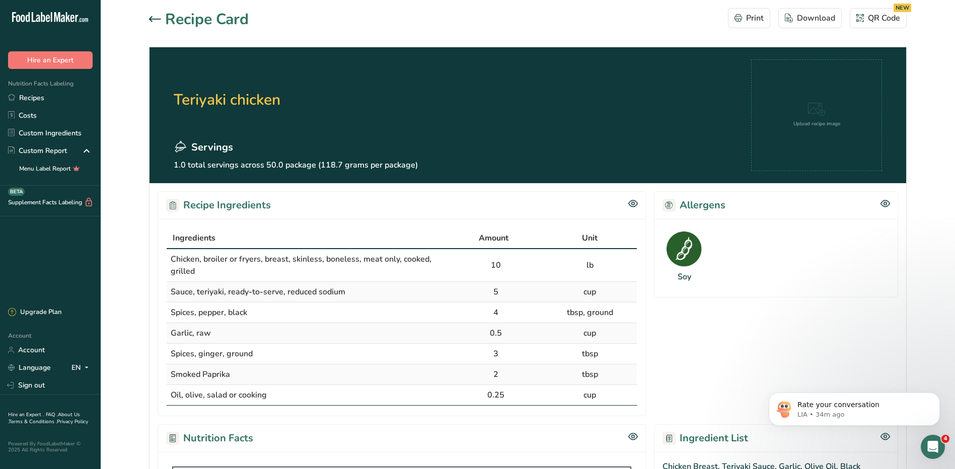
click at [151, 19] on icon at bounding box center [155, 19] width 12 height 6
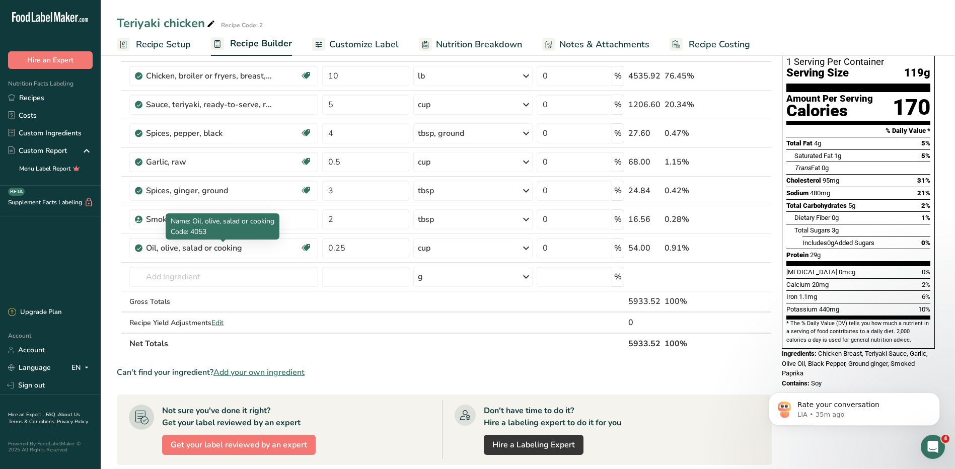
scroll to position [50, 0]
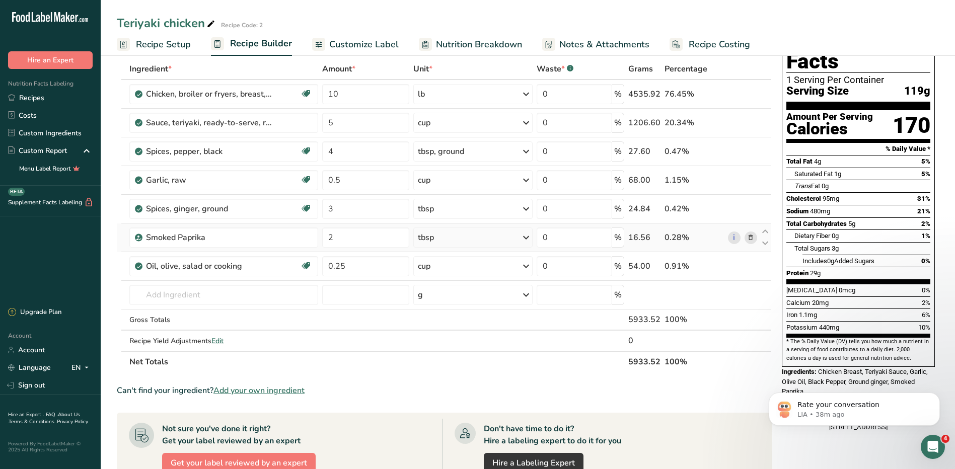
click at [748, 238] on icon at bounding box center [750, 238] width 7 height 11
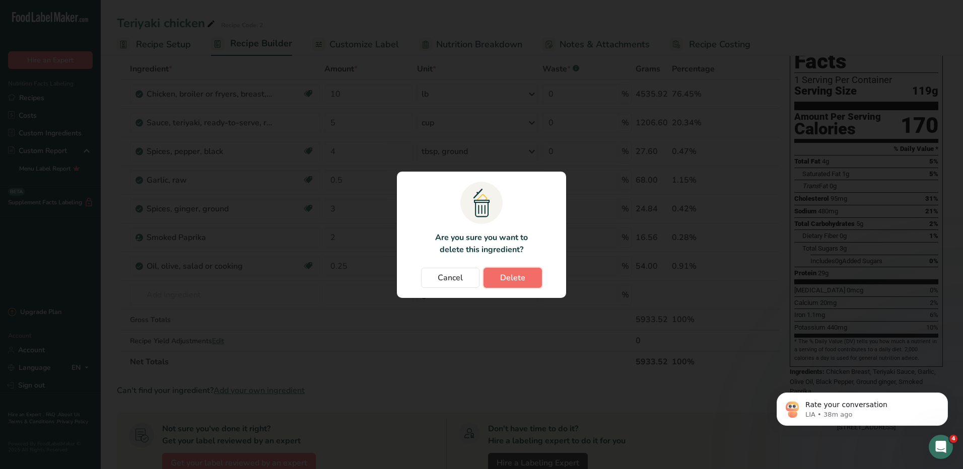
click at [508, 274] on span "Delete" at bounding box center [512, 278] width 25 height 12
type input "0.25"
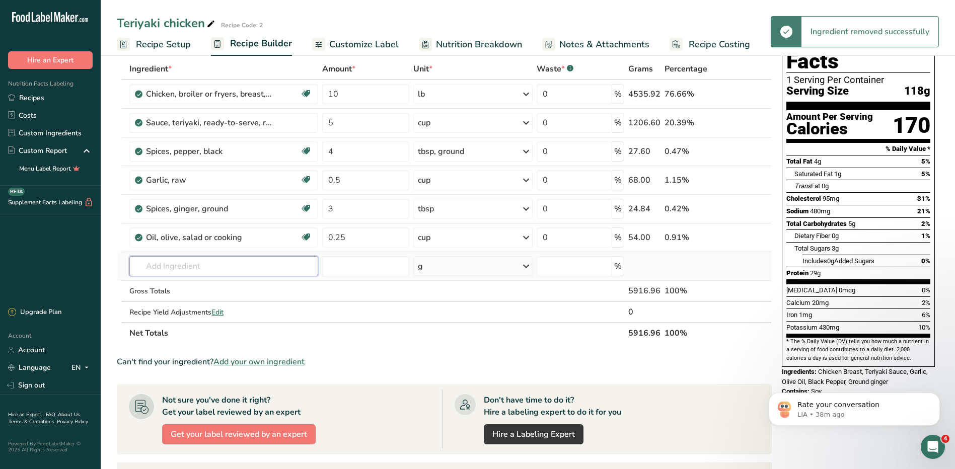
click at [198, 265] on input "text" at bounding box center [223, 266] width 189 height 20
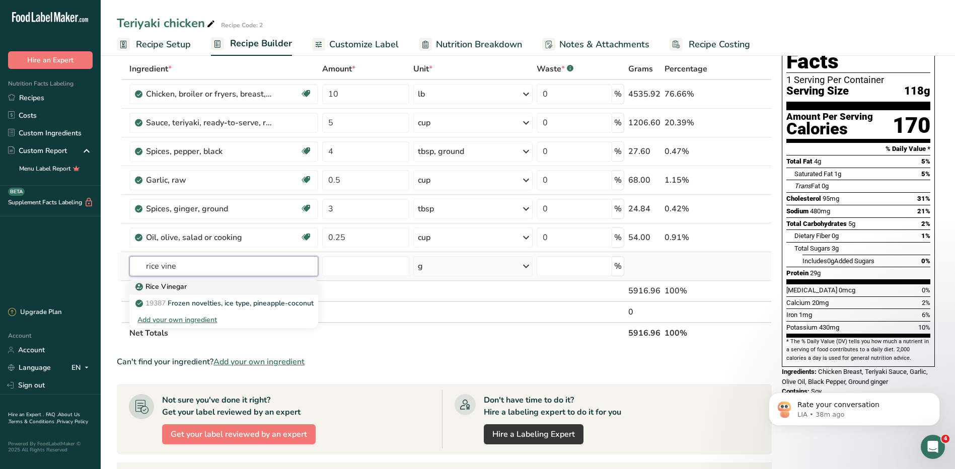
type input "rice vine"
click at [180, 284] on p "Rice Vinegar" at bounding box center [161, 286] width 49 height 11
type input "Rice Vinegar"
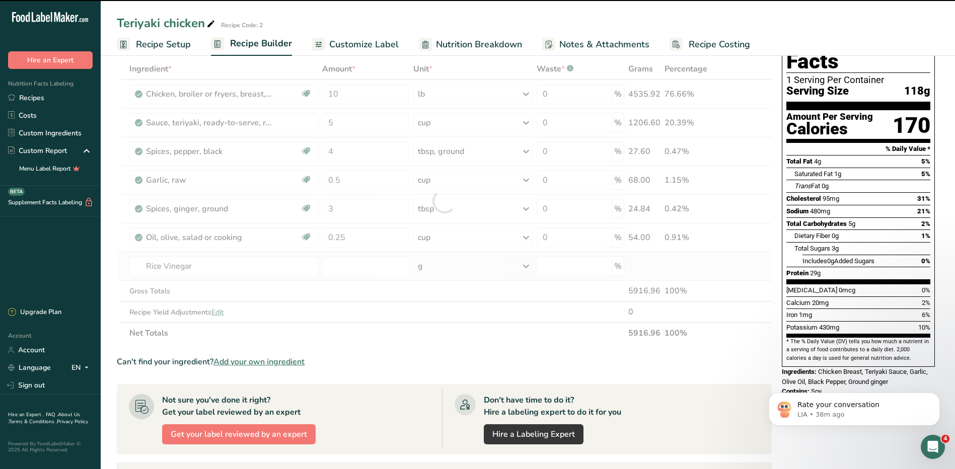
type input "0"
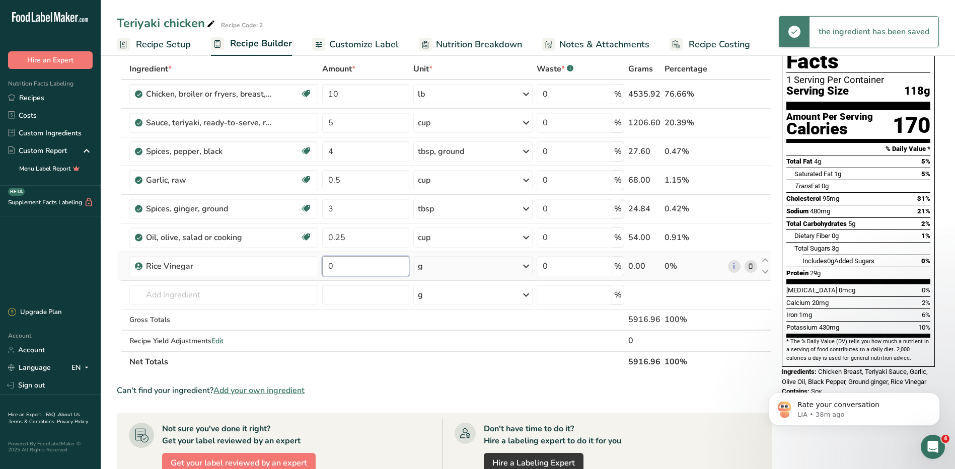
click at [373, 274] on input "0" at bounding box center [365, 266] width 87 height 20
type input "1"
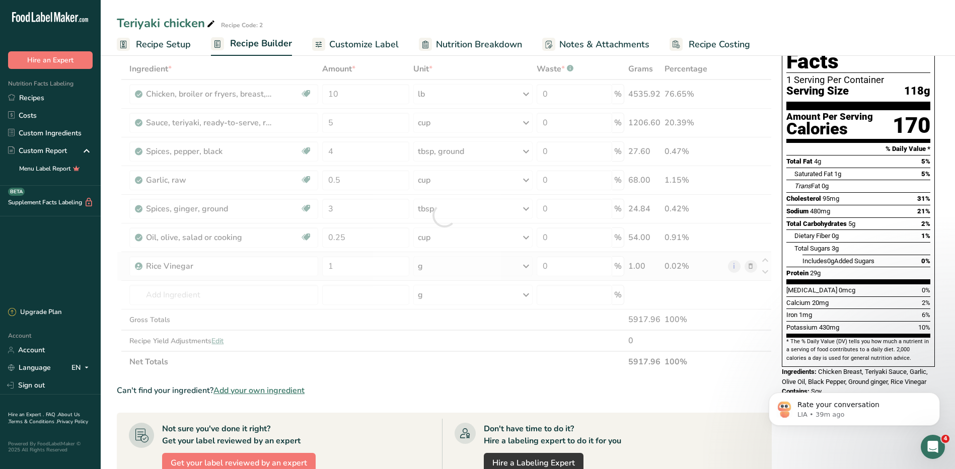
click at [469, 263] on div "Ingredient * Amount * Unit * Waste * .a-a{fill:#347362;}.b-a{fill:#fff;} Grams …" at bounding box center [444, 215] width 655 height 314
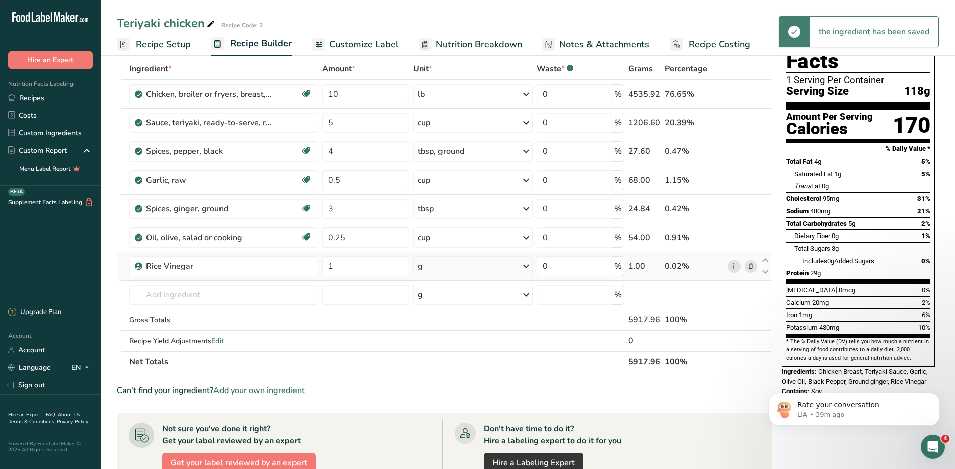
click at [469, 263] on div "g" at bounding box center [472, 266] width 119 height 20
click at [435, 417] on div "See more" at bounding box center [461, 420] width 85 height 11
select select "22"
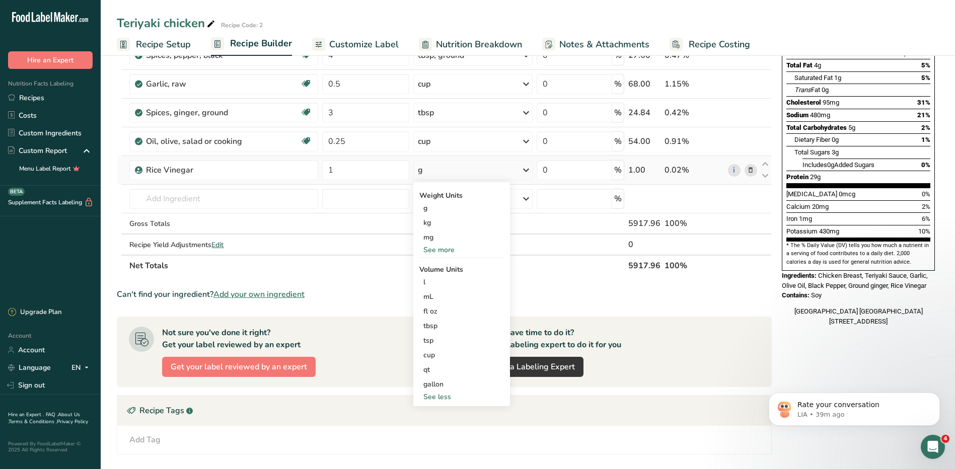
scroll to position [151, 0]
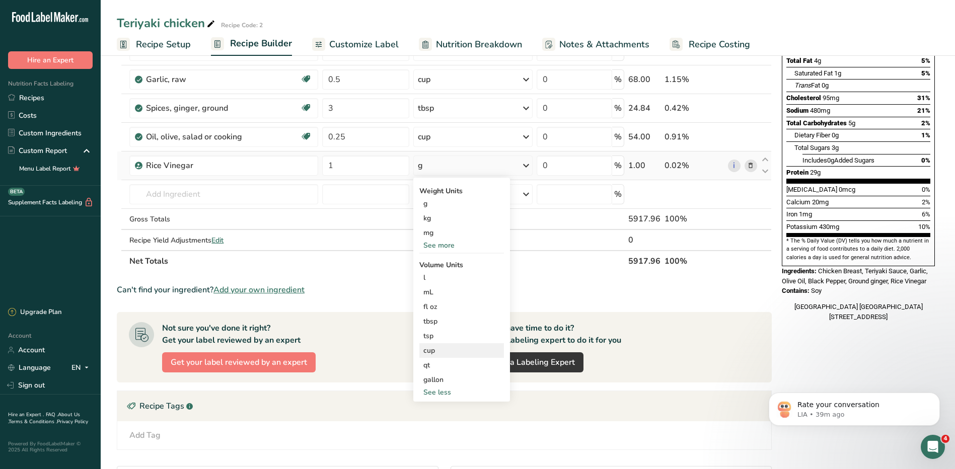
click at [441, 354] on div "cup" at bounding box center [461, 350] width 77 height 11
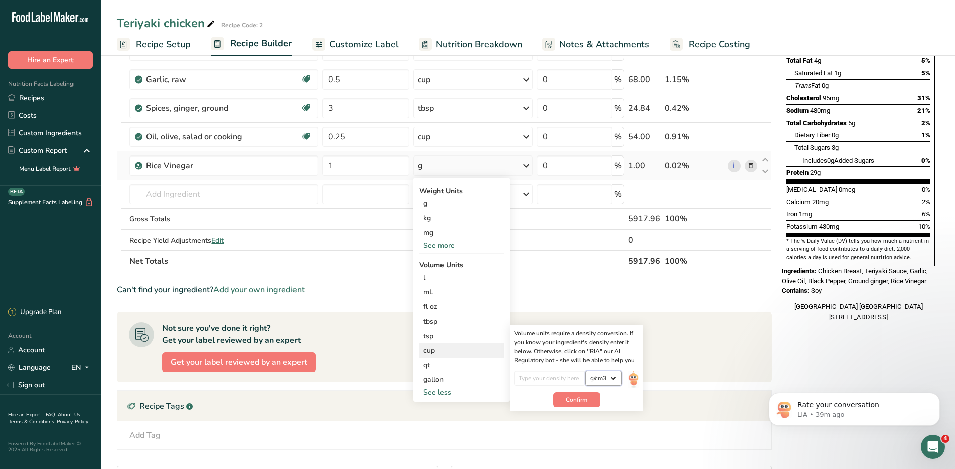
click at [608, 380] on select "lb/ft3 g/cm3" at bounding box center [603, 378] width 36 height 15
click at [635, 376] on img at bounding box center [633, 380] width 11 height 18
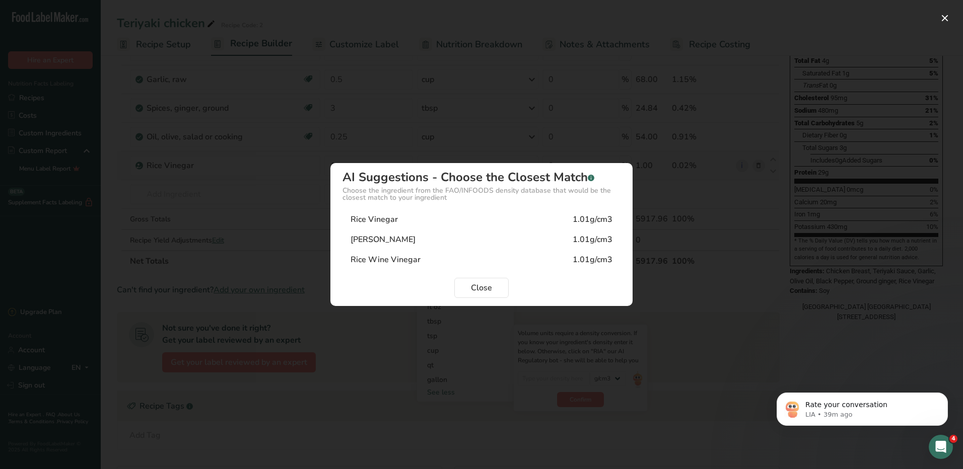
click at [581, 220] on div "1.01g/cm3" at bounding box center [592, 219] width 40 height 12
type input "1.01"
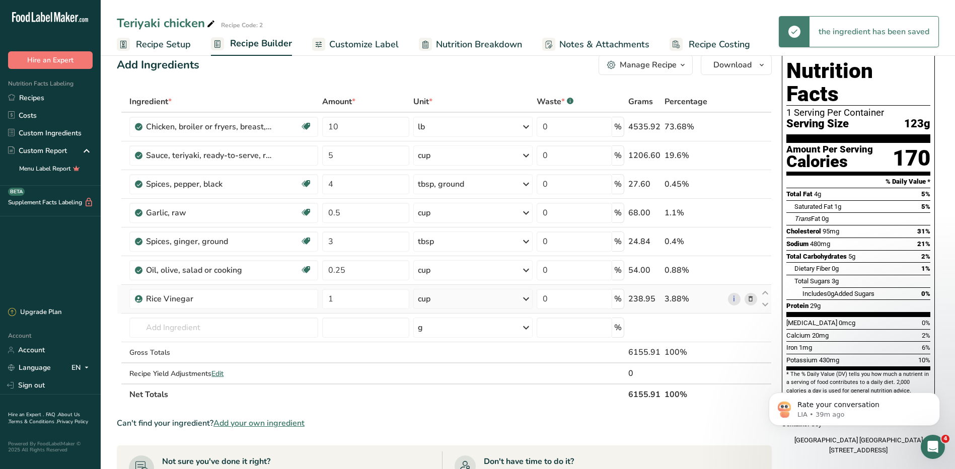
scroll to position [0, 0]
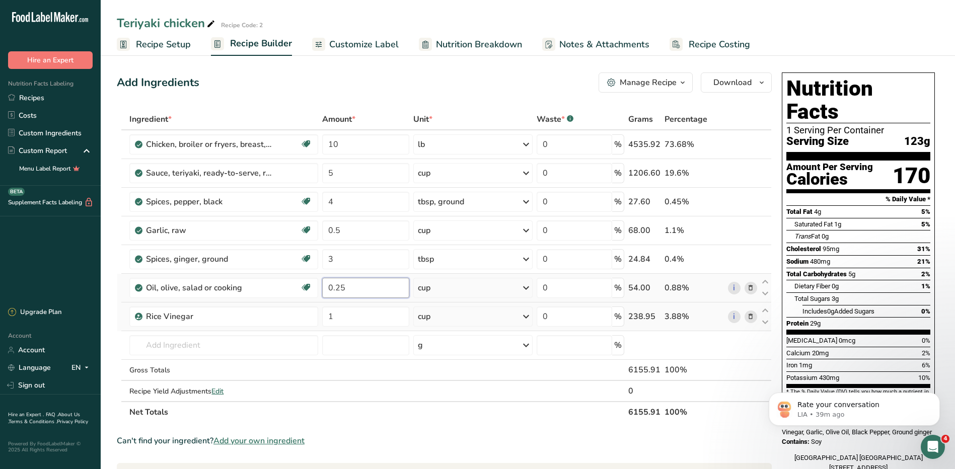
click at [348, 288] on input "0.25" at bounding box center [365, 288] width 87 height 20
type input "0.5"
click at [439, 284] on div "Ingredient * Amount * Unit * Waste * .a-a{fill:#347362;}.b-a{fill:#fff;} Grams …" at bounding box center [444, 266] width 655 height 314
click at [438, 289] on div "cup" at bounding box center [472, 288] width 119 height 20
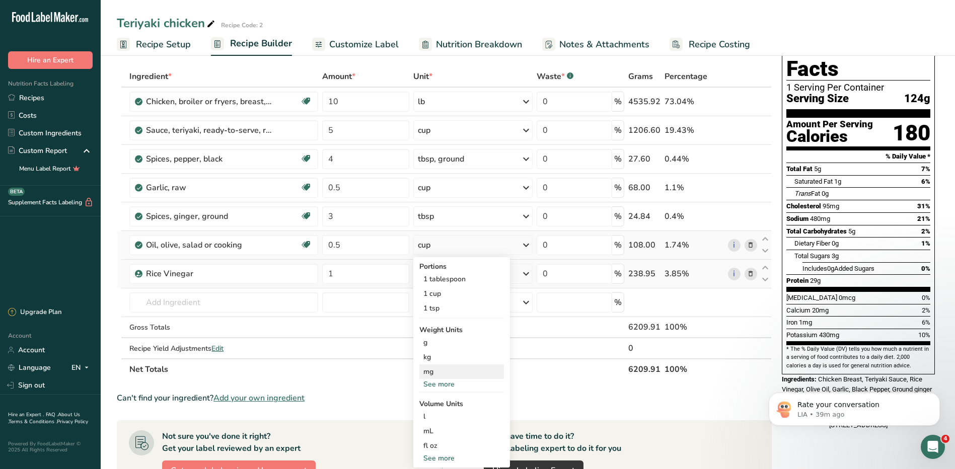
scroll to position [101, 0]
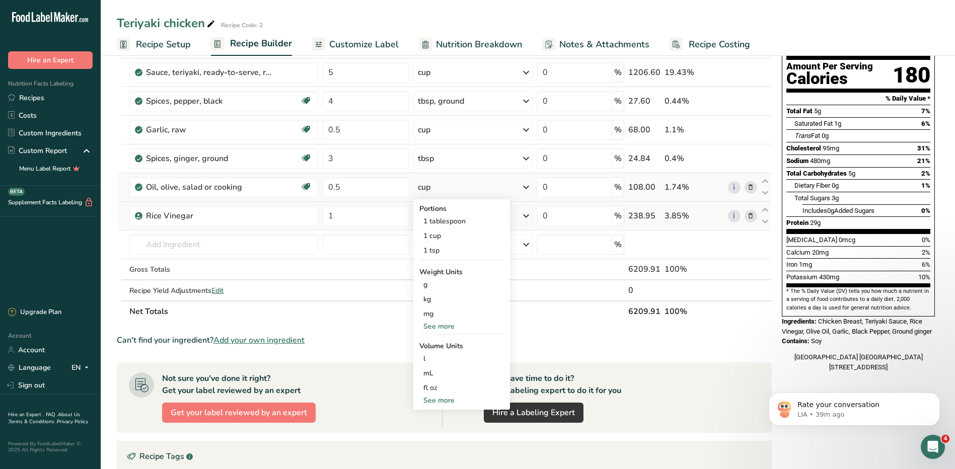
click at [435, 396] on div "See more" at bounding box center [461, 400] width 85 height 11
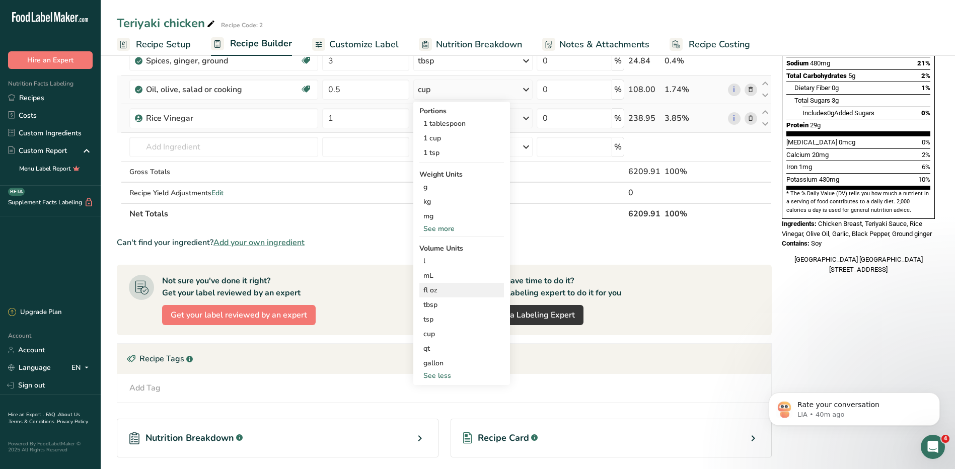
scroll to position [201, 0]
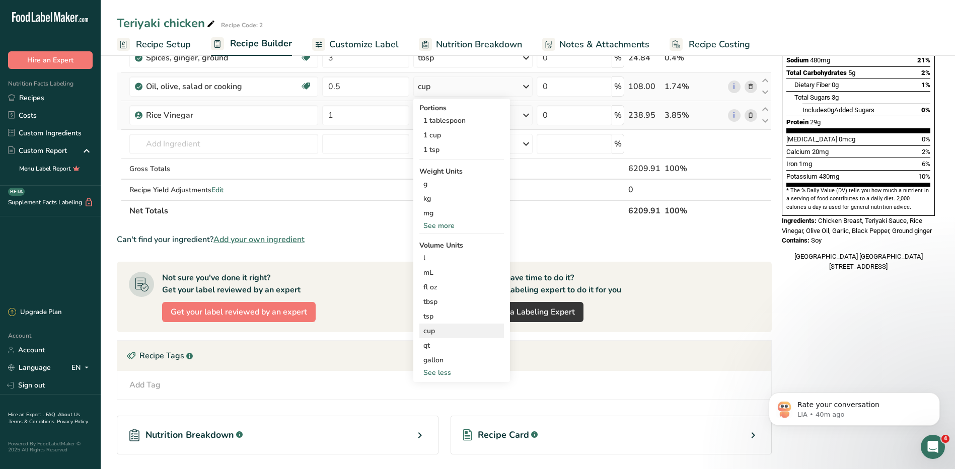
click at [435, 328] on div "cup" at bounding box center [461, 331] width 77 height 11
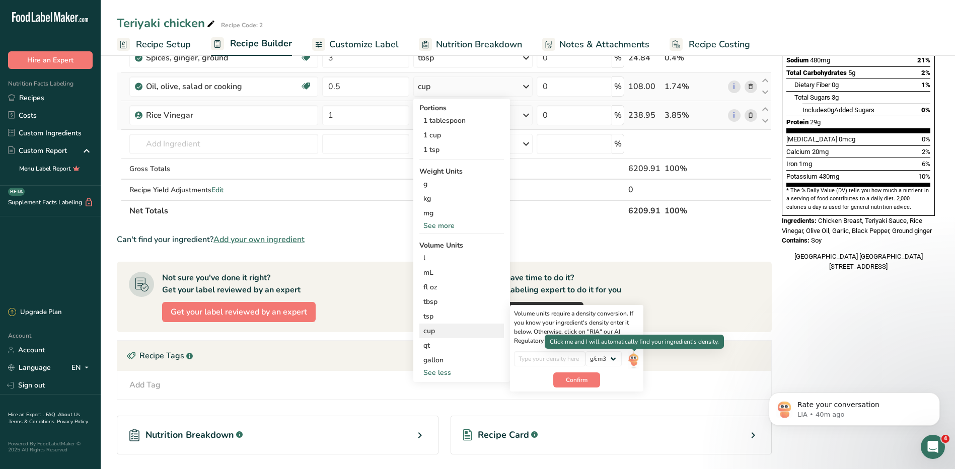
click at [635, 359] on img at bounding box center [633, 360] width 11 height 18
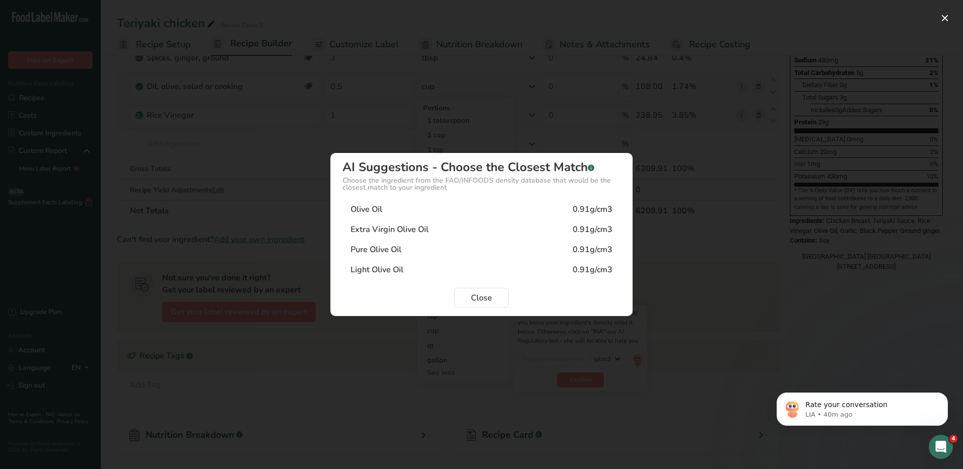
click at [597, 207] on div "0.91g/cm3" at bounding box center [592, 209] width 40 height 12
type input "0.91"
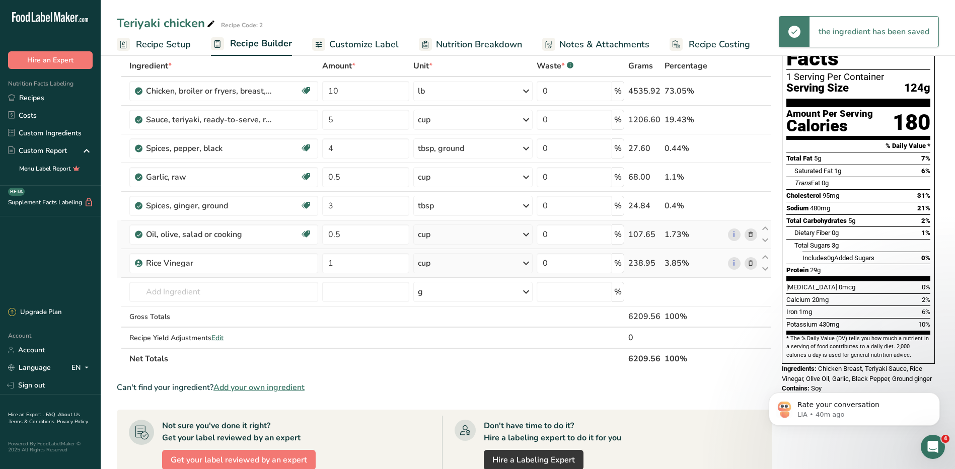
scroll to position [0, 0]
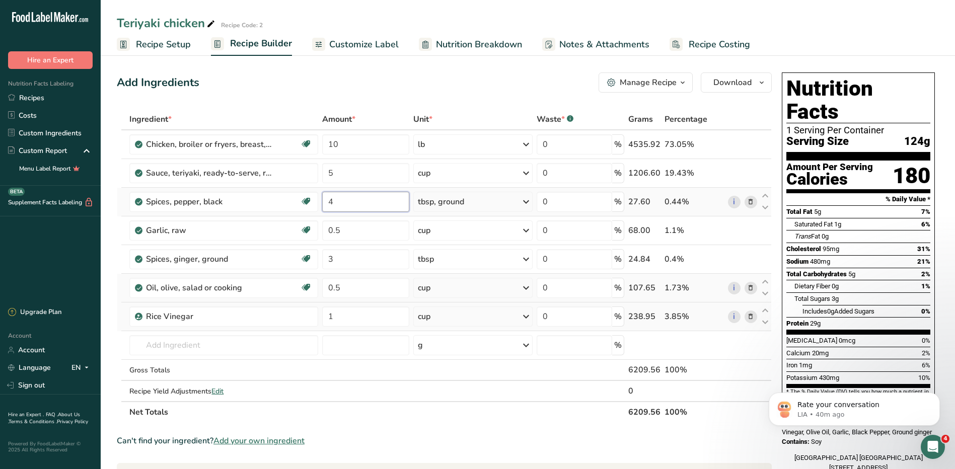
click at [339, 198] on input "4" at bounding box center [365, 202] width 87 height 20
type input "3"
click at [359, 228] on div "Ingredient * Amount * Unit * Waste * .a-a{fill:#347362;}.b-a{fill:#fff;} Grams …" at bounding box center [444, 266] width 655 height 314
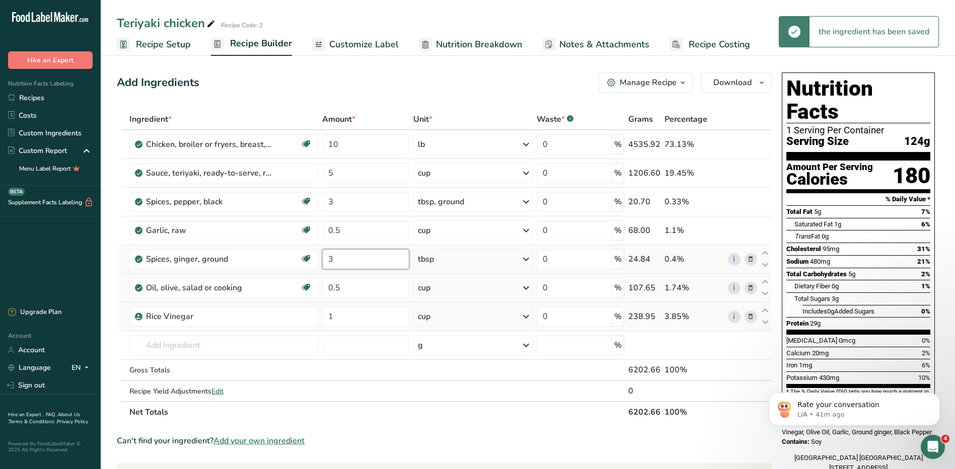
click at [357, 265] on div "Ingredient * Amount * Unit * Waste * .a-a{fill:#347362;}.b-a{fill:#fff;} Grams …" at bounding box center [444, 266] width 655 height 314
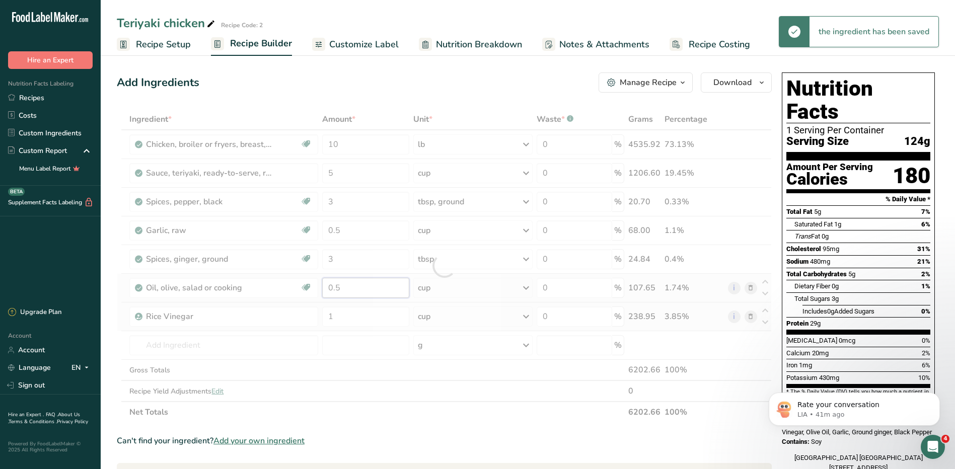
click at [357, 286] on div "Ingredient * Amount * Unit * Waste * .a-a{fill:#347362;}.b-a{fill:#fff;} Grams …" at bounding box center [444, 266] width 655 height 314
click at [500, 50] on span "Nutrition Breakdown" at bounding box center [479, 45] width 86 height 14
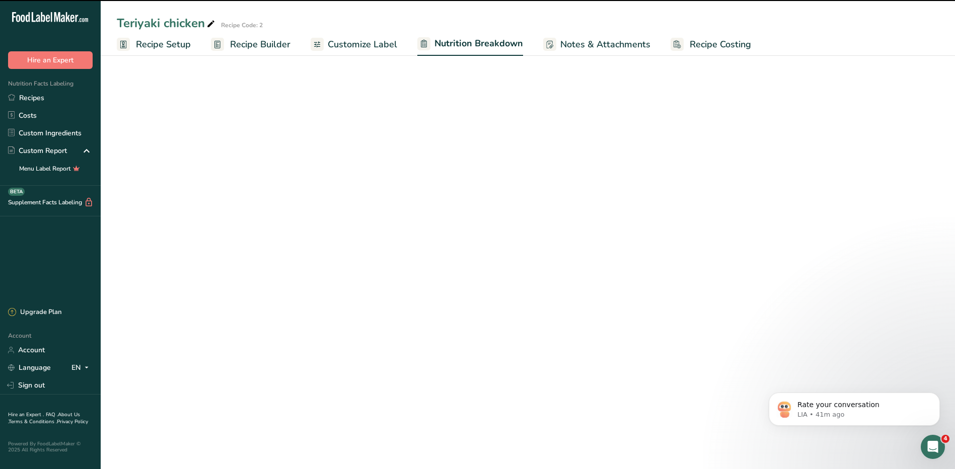
select select "Calories"
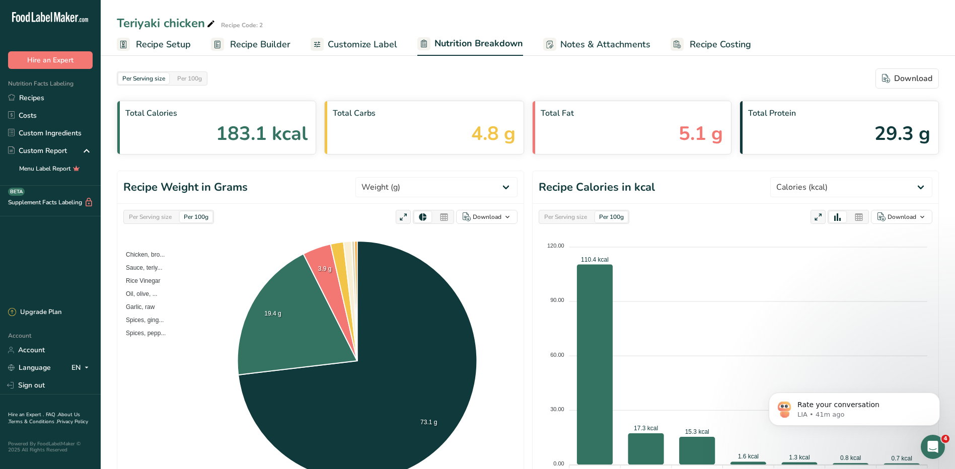
click at [185, 44] on span "Recipe Setup" at bounding box center [163, 45] width 55 height 14
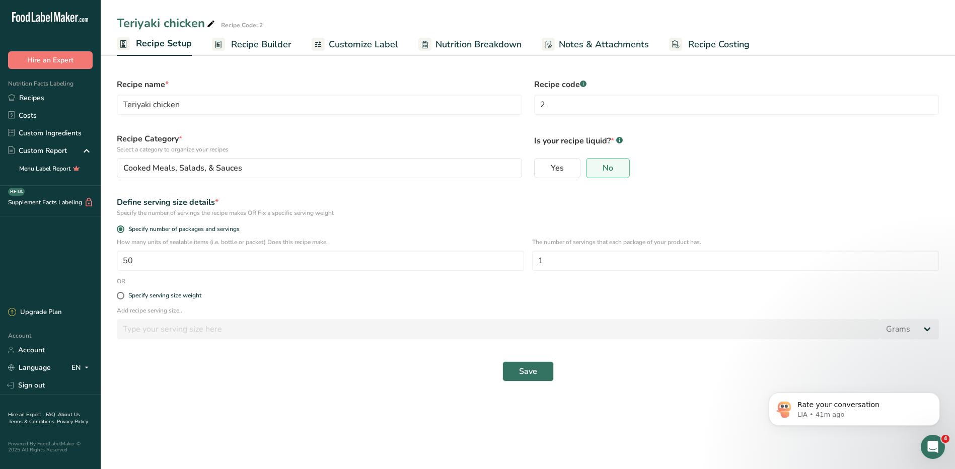
click at [255, 45] on span "Recipe Builder" at bounding box center [261, 45] width 60 height 14
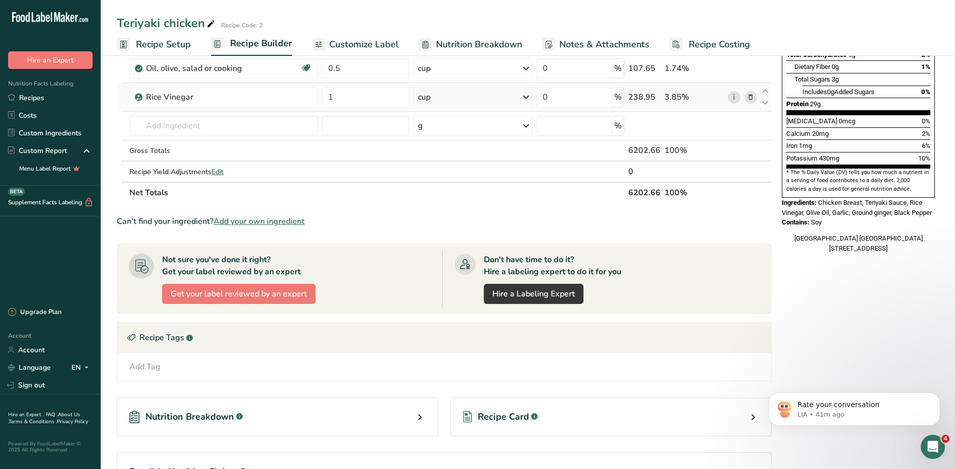
scroll to position [290, 0]
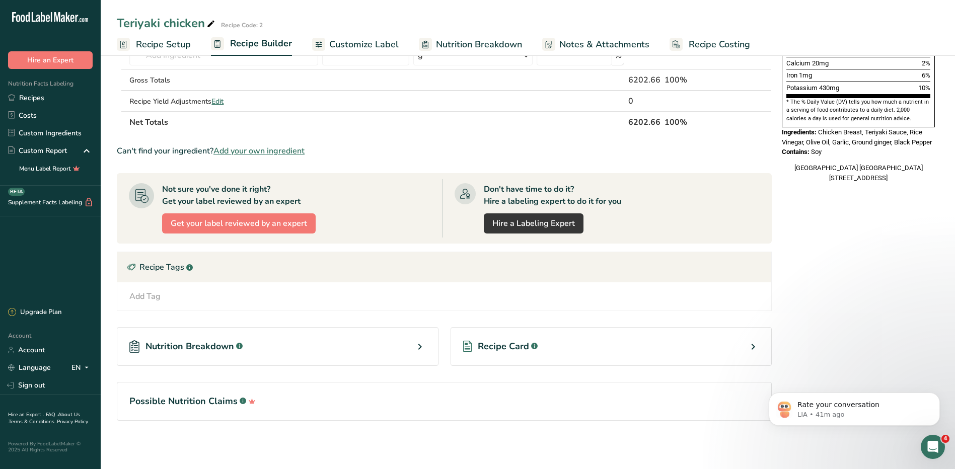
click at [744, 343] on div "Recipe Card .a-a{fill:#347362;}.b-a{fill:#fff;}" at bounding box center [612, 346] width 322 height 39
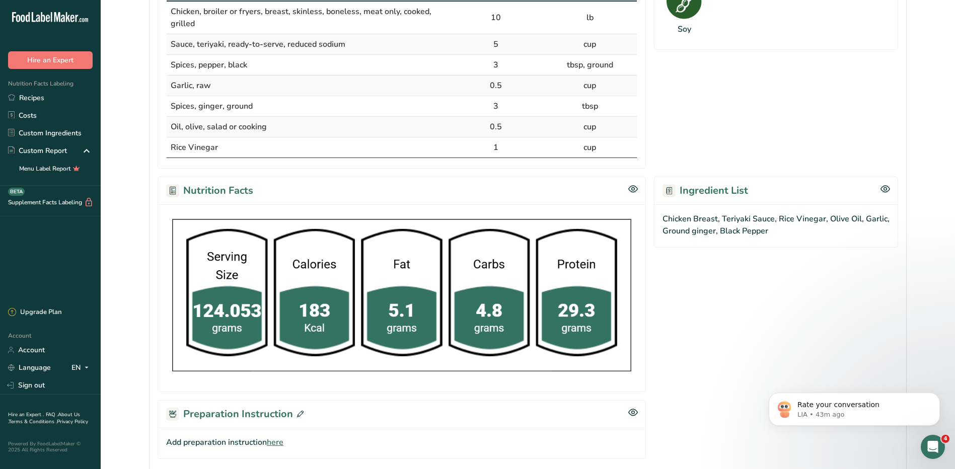
scroll to position [96, 0]
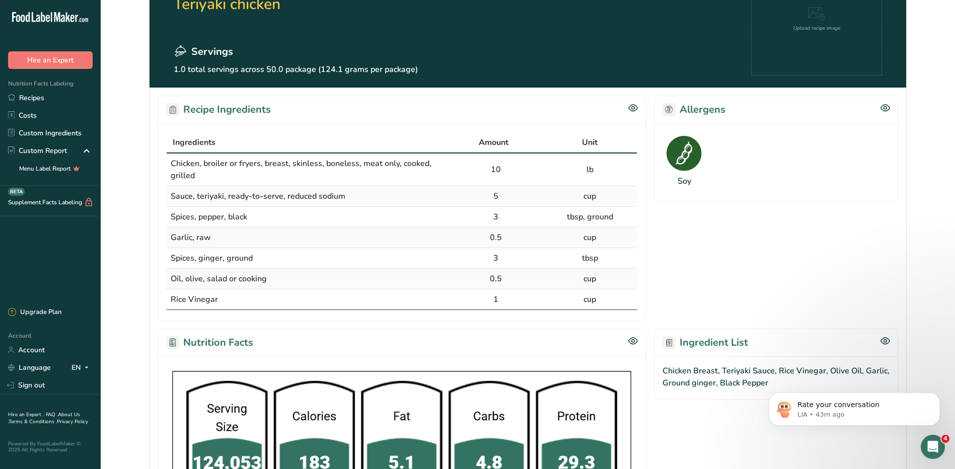
drag, startPoint x: 163, startPoint y: 160, endPoint x: 615, endPoint y: 304, distance: 474.3
click at [615, 304] on div "Ingredients Amount Unit Chicken, broiler or fryers, breast, skinless, boneless,…" at bounding box center [402, 221] width 488 height 197
copy table "Ingredients Amount Unit Chicken, broiler or fryers, breast, skinless, boneless,…"
click at [667, 273] on section "Allergens Soy" at bounding box center [776, 208] width 244 height 225
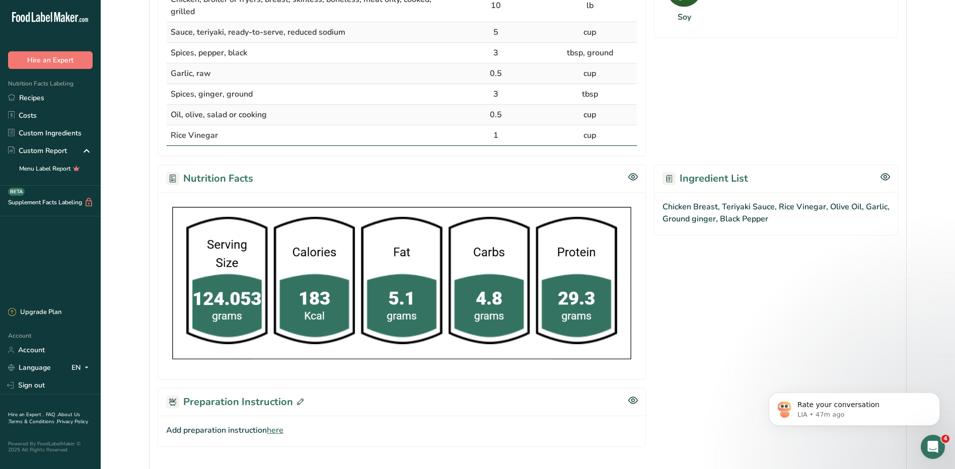
scroll to position [146, 0]
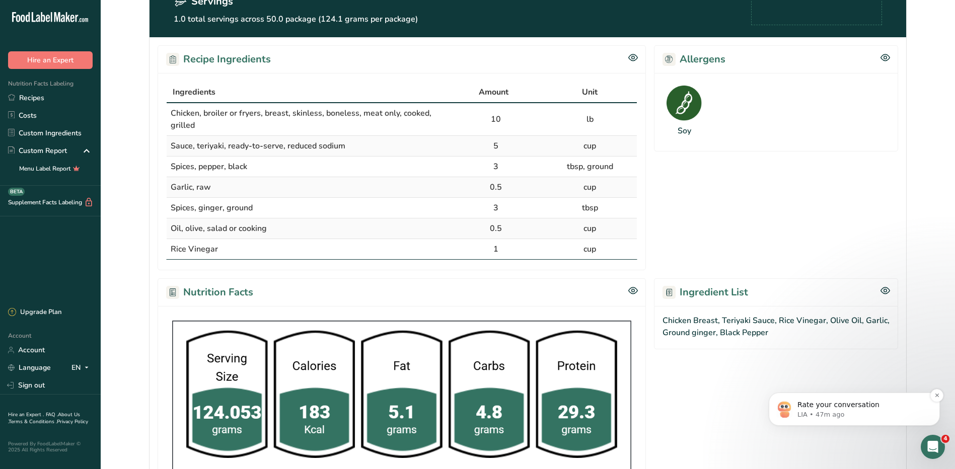
click at [888, 408] on p "Rate your conversation" at bounding box center [862, 405] width 130 height 10
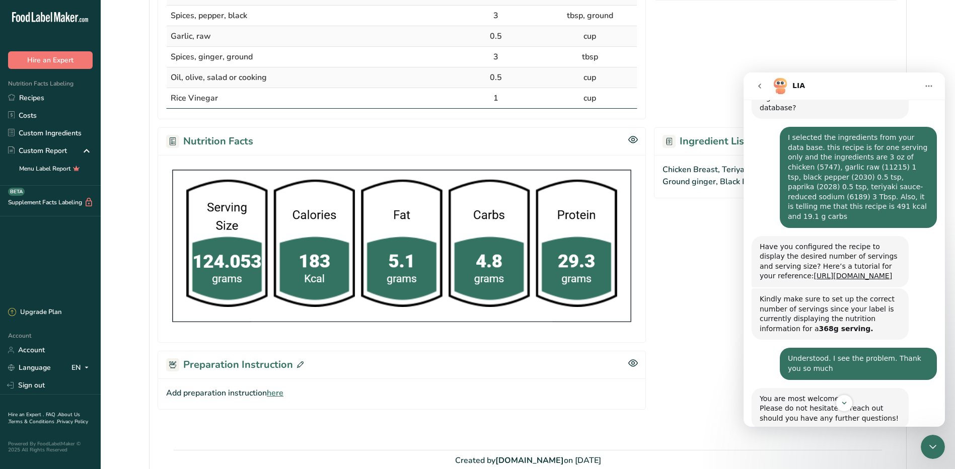
scroll to position [460, 0]
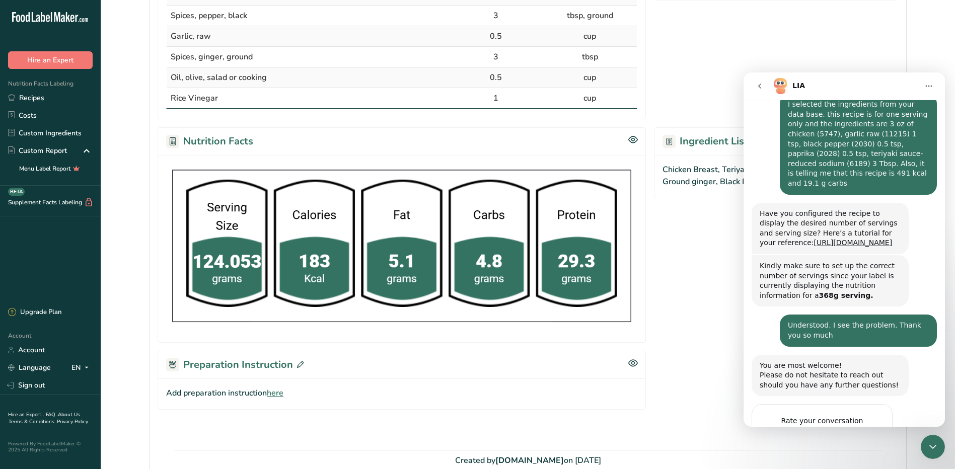
click at [870, 432] on span "Amazing" at bounding box center [869, 441] width 18 height 18
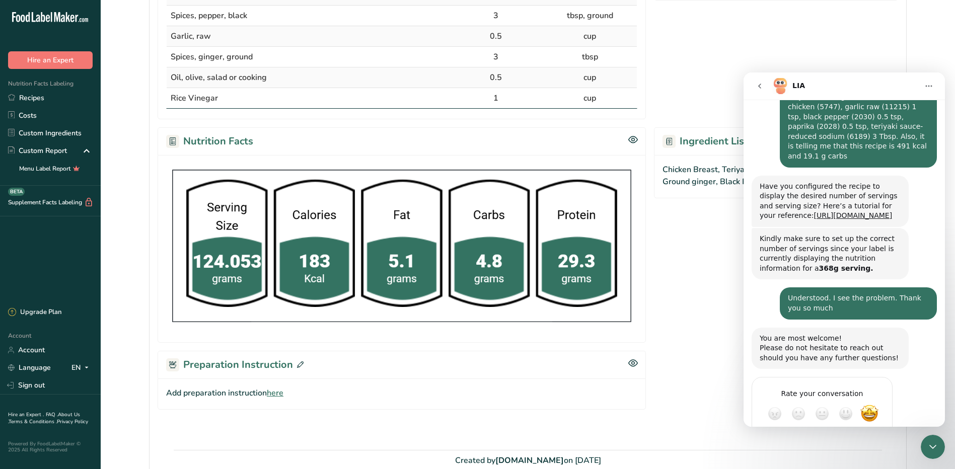
click at [872, 440] on div "Submit" at bounding box center [874, 450] width 20 height 20
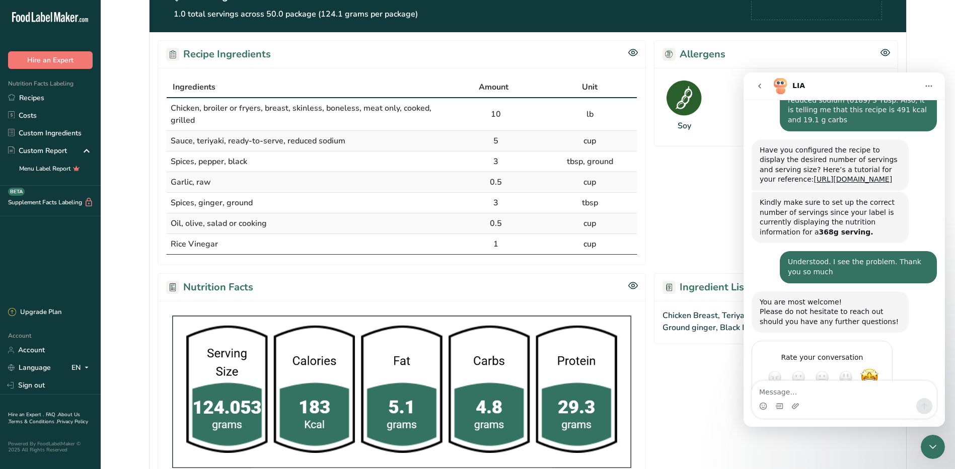
scroll to position [347, 0]
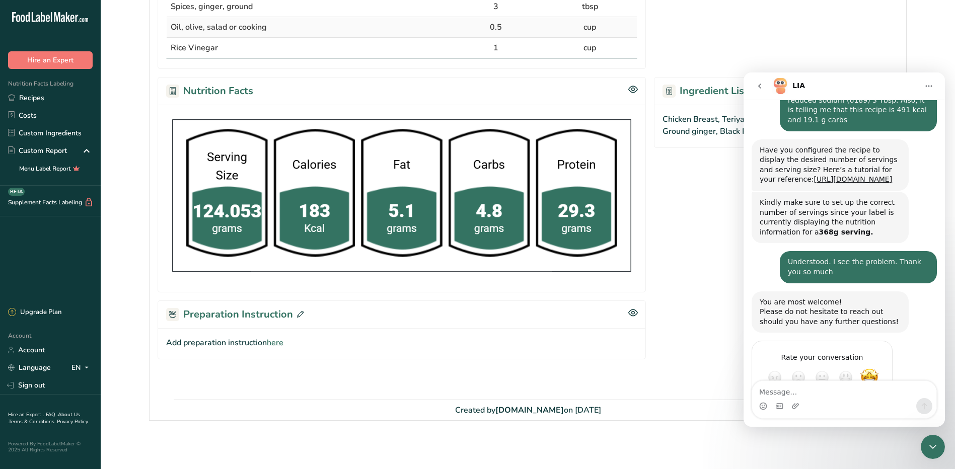
click at [757, 84] on icon "go back" at bounding box center [760, 86] width 8 height 8
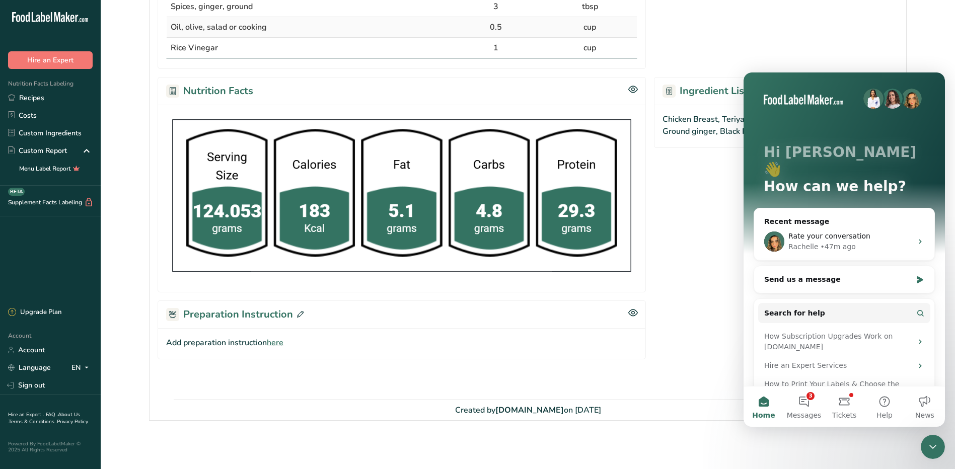
scroll to position [0, 0]
click at [636, 223] on img at bounding box center [401, 195] width 471 height 165
click at [279, 345] on span "here" at bounding box center [275, 343] width 17 height 12
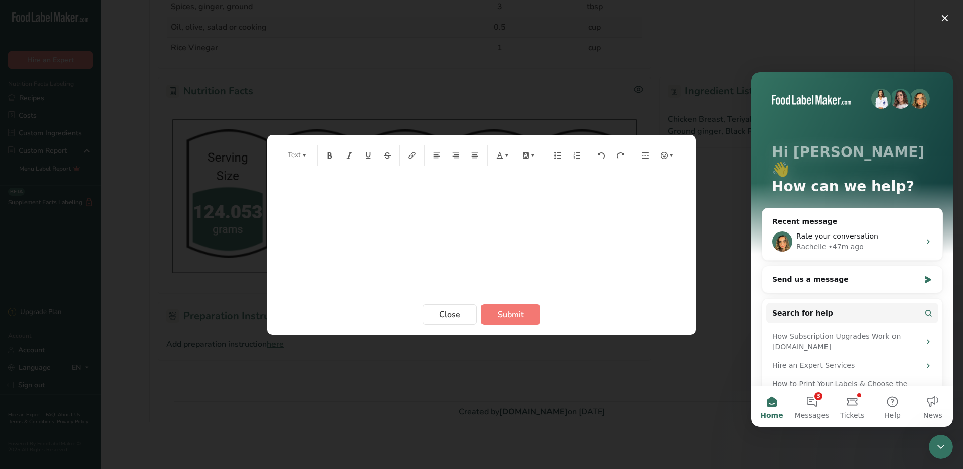
click at [411, 194] on div "﻿" at bounding box center [481, 229] width 407 height 126
click at [467, 312] on button "Close" at bounding box center [449, 315] width 54 height 20
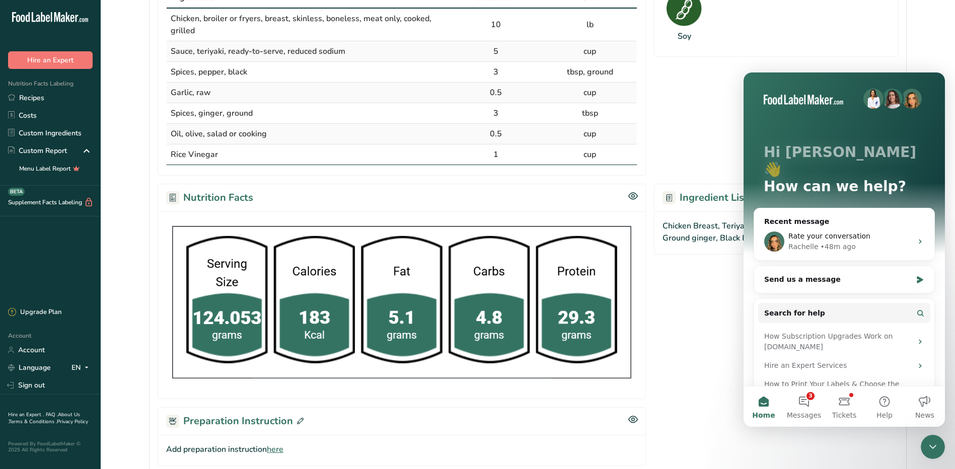
scroll to position [96, 0]
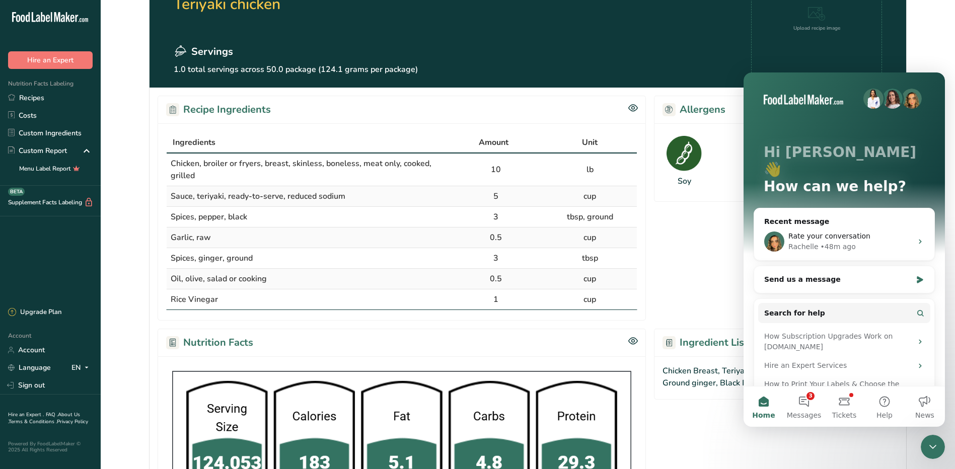
click at [932, 444] on icon "Close Intercom Messenger" at bounding box center [933, 447] width 12 height 12
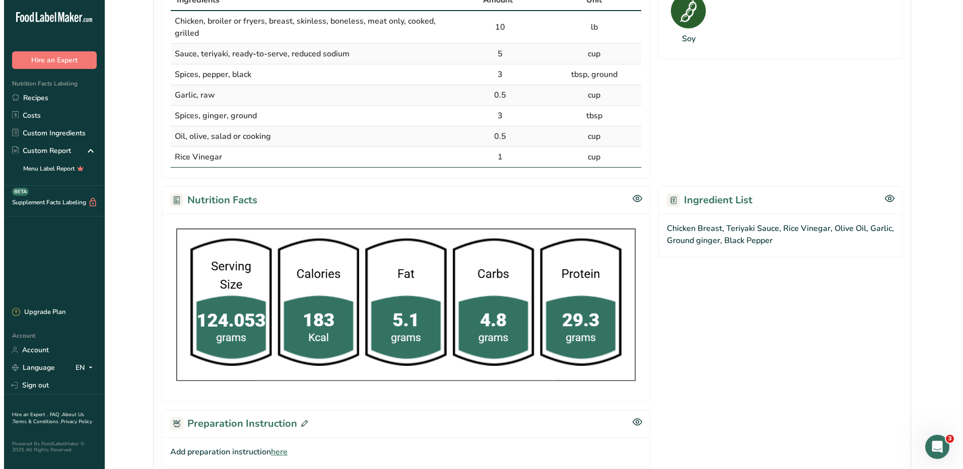
scroll to position [347, 0]
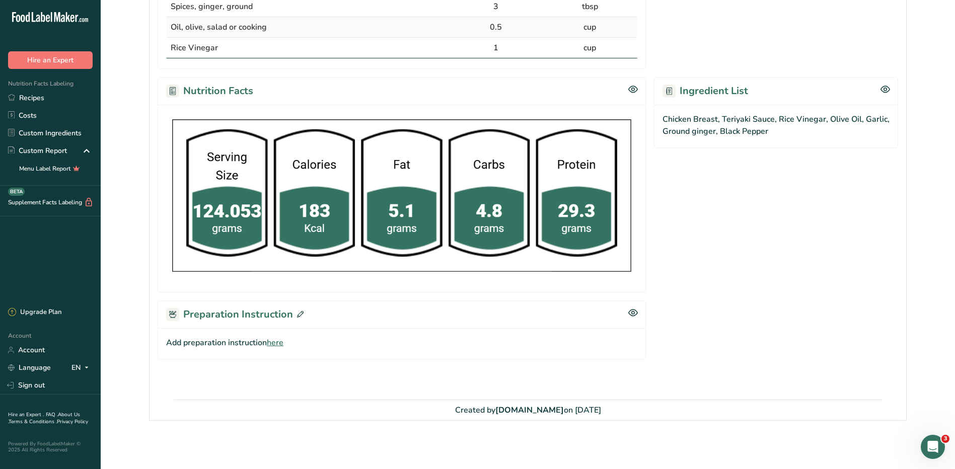
click at [278, 344] on span "here" at bounding box center [275, 343] width 17 height 12
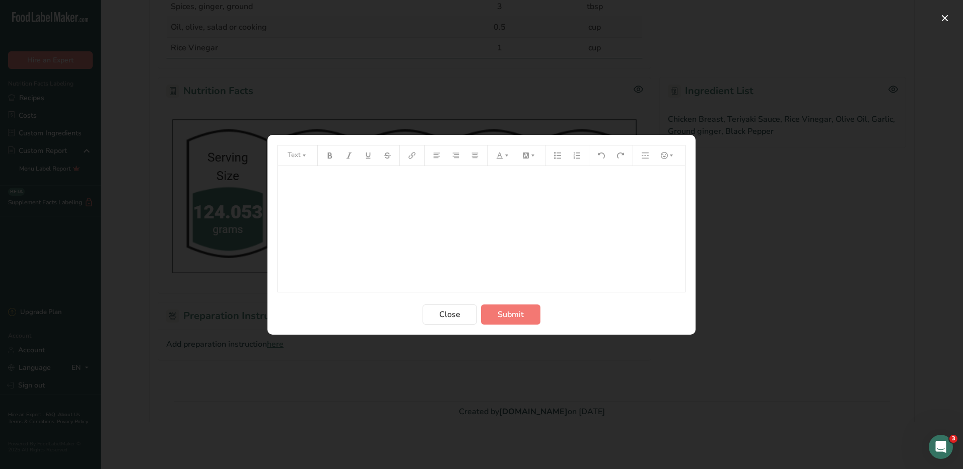
click at [364, 202] on div "﻿" at bounding box center [481, 229] width 407 height 126
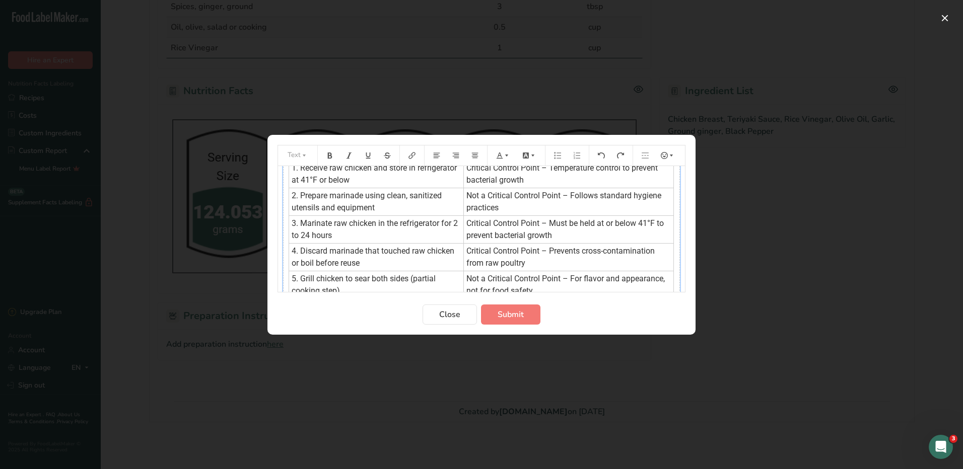
scroll to position [50, 0]
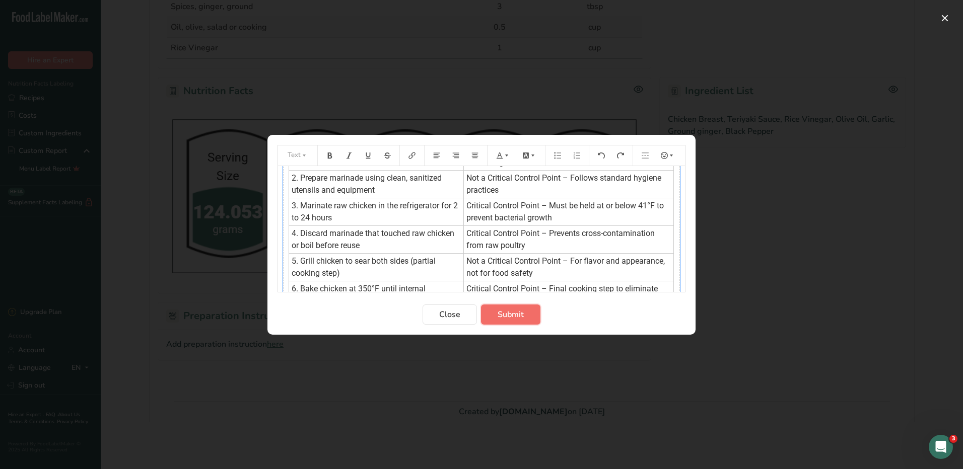
click at [516, 314] on span "Submit" at bounding box center [510, 315] width 26 height 12
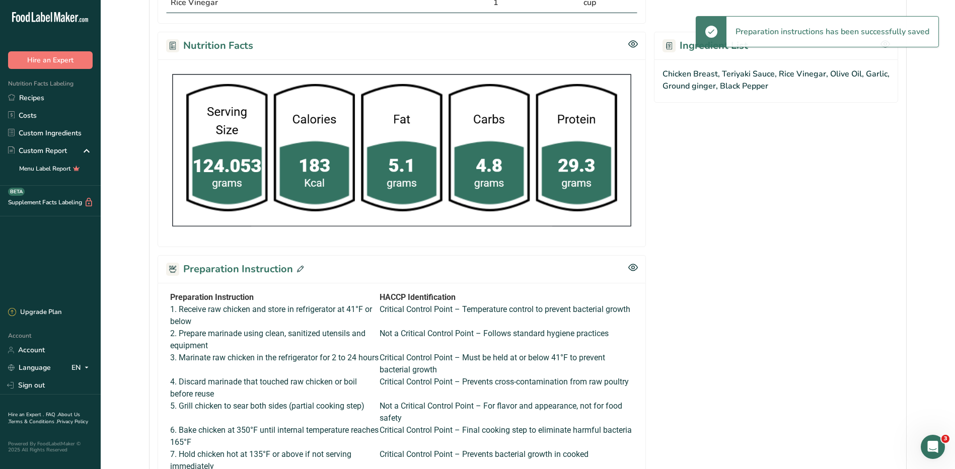
scroll to position [535, 0]
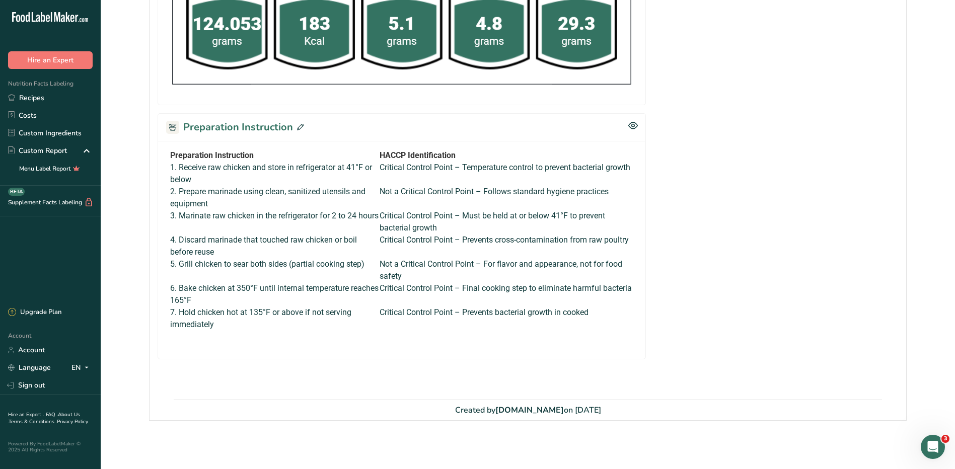
click at [337, 213] on td "3. Marinate raw chicken in the refrigerator for 2 to 24 hours" at bounding box center [274, 222] width 209 height 24
click at [339, 216] on td "3. Marinate raw chicken in the refrigerator for 2 to 24 hours" at bounding box center [274, 222] width 209 height 24
click at [302, 126] on icon at bounding box center [300, 127] width 7 height 7
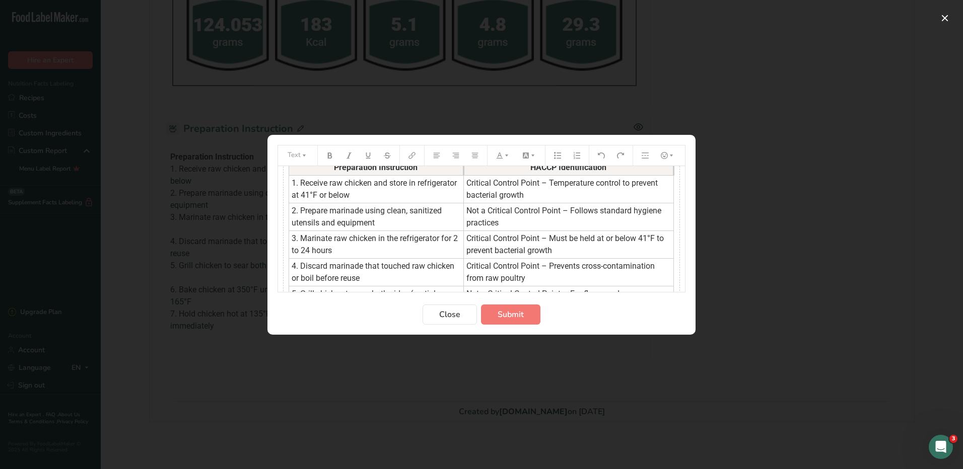
scroll to position [0, 0]
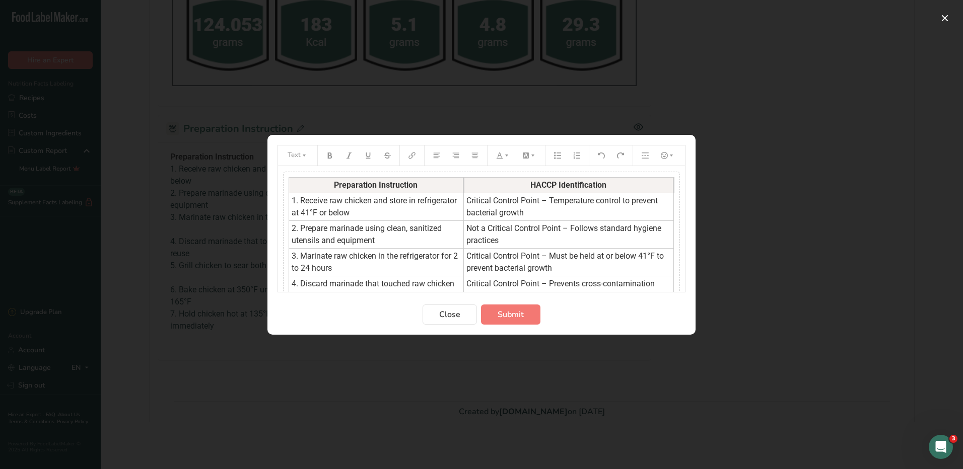
click at [386, 239] on td "2. Prepare marinade using clean, sanitized utensils and equipment" at bounding box center [376, 234] width 175 height 28
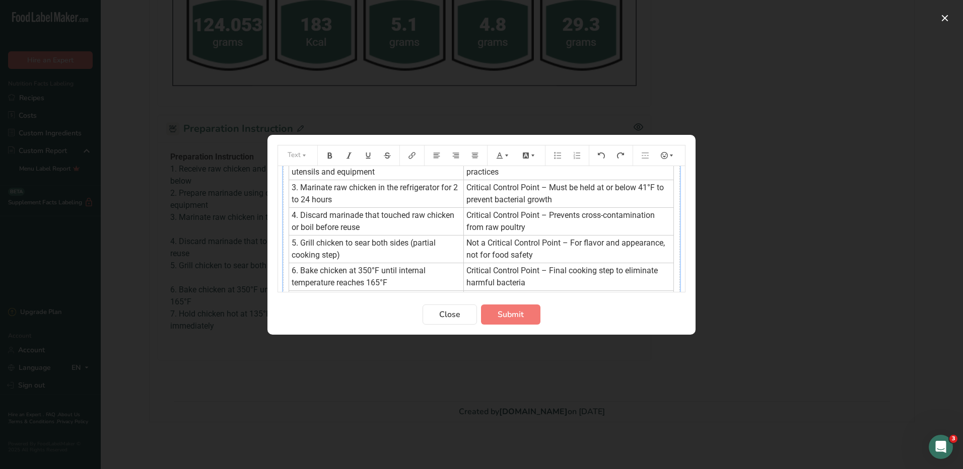
scroll to position [50, 0]
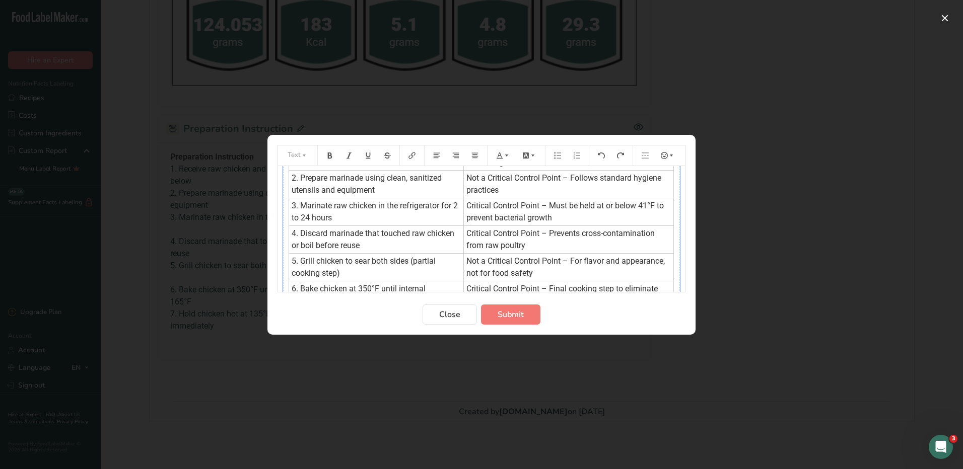
click at [294, 217] on span "3. Marinate raw chicken in the refrigerator for 2 to 24 hours" at bounding box center [375, 212] width 168 height 22
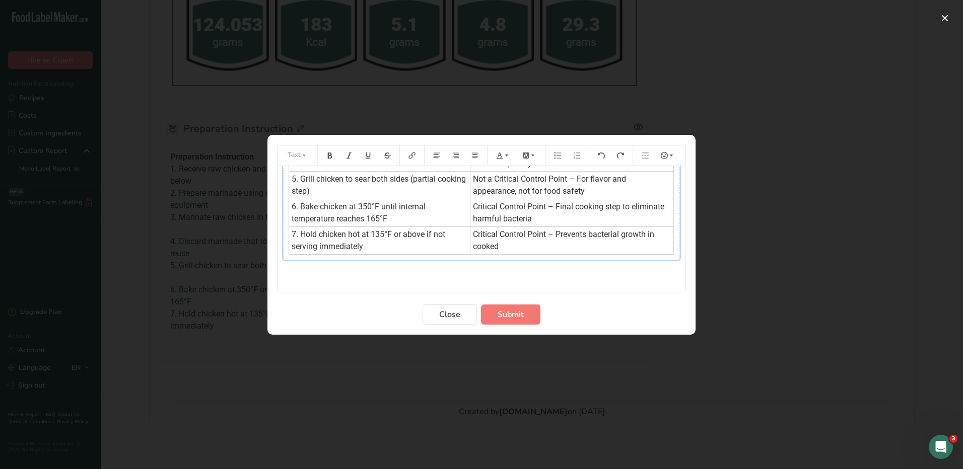
scroll to position [0, 0]
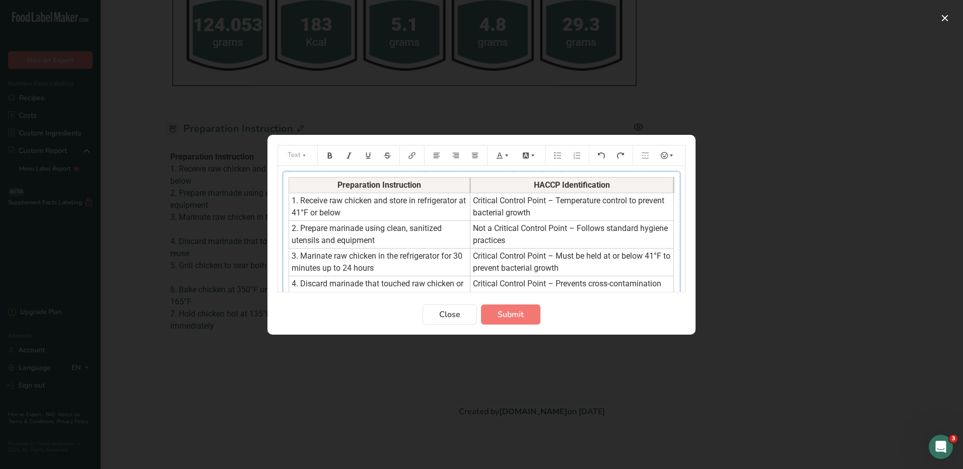
click at [386, 243] on td "2. Prepare marinade using clean, sanitized utensils and equipment" at bounding box center [379, 234] width 181 height 28
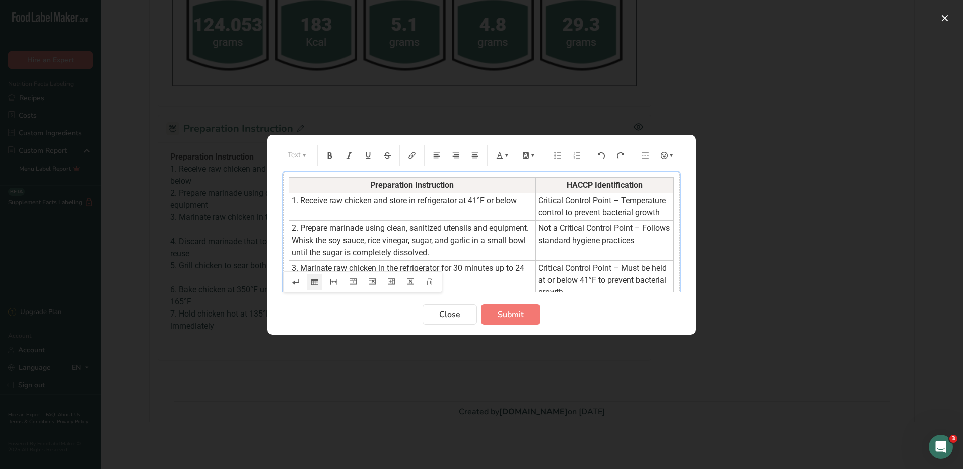
click at [406, 240] on span "2. Prepare marinade using clean, sanitized utensils and equipment. Whisk the so…" at bounding box center [410, 241] width 239 height 34
click at [487, 241] on span "2. Prepare marinade using clean, sanitized utensils and equipment. Whisk the te…" at bounding box center [410, 241] width 239 height 34
click at [496, 243] on span "2. Prepare marinade using clean, sanitized utensils and equipment. Whisk the te…" at bounding box center [410, 241] width 239 height 34
click at [314, 257] on span "2. Prepare marinade using clean, sanitized utensils and equipment. Whisk the te…" at bounding box center [410, 241] width 239 height 34
click at [413, 253] on span "2. Prepare marinade using clean, sanitized utensils and equipment. Whisk the te…" at bounding box center [410, 241] width 239 height 34
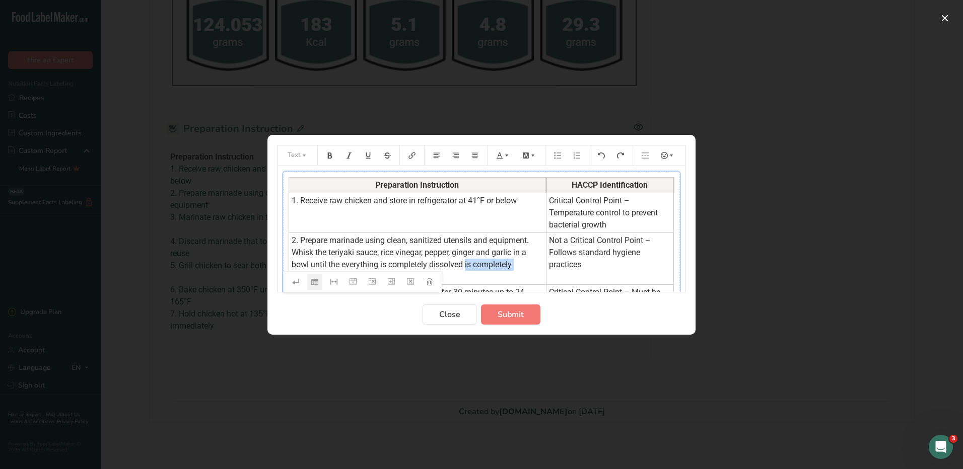
drag, startPoint x: 529, startPoint y: 263, endPoint x: 466, endPoint y: 267, distance: 62.5
click at [466, 267] on td "2. Prepare marinade using clean, sanitized utensils and equipment. Whisk the te…" at bounding box center [417, 259] width 257 height 52
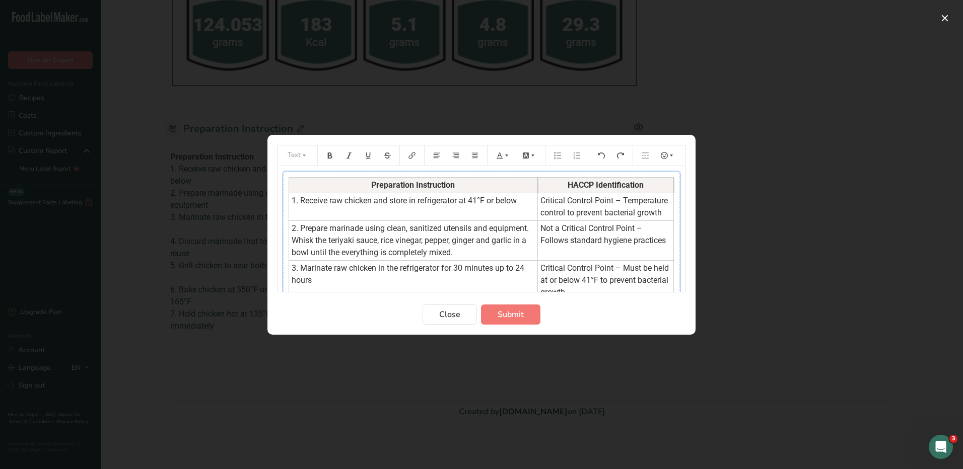
scroll to position [50, 0]
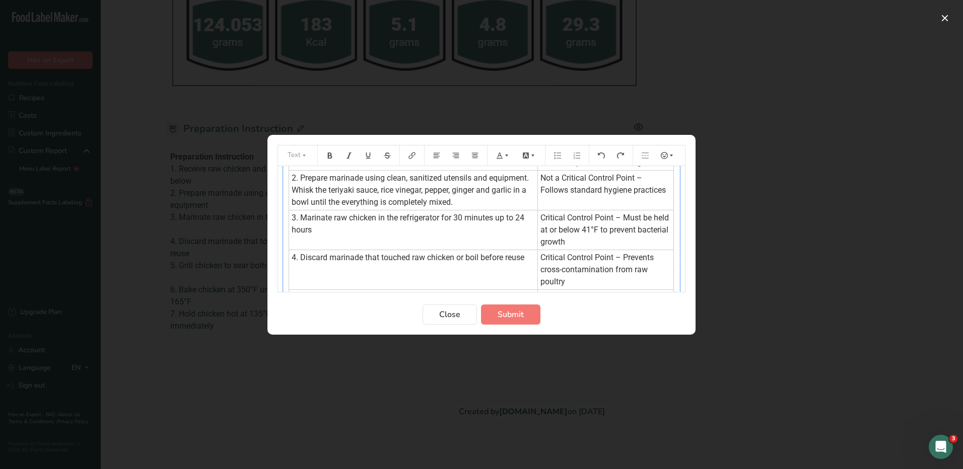
click at [301, 230] on span "3. Marinate raw chicken in the refrigerator for 30 minutes up to 24 hours" at bounding box center [408, 224] width 235 height 22
click at [457, 232] on span "3. Pour the marinade over the chicken. Place Marinate raw chicken in the refrig…" at bounding box center [409, 224] width 237 height 22
click at [483, 228] on span "3. Pour the marinade over the chicken. Place marinate raw chicken in the refrig…" at bounding box center [409, 224] width 237 height 22
click at [431, 230] on span "3. Pour the marinade over the chicken. Place marinated raw chicken in the refri…" at bounding box center [412, 224] width 242 height 22
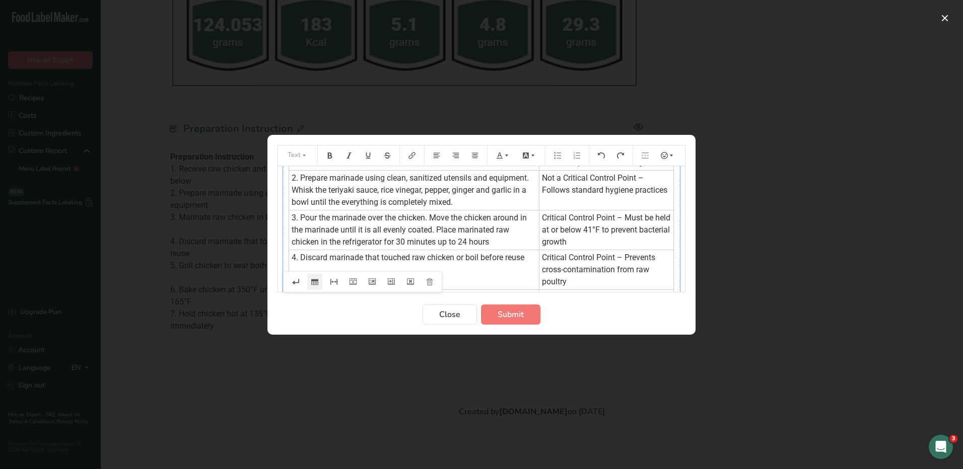
click at [299, 229] on span "3. Pour the marinade over the chicken. Move the chicken around in the marinade …" at bounding box center [409, 230] width 237 height 34
click at [425, 231] on span "3. Pour the marinade over the chicken. Move the chicken around in the marinade …" at bounding box center [409, 230] width 237 height 34
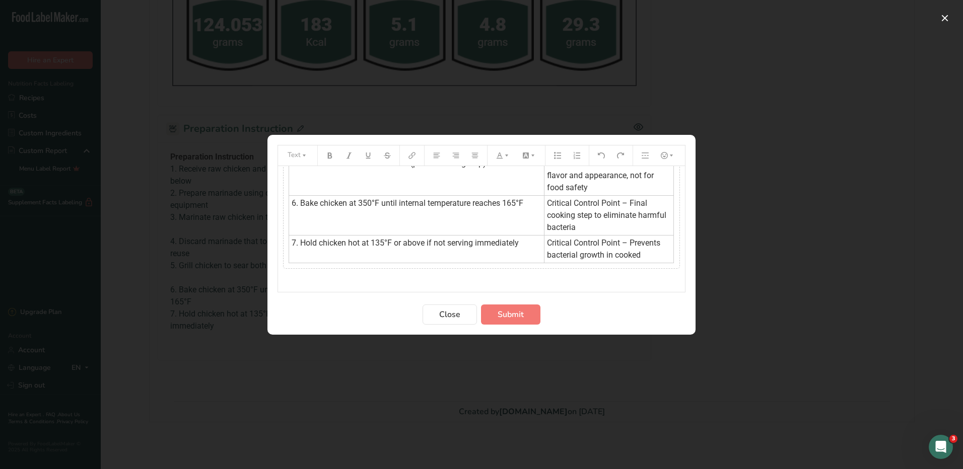
scroll to position [217, 0]
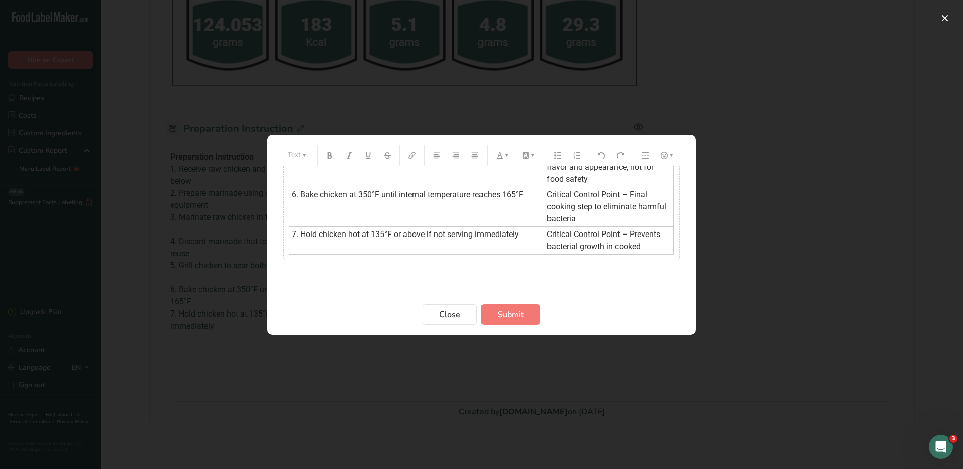
drag, startPoint x: 306, startPoint y: 178, endPoint x: 569, endPoint y: 289, distance: 285.4
click at [569, 289] on div "Preparation Instruction HACCP Identification 1. Receive raw chicken and store i…" at bounding box center [481, 229] width 407 height 126
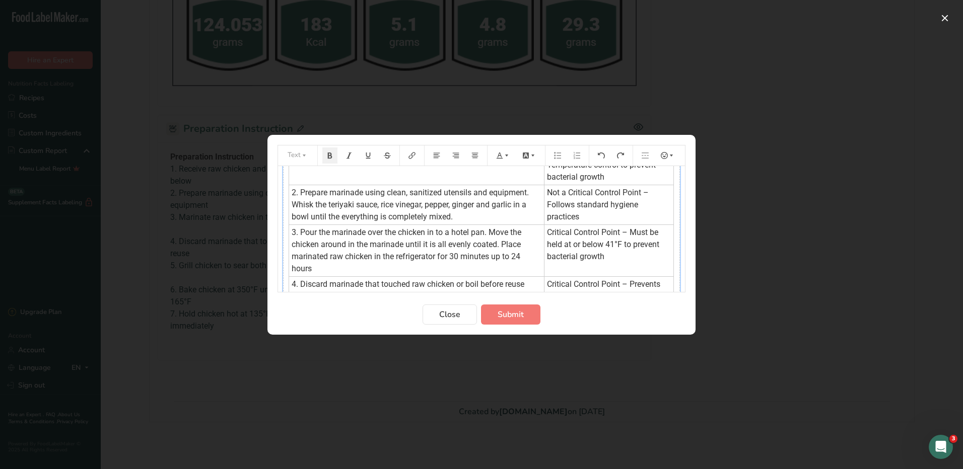
scroll to position [0, 0]
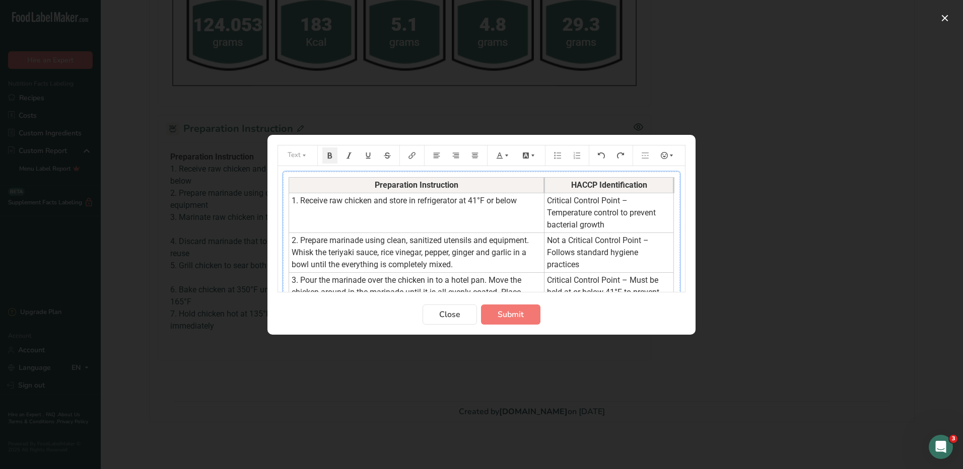
drag, startPoint x: 669, startPoint y: 259, endPoint x: 544, endPoint y: 245, distance: 126.1
click at [577, 253] on div "Preparation Instruction HACCP Identification 1. Receive raw chicken and store i…" at bounding box center [481, 325] width 397 height 306
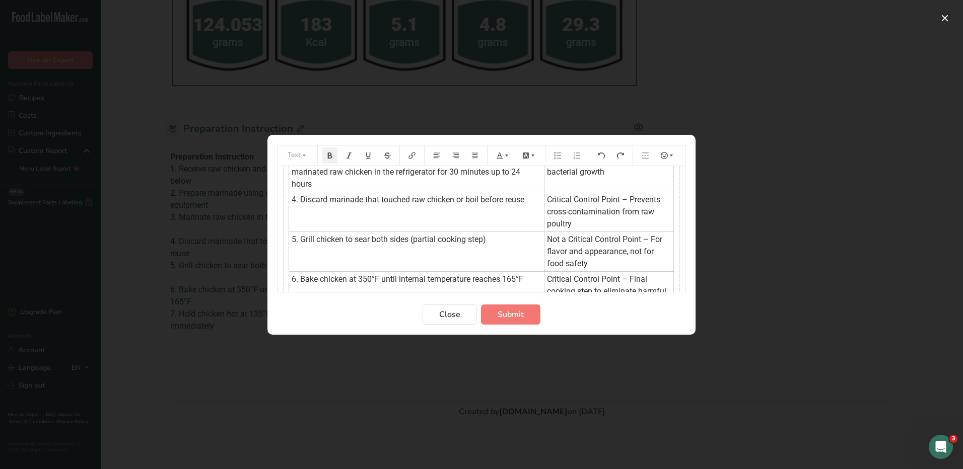
scroll to position [217, 0]
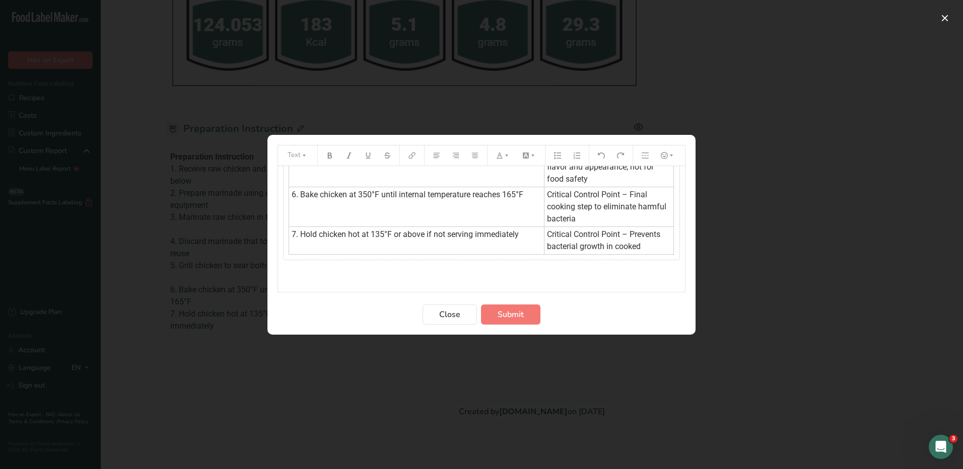
drag, startPoint x: 363, startPoint y: 183, endPoint x: 639, endPoint y: 248, distance: 283.5
click at [639, 248] on tbody "Preparation Instruction HACCP Identification 1. Receive raw chicken and store i…" at bounding box center [481, 107] width 385 height 294
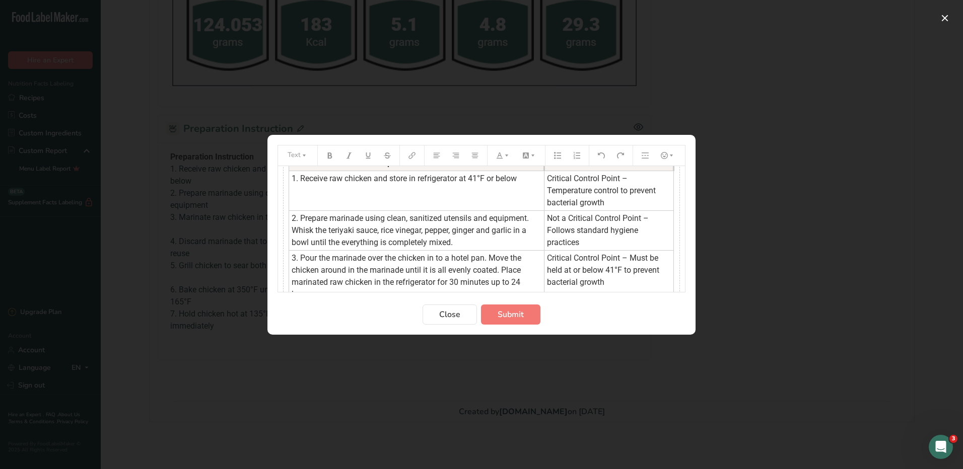
scroll to position [0, 0]
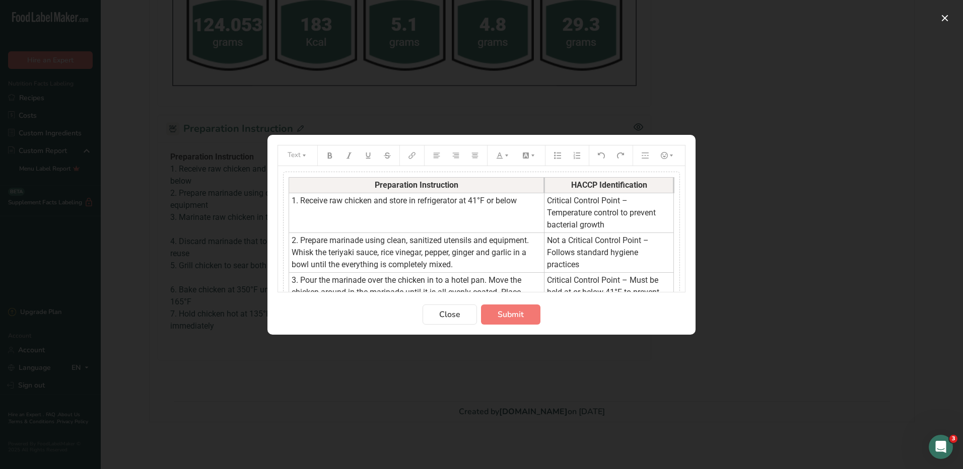
drag, startPoint x: 292, startPoint y: 181, endPoint x: 468, endPoint y: 269, distance: 196.5
click at [468, 269] on tbody "Preparation Instruction HACCP Identification 1. Receive raw chicken and store i…" at bounding box center [481, 324] width 385 height 294
drag, startPoint x: 360, startPoint y: 183, endPoint x: 520, endPoint y: 270, distance: 182.0
click at [518, 277] on tbody "Preparation Instruction HACCP Identification 1. Receive raw chicken and store i…" at bounding box center [481, 324] width 385 height 294
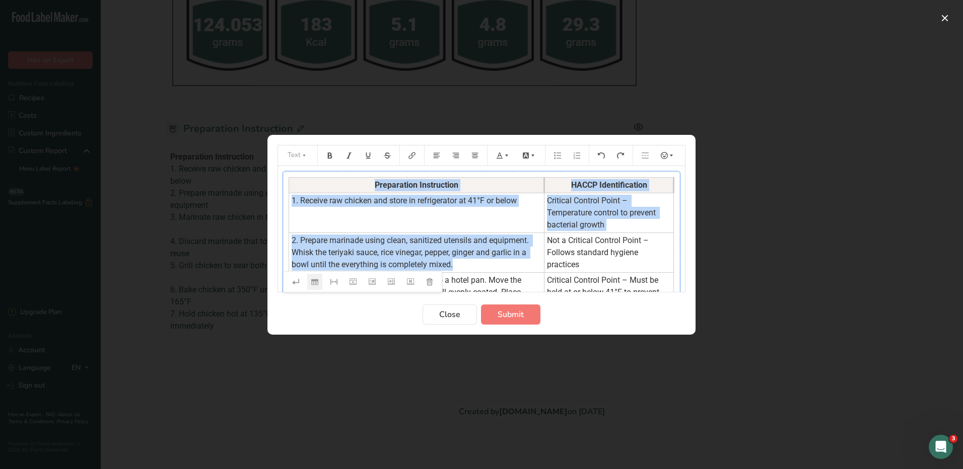
drag, startPoint x: 522, startPoint y: 269, endPoint x: 287, endPoint y: 243, distance: 236.1
click at [287, 243] on div "Preparation Instruction HACCP Identification 1. Receive raw chicken and store i…" at bounding box center [481, 325] width 397 height 306
click at [359, 212] on td "1. Receive raw chicken and store in refrigerator at 41°F or below" at bounding box center [416, 213] width 255 height 40
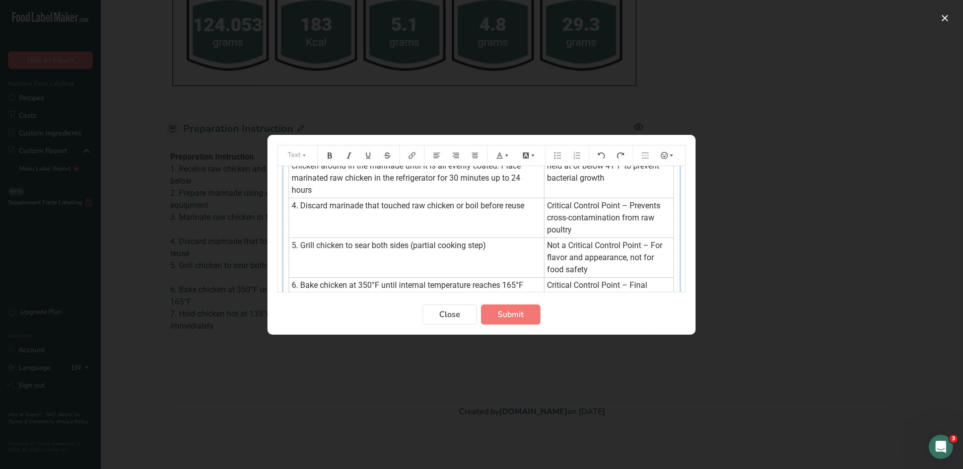
scroll to position [201, 0]
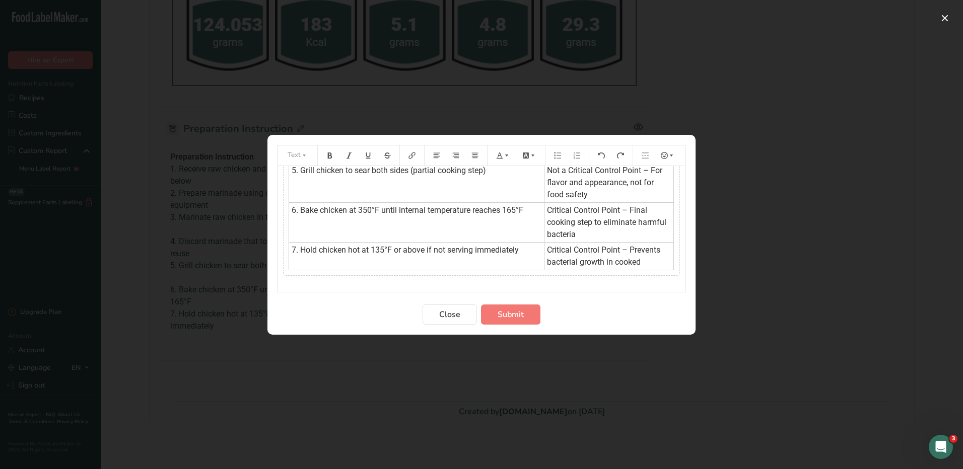
click at [669, 282] on div "Preparation Instruction HACCP Identification 1. Receive raw chicken and store i…" at bounding box center [481, 132] width 407 height 335
drag, startPoint x: 674, startPoint y: 274, endPoint x: 580, endPoint y: 263, distance: 94.2
click at [580, 263] on div "Preparation Instruction HACCP Identification 1. Receive raw chicken and store i…" at bounding box center [481, 132] width 407 height 335
click at [484, 283] on div "Preparation Instruction HACCP Identification 1. Receive raw chicken and store i…" at bounding box center [481, 132] width 407 height 335
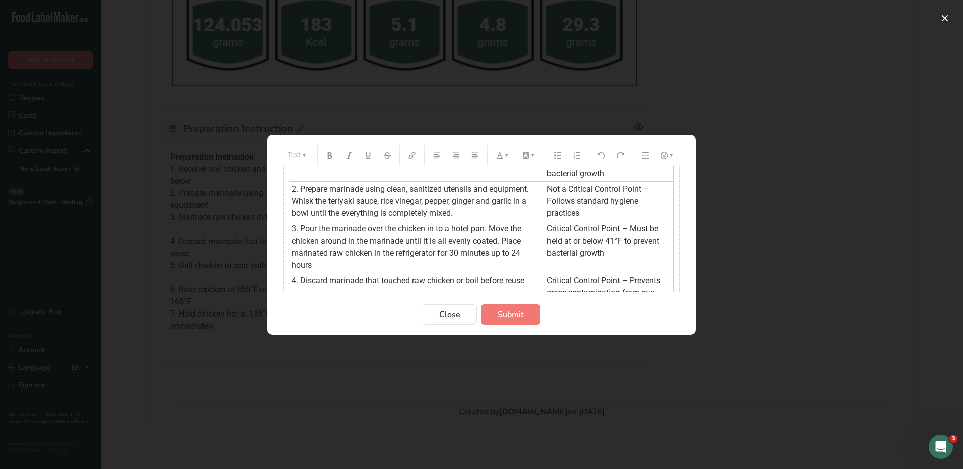
scroll to position [101, 0]
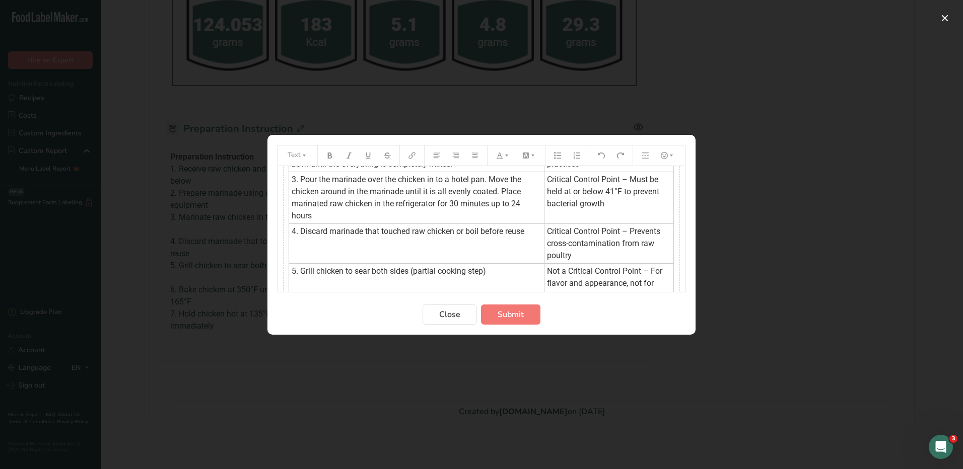
drag, startPoint x: 299, startPoint y: 188, endPoint x: 383, endPoint y: 271, distance: 118.2
click at [383, 271] on tbody "Preparation Instruction HACCP Identification 1. Receive raw chicken and store i…" at bounding box center [481, 224] width 385 height 294
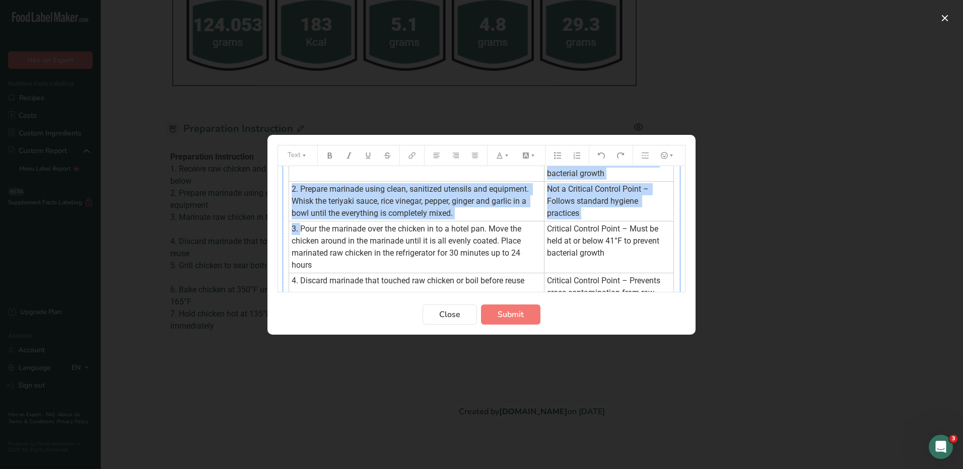
scroll to position [0, 0]
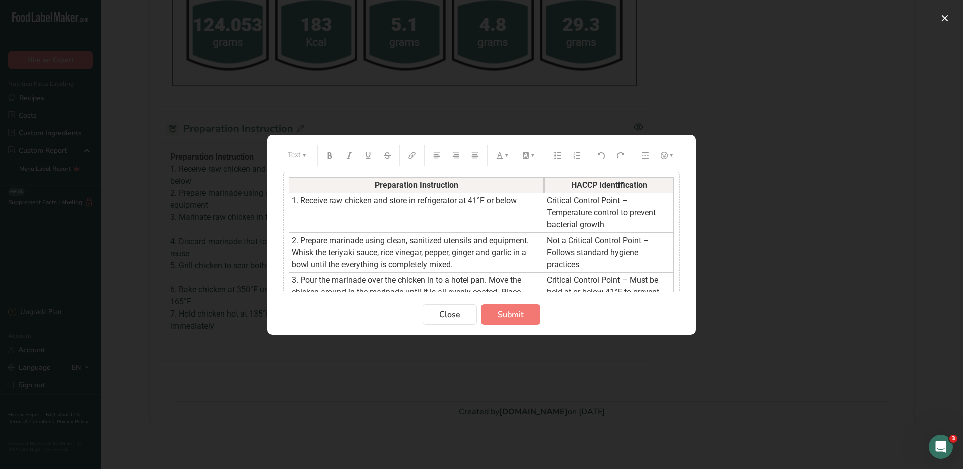
drag, startPoint x: 302, startPoint y: 178, endPoint x: 319, endPoint y: 203, distance: 31.1
click at [319, 203] on tbody "Preparation Instruction HACCP Identification 1. Receive raw chicken and store i…" at bounding box center [481, 324] width 385 height 294
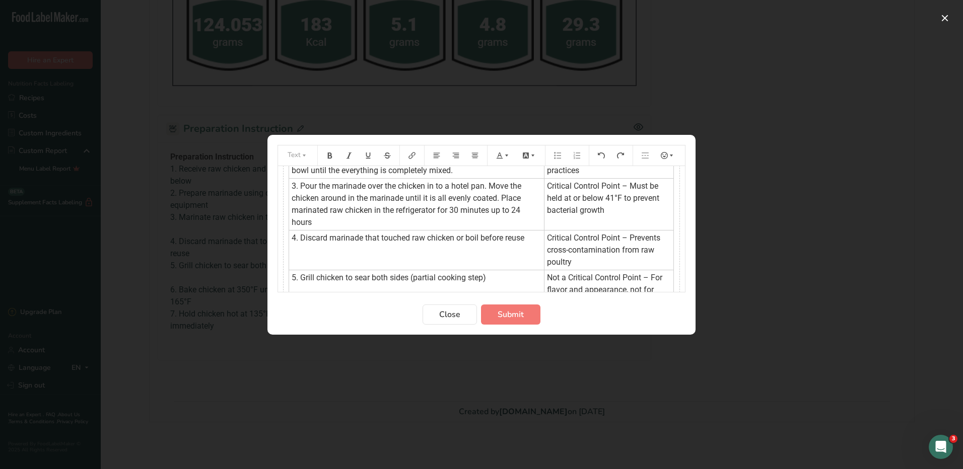
scroll to position [101, 0]
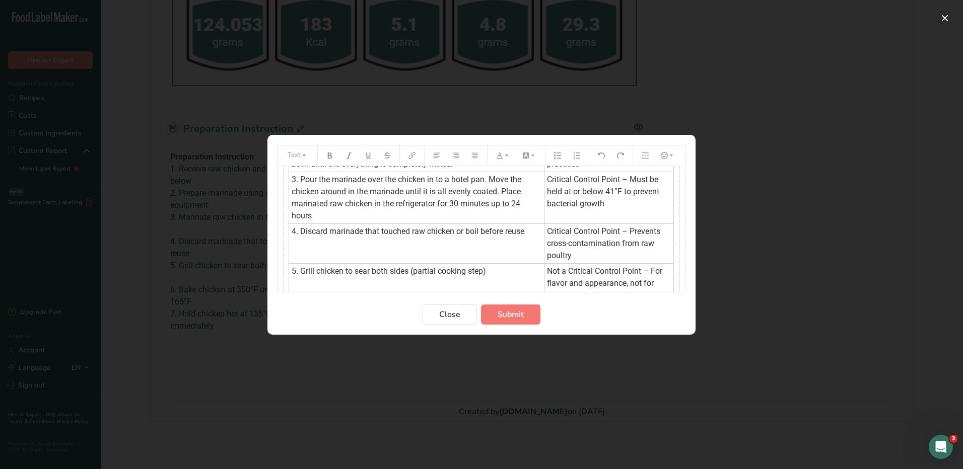
drag, startPoint x: 317, startPoint y: 238, endPoint x: 491, endPoint y: 271, distance: 176.7
click at [491, 271] on tbody "Preparation Instruction HACCP Identification 1. Receive raw chicken and store i…" at bounding box center [481, 224] width 385 height 294
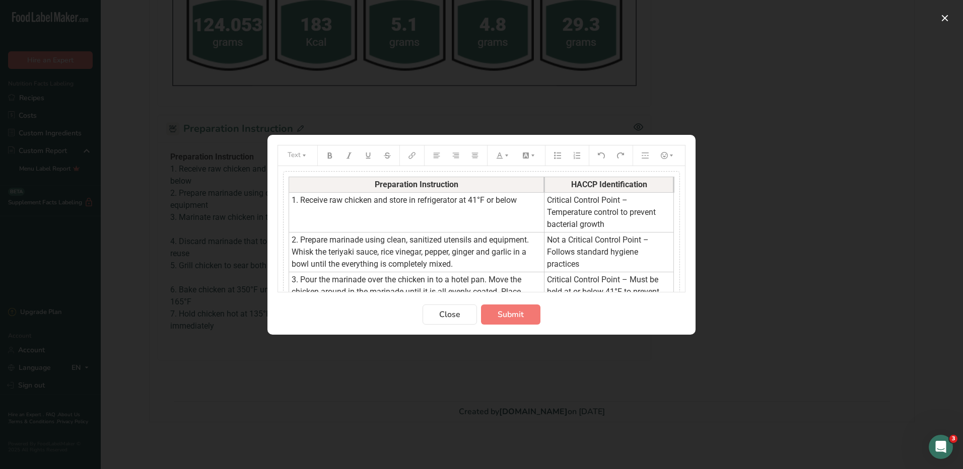
scroll to position [0, 0]
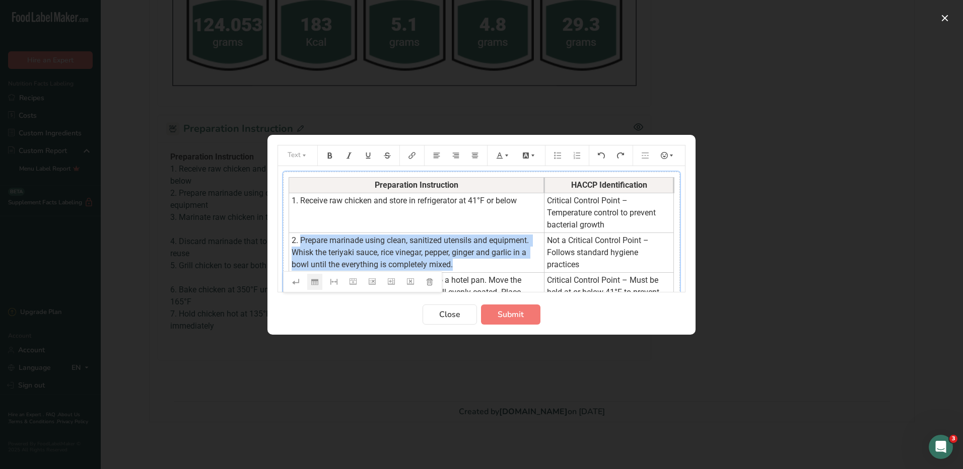
drag, startPoint x: 300, startPoint y: 241, endPoint x: 471, endPoint y: 266, distance: 172.5
click at [471, 266] on td "2. Prepare marinade using clean, sanitized utensils and equipment. Whisk the te…" at bounding box center [416, 253] width 255 height 40
copy span "Prepare marinade using clean, sanitized utensils and equipment. Whisk the teriy…"
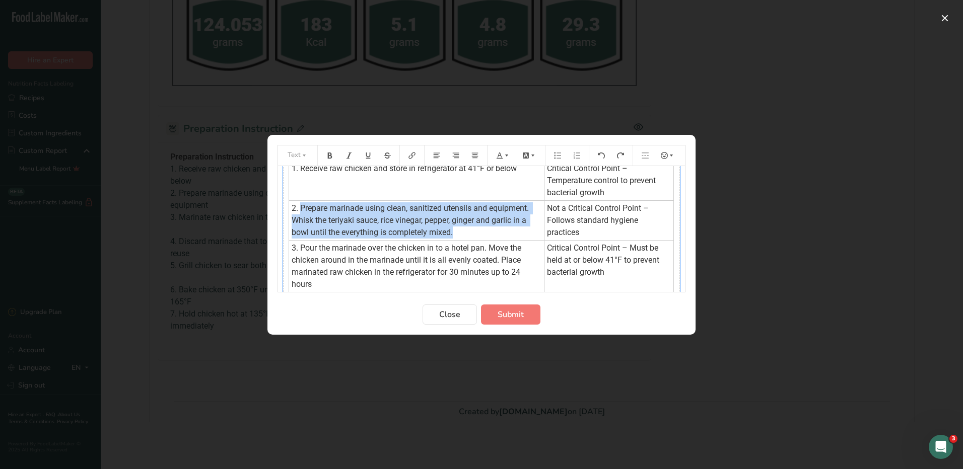
scroll to position [50, 0]
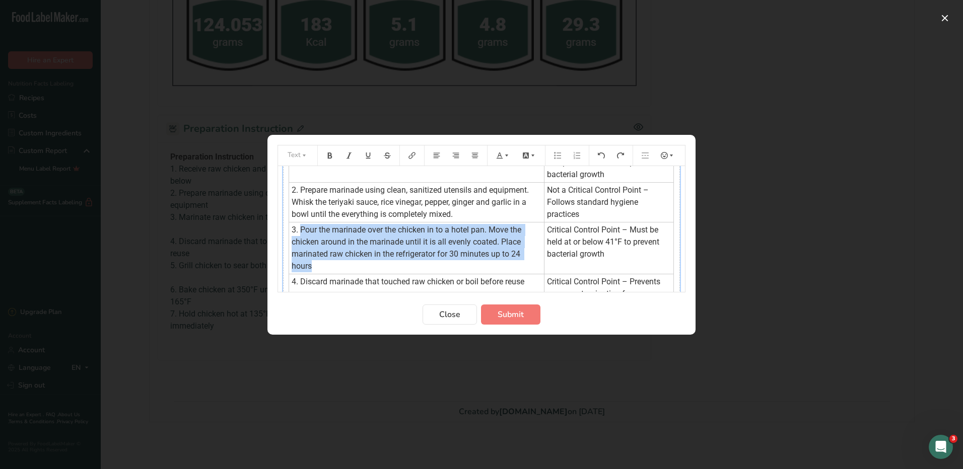
drag, startPoint x: 300, startPoint y: 225, endPoint x: 324, endPoint y: 263, distance: 45.5
click at [324, 263] on td "3. Pour the marinade over the chicken in to a hotel pan. Move the chicken aroun…" at bounding box center [416, 248] width 255 height 52
copy span "Pour the marinade over the chicken in to a hotel pan. Move the chicken around i…"
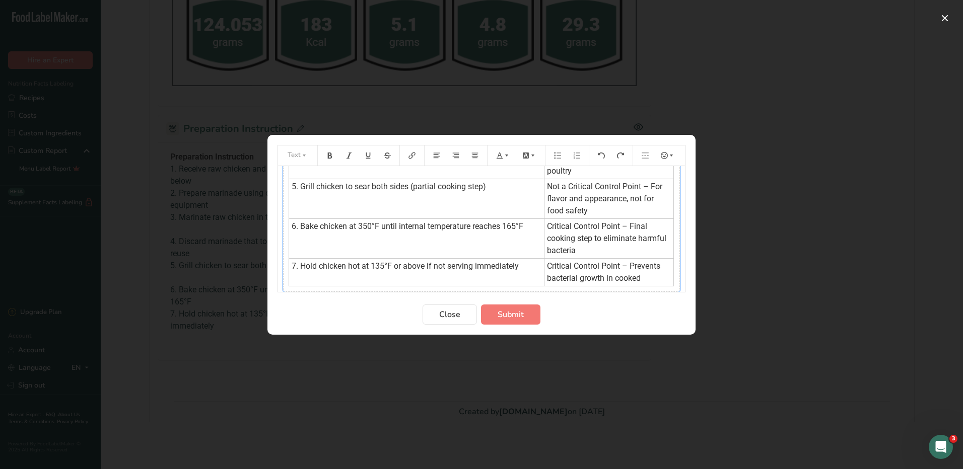
scroll to position [217, 0]
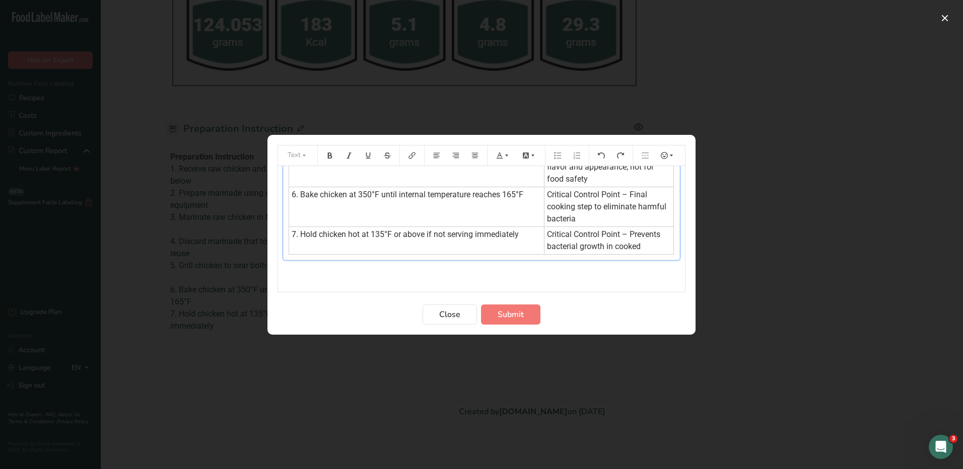
click at [502, 256] on div "Preparation Instruction HACCP Identification 1. Receive raw chicken and store i…" at bounding box center [481, 108] width 397 height 306
click at [499, 259] on div "Preparation Instruction HACCP Identification 1. Receive raw chicken and store i…" at bounding box center [481, 108] width 397 height 306
click at [651, 254] on table "Preparation Instruction HACCP Identification 1. Receive raw chicken and store i…" at bounding box center [481, 107] width 386 height 295
click at [432, 274] on icon "Preparation instructions modal" at bounding box center [429, 273] width 7 height 7
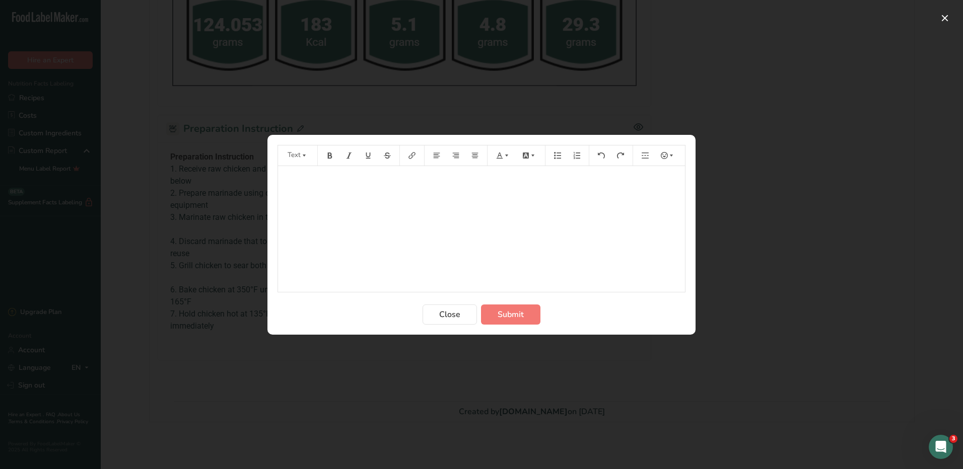
click at [410, 186] on div "﻿" at bounding box center [481, 229] width 407 height 126
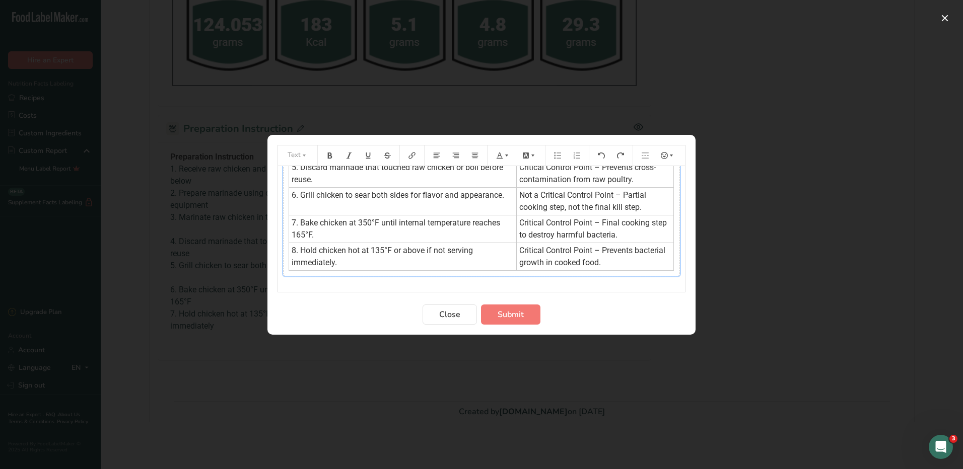
scroll to position [184, 0]
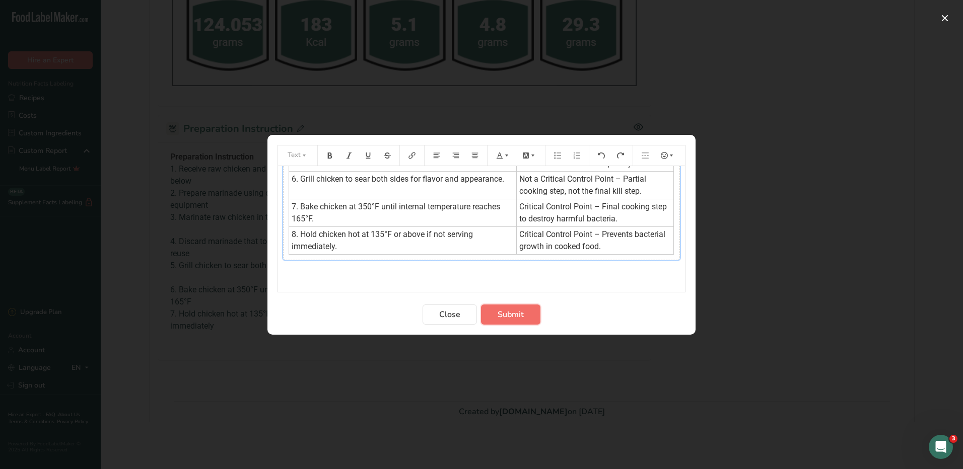
click at [508, 318] on span "Submit" at bounding box center [510, 315] width 26 height 12
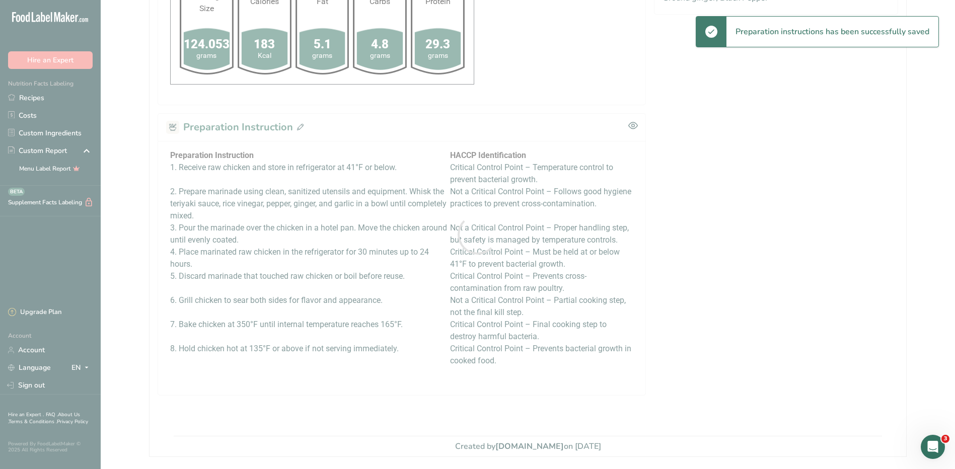
scroll to position [0, 0]
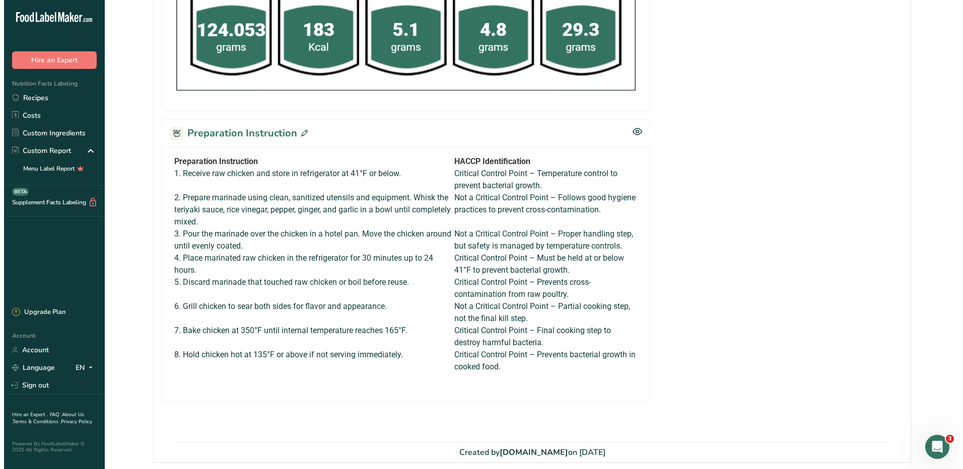
scroll to position [571, 0]
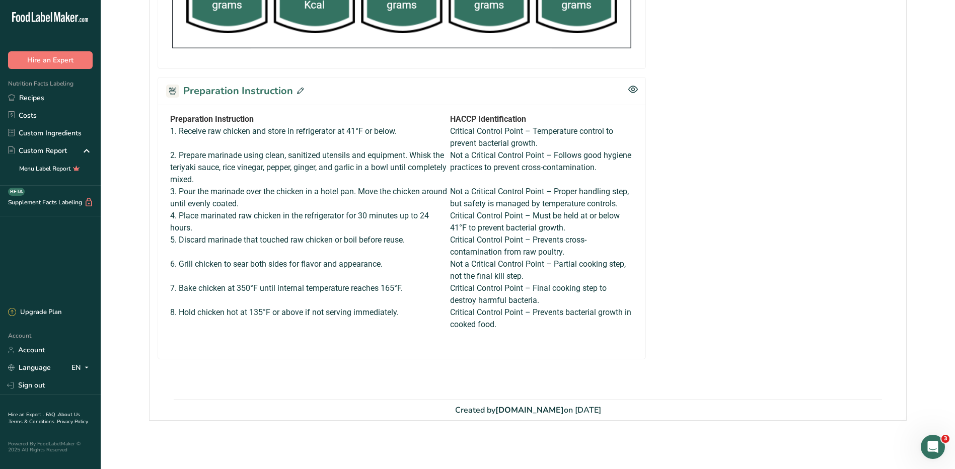
click at [298, 90] on icon at bounding box center [300, 91] width 7 height 7
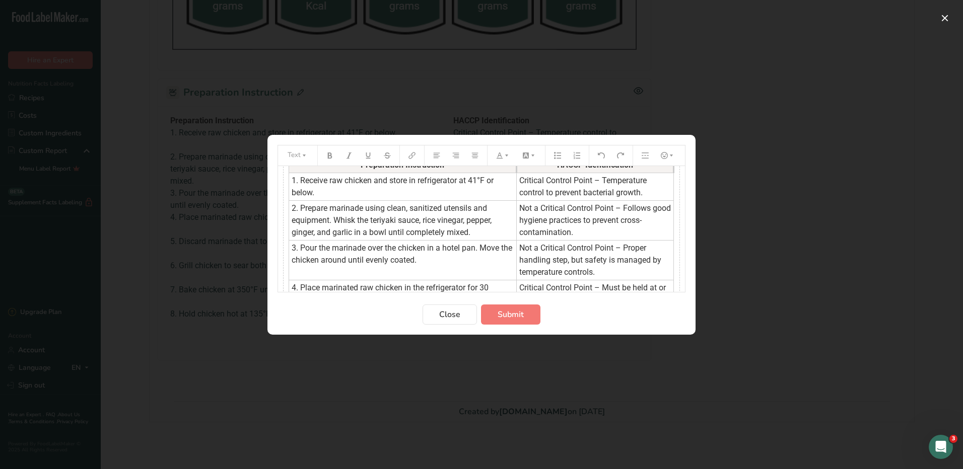
scroll to position [0, 0]
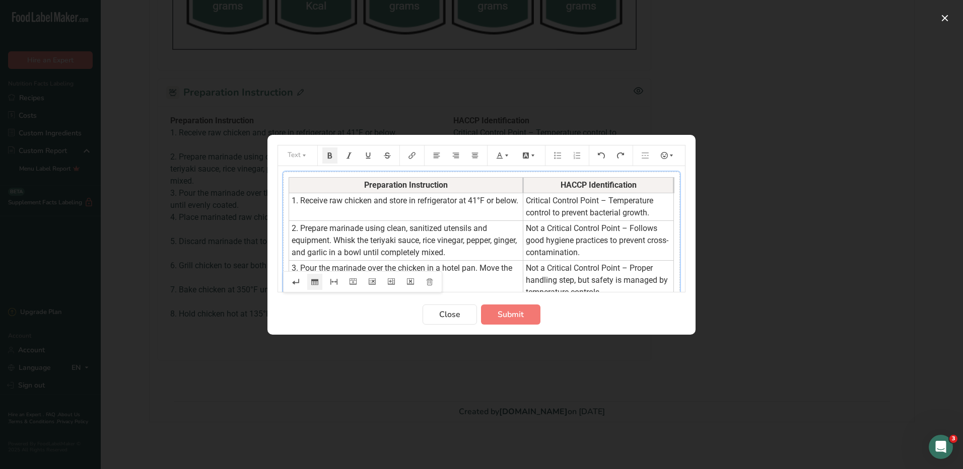
drag, startPoint x: 510, startPoint y: 184, endPoint x: 522, endPoint y: 185, distance: 11.6
click at [522, 185] on th "Preparation Instruction" at bounding box center [406, 185] width 234 height 16
drag, startPoint x: 527, startPoint y: 200, endPoint x: 646, endPoint y: 216, distance: 120.4
click at [646, 216] on span "Critical Control Point – Temperature control to prevent bacterial growth." at bounding box center [590, 207] width 129 height 22
drag, startPoint x: 651, startPoint y: 214, endPoint x: 528, endPoint y: 201, distance: 124.0
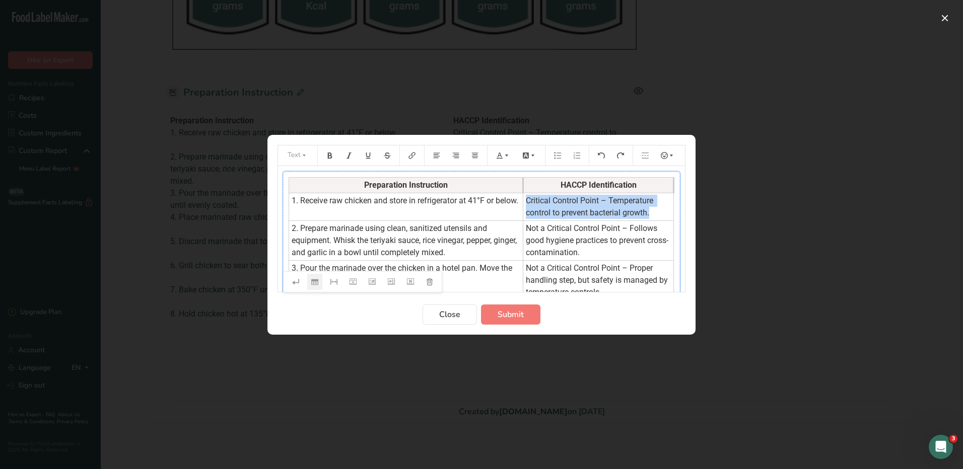
click at [528, 201] on td "Critical Control Point – Temperature control to prevent bacterial growth." at bounding box center [598, 207] width 151 height 28
click at [508, 156] on icon "Preparation instructions modal" at bounding box center [506, 155] width 7 height 7
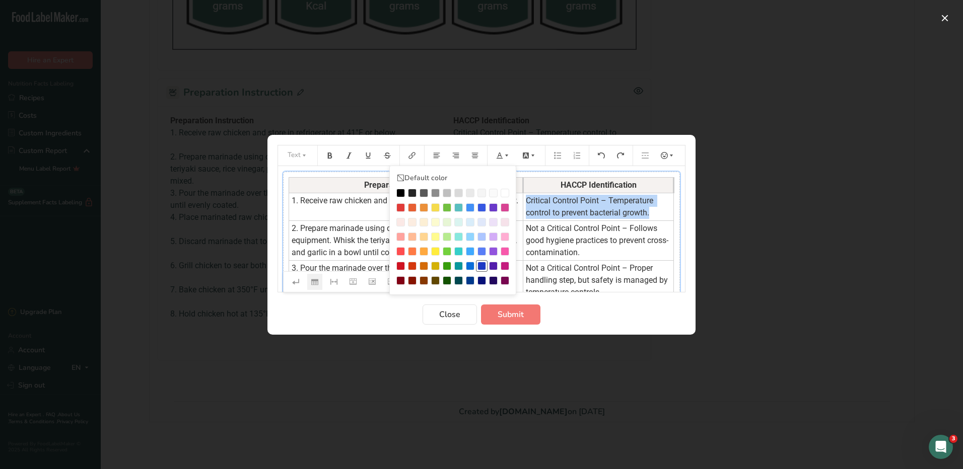
click at [481, 264] on div "Preparation instructions modal" at bounding box center [481, 266] width 9 height 9
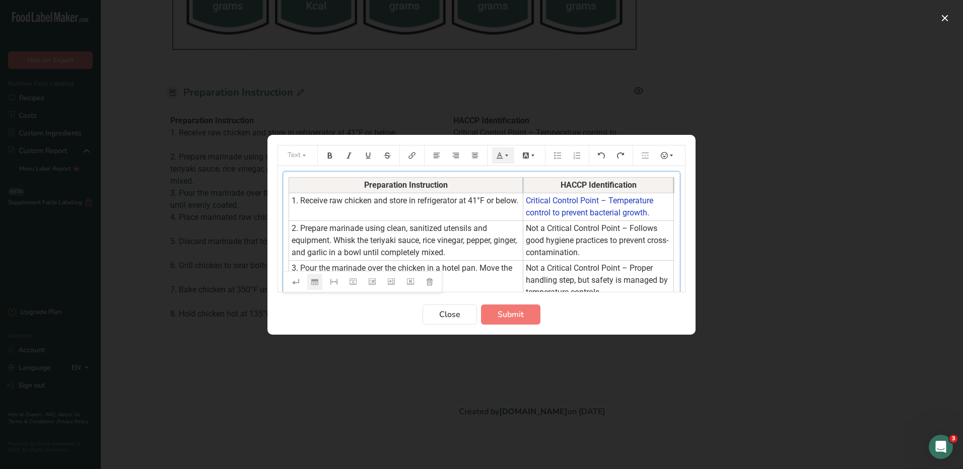
click at [601, 252] on span "Not a Critical Control Point – Follows good hygiene practices to prevent cross-…" at bounding box center [597, 241] width 142 height 34
drag, startPoint x: 609, startPoint y: 251, endPoint x: 527, endPoint y: 226, distance: 86.2
click at [527, 226] on td "Not a Critical Control Point – Follows good hygiene practices to prevent cross-…" at bounding box center [598, 240] width 151 height 40
drag, startPoint x: 527, startPoint y: 226, endPoint x: 610, endPoint y: 251, distance: 87.3
click at [610, 251] on td "Not a Critical Control Point – Follows good hygiene practices to prevent cross-…" at bounding box center [598, 240] width 151 height 40
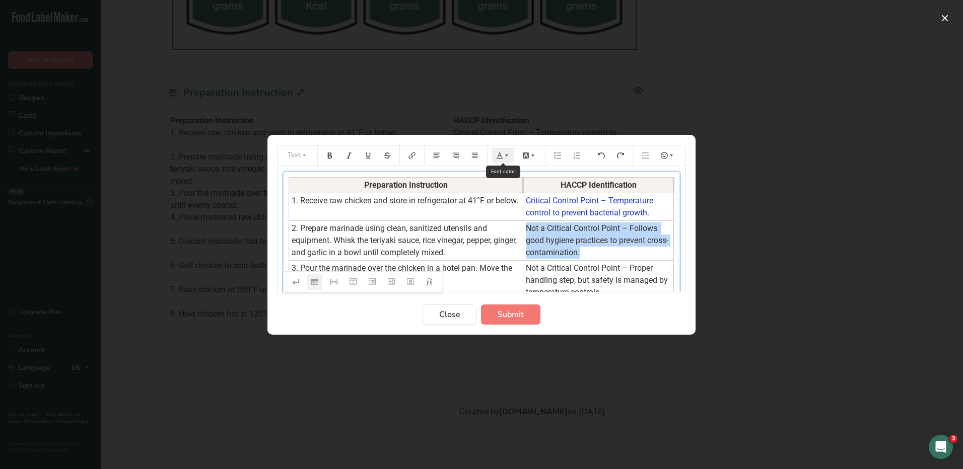
click at [500, 155] on icon "Preparation instructions modal" at bounding box center [499, 155] width 7 height 7
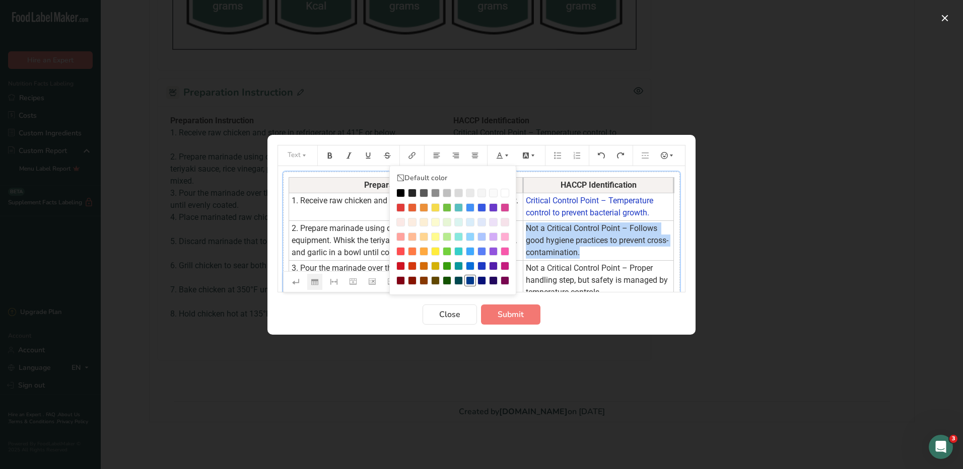
click at [470, 281] on div "Preparation instructions modal" at bounding box center [470, 280] width 9 height 9
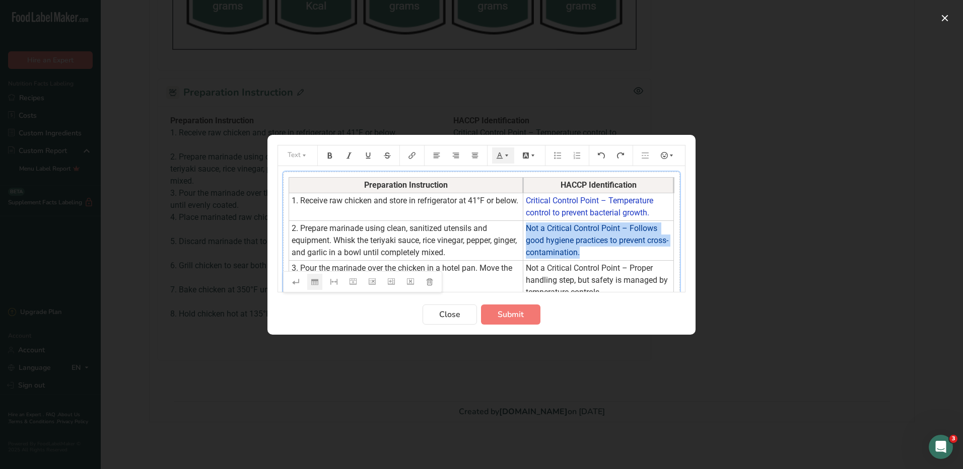
click at [640, 257] on td "Not a Critical Control Point – Follows good hygiene practices to prevent cross-…" at bounding box center [598, 240] width 151 height 40
click at [650, 211] on span "Critical Control Point – Temperature control to prevent bacterial growth." at bounding box center [590, 207] width 129 height 22
drag, startPoint x: 601, startPoint y: 253, endPoint x: 527, endPoint y: 226, distance: 79.3
click at [527, 226] on span "Not a Critical Control Point – Follows good hygiene practices to prevent cross-…" at bounding box center [597, 241] width 142 height 34
click at [503, 159] on button "Preparation instructions modal" at bounding box center [503, 156] width 22 height 16
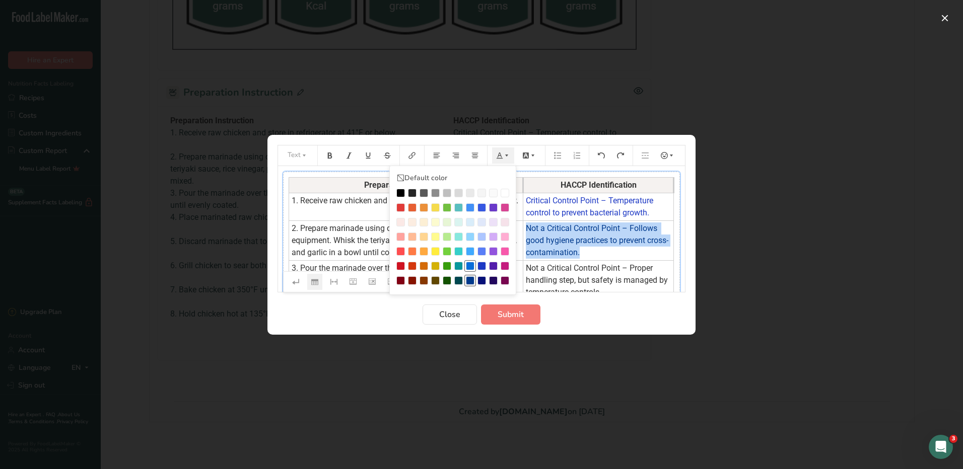
click at [471, 266] on div "Preparation instructions modal" at bounding box center [470, 266] width 9 height 9
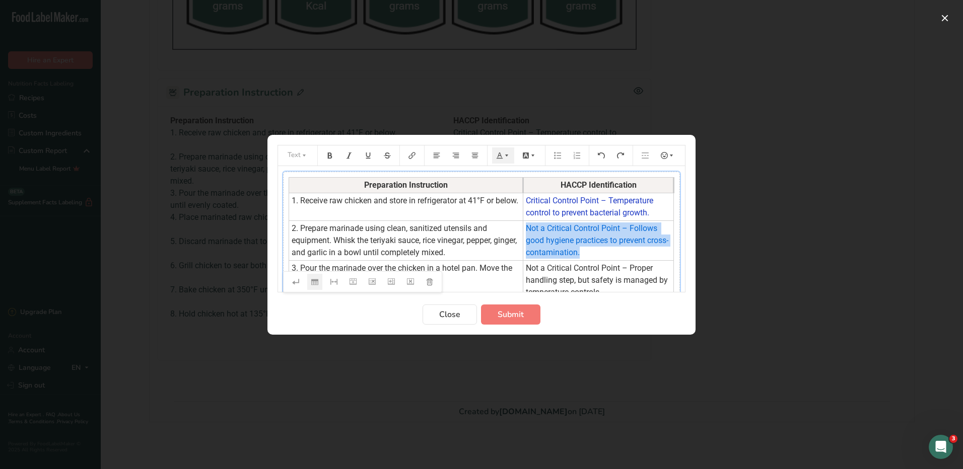
click at [624, 256] on td "Not a Critical Control Point – Follows good hygiene practices to prevent cross-…" at bounding box center [598, 240] width 151 height 40
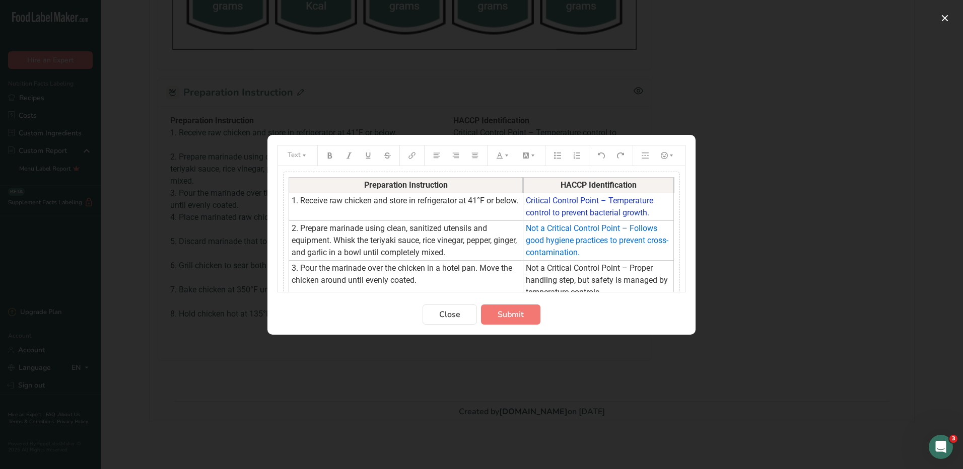
drag, startPoint x: 615, startPoint y: 256, endPoint x: 523, endPoint y: 200, distance: 107.3
click at [523, 200] on tbody "Preparation Instruction HACCP Identification 1. Receive raw chicken and store i…" at bounding box center [481, 313] width 385 height 273
drag, startPoint x: 526, startPoint y: 200, endPoint x: 650, endPoint y: 214, distance: 125.6
click at [650, 214] on span "Critical Control Point – Temperature control to prevent bacterial growth." at bounding box center [590, 207] width 129 height 22
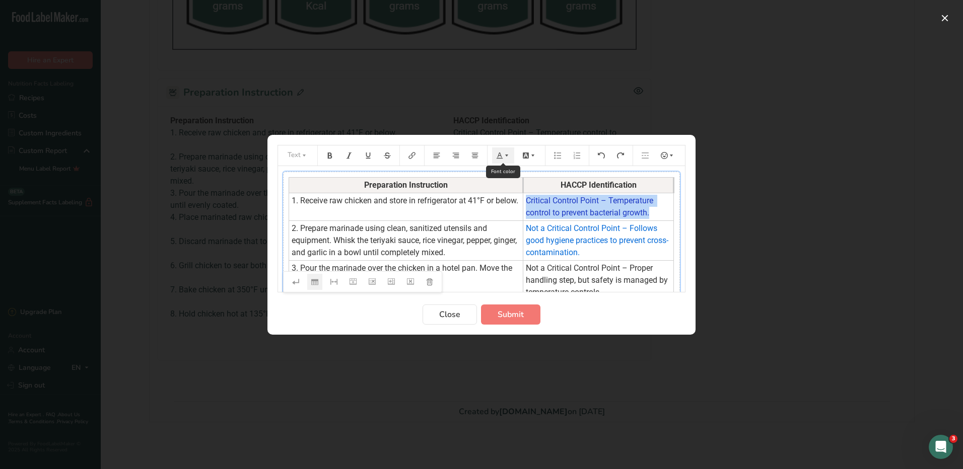
click at [505, 158] on icon "Preparation instructions modal" at bounding box center [506, 155] width 7 height 7
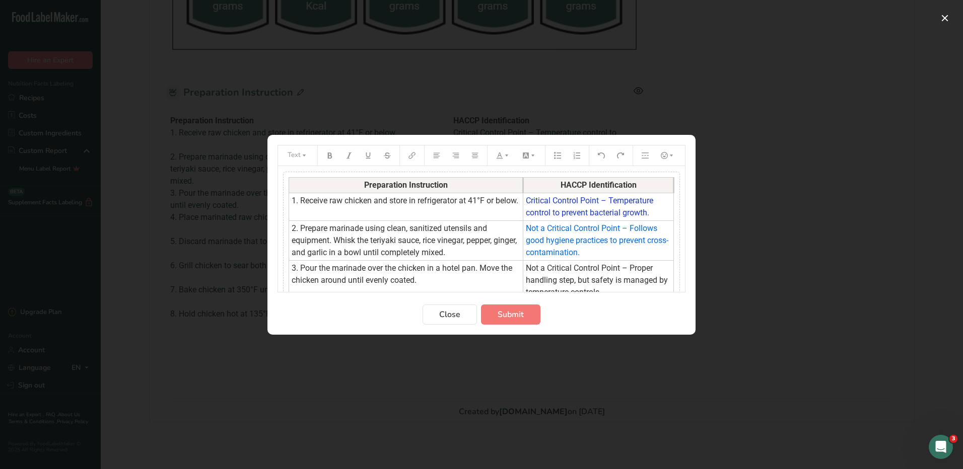
drag, startPoint x: 606, startPoint y: 253, endPoint x: 528, endPoint y: 232, distance: 81.0
click at [528, 232] on td "Not a Critical Control Point – Follows good hygiene practices to prevent cross-…" at bounding box center [598, 240] width 151 height 40
drag, startPoint x: 526, startPoint y: 226, endPoint x: 601, endPoint y: 253, distance: 79.3
click at [601, 253] on span "Not a Critical Control Point – Follows good hygiene practices to prevent cross-…" at bounding box center [597, 241] width 142 height 34
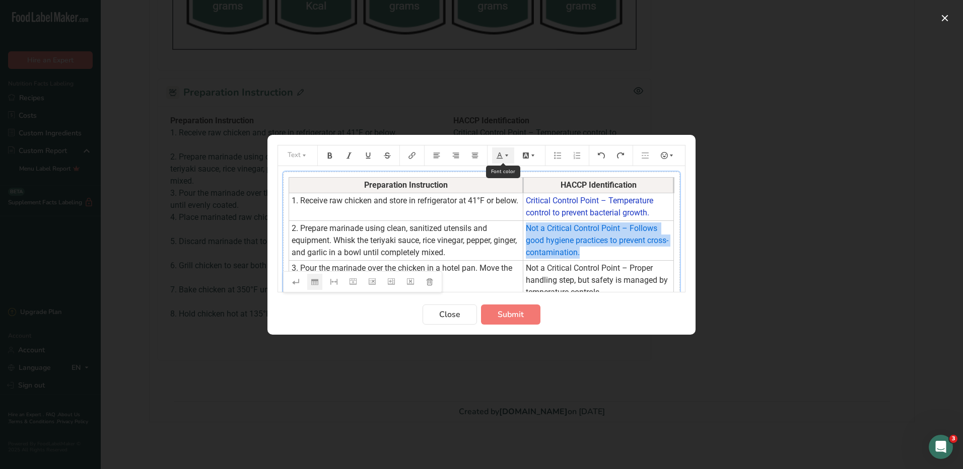
click at [505, 156] on icon "Preparation instructions modal" at bounding box center [506, 155] width 7 height 7
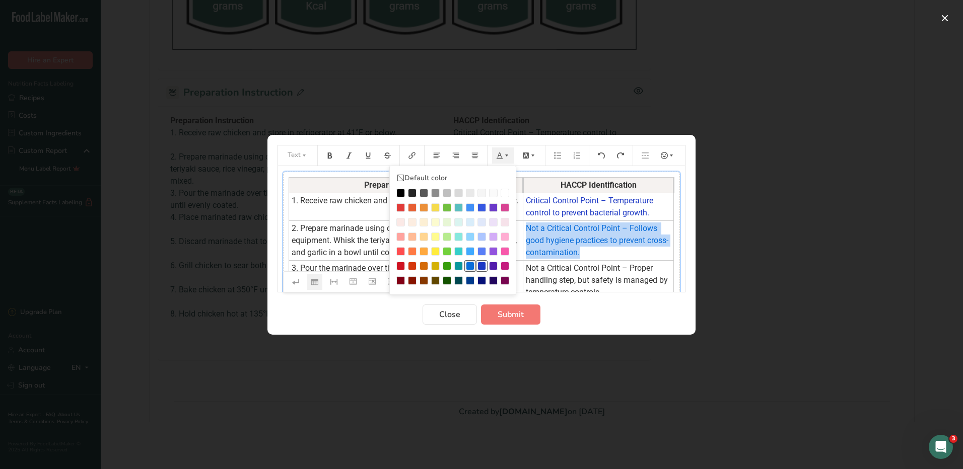
click at [479, 265] on div "Preparation instructions modal" at bounding box center [481, 266] width 9 height 9
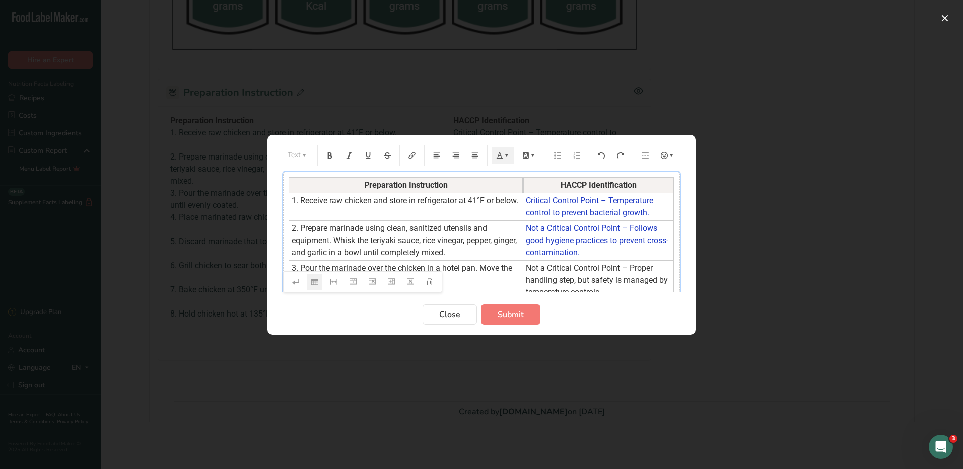
click at [611, 269] on span "Not a Critical Control Point – Proper handling step, but safety is managed by t…" at bounding box center [598, 280] width 144 height 34
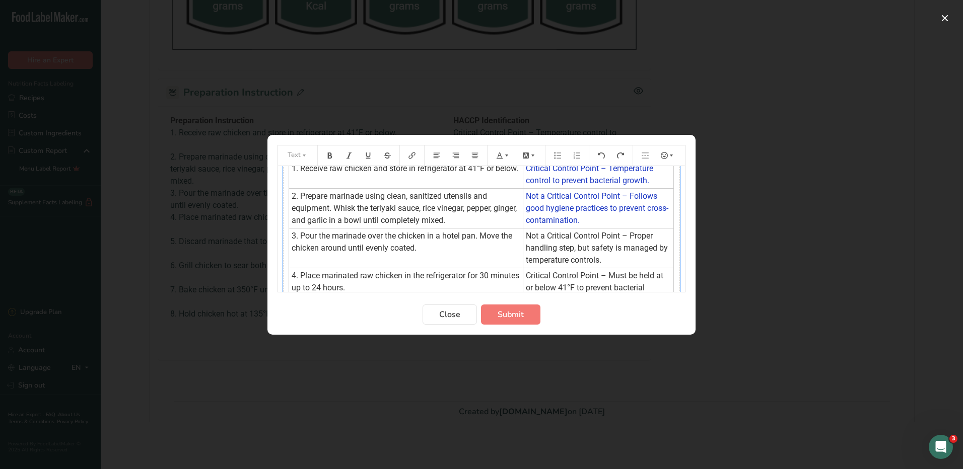
scroll to position [50, 0]
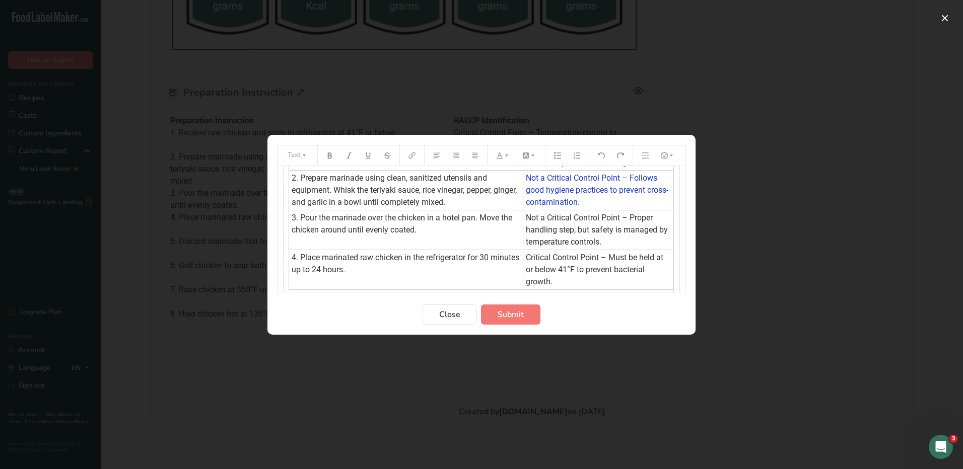
drag, startPoint x: 526, startPoint y: 215, endPoint x: 611, endPoint y: 242, distance: 89.3
click at [611, 242] on span "Not a Critical Control Point – Proper handling step, but safety is managed by t…" at bounding box center [598, 230] width 144 height 34
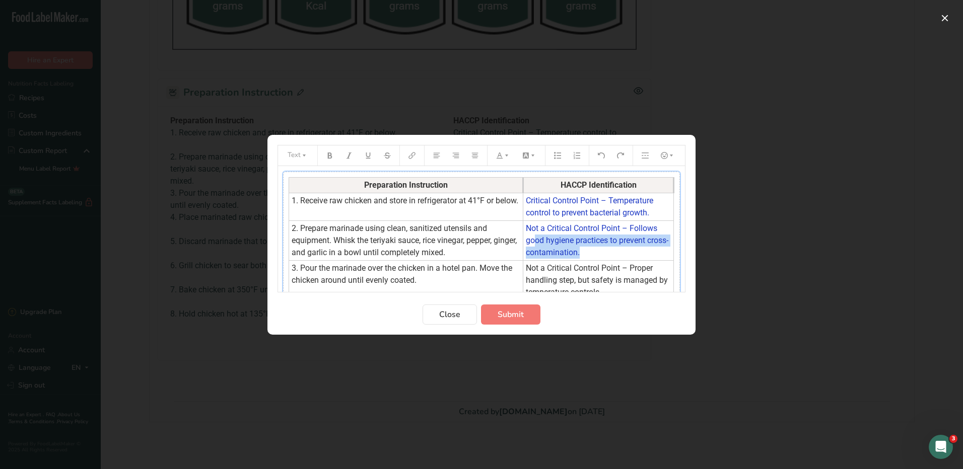
drag, startPoint x: 614, startPoint y: 242, endPoint x: 534, endPoint y: 239, distance: 80.1
click at [534, 239] on tbody "Preparation Instruction HACCP Identification 1. Receive raw chicken and store i…" at bounding box center [481, 313] width 385 height 273
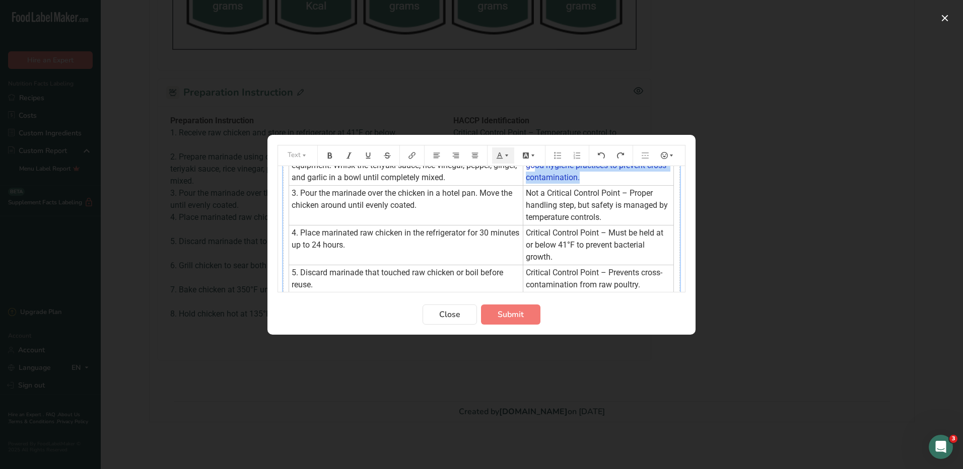
scroll to position [50, 0]
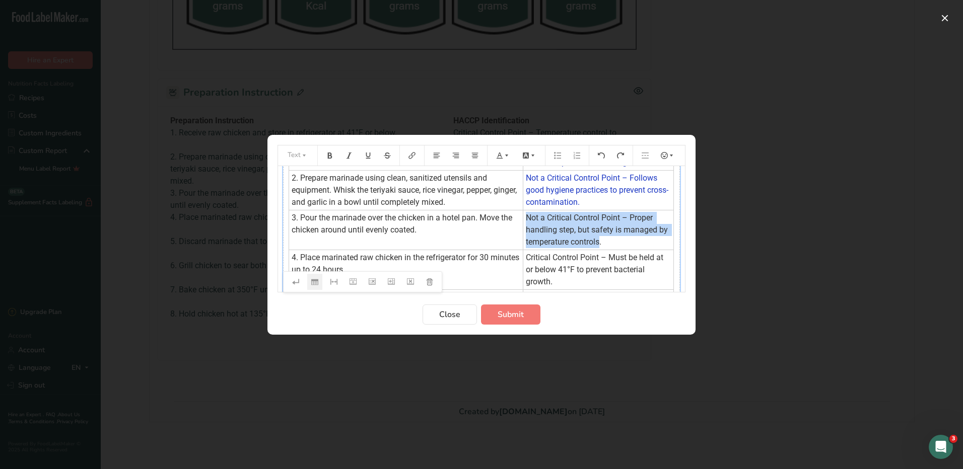
drag, startPoint x: 612, startPoint y: 242, endPoint x: 528, endPoint y: 220, distance: 86.7
click at [528, 220] on span "Not a Critical Control Point – Proper handling step, but safety is managed by t…" at bounding box center [598, 230] width 144 height 34
click at [505, 159] on icon "Preparation instructions modal" at bounding box center [506, 155] width 7 height 7
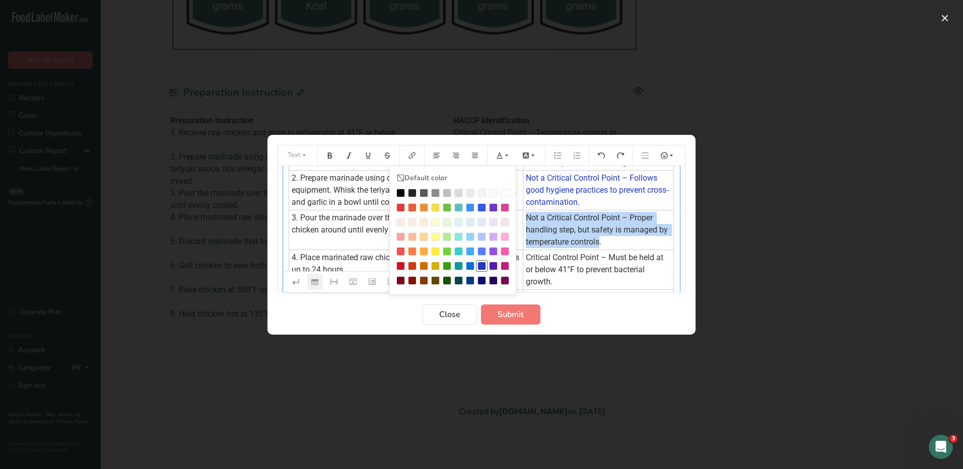
click at [484, 265] on div "Preparation instructions modal" at bounding box center [481, 266] width 9 height 9
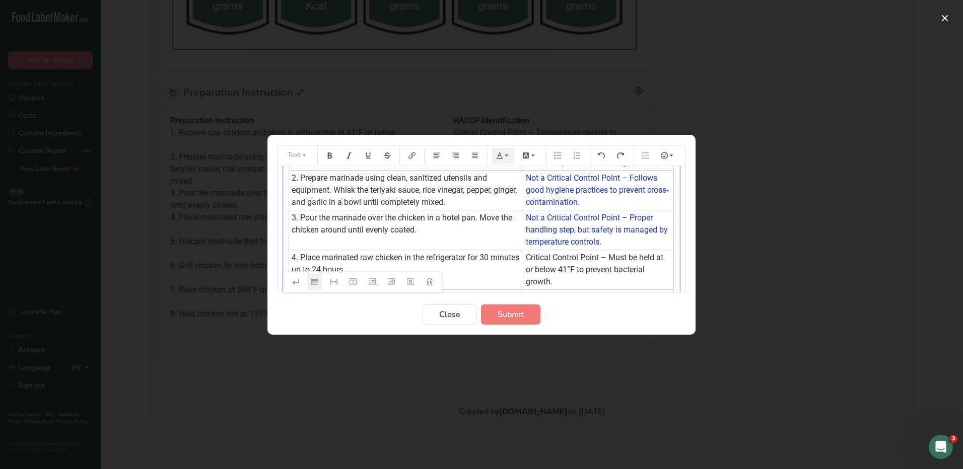
click at [630, 260] on span "Critical Control Point – Must be held at or below 41°F to prevent bacterial gro…" at bounding box center [595, 270] width 139 height 34
drag, startPoint x: 558, startPoint y: 282, endPoint x: 527, endPoint y: 258, distance: 38.8
click at [527, 258] on td "Critical Control Point – Must be held at or below 41°F to prevent bacterial gro…" at bounding box center [598, 270] width 151 height 40
click at [505, 159] on icon "Preparation instructions modal" at bounding box center [506, 155] width 7 height 7
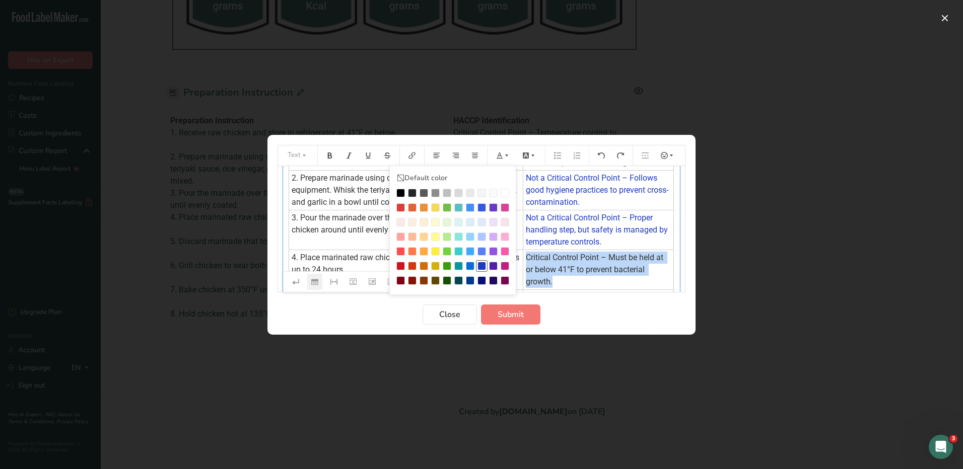
click at [482, 268] on div "Preparation instructions modal" at bounding box center [481, 266] width 9 height 9
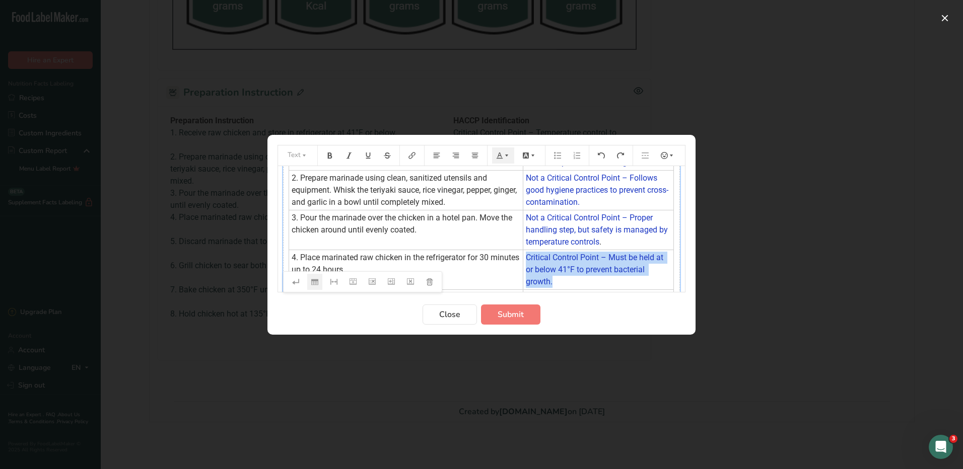
click at [604, 283] on td "Critical Control Point – Must be held at or below 41°F to prevent bacterial gro…" at bounding box center [598, 270] width 151 height 40
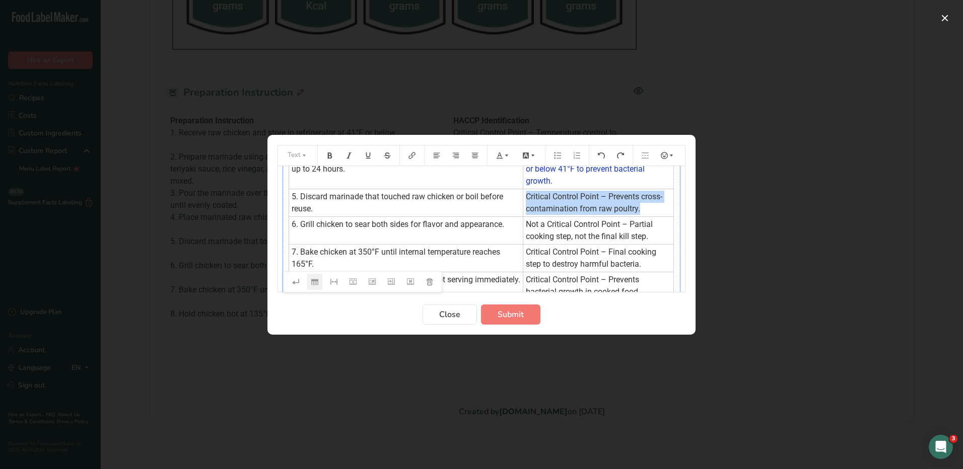
drag, startPoint x: 528, startPoint y: 196, endPoint x: 661, endPoint y: 205, distance: 133.7
click at [661, 205] on span "Critical Control Point – Prevents cross-contamination from raw poultry." at bounding box center [594, 203] width 136 height 22
click at [507, 154] on icon "Preparation instructions modal" at bounding box center [506, 155] width 7 height 7
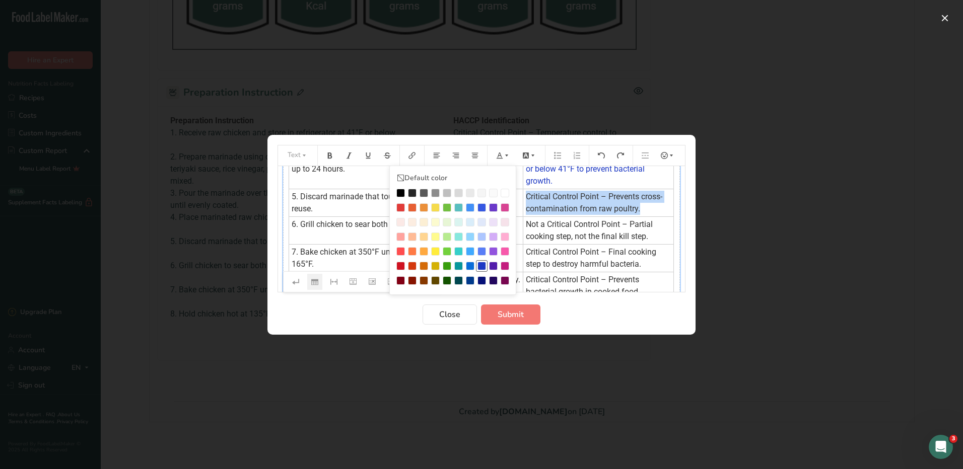
click at [481, 266] on div "Preparation instructions modal" at bounding box center [481, 266] width 9 height 9
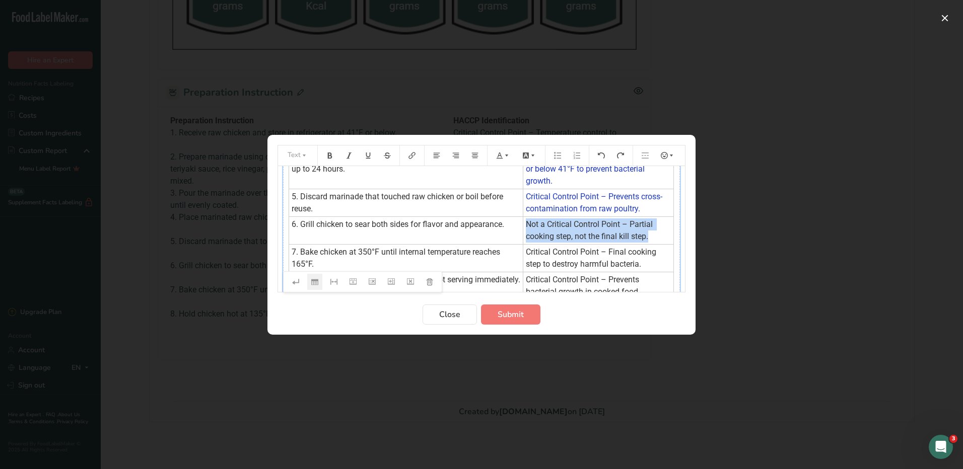
drag, startPoint x: 525, startPoint y: 220, endPoint x: 653, endPoint y: 234, distance: 129.1
click at [653, 234] on td "Not a Critical Control Point – Partial cooking step, not the final kill step." at bounding box center [598, 230] width 151 height 28
click at [502, 159] on icon "Preparation instructions modal" at bounding box center [499, 155] width 7 height 7
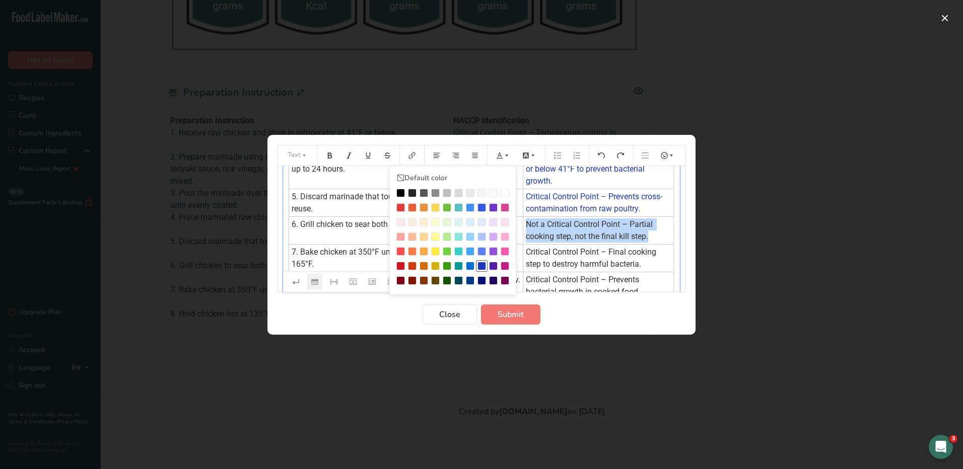
click at [484, 265] on div "Preparation instructions modal" at bounding box center [481, 266] width 9 height 9
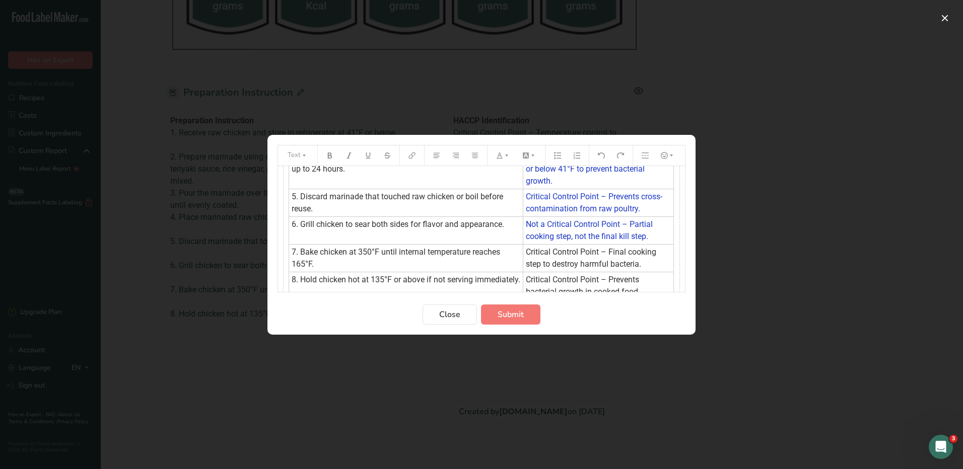
drag, startPoint x: 526, startPoint y: 250, endPoint x: 634, endPoint y: 264, distance: 109.7
click at [634, 264] on span "Critical Control Point – Final cooking step to destroy harmful bacteria." at bounding box center [592, 258] width 132 height 22
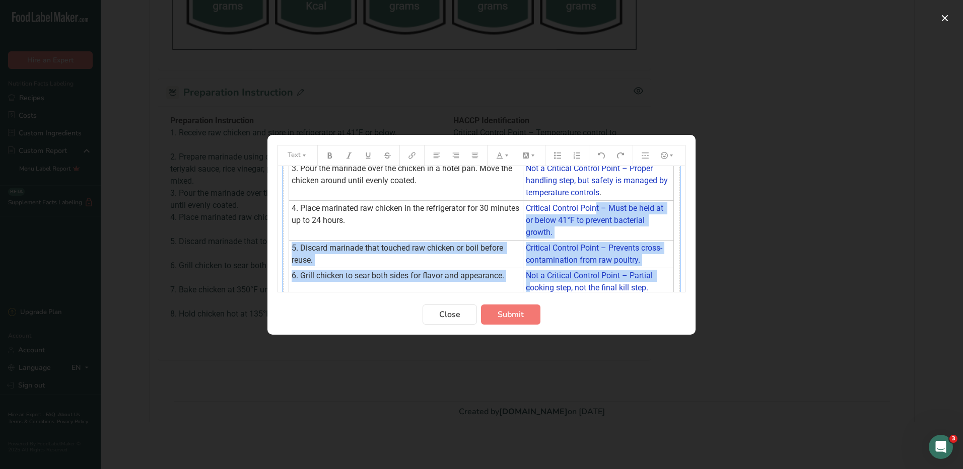
scroll to position [0, 0]
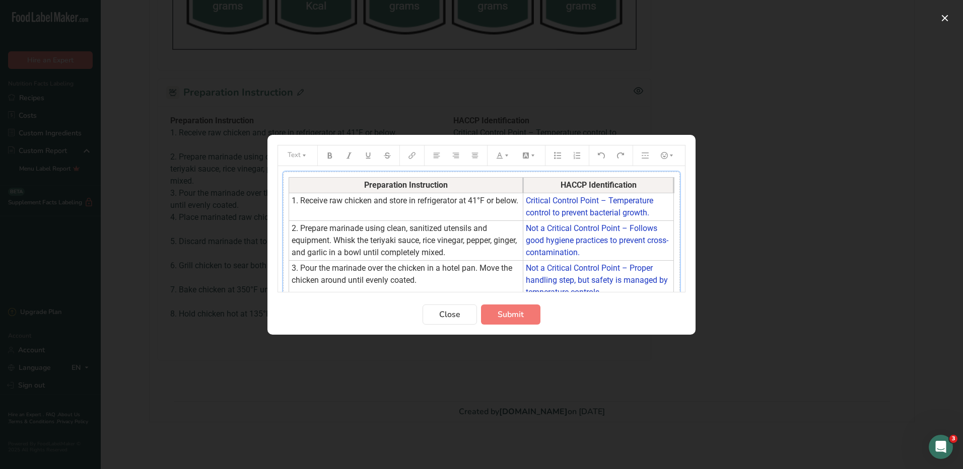
drag, startPoint x: 528, startPoint y: 249, endPoint x: 620, endPoint y: 257, distance: 92.5
click at [620, 257] on tbody "Preparation Instruction HACCP Identification 1. Receive raw chicken and store i…" at bounding box center [481, 313] width 385 height 273
drag, startPoint x: 641, startPoint y: 263, endPoint x: 594, endPoint y: 260, distance: 47.4
click at [594, 260] on tbody "Preparation Instruction HACCP Identification 1. Receive raw chicken and store i…" at bounding box center [481, 313] width 385 height 273
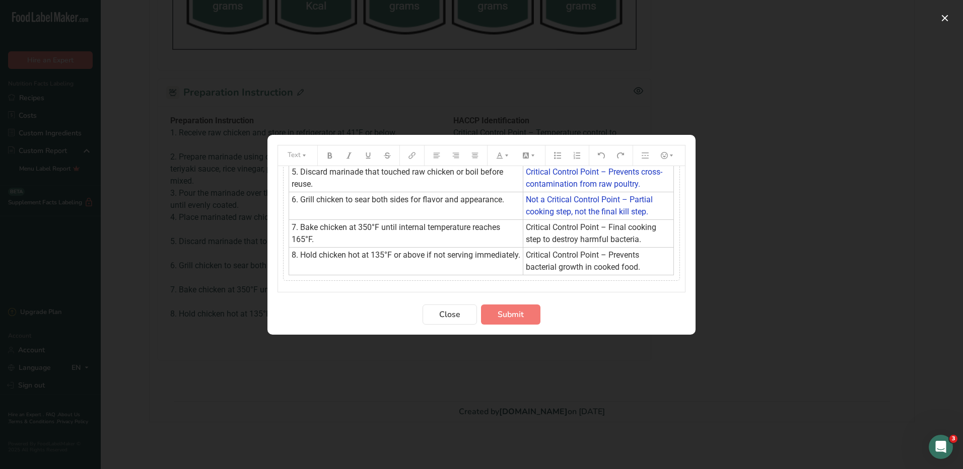
scroll to position [196, 0]
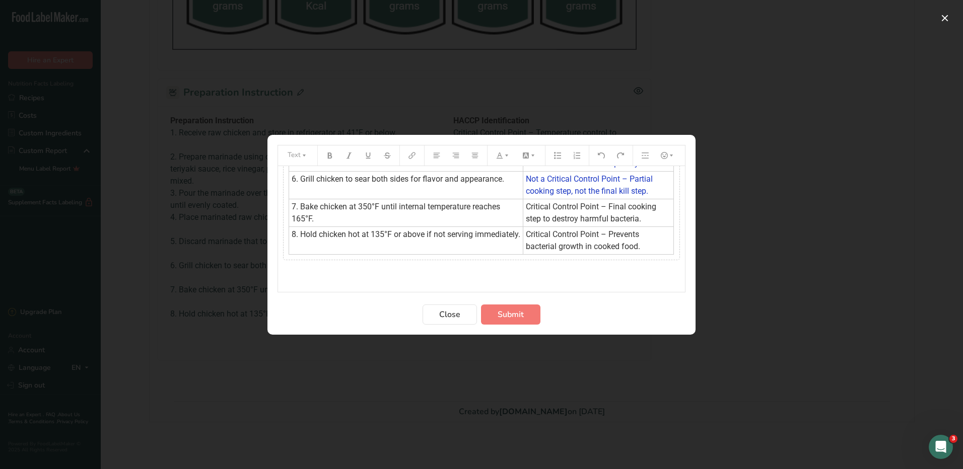
drag, startPoint x: 526, startPoint y: 203, endPoint x: 649, endPoint y: 220, distance: 125.0
click at [649, 220] on td "Critical Control Point – Final cooking step to destroy harmful bacteria." at bounding box center [598, 213] width 151 height 28
drag, startPoint x: 641, startPoint y: 220, endPoint x: 607, endPoint y: 220, distance: 34.2
click at [607, 220] on span "Critical Control Point – Final cooking step to destroy harmful bacteria." at bounding box center [592, 213] width 132 height 22
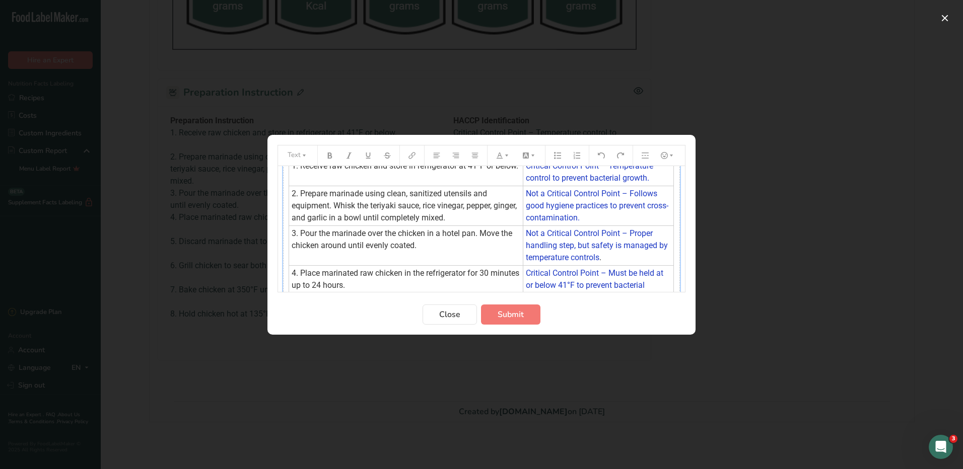
scroll to position [0, 0]
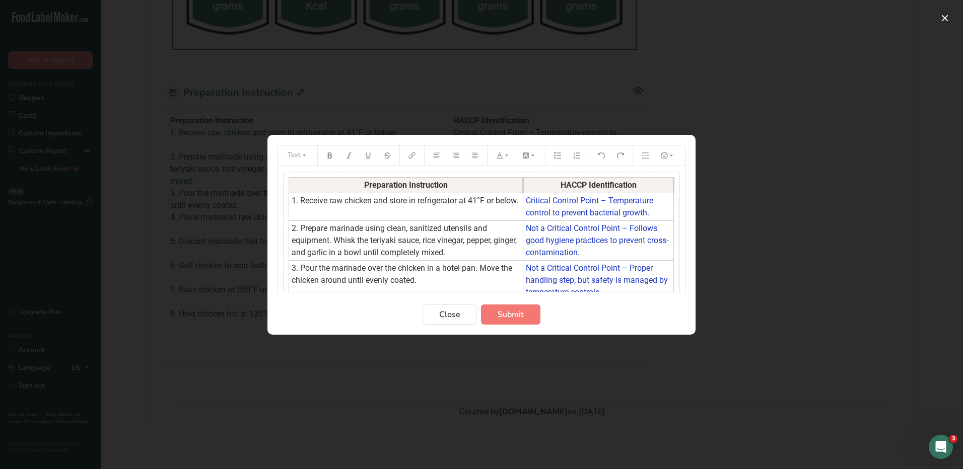
drag, startPoint x: 641, startPoint y: 249, endPoint x: 623, endPoint y: 249, distance: 18.1
click at [623, 249] on tbody "Preparation Instruction HACCP Identification 1. Receive raw chicken and store i…" at bounding box center [481, 313] width 385 height 273
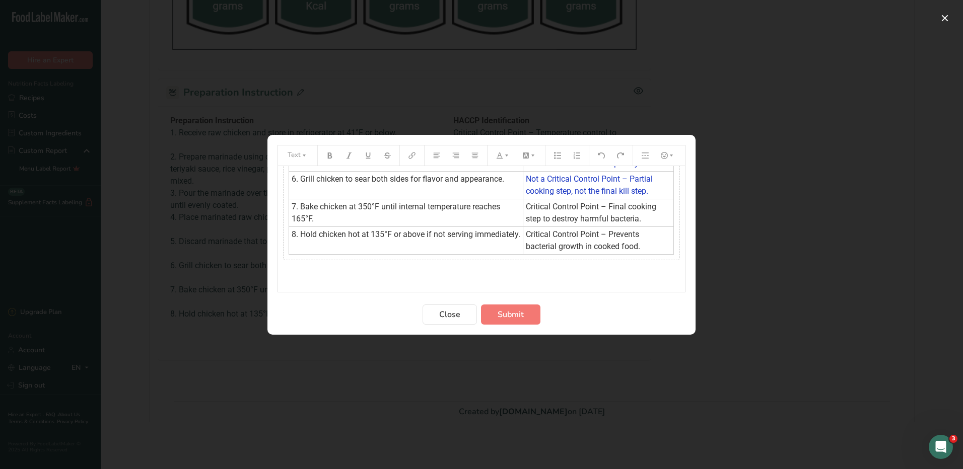
drag, startPoint x: 527, startPoint y: 205, endPoint x: 579, endPoint y: 255, distance: 71.9
click at [579, 255] on div "Preparation Instruction HACCP Identification 1. Receive raw chicken and store i…" at bounding box center [481, 117] width 397 height 285
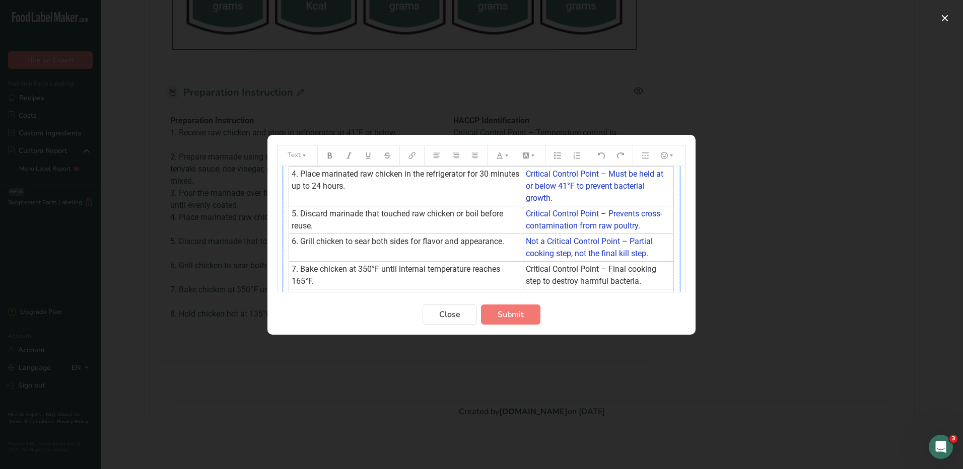
click at [581, 248] on tbody "Preparation Instruction HACCP Identification 1. Receive raw chicken and store i…" at bounding box center [481, 179] width 385 height 273
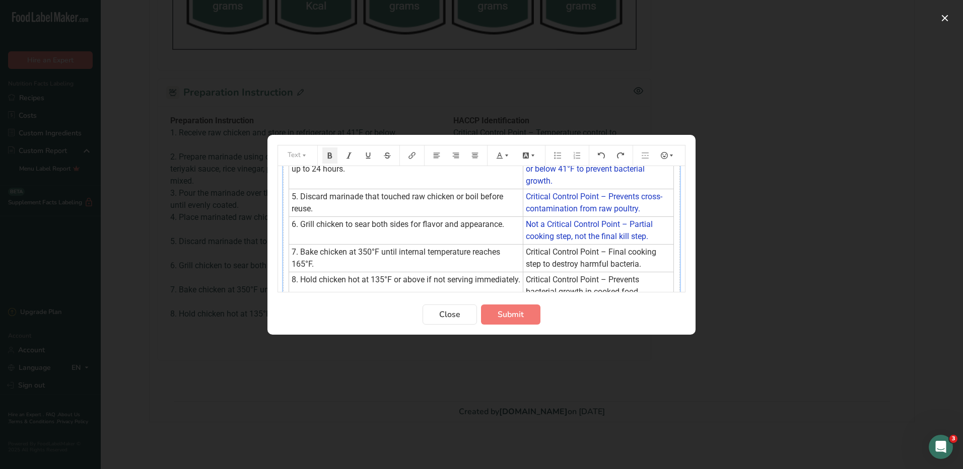
scroll to position [196, 0]
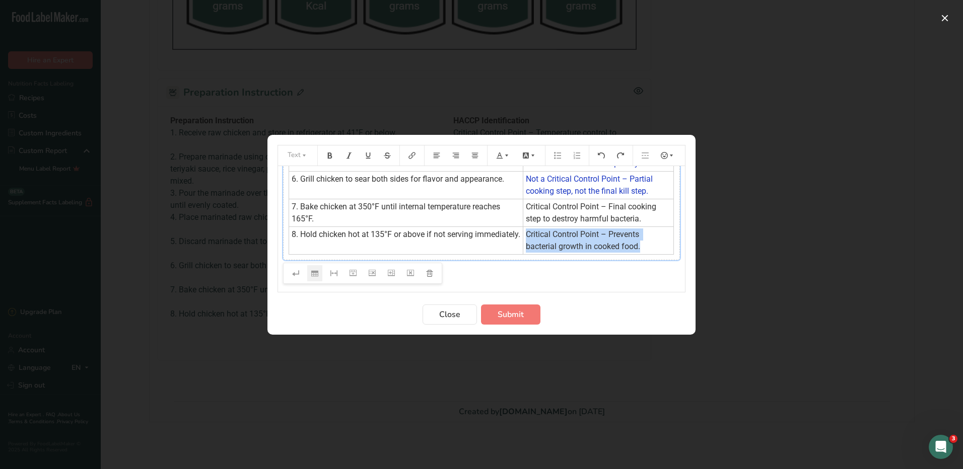
drag, startPoint x: 646, startPoint y: 247, endPoint x: 526, endPoint y: 237, distance: 120.2
click at [526, 237] on td "Critical Control Point – Prevents bacterial growth in cooked food." at bounding box center [598, 241] width 151 height 28
click at [505, 154] on icon "Preparation instructions modal" at bounding box center [506, 155] width 7 height 7
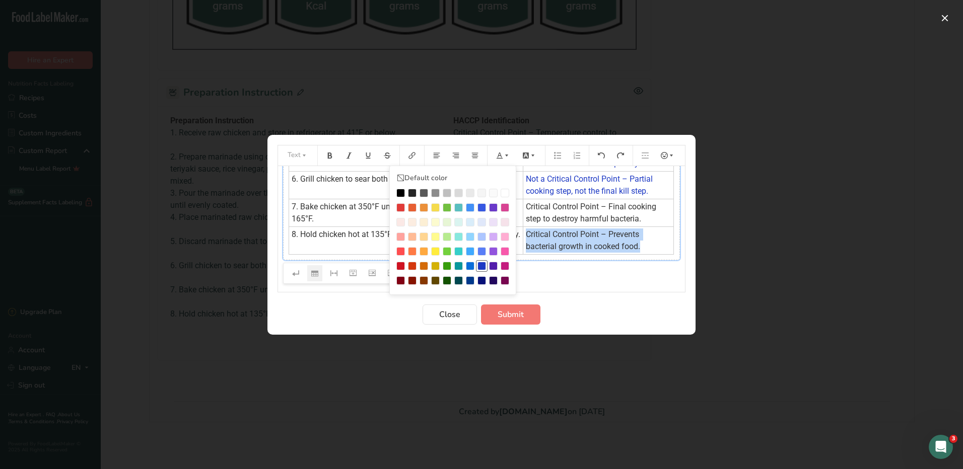
click at [484, 265] on div "Preparation instructions modal" at bounding box center [481, 266] width 9 height 9
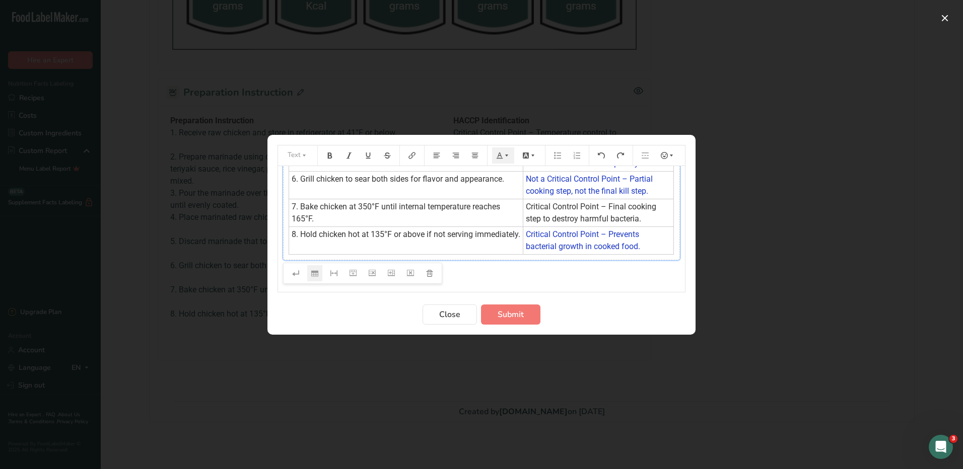
click at [639, 219] on span "Critical Control Point – Final cooking step to destroy harmful bacteria." at bounding box center [592, 213] width 132 height 22
drag, startPoint x: 642, startPoint y: 219, endPoint x: 527, endPoint y: 207, distance: 116.4
click at [527, 207] on td "Critical Control Point – Final cooking step to destroy harmful bacteria." at bounding box center [598, 213] width 151 height 28
click at [505, 157] on icon "Preparation instructions modal" at bounding box center [506, 155] width 7 height 7
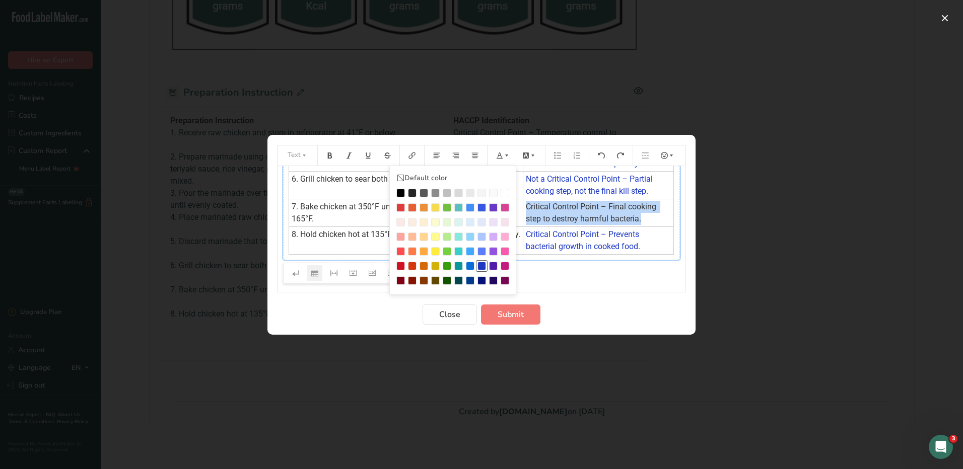
click at [483, 265] on div "Preparation instructions modal" at bounding box center [481, 266] width 9 height 9
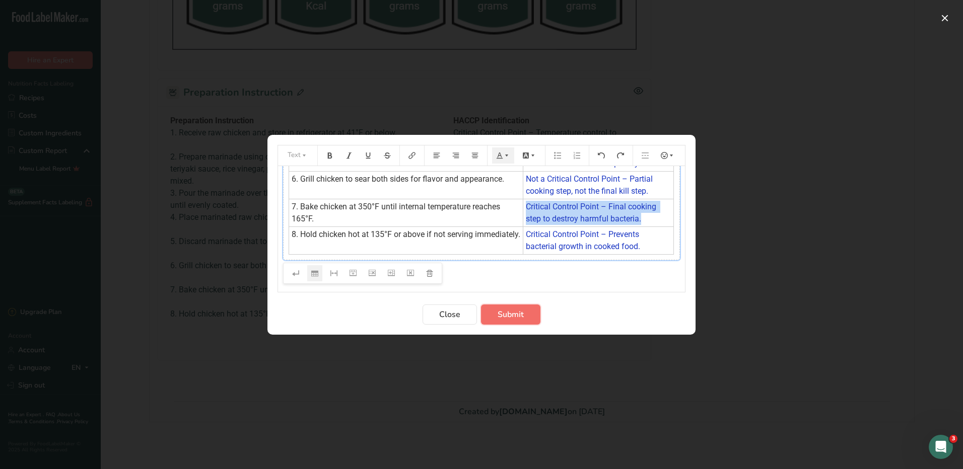
click at [507, 311] on span "Submit" at bounding box center [510, 315] width 26 height 12
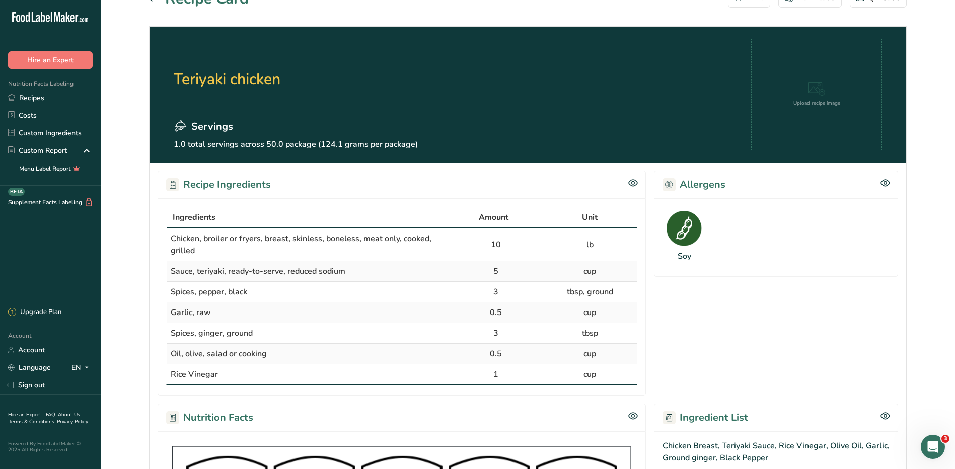
scroll to position [0, 0]
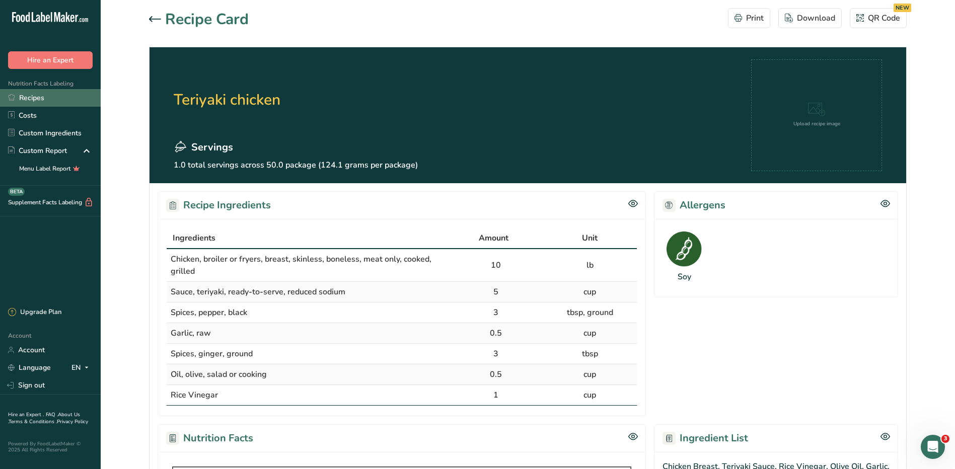
click at [35, 103] on link "Recipes" at bounding box center [50, 98] width 101 height 18
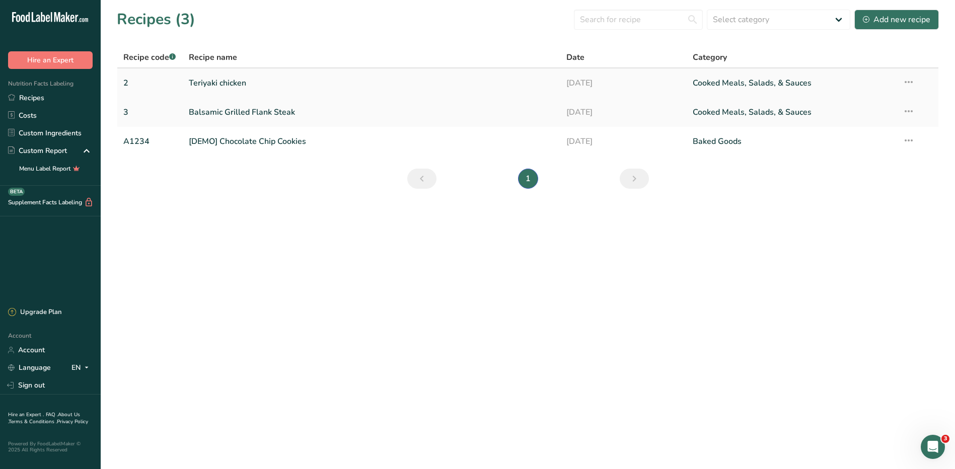
click at [216, 91] on link "Teriyaki chicken" at bounding box center [372, 82] width 366 height 21
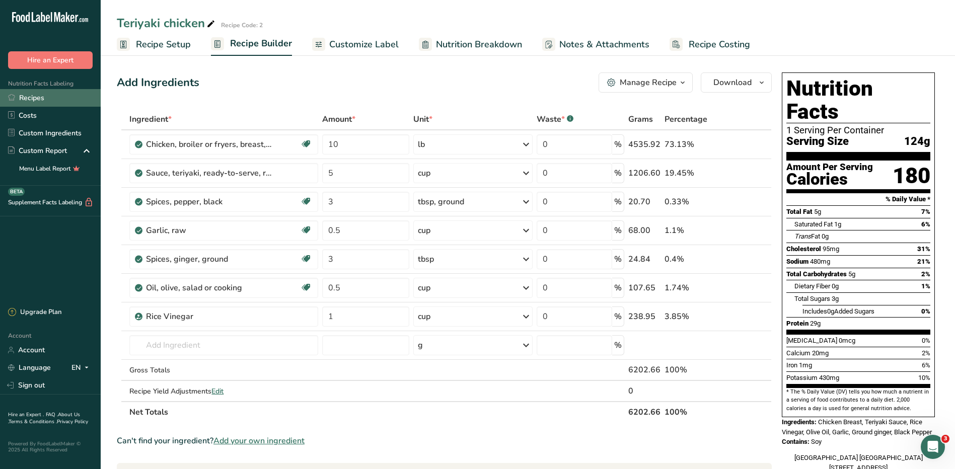
click at [33, 96] on link "Recipes" at bounding box center [50, 98] width 101 height 18
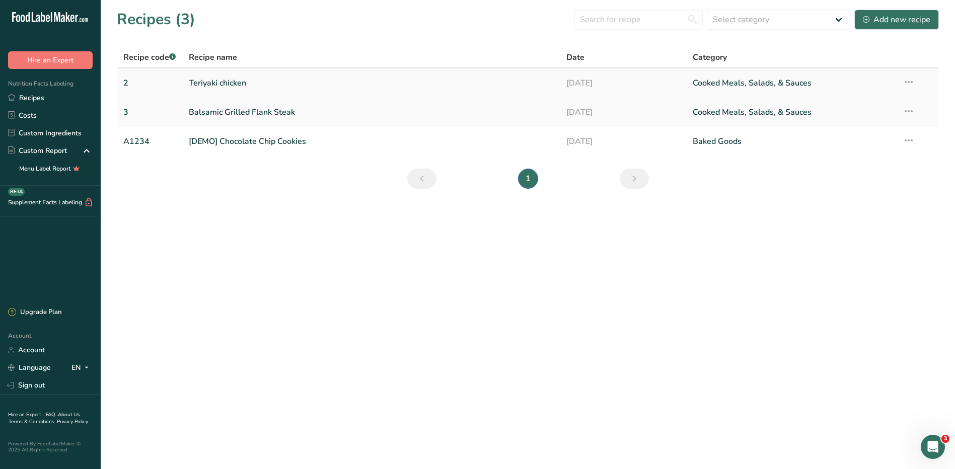
click at [227, 84] on link "Teriyaki chicken" at bounding box center [372, 82] width 366 height 21
